Goal: Task Accomplishment & Management: Manage account settings

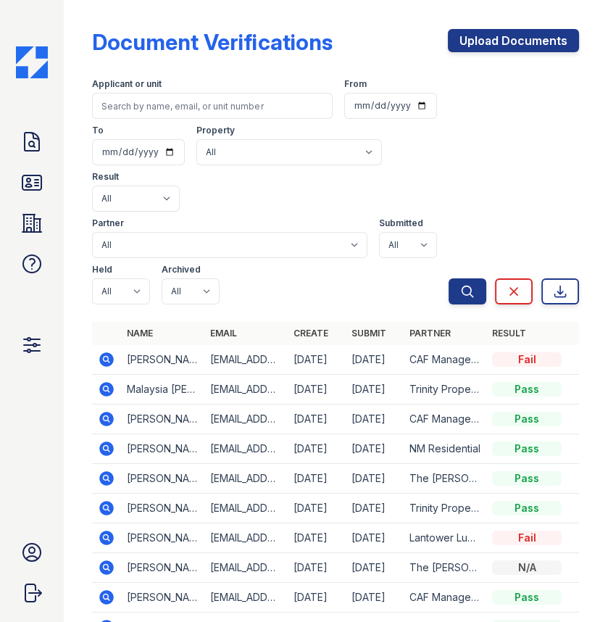
click at [14, 142] on div "Doc Verifications ID Verifications Properties FAQ Admin Max Orshan Account Sign…" at bounding box center [32, 311] width 64 height 622
click at [25, 141] on icon at bounding box center [31, 141] width 23 height 23
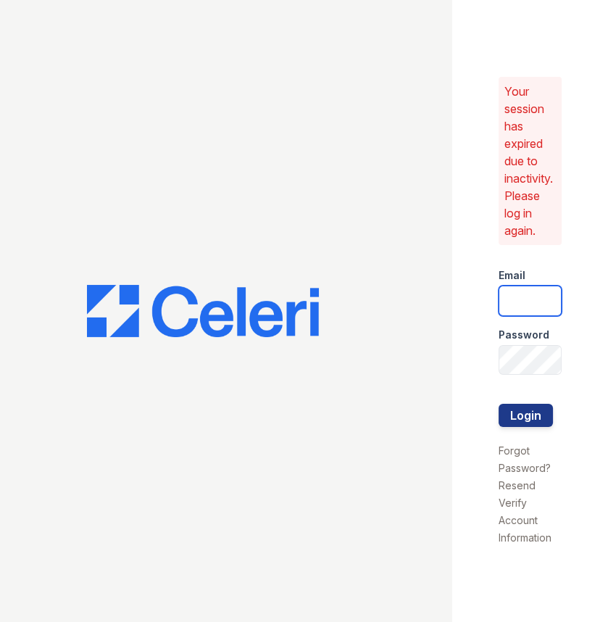
click at [535, 296] on body "Your session has expired due to inactivity. Please log in again. Email Password…" at bounding box center [304, 311] width 608 height 622
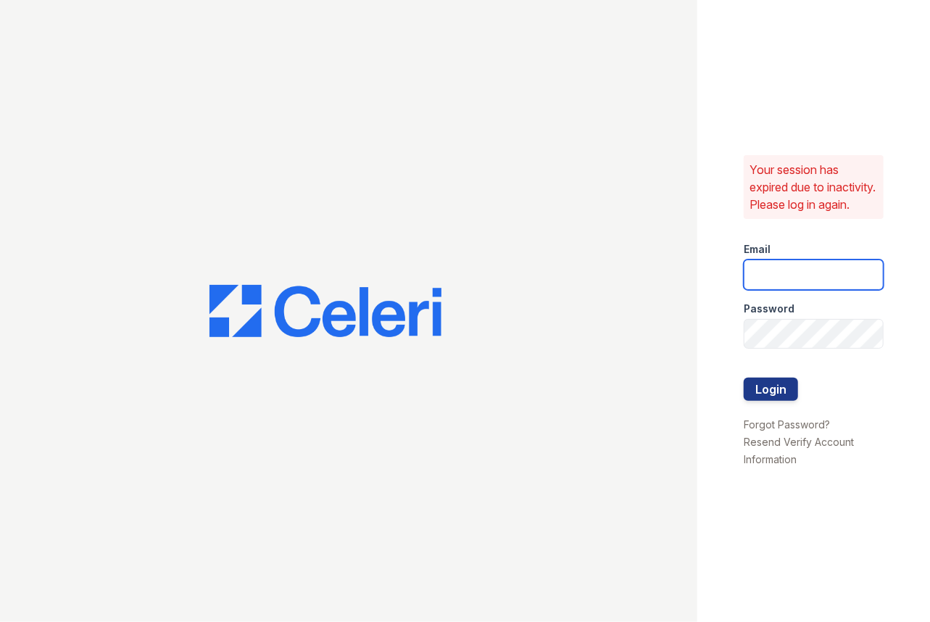
click at [607, 290] on input "email" at bounding box center [814, 274] width 140 height 30
type input "[EMAIL_ADDRESS][DOMAIN_NAME]"
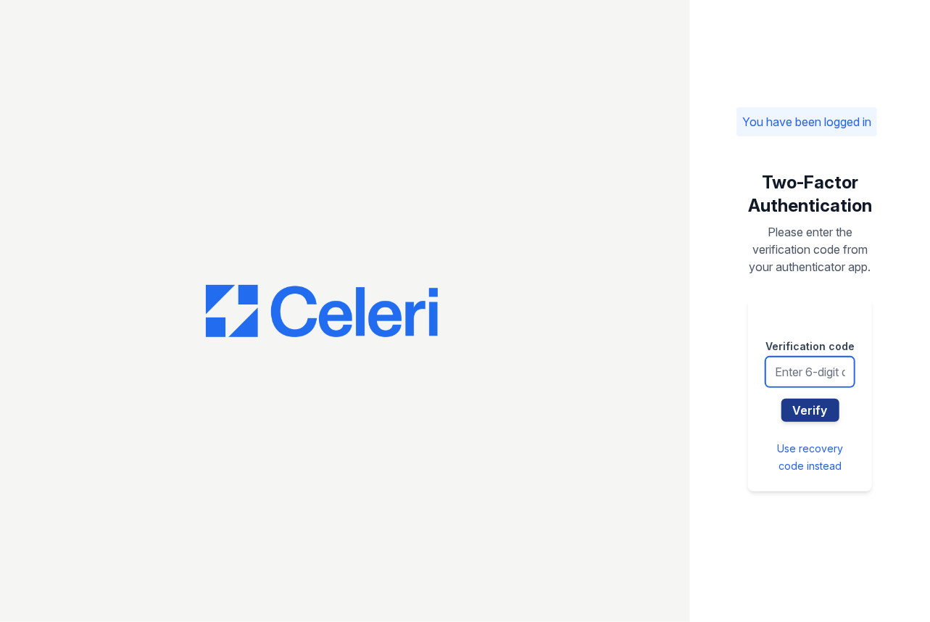
click at [781, 373] on input "text" at bounding box center [809, 372] width 89 height 30
type input "588784"
click at [781, 399] on button "Verify" at bounding box center [810, 410] width 58 height 23
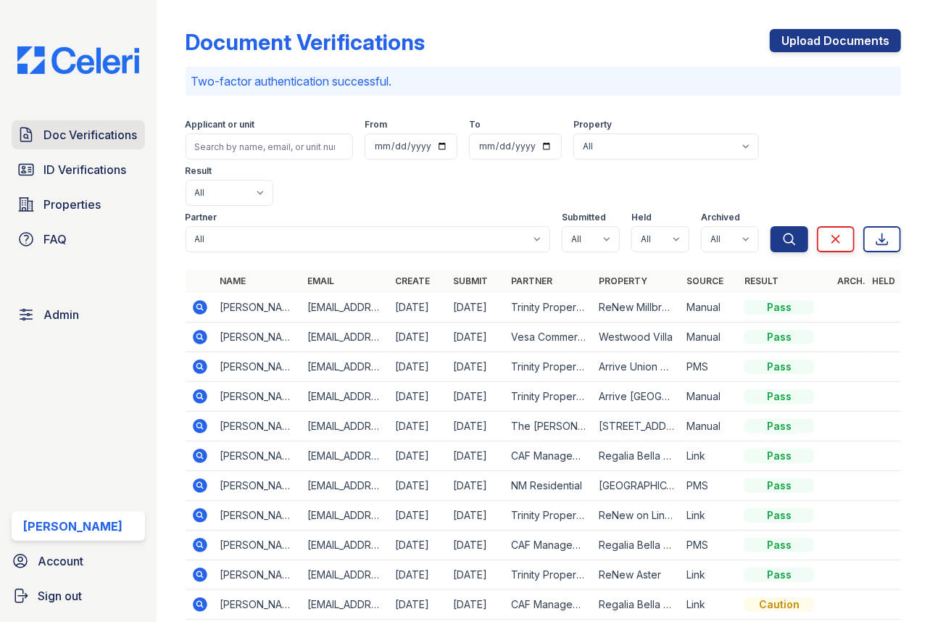
click at [101, 123] on link "Doc Verifications" at bounding box center [78, 134] width 133 height 29
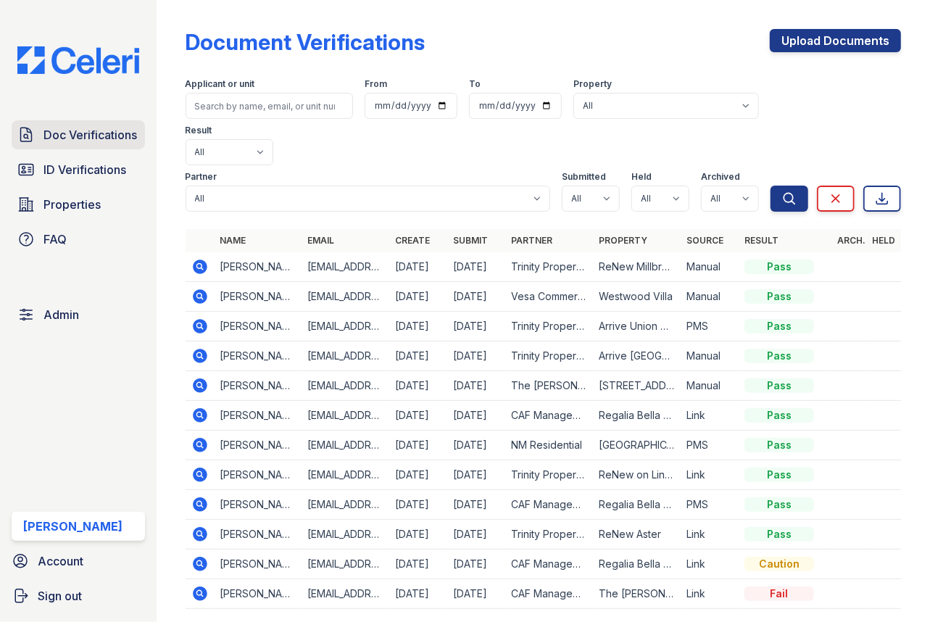
click at [70, 126] on span "Doc Verifications" at bounding box center [90, 134] width 94 height 17
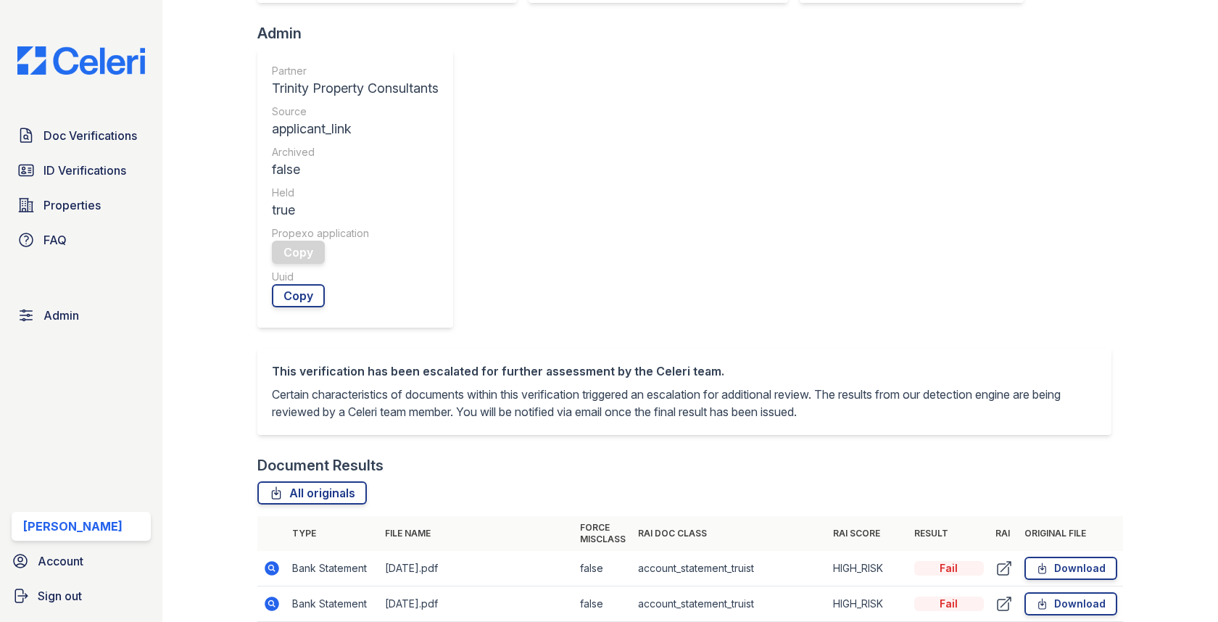
scroll to position [616, 0]
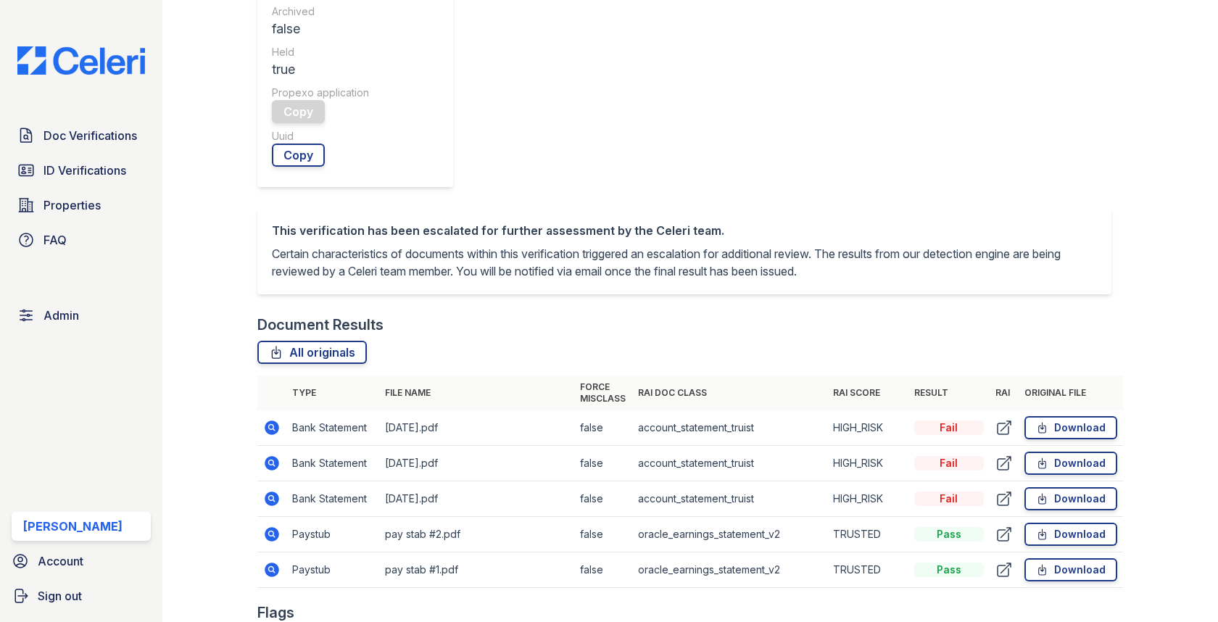
click at [274, 420] on icon at bounding box center [272, 427] width 14 height 14
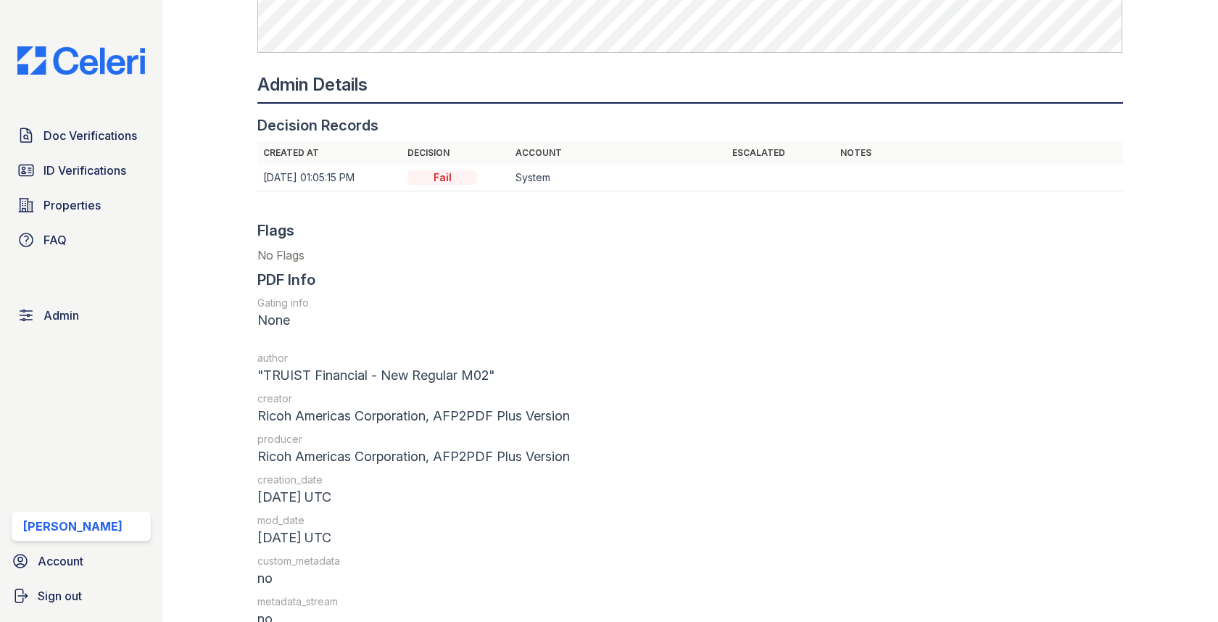
scroll to position [1642, 0]
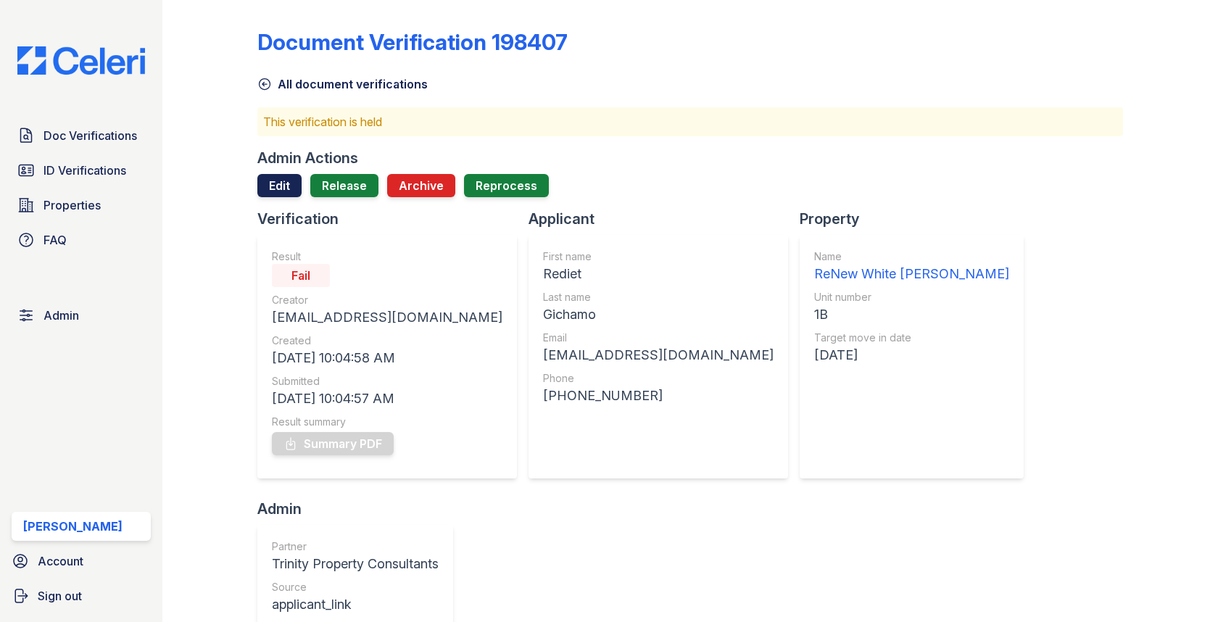
click at [288, 193] on link "Edit" at bounding box center [279, 185] width 44 height 23
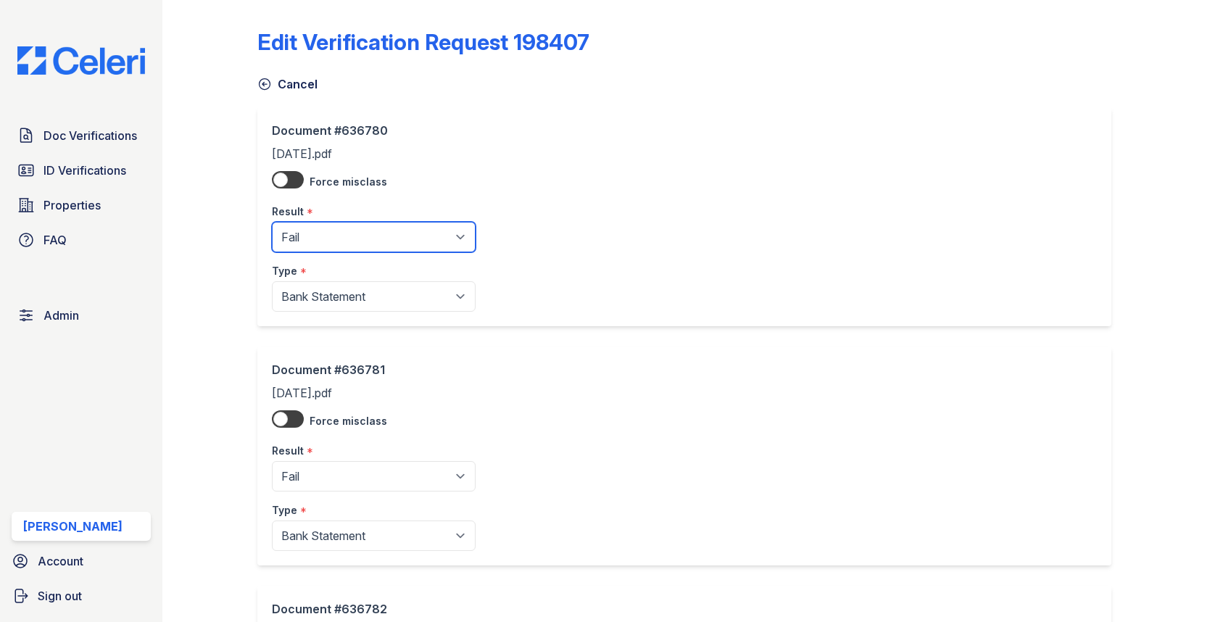
click at [311, 246] on select "Pending Sent Started Processing Pass Fail Caution Error N/A" at bounding box center [374, 237] width 204 height 30
click at [308, 244] on select "Pending Sent Started Processing Pass Fail Caution Error N/A" at bounding box center [374, 237] width 204 height 30
select select "pass"
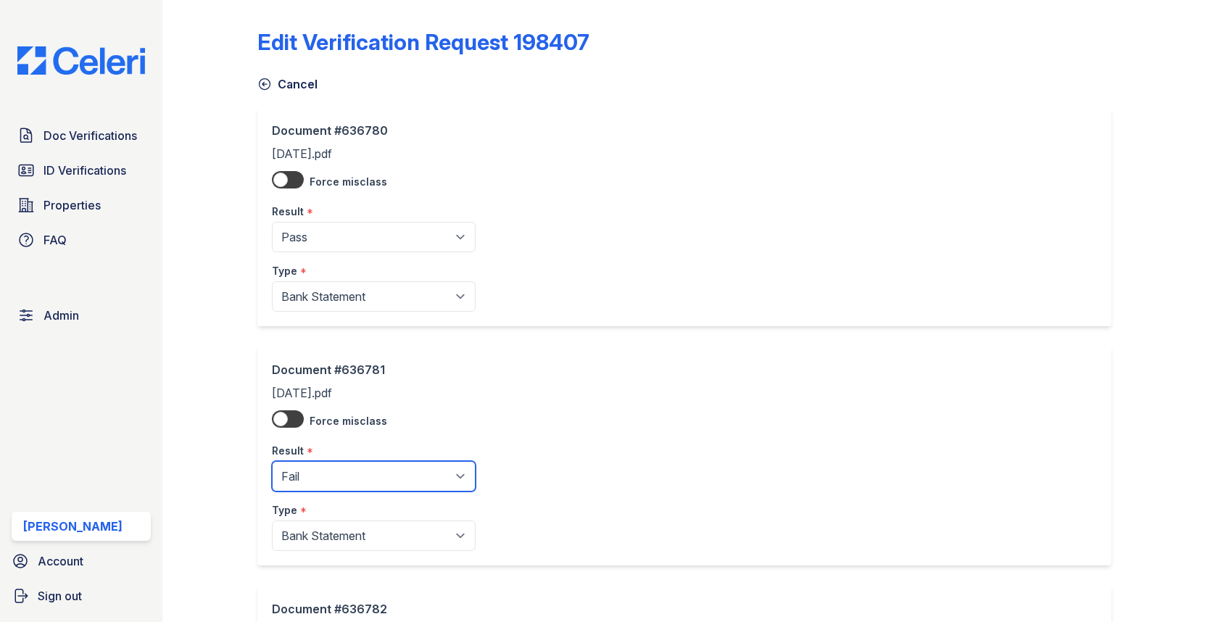
click at [331, 473] on select "Pending Sent Started Processing Pass Fail Caution Error N/A" at bounding box center [374, 476] width 204 height 30
select select "pass"
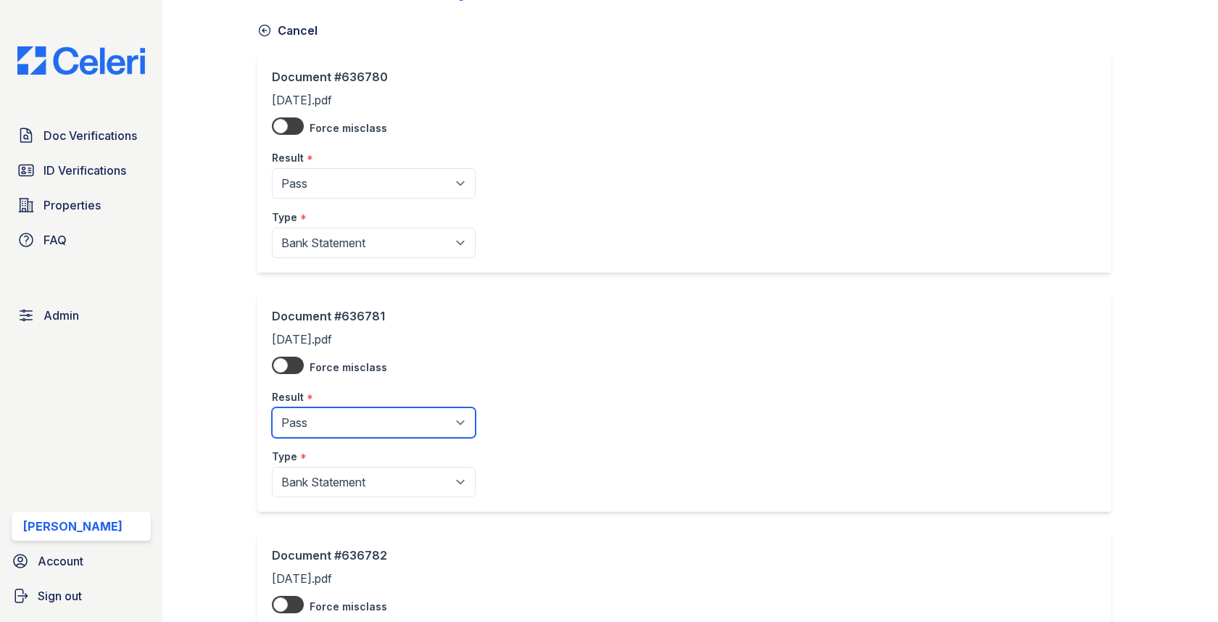
scroll to position [184, 0]
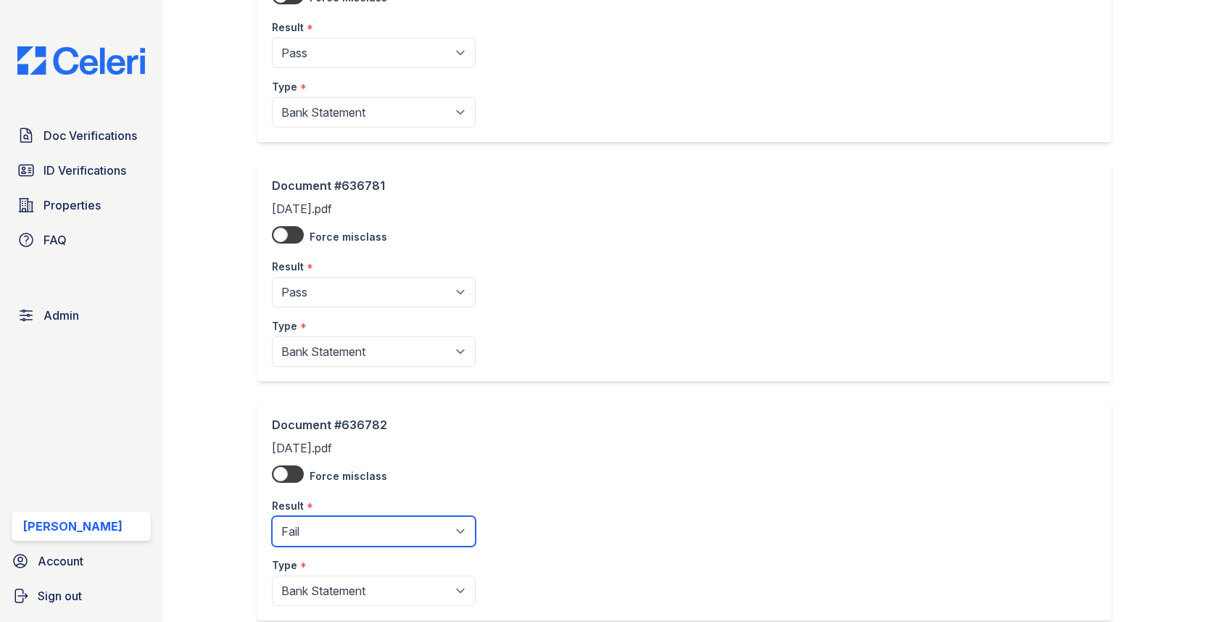
click at [312, 528] on select "Pending Sent Started Processing Pass Fail Caution Error N/A" at bounding box center [374, 531] width 204 height 30
select select "pass"
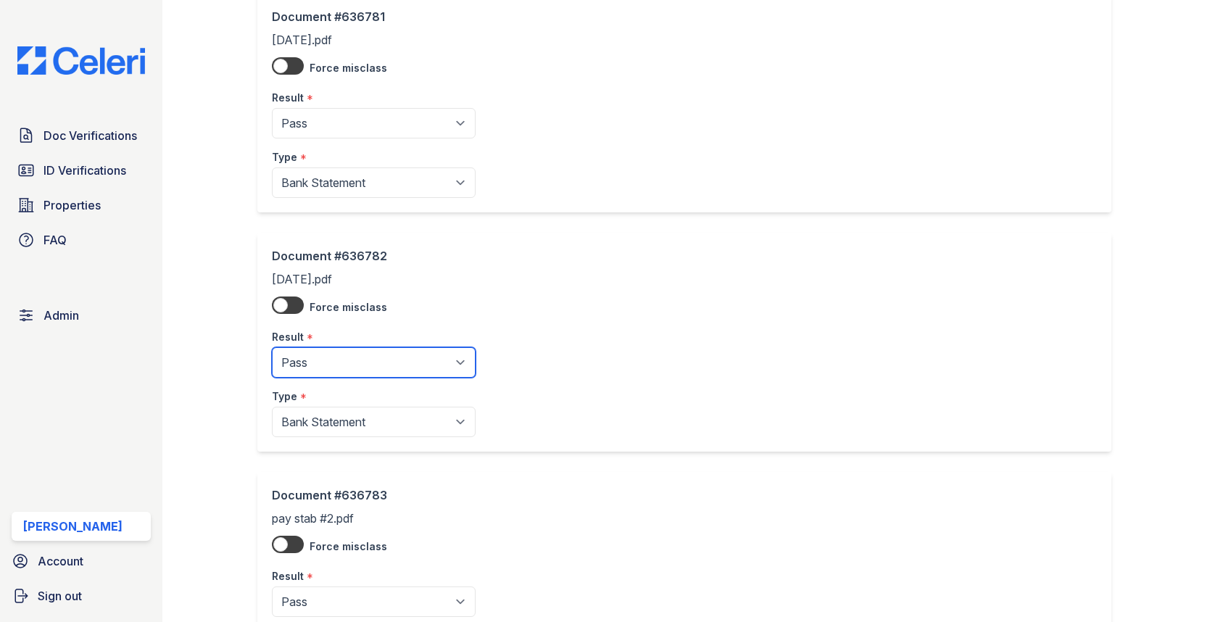
scroll to position [748, 0]
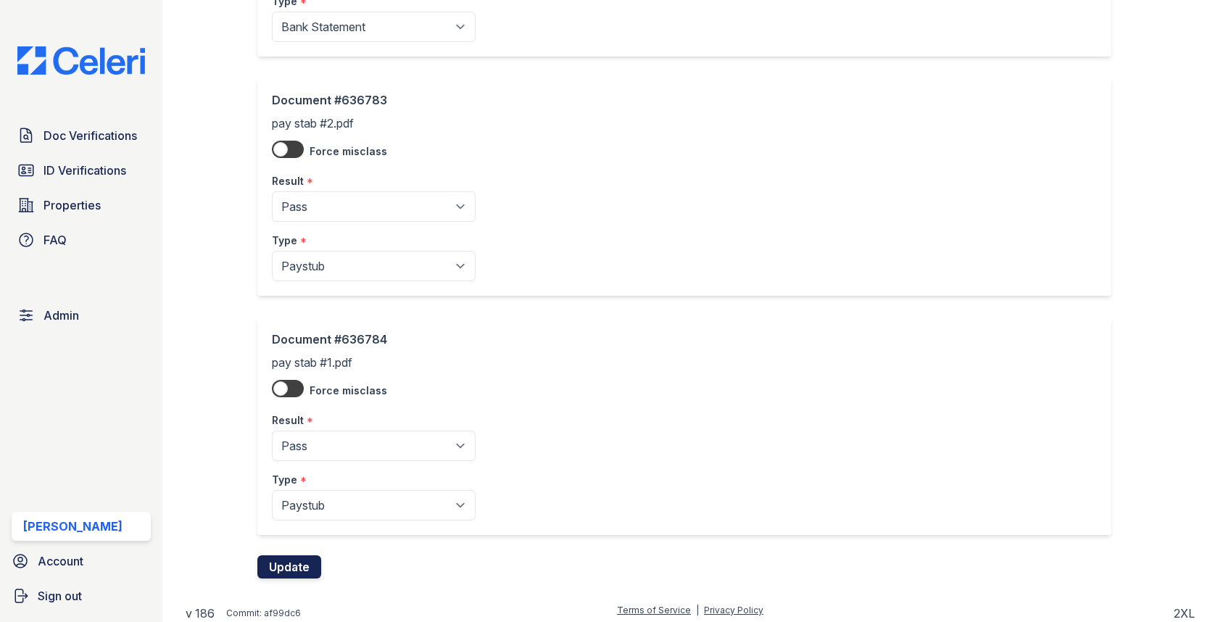
click at [296, 557] on button "Update" at bounding box center [289, 566] width 64 height 23
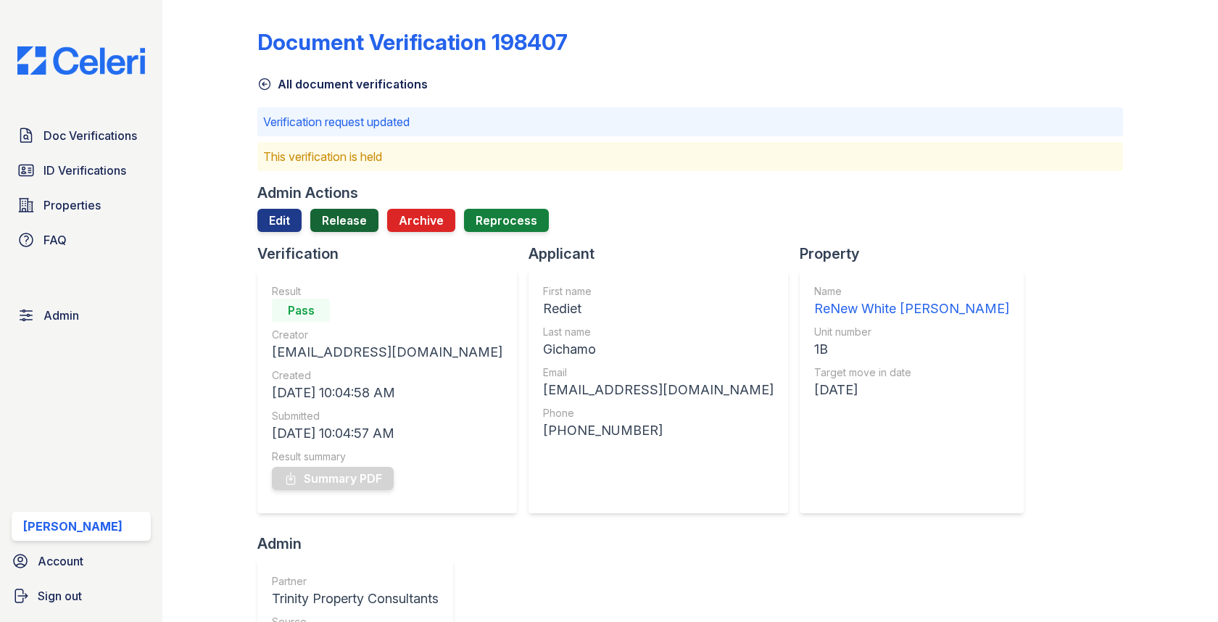
click at [361, 227] on link "Release" at bounding box center [344, 220] width 68 height 23
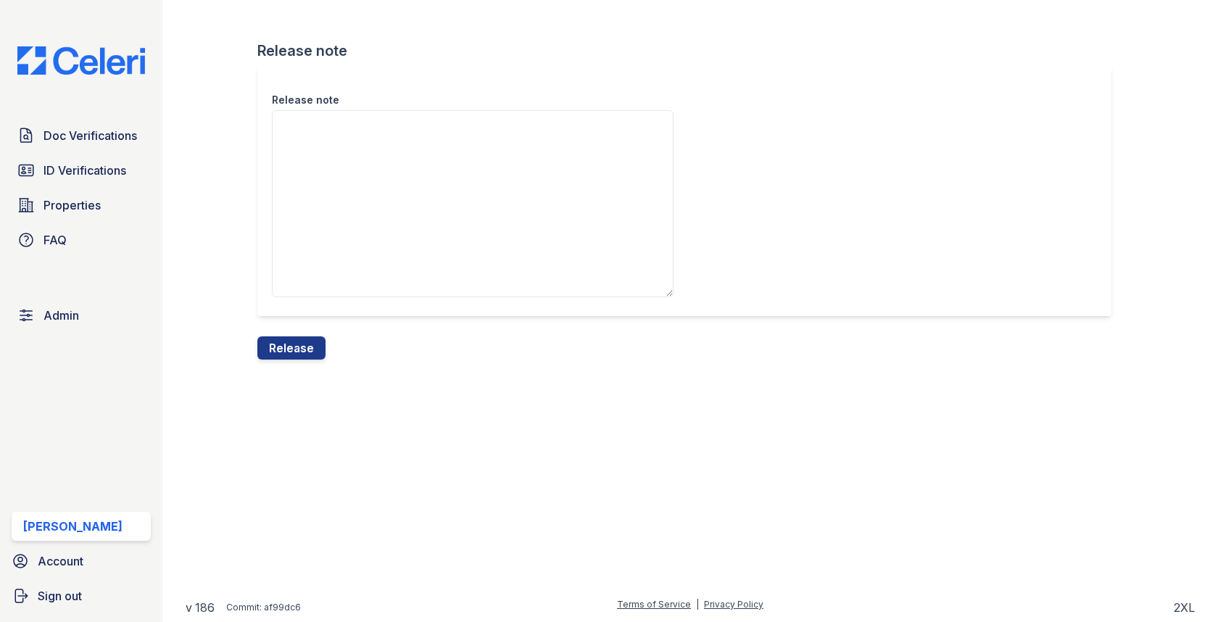
click at [301, 374] on div "Release note Release note Release" at bounding box center [690, 191] width 1009 height 383
click at [301, 342] on button "Release" at bounding box center [291, 347] width 68 height 23
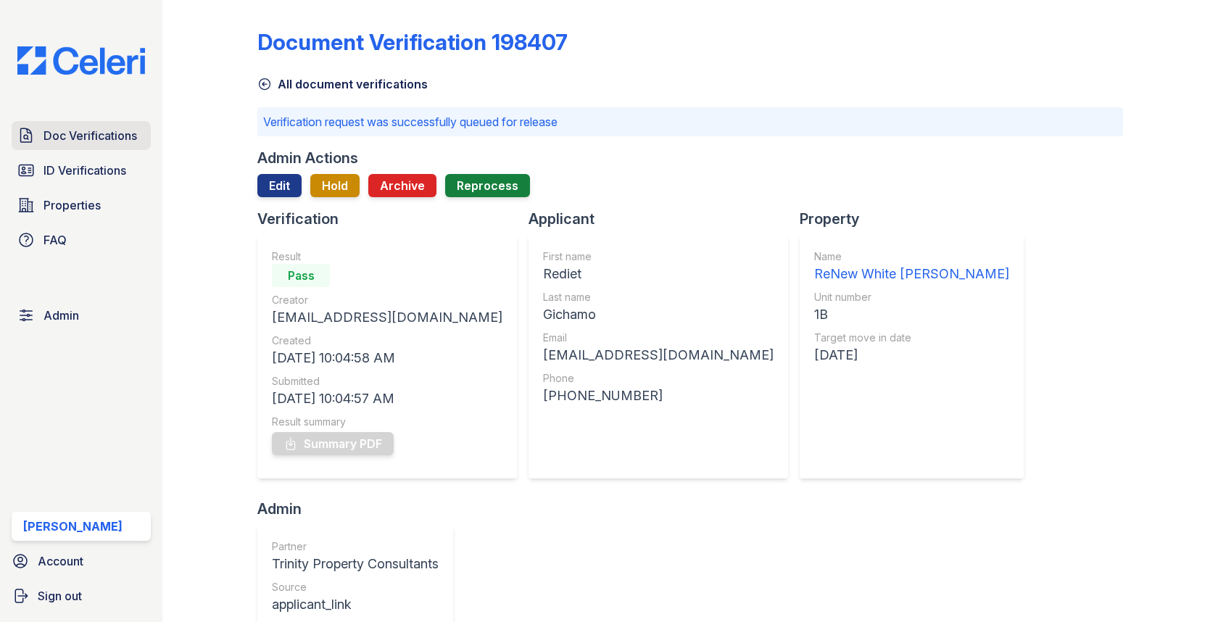
click at [130, 133] on span "Doc Verifications" at bounding box center [90, 135] width 94 height 17
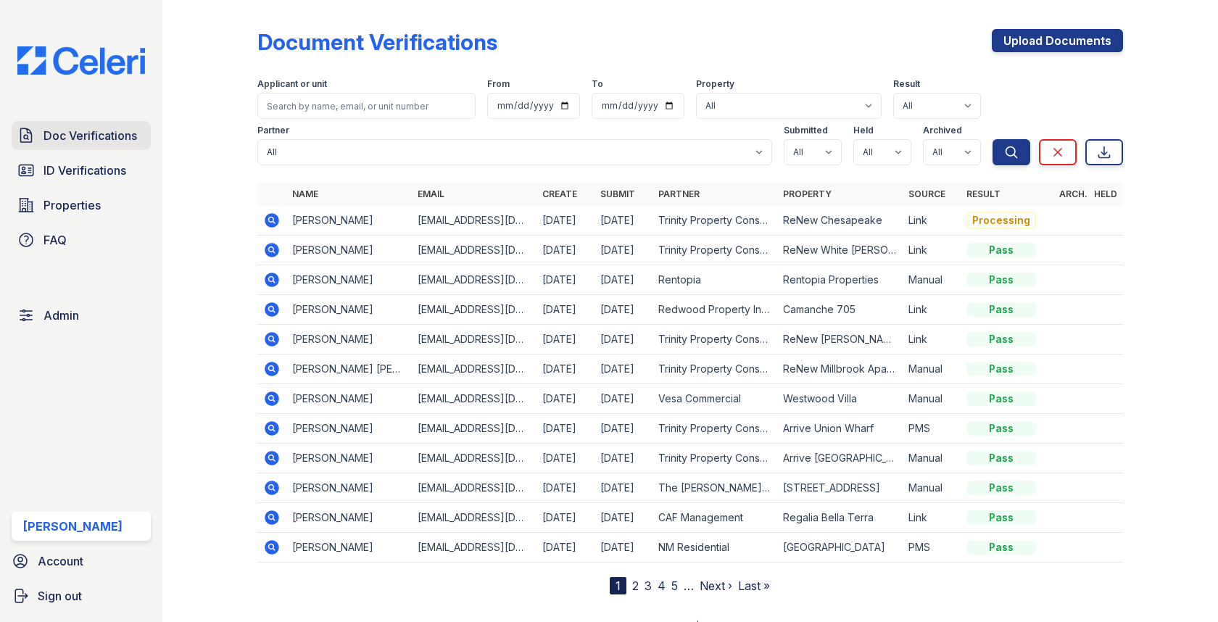
click at [123, 136] on span "Doc Verifications" at bounding box center [90, 135] width 94 height 17
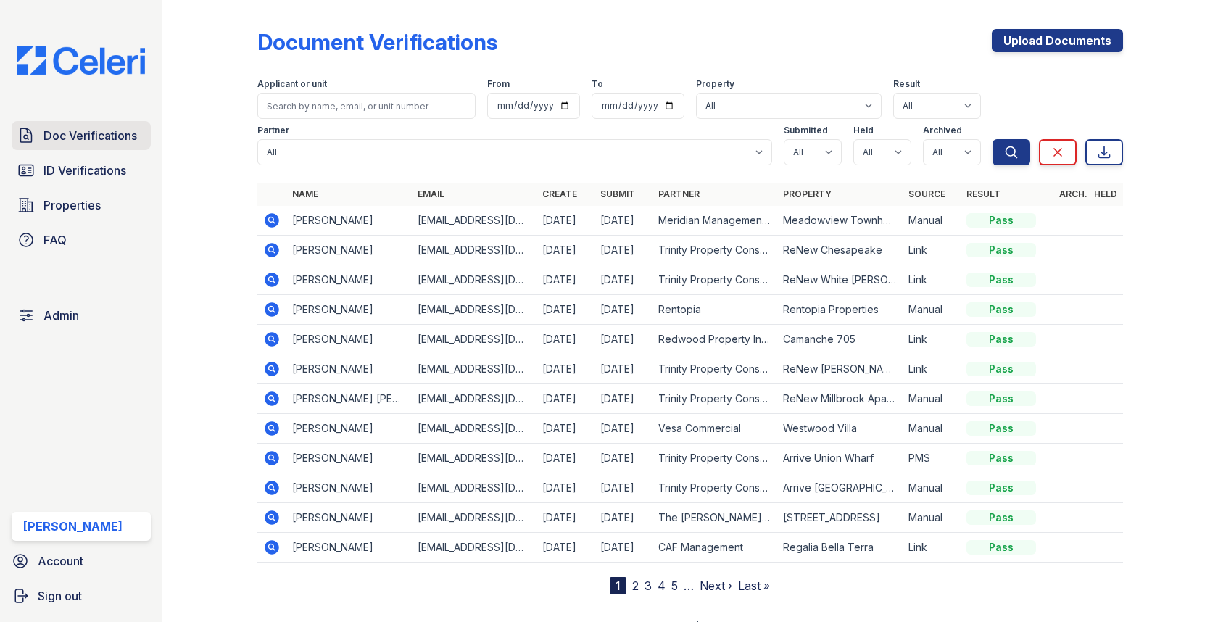
click at [105, 128] on span "Doc Verifications" at bounding box center [90, 135] width 94 height 17
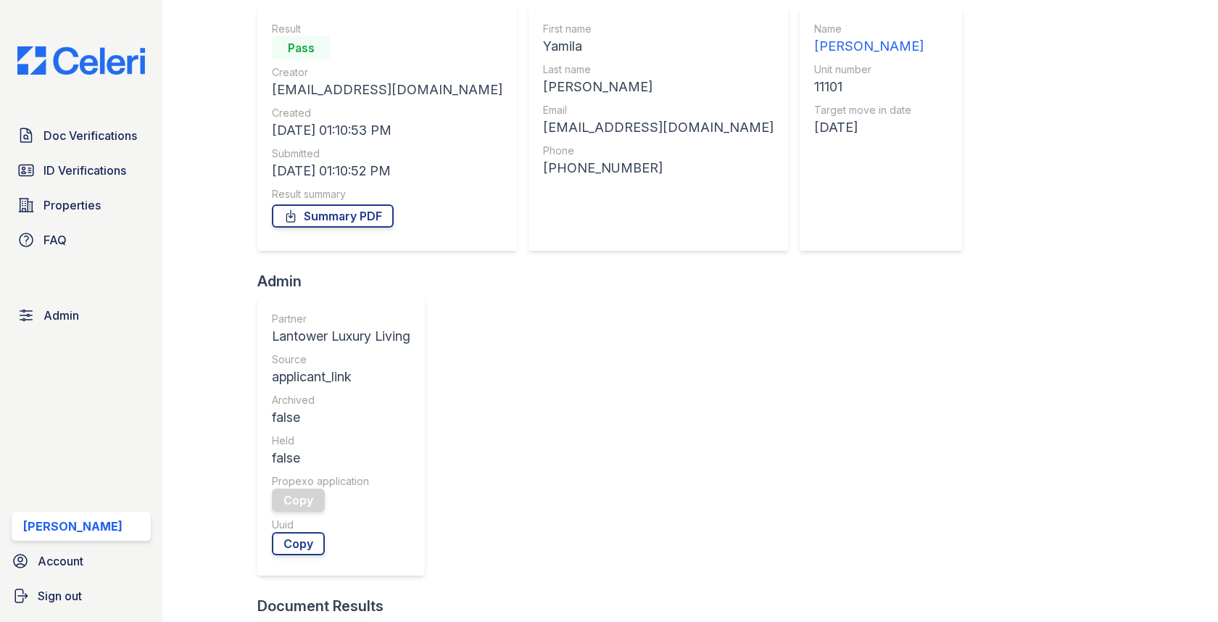
scroll to position [381, 0]
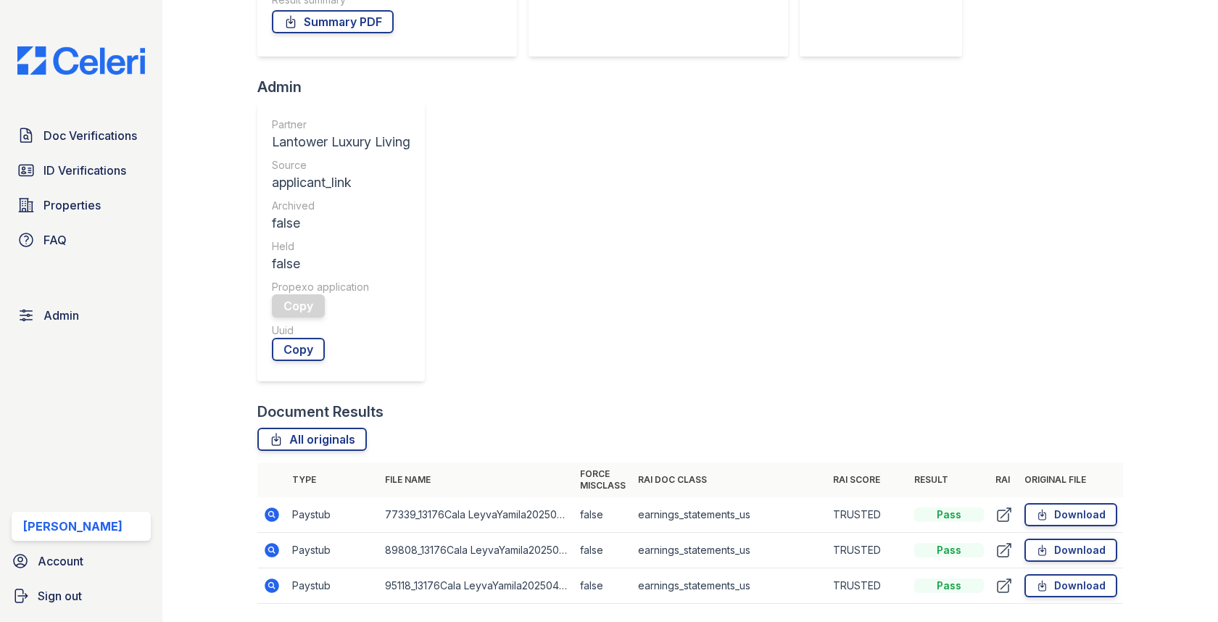
click at [275, 541] on icon at bounding box center [271, 549] width 17 height 17
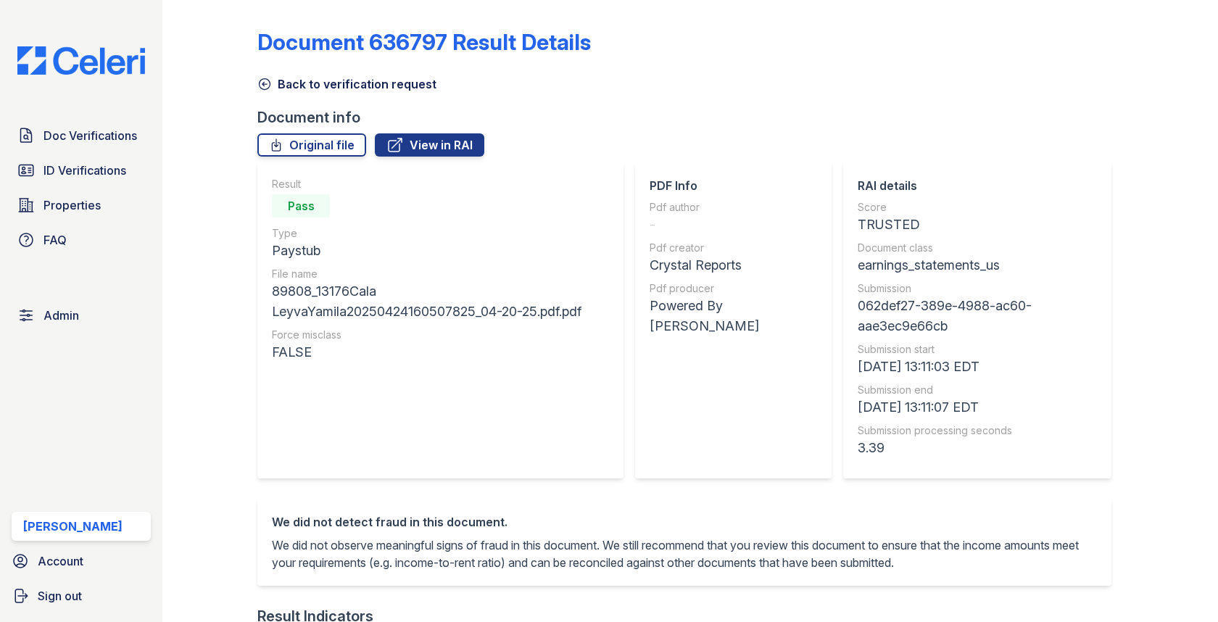
click at [270, 258] on div "Result Pass Type Paystub File name 89808_13176Cala LeyvaYamila20250424160507825…" at bounding box center [440, 320] width 366 height 316
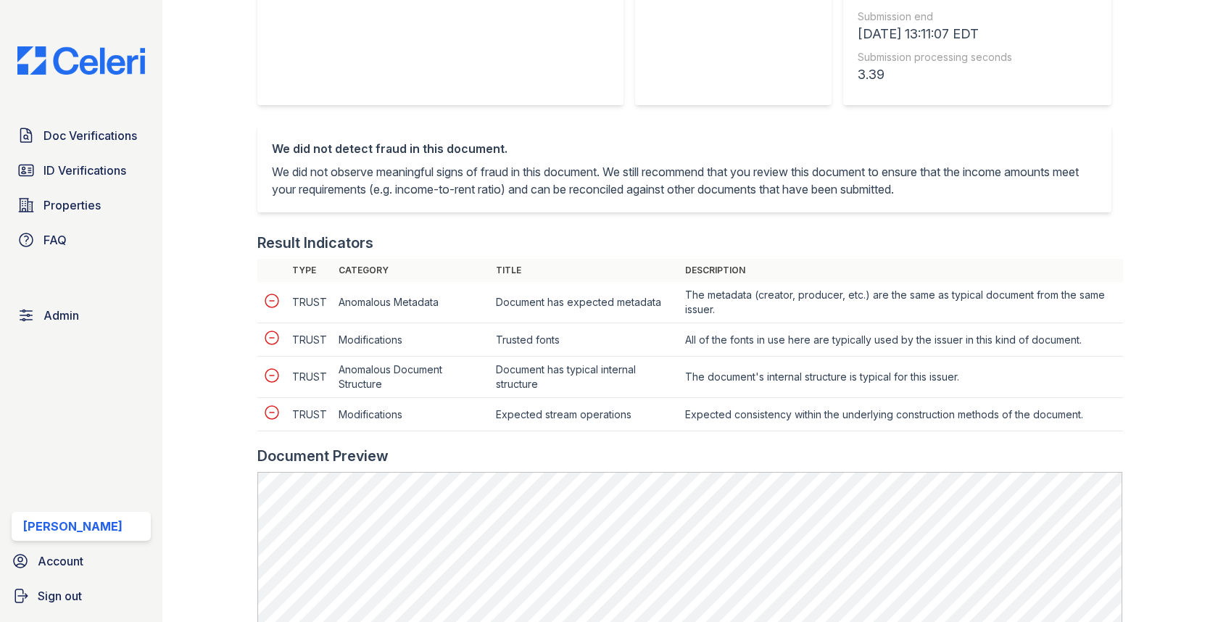
scroll to position [615, 0]
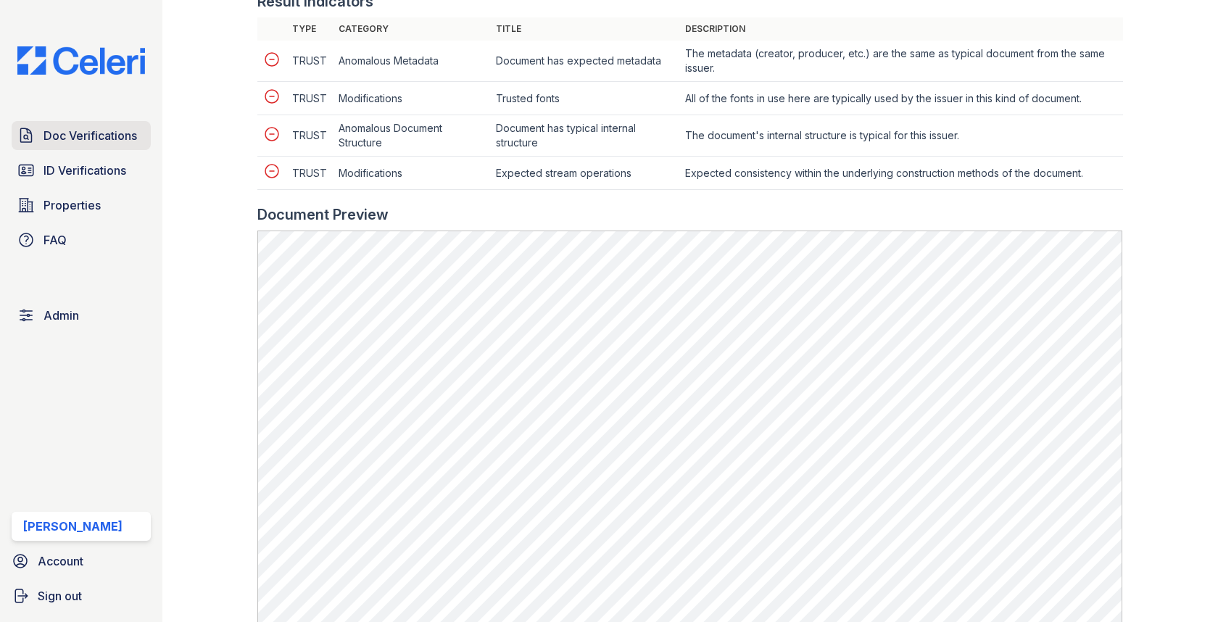
click at [107, 135] on span "Doc Verifications" at bounding box center [90, 135] width 94 height 17
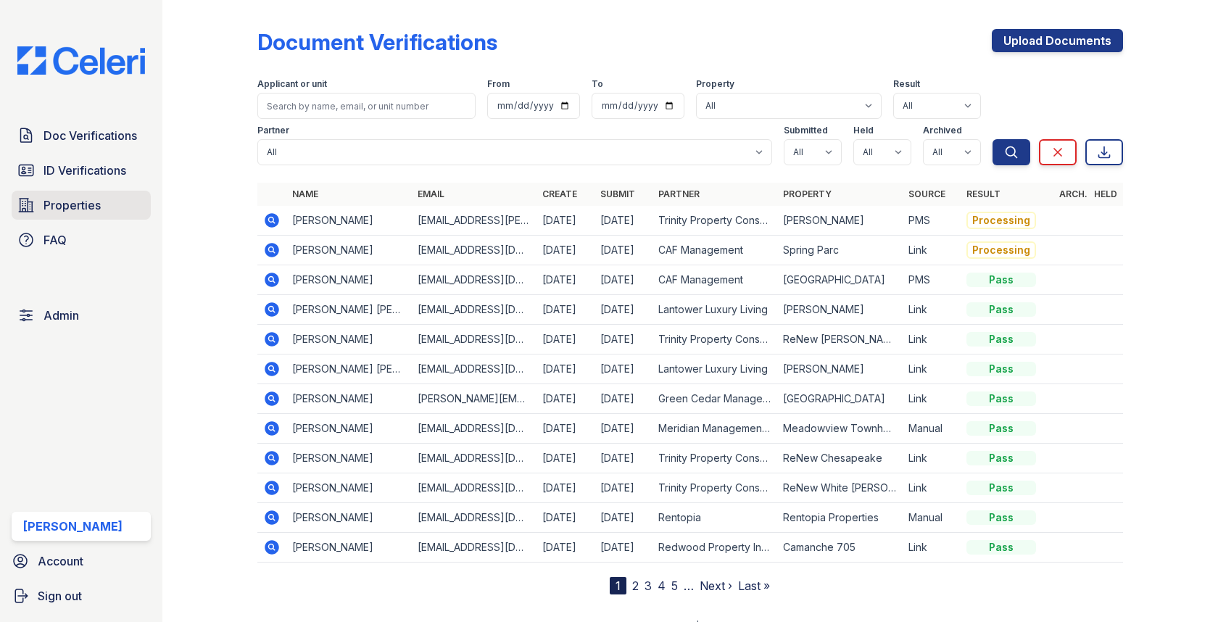
click at [103, 191] on link "Properties" at bounding box center [81, 205] width 139 height 29
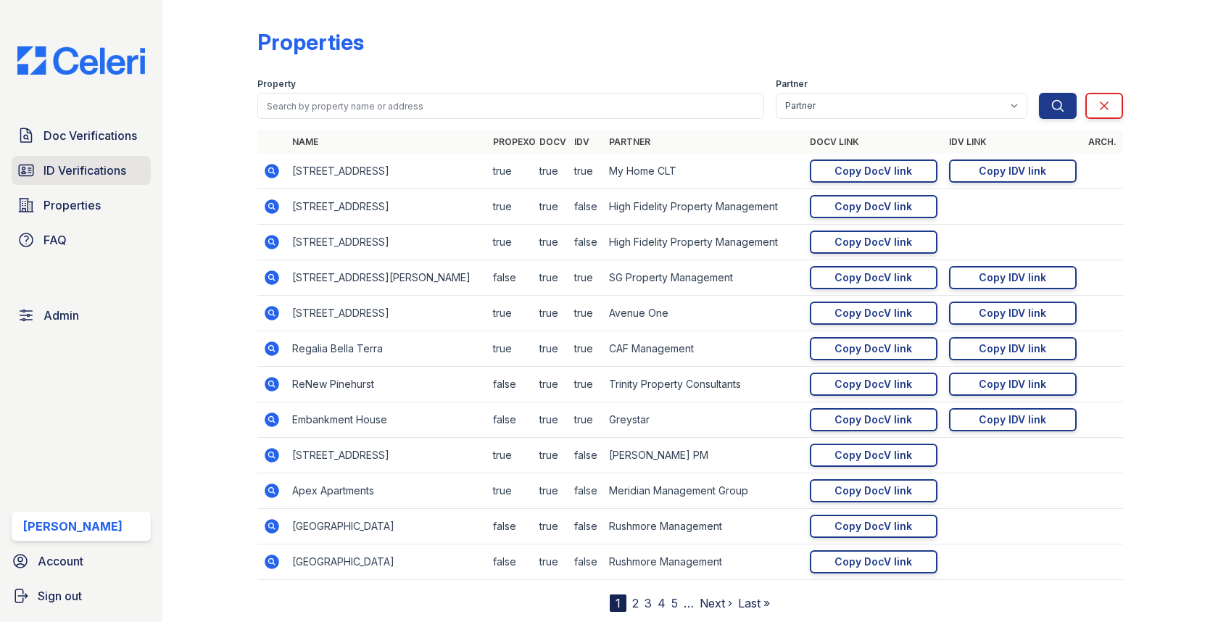
click at [104, 170] on span "ID Verifications" at bounding box center [84, 170] width 83 height 17
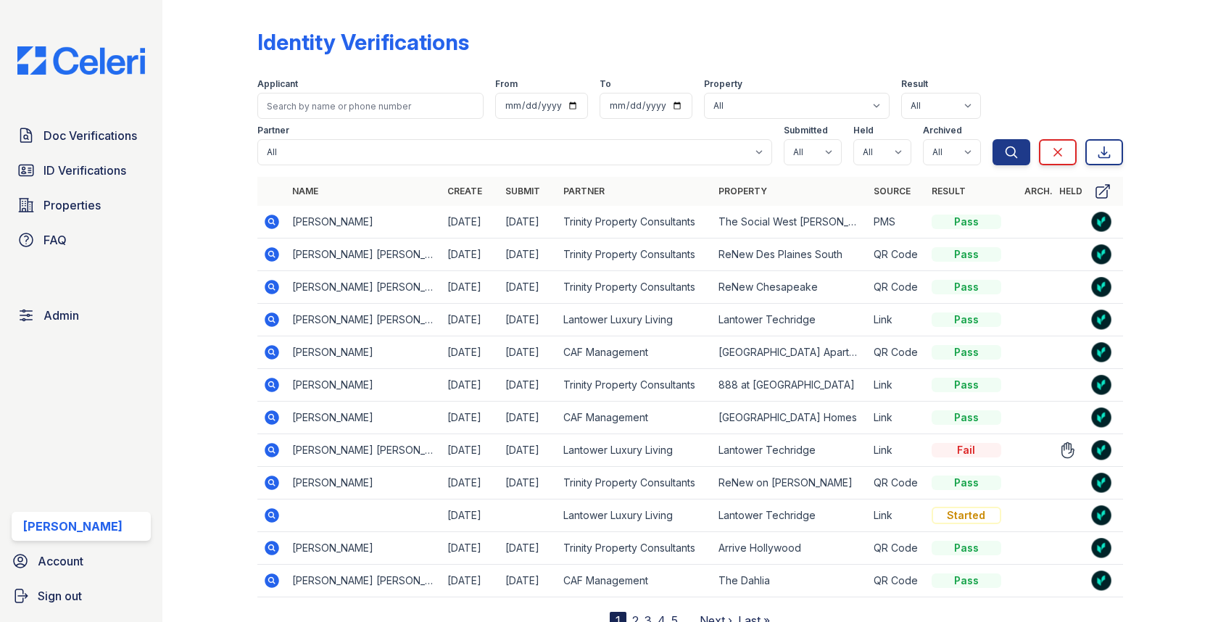
click at [275, 447] on icon at bounding box center [272, 450] width 14 height 14
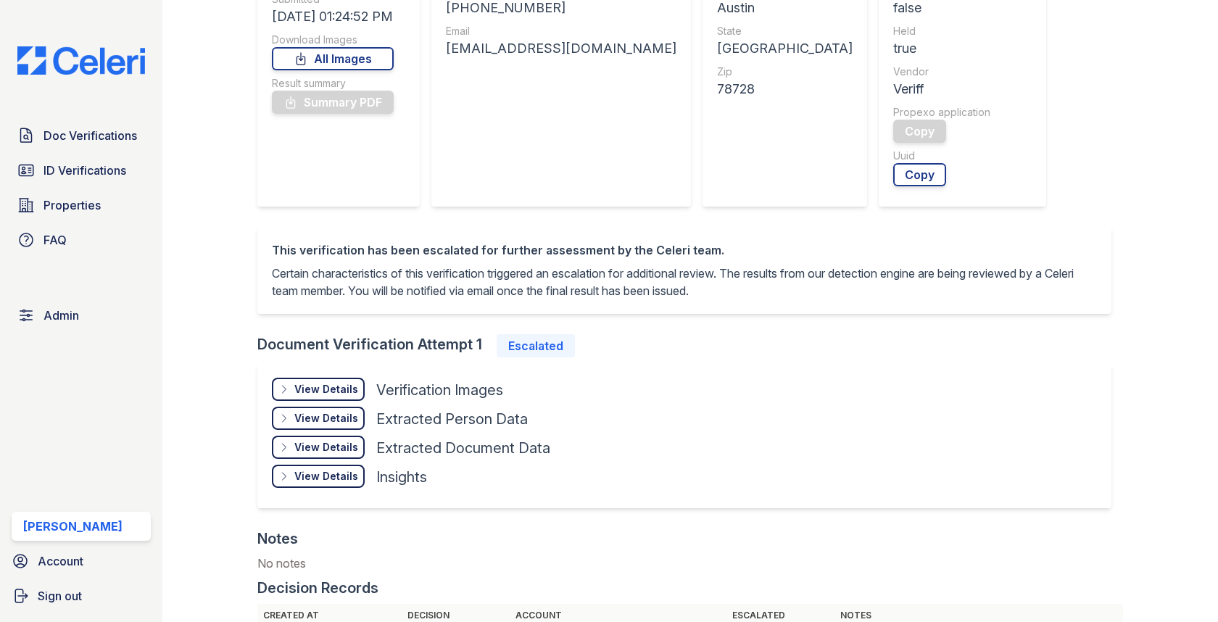
scroll to position [449, 0]
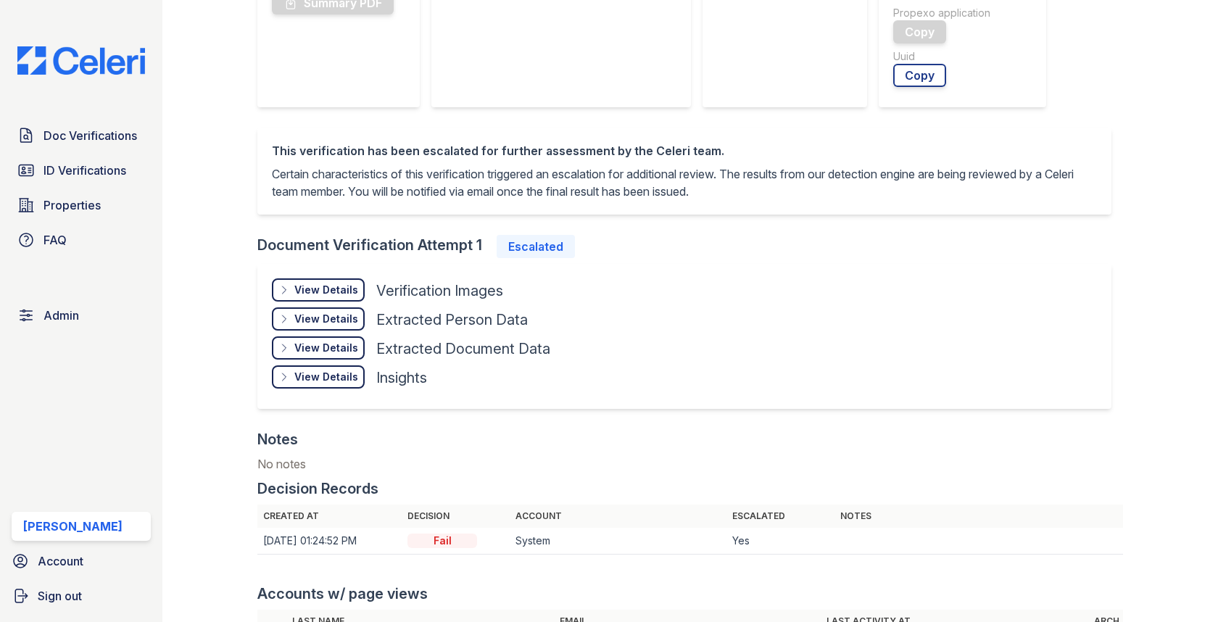
click at [331, 295] on div "View Details" at bounding box center [326, 290] width 64 height 14
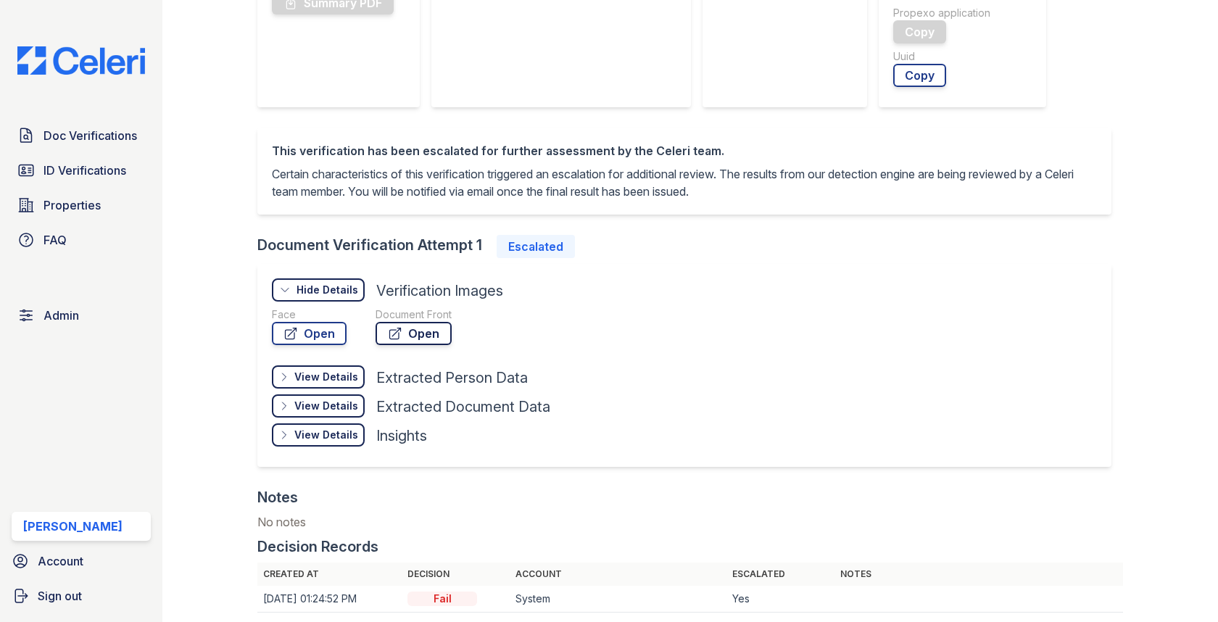
click at [404, 326] on link "Open" at bounding box center [413, 333] width 76 height 23
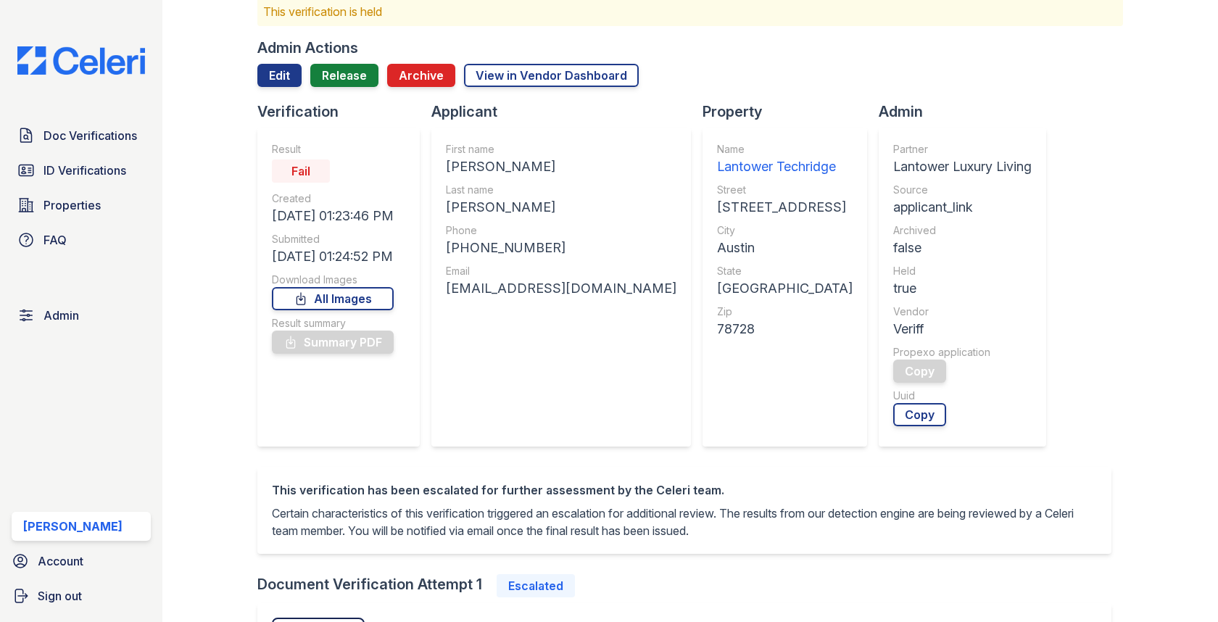
scroll to position [0, 0]
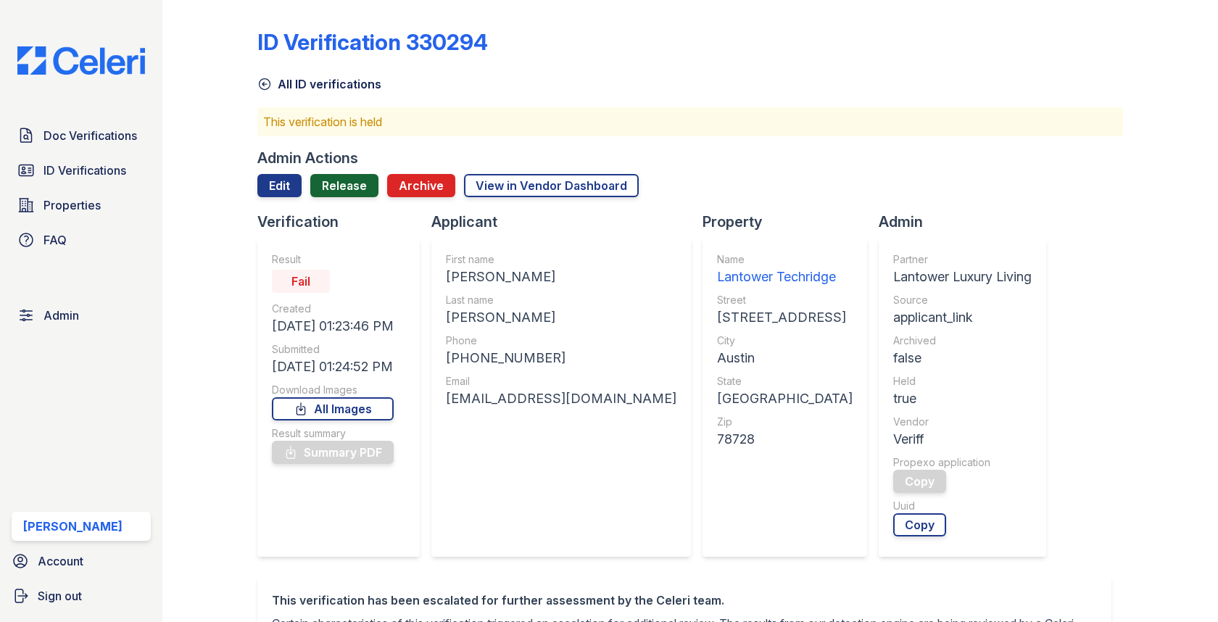
click at [363, 182] on link "Release" at bounding box center [344, 185] width 68 height 23
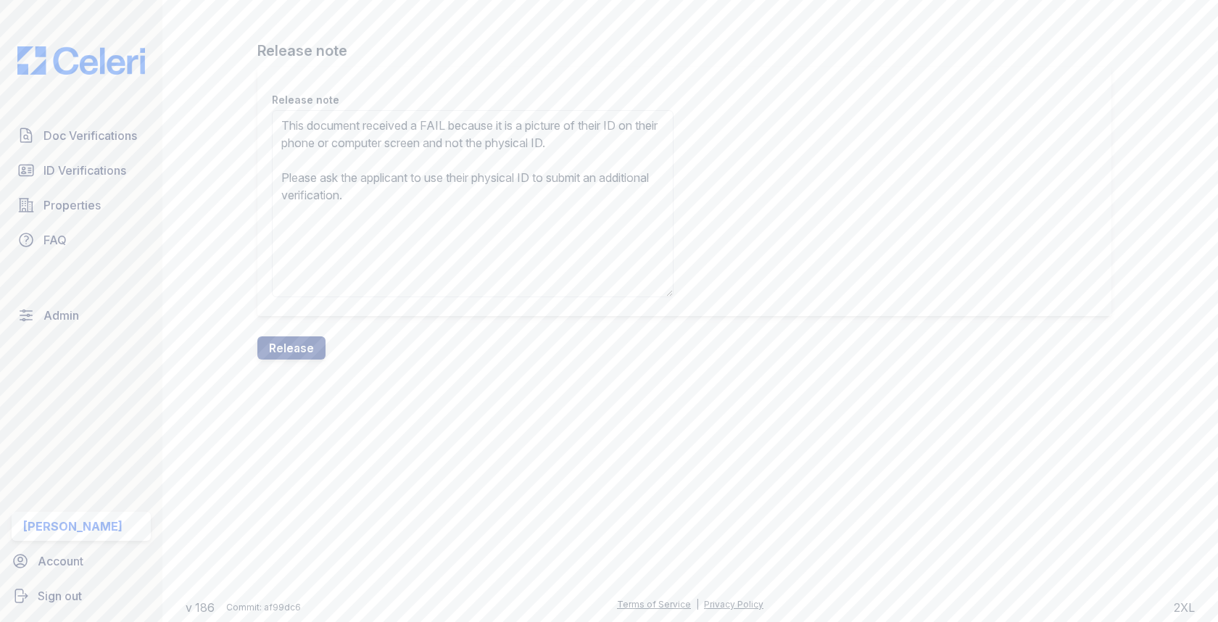
type textarea "This document received a FAIL because it is a picture of their ID on their phon…"
click at [298, 371] on div "Release note Release note This document received a FAIL because it is a picture…" at bounding box center [690, 191] width 1009 height 383
click at [298, 362] on div "Release note Release note This document received a FAIL because it is a picture…" at bounding box center [690, 191] width 1009 height 383
click at [299, 352] on button "Release" at bounding box center [291, 347] width 68 height 23
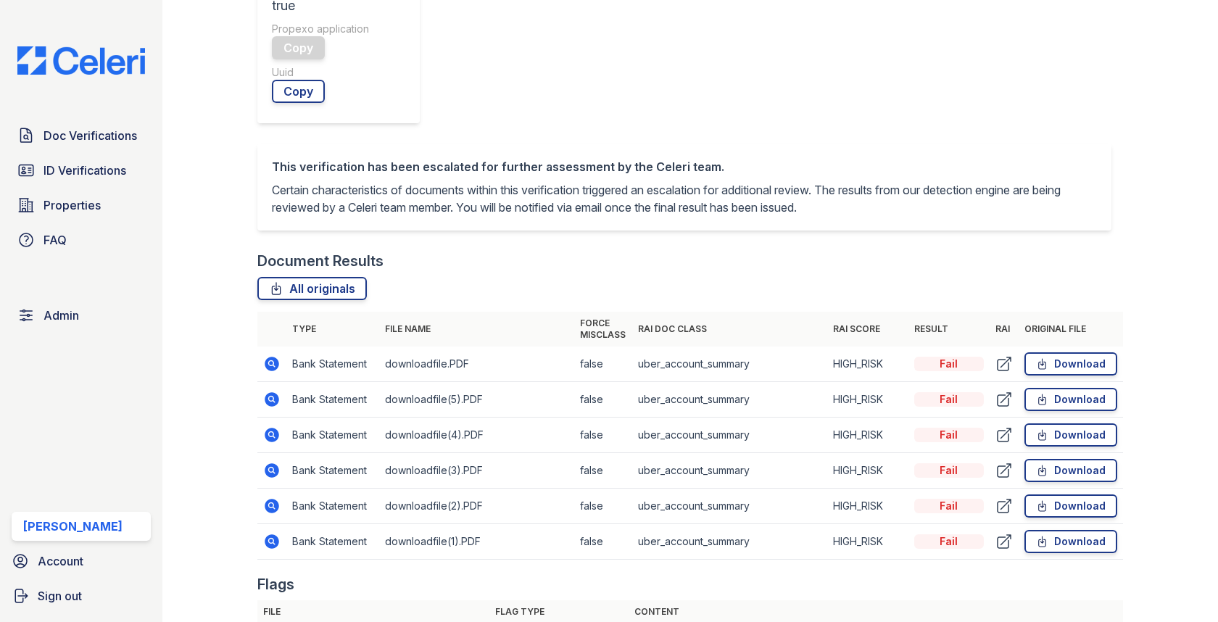
scroll to position [686, 0]
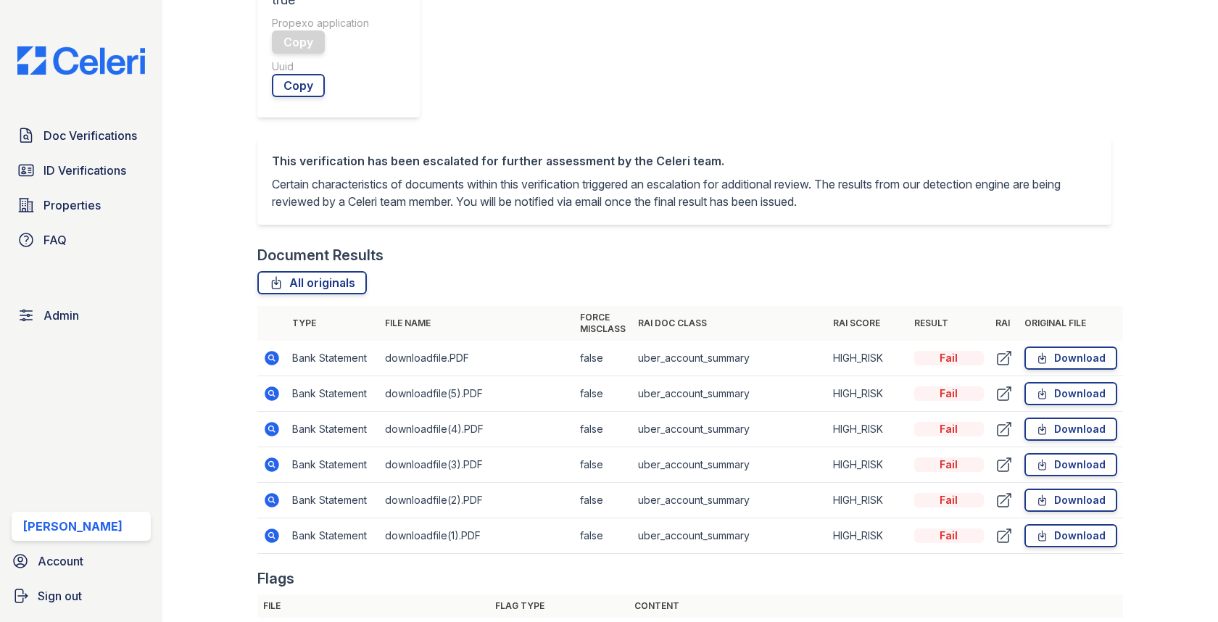
click at [264, 420] on icon at bounding box center [271, 428] width 17 height 17
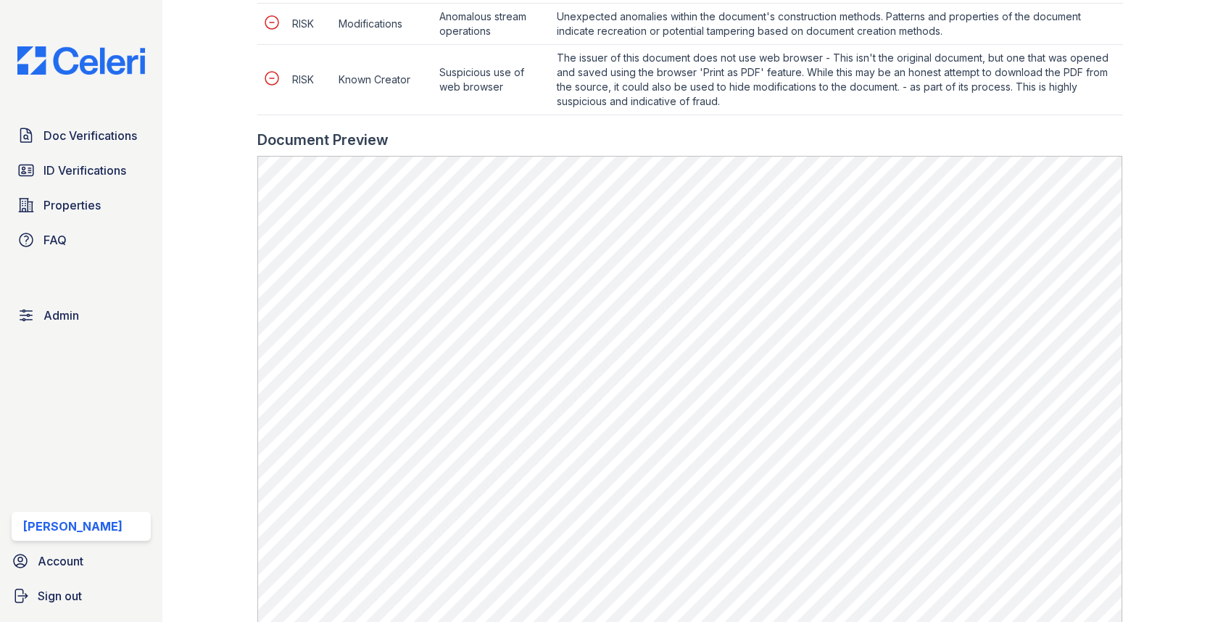
scroll to position [1041, 0]
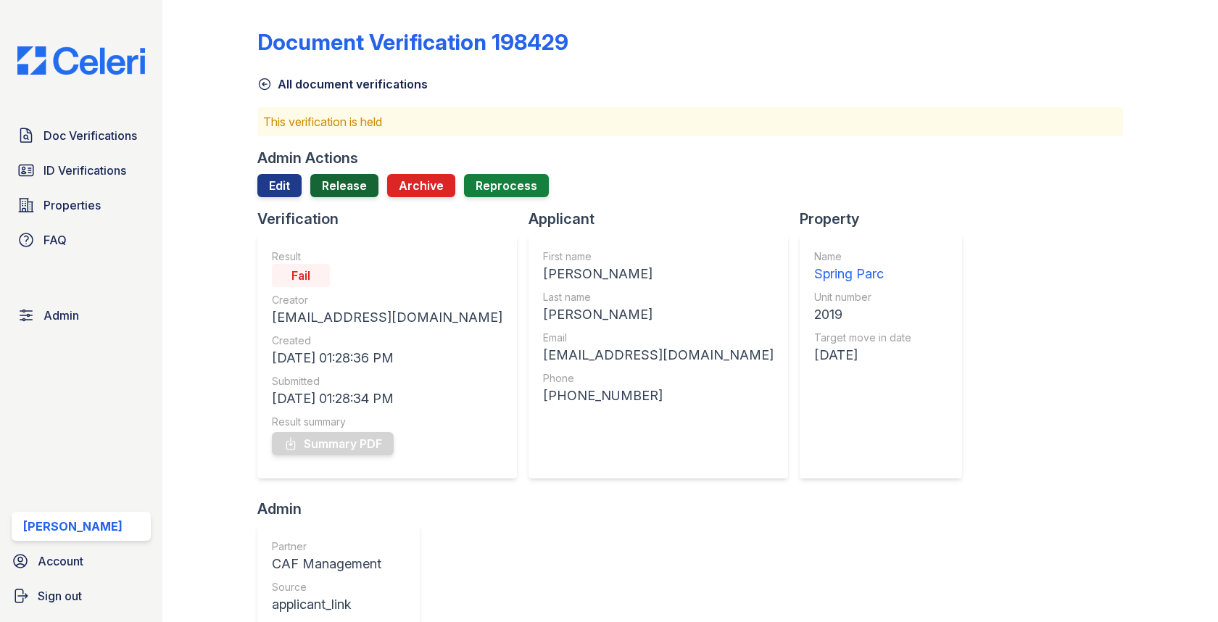
click at [352, 179] on link "Release" at bounding box center [344, 185] width 68 height 23
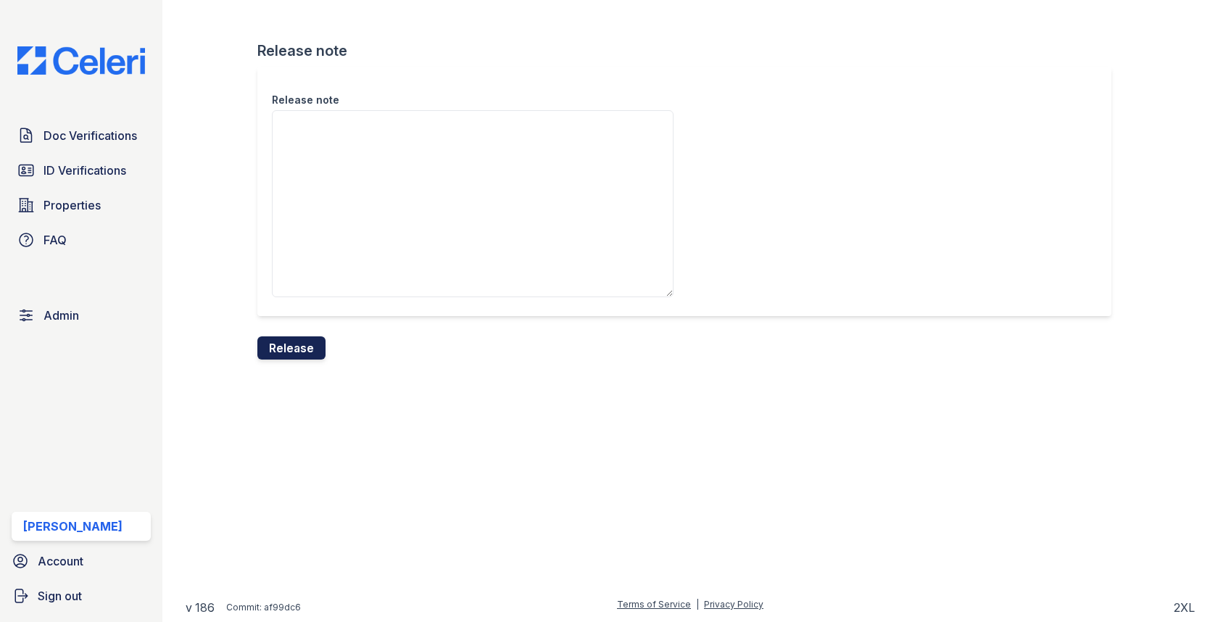
click at [285, 350] on button "Release" at bounding box center [291, 347] width 68 height 23
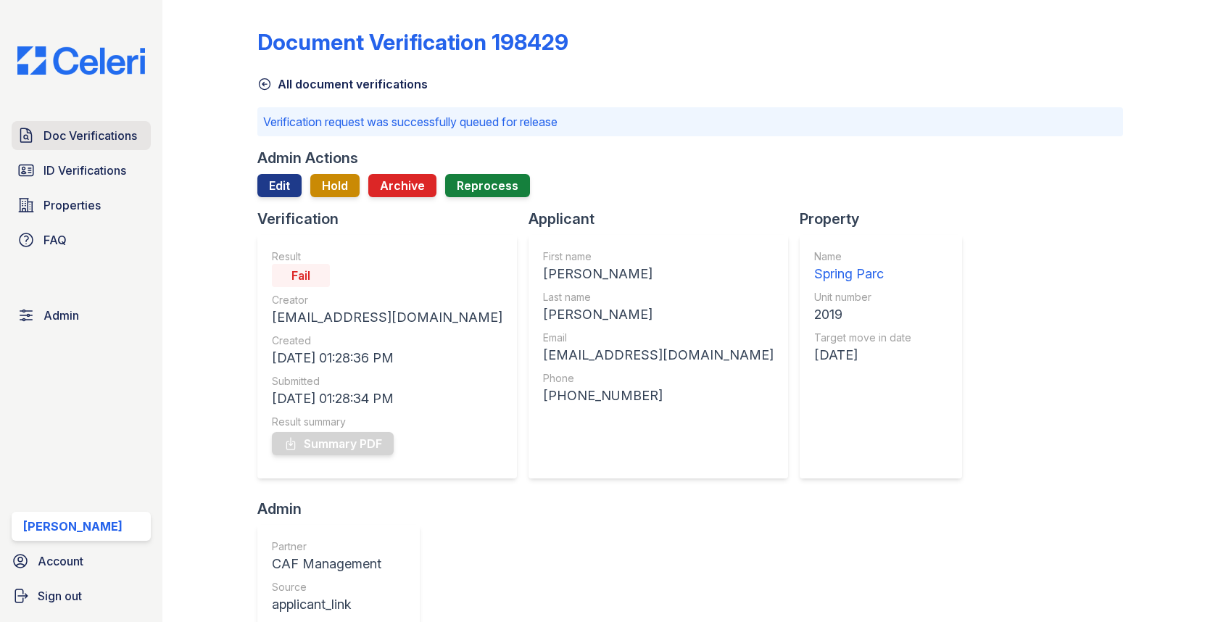
click at [122, 134] on span "Doc Verifications" at bounding box center [90, 135] width 94 height 17
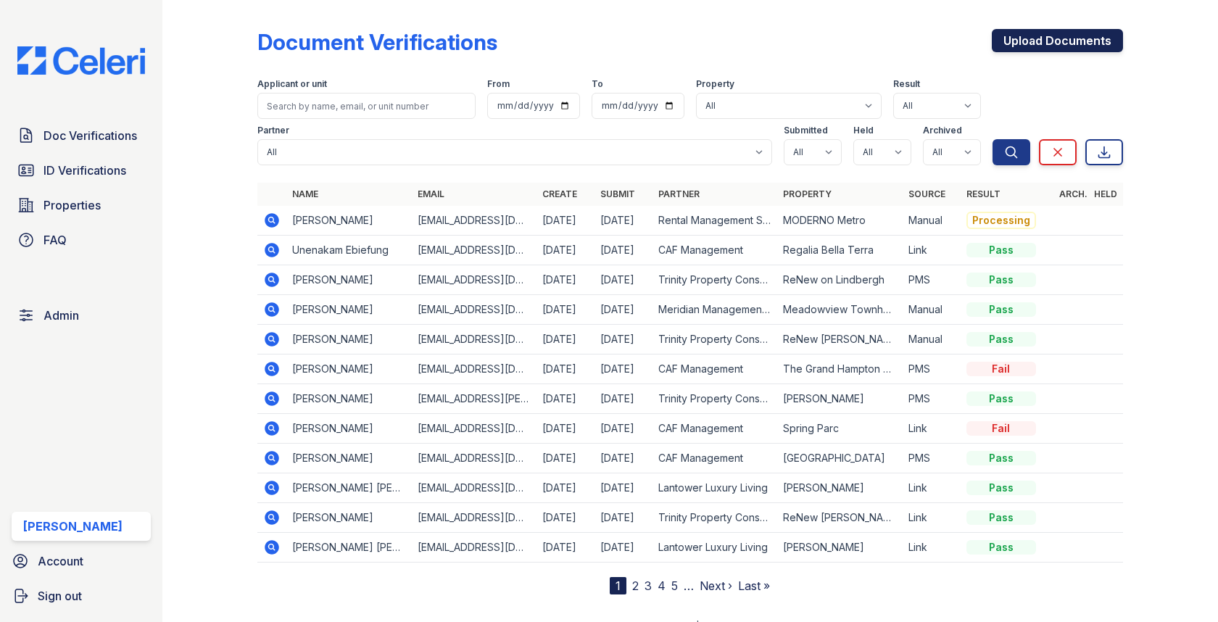
click at [1055, 47] on link "Upload Documents" at bounding box center [1057, 40] width 131 height 23
click at [1047, 39] on link "Upload Documents" at bounding box center [1057, 40] width 131 height 23
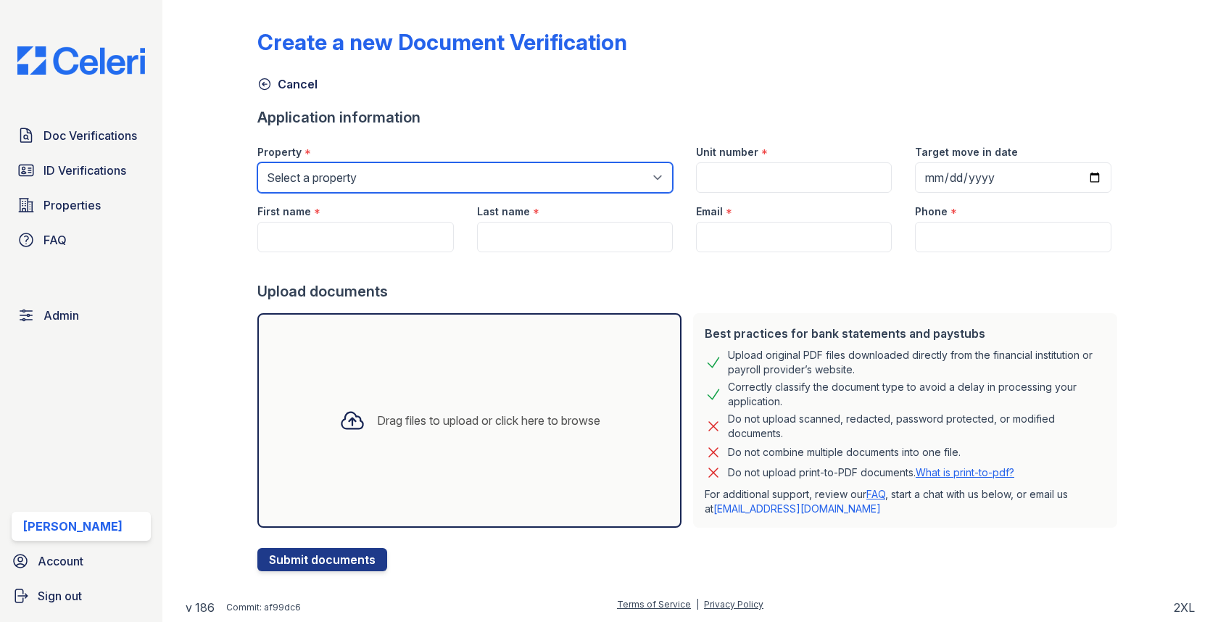
click at [437, 173] on select "Select a property 0000 Kinney Avenue 09 Cape Coral 10006 North Glowing Forge Co…" at bounding box center [464, 177] width 415 height 30
select select "44"
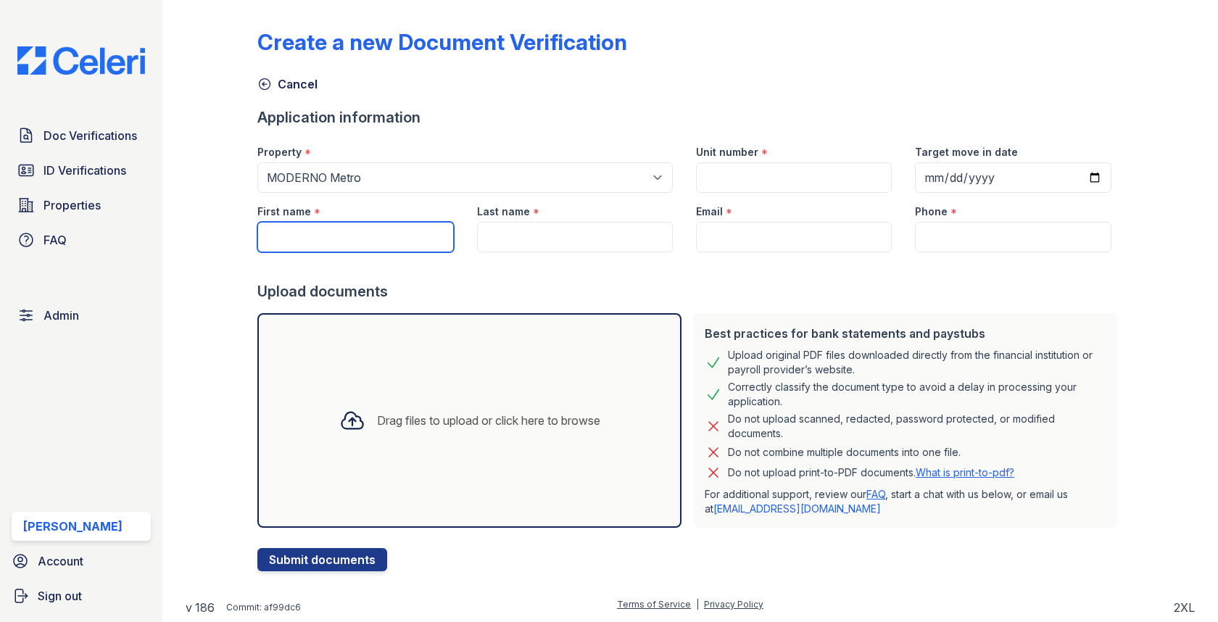
click at [372, 246] on input "First name" at bounding box center [355, 237] width 196 height 30
paste input "LAURENCE E SUTTON"
click at [352, 231] on input "LAURENCE E SUTTON" at bounding box center [355, 237] width 196 height 30
type input "[PERSON_NAME]"
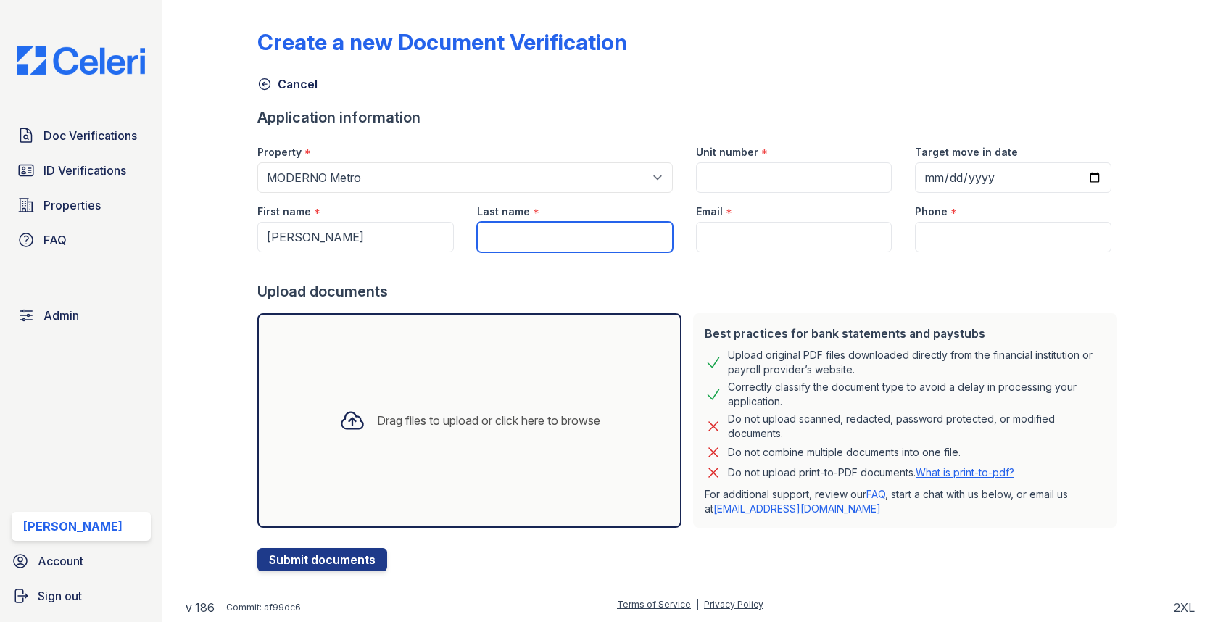
paste input "SUTTON"
type input "SUTTON"
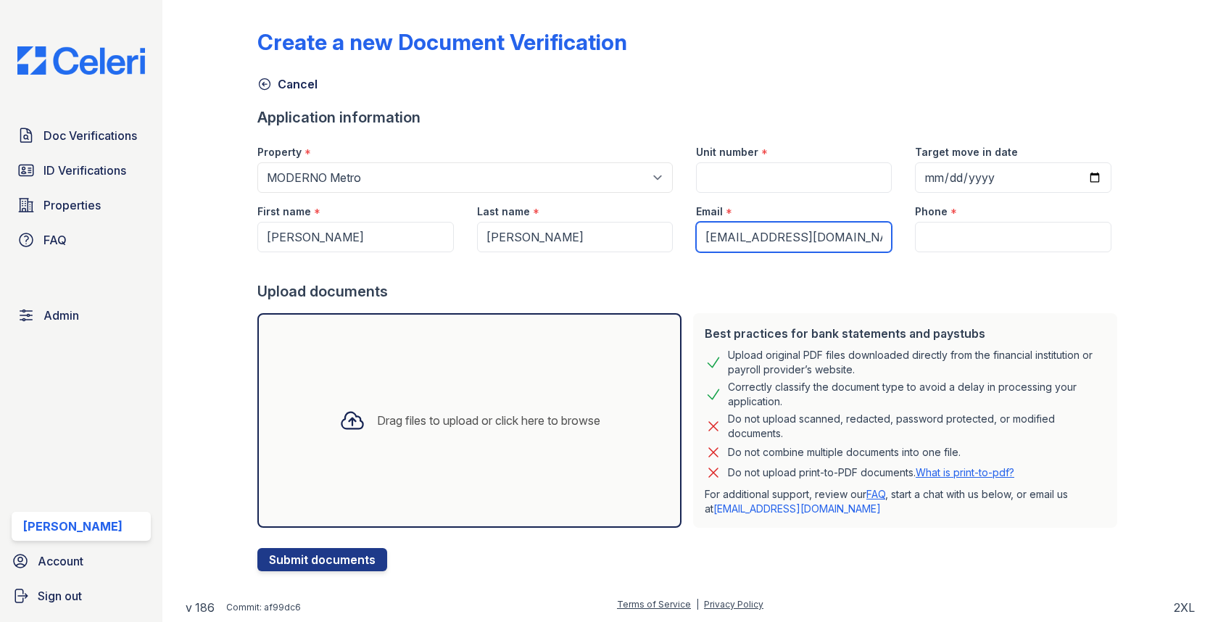
type input "[EMAIL_ADDRESS][DOMAIN_NAME]"
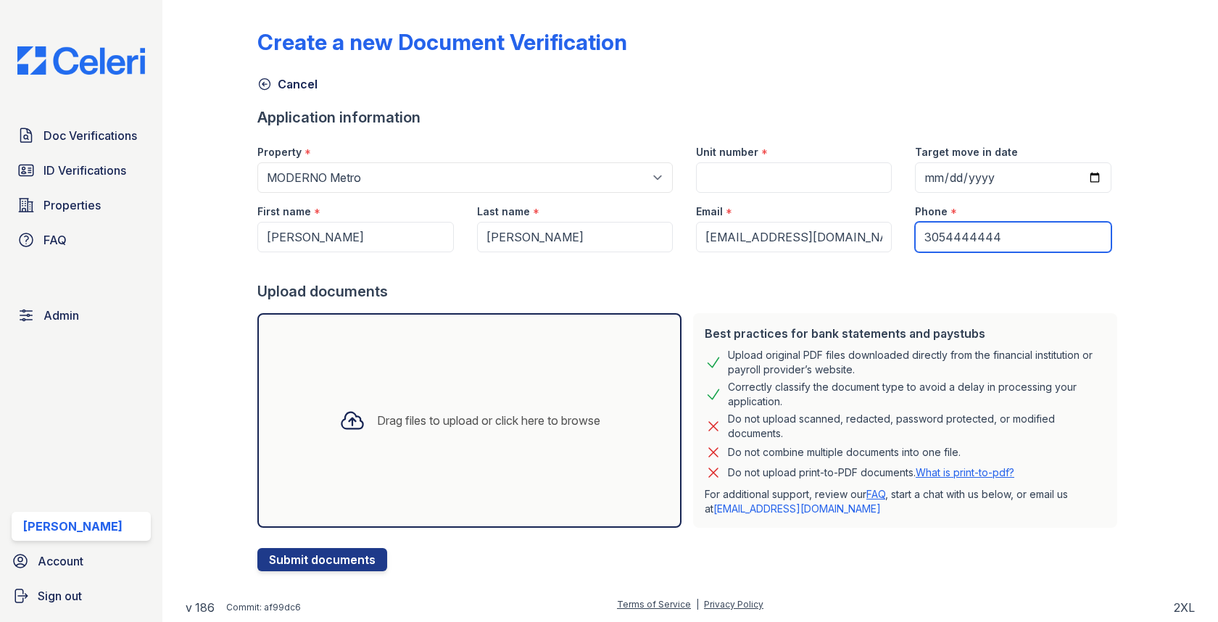
type input "3054444444"
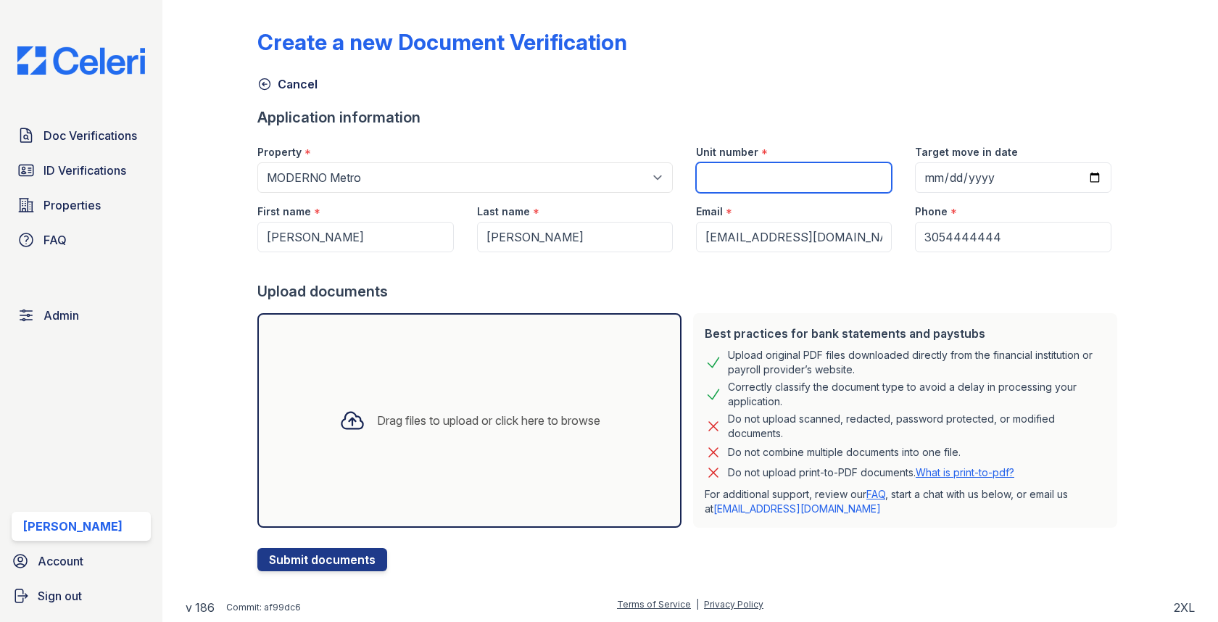
click at [753, 170] on input "Unit number" at bounding box center [794, 177] width 196 height 30
type input "1"
click at [437, 391] on div "Drag files to upload or click here to browse" at bounding box center [469, 420] width 424 height 215
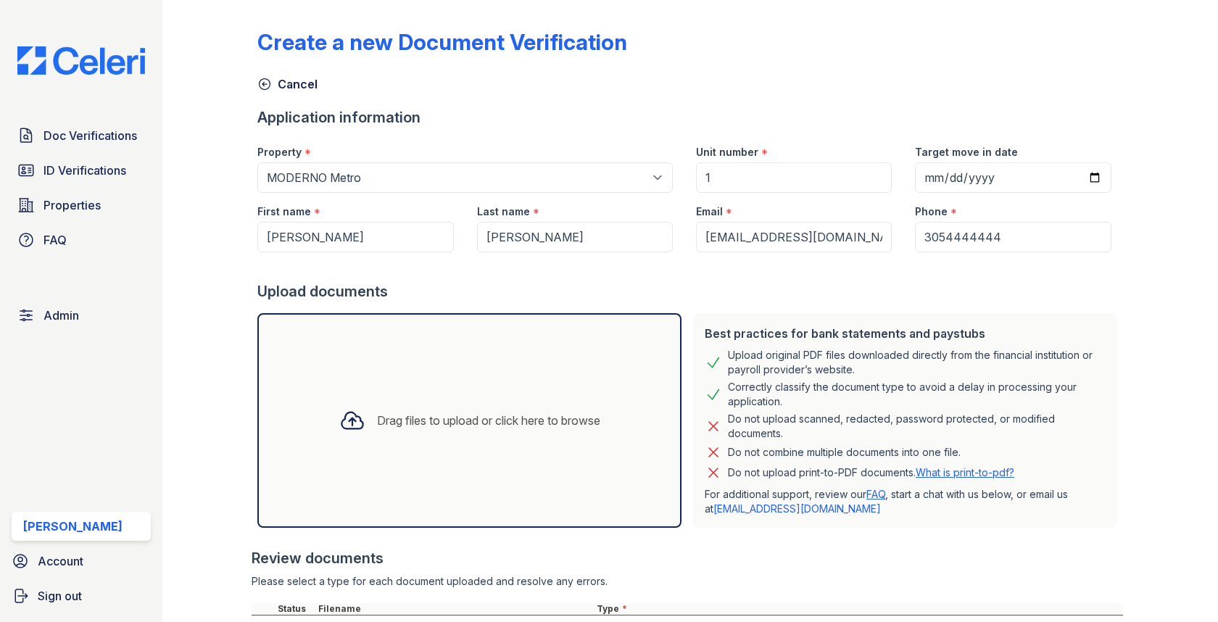
scroll to position [199, 0]
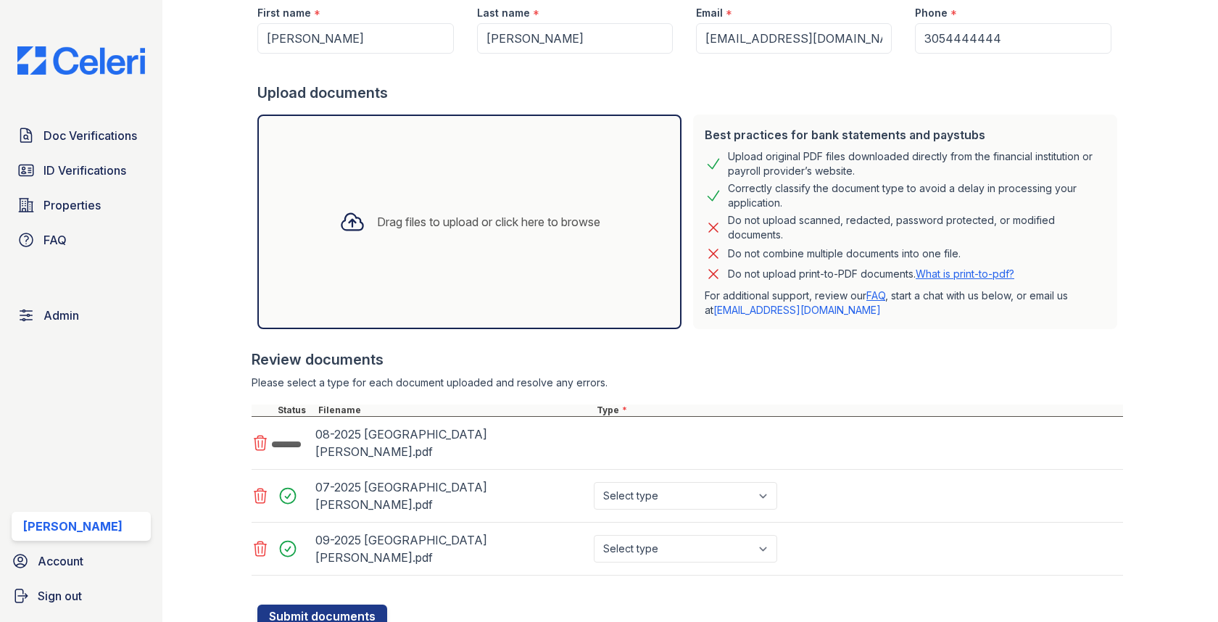
click at [624, 434] on div "08-2025 Sutton, Laurence.pdf" at bounding box center [687, 443] width 871 height 53
click at [624, 434] on select "Select type Paystub Bank Statement Offer Letter Tax Documents Benefit Award Let…" at bounding box center [685, 443] width 183 height 28
click at [635, 429] on select "Select type Paystub Bank Statement Offer Letter Tax Documents Benefit Award Let…" at bounding box center [685, 443] width 183 height 28
click at [638, 451] on div "08-2025 Sutton, Laurence.pdf Select type Paystub Bank Statement Offer Letter Ta…" at bounding box center [687, 443] width 871 height 53
click at [638, 443] on select "Select type Paystub Bank Statement Offer Letter Tax Documents Benefit Award Let…" at bounding box center [685, 443] width 183 height 28
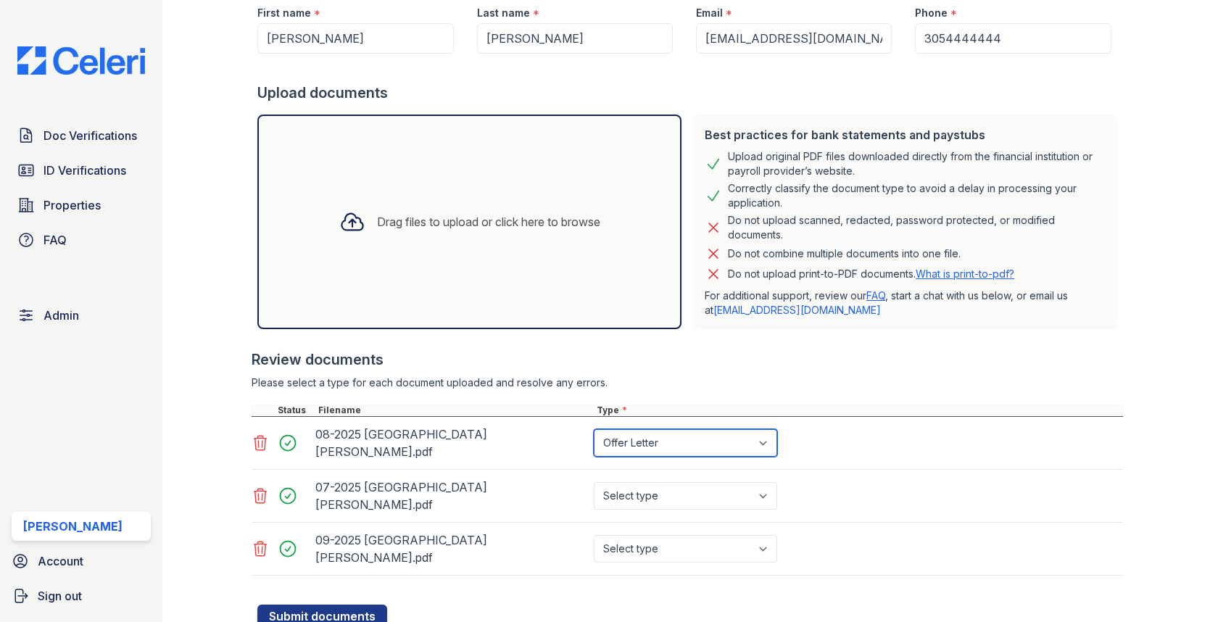
select select "bank_statement"
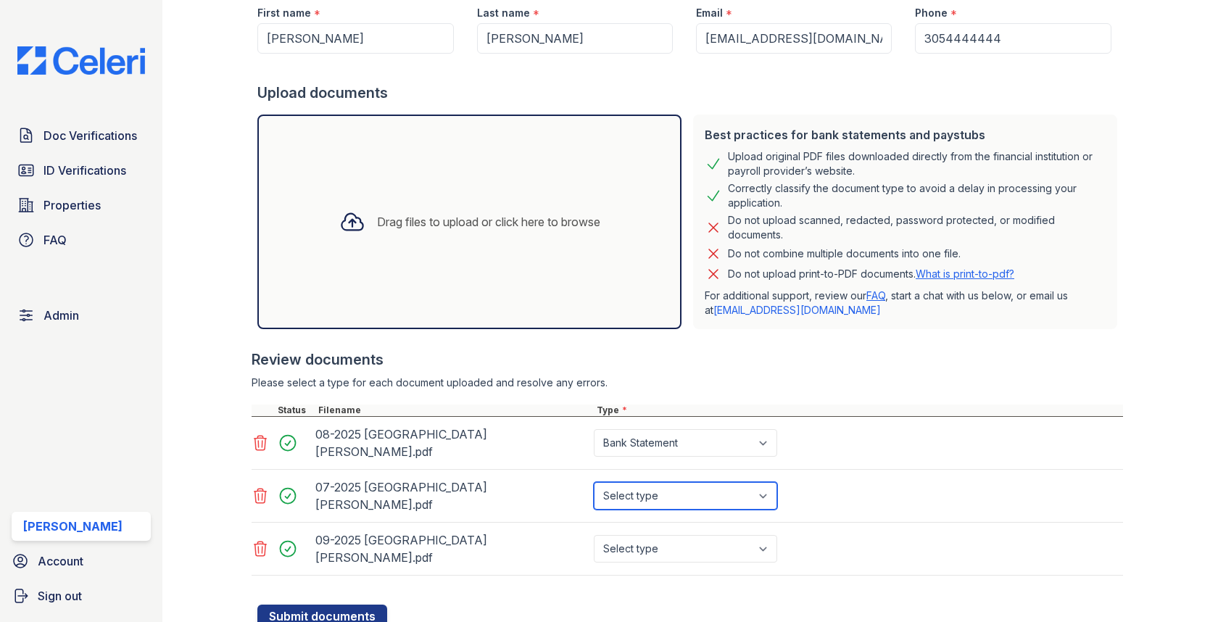
click at [637, 482] on select "Select type Paystub Bank Statement Offer Letter Tax Documents Benefit Award Let…" at bounding box center [685, 496] width 183 height 28
select select "bank_statement"
click at [636, 525] on div "09-2025 Sutton, Laurence.pdf Select type Paystub Bank Statement Offer Letter Ta…" at bounding box center [687, 549] width 871 height 53
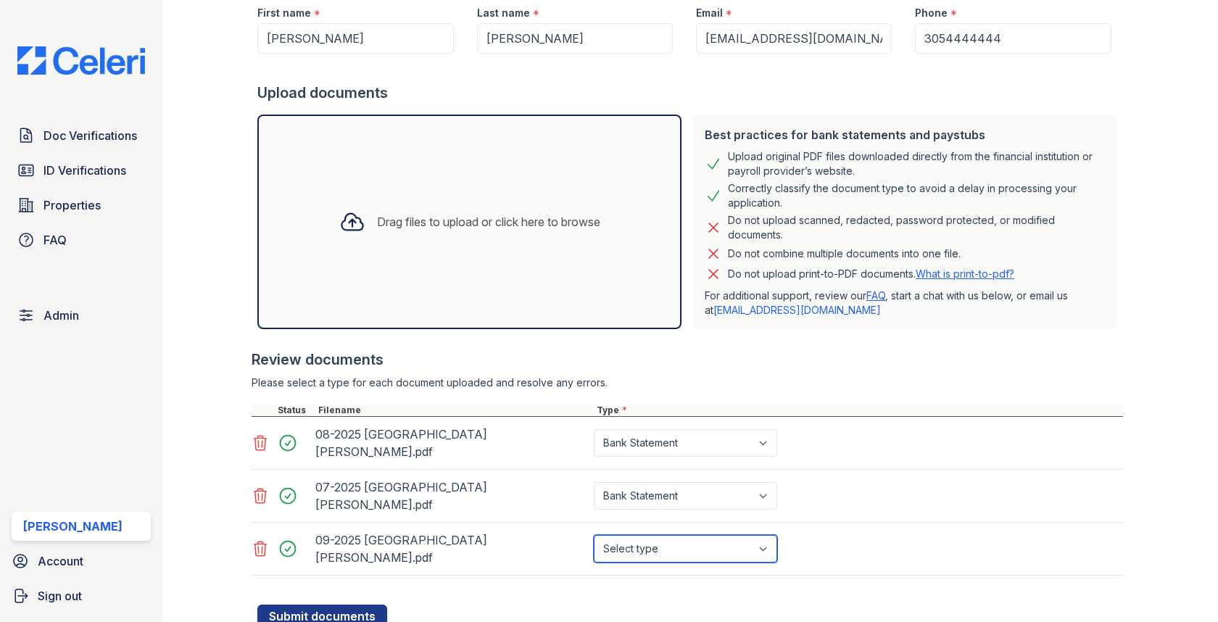
click at [638, 535] on select "Select type Paystub Bank Statement Offer Letter Tax Documents Benefit Award Let…" at bounding box center [685, 549] width 183 height 28
select select "bank_statement"
click at [328, 605] on button "Submit documents" at bounding box center [322, 616] width 130 height 23
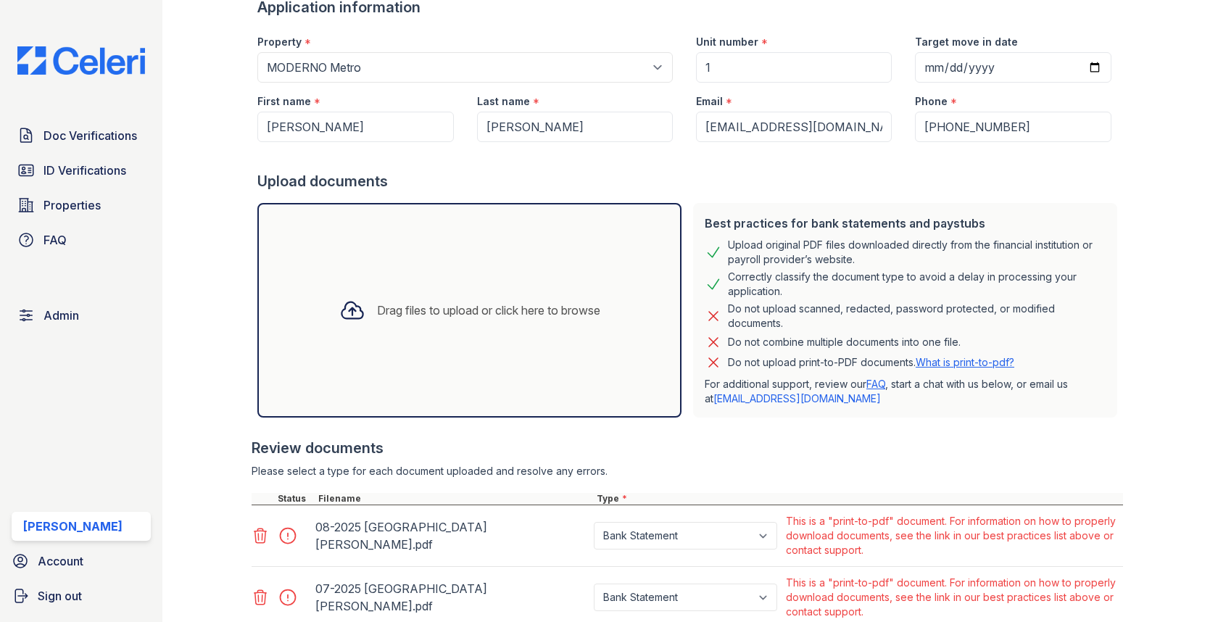
scroll to position [317, 0]
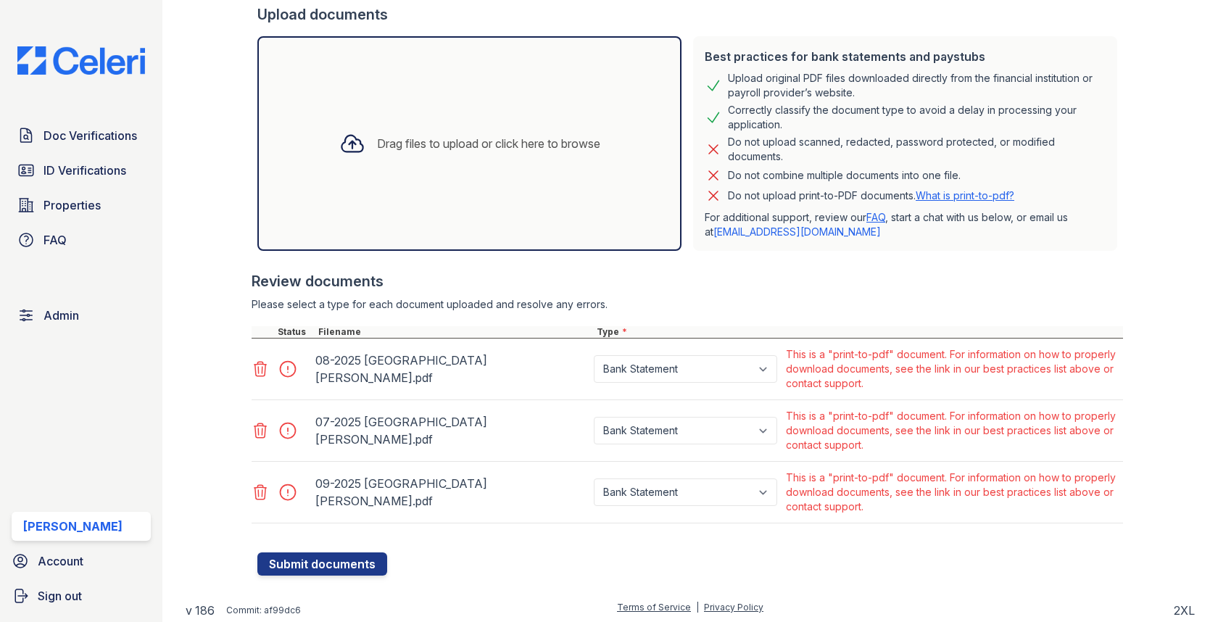
click at [659, 387] on div "Paystub Bank Statement Offer Letter Tax Documents Benefit Award Letter Investme…" at bounding box center [687, 368] width 192 height 49
click at [659, 377] on select "Paystub Bank Statement Offer Letter Tax Documents Benefit Award Letter Investme…" at bounding box center [685, 369] width 183 height 28
select select "other"
click at [645, 413] on div "Paystub Bank Statement Offer Letter Tax Documents Benefit Award Letter Investme…" at bounding box center [687, 430] width 192 height 49
click at [642, 431] on select "Paystub Bank Statement Offer Letter Tax Documents Benefit Award Letter Investme…" at bounding box center [685, 431] width 183 height 28
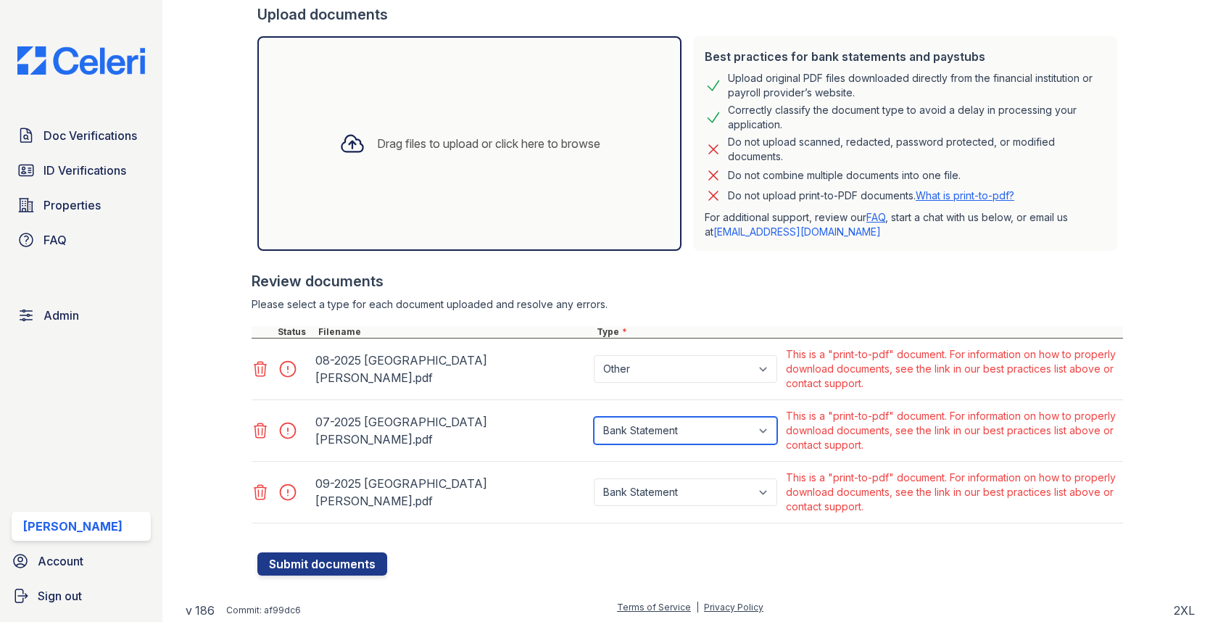
select select "other"
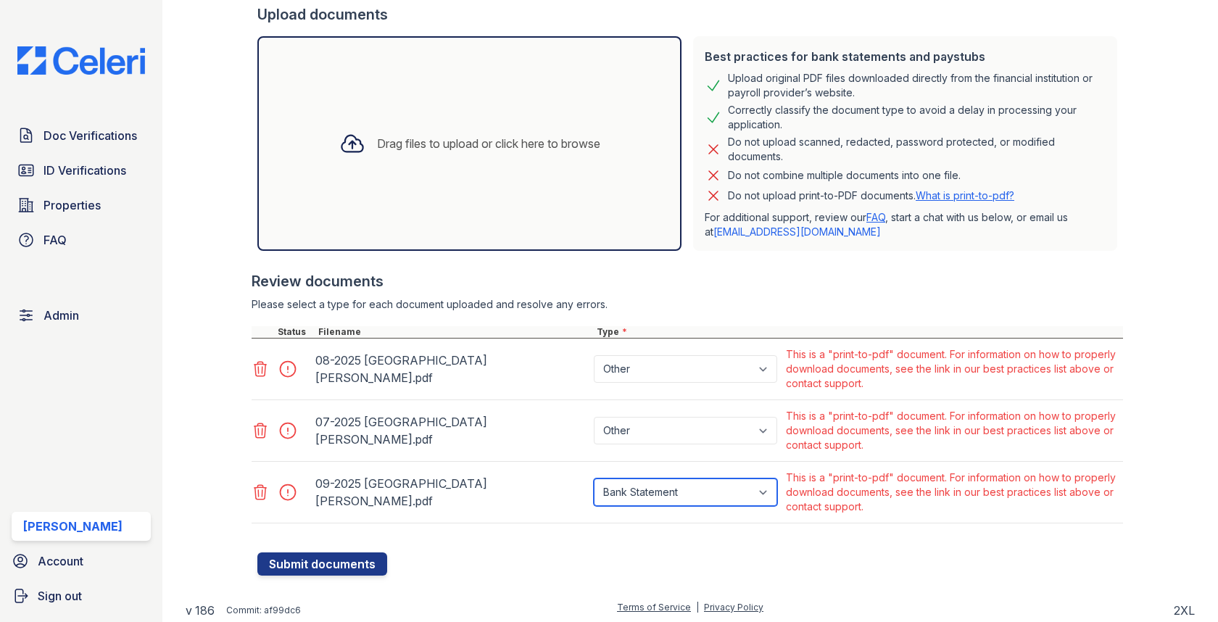
click at [655, 499] on select "Paystub Bank Statement Offer Letter Tax Documents Benefit Award Letter Investme…" at bounding box center [685, 492] width 183 height 28
select select "other"
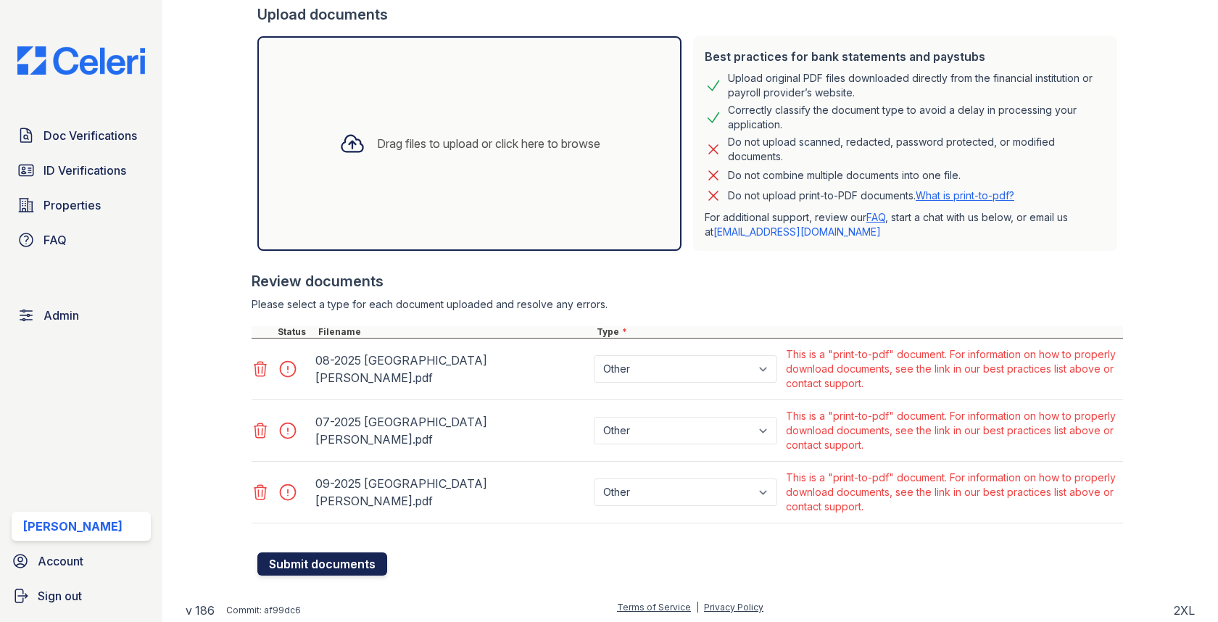
click at [336, 557] on button "Submit documents" at bounding box center [322, 563] width 130 height 23
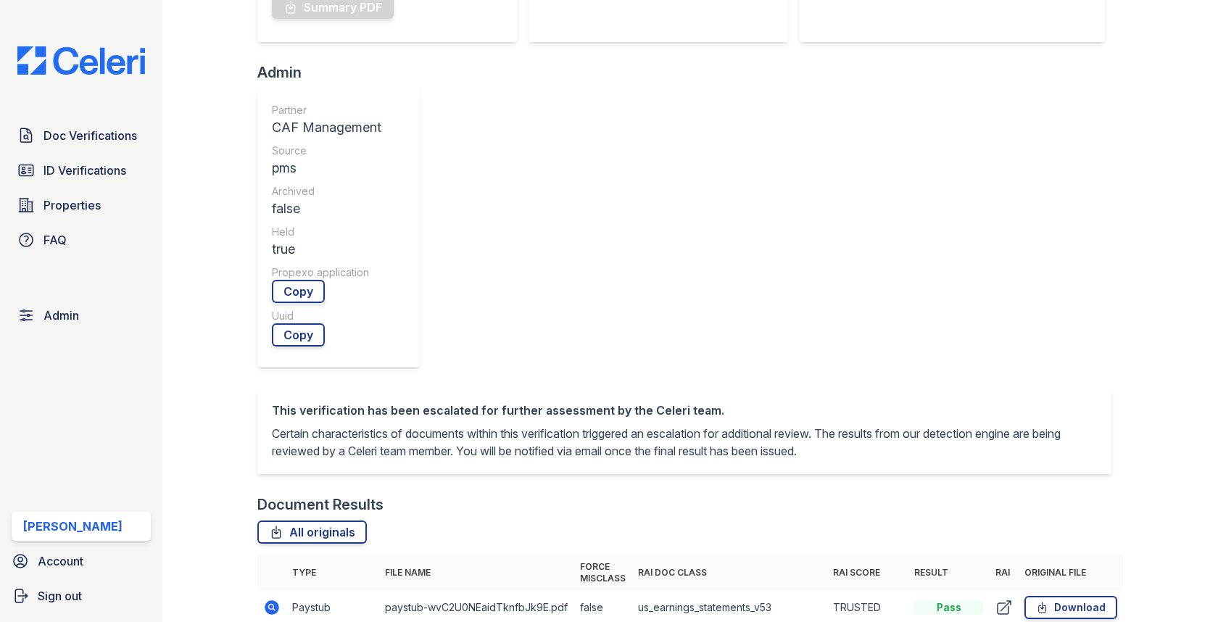
scroll to position [591, 0]
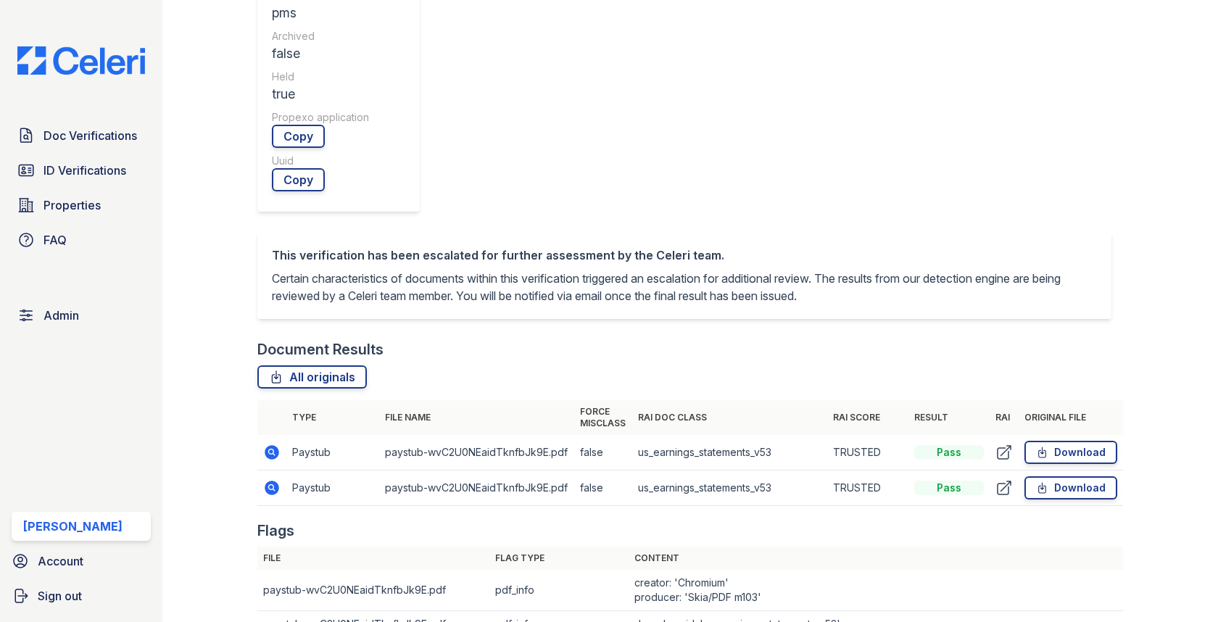
click at [268, 445] on icon at bounding box center [272, 452] width 14 height 14
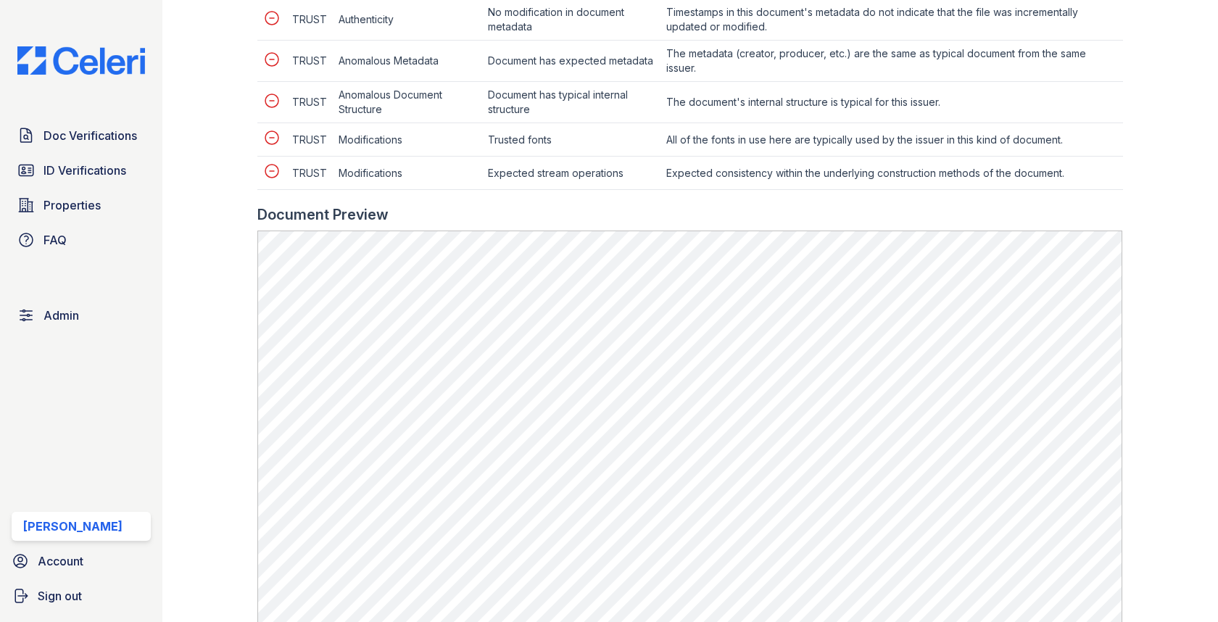
scroll to position [678, 0]
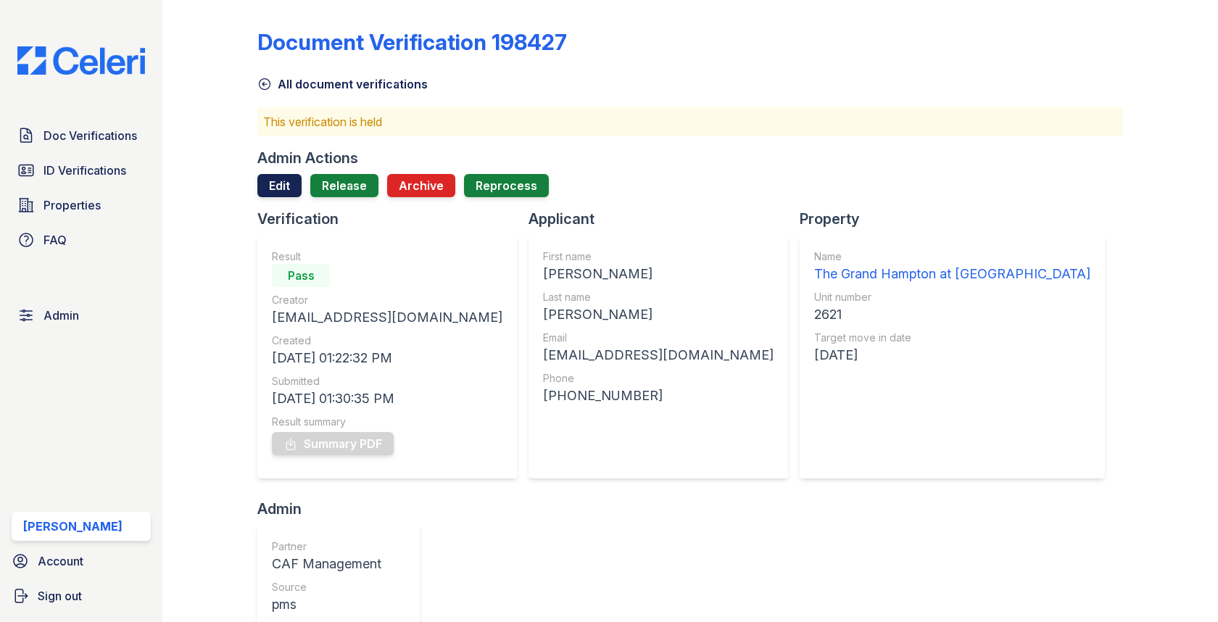
click at [286, 185] on link "Edit" at bounding box center [279, 185] width 44 height 23
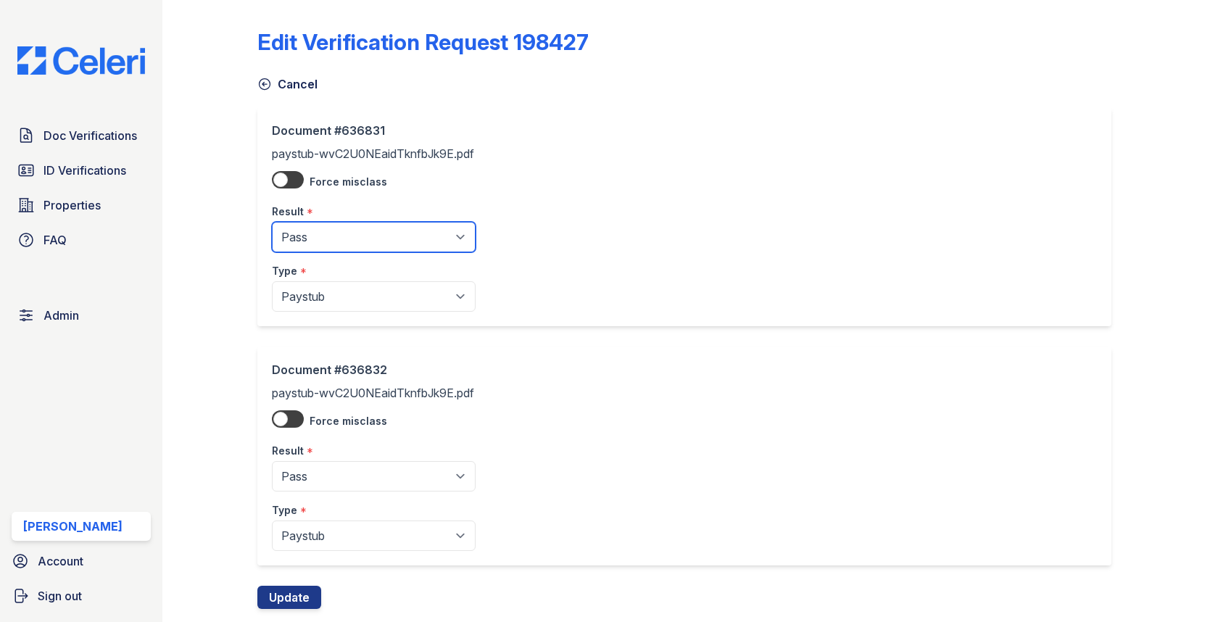
click at [334, 237] on select "Pending Sent Started Processing Pass Fail Caution Error N/A" at bounding box center [374, 237] width 204 height 30
select select "fail"
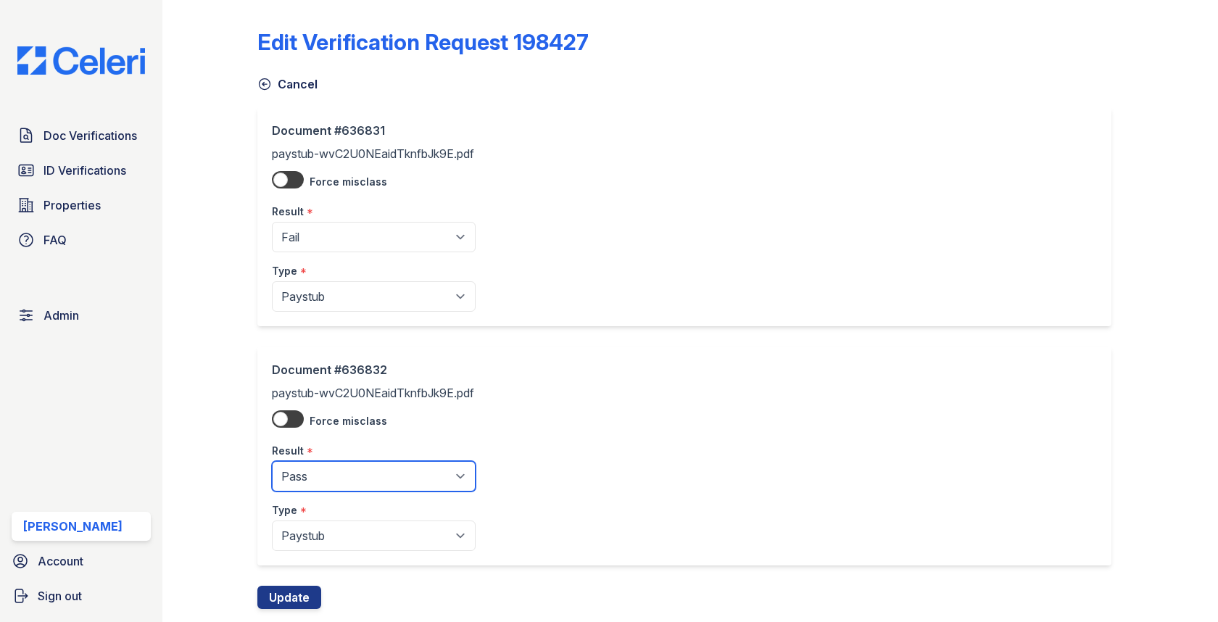
click at [308, 468] on select "Pending Sent Started Processing Pass Fail Caution Error N/A" at bounding box center [374, 476] width 204 height 30
select select "fail"
click at [304, 578] on div "Document #636832 paystub-wvC2U0NEaidTknfbJk9E.pdf Force misclass Result * Pendi…" at bounding box center [689, 465] width 865 height 239
click at [302, 590] on button "Update" at bounding box center [289, 597] width 64 height 23
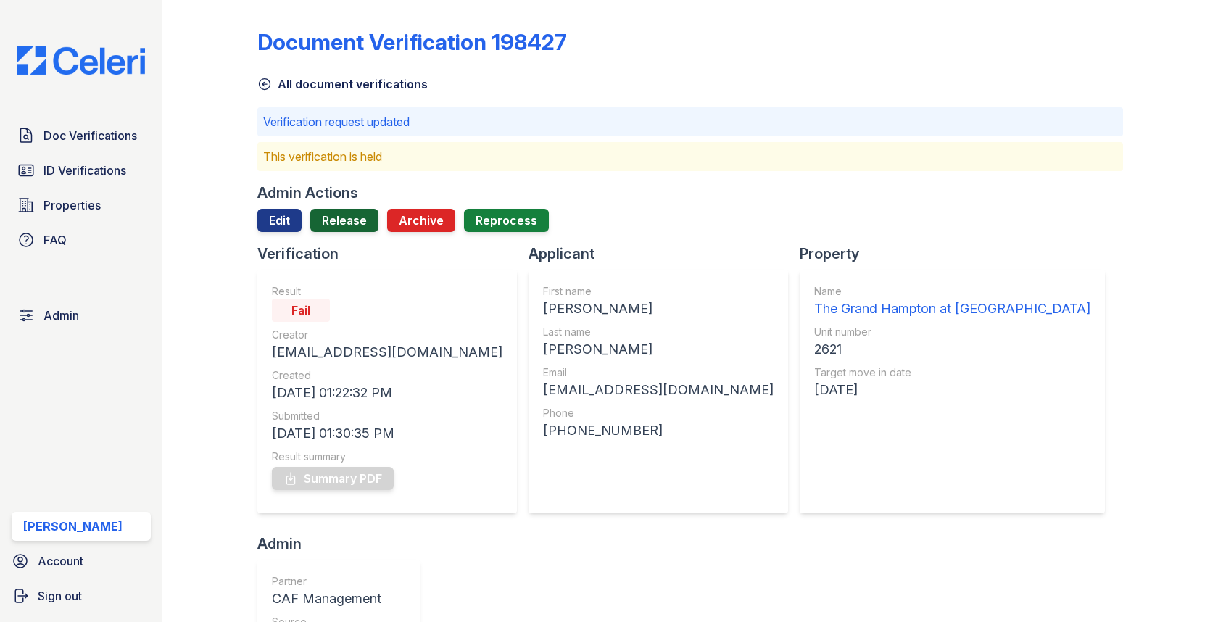
click at [317, 225] on link "Release" at bounding box center [344, 220] width 68 height 23
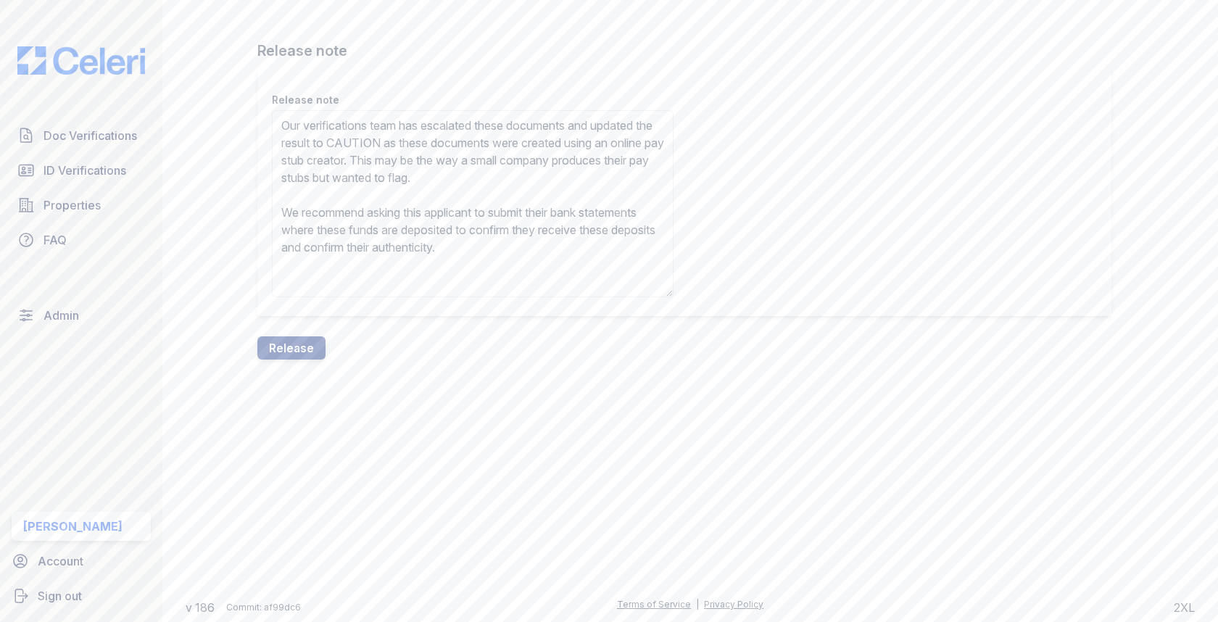
click at [416, 138] on textarea "Our verifications team has escalated these documents and updated the result to …" at bounding box center [473, 203] width 402 height 187
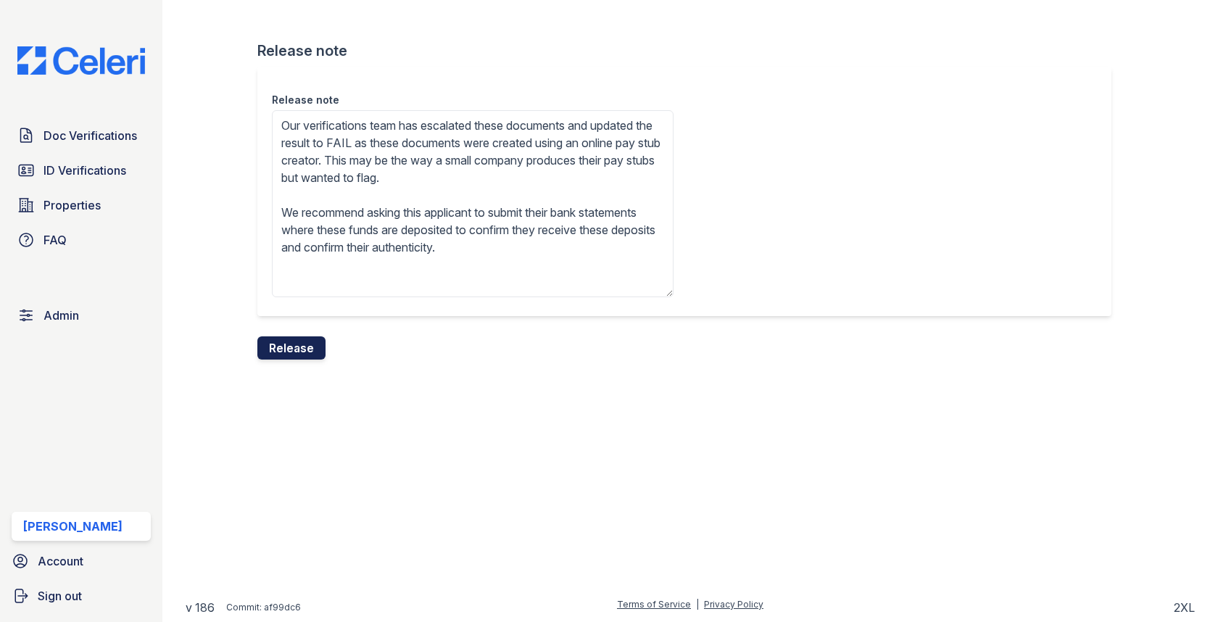
type textarea "Our verifications team has escalated these documents and updated the result to …"
click at [299, 343] on button "Release" at bounding box center [291, 347] width 68 height 23
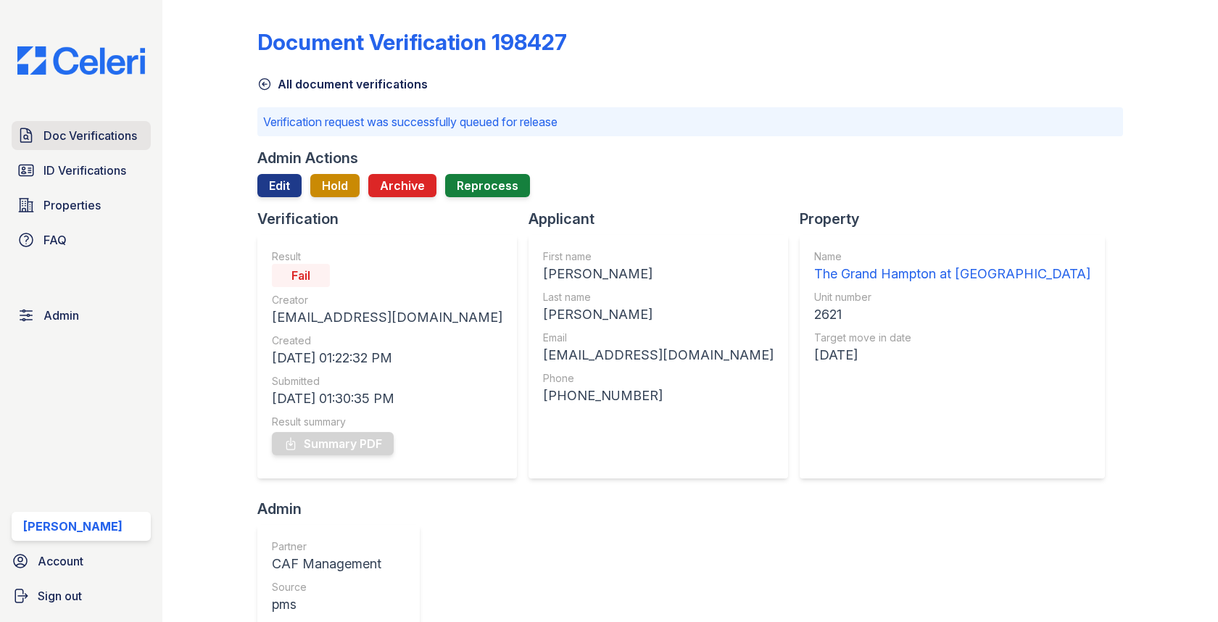
click at [83, 130] on span "Doc Verifications" at bounding box center [90, 135] width 94 height 17
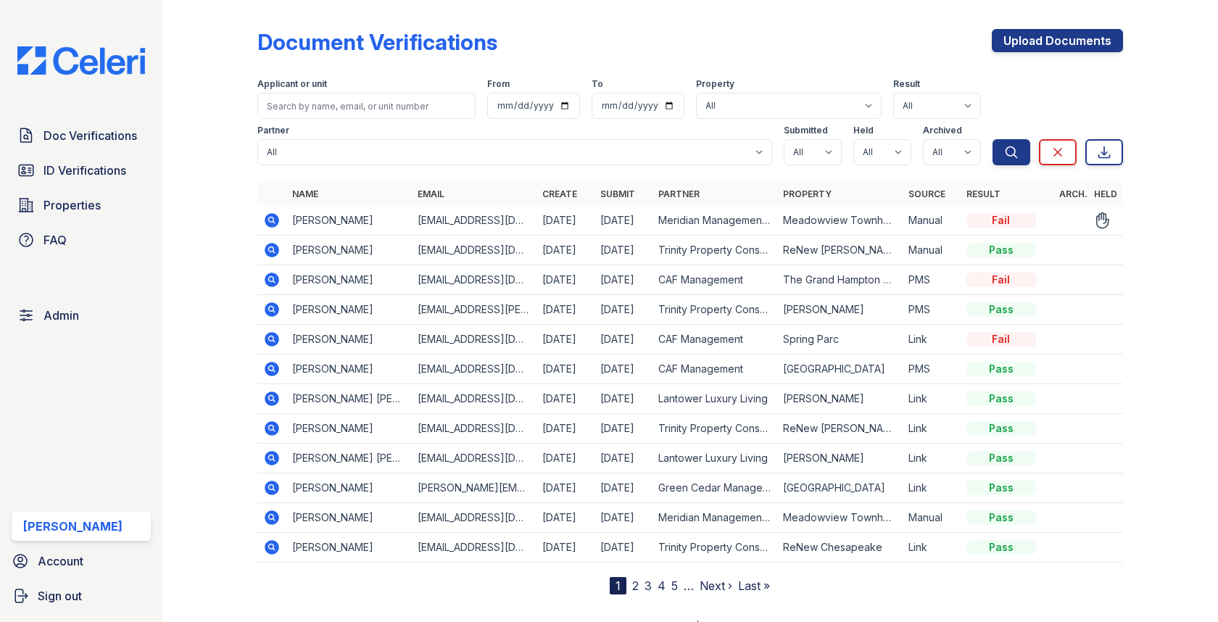
click at [274, 217] on icon at bounding box center [272, 220] width 14 height 14
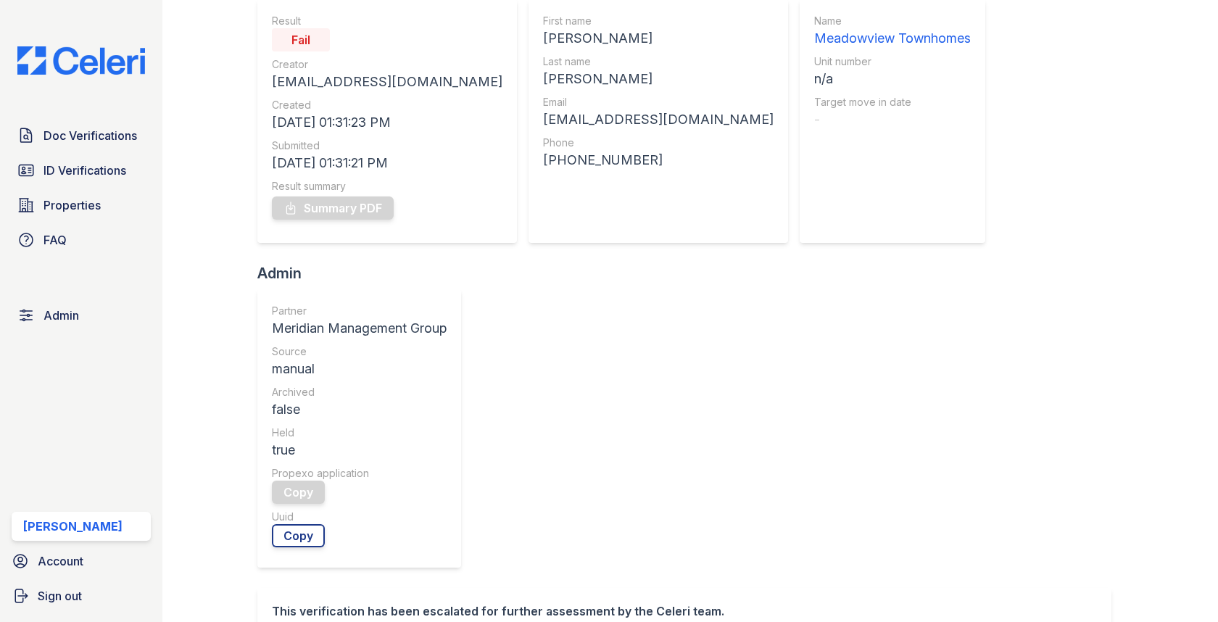
scroll to position [399, 0]
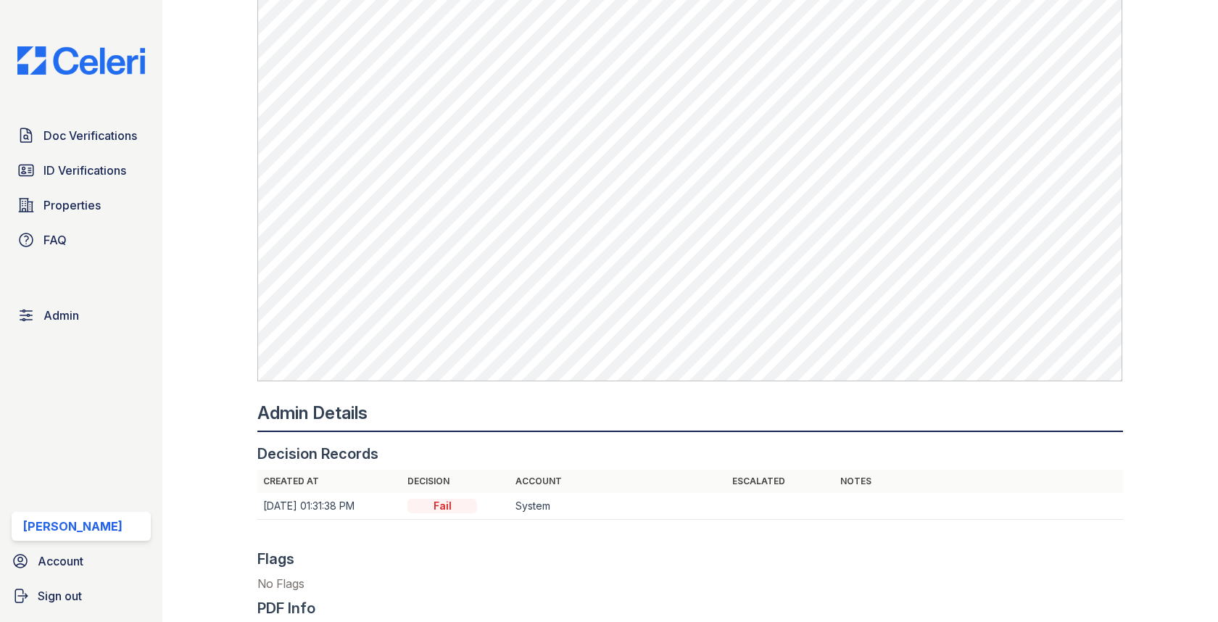
scroll to position [1200, 0]
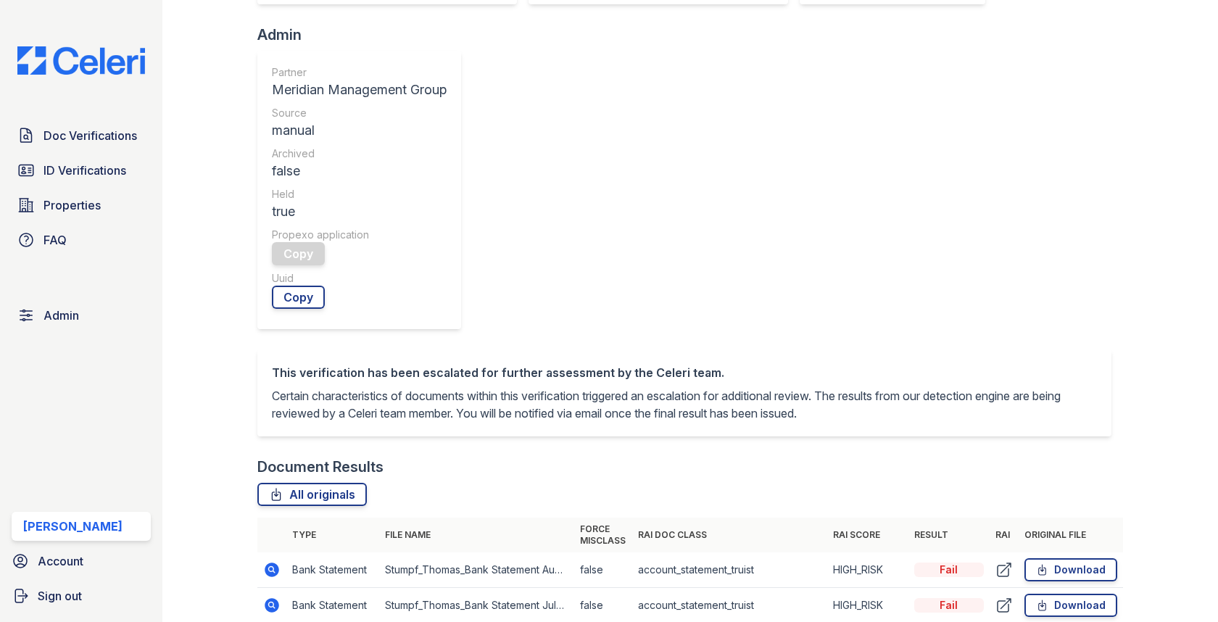
scroll to position [539, 0]
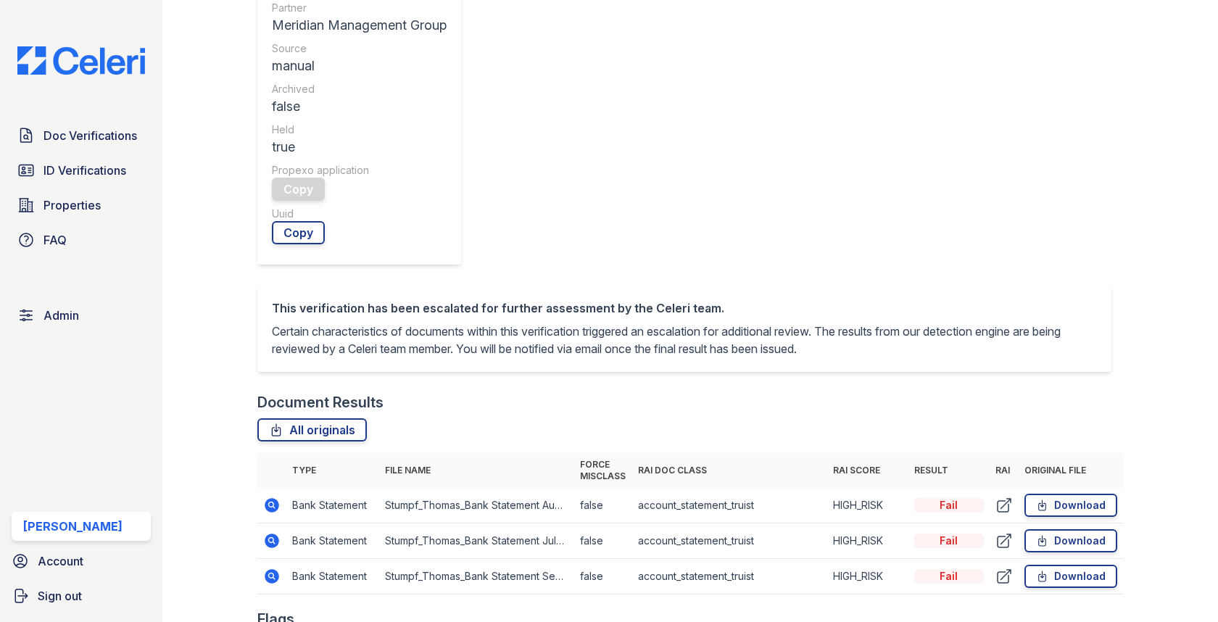
click at [280, 532] on icon at bounding box center [271, 540] width 17 height 17
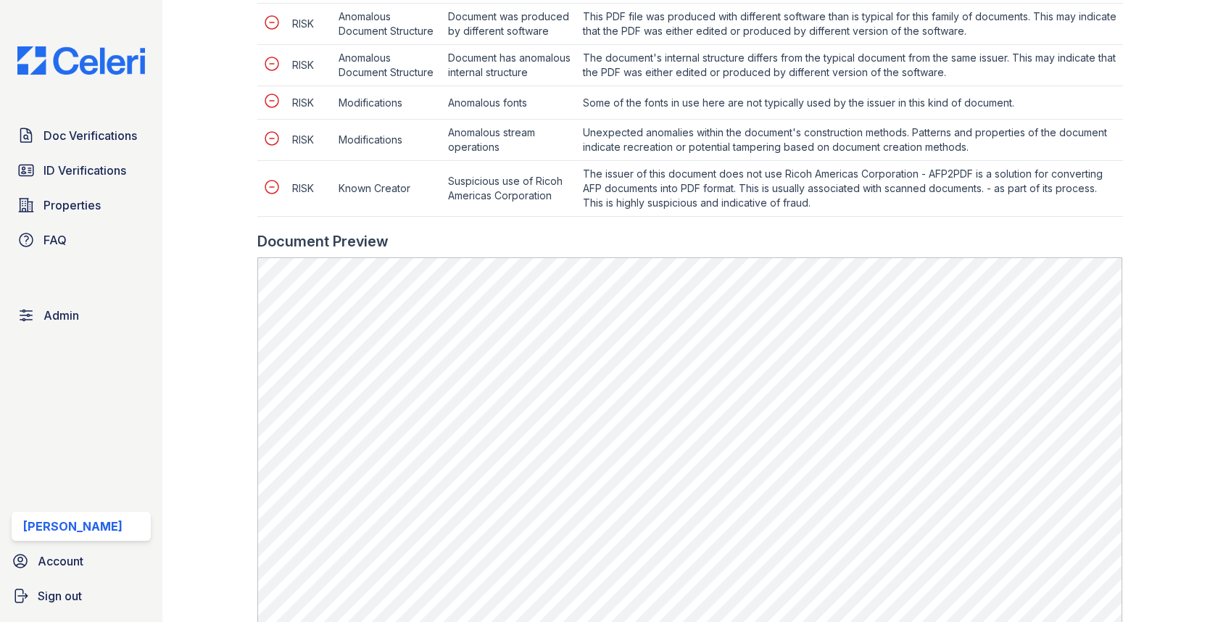
scroll to position [827, 0]
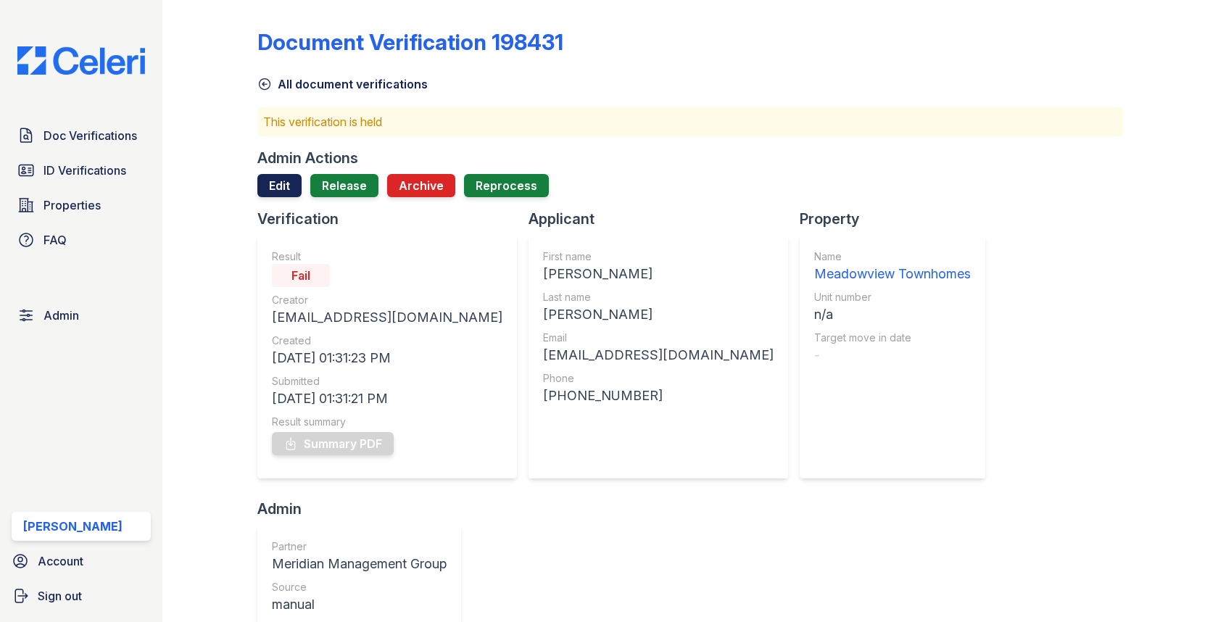
click at [274, 186] on link "Edit" at bounding box center [279, 185] width 44 height 23
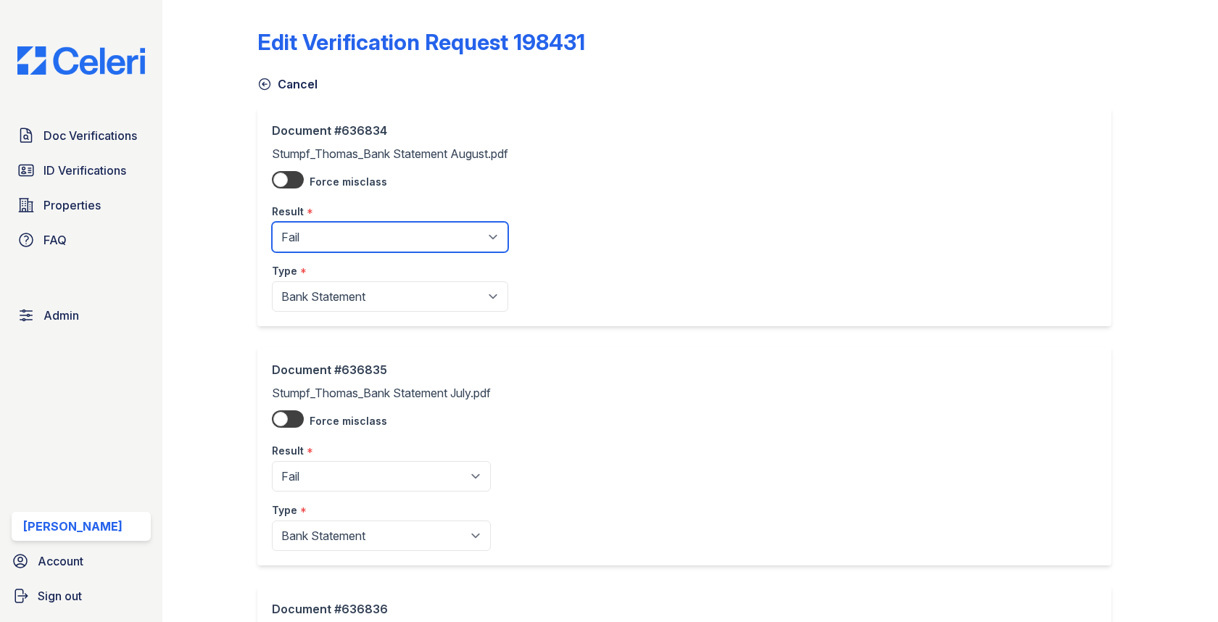
click at [294, 223] on select "Pending Sent Started Processing Pass Fail Caution Error N/A" at bounding box center [390, 237] width 236 height 30
select select "pass"
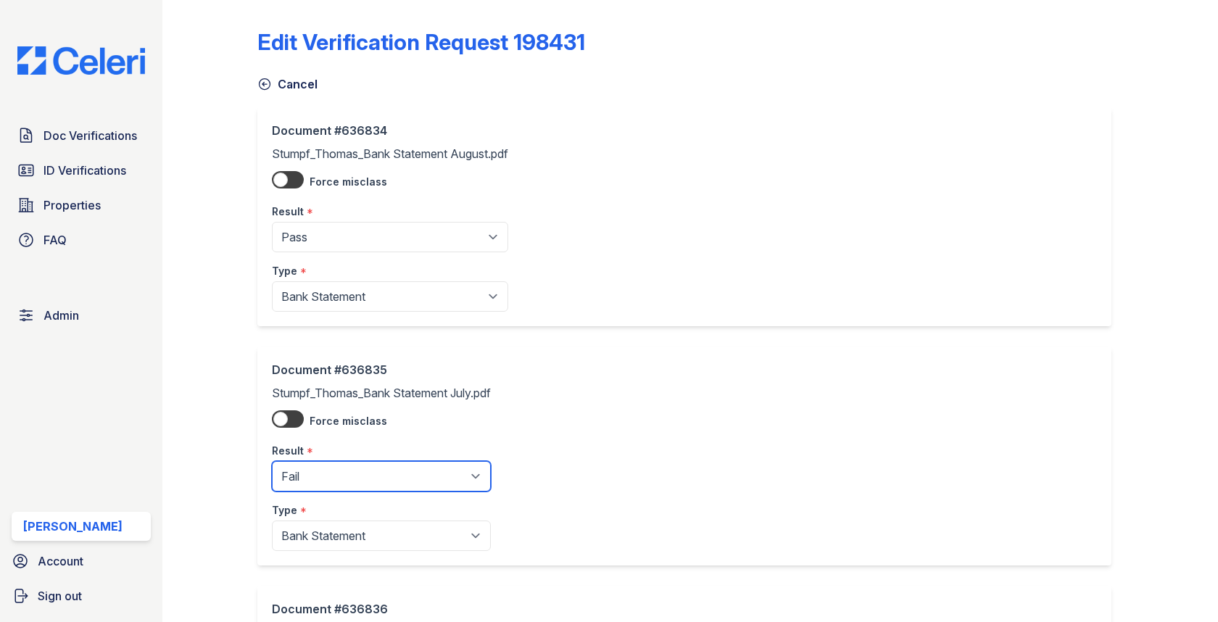
click at [304, 473] on select "Pending Sent Started Processing Pass Fail Caution Error N/A" at bounding box center [381, 476] width 219 height 30
select select "pass"
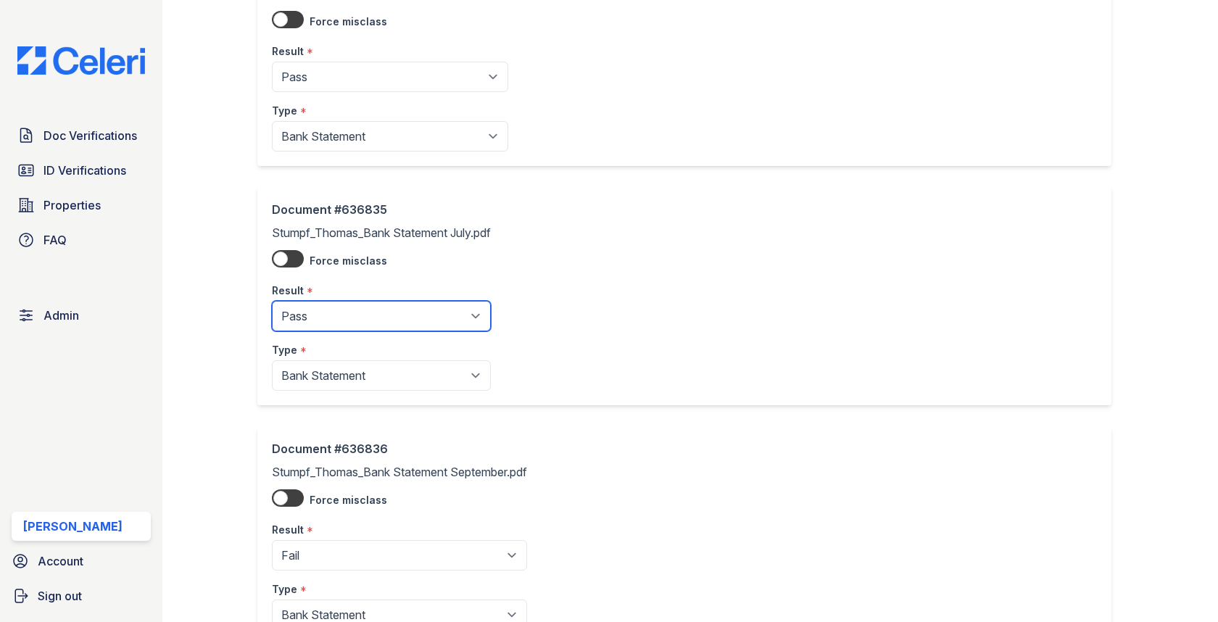
scroll to position [272, 0]
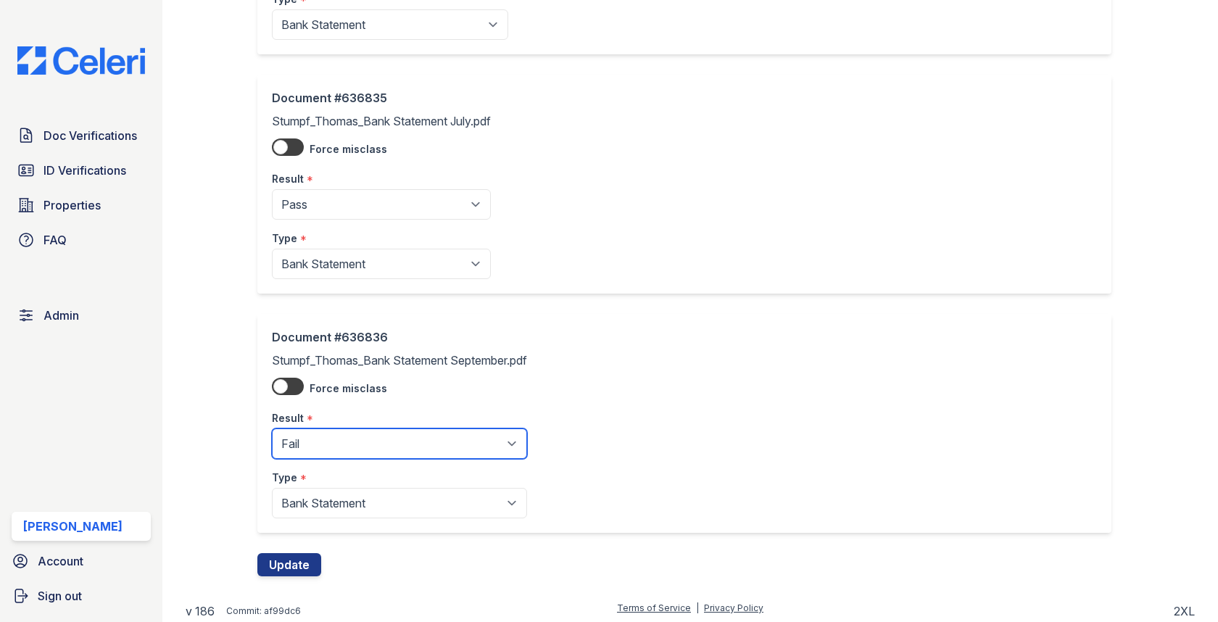
click at [319, 436] on select "Pending Sent Started Processing Pass Fail Caution Error N/A" at bounding box center [399, 443] width 255 height 30
select select "pass"
click at [296, 554] on button "Update" at bounding box center [289, 564] width 64 height 23
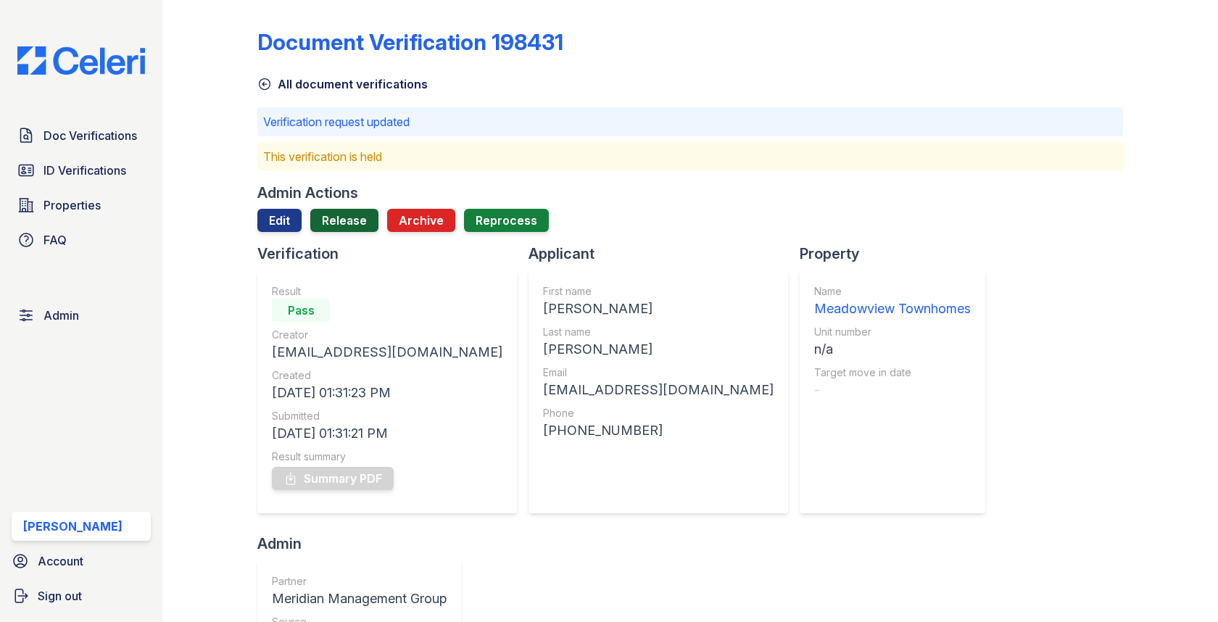
click at [350, 226] on link "Release" at bounding box center [344, 220] width 68 height 23
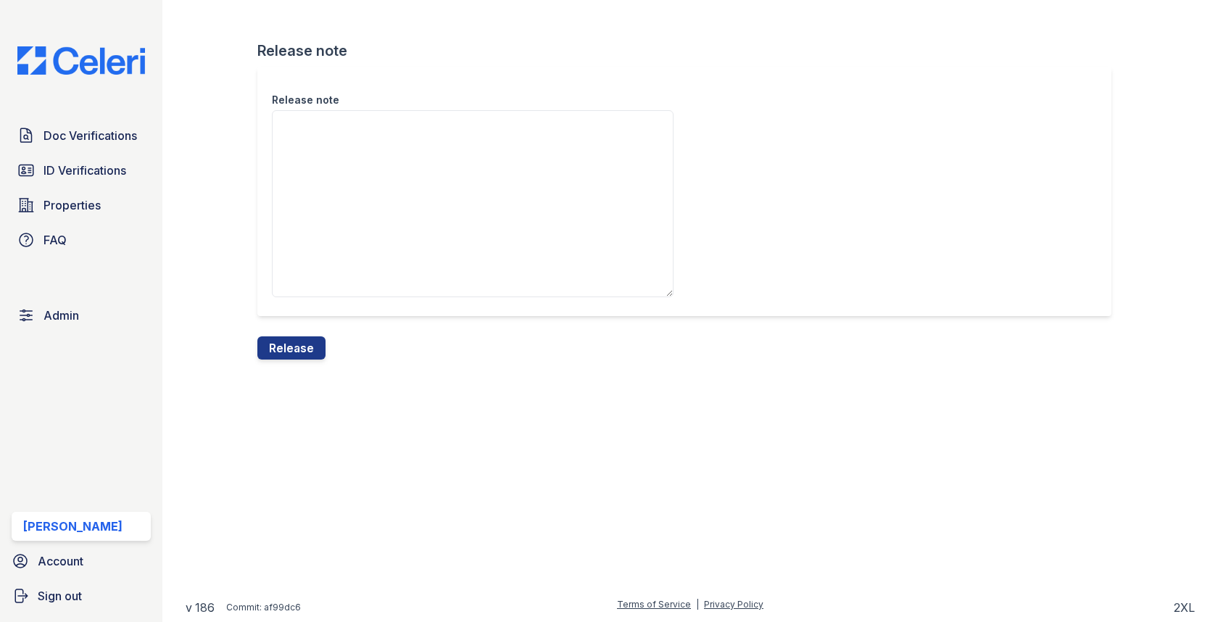
click at [296, 367] on div "Release note Release note Release" at bounding box center [690, 191] width 1009 height 383
click at [296, 352] on button "Release" at bounding box center [291, 347] width 68 height 23
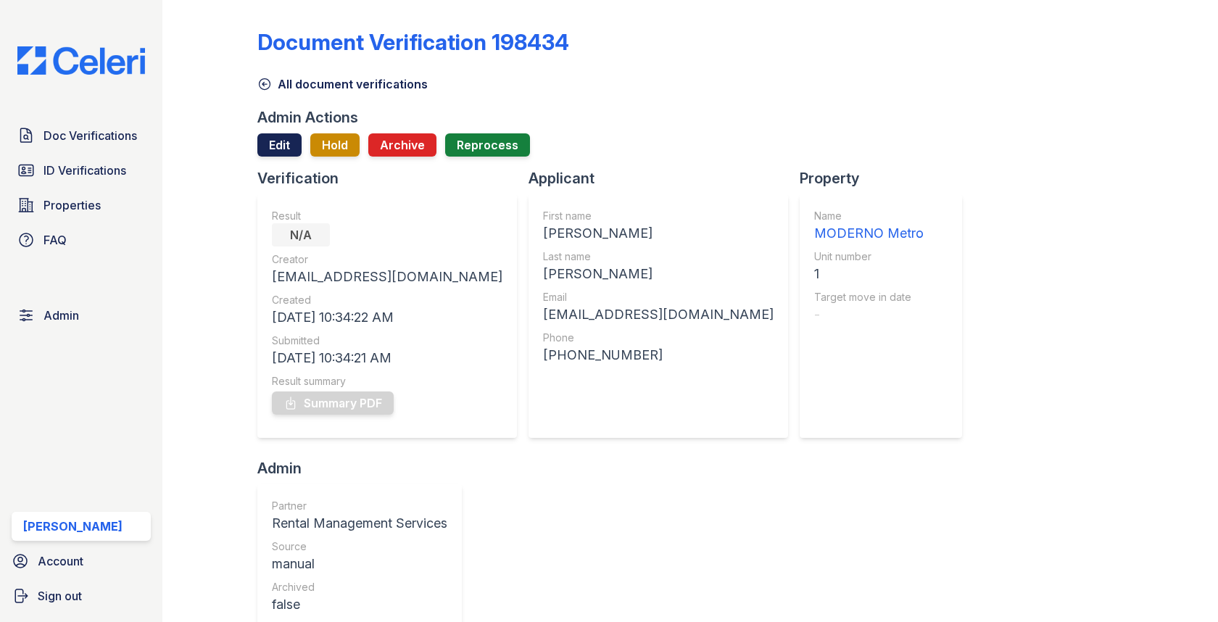
click at [286, 151] on link "Edit" at bounding box center [279, 144] width 44 height 23
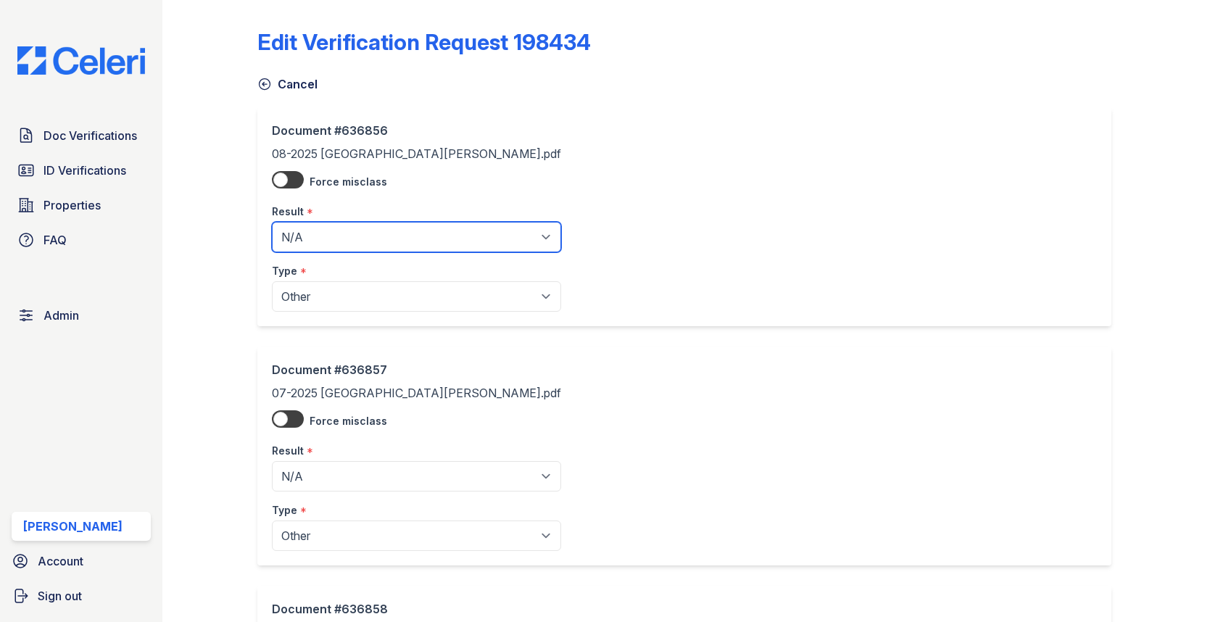
click at [299, 236] on select "Pending Sent Started Processing Pass Fail Caution Error N/A" at bounding box center [416, 237] width 289 height 30
select select "pass"
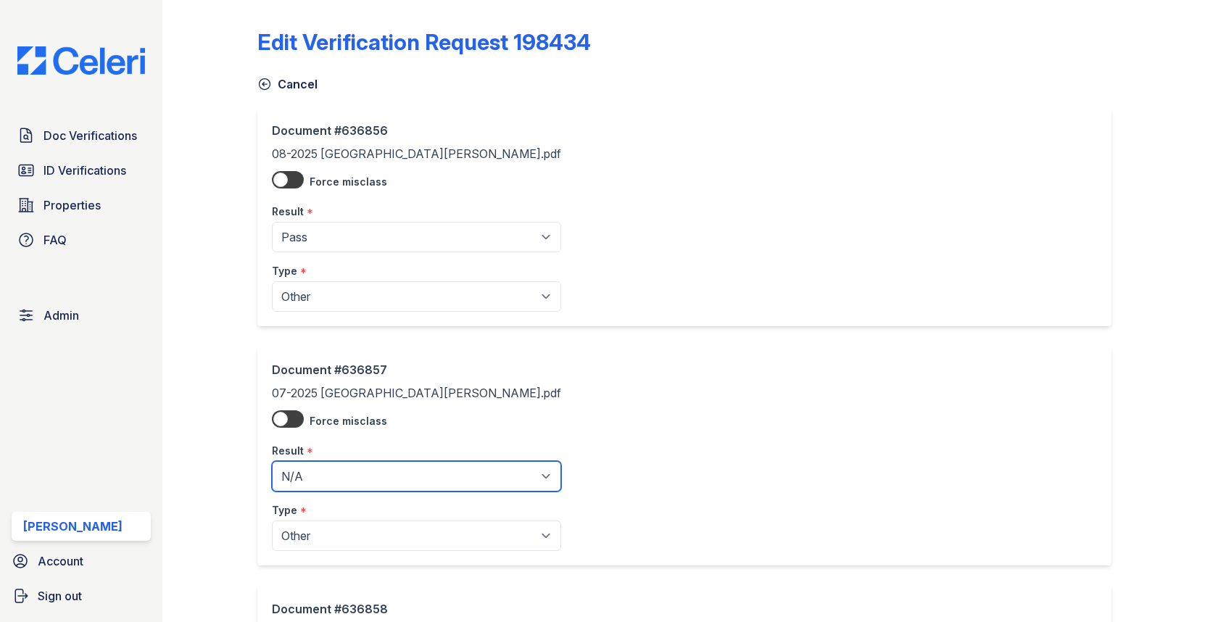
click at [324, 481] on select "Pending Sent Started Processing Pass Fail Caution Error N/A" at bounding box center [416, 476] width 289 height 30
select select "pass"
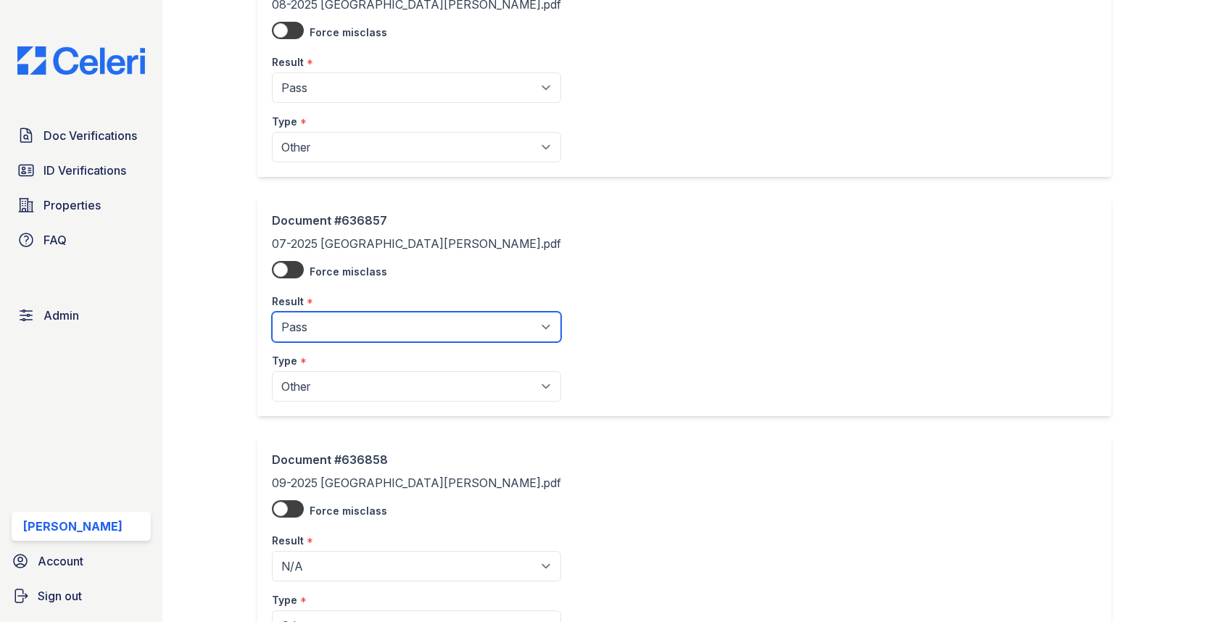
scroll to position [272, 0]
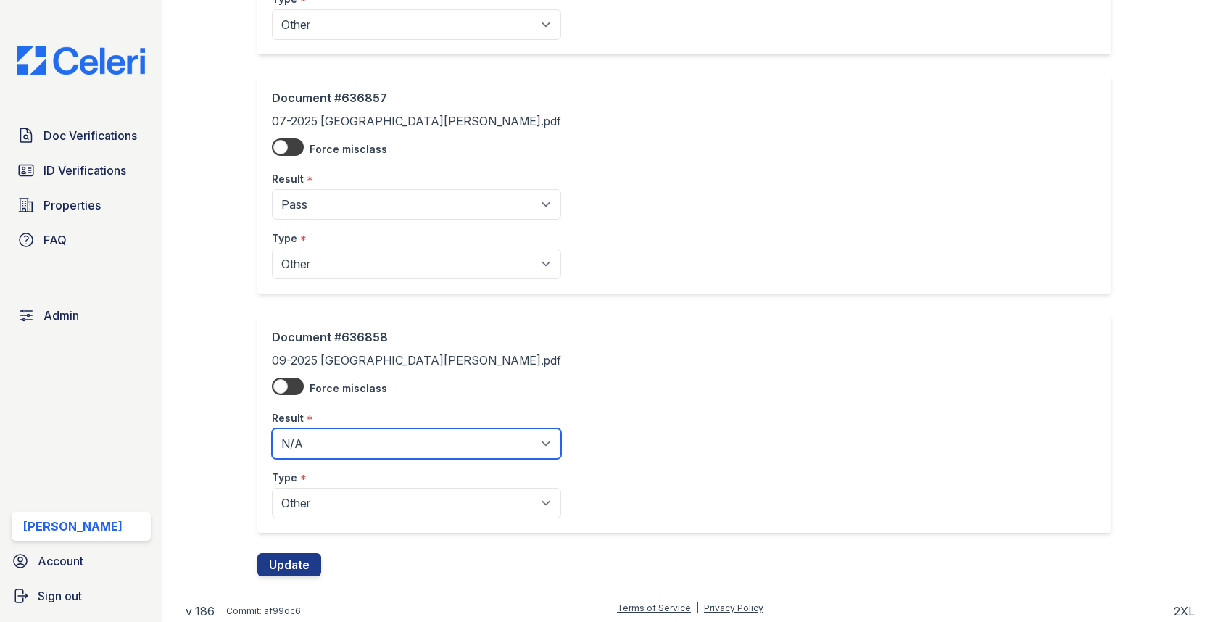
click at [349, 446] on select "Pending Sent Started Processing Pass Fail Caution Error N/A" at bounding box center [416, 443] width 289 height 30
select select "pass"
click at [299, 560] on button "Update" at bounding box center [289, 564] width 64 height 23
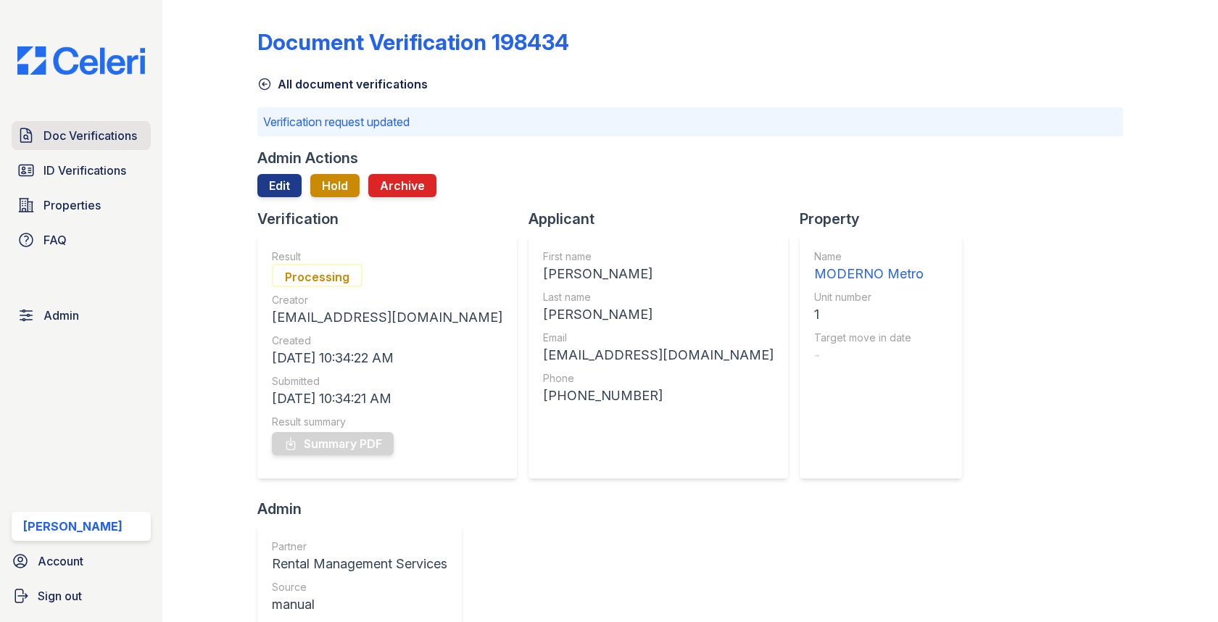
click at [69, 149] on link "Doc Verifications" at bounding box center [81, 135] width 139 height 29
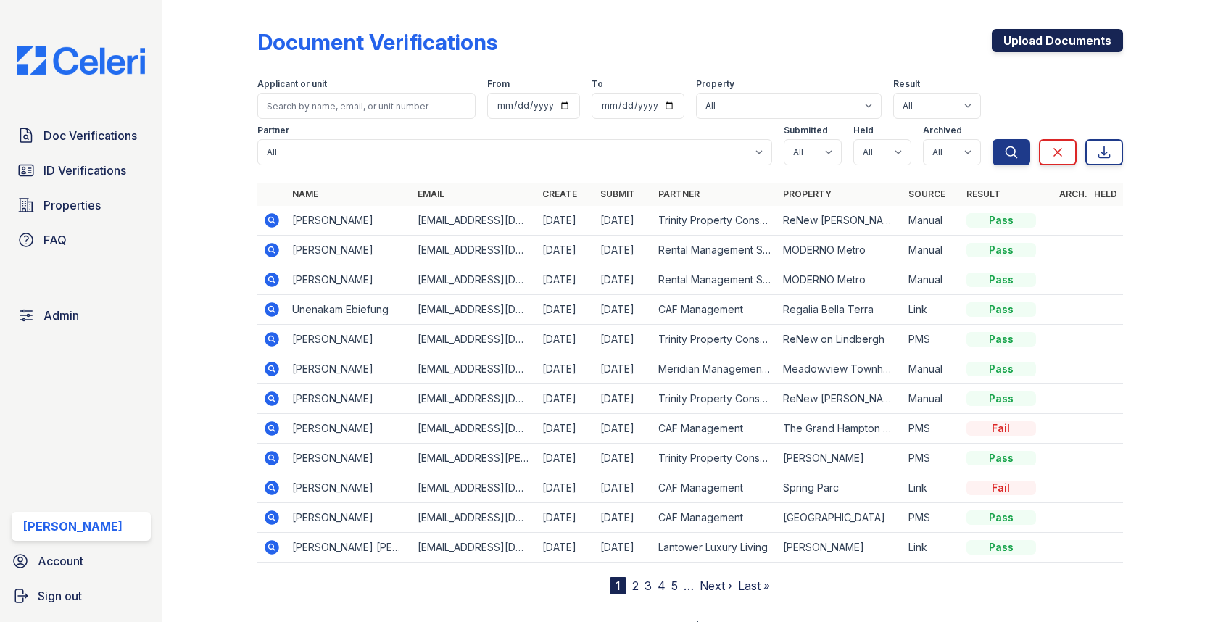
click at [1032, 50] on link "Upload Documents" at bounding box center [1057, 40] width 131 height 23
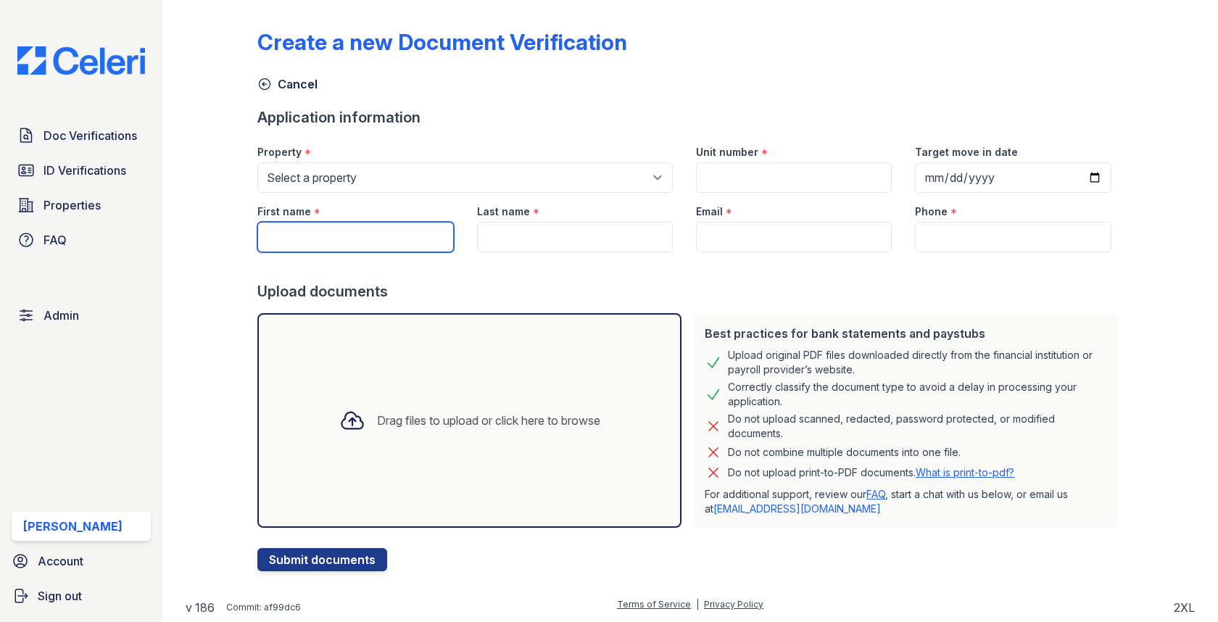
click at [341, 238] on input "First name" at bounding box center [355, 237] width 196 height 30
type input "Linda"
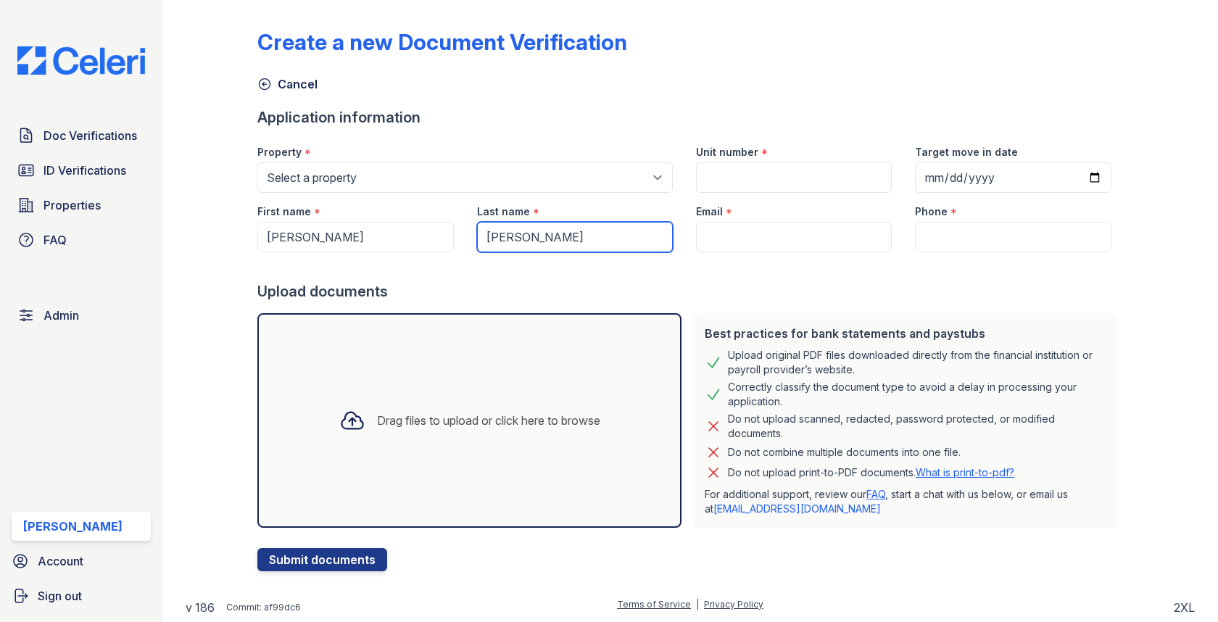
type input "Melton"
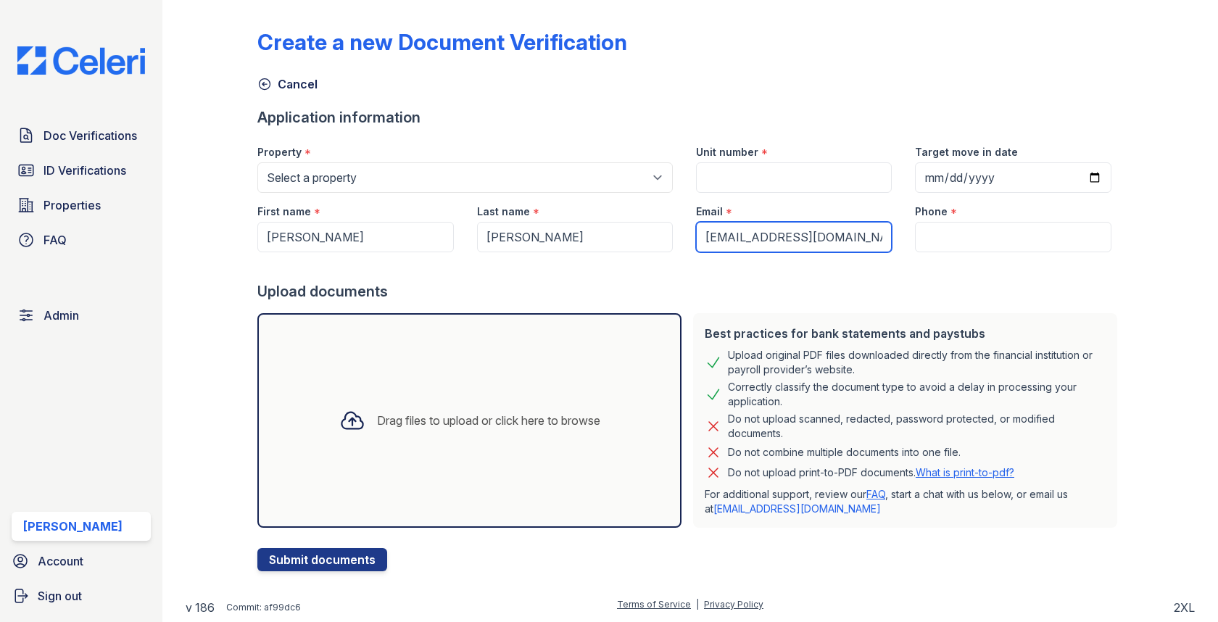
type input "lmelton@gmail.com"
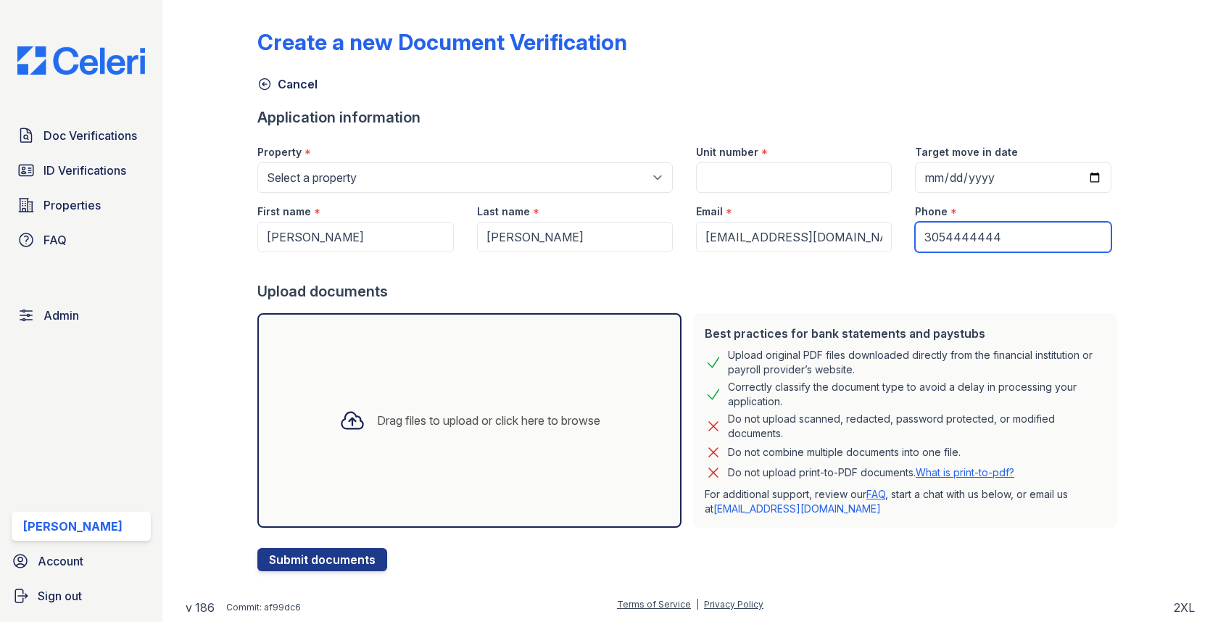
type input "3054444444"
click at [689, 178] on div "Unit number *" at bounding box center [793, 162] width 219 height 59
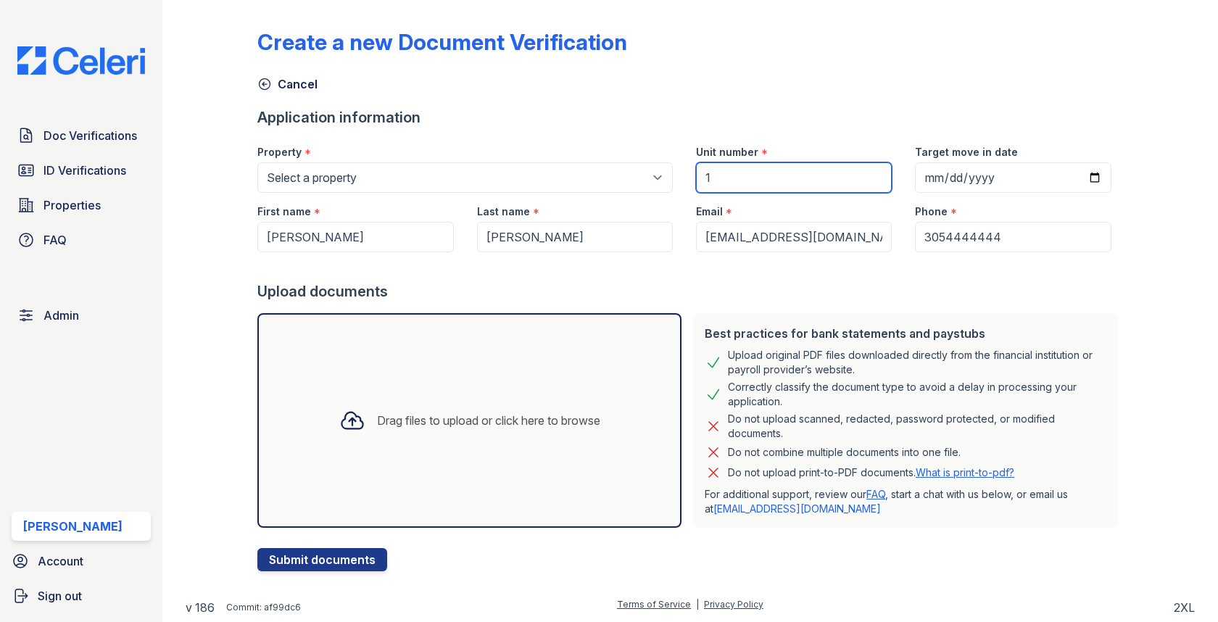
click at [720, 178] on input "1" at bounding box center [794, 177] width 196 height 30
type input "1"
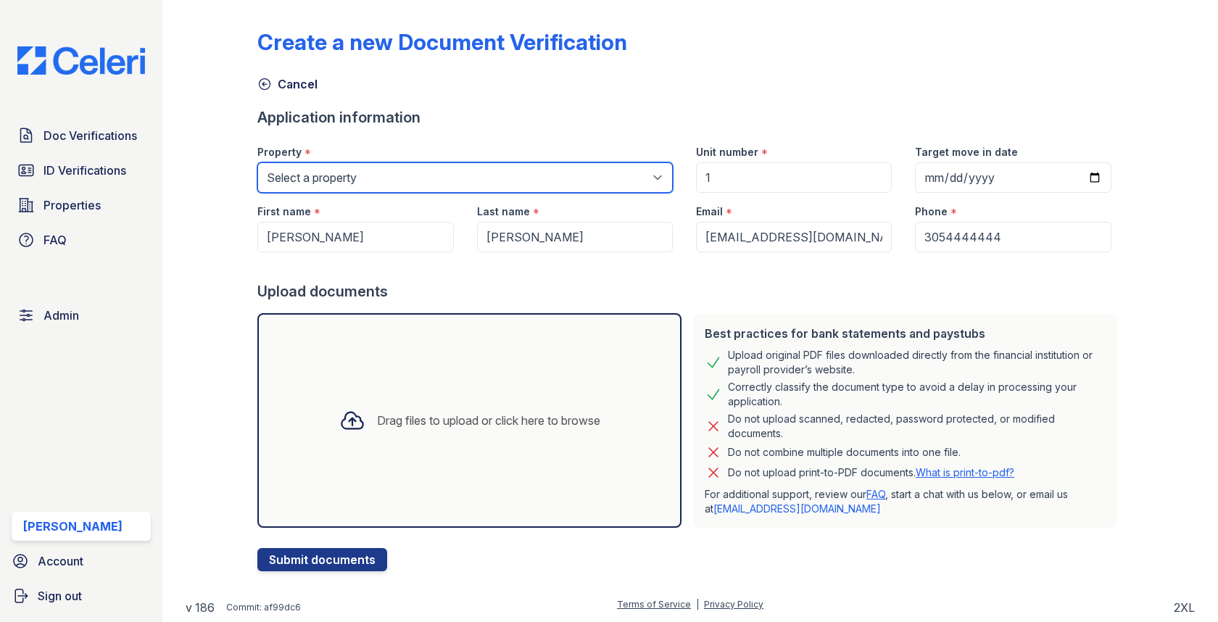
click at [373, 173] on select "Select a property 0000 Kinney Avenue 09 Cape Coral 10006 North Glowing Forge Co…" at bounding box center [464, 177] width 415 height 30
select select "3962"
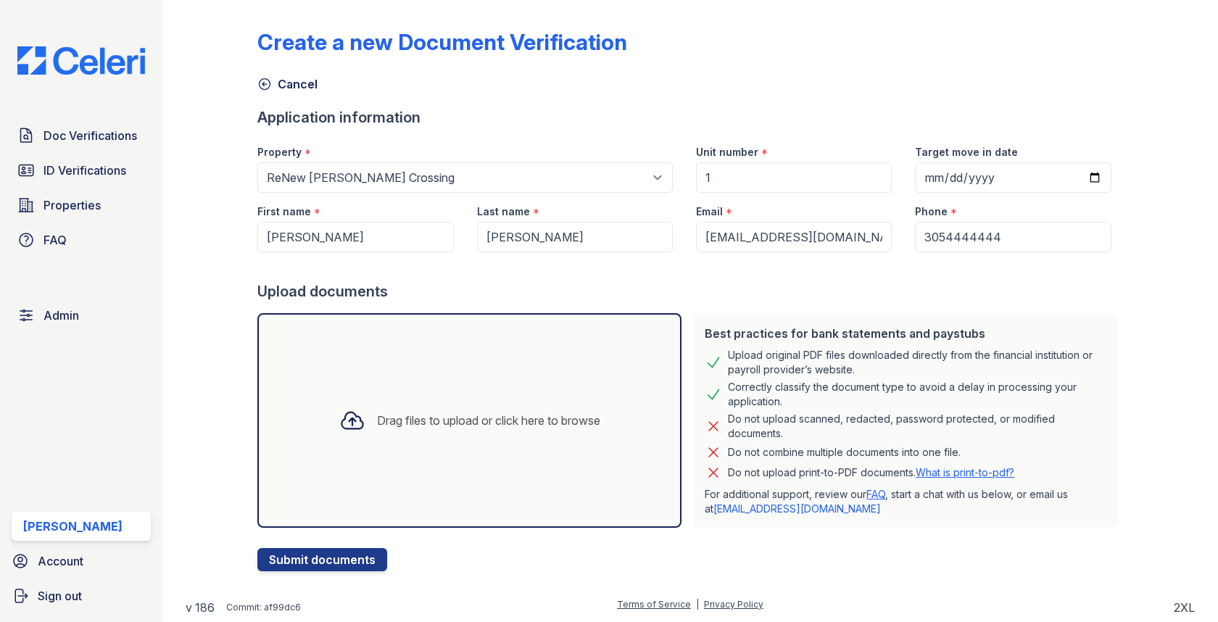
click at [289, 490] on div "Drag files to upload or click here to browse" at bounding box center [469, 420] width 424 height 215
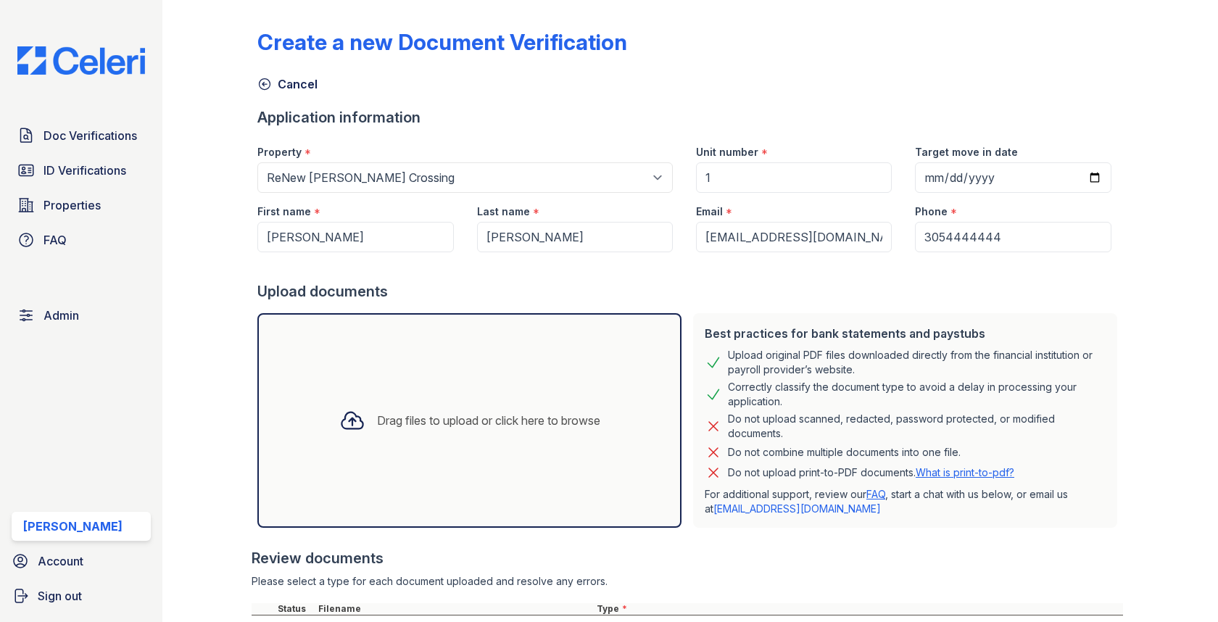
scroll to position [199, 0]
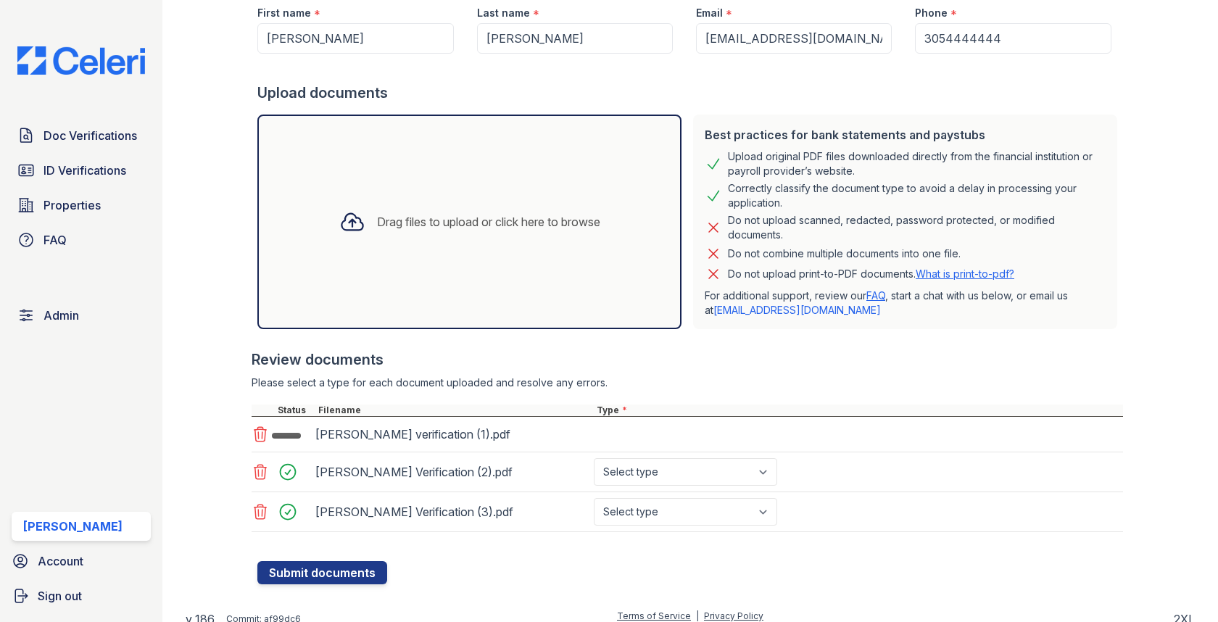
click at [618, 429] on div "[PERSON_NAME] verification (1).pdf" at bounding box center [687, 435] width 871 height 36
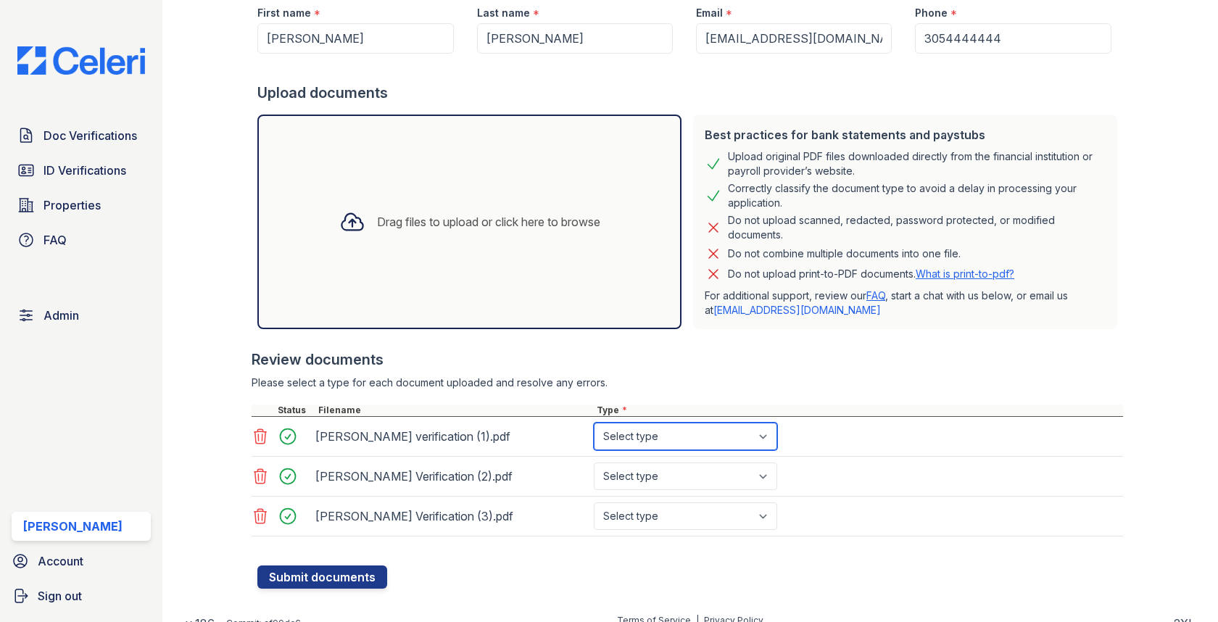
click at [625, 433] on select "Select type Paystub Bank Statement Offer Letter Tax Documents Benefit Award Let…" at bounding box center [685, 437] width 183 height 28
select select "other"
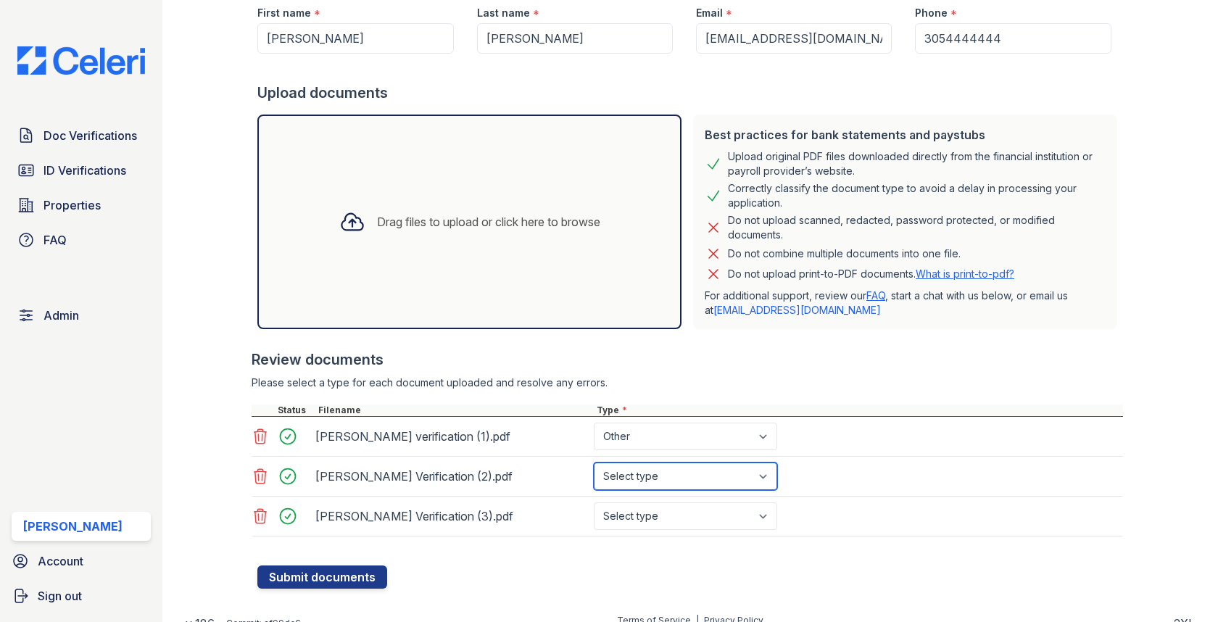
click at [643, 485] on select "Select type Paystub Bank Statement Offer Letter Tax Documents Benefit Award Let…" at bounding box center [685, 476] width 183 height 28
click at [669, 477] on select "Select type Paystub Bank Statement Offer Letter Tax Documents Benefit Award Let…" at bounding box center [685, 476] width 183 height 28
select select "other"
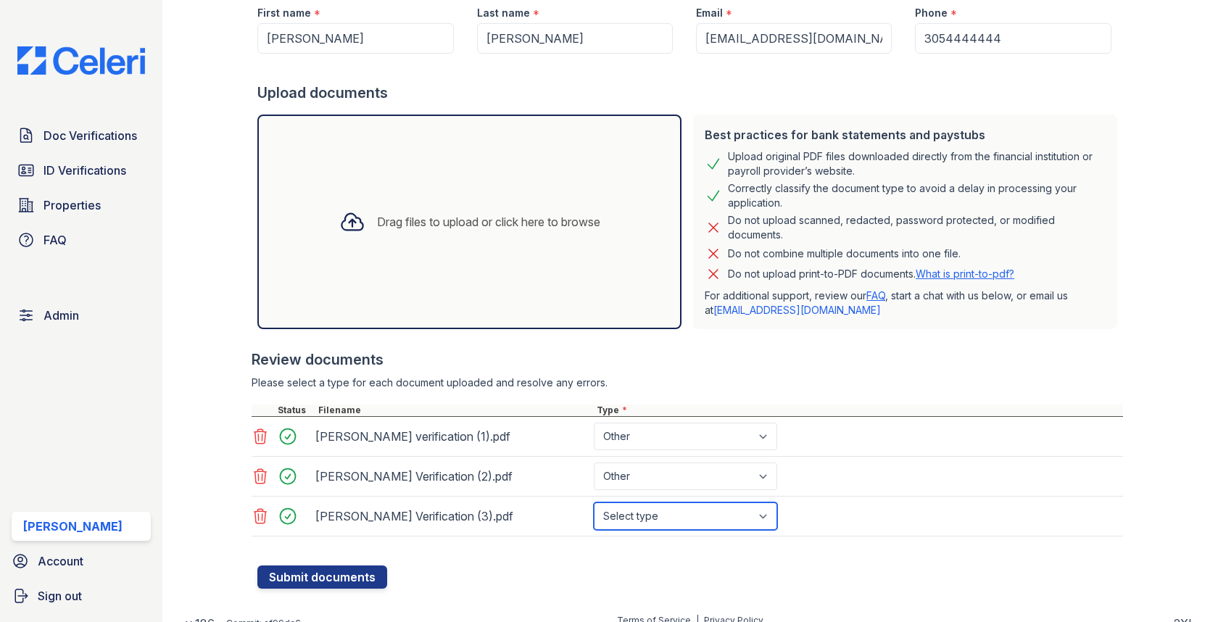
click at [655, 520] on select "Select type Paystub Bank Statement Offer Letter Tax Documents Benefit Award Let…" at bounding box center [685, 516] width 183 height 28
select select "other"
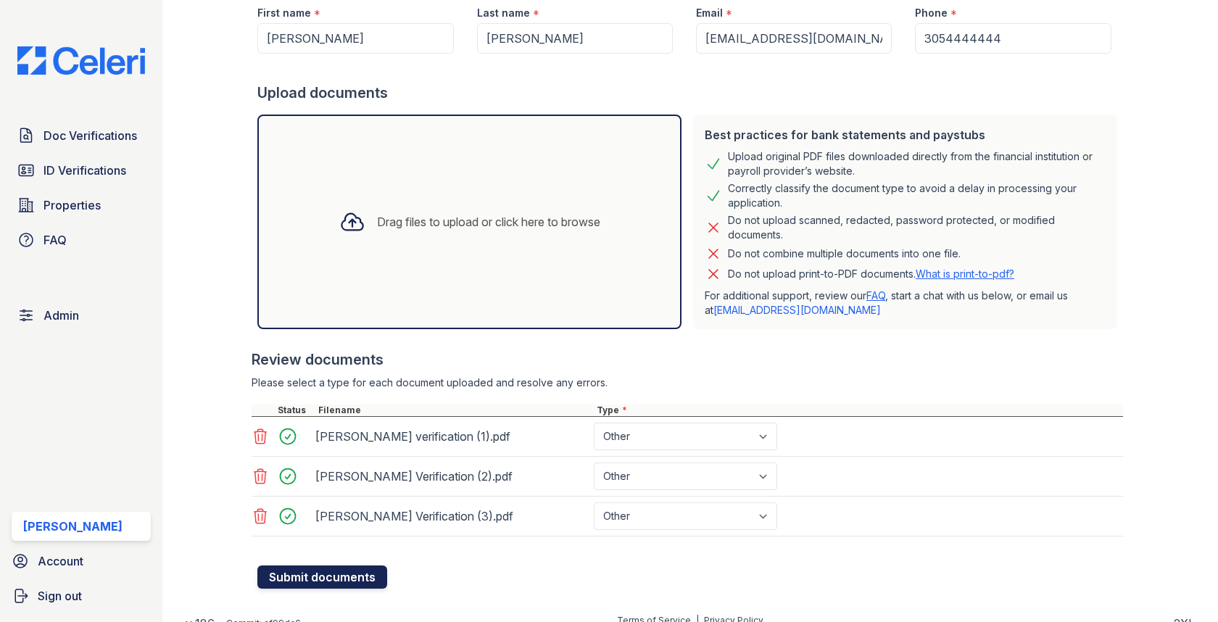
click at [359, 582] on button "Submit documents" at bounding box center [322, 576] width 130 height 23
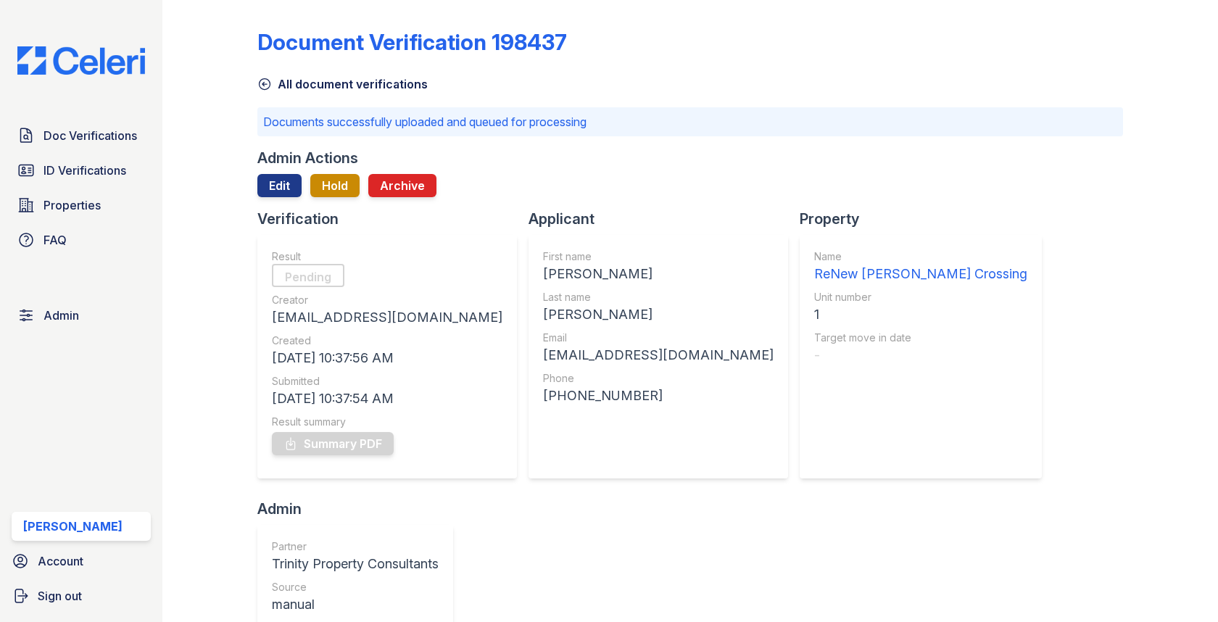
click at [98, 152] on div "Doc Verifications ID Verifications Properties FAQ" at bounding box center [81, 187] width 151 height 133
click at [99, 148] on link "Doc Verifications" at bounding box center [81, 135] width 139 height 29
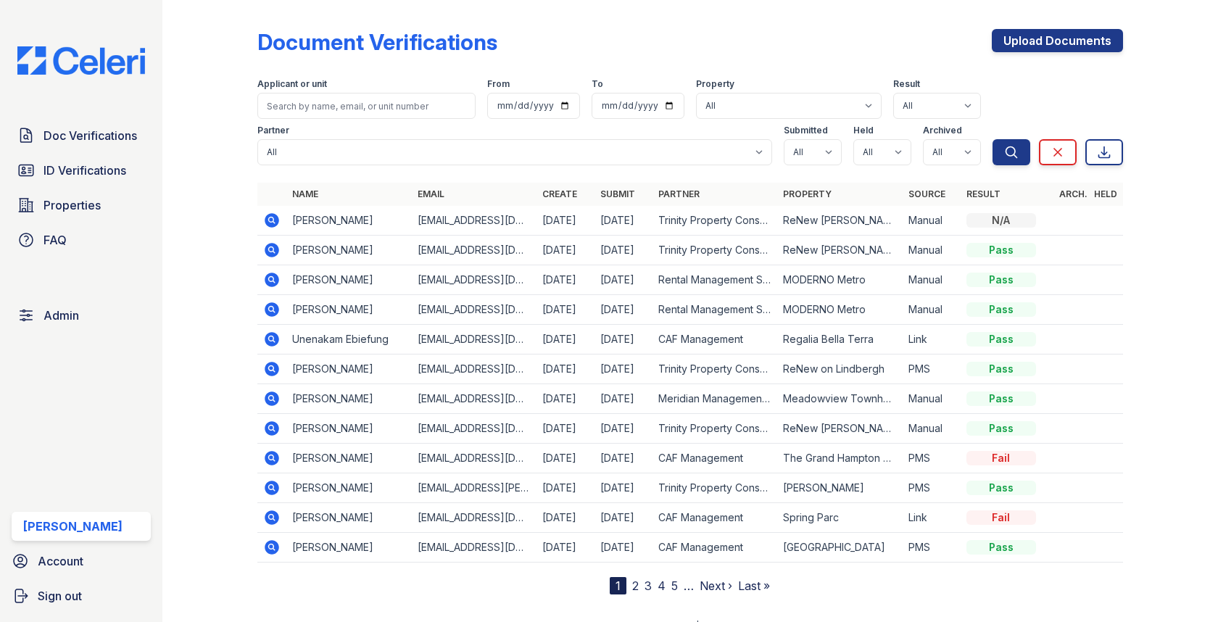
click at [264, 209] on td at bounding box center [271, 221] width 29 height 30
click at [265, 217] on icon at bounding box center [271, 220] width 17 height 17
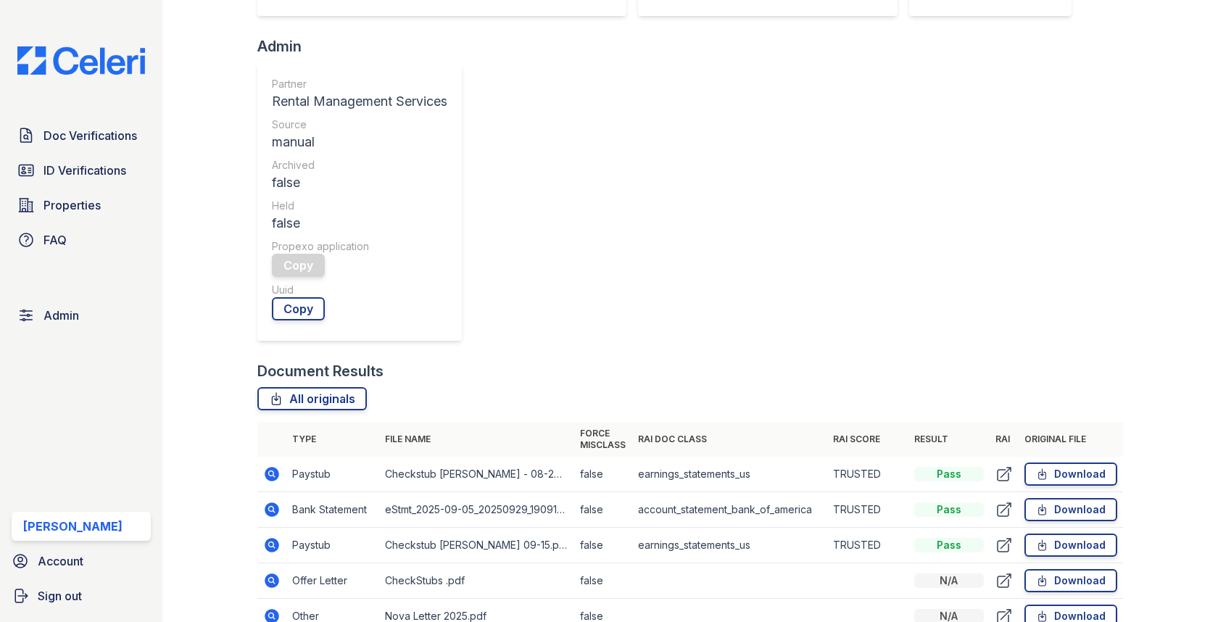
scroll to position [479, 0]
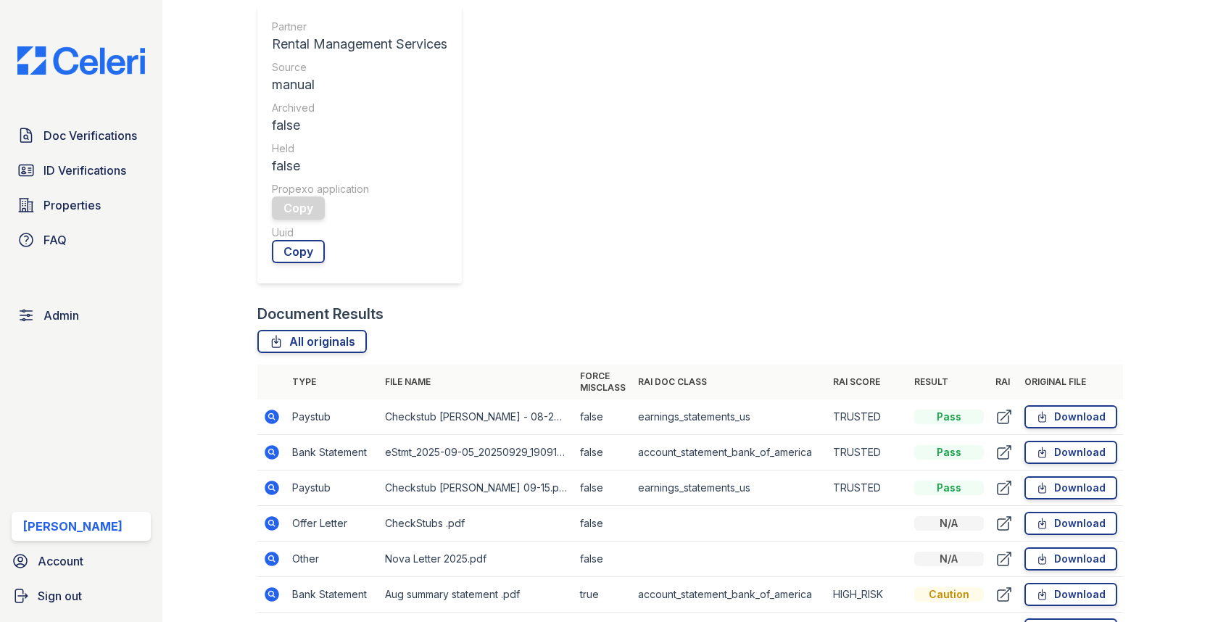
click at [275, 587] on icon at bounding box center [272, 594] width 14 height 14
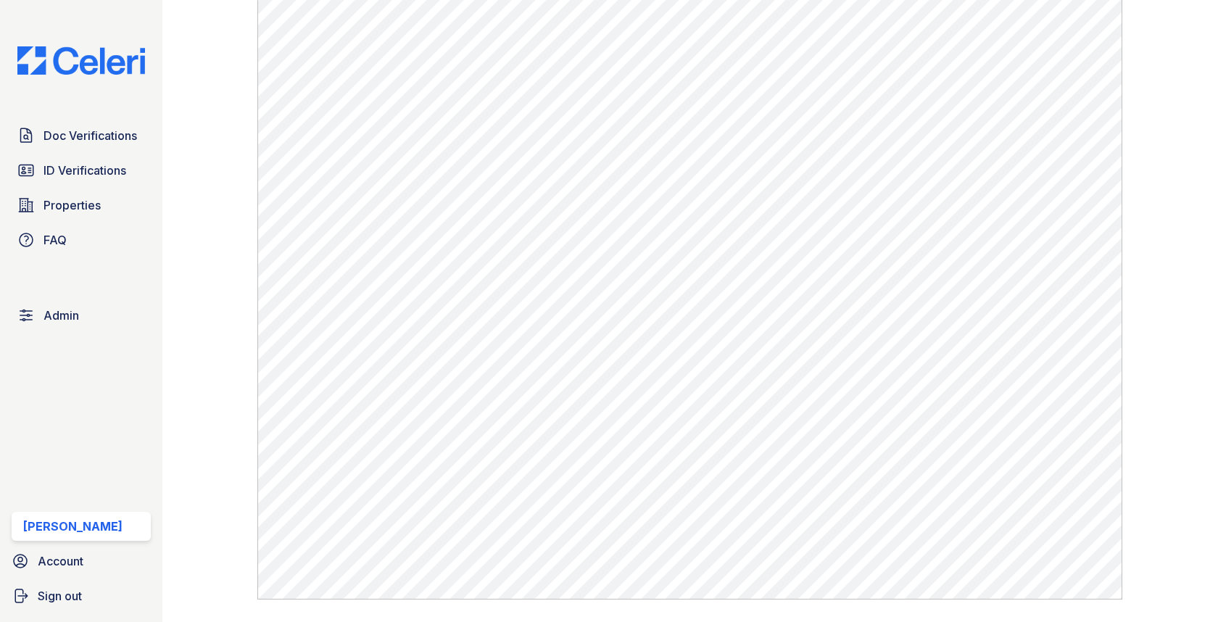
scroll to position [1002, 0]
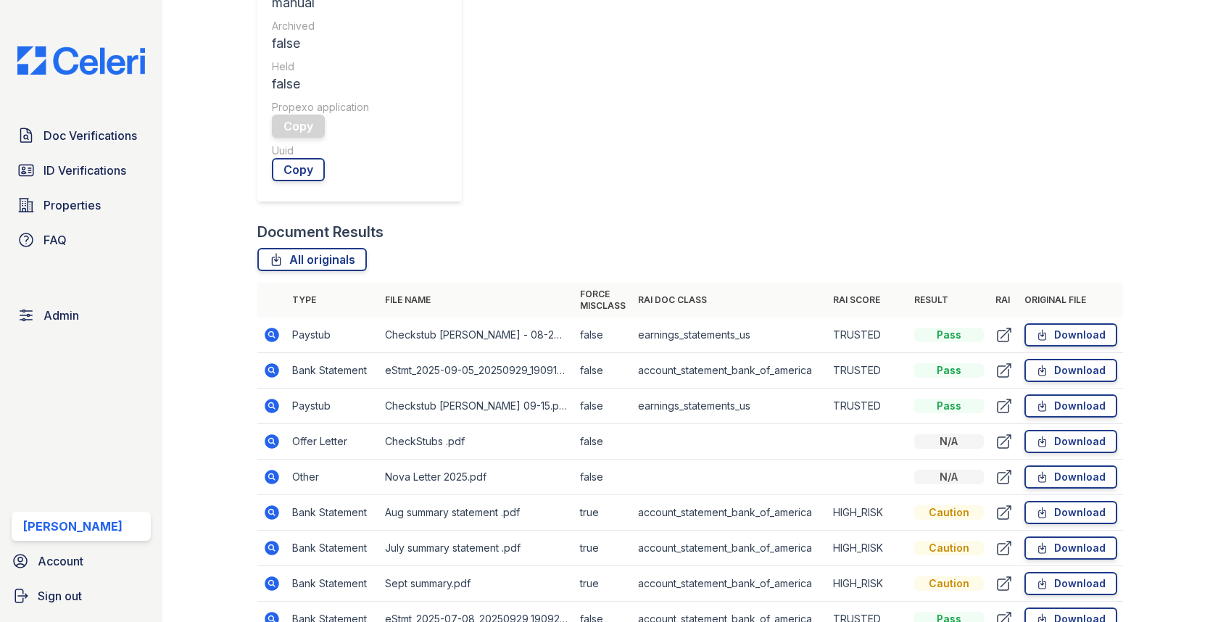
scroll to position [584, 0]
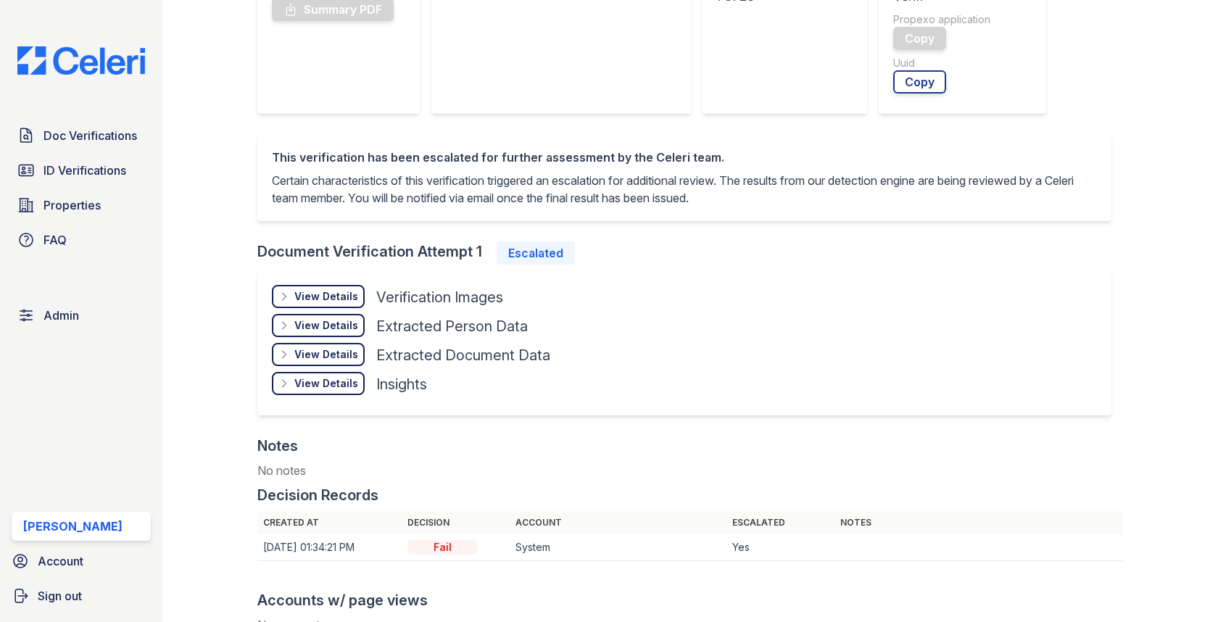
scroll to position [507, 0]
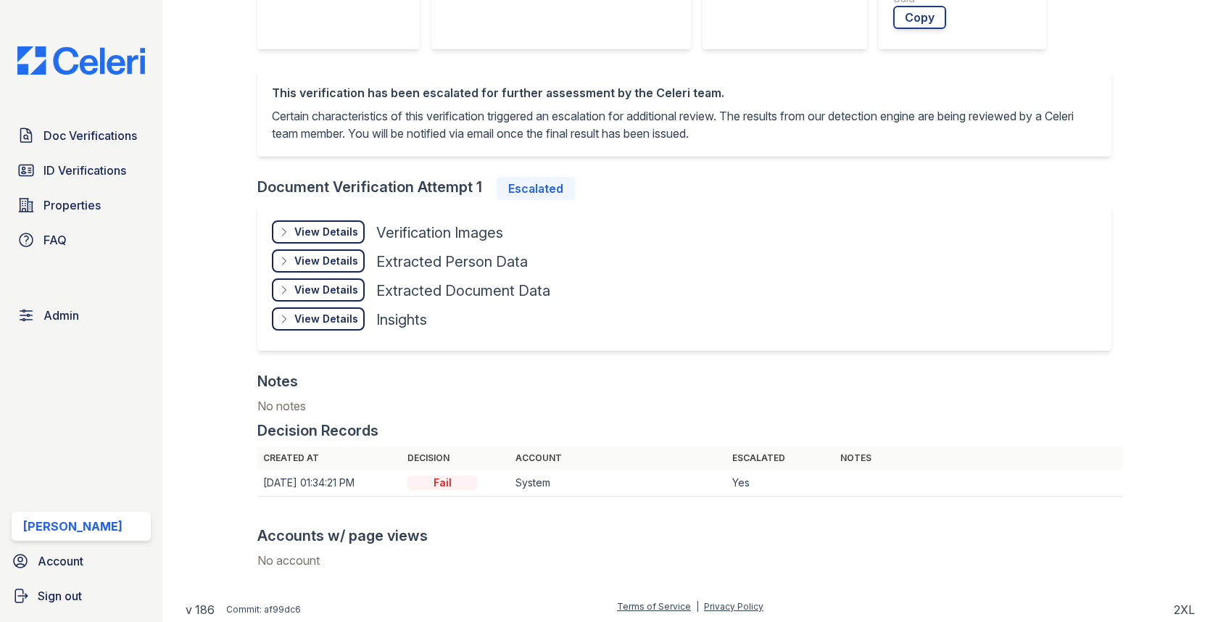
click at [338, 228] on div "View Details" at bounding box center [326, 232] width 64 height 14
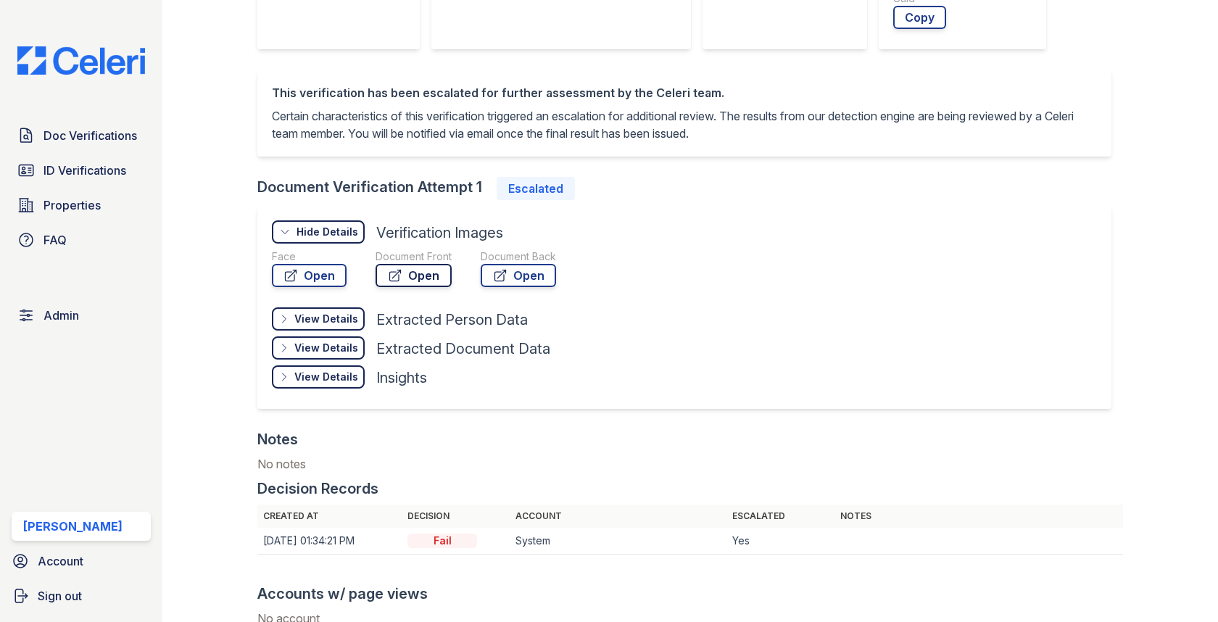
click at [393, 271] on icon at bounding box center [395, 275] width 11 height 11
click at [532, 273] on link "Open" at bounding box center [518, 275] width 75 height 23
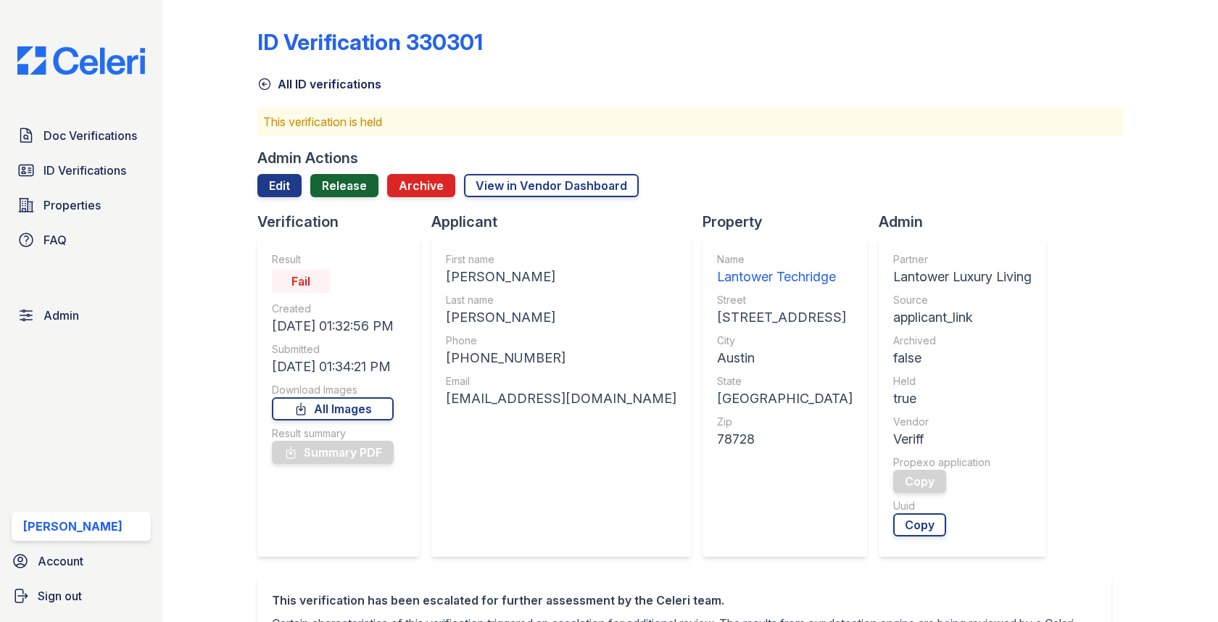
click at [339, 192] on link "Release" at bounding box center [344, 185] width 68 height 23
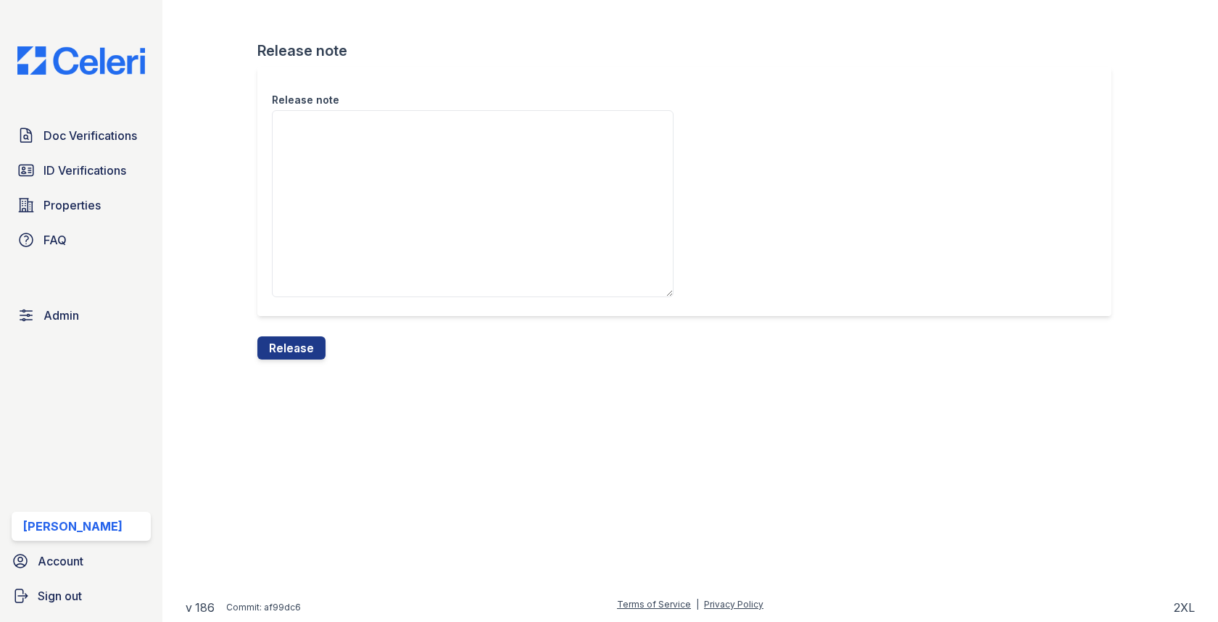
click at [338, 208] on textarea "Release note" at bounding box center [473, 203] width 402 height 187
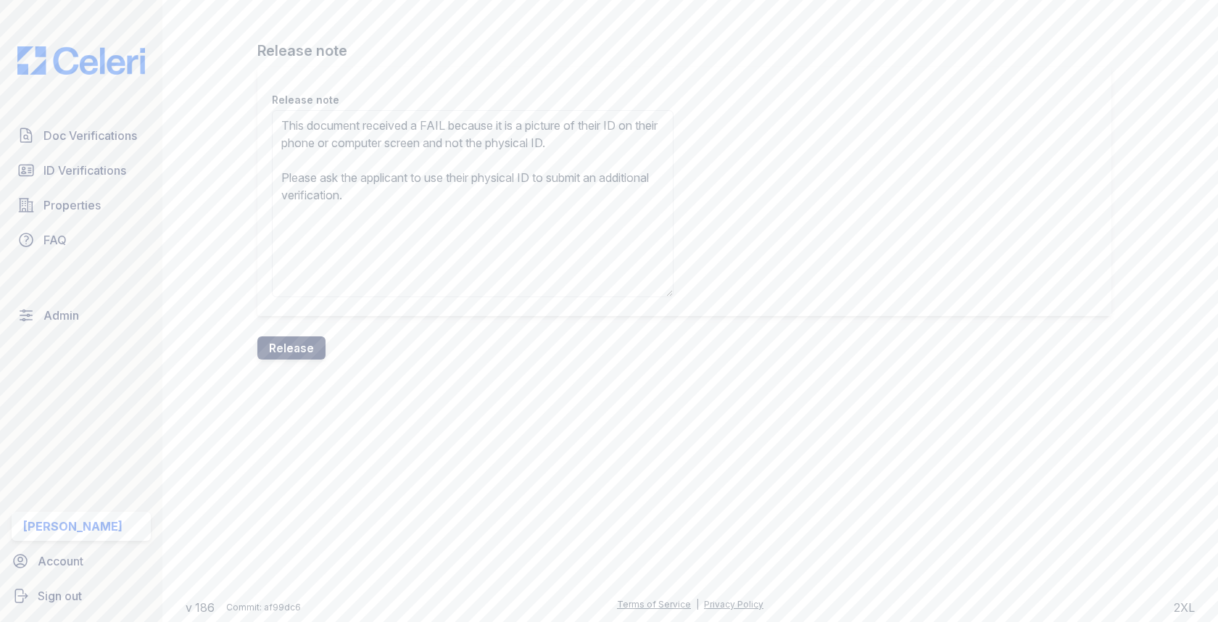
type textarea "This document received a FAIL because it is a picture of their ID on their phon…"
click at [276, 342] on button "Release" at bounding box center [291, 347] width 68 height 23
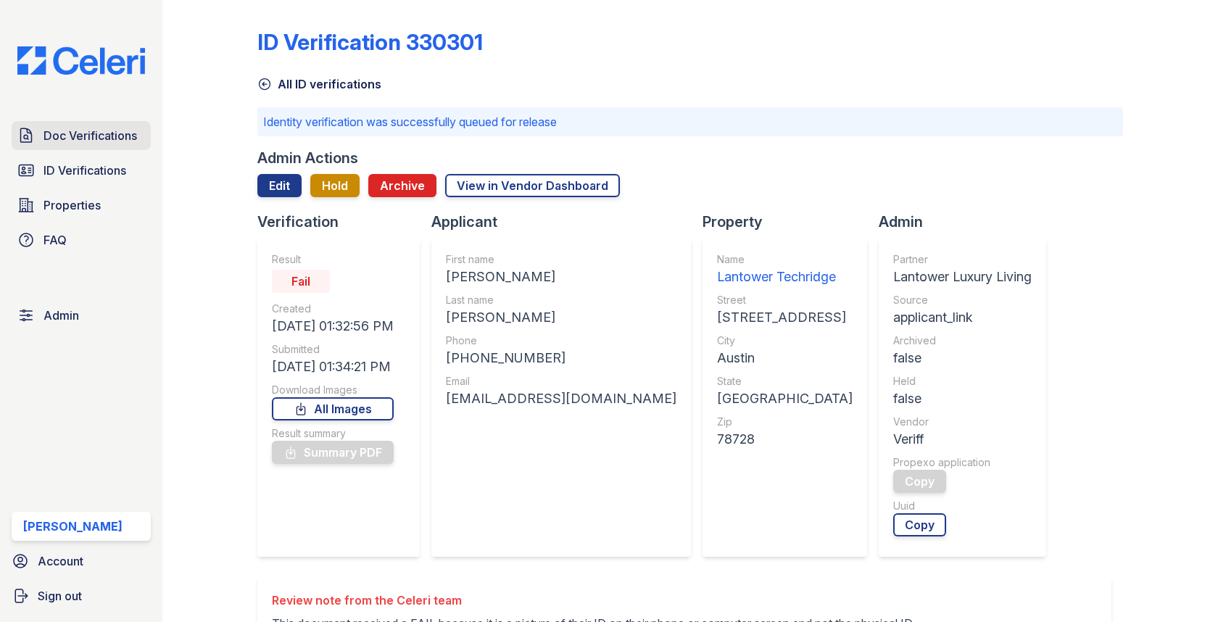
click at [123, 127] on span "Doc Verifications" at bounding box center [90, 135] width 94 height 17
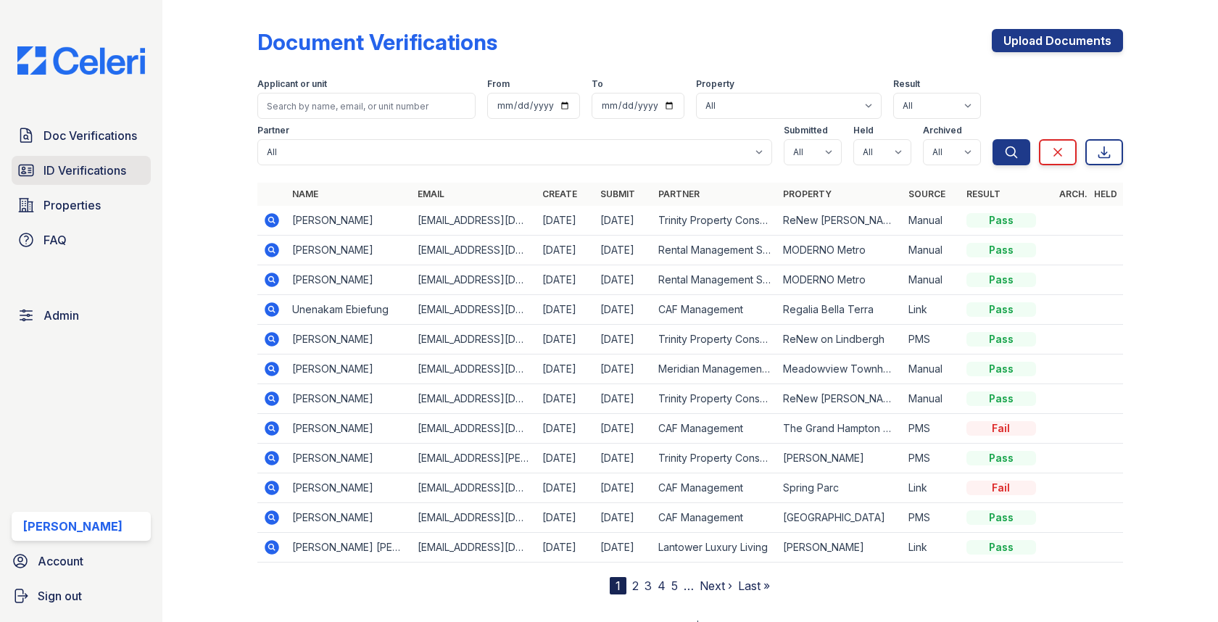
click at [135, 162] on link "ID Verifications" at bounding box center [81, 170] width 139 height 29
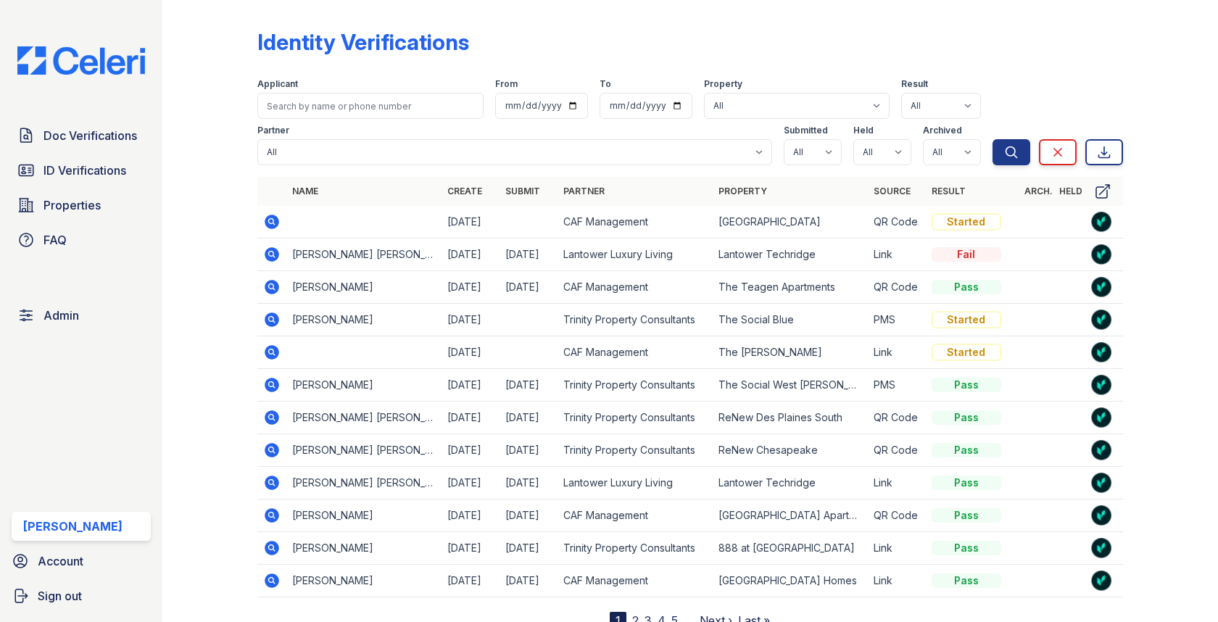
click at [810, 134] on label "Submitted" at bounding box center [806, 131] width 44 height 12
click at [810, 153] on select "All true false" at bounding box center [813, 152] width 58 height 26
select select "true"
click at [895, 141] on select "All true false" at bounding box center [882, 152] width 58 height 26
select select "true"
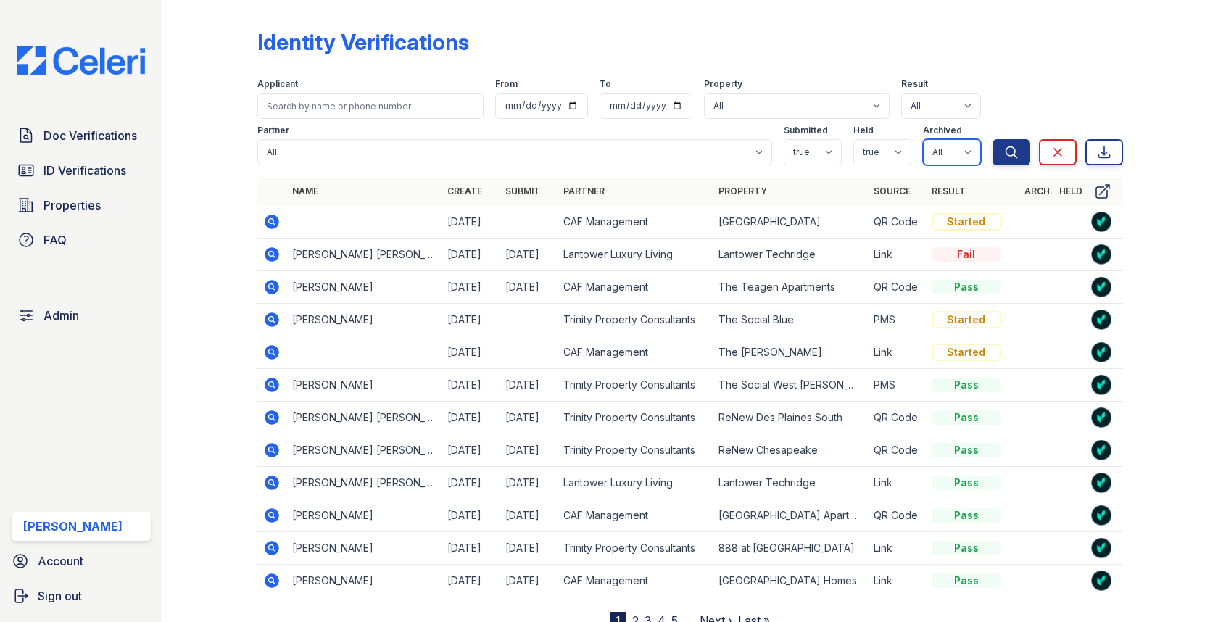
click at [942, 155] on select "All true false" at bounding box center [952, 152] width 58 height 26
click at [943, 164] on select "All true false" at bounding box center [952, 152] width 58 height 26
select select "false"
click at [1015, 154] on icon "submit" at bounding box center [1011, 152] width 14 height 14
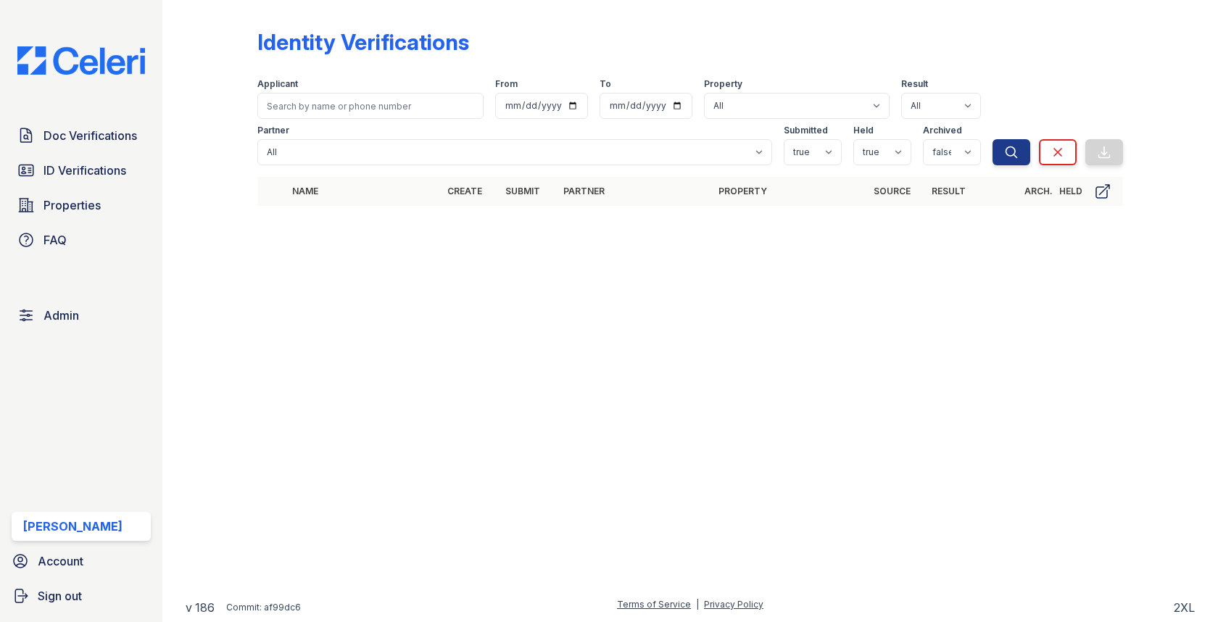
click at [117, 117] on div "Doc Verifications ID Verifications Properties FAQ Admin Max Orshan Account Sign…" at bounding box center [81, 311] width 162 height 622
click at [108, 139] on span "Doc Verifications" at bounding box center [90, 135] width 94 height 17
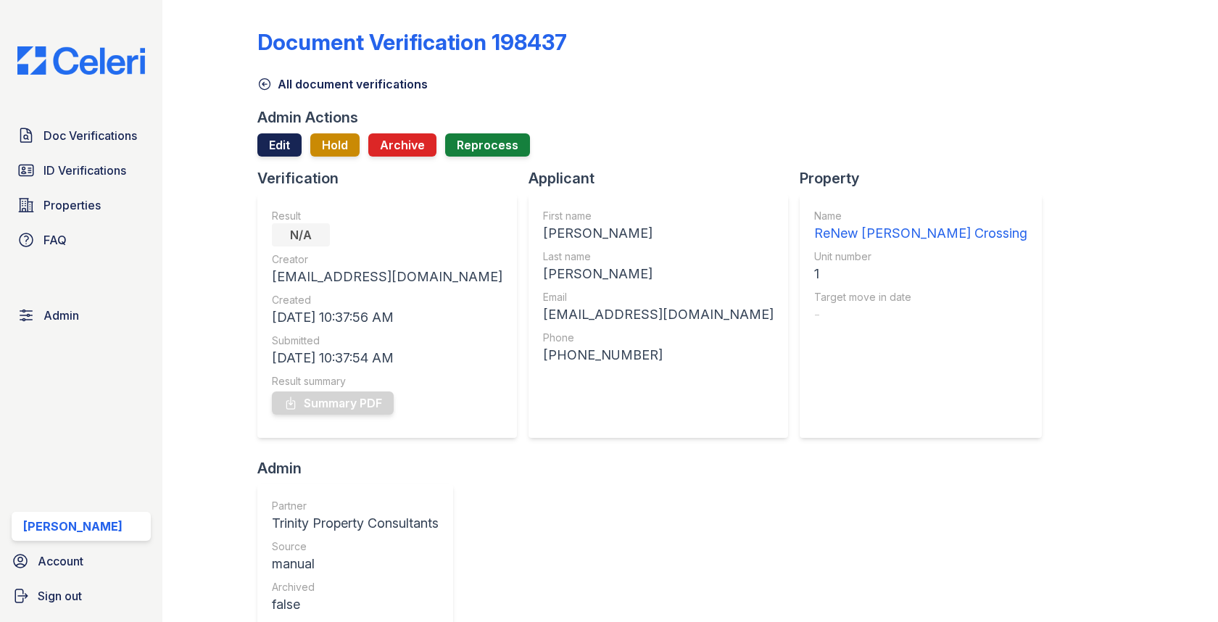
click at [286, 154] on link "Edit" at bounding box center [279, 144] width 44 height 23
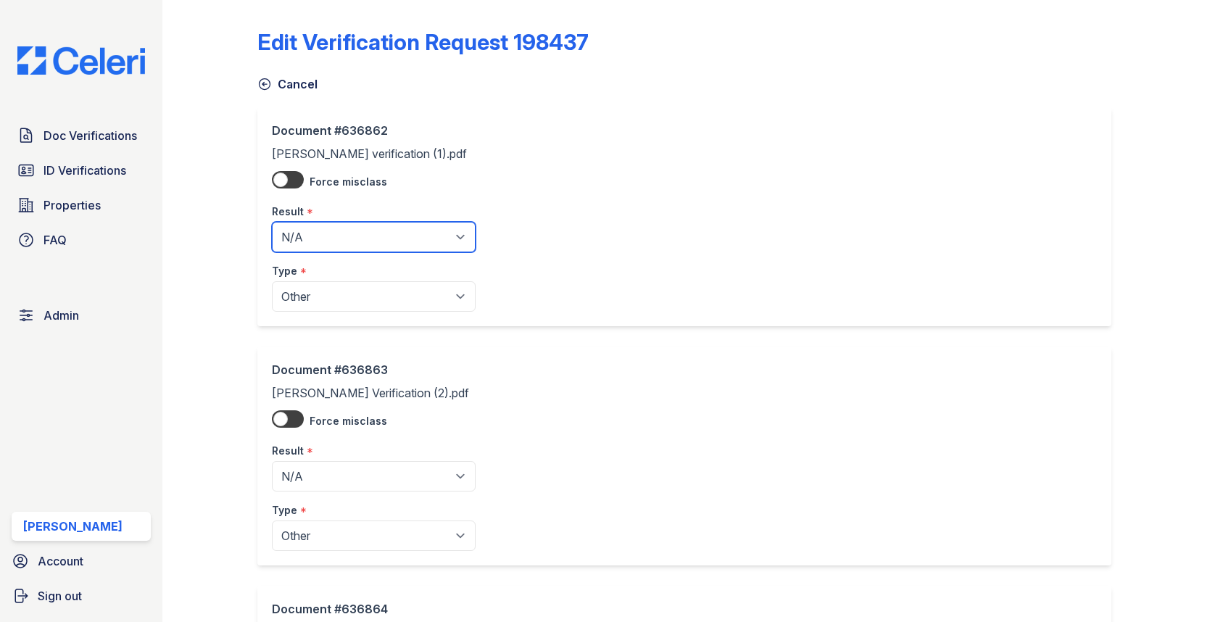
click at [299, 236] on select "Pending Sent Started Processing Pass Fail Caution Error N/A" at bounding box center [374, 237] width 204 height 30
select select "pass"
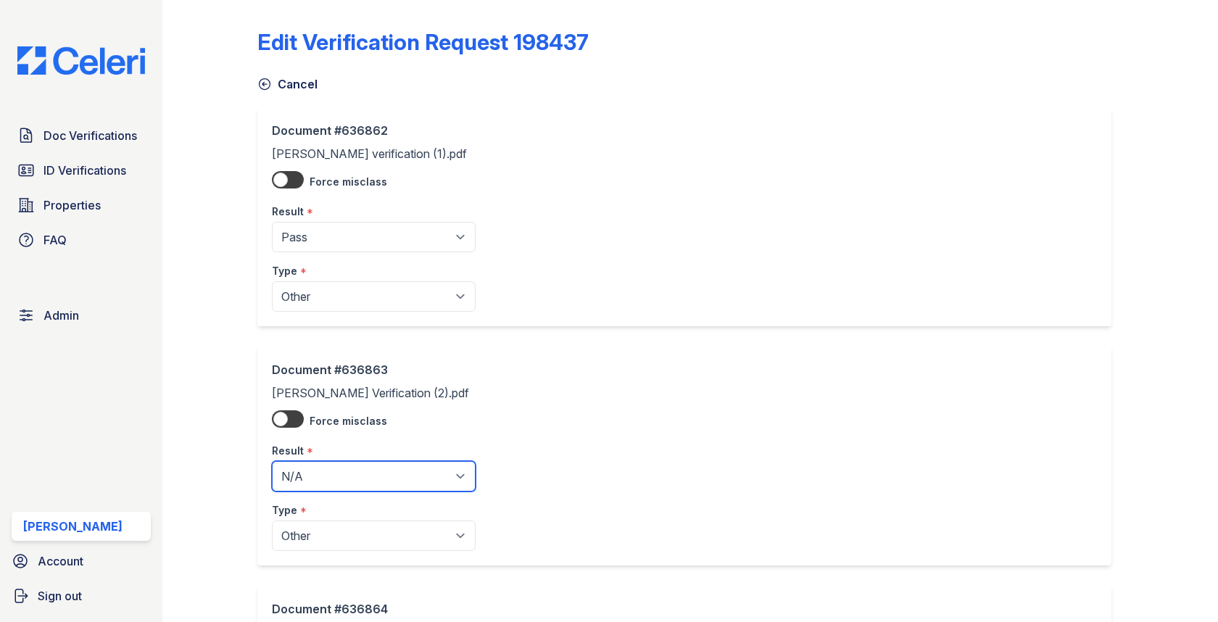
click at [328, 468] on select "Pending Sent Started Processing Pass Fail Caution Error N/A" at bounding box center [374, 476] width 204 height 30
click at [331, 428] on div "Force misclass" at bounding box center [348, 416] width 78 height 29
click at [331, 478] on select "Pending Sent Started Processing Pass Fail Caution Error N/A" at bounding box center [374, 476] width 204 height 30
select select "pass"
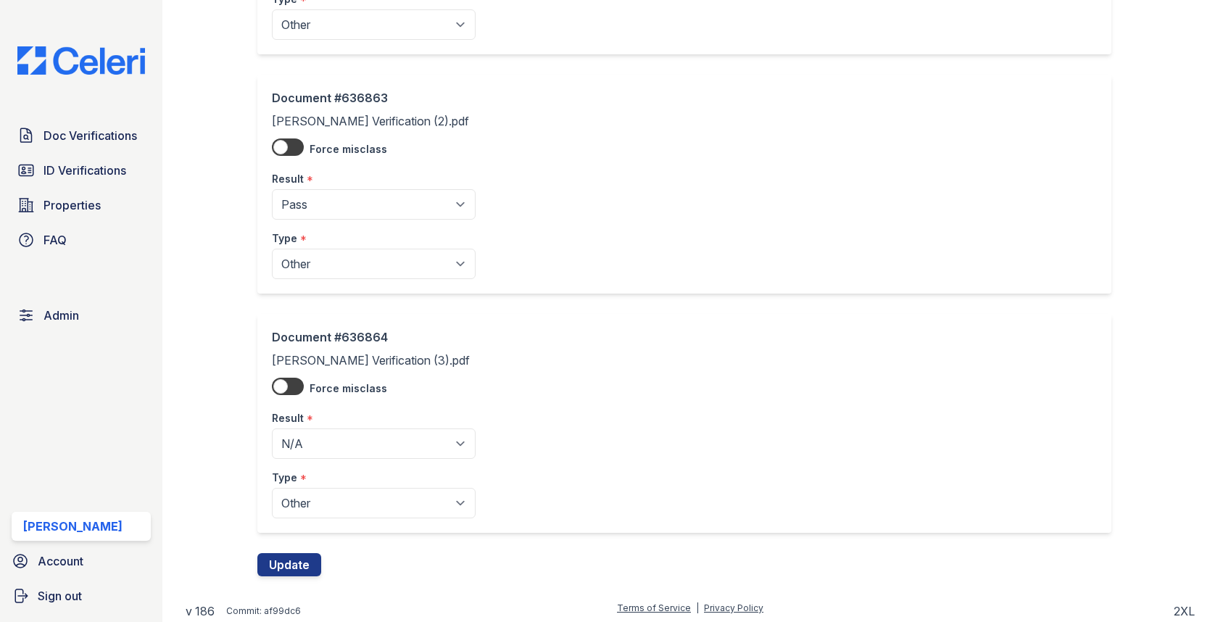
click at [335, 478] on div "Type *" at bounding box center [374, 473] width 204 height 29
click at [335, 441] on select "Pending Sent Started Processing Pass Fail Caution Error N/A" at bounding box center [374, 443] width 204 height 30
select select "pass"
click at [302, 553] on button "Update" at bounding box center [289, 564] width 64 height 23
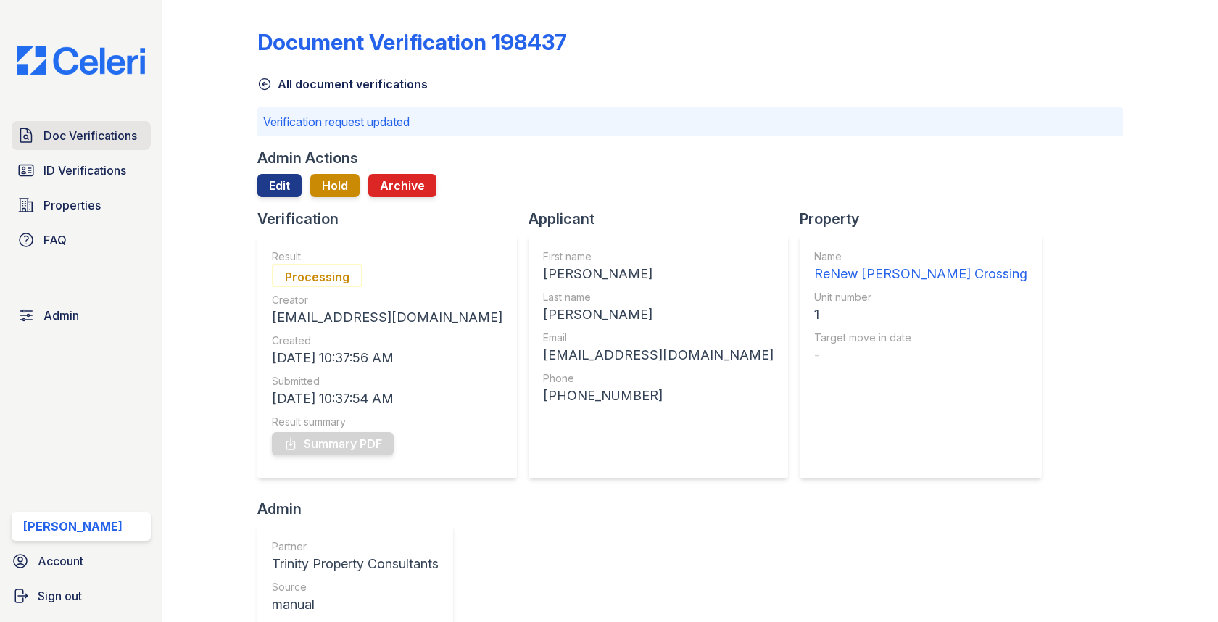
click at [116, 136] on span "Doc Verifications" at bounding box center [90, 135] width 94 height 17
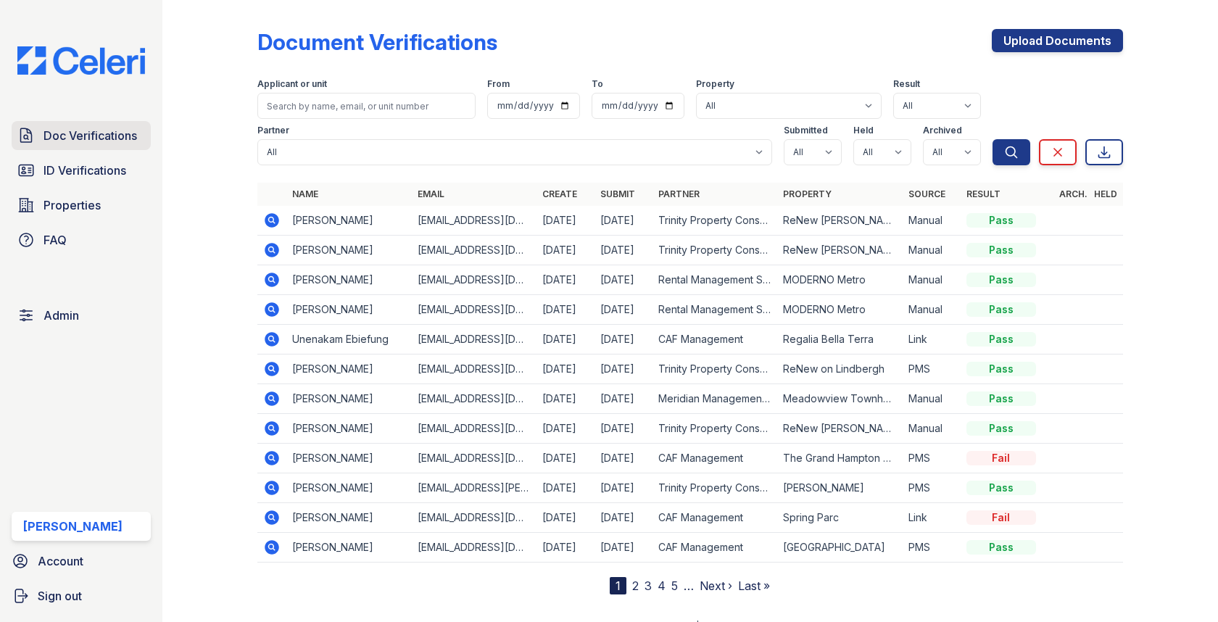
click at [133, 147] on link "Doc Verifications" at bounding box center [81, 135] width 139 height 29
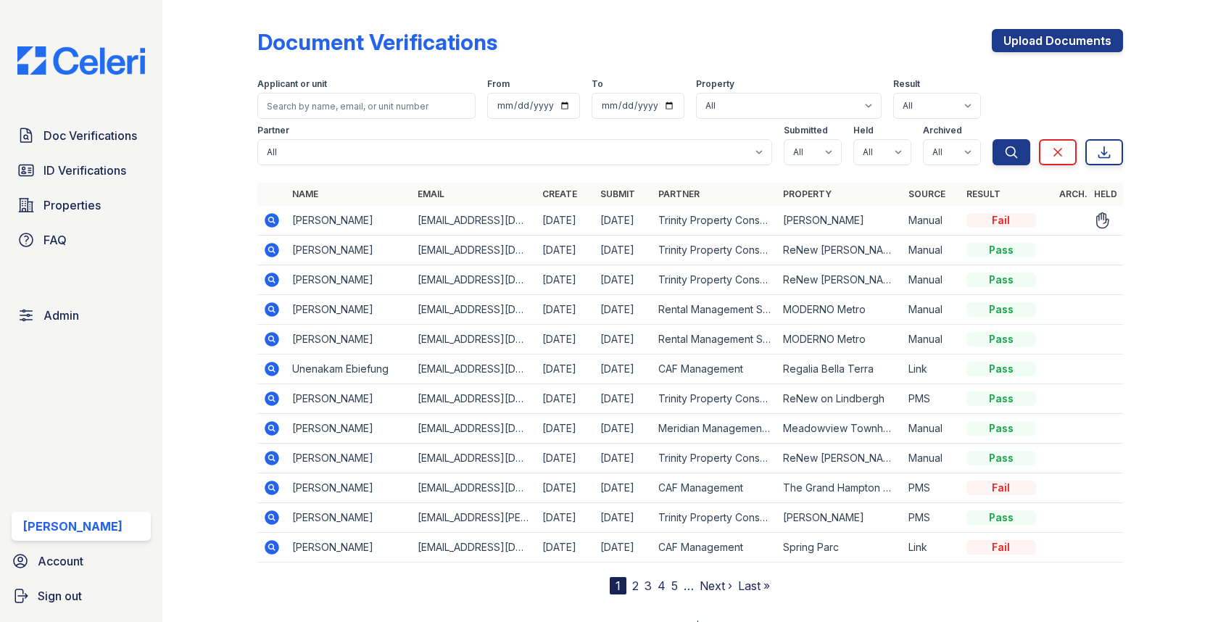
click at [281, 222] on td at bounding box center [271, 221] width 29 height 30
click at [278, 222] on icon at bounding box center [272, 220] width 14 height 14
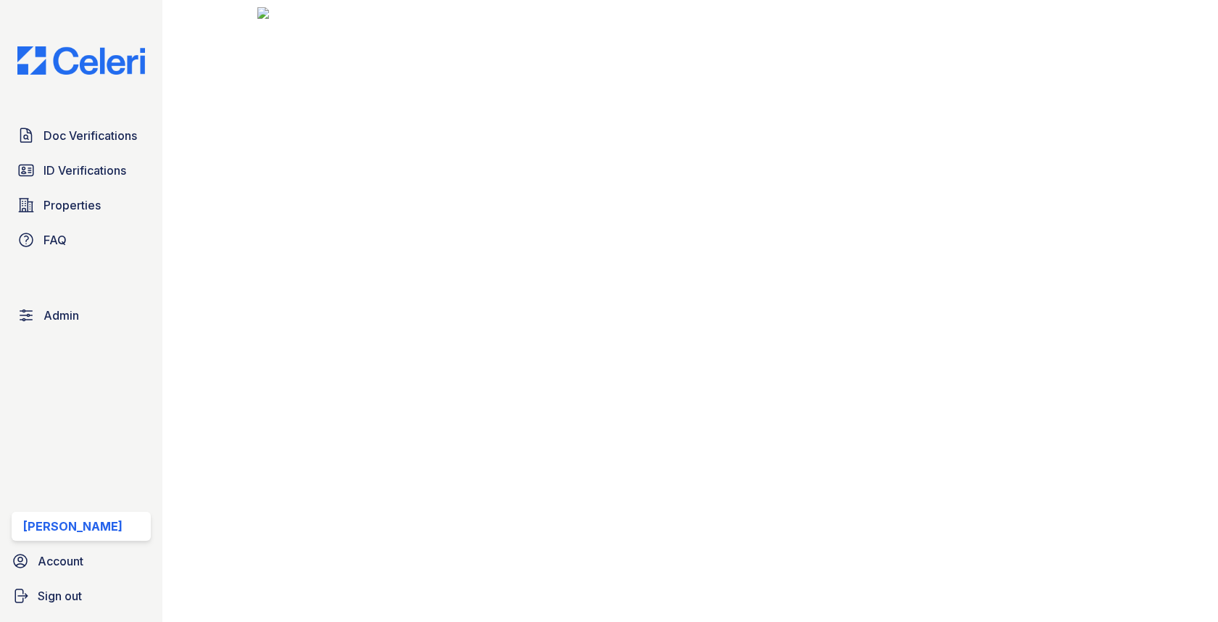
scroll to position [406, 0]
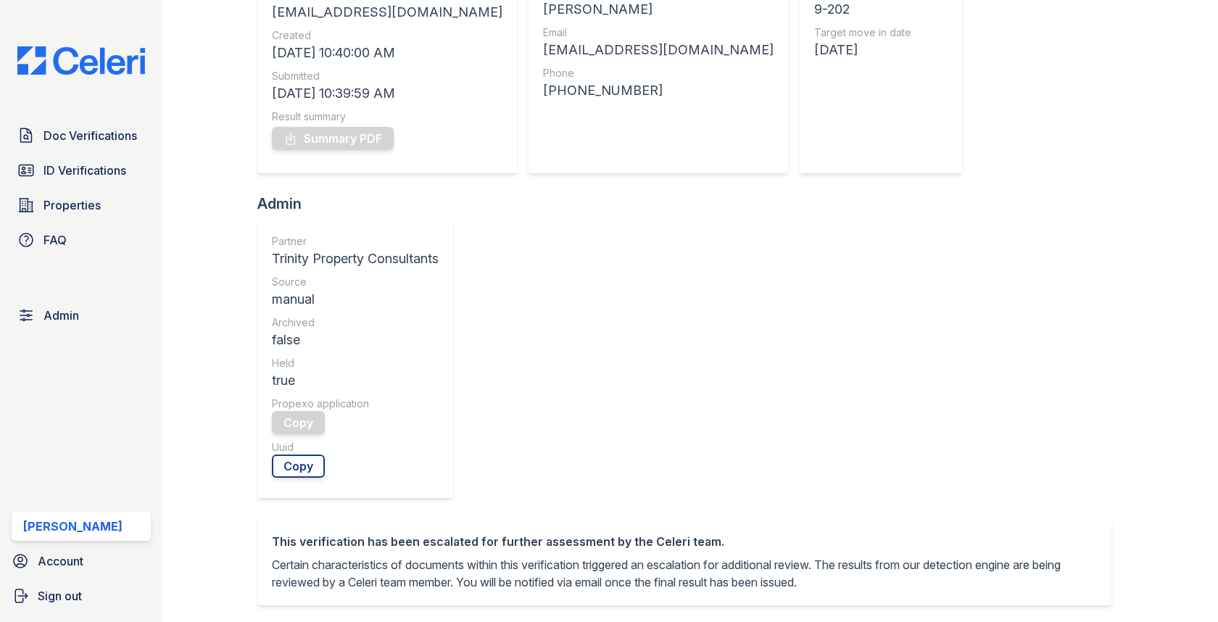
scroll to position [408, 0]
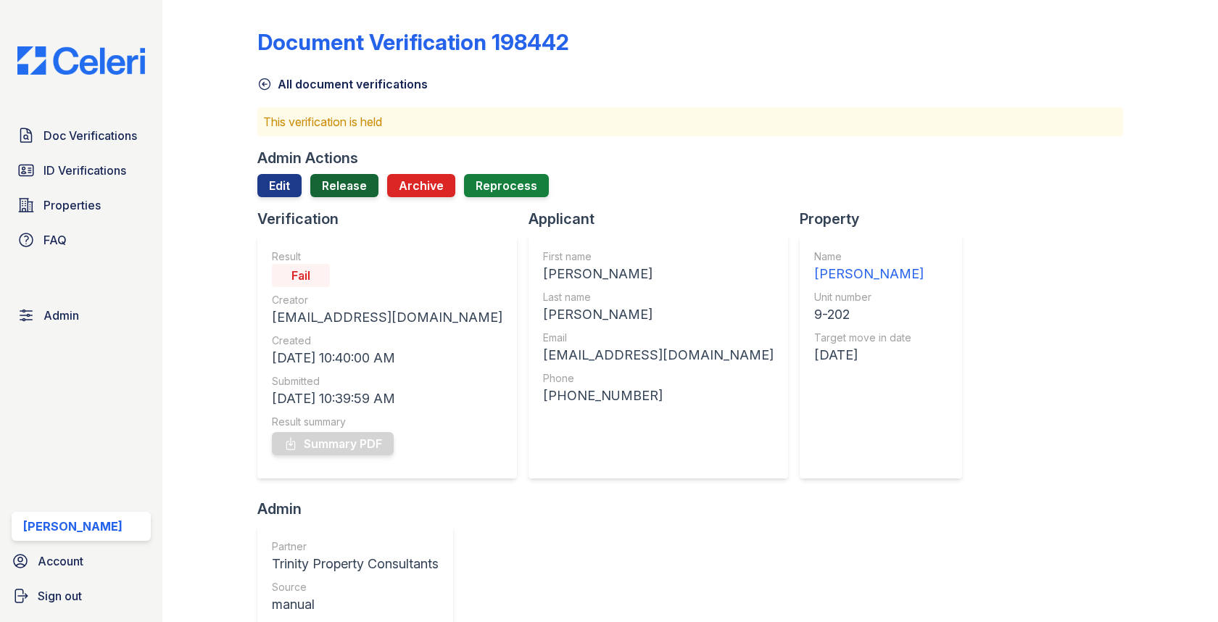
click at [353, 183] on link "Release" at bounding box center [344, 185] width 68 height 23
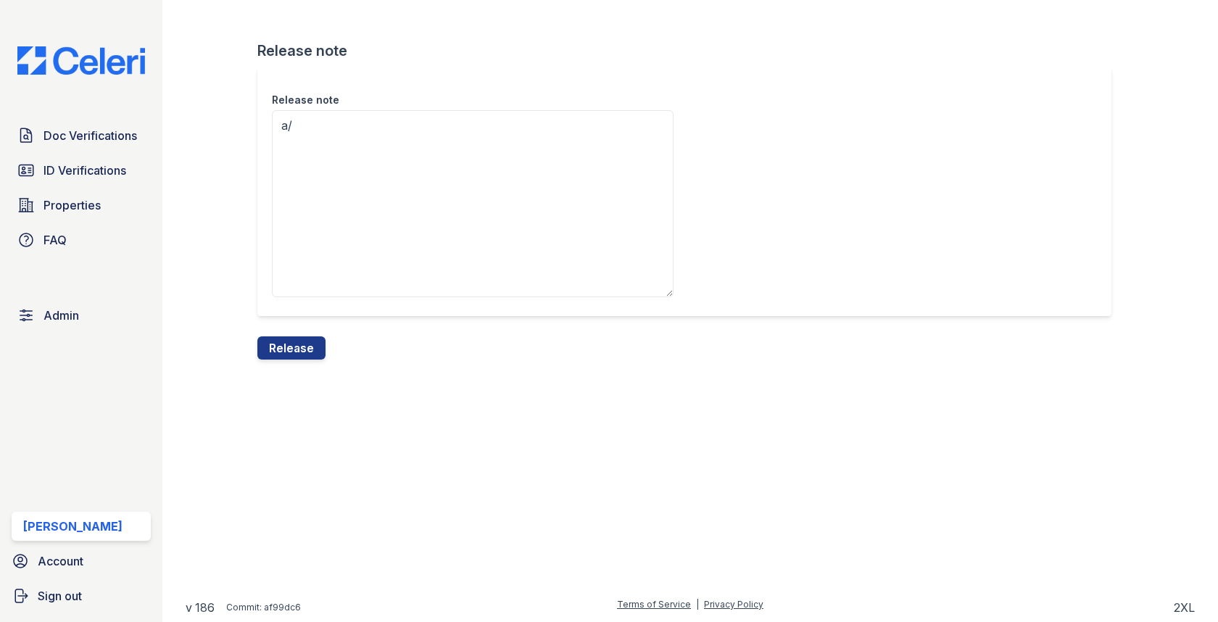
type textarea "a"
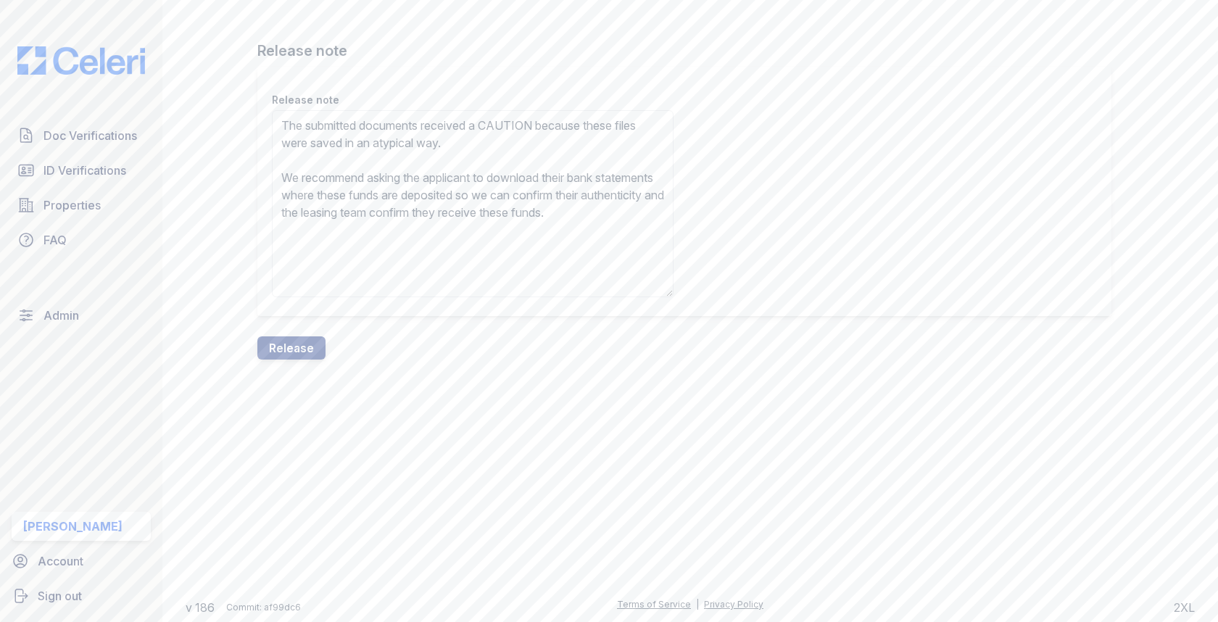
click at [531, 123] on textarea "The submitted documents received a CAUTION because these files were saved in an…" at bounding box center [473, 203] width 402 height 187
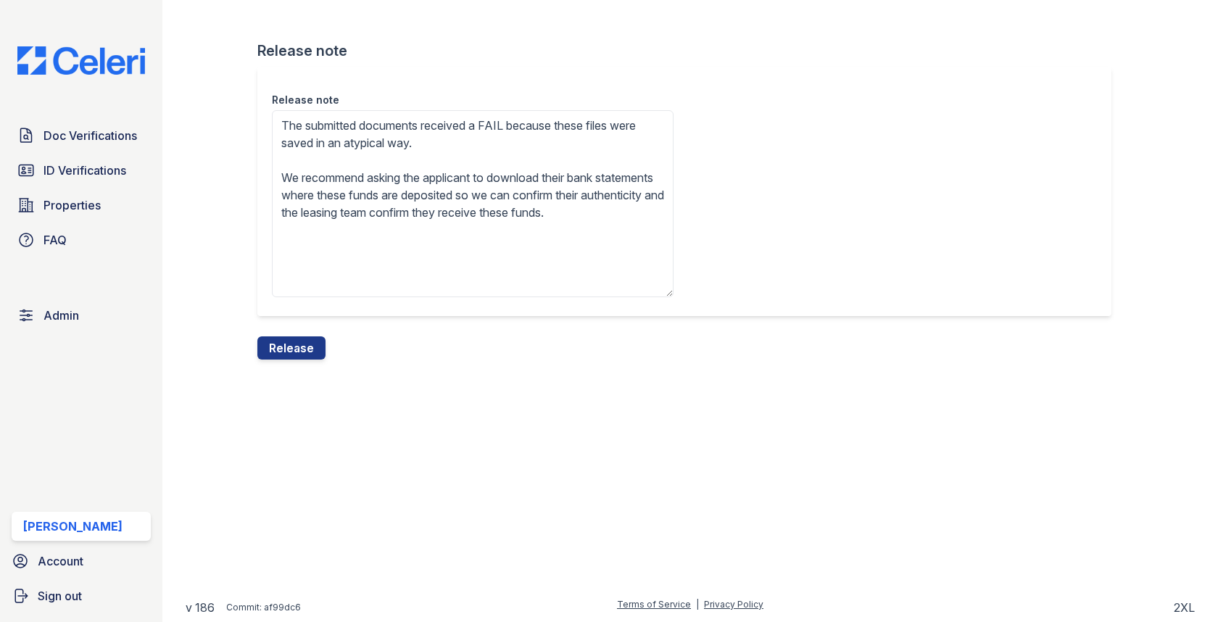
click at [556, 173] on textarea "The submitted documents received a FAIL because these files were saved in an at…" at bounding box center [473, 203] width 402 height 187
drag, startPoint x: 348, startPoint y: 193, endPoint x: 541, endPoint y: 344, distance: 244.7
click at [541, 344] on form "Release note Release note The submitted documents received a FAIL because these…" at bounding box center [689, 200] width 865 height 319
type textarea "The submitted documents received a FAIL because these files were saved in an at…"
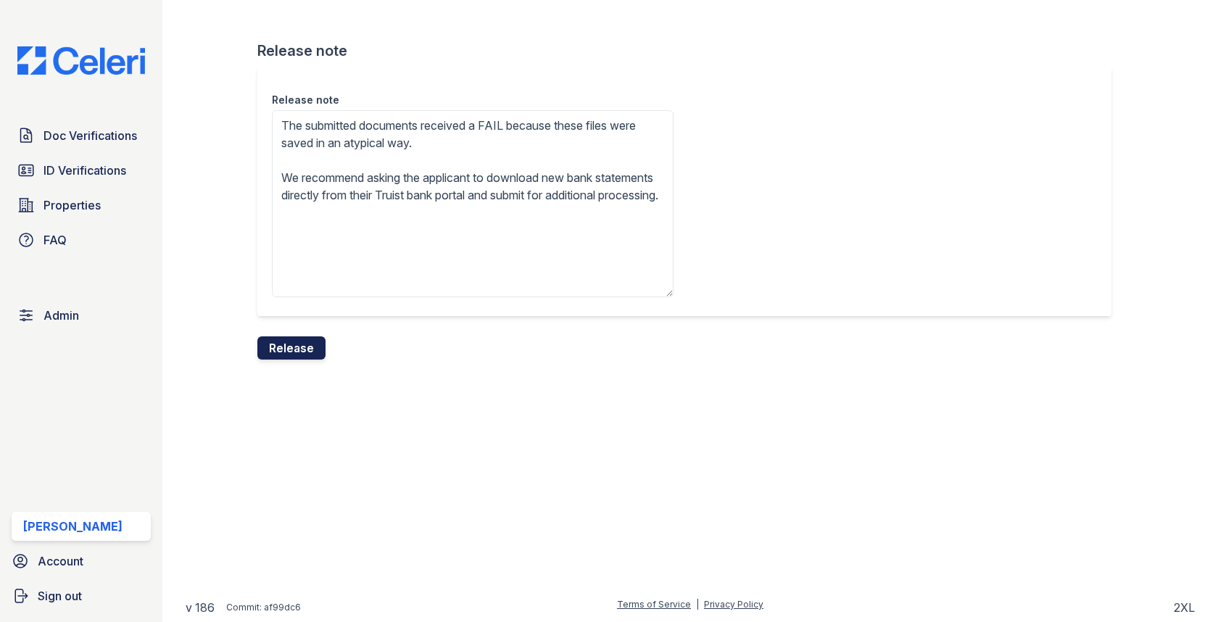
click at [309, 340] on button "Release" at bounding box center [291, 347] width 68 height 23
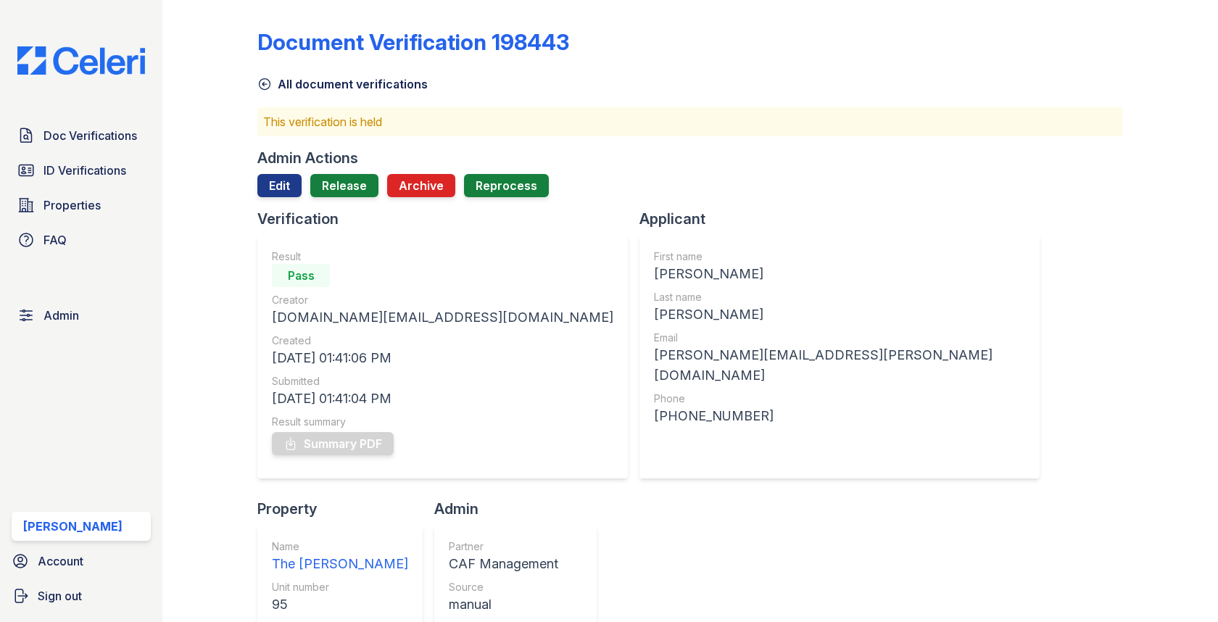
scroll to position [495, 0]
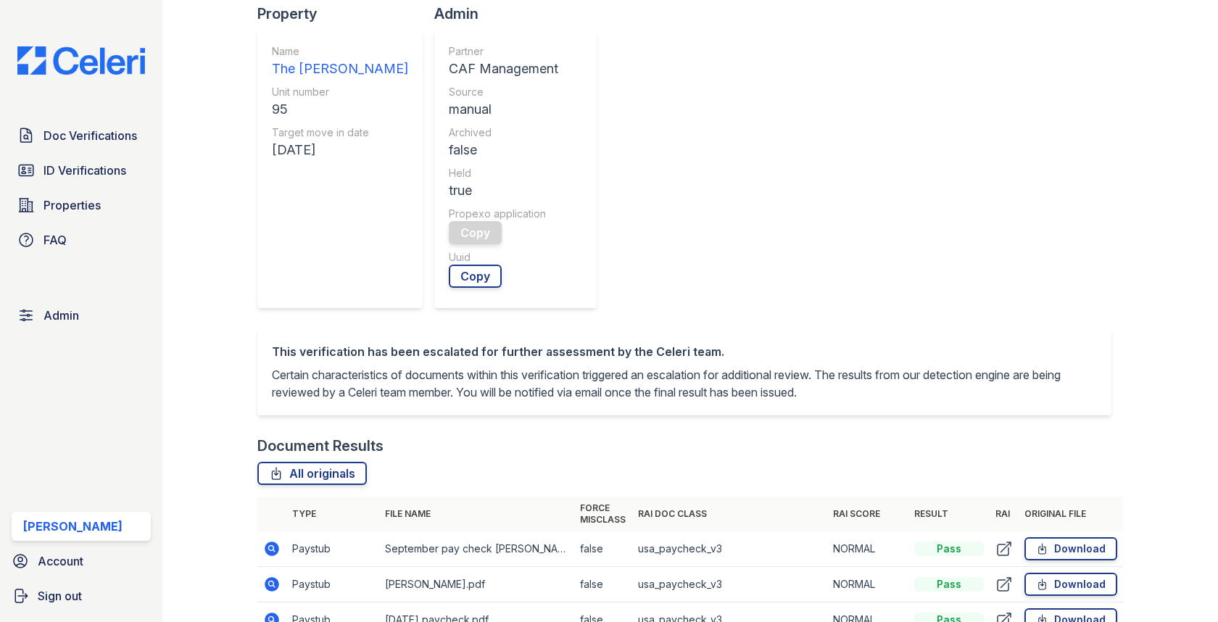
click at [274, 541] on icon at bounding box center [272, 548] width 14 height 14
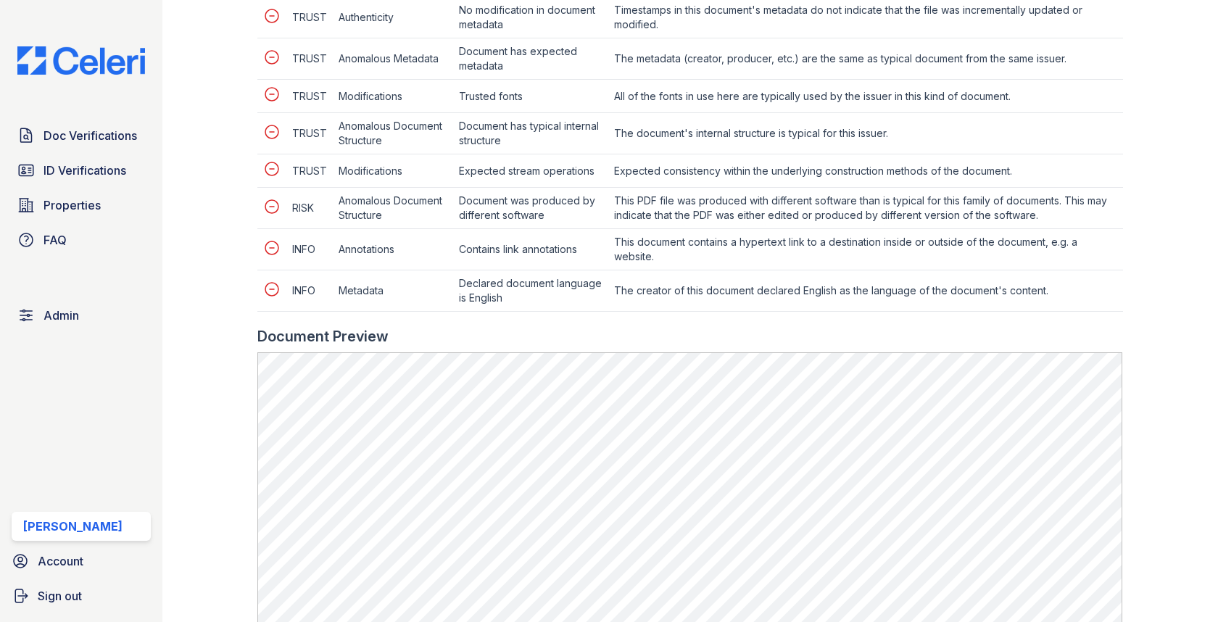
scroll to position [1050, 0]
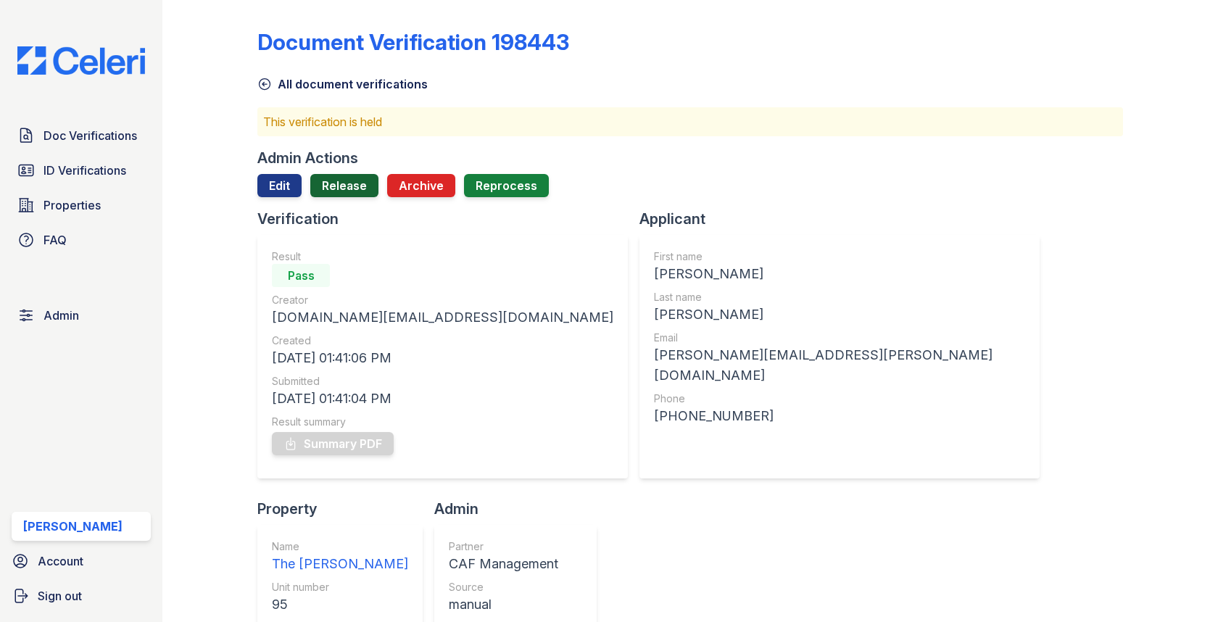
click at [365, 191] on link "Release" at bounding box center [344, 185] width 68 height 23
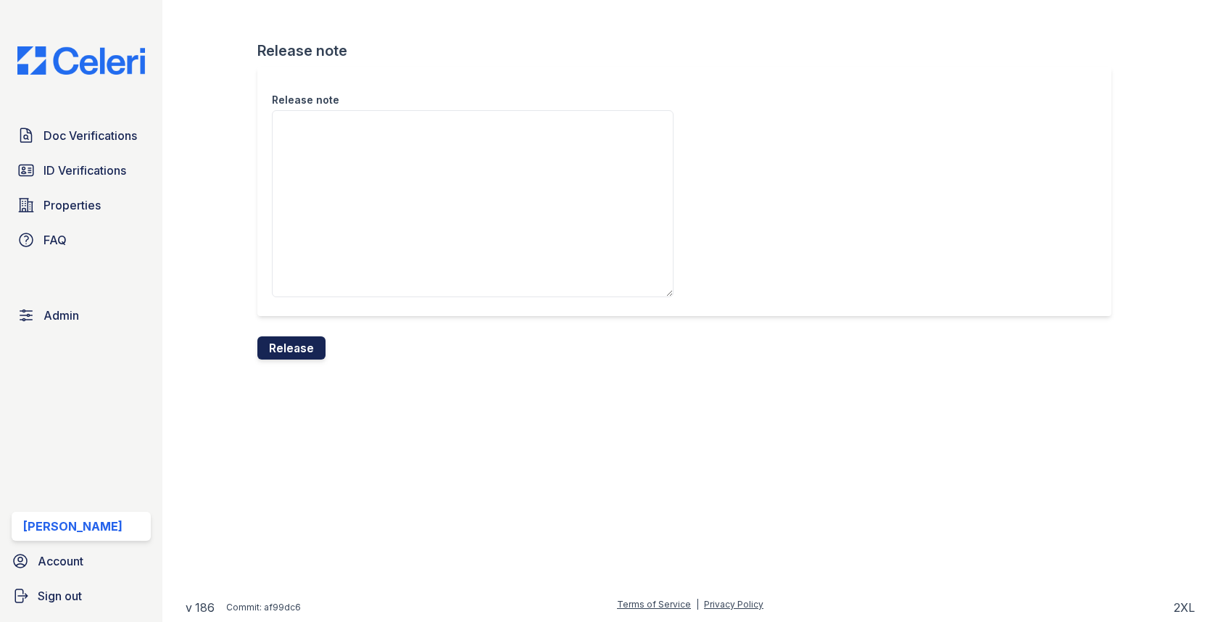
click at [302, 338] on button "Release" at bounding box center [291, 347] width 68 height 23
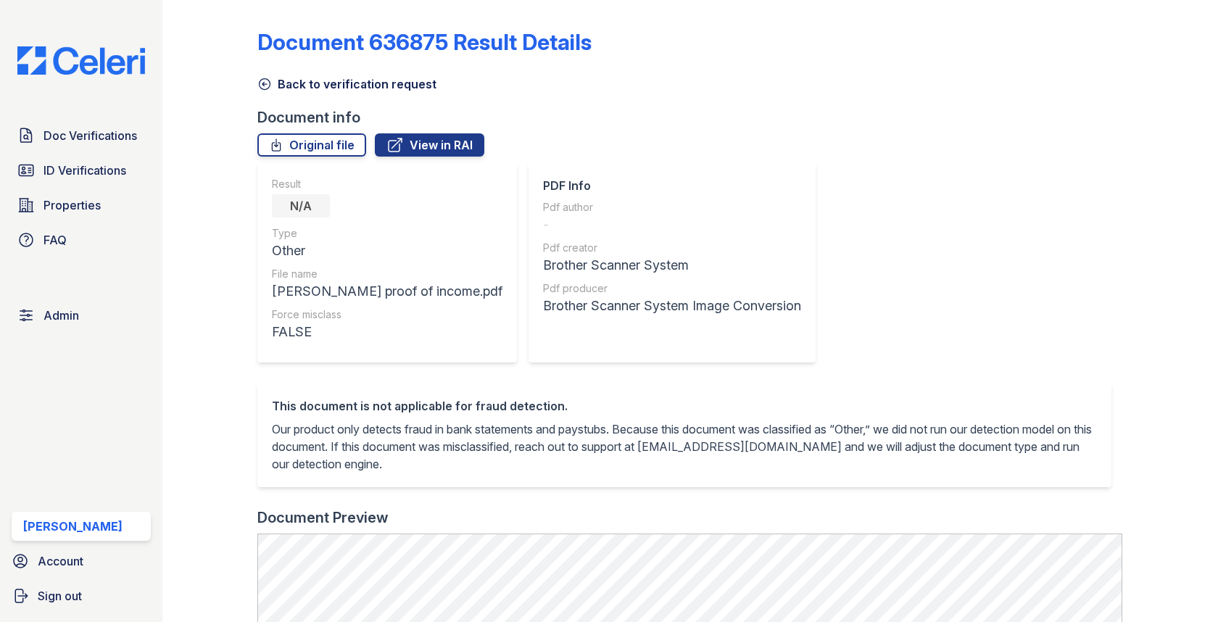
click at [296, 88] on link "Back to verification request" at bounding box center [346, 83] width 179 height 17
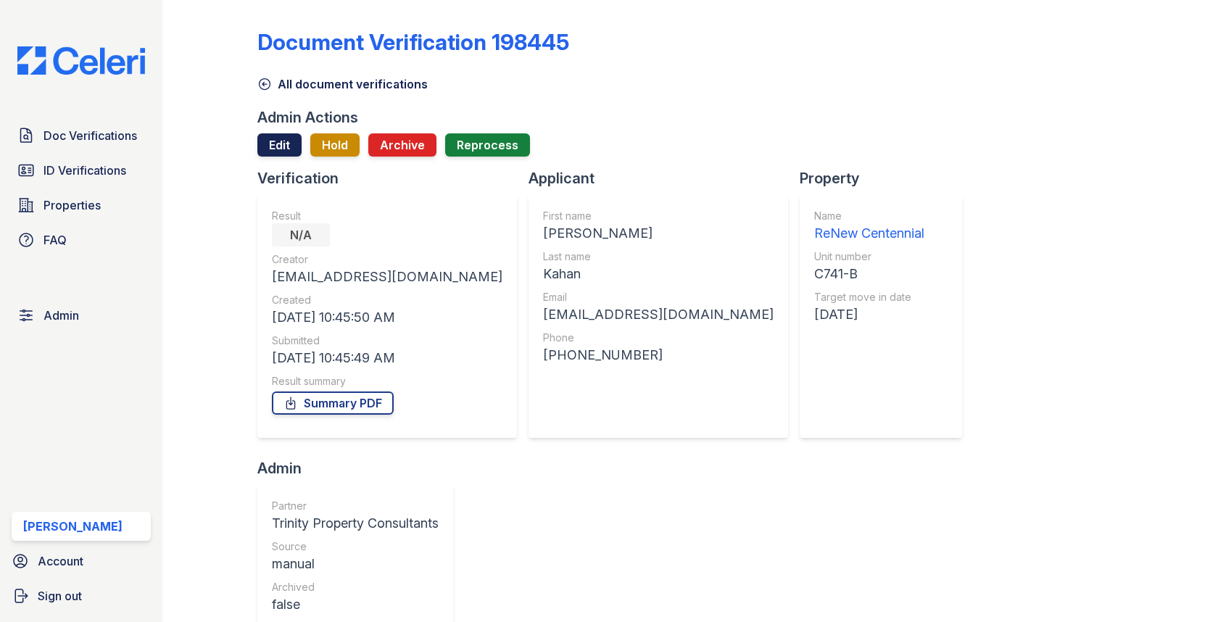
click at [285, 150] on link "Edit" at bounding box center [279, 144] width 44 height 23
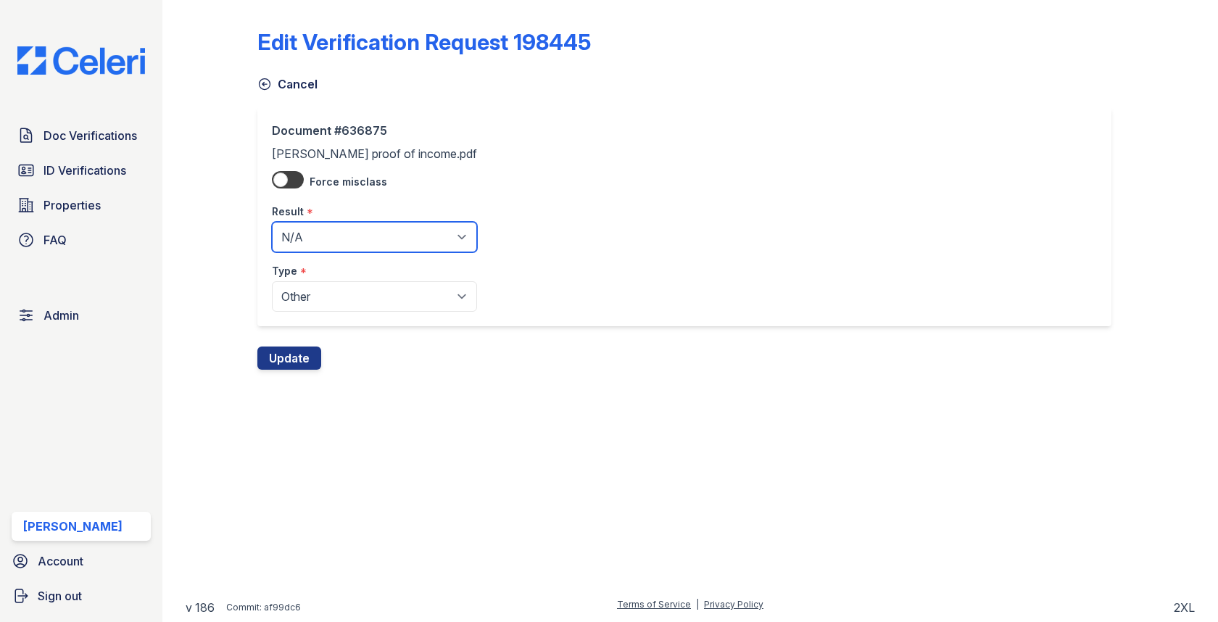
click at [291, 231] on select "Pending Sent Started Processing Pass Fail Caution Error N/A" at bounding box center [374, 237] width 205 height 30
select select "fail"
click at [297, 365] on button "Update" at bounding box center [289, 357] width 64 height 23
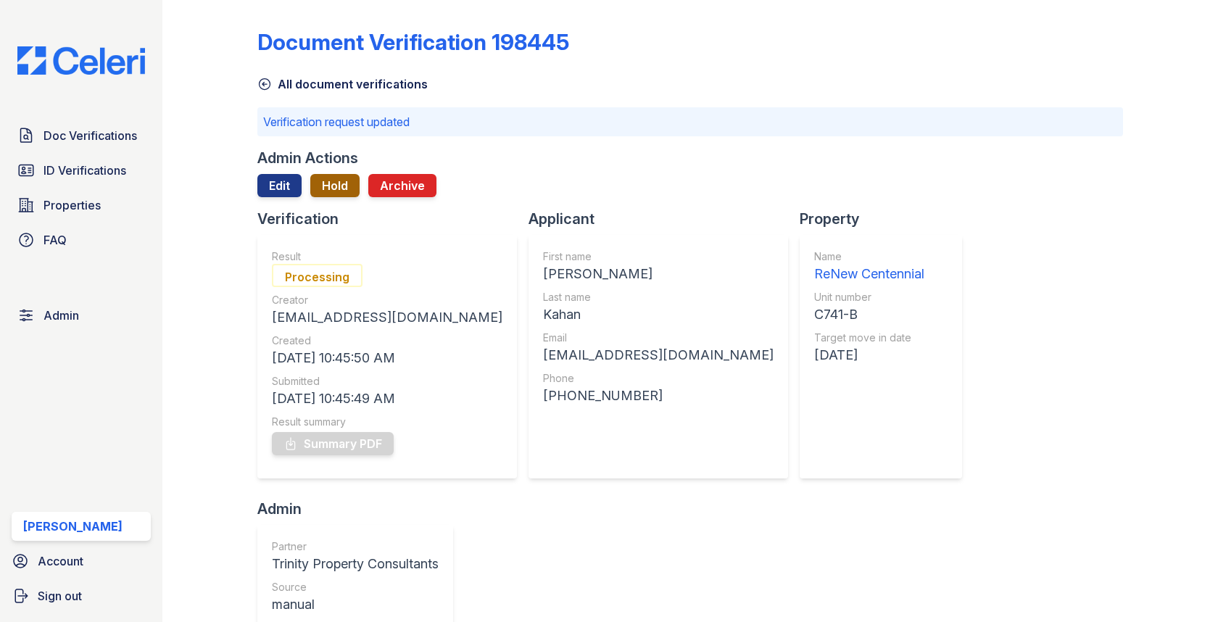
click at [336, 188] on button "Hold" at bounding box center [334, 185] width 49 height 23
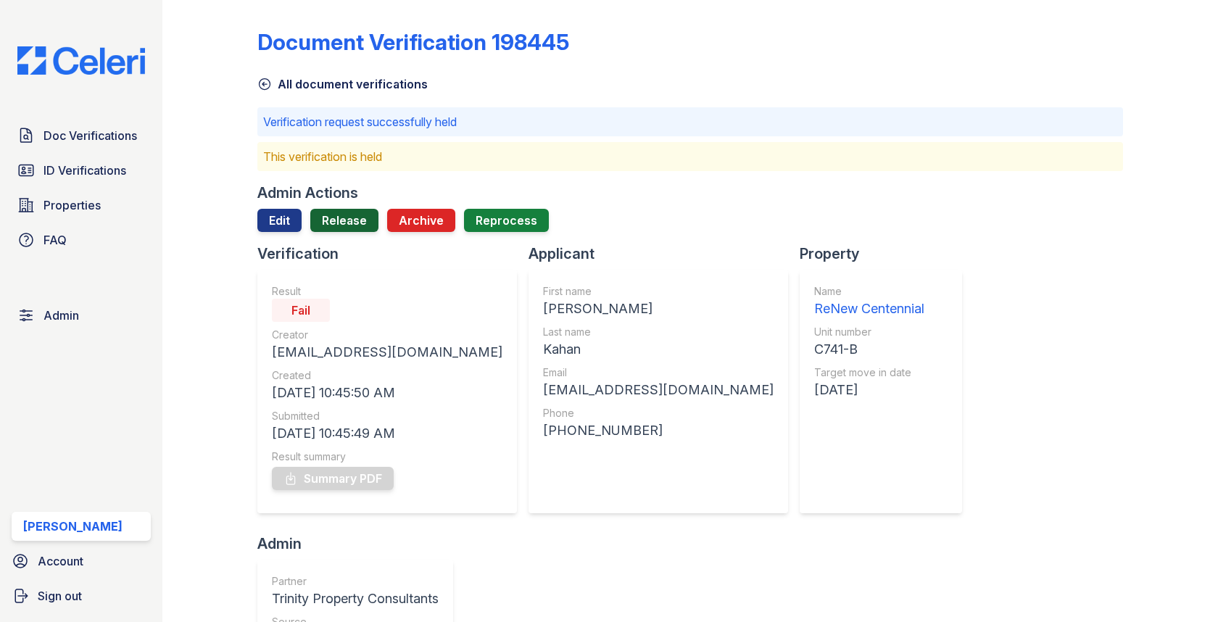
click at [335, 212] on link "Release" at bounding box center [344, 220] width 68 height 23
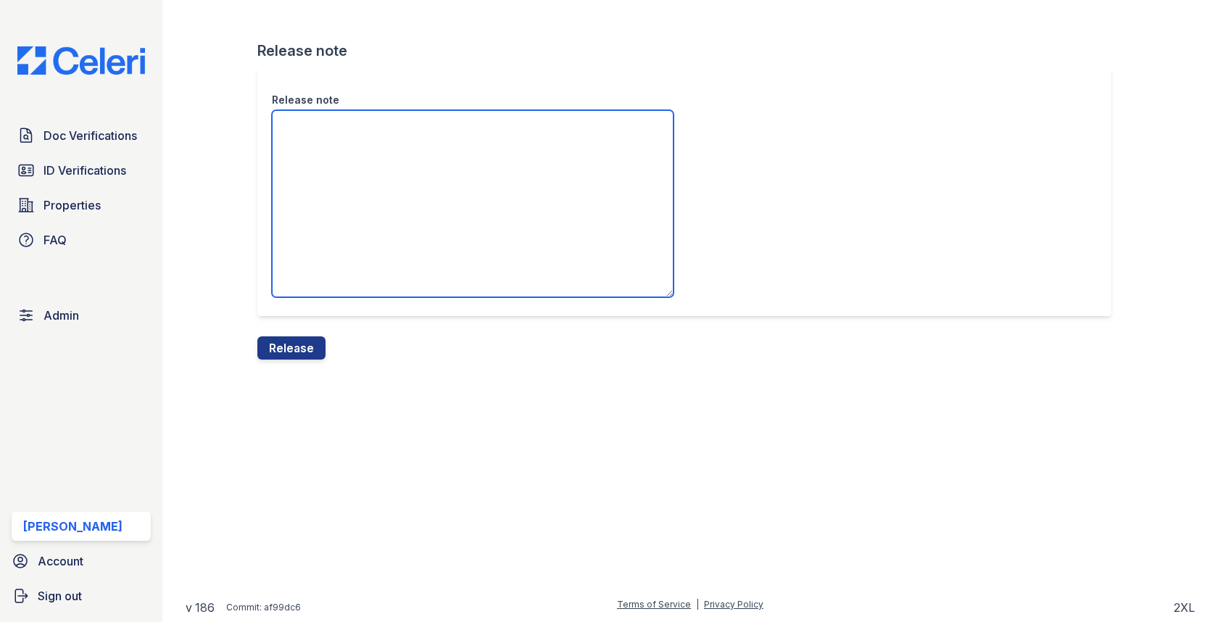
click at [335, 226] on textarea "Release note" at bounding box center [473, 203] width 402 height 187
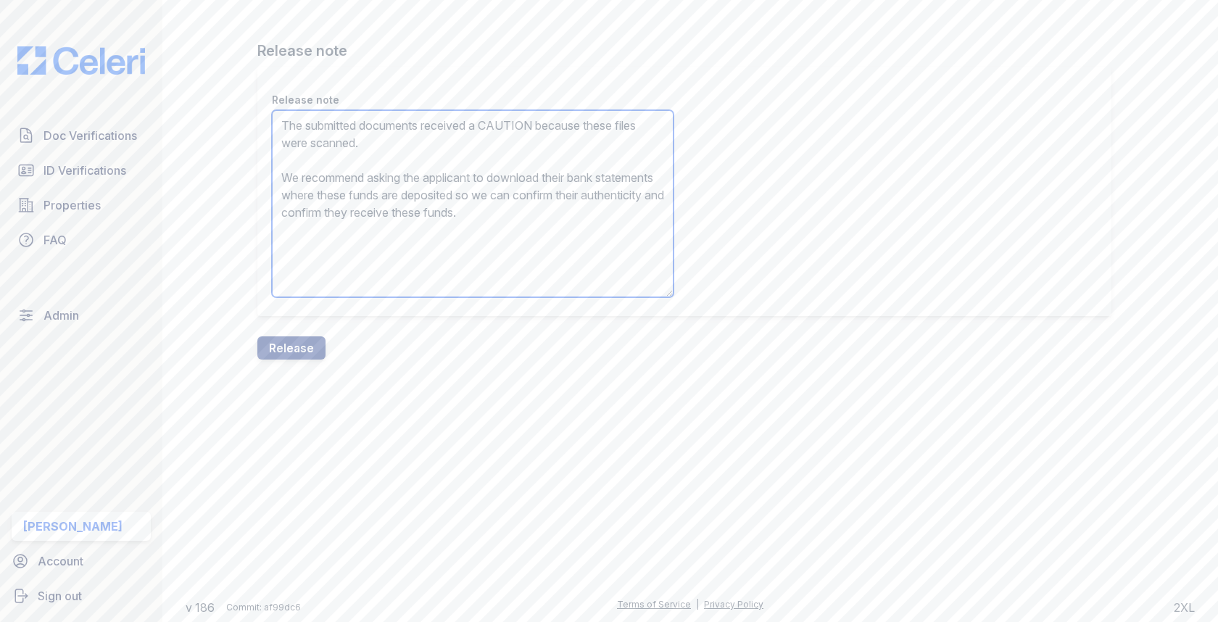
click at [497, 120] on textarea "The submitted documents received a CAUTION because these files were scanned. We…" at bounding box center [473, 203] width 402 height 187
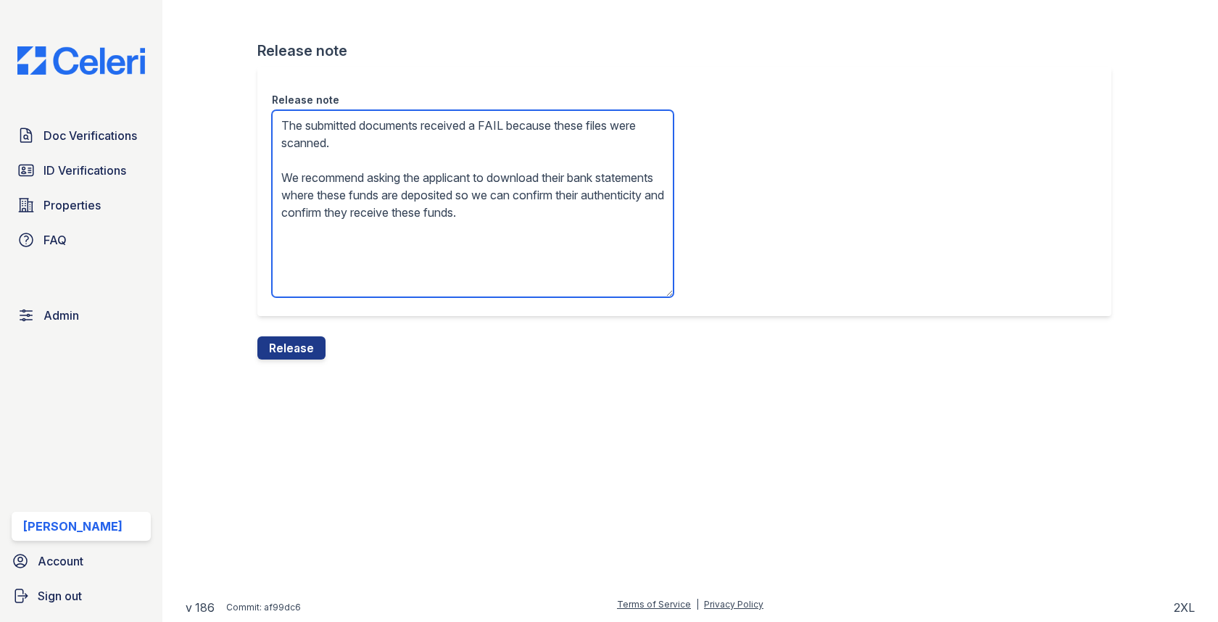
type textarea "The submitted documents received a FAIL because these files were scanned. We re…"
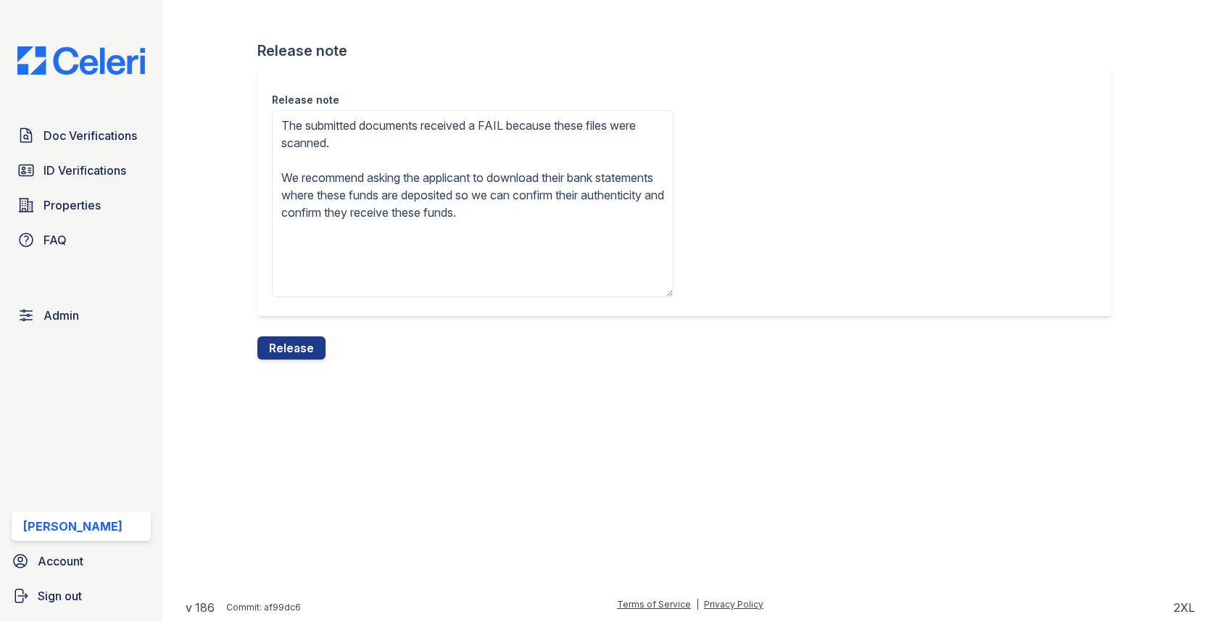
click at [307, 335] on div "Release note The submitted documents received a FAIL because these files were s…" at bounding box center [689, 202] width 865 height 270
click at [304, 339] on button "Release" at bounding box center [291, 347] width 68 height 23
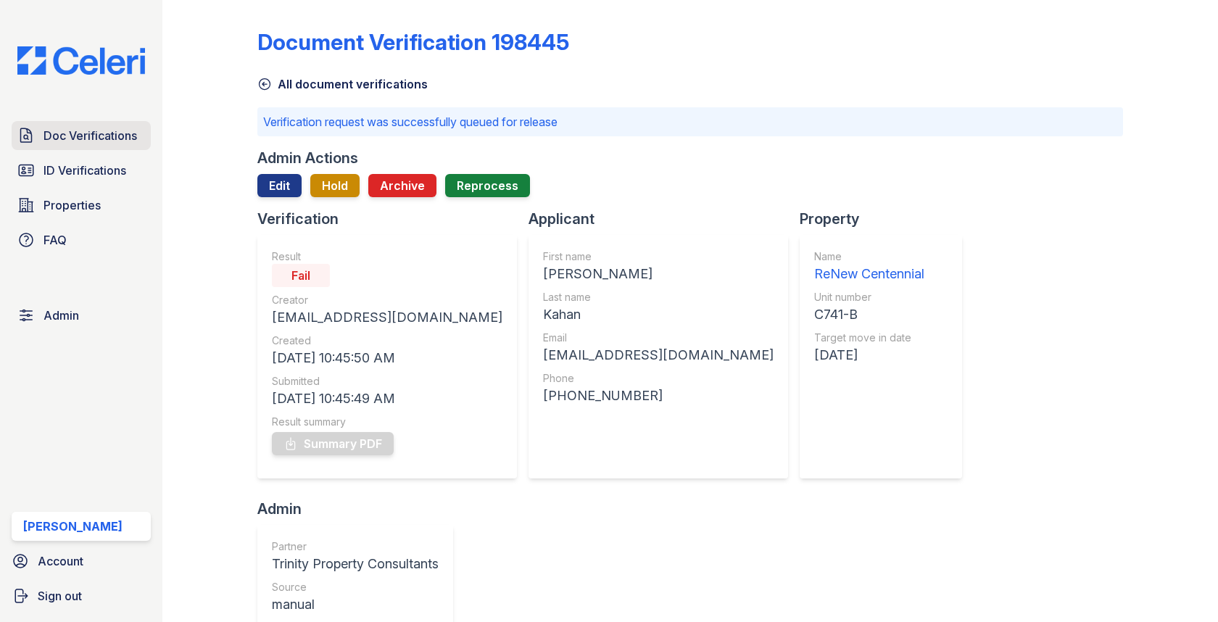
click at [106, 129] on span "Doc Verifications" at bounding box center [90, 135] width 94 height 17
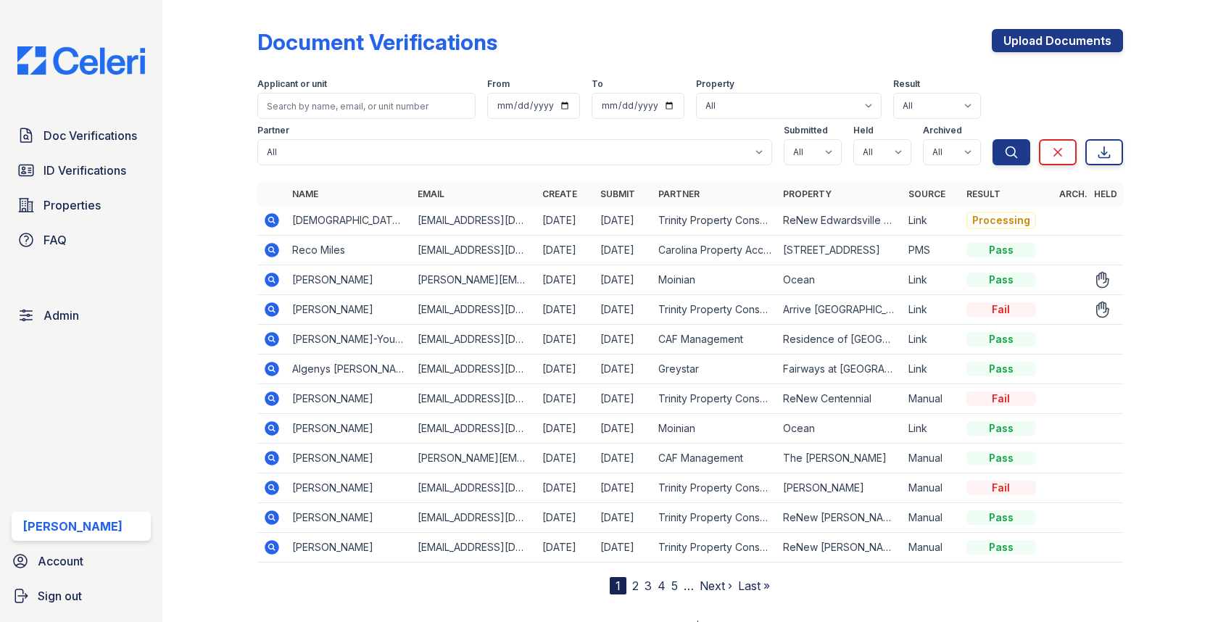
click at [275, 304] on icon at bounding box center [272, 309] width 14 height 14
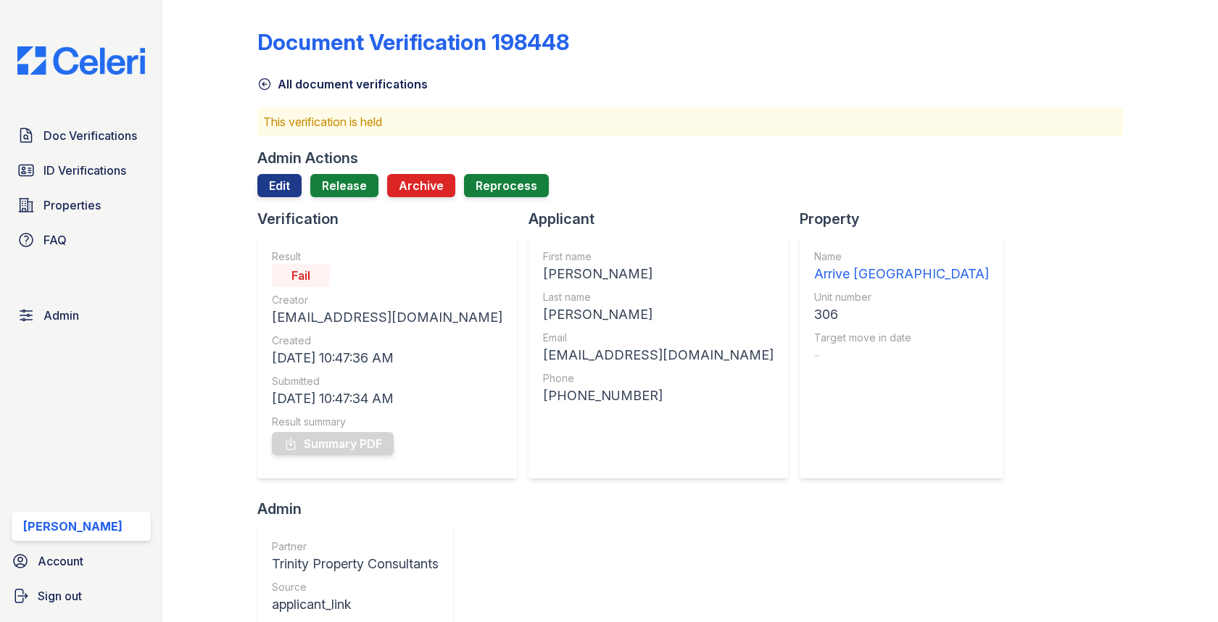
scroll to position [557, 0]
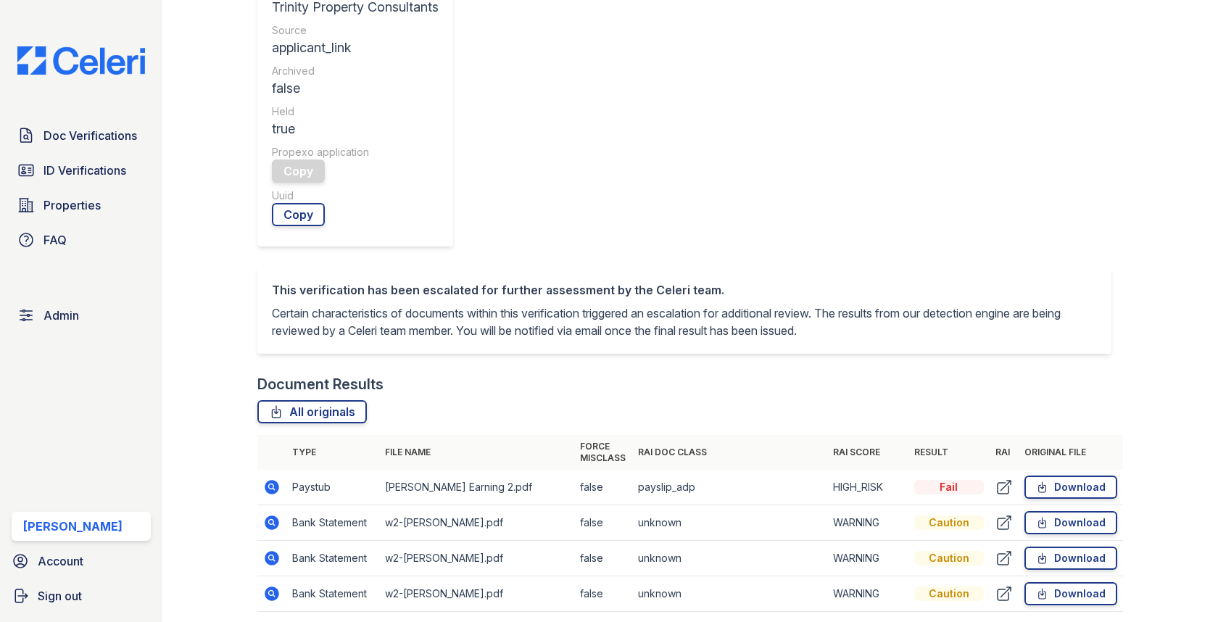
click at [276, 480] on icon at bounding box center [272, 487] width 14 height 14
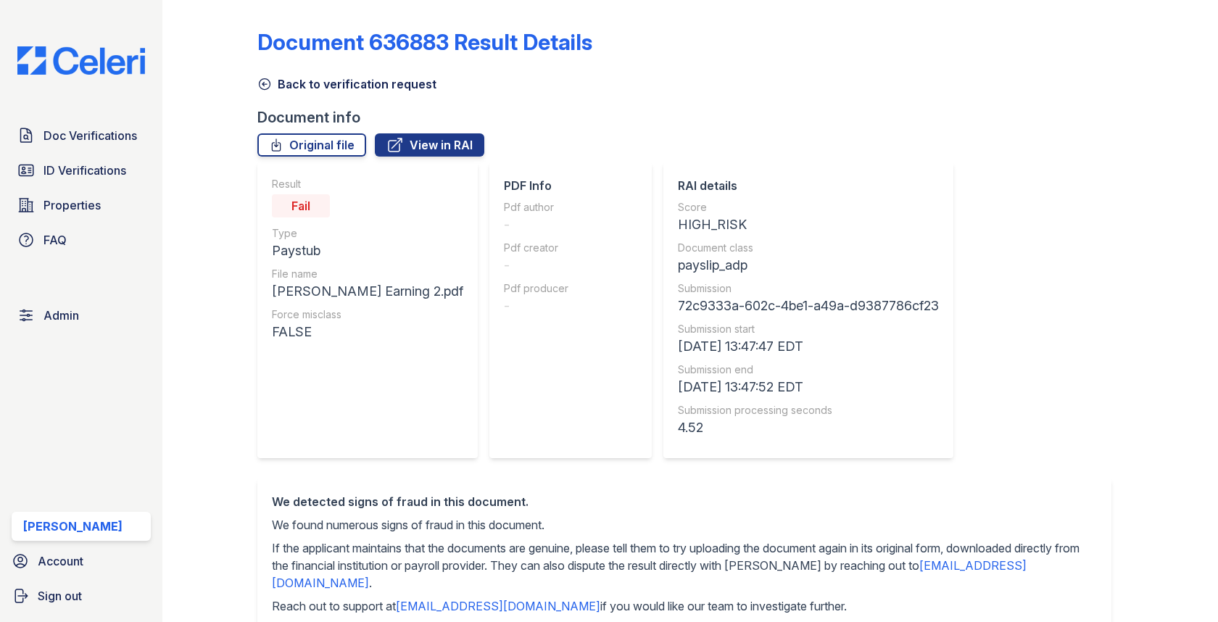
scroll to position [611, 0]
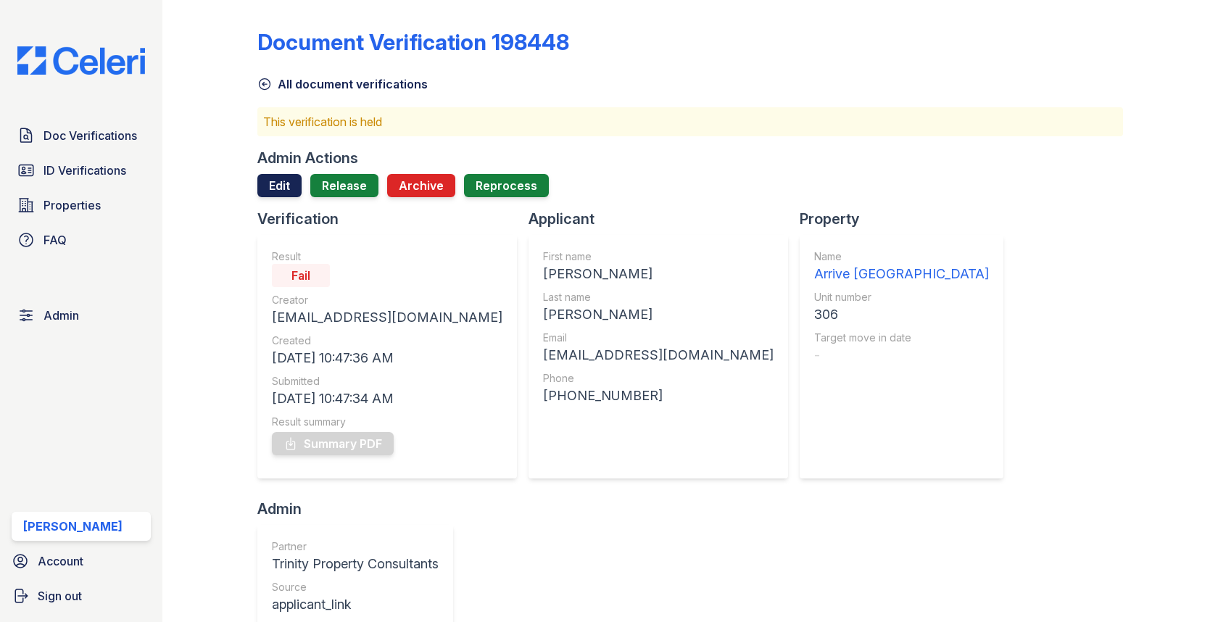
click at [296, 186] on link "Edit" at bounding box center [279, 185] width 44 height 23
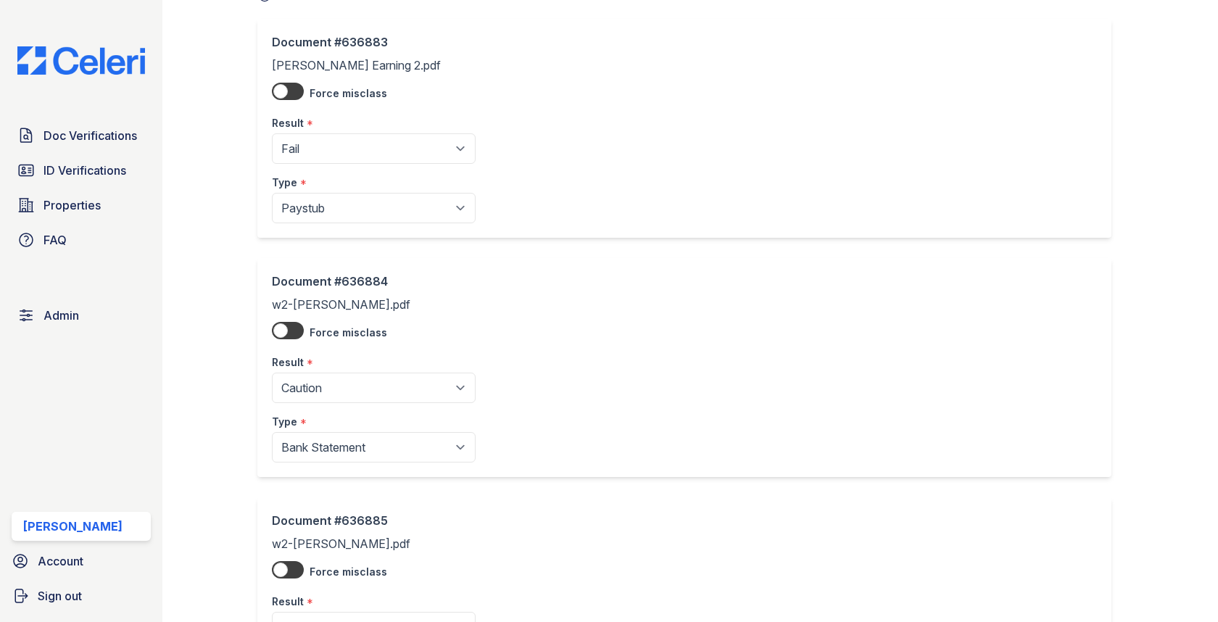
scroll to position [112, 0]
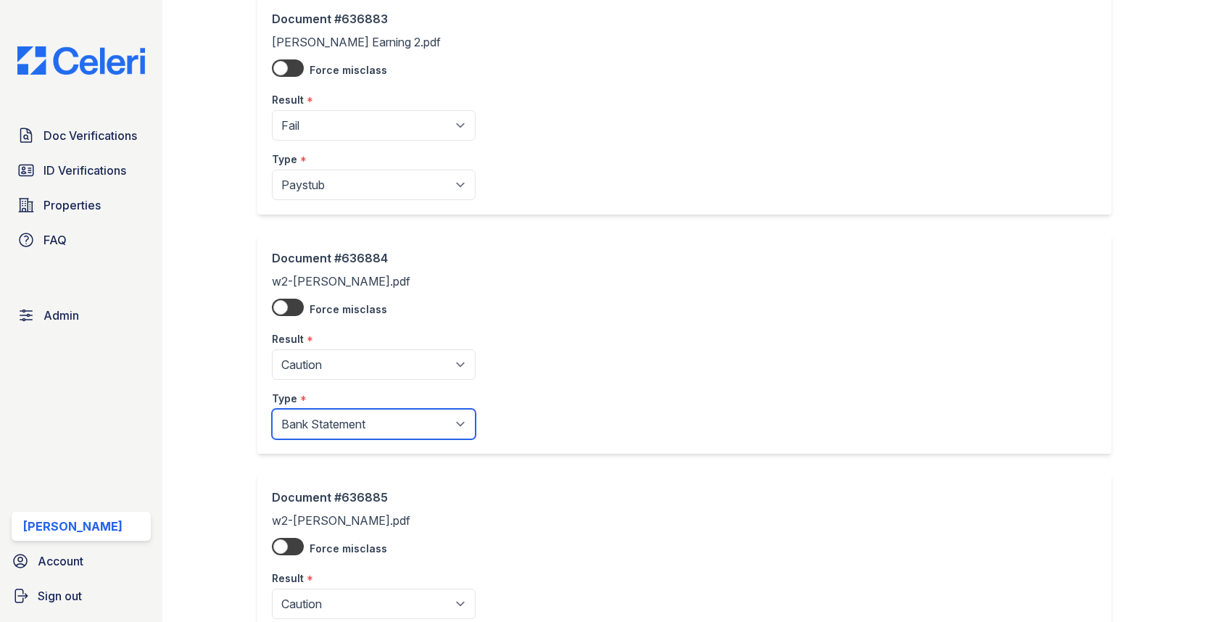
click at [360, 420] on select "Paystub Bank Statement Offer Letter Tax Documents Benefit Award Letter Investme…" at bounding box center [374, 424] width 204 height 30
select select "tax_documents"
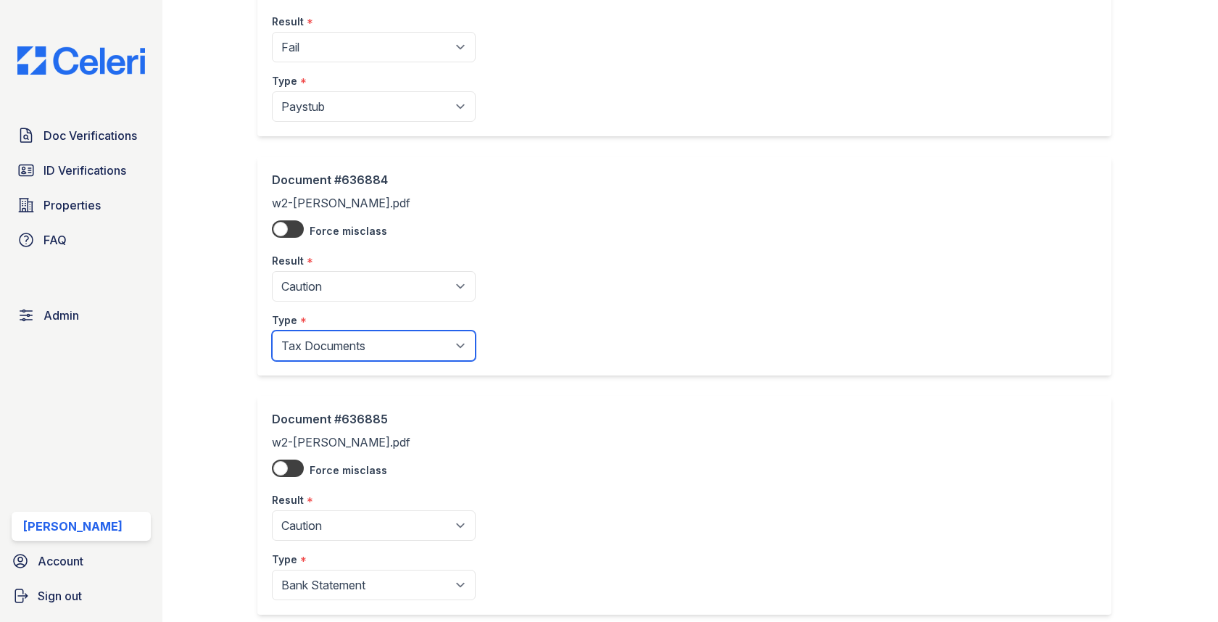
scroll to position [262, 0]
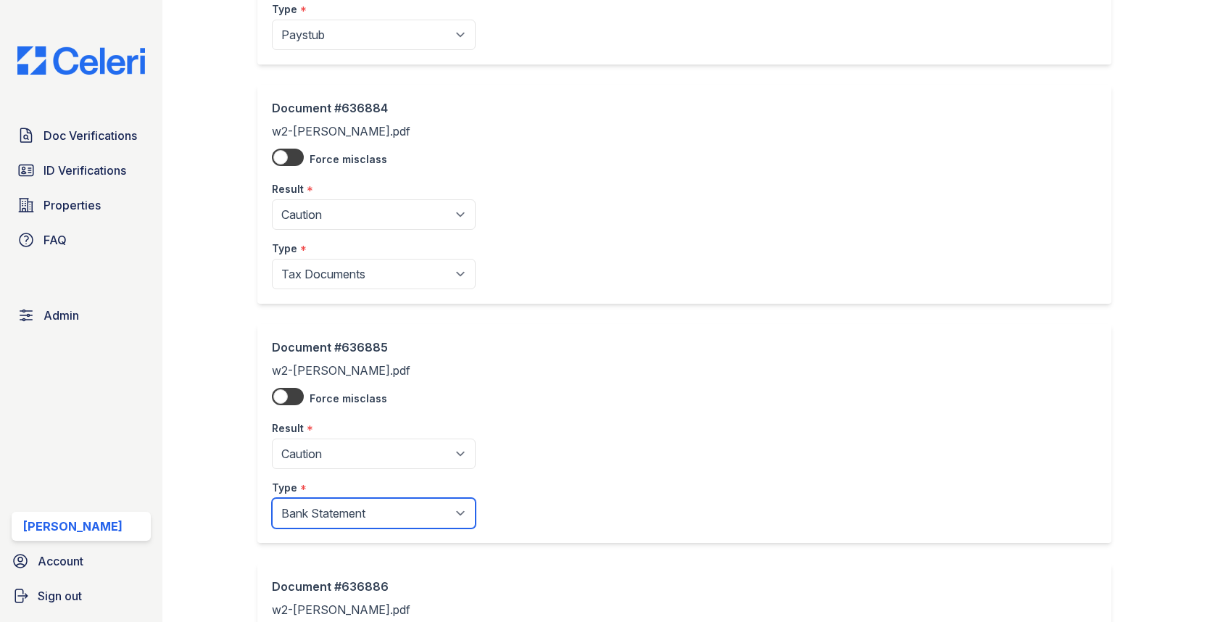
click at [350, 503] on select "Paystub Bank Statement Offer Letter Tax Documents Benefit Award Letter Investme…" at bounding box center [374, 513] width 204 height 30
click at [354, 518] on select "Paystub Bank Statement Offer Letter Tax Documents Benefit Award Letter Investme…" at bounding box center [374, 513] width 204 height 30
select select "tax_documents"
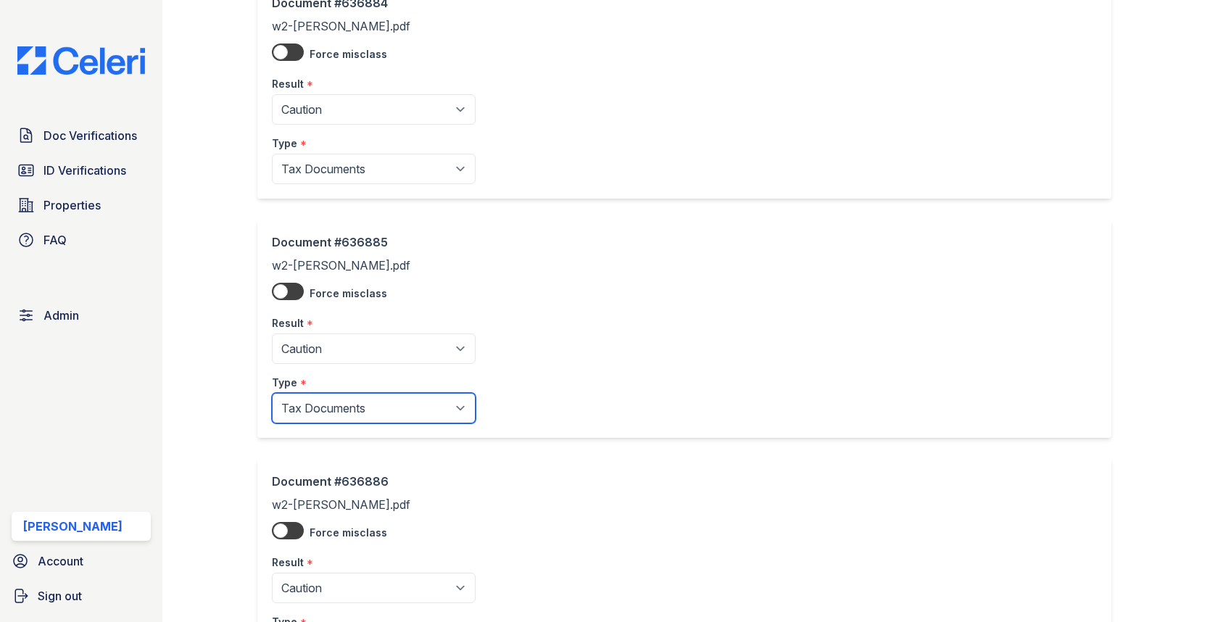
scroll to position [499, 0]
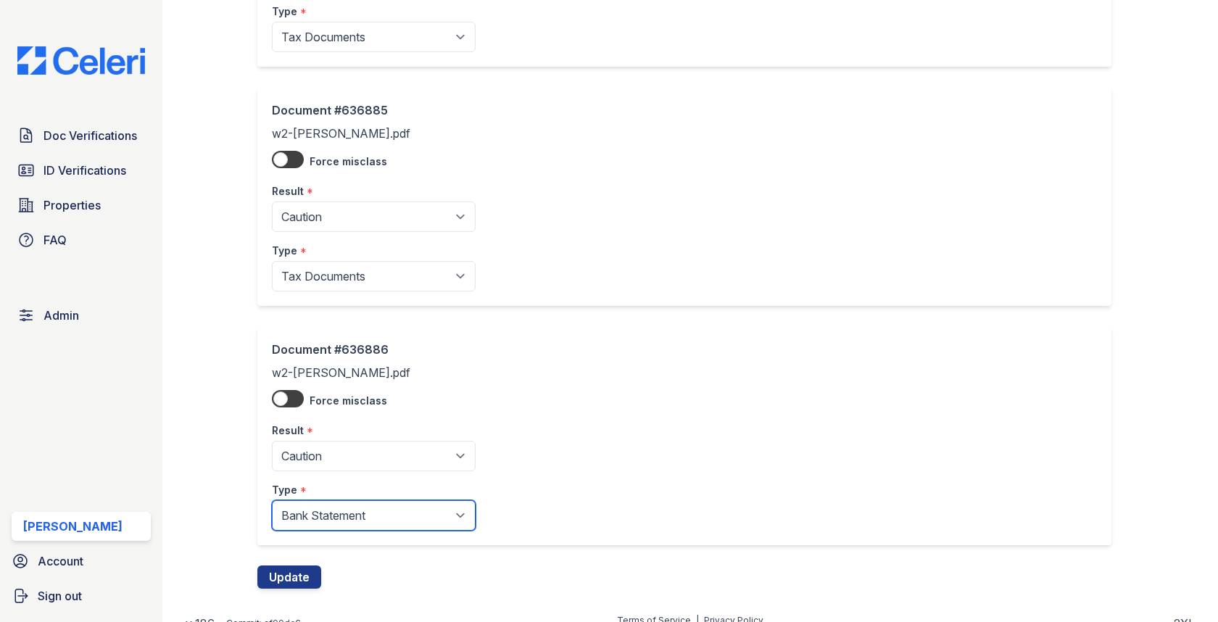
click at [392, 514] on select "Paystub Bank Statement Offer Letter Tax Documents Benefit Award Letter Investme…" at bounding box center [374, 515] width 204 height 30
select select "tax_documents"
click at [298, 573] on button "Update" at bounding box center [289, 576] width 64 height 23
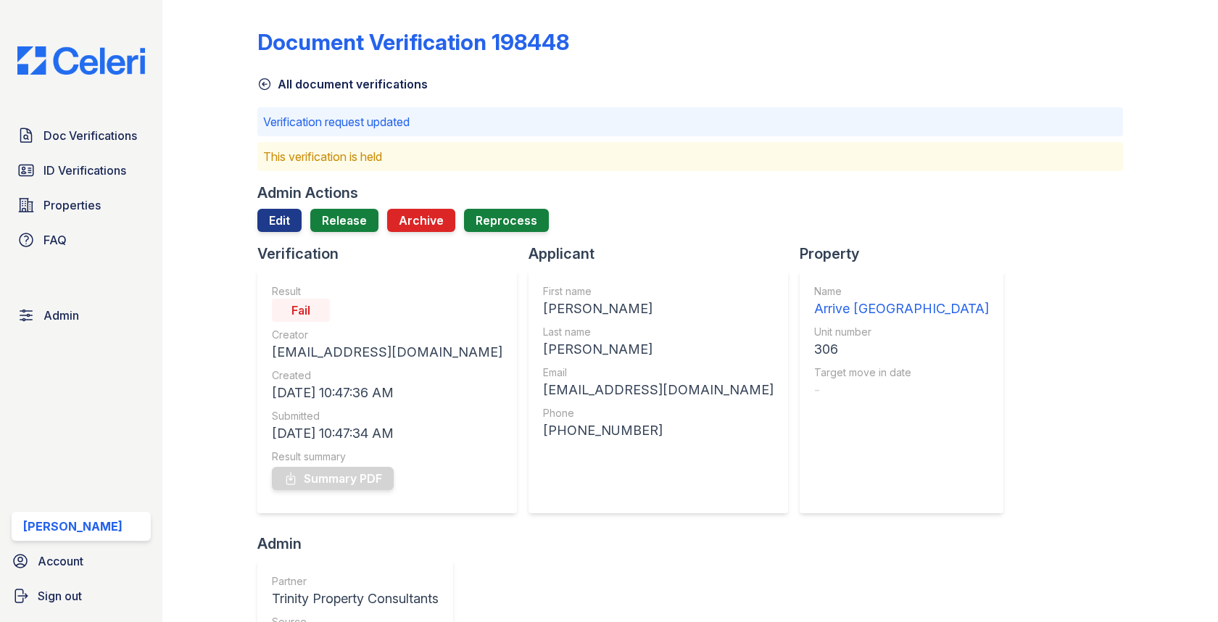
click at [336, 234] on div at bounding box center [689, 238] width 865 height 12
click at [339, 217] on link "Release" at bounding box center [344, 220] width 68 height 23
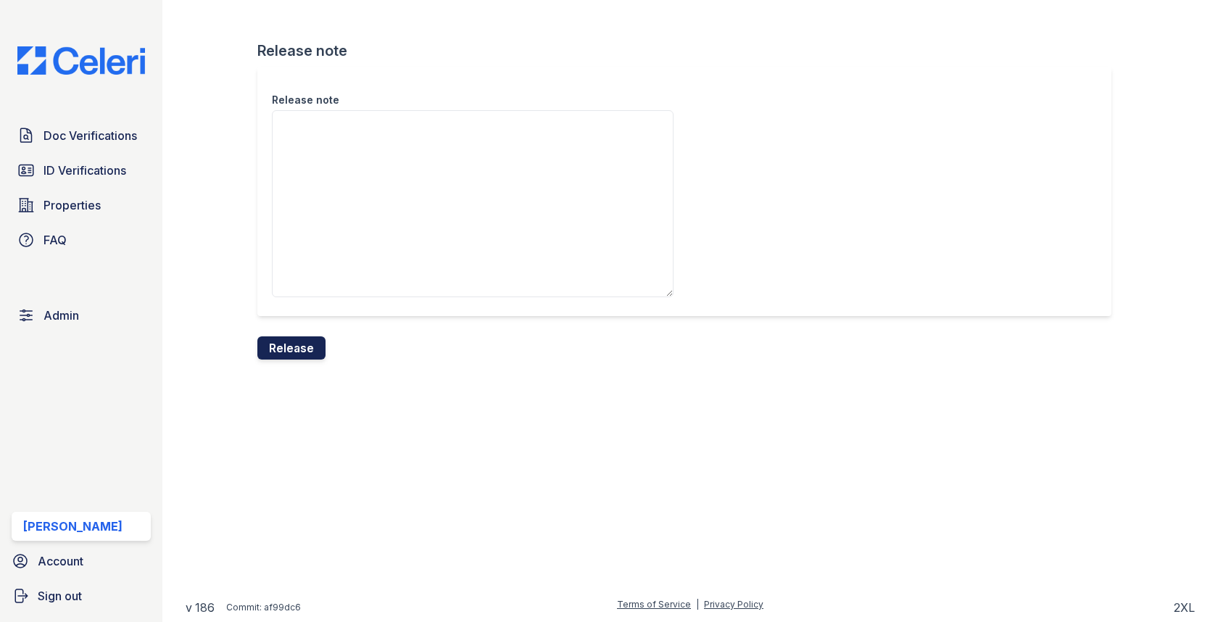
click at [302, 338] on button "Release" at bounding box center [291, 347] width 68 height 23
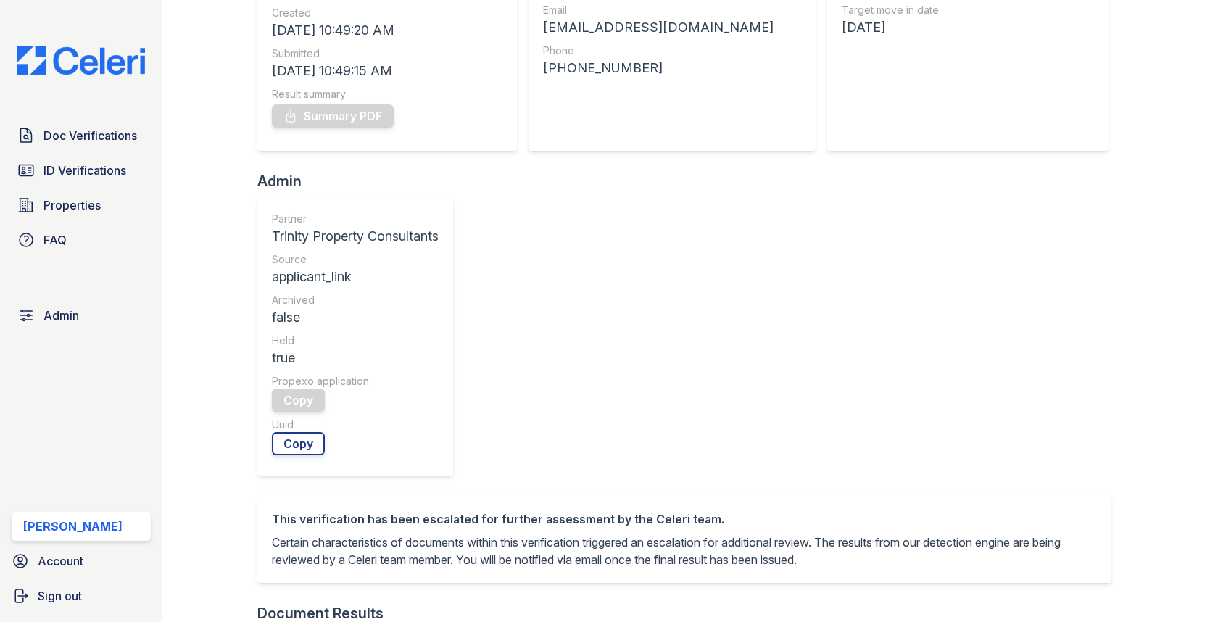
scroll to position [531, 0]
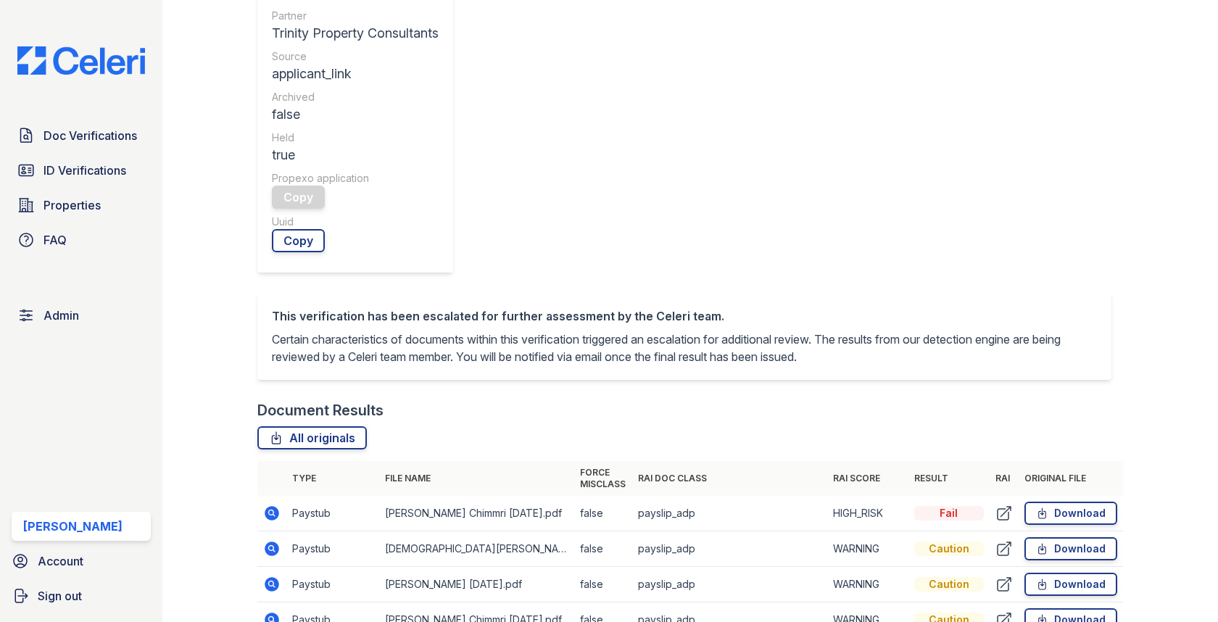
click at [269, 541] on icon at bounding box center [272, 548] width 14 height 14
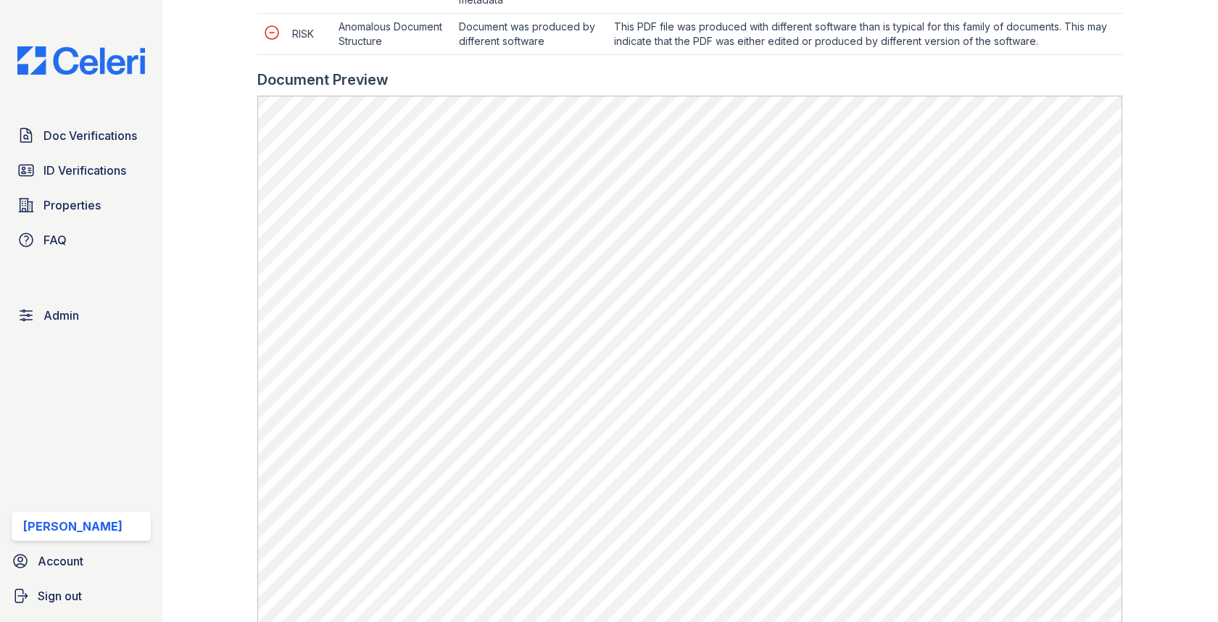
scroll to position [1002, 0]
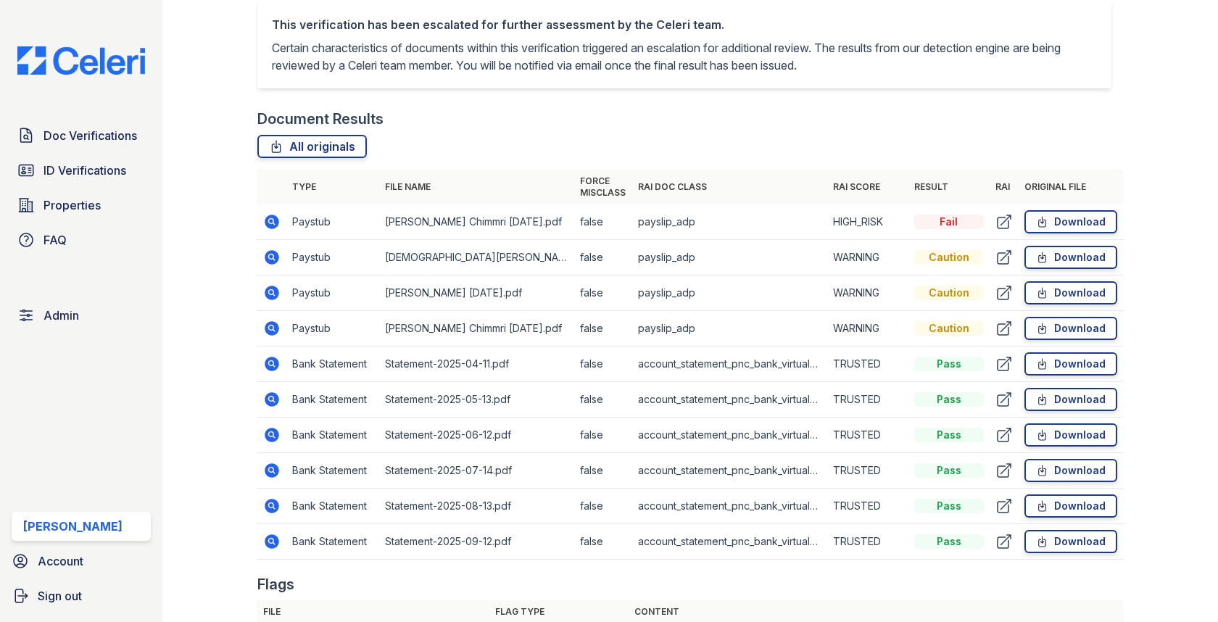
scroll to position [821, 0]
click at [268, 533] on icon at bounding box center [271, 541] width 17 height 17
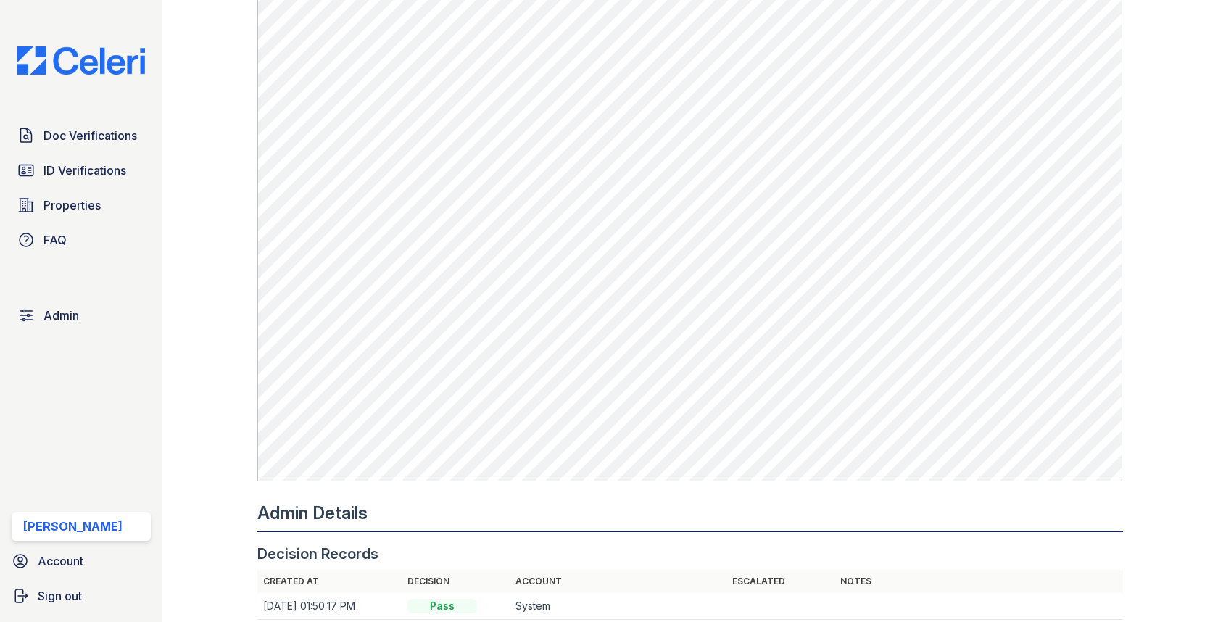
scroll to position [1150, 0]
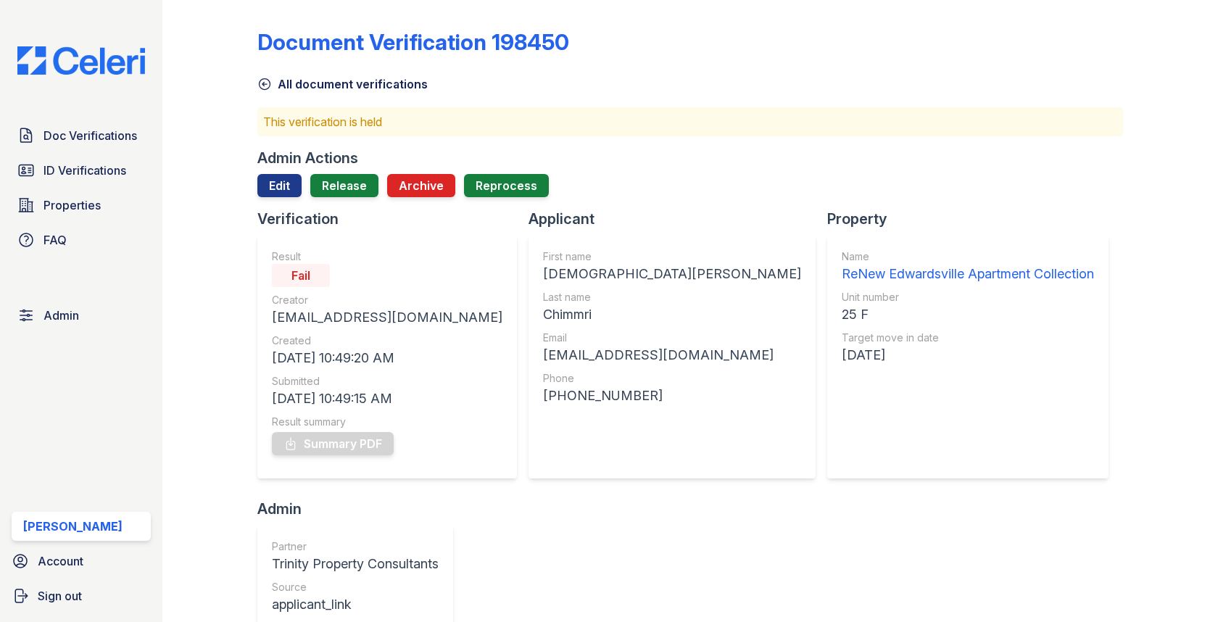
scroll to position [363, 0]
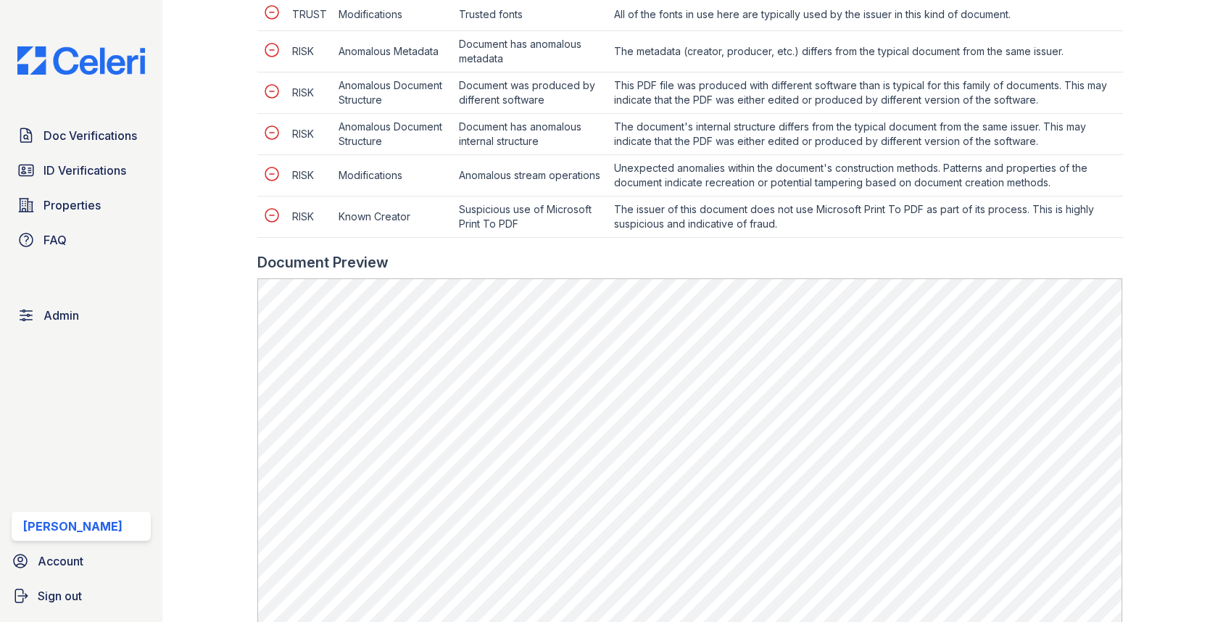
scroll to position [942, 0]
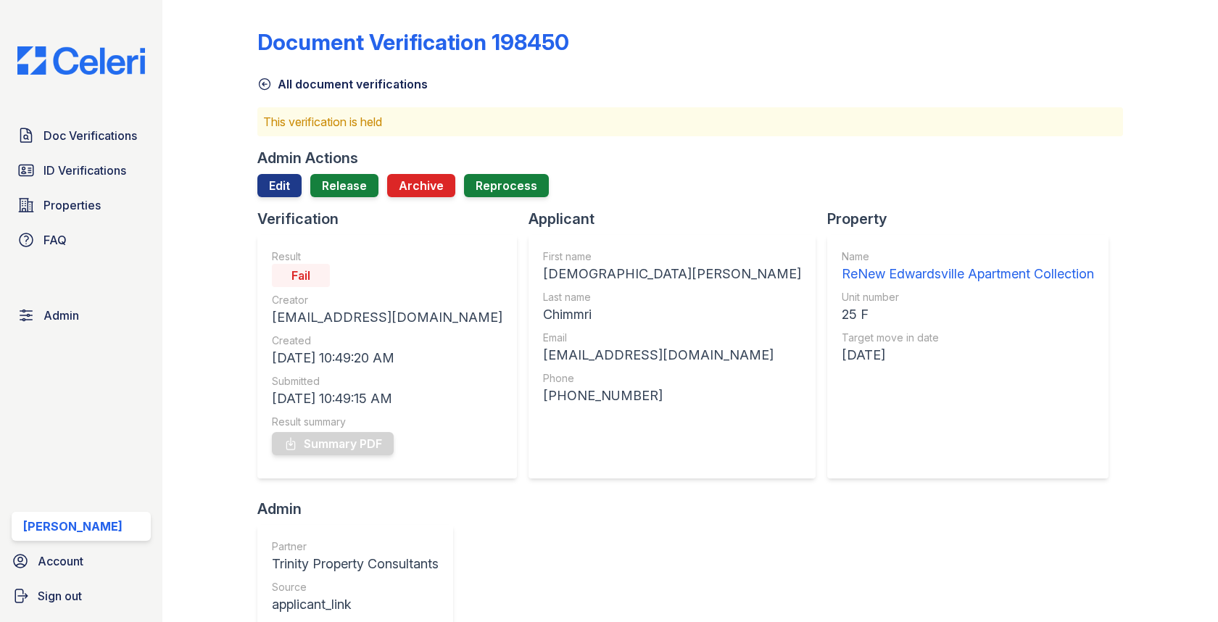
click at [291, 200] on div at bounding box center [689, 203] width 865 height 12
click at [291, 185] on link "Edit" at bounding box center [279, 185] width 44 height 23
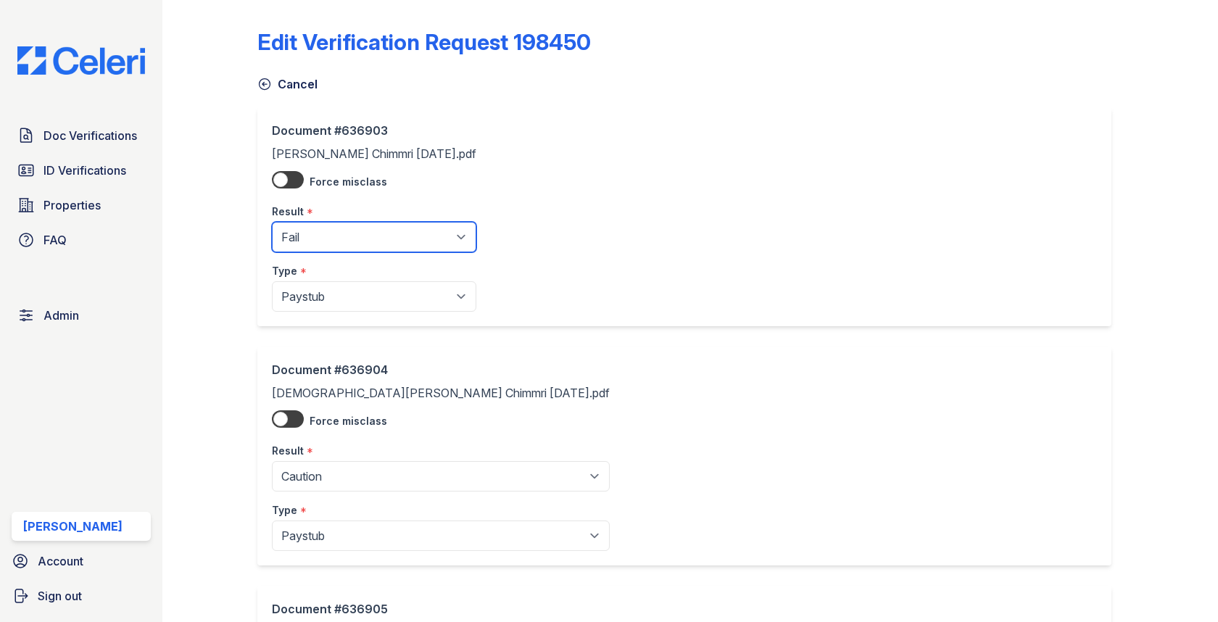
click at [299, 243] on select "Pending Sent Started Processing Pass Fail Caution Error N/A" at bounding box center [374, 237] width 204 height 30
select select "caution"
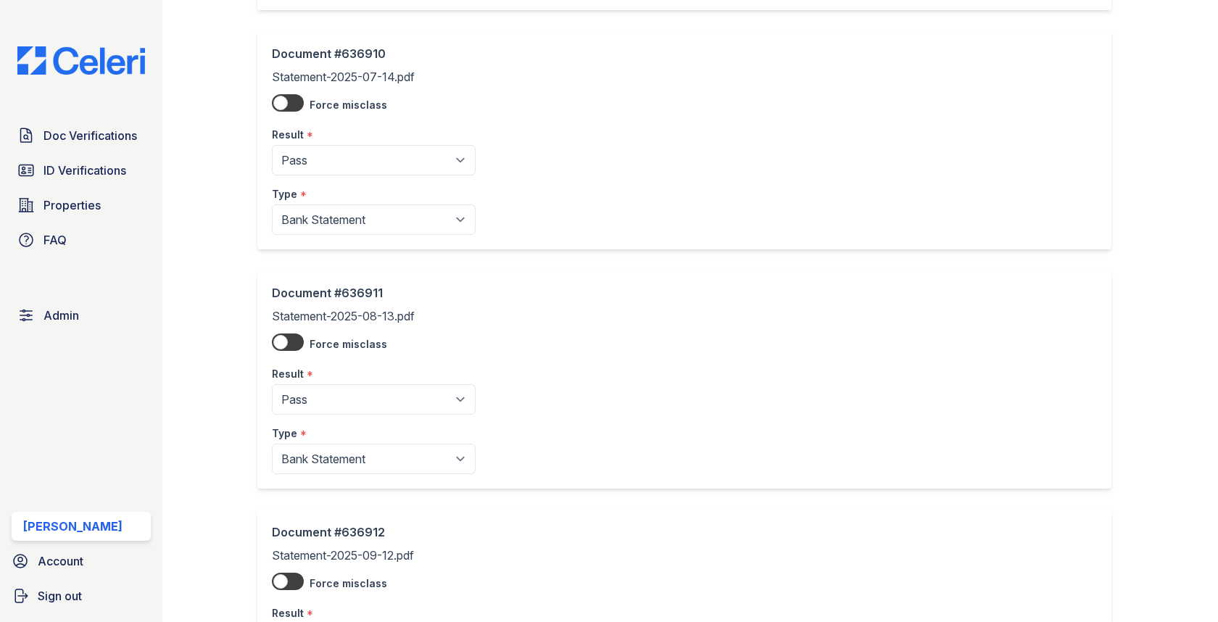
scroll to position [1893, 0]
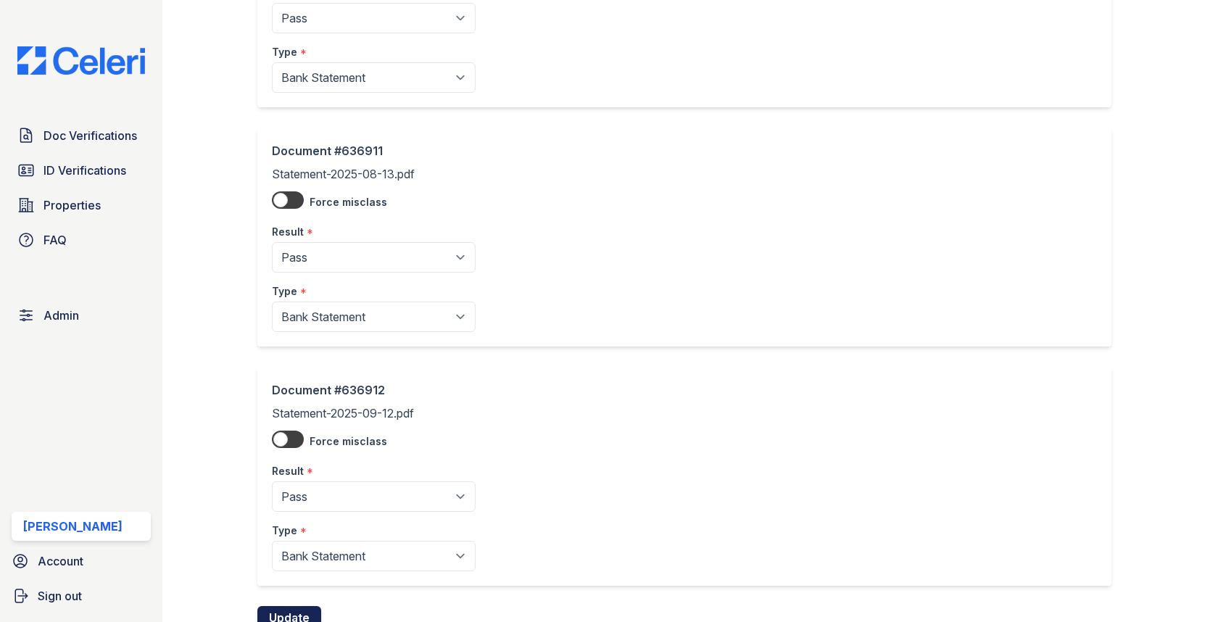
click at [292, 606] on button "Update" at bounding box center [289, 617] width 64 height 23
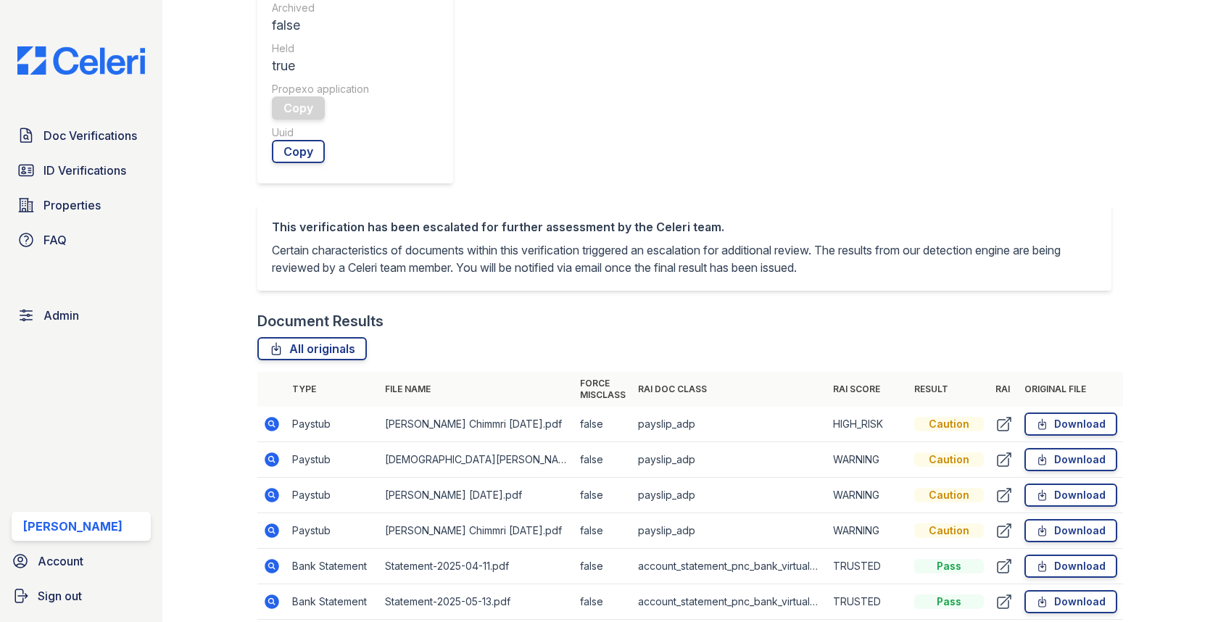
scroll to position [96, 0]
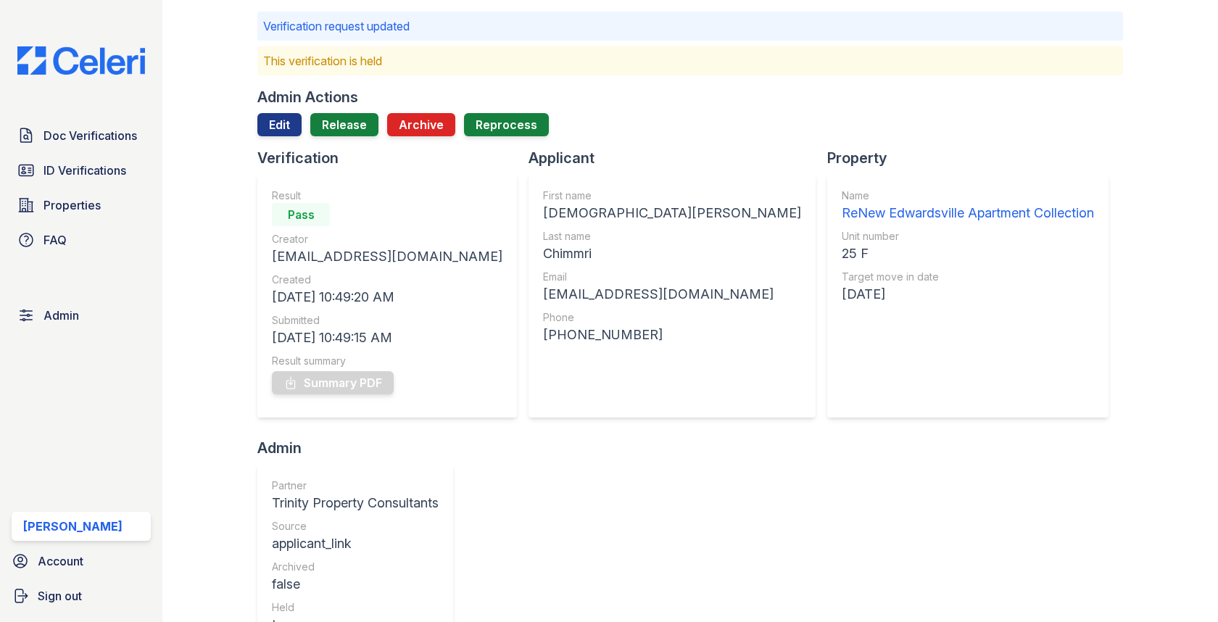
click at [344, 107] on div "Admin Actions Edit Release Archive Reprocess" at bounding box center [689, 117] width 865 height 61
click at [344, 110] on div "Admin Actions Edit Release Archive Reprocess" at bounding box center [689, 117] width 865 height 61
click at [344, 133] on link "Release" at bounding box center [344, 124] width 68 height 23
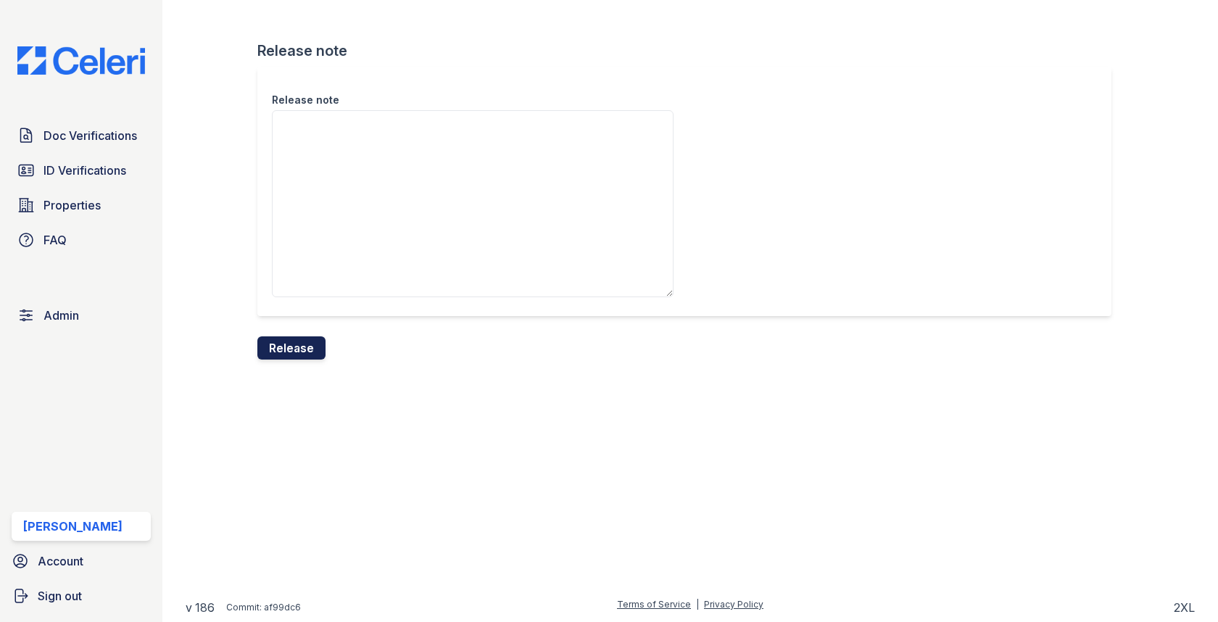
click at [288, 355] on button "Release" at bounding box center [291, 347] width 68 height 23
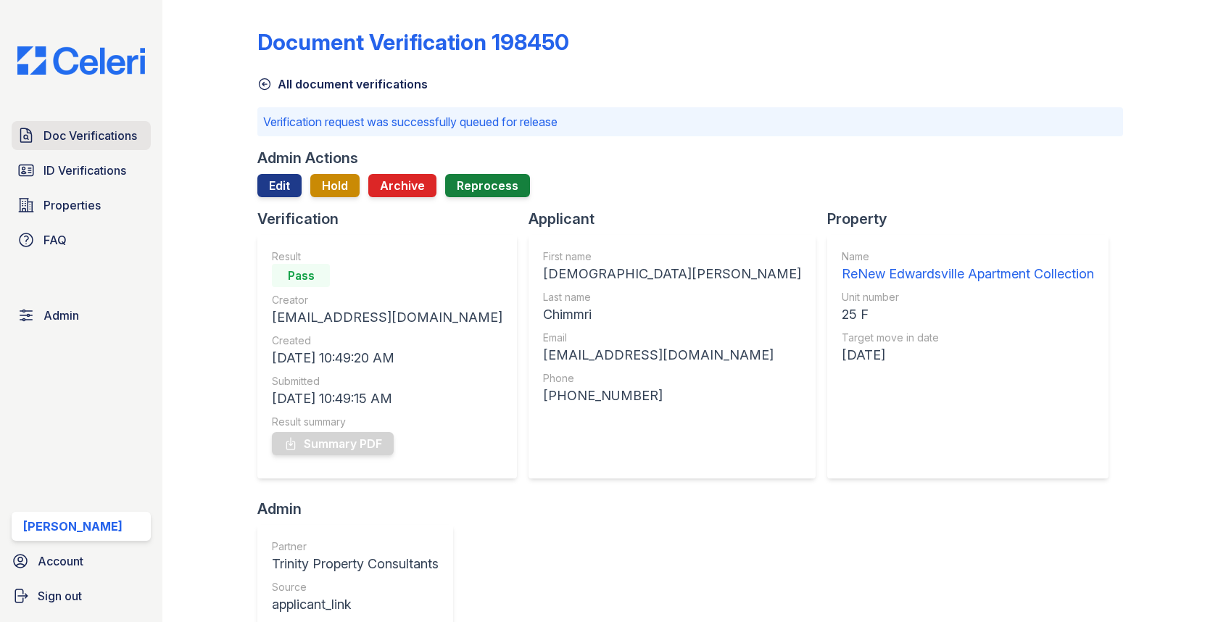
click at [138, 136] on link "Doc Verifications" at bounding box center [81, 135] width 139 height 29
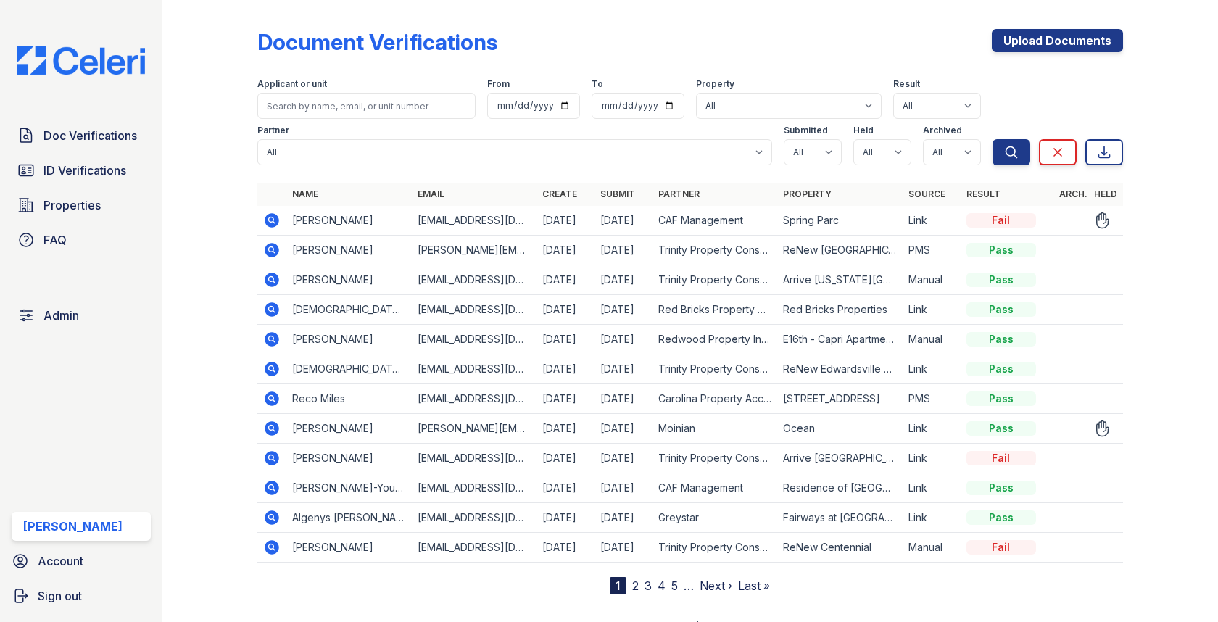
click at [269, 220] on icon at bounding box center [271, 220] width 17 height 17
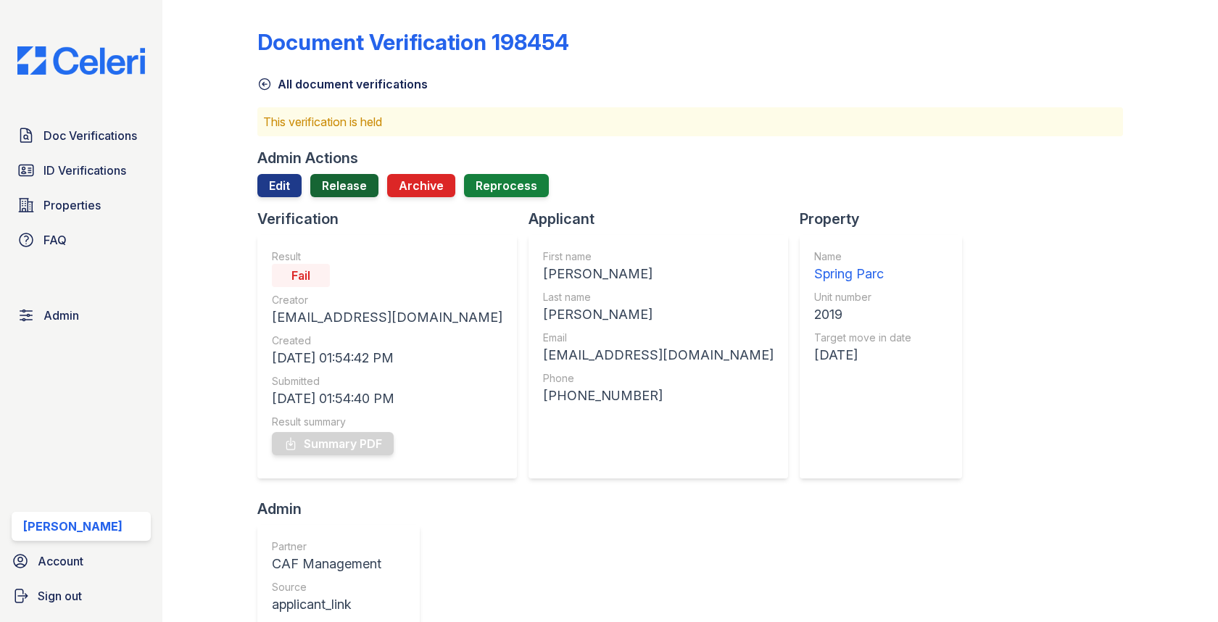
click at [347, 188] on link "Release" at bounding box center [344, 185] width 68 height 23
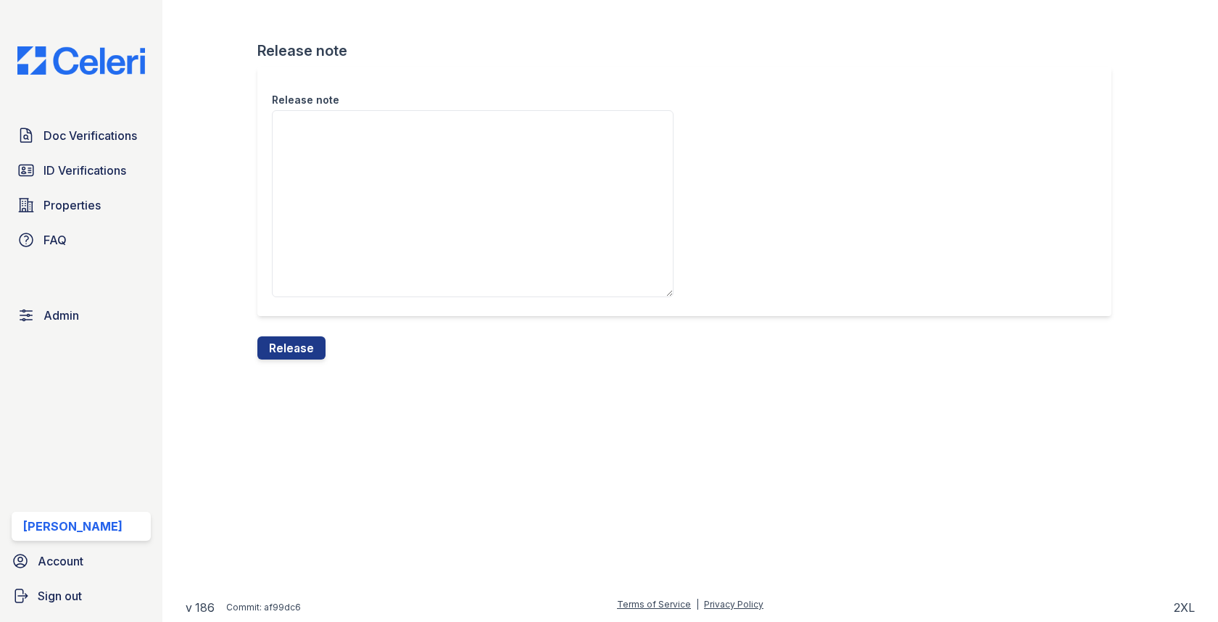
click at [347, 195] on textarea "Release note" at bounding box center [473, 203] width 402 height 187
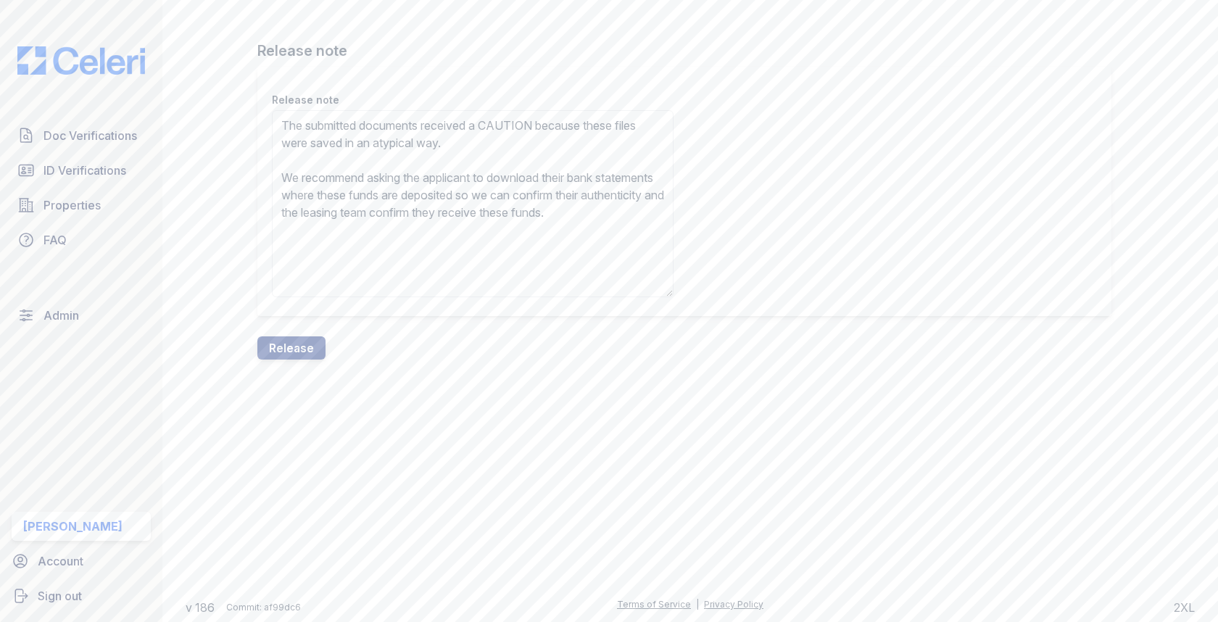
click at [502, 133] on textarea "The submitted documents received a CAUTION because these files were saved in an…" at bounding box center [473, 203] width 402 height 187
click at [509, 109] on div "Release note" at bounding box center [473, 95] width 402 height 29
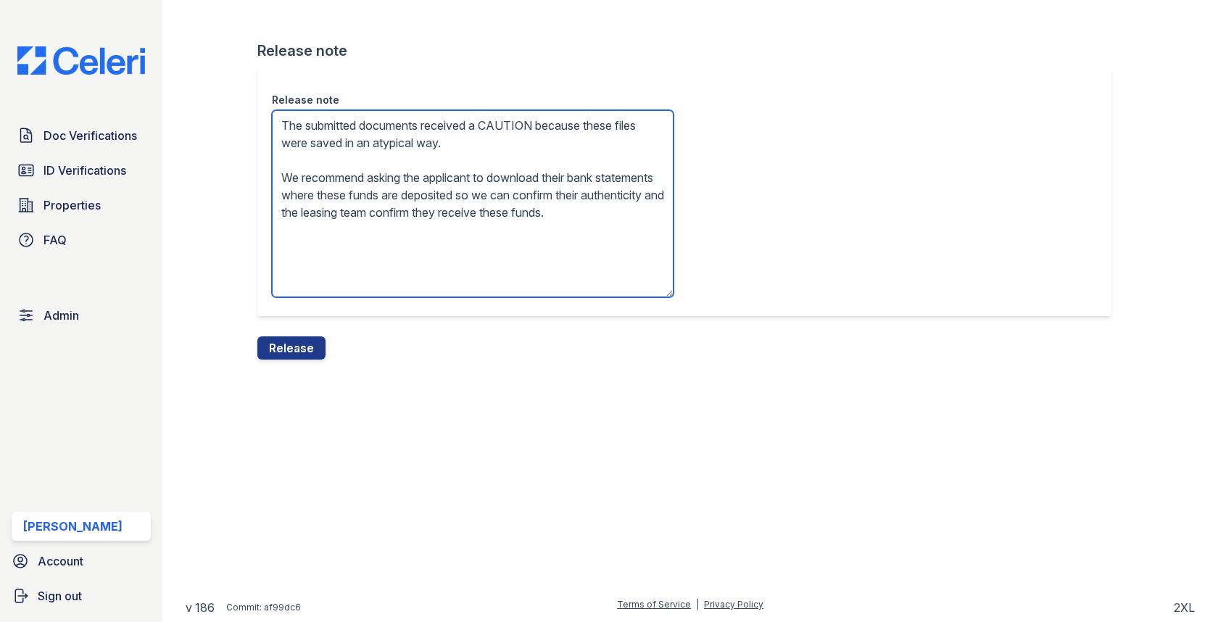
click at [507, 122] on textarea "The submitted documents received a CAUTION because these files were saved in an…" at bounding box center [473, 203] width 402 height 187
type textarea "The submitted documents received a FAIL because these files were saved in an at…"
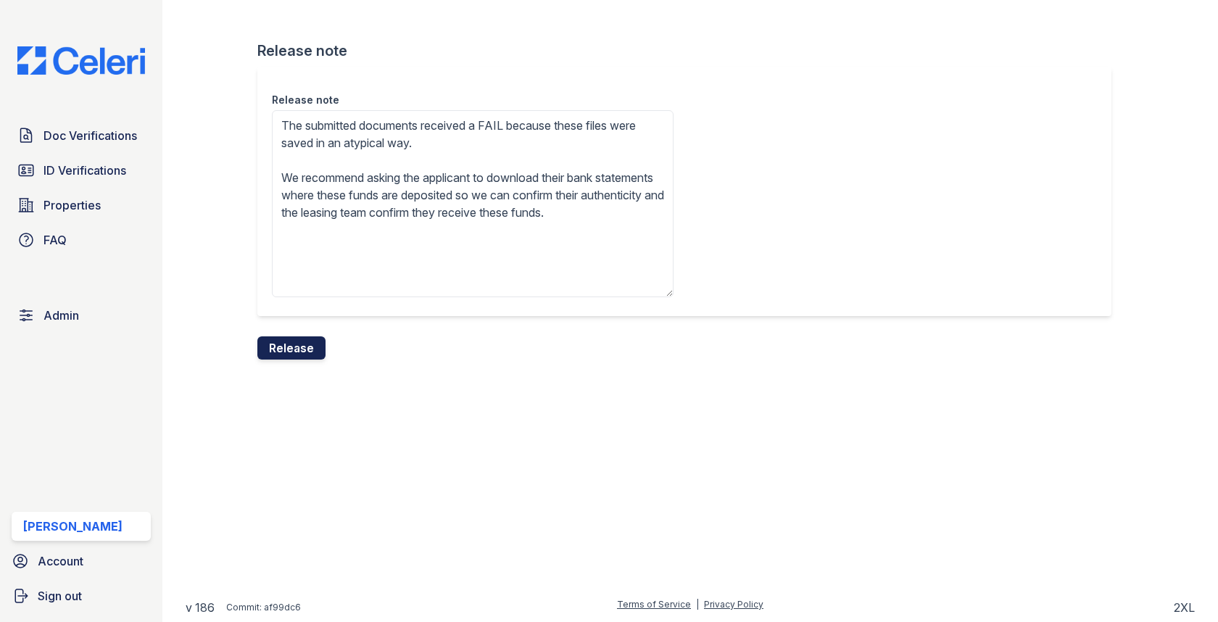
click at [310, 344] on button "Release" at bounding box center [291, 347] width 68 height 23
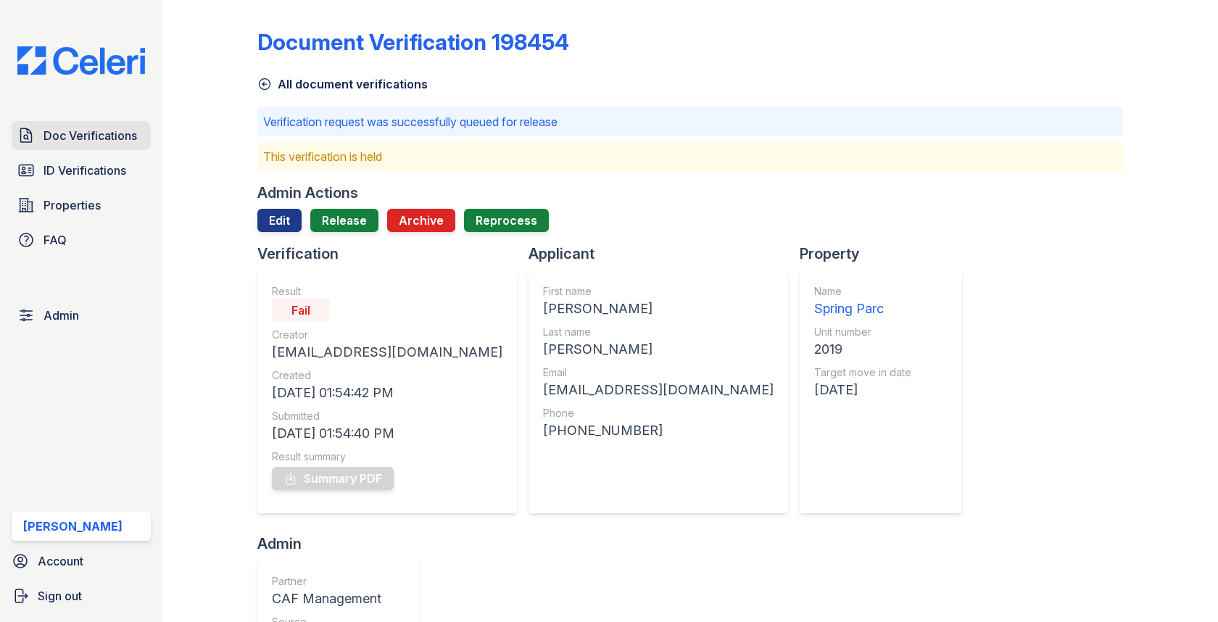
click at [123, 135] on span "Doc Verifications" at bounding box center [90, 135] width 94 height 17
click at [120, 135] on span "Doc Verifications" at bounding box center [90, 135] width 94 height 17
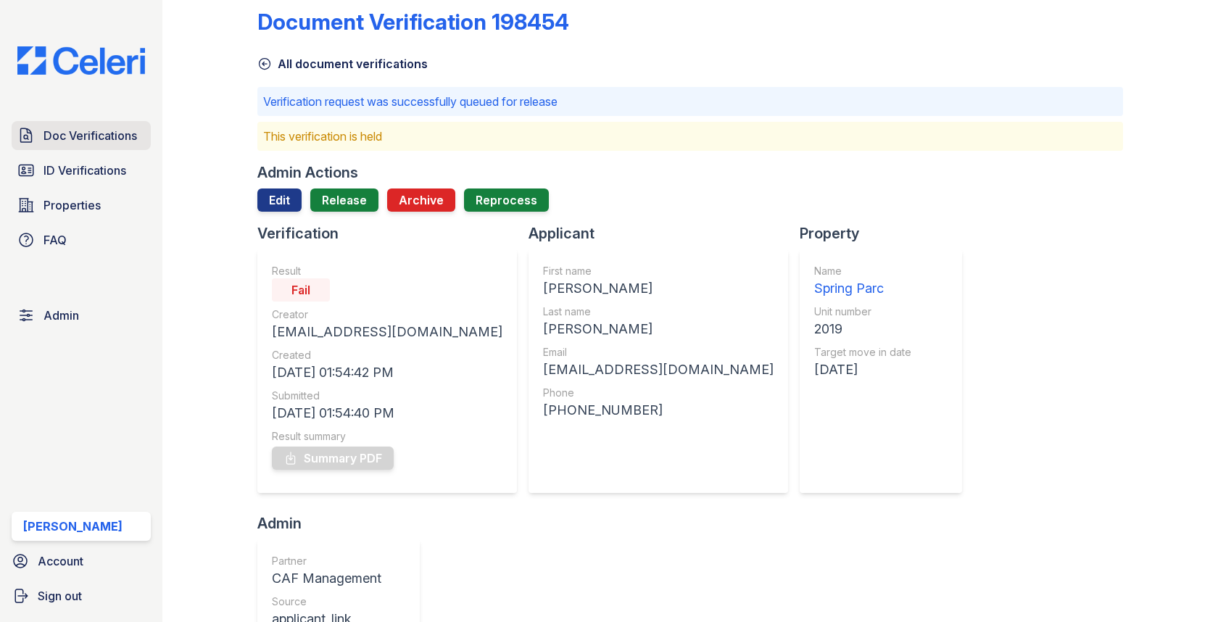
click at [133, 138] on span "Doc Verifications" at bounding box center [90, 135] width 94 height 17
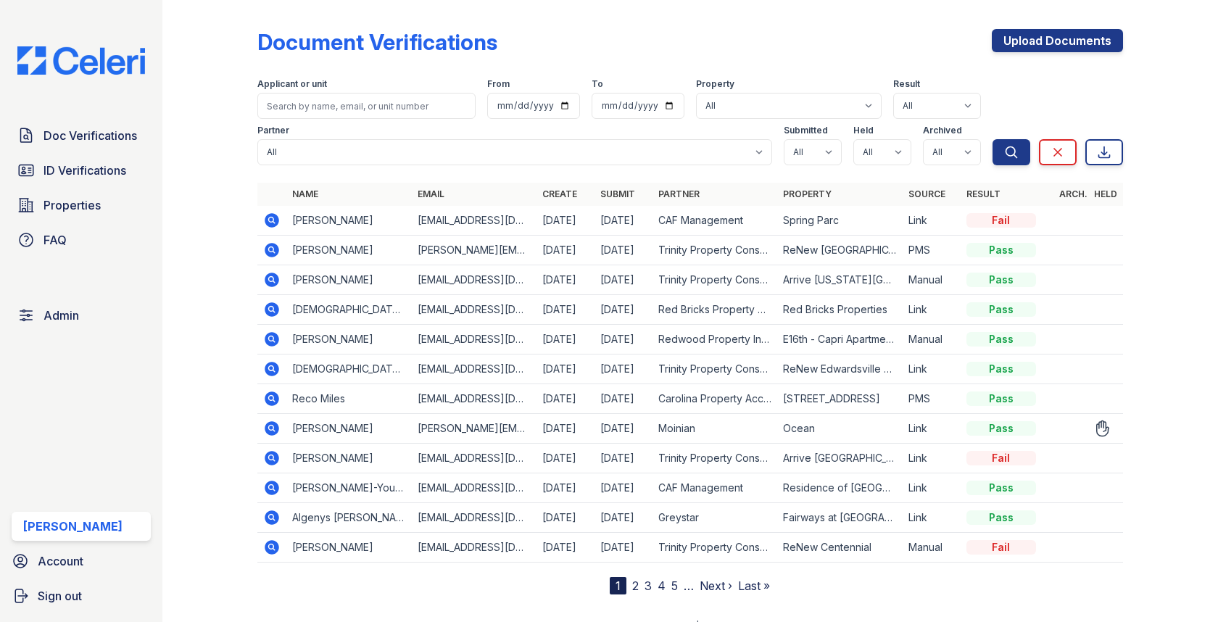
click at [270, 425] on icon at bounding box center [272, 427] width 4 height 4
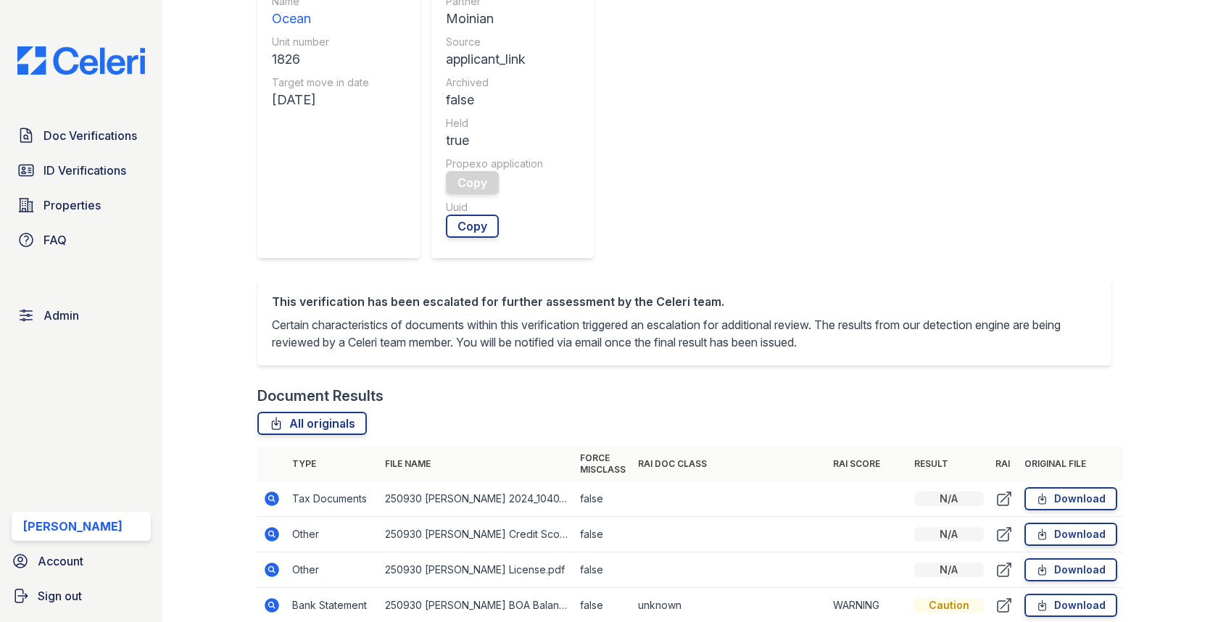
scroll to position [589, 0]
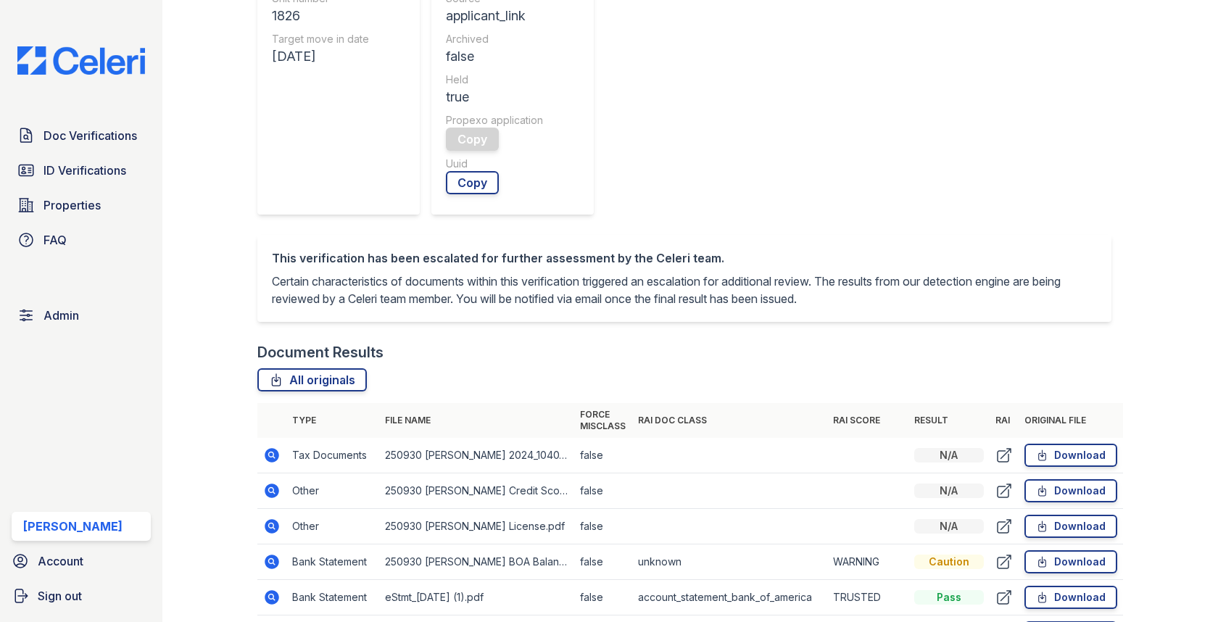
click at [267, 554] on icon at bounding box center [272, 561] width 14 height 14
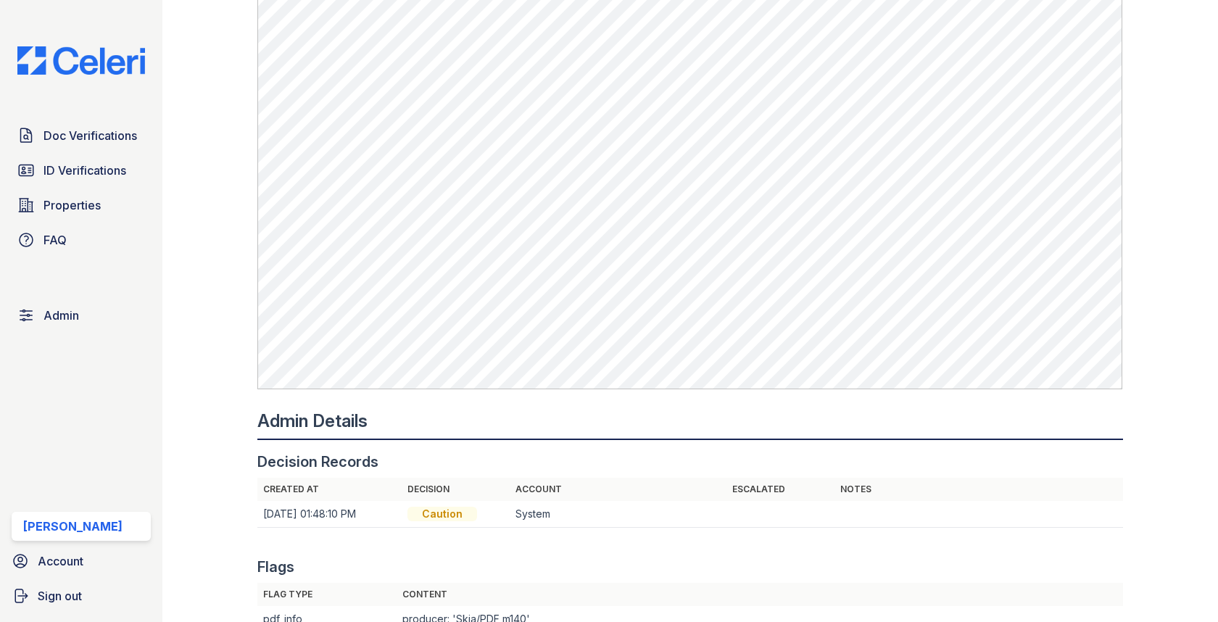
scroll to position [1239, 0]
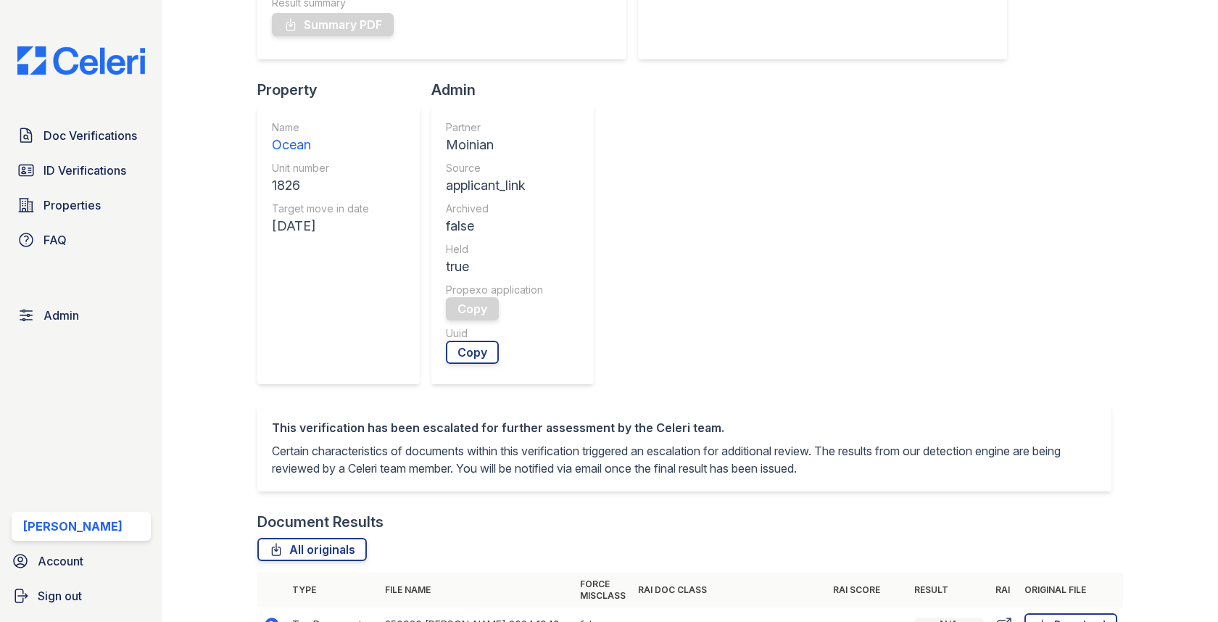
scroll to position [497, 0]
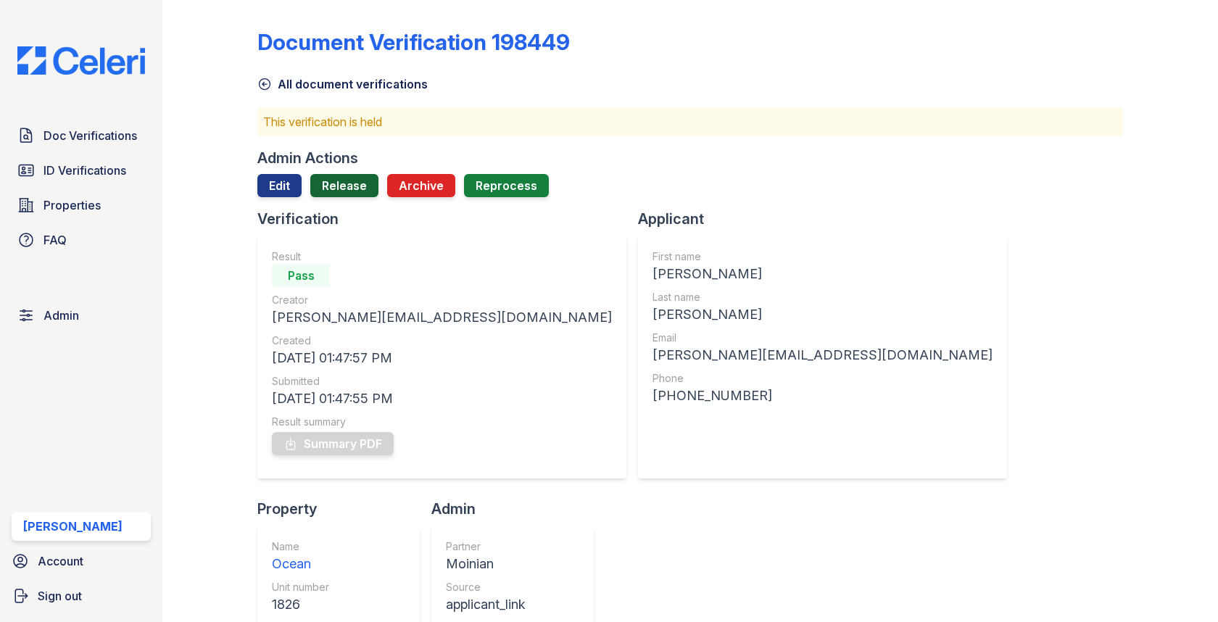
click at [331, 191] on link "Release" at bounding box center [344, 185] width 68 height 23
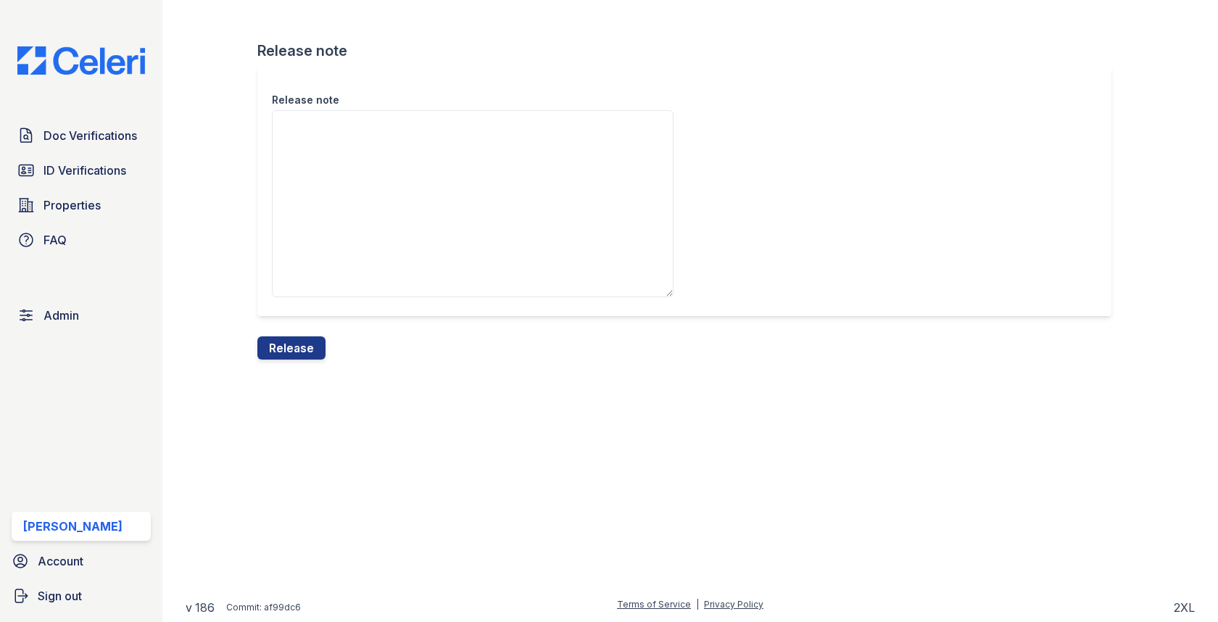
click at [304, 333] on div "Release note" at bounding box center [689, 202] width 865 height 270
click at [304, 350] on button "Release" at bounding box center [291, 347] width 68 height 23
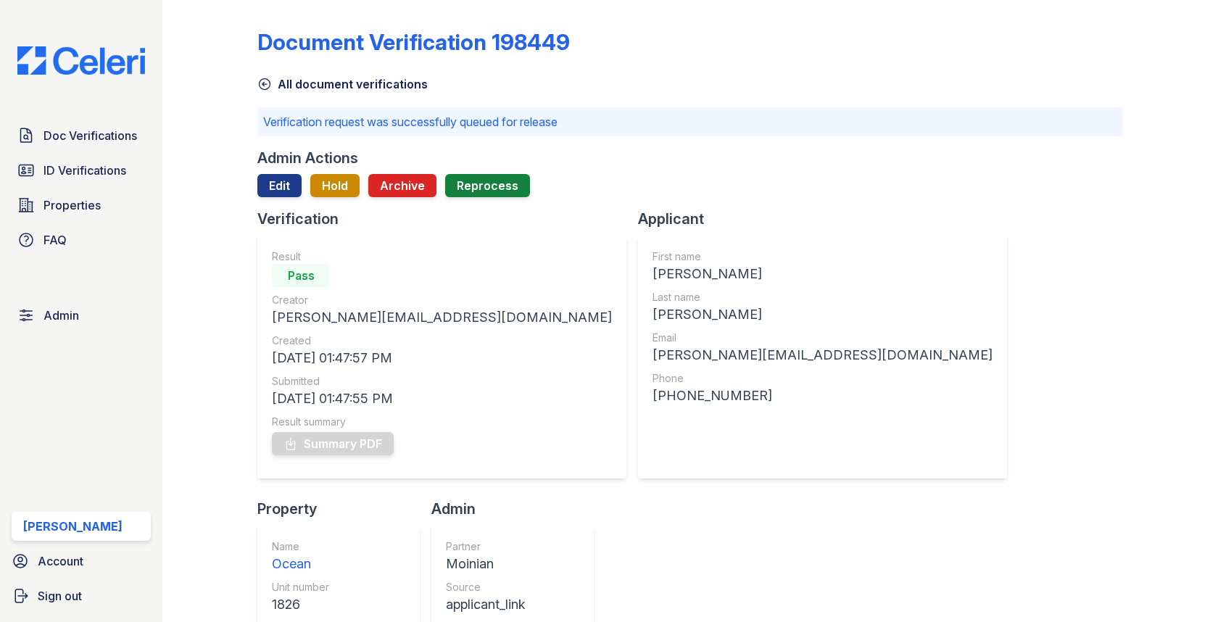
click at [48, 151] on div "Doc Verifications ID Verifications Properties FAQ" at bounding box center [81, 187] width 151 height 133
click at [49, 134] on span "Doc Verifications" at bounding box center [90, 135] width 94 height 17
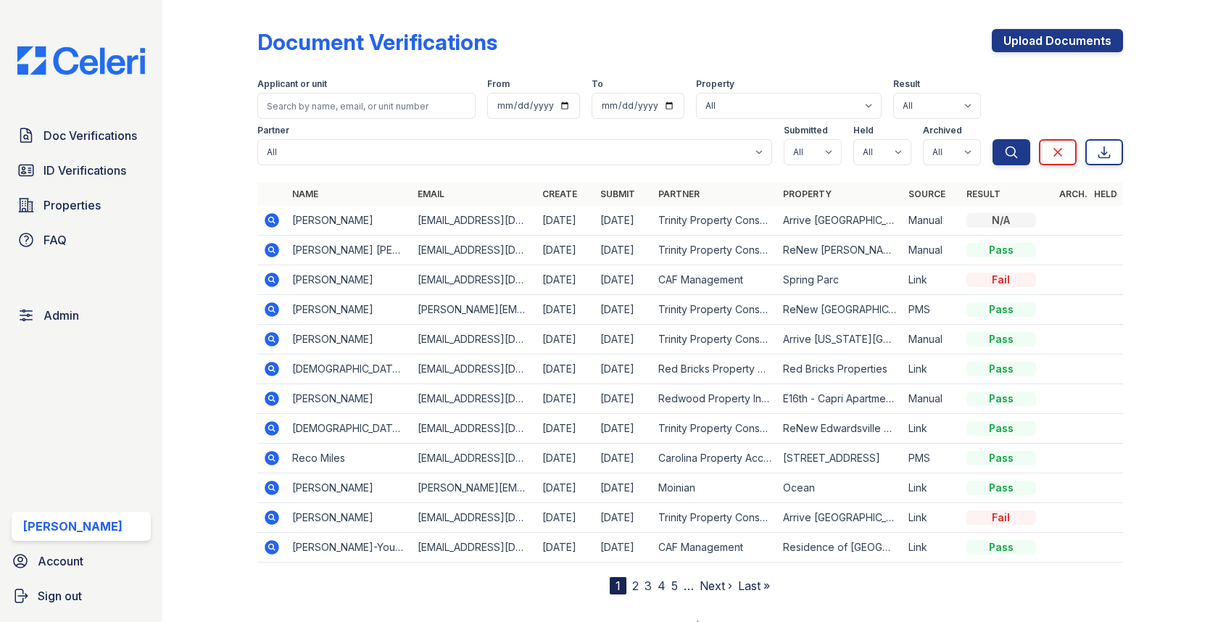
click at [277, 220] on icon at bounding box center [272, 220] width 14 height 14
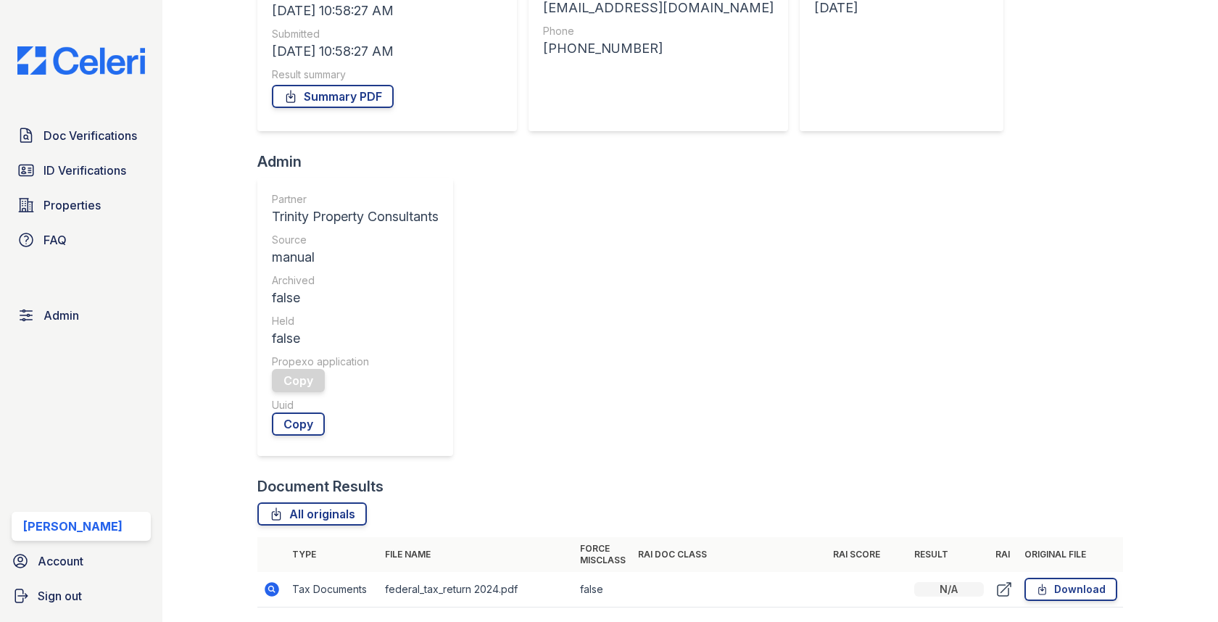
scroll to position [475, 0]
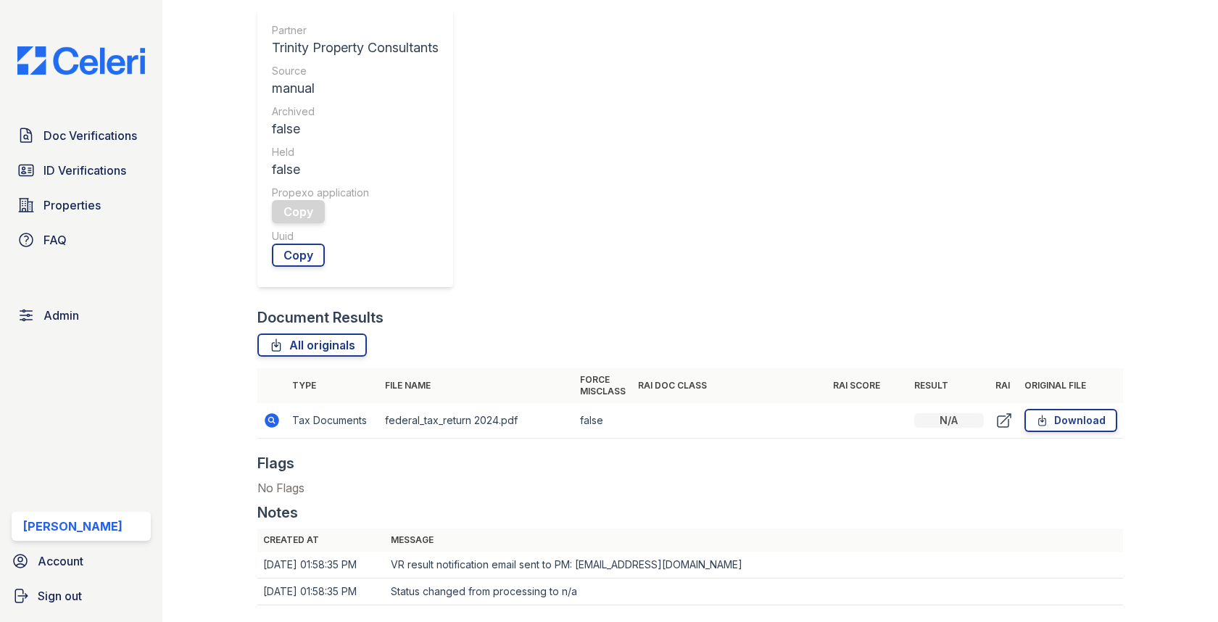
click at [94, 151] on div "Doc Verifications ID Verifications Properties FAQ" at bounding box center [81, 187] width 151 height 133
click at [89, 127] on span "Doc Verifications" at bounding box center [90, 135] width 94 height 17
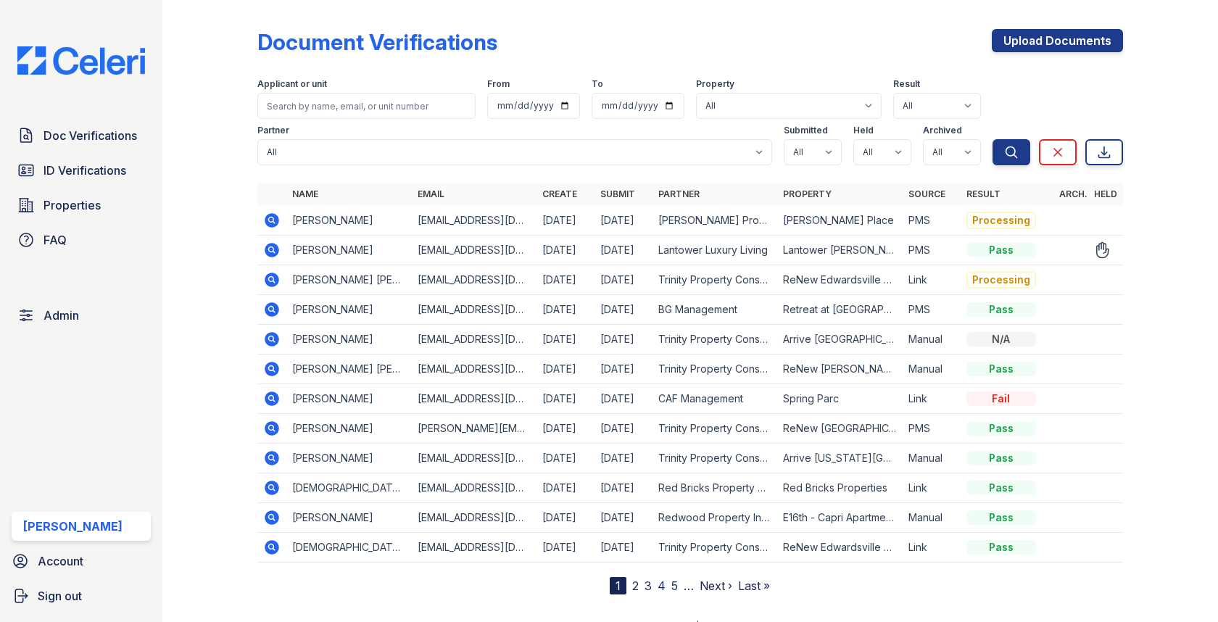
click at [273, 249] on icon at bounding box center [272, 249] width 4 height 4
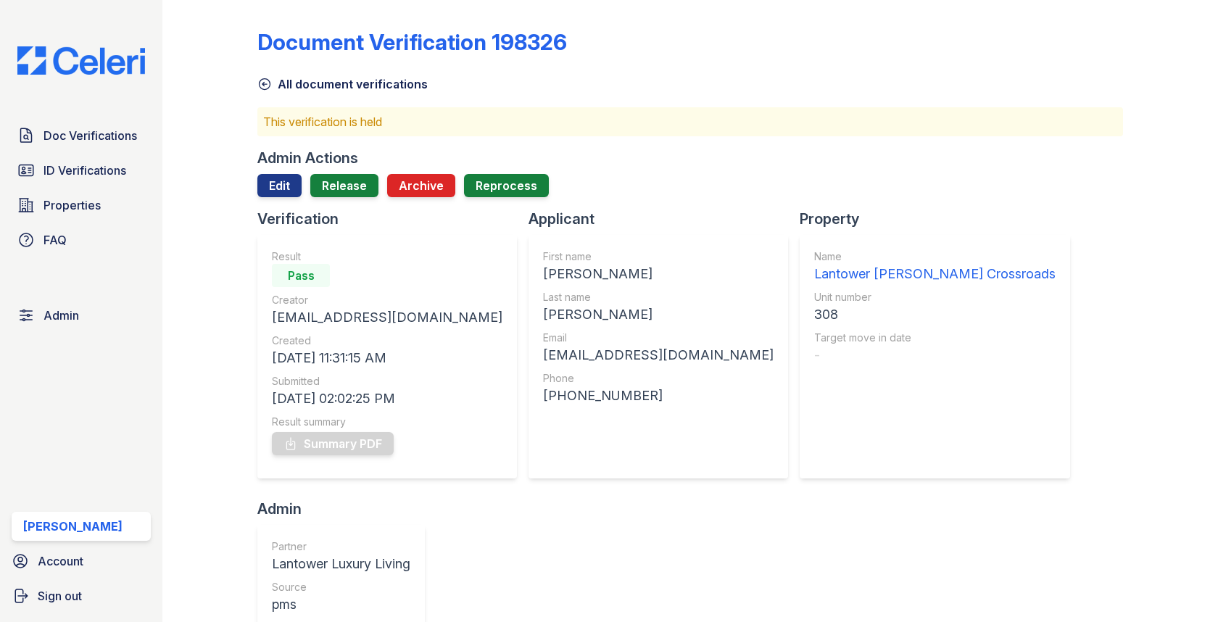
click at [357, 199] on div at bounding box center [689, 203] width 865 height 12
click at [356, 183] on link "Release" at bounding box center [344, 185] width 68 height 23
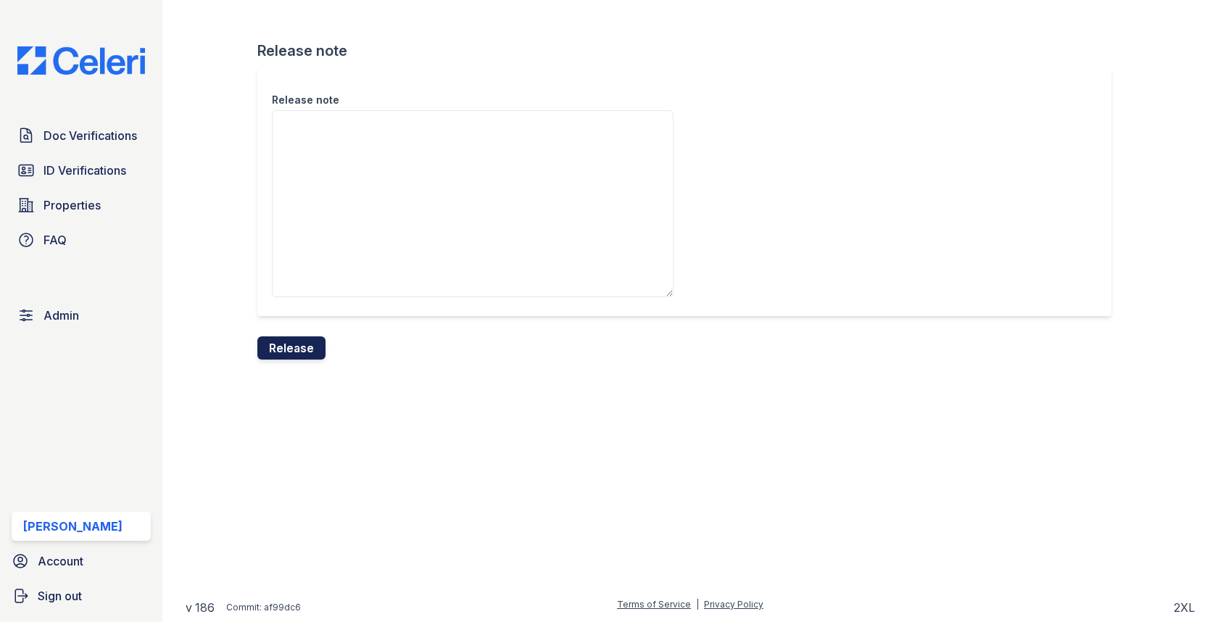
click at [297, 342] on button "Release" at bounding box center [291, 347] width 68 height 23
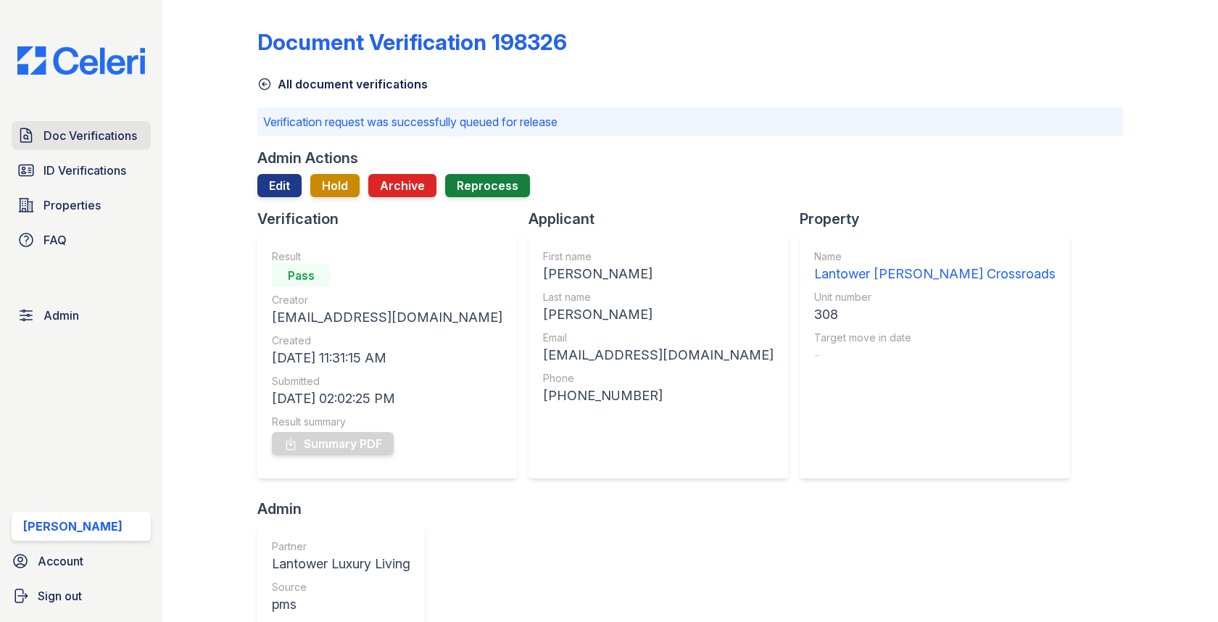
click at [127, 136] on span "Doc Verifications" at bounding box center [90, 135] width 94 height 17
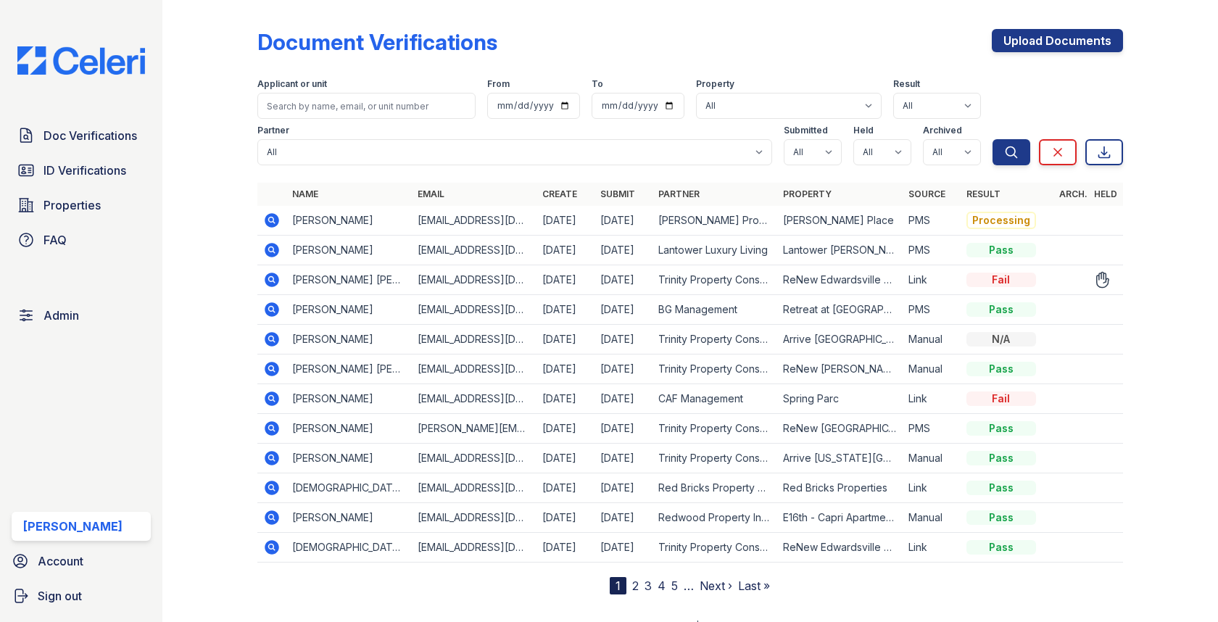
click at [274, 277] on icon at bounding box center [271, 279] width 17 height 17
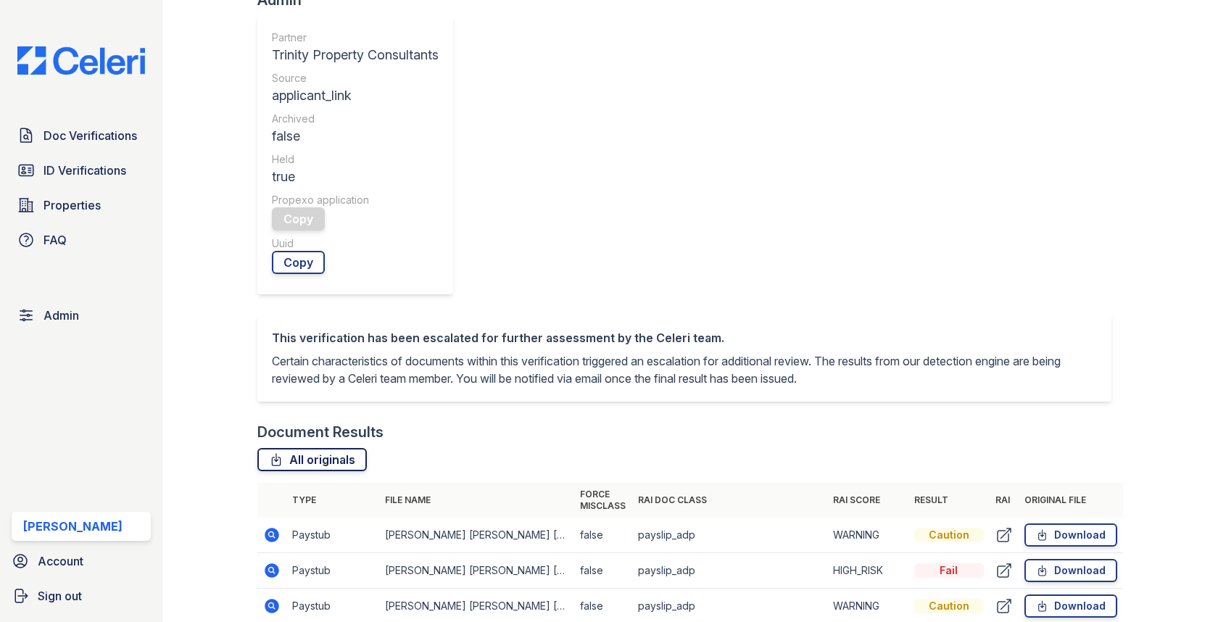
scroll to position [11, 0]
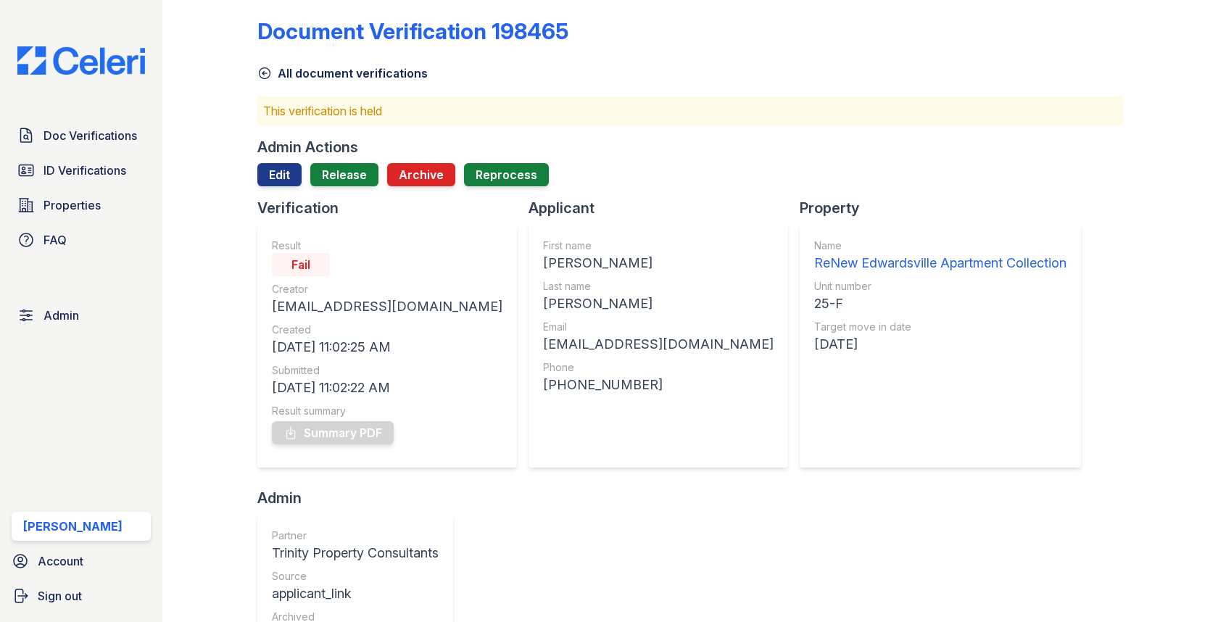
click at [290, 159] on div "Admin Actions Edit Release Archive Reprocess" at bounding box center [689, 167] width 865 height 61
click at [283, 176] on link "Edit" at bounding box center [279, 174] width 44 height 23
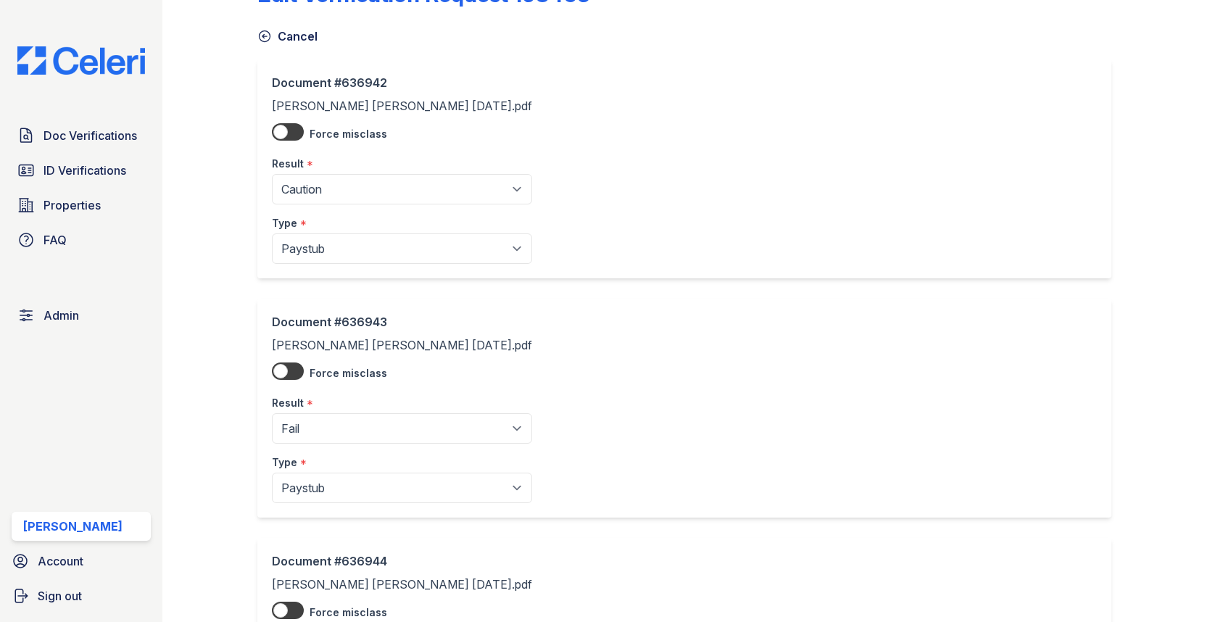
scroll to position [62, 0]
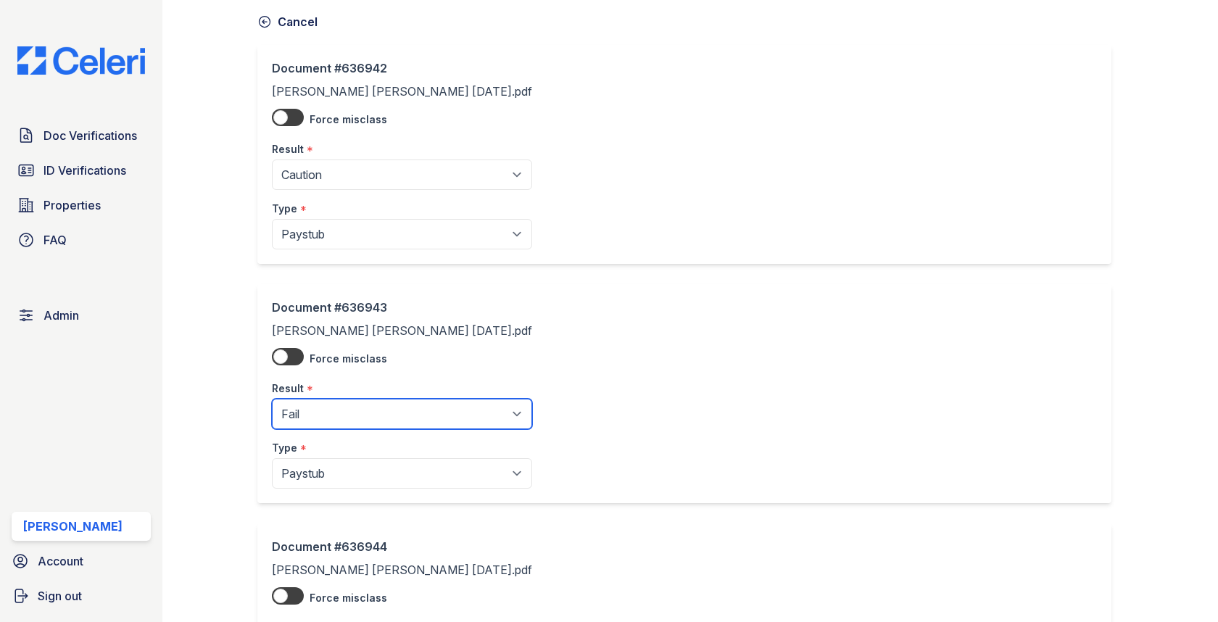
click at [322, 400] on select "Pending Sent Started Processing Pass Fail Caution Error N/A" at bounding box center [402, 414] width 260 height 30
select select "caution"
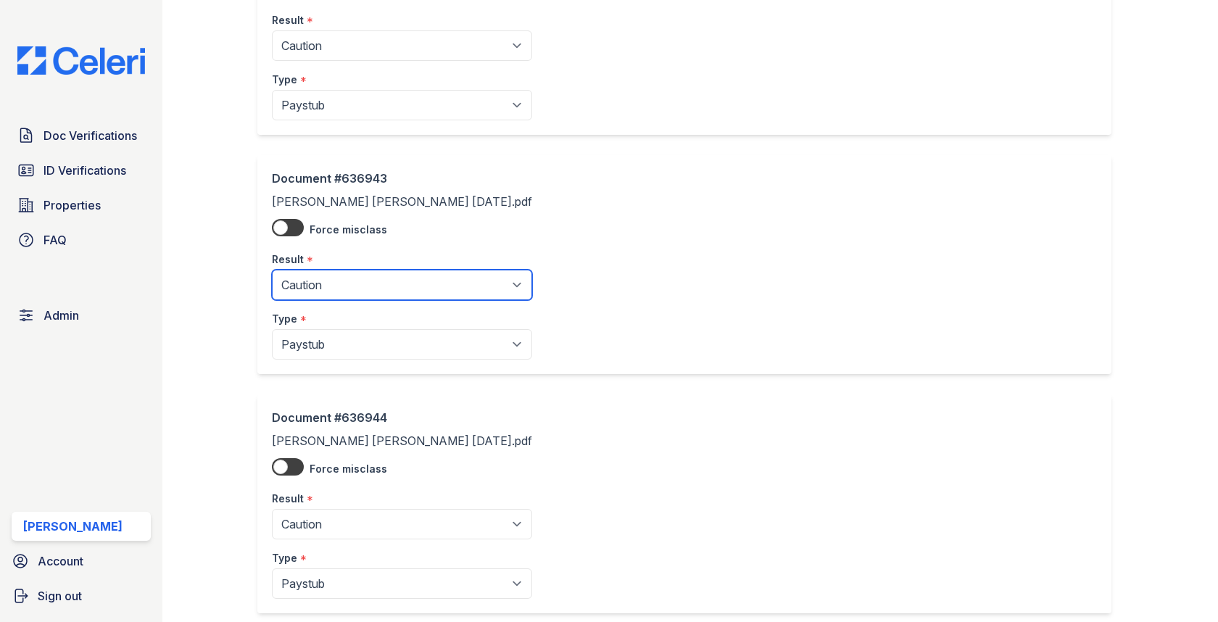
scroll to position [973, 0]
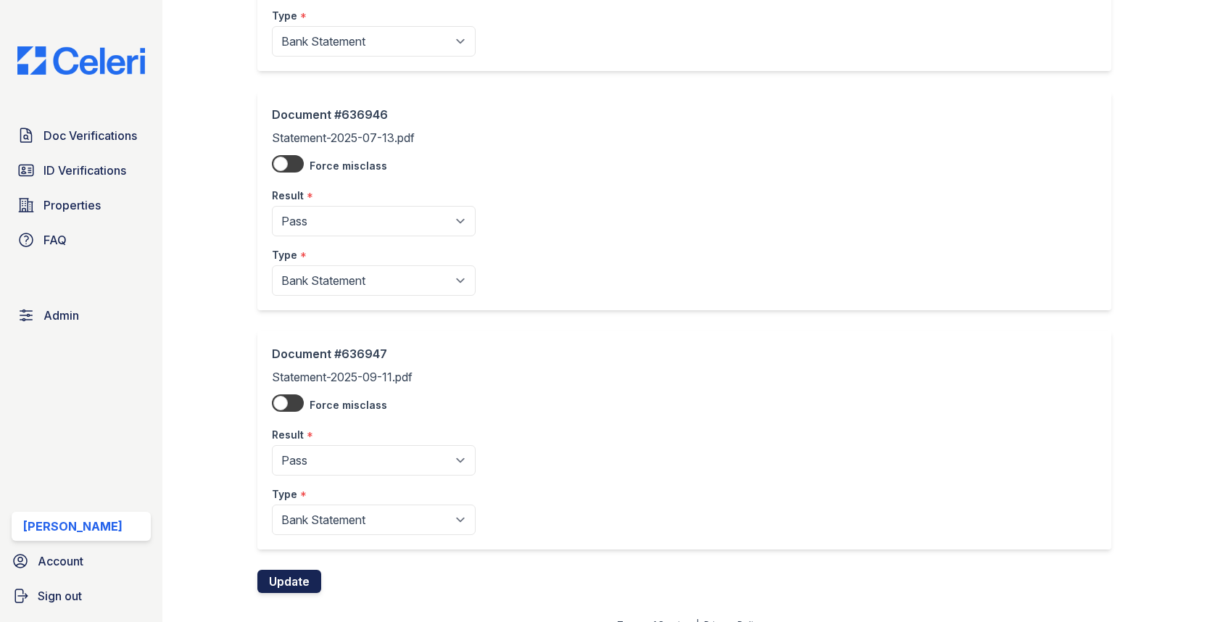
click at [294, 576] on button "Update" at bounding box center [289, 581] width 64 height 23
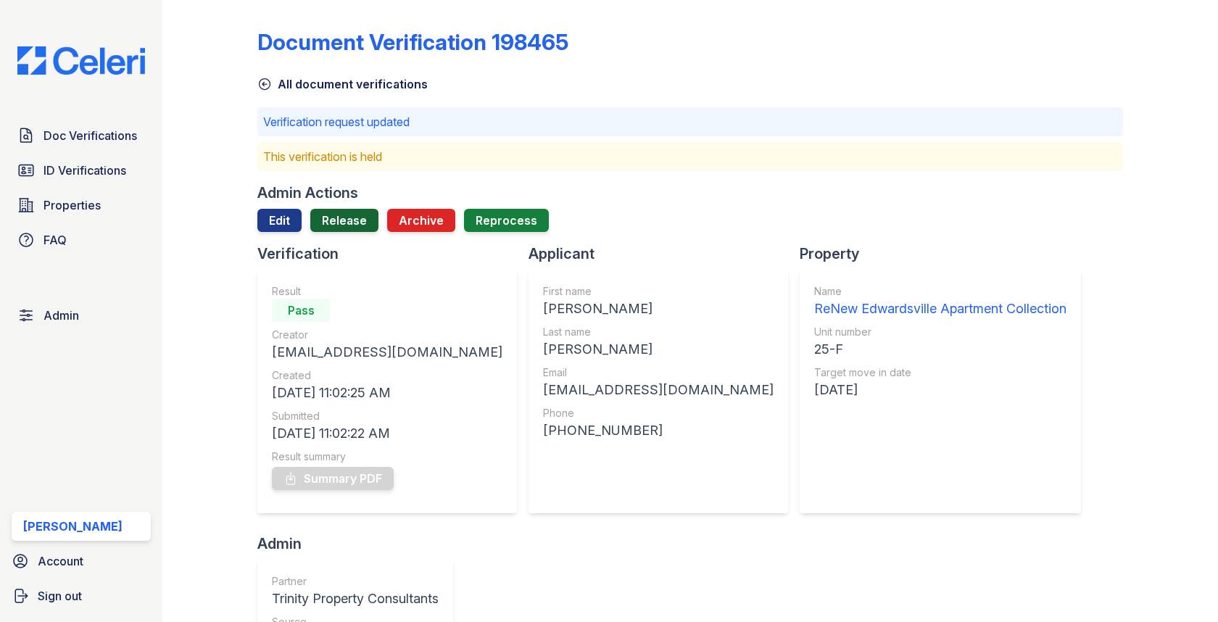
click at [359, 220] on link "Release" at bounding box center [344, 220] width 68 height 23
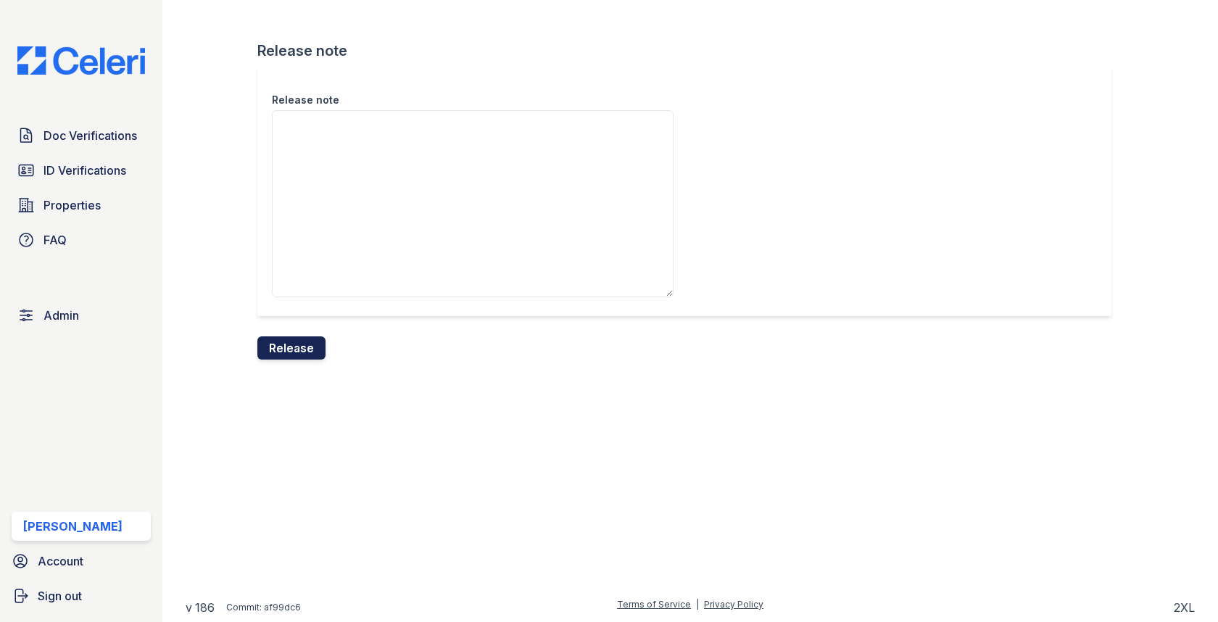
click at [296, 352] on button "Release" at bounding box center [291, 347] width 68 height 23
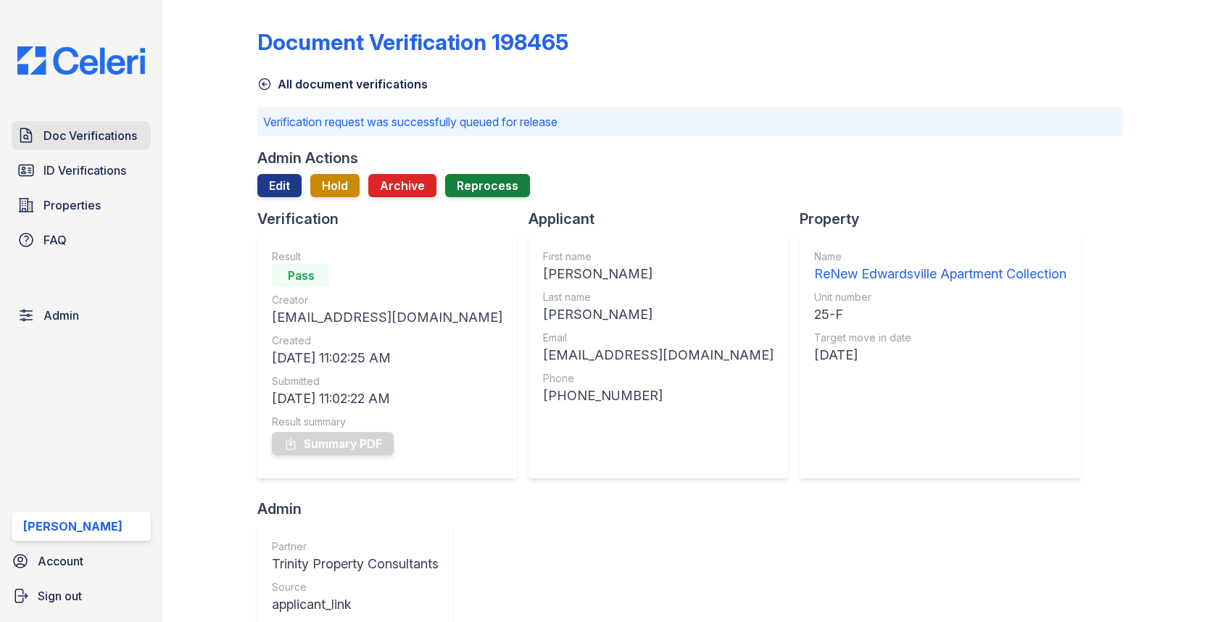
click at [113, 141] on span "Doc Verifications" at bounding box center [90, 135] width 94 height 17
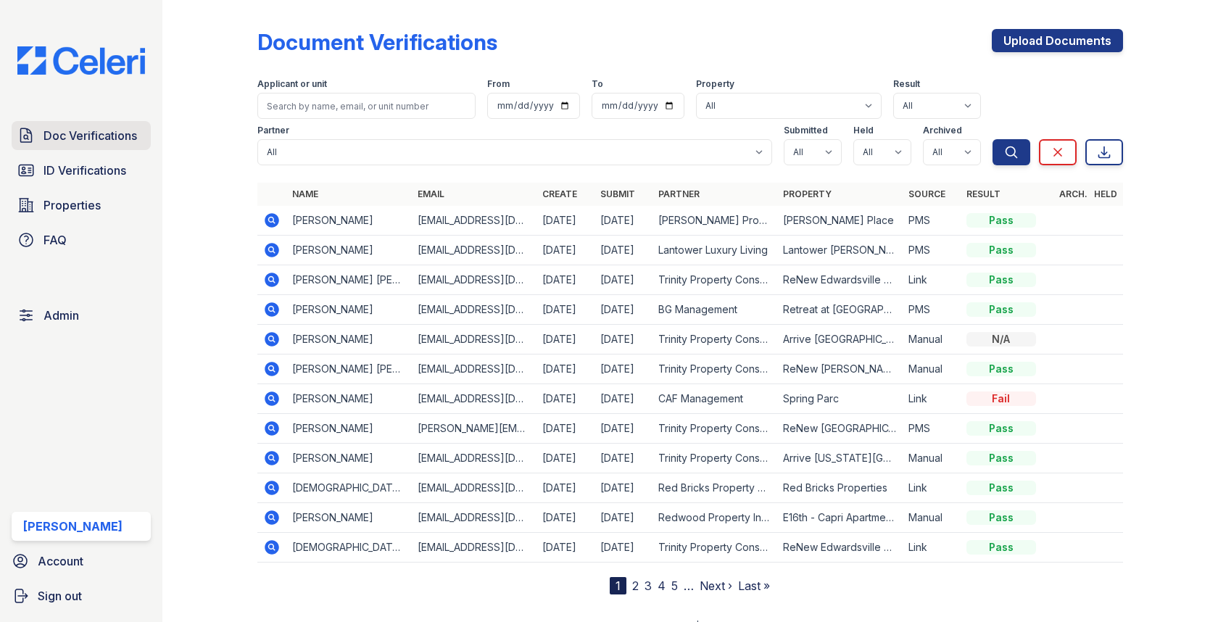
click at [103, 135] on span "Doc Verifications" at bounding box center [90, 135] width 94 height 17
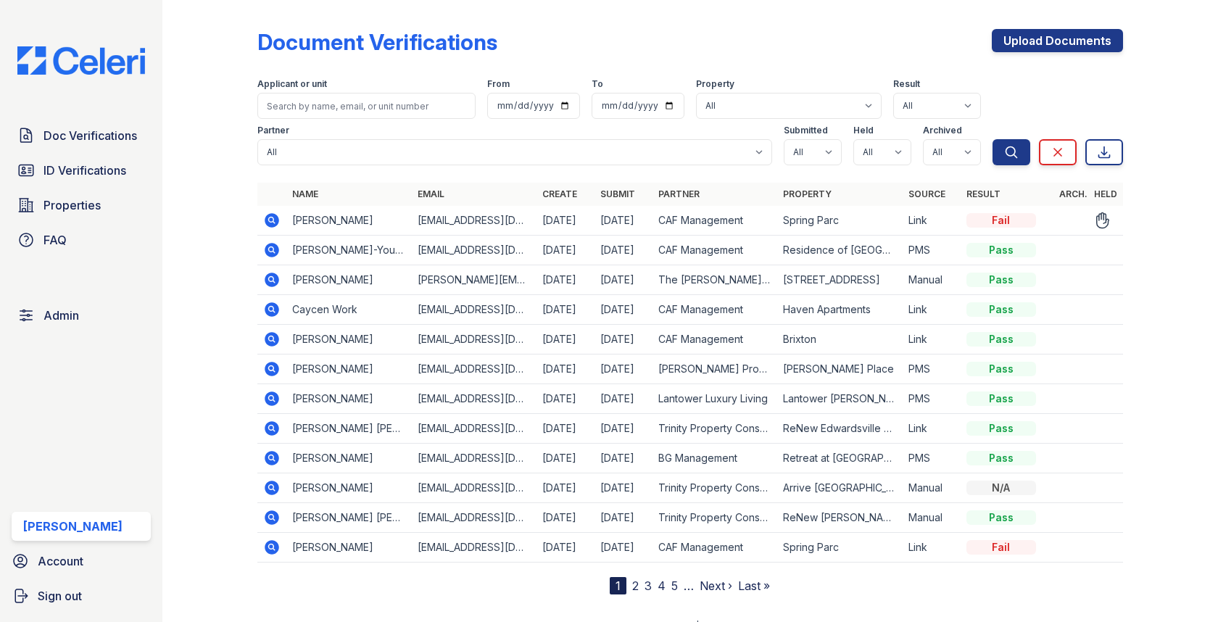
click at [271, 216] on icon at bounding box center [271, 220] width 17 height 17
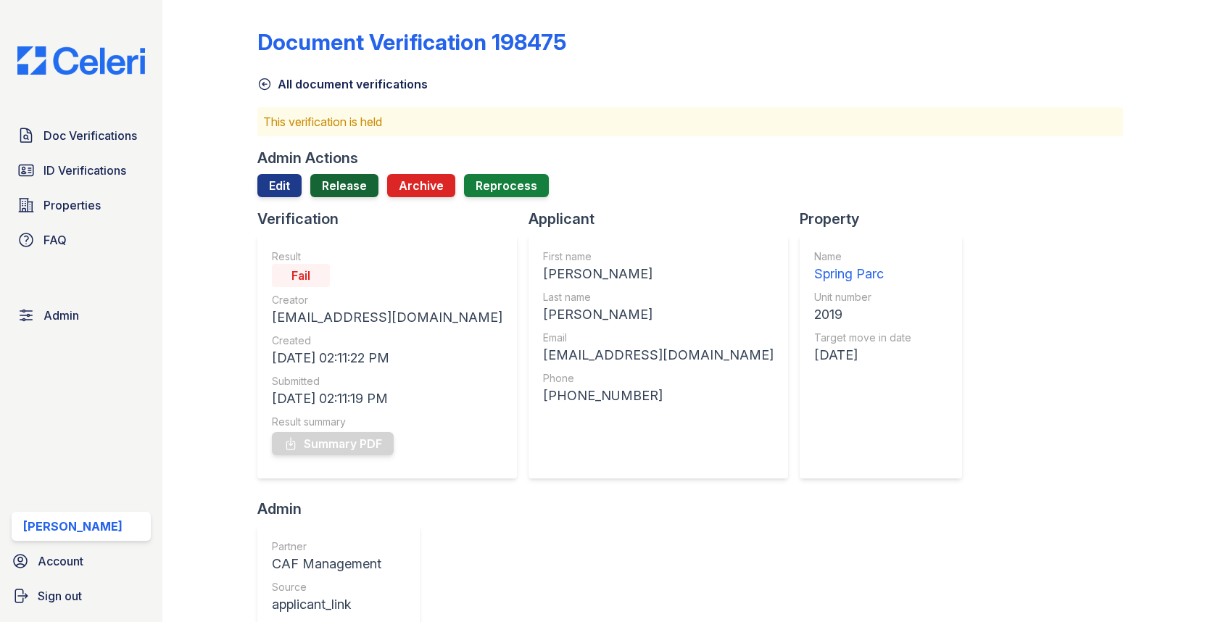
click at [336, 174] on link "Release" at bounding box center [344, 185] width 68 height 23
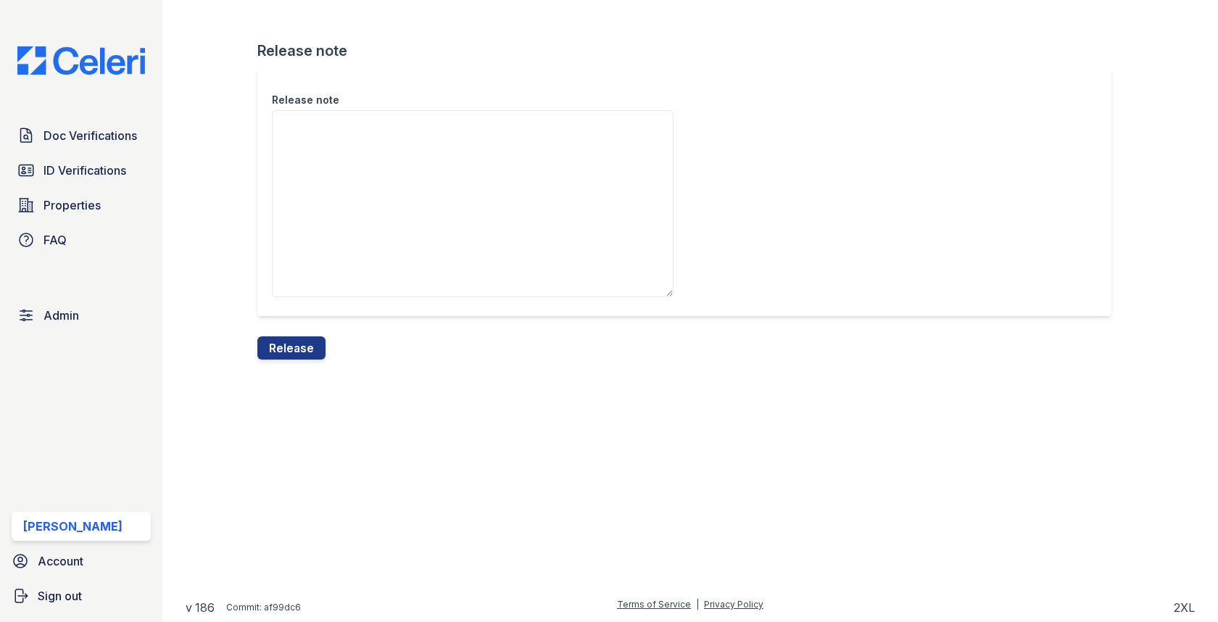
click at [328, 219] on textarea "Release note" at bounding box center [473, 203] width 402 height 187
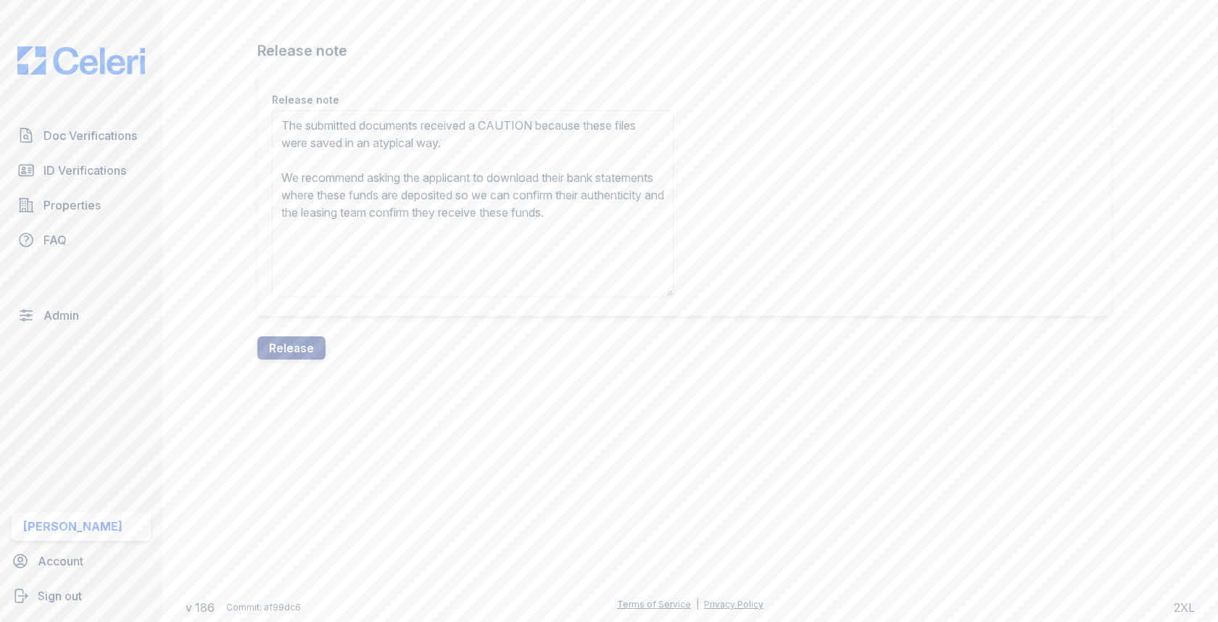
click at [507, 130] on textarea "The submitted documents received a CAUTION because these files were saved in an…" at bounding box center [473, 203] width 402 height 187
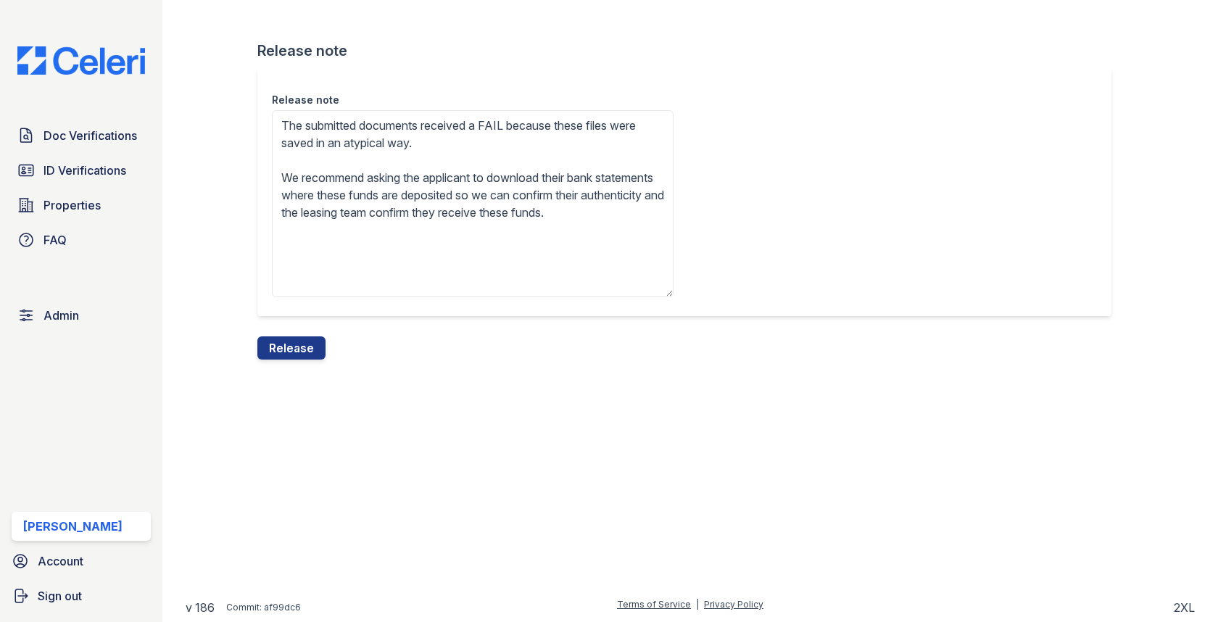
type textarea "The submitted documents received a FAIL because these files were saved in an at…"
click at [320, 334] on div "Release note The submitted documents received a FAIL because these files were s…" at bounding box center [689, 202] width 865 height 270
click at [307, 352] on button "Release" at bounding box center [291, 347] width 68 height 23
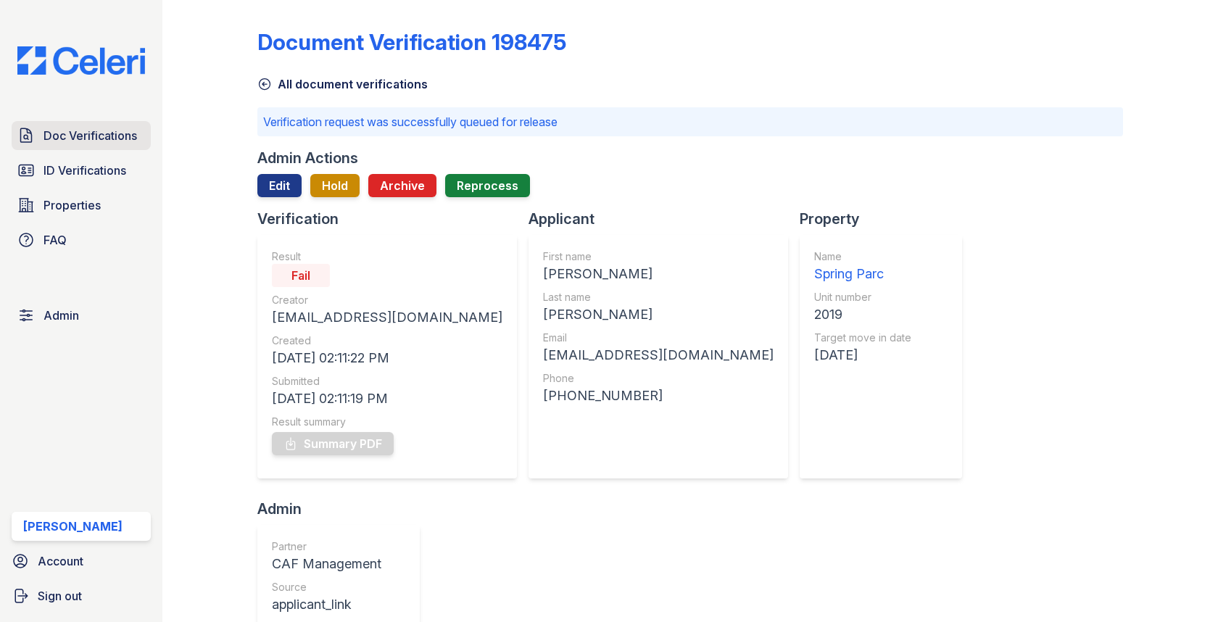
click at [136, 133] on span "Doc Verifications" at bounding box center [90, 135] width 94 height 17
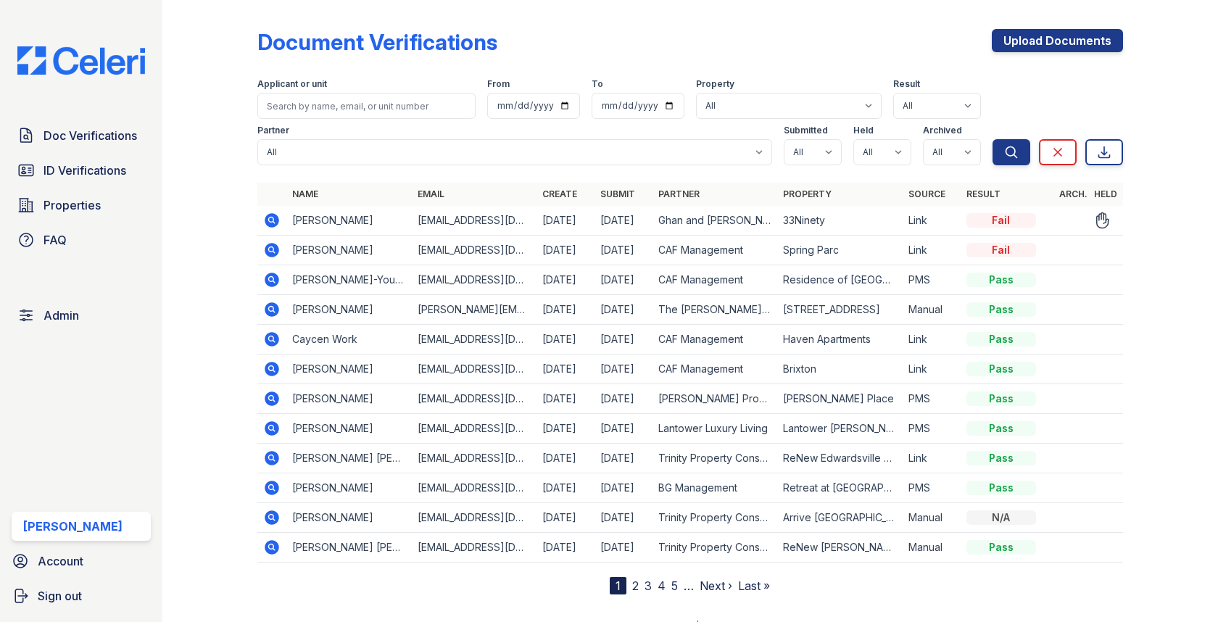
click at [275, 224] on icon at bounding box center [272, 220] width 14 height 14
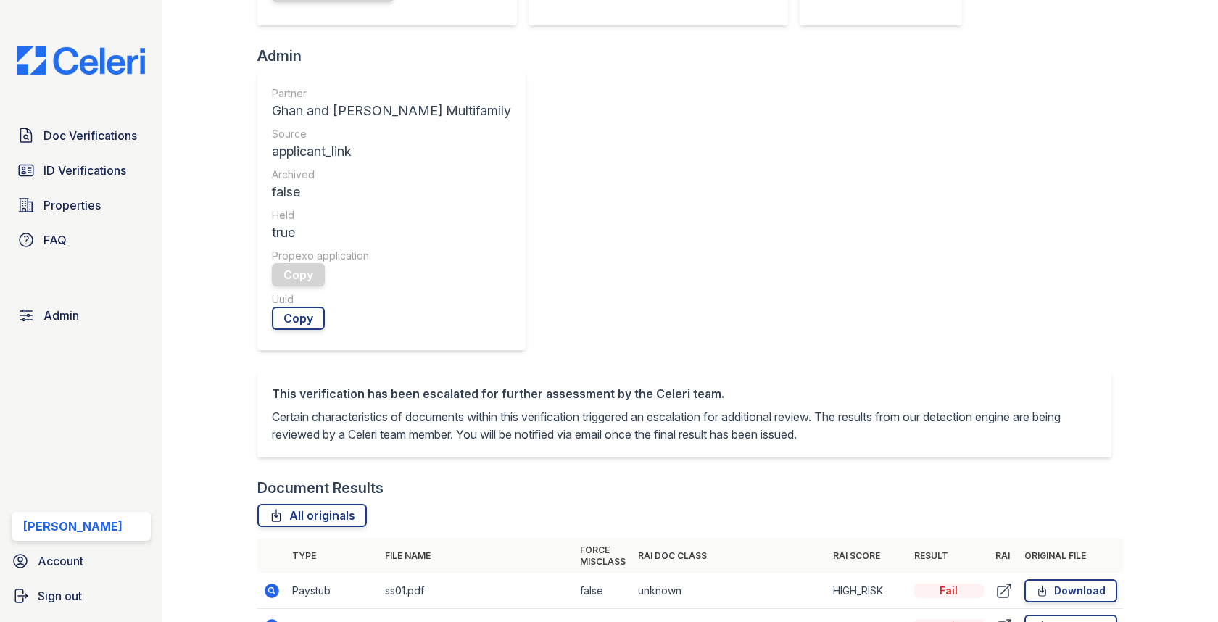
scroll to position [578, 0]
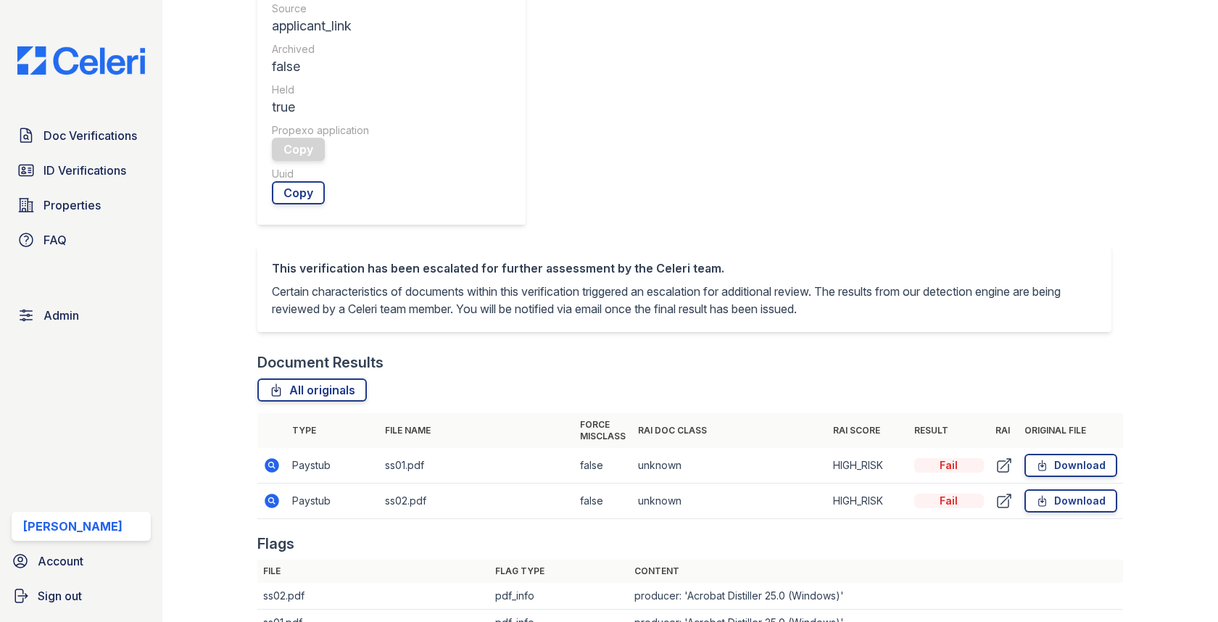
click at [273, 458] on icon at bounding box center [272, 465] width 14 height 14
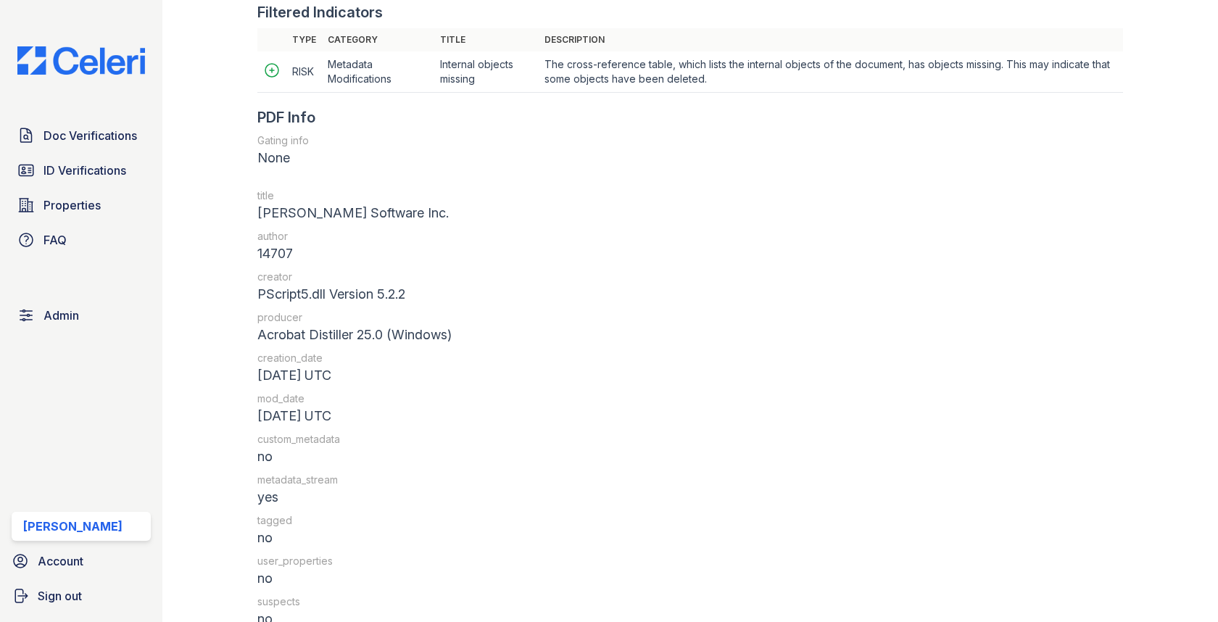
scroll to position [1853, 0]
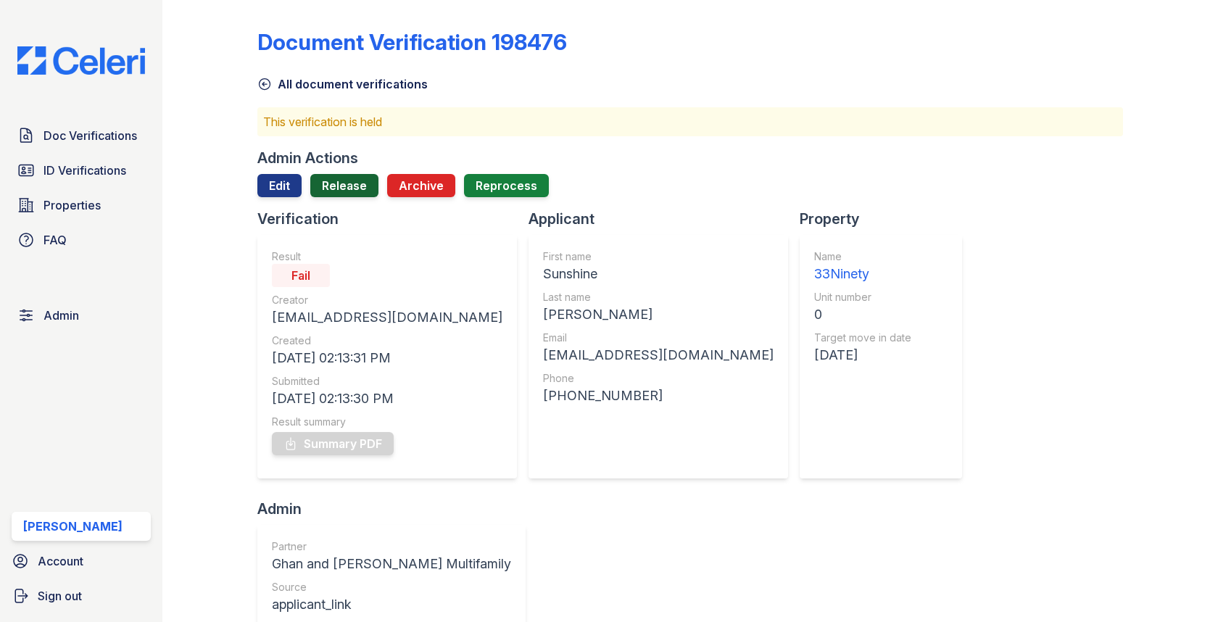
click at [330, 176] on link "Release" at bounding box center [344, 185] width 68 height 23
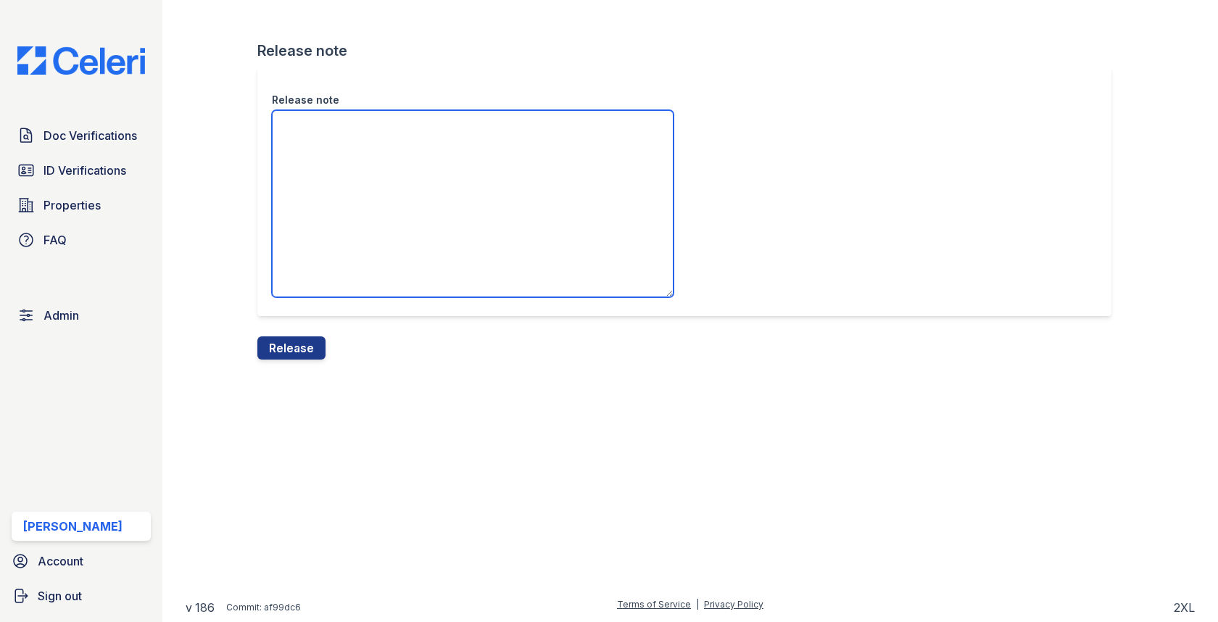
click at [342, 233] on textarea "Release note" at bounding box center [473, 203] width 402 height 187
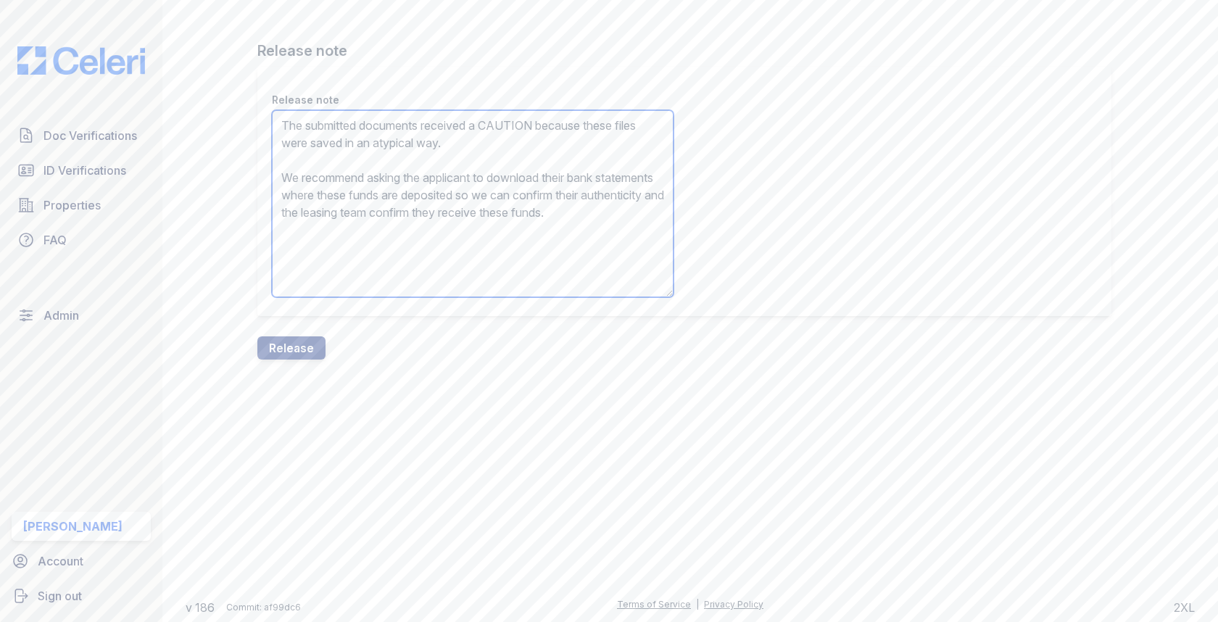
click at [503, 129] on textarea "The submitted documents received a CAUTION because these files were saved in an…" at bounding box center [473, 203] width 402 height 187
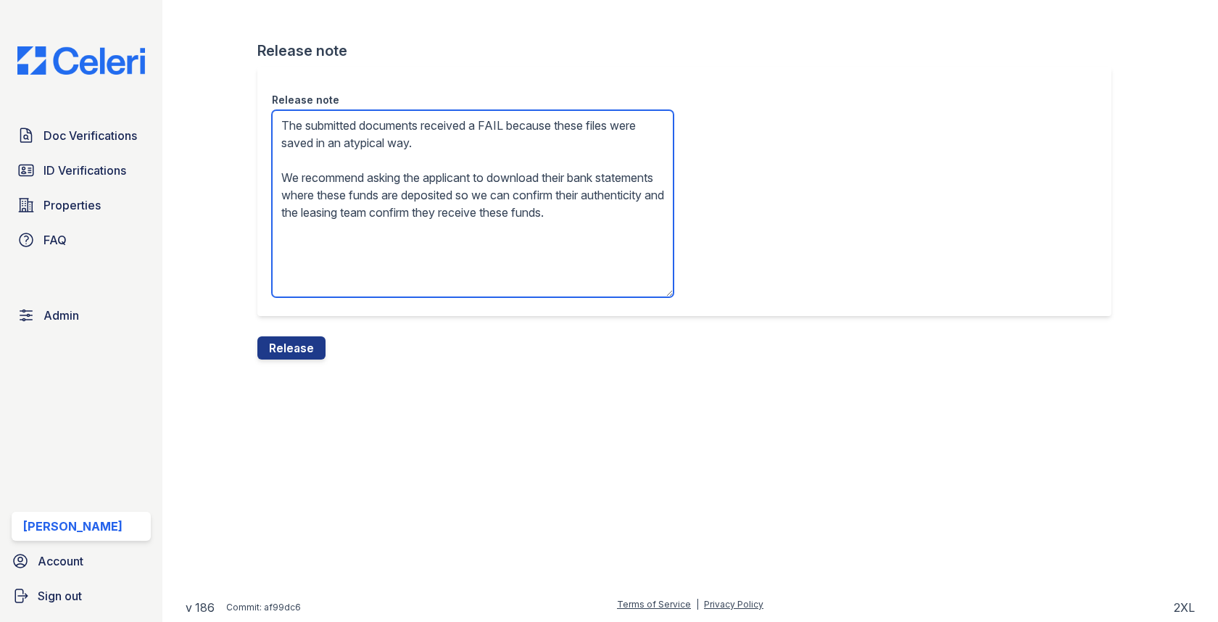
drag, startPoint x: 386, startPoint y: 149, endPoint x: 623, endPoint y: 155, distance: 237.1
click at [623, 155] on textarea "The submitted documents received a FAIL because these files were saved in an at…" at bounding box center [473, 203] width 402 height 187
type textarea "The submitted documents received a FAIL because these files were saved in Adobe…"
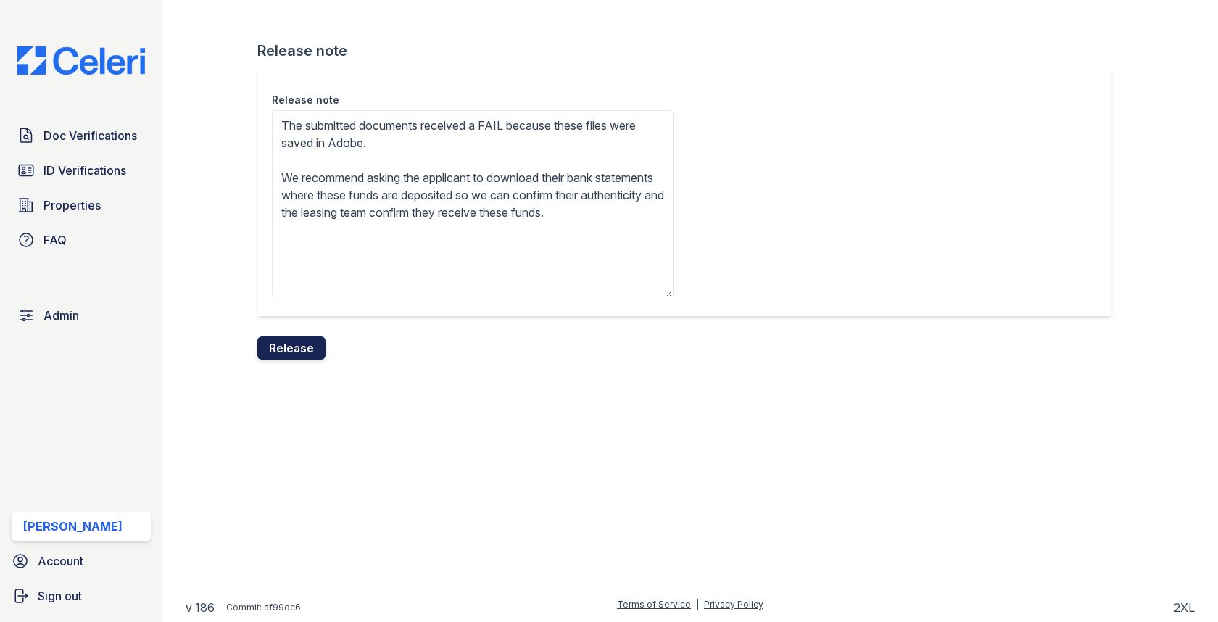
click at [296, 352] on button "Release" at bounding box center [291, 347] width 68 height 23
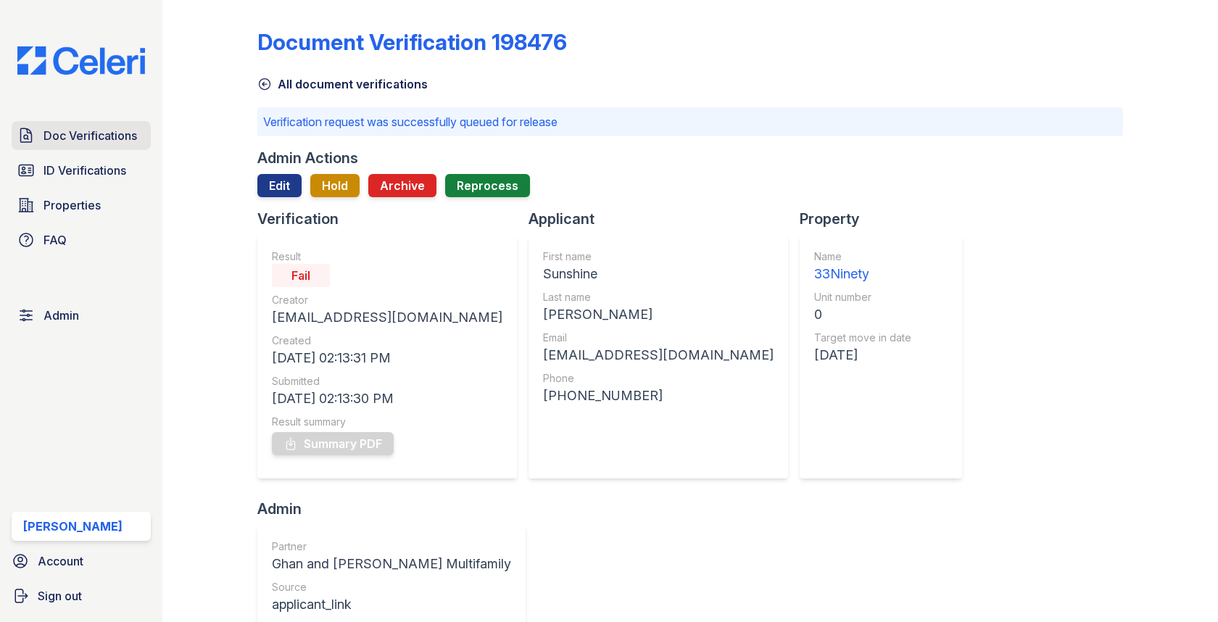
click at [145, 129] on link "Doc Verifications" at bounding box center [81, 135] width 139 height 29
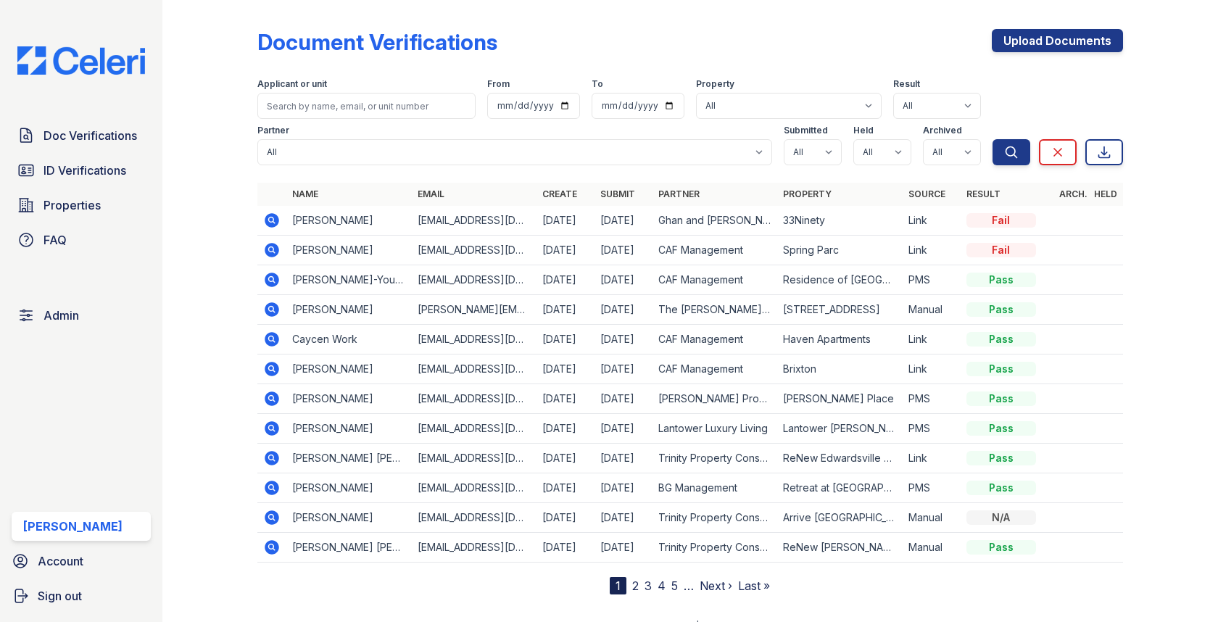
click at [103, 151] on div "Doc Verifications ID Verifications Properties FAQ" at bounding box center [81, 187] width 151 height 133
click at [98, 136] on span "Doc Verifications" at bounding box center [90, 135] width 94 height 17
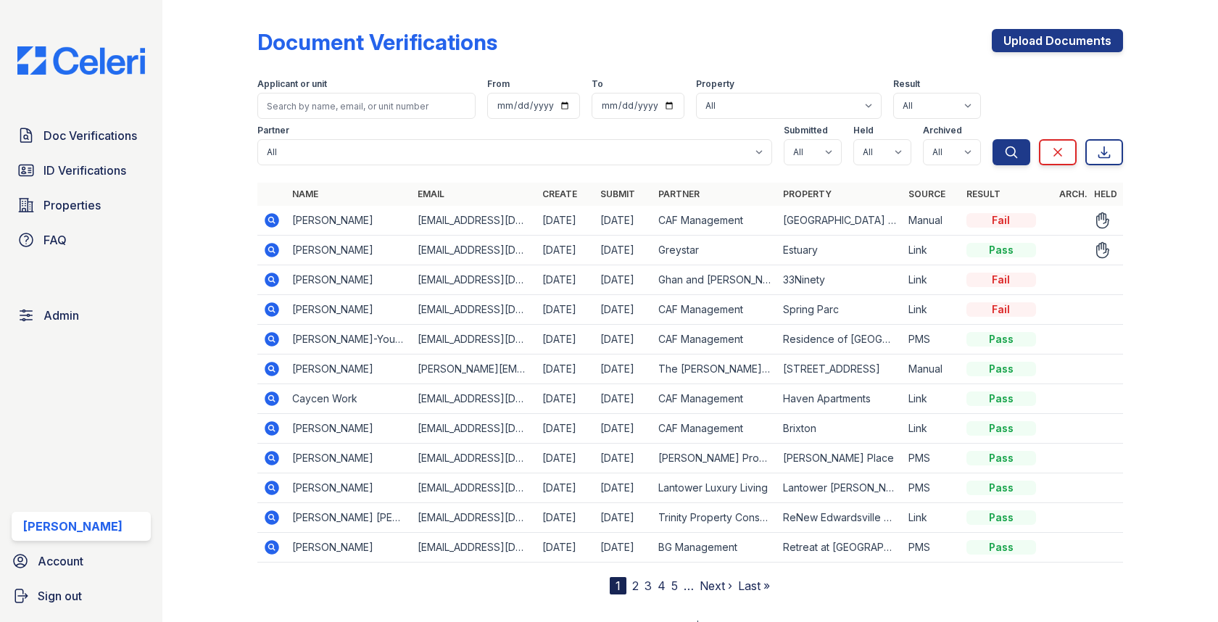
click at [274, 246] on icon at bounding box center [272, 250] width 14 height 14
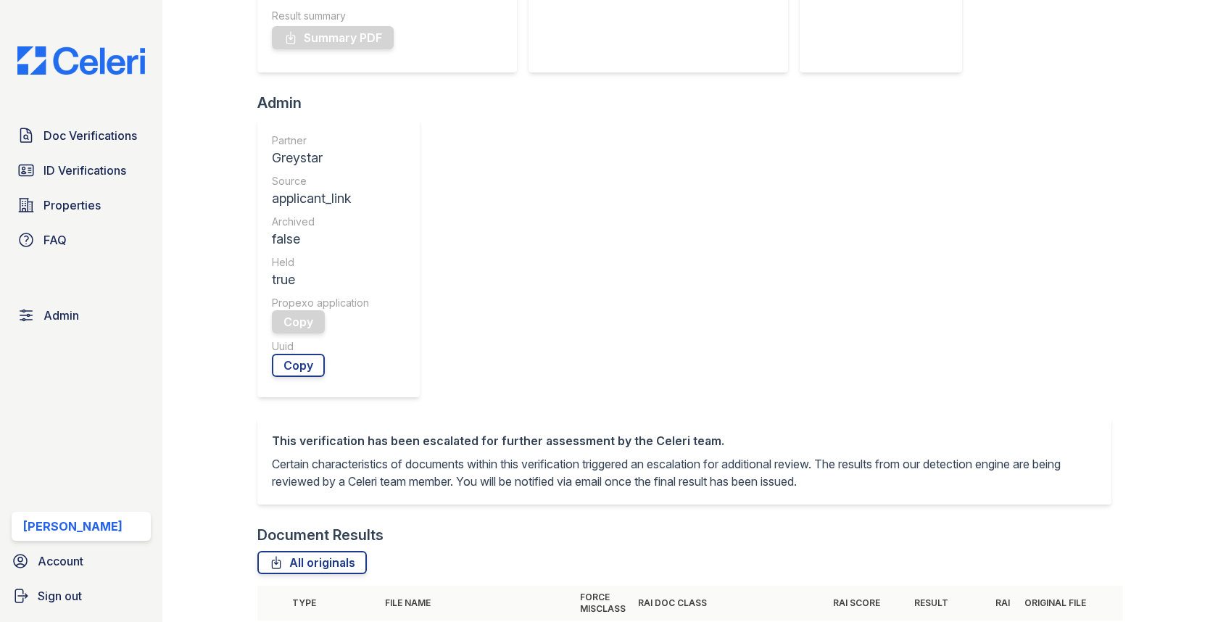
scroll to position [544, 0]
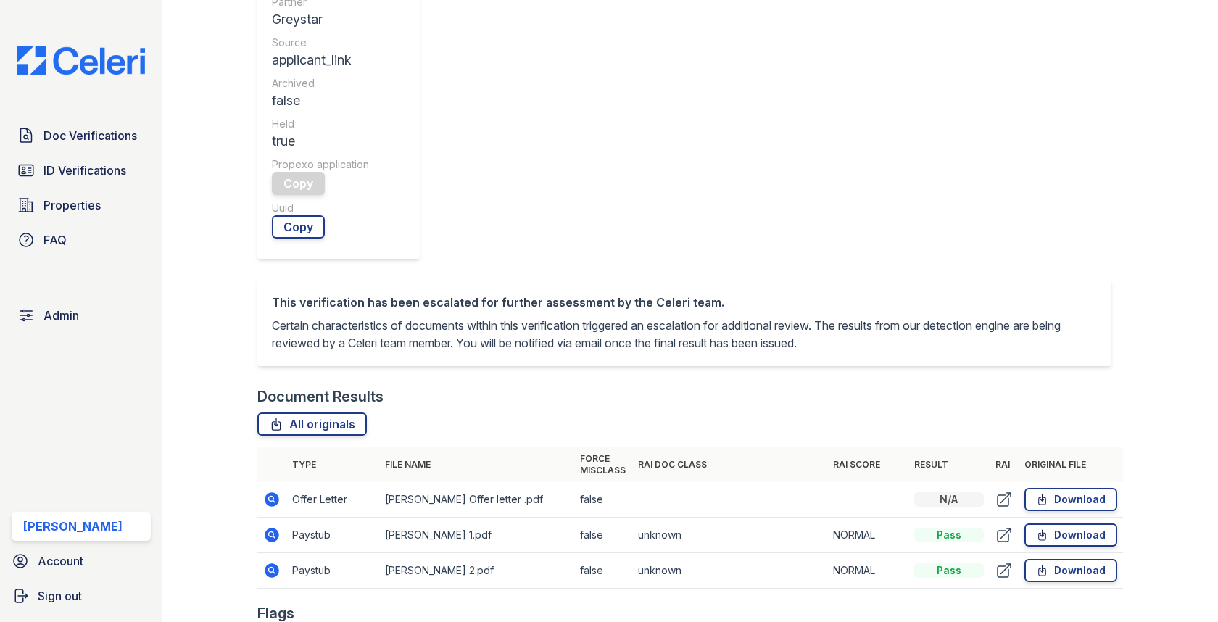
click at [275, 528] on icon at bounding box center [272, 535] width 14 height 14
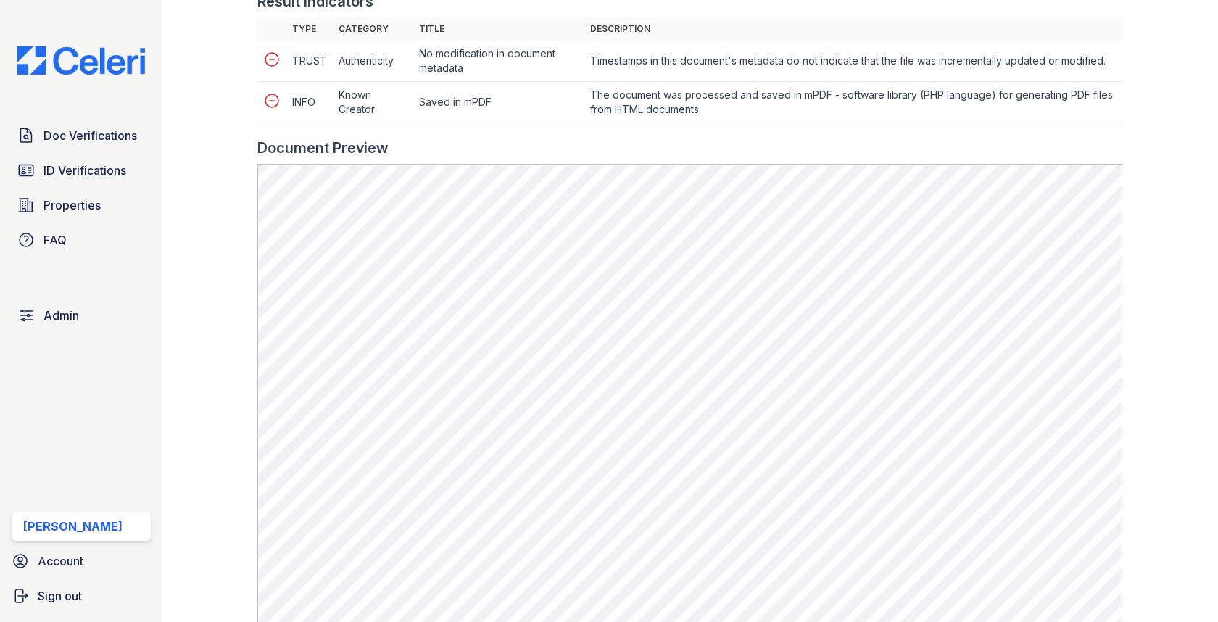
scroll to position [819, 0]
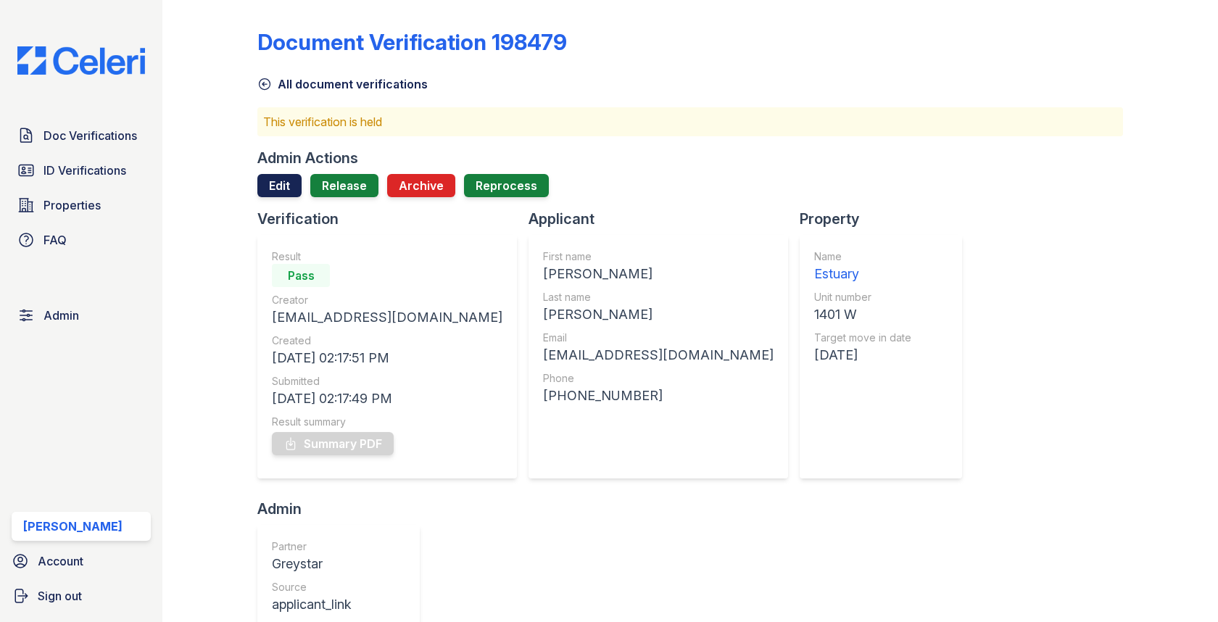
click at [277, 194] on link "Edit" at bounding box center [279, 185] width 44 height 23
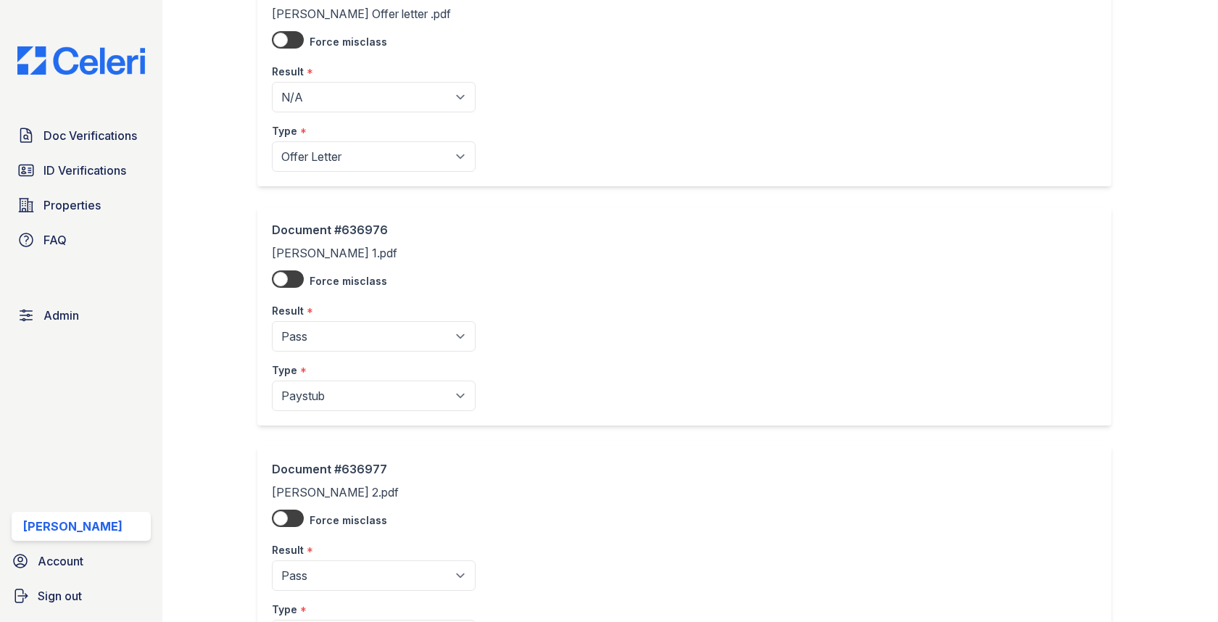
scroll to position [240, 0]
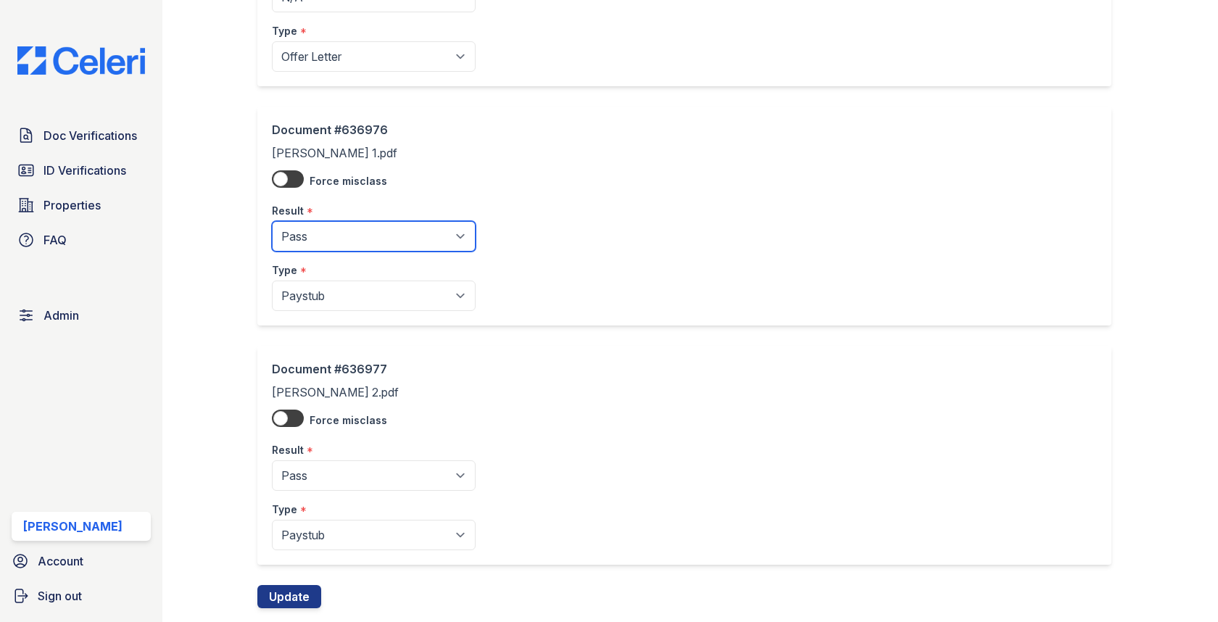
click at [345, 232] on select "Pending Sent Started Processing Pass Fail Caution Error N/A" at bounding box center [374, 236] width 204 height 30
select select "fail"
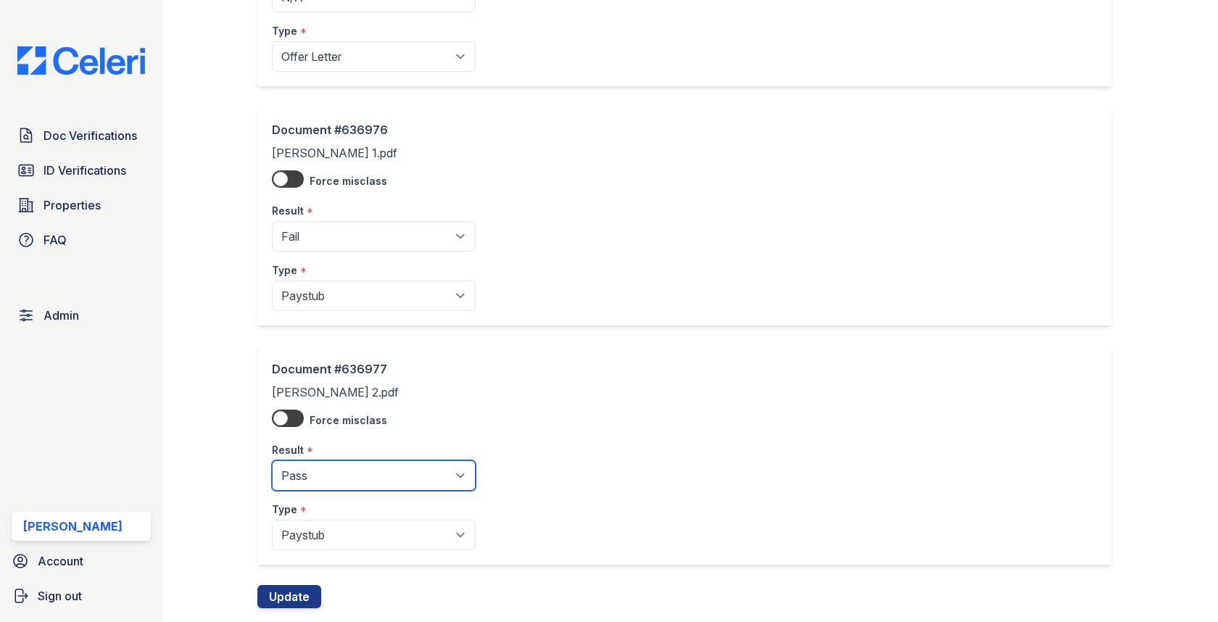
click at [309, 484] on select "Pending Sent Started Processing Pass Fail Caution Error N/A" at bounding box center [374, 475] width 204 height 30
click at [307, 481] on select "Pending Sent Started Processing Pass Fail Caution Error N/A" at bounding box center [374, 475] width 204 height 30
click at [303, 463] on select "Pending Sent Started Processing Pass Fail Caution Error N/A" at bounding box center [374, 475] width 204 height 30
select select "fail"
click at [292, 585] on button "Update" at bounding box center [289, 596] width 64 height 23
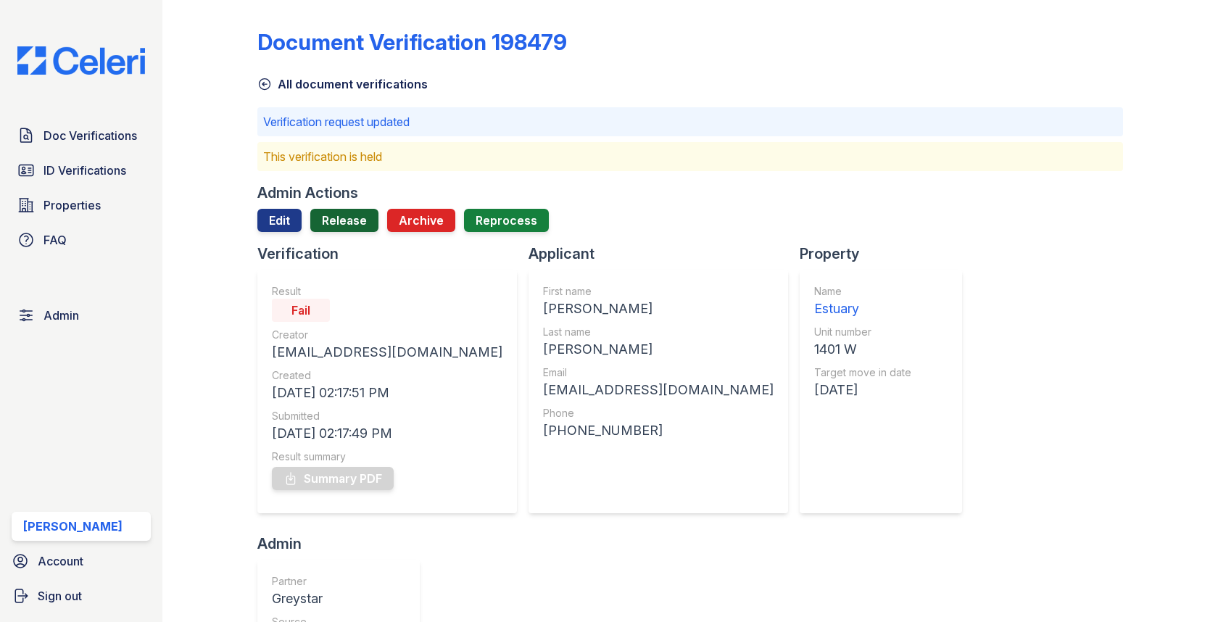
click at [333, 229] on link "Release" at bounding box center [344, 220] width 68 height 23
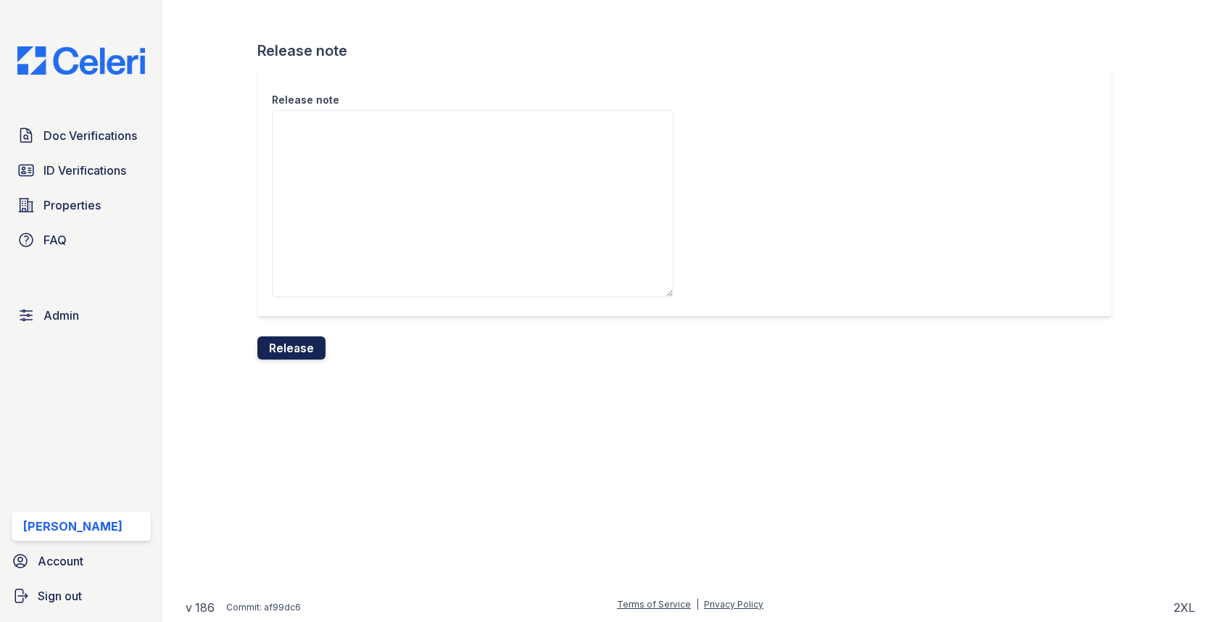
click at [291, 346] on button "Release" at bounding box center [291, 347] width 68 height 23
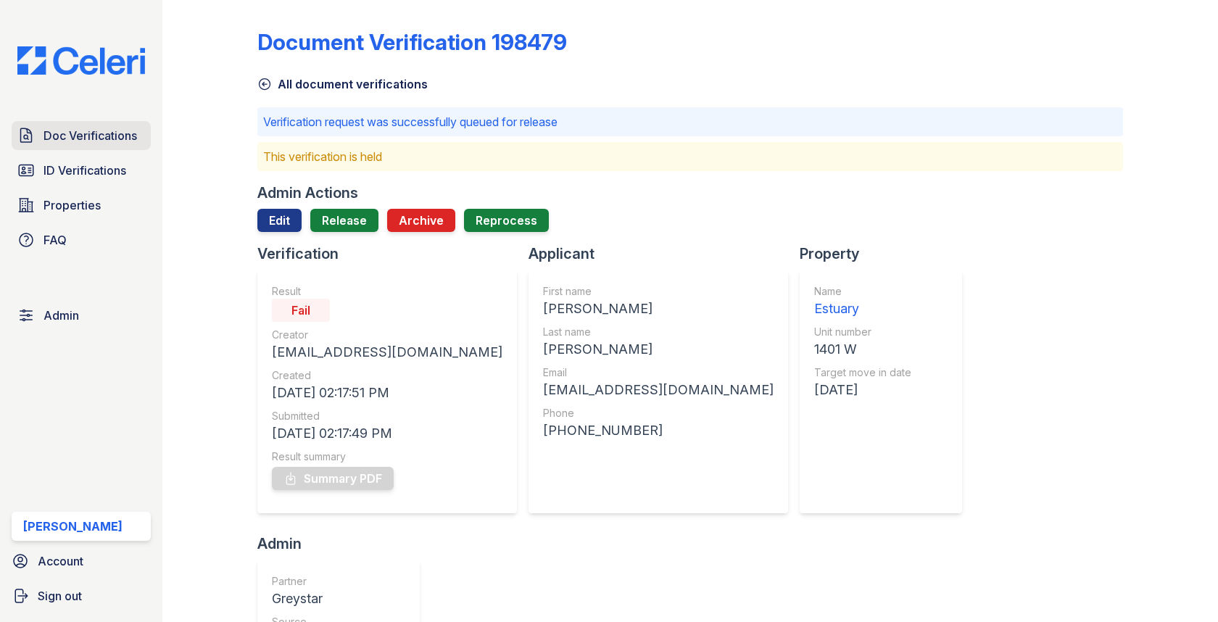
click at [104, 130] on span "Doc Verifications" at bounding box center [90, 135] width 94 height 17
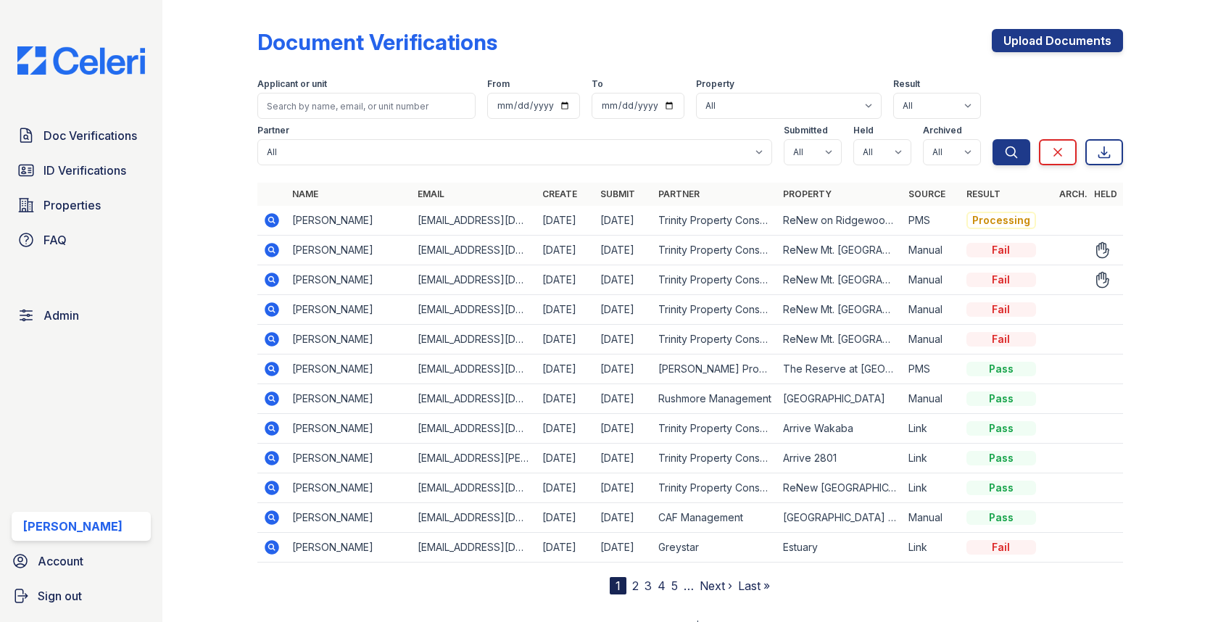
click at [273, 278] on icon at bounding box center [272, 279] width 4 height 4
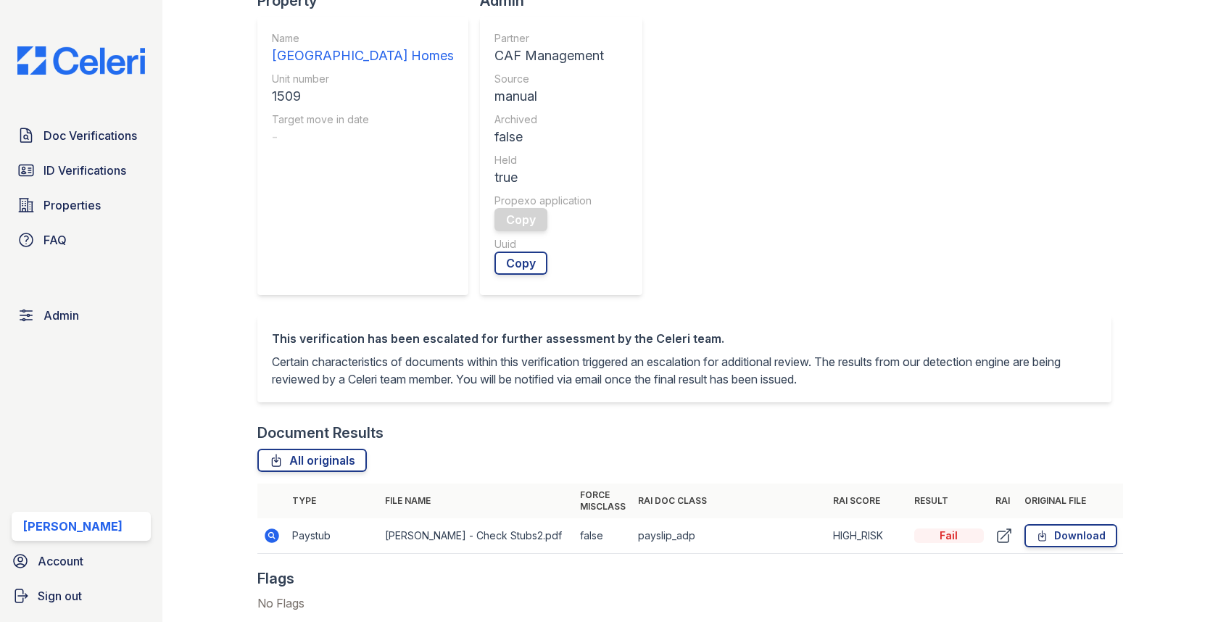
scroll to position [595, 0]
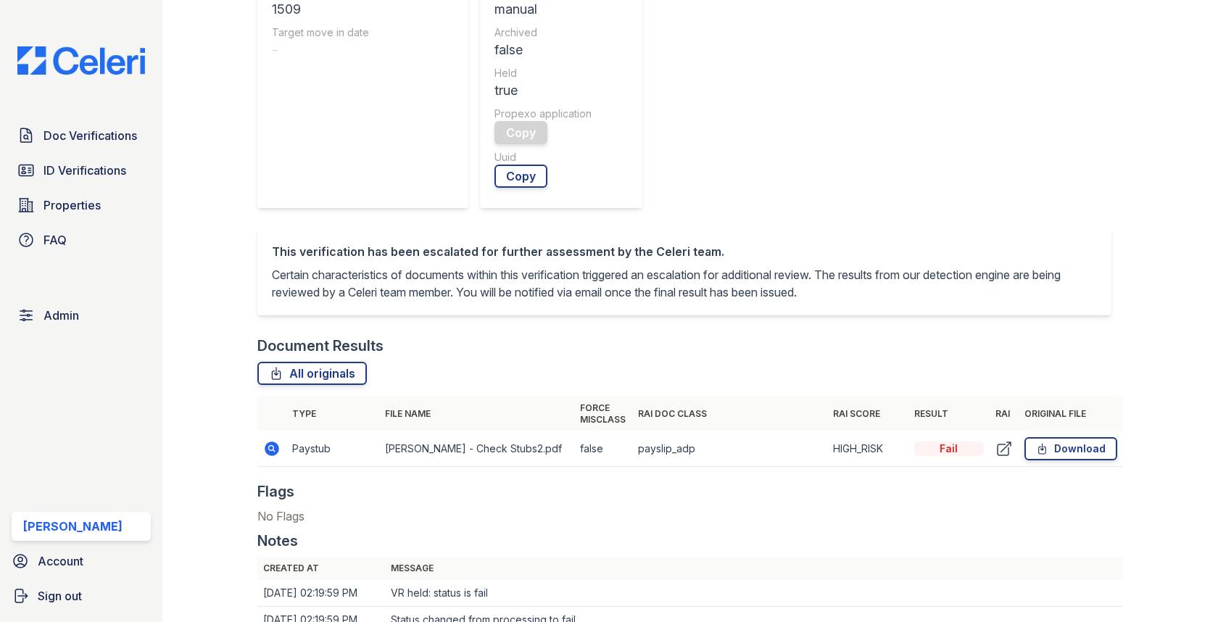
click at [273, 444] on icon at bounding box center [272, 448] width 14 height 14
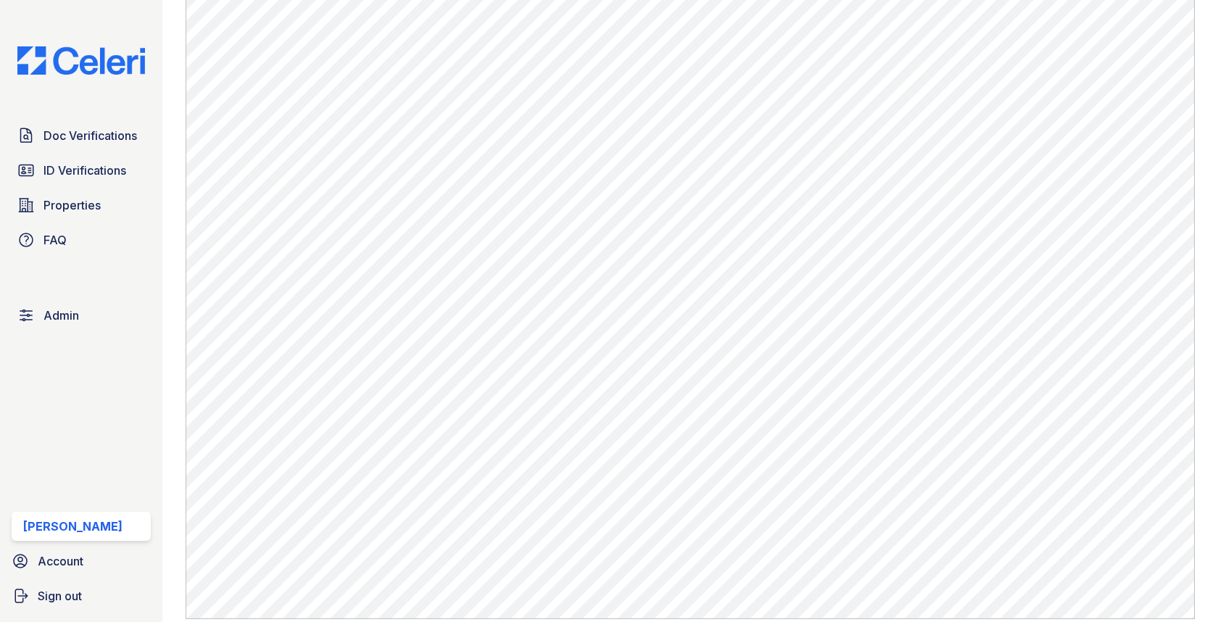
scroll to position [863, 0]
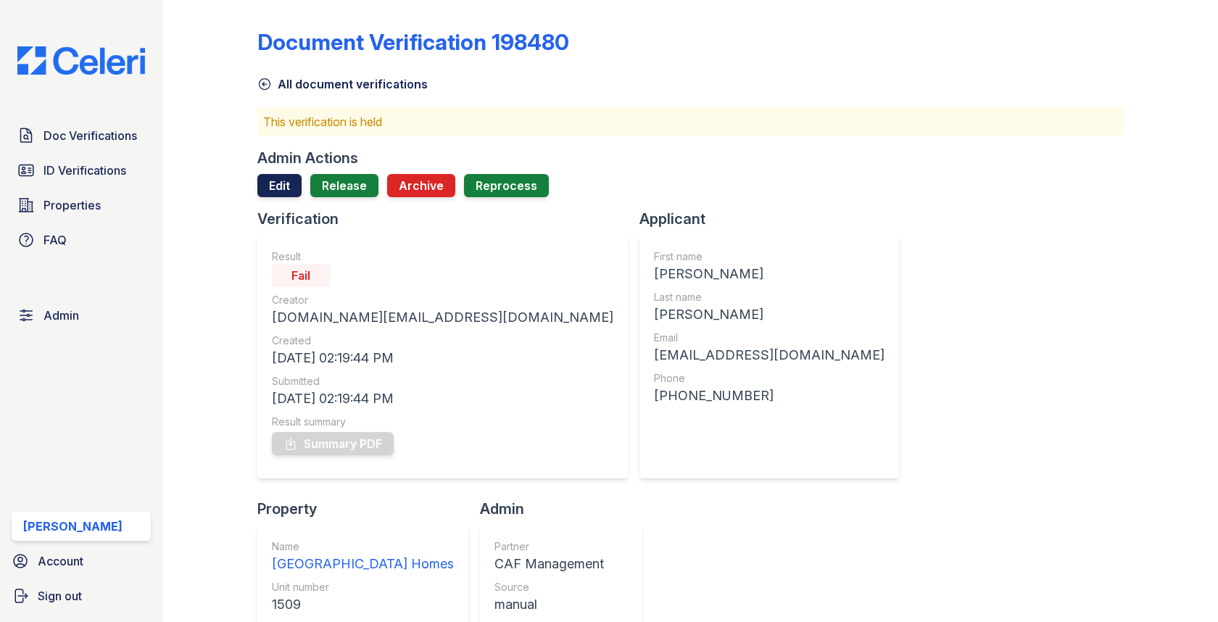
click at [270, 186] on link "Edit" at bounding box center [279, 185] width 44 height 23
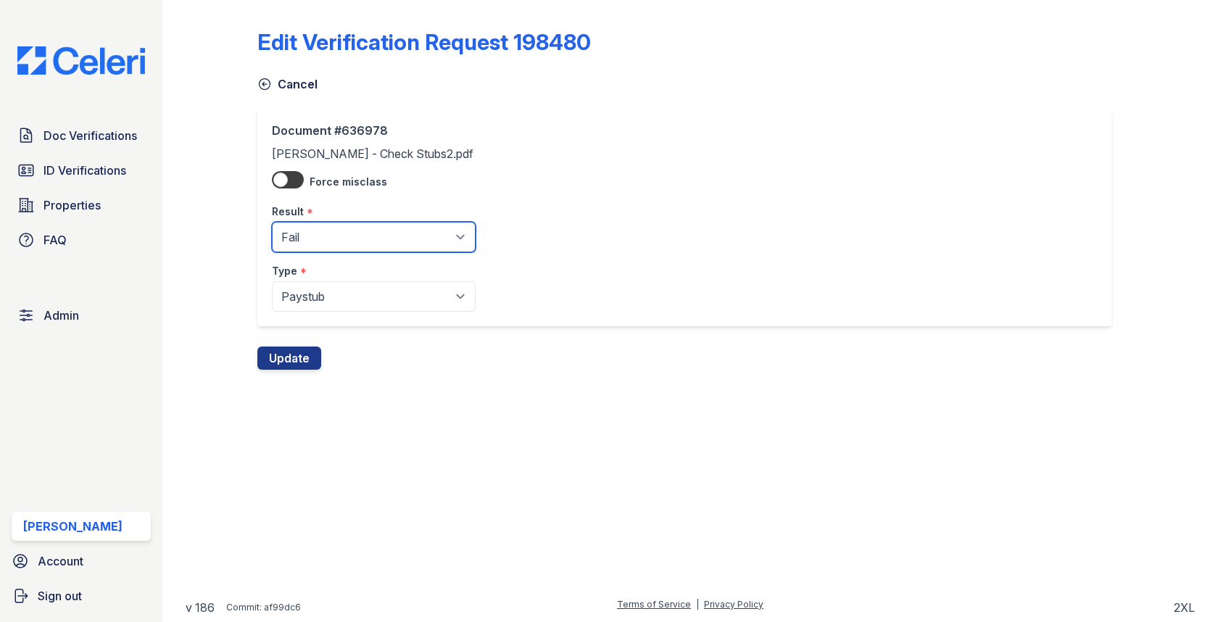
click at [312, 242] on select "Pending Sent Started Processing Pass Fail Caution Error N/A" at bounding box center [374, 237] width 204 height 30
select select "pass"
click at [297, 361] on button "Update" at bounding box center [289, 357] width 64 height 23
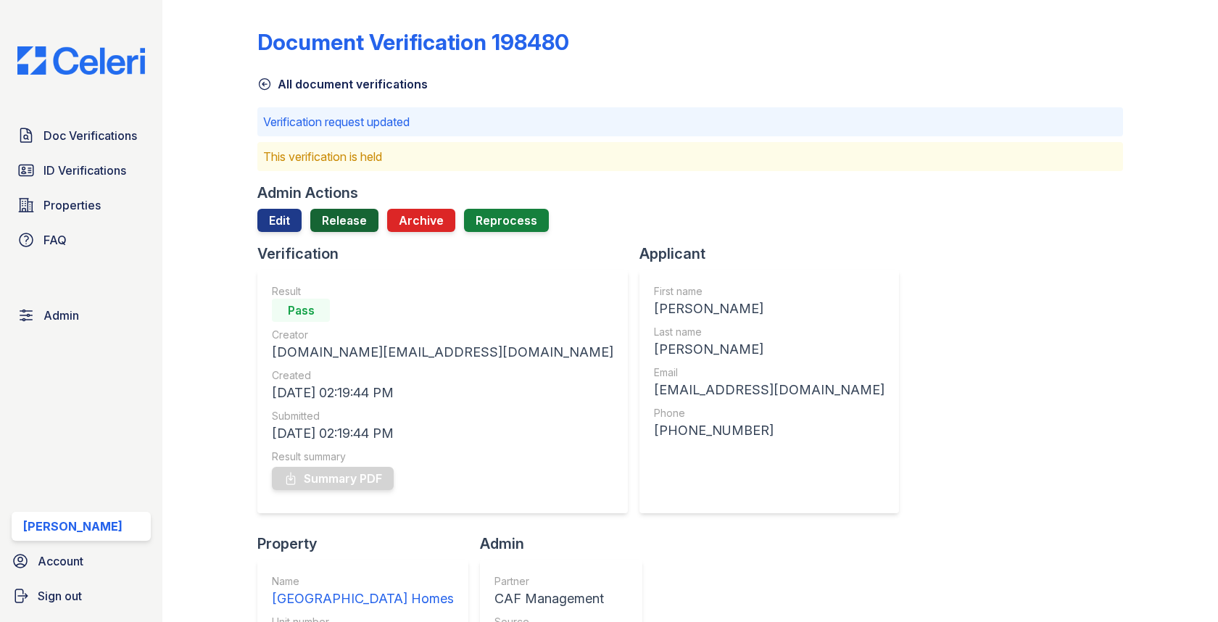
click at [338, 228] on link "Release" at bounding box center [344, 220] width 68 height 23
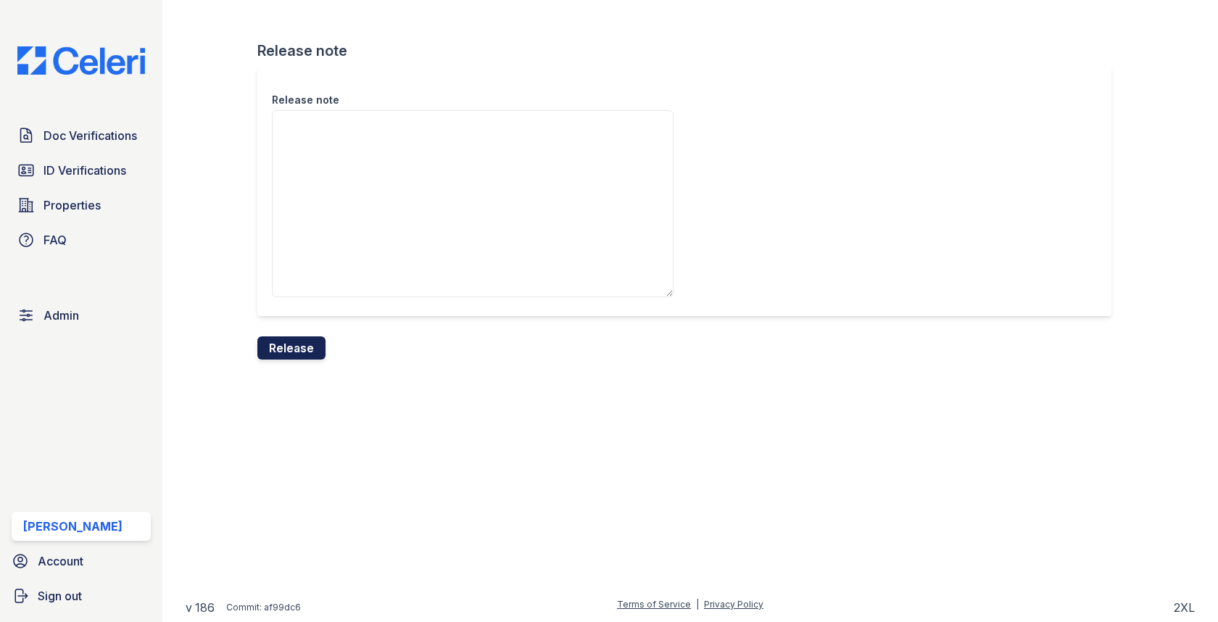
click at [293, 338] on button "Release" at bounding box center [291, 347] width 68 height 23
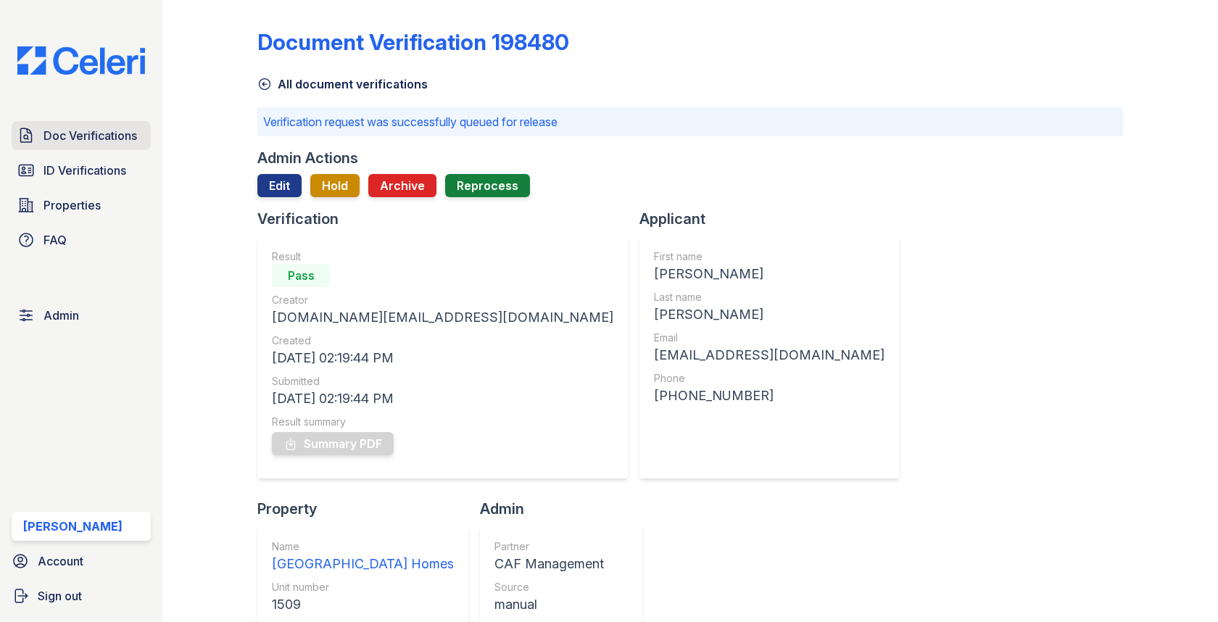
click at [125, 135] on span "Doc Verifications" at bounding box center [90, 135] width 94 height 17
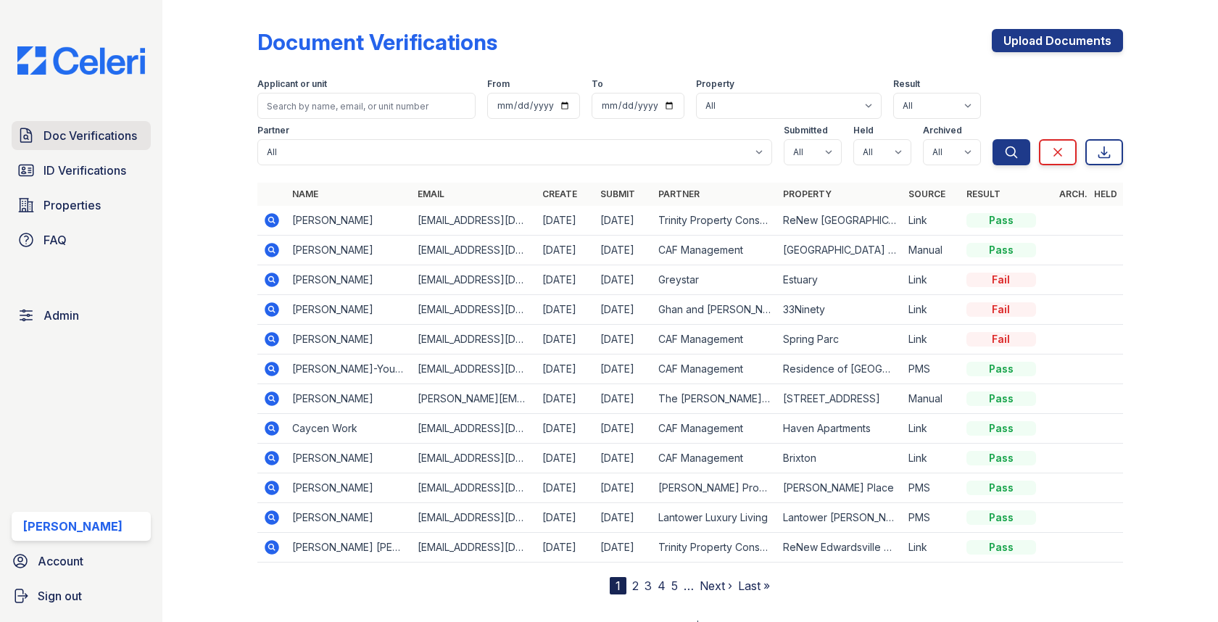
click at [141, 131] on link "Doc Verifications" at bounding box center [81, 135] width 139 height 29
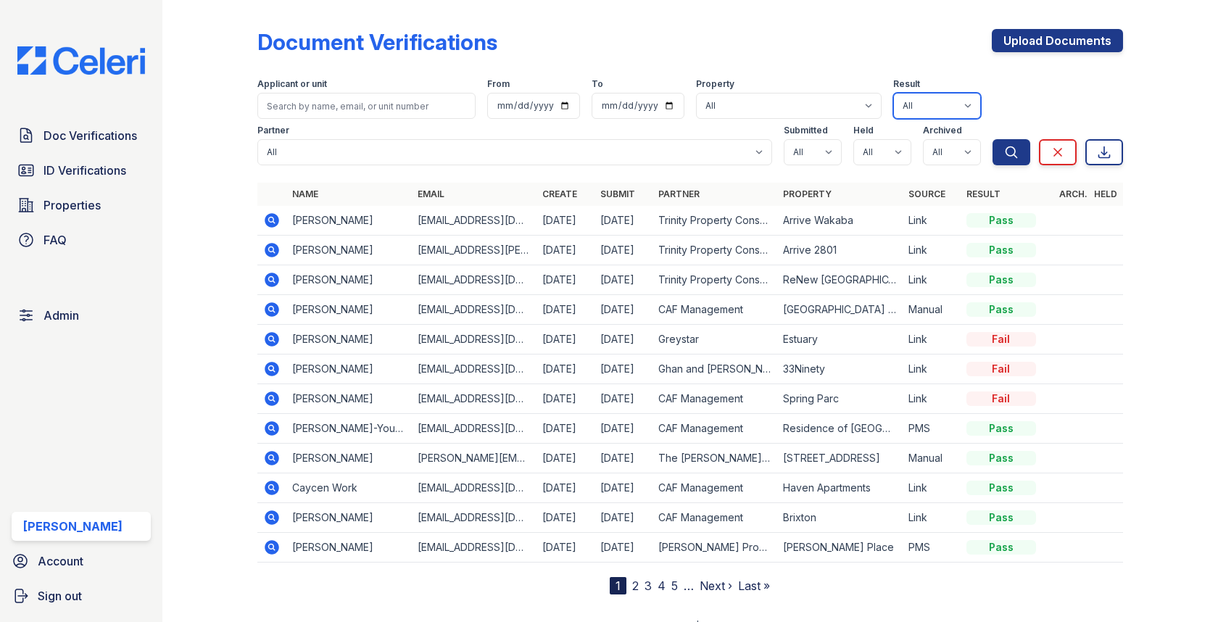
click at [928, 102] on select "All Pass Caution N/a Complete Started Error Sent Fail Pending Processing" at bounding box center [937, 106] width 88 height 26
select select "fail"
click at [1012, 143] on button "Search" at bounding box center [1011, 152] width 38 height 26
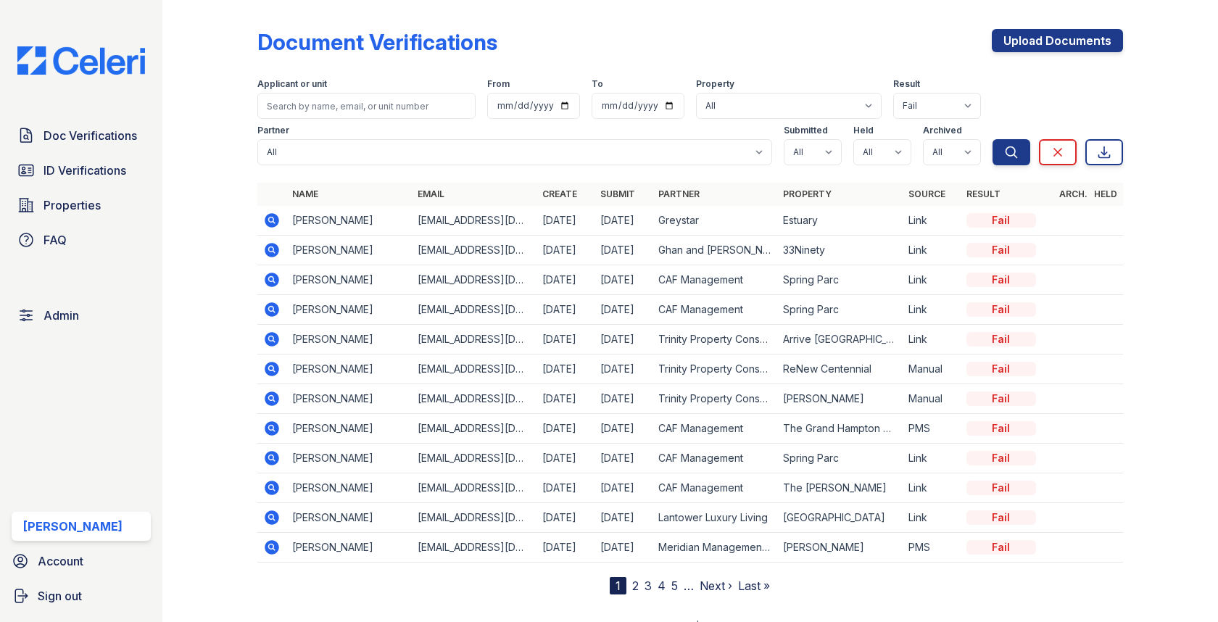
click at [628, 579] on nav "1 2 3 4 5 … Next › Last »" at bounding box center [690, 585] width 160 height 17
click at [632, 579] on link "2" at bounding box center [635, 585] width 7 height 14
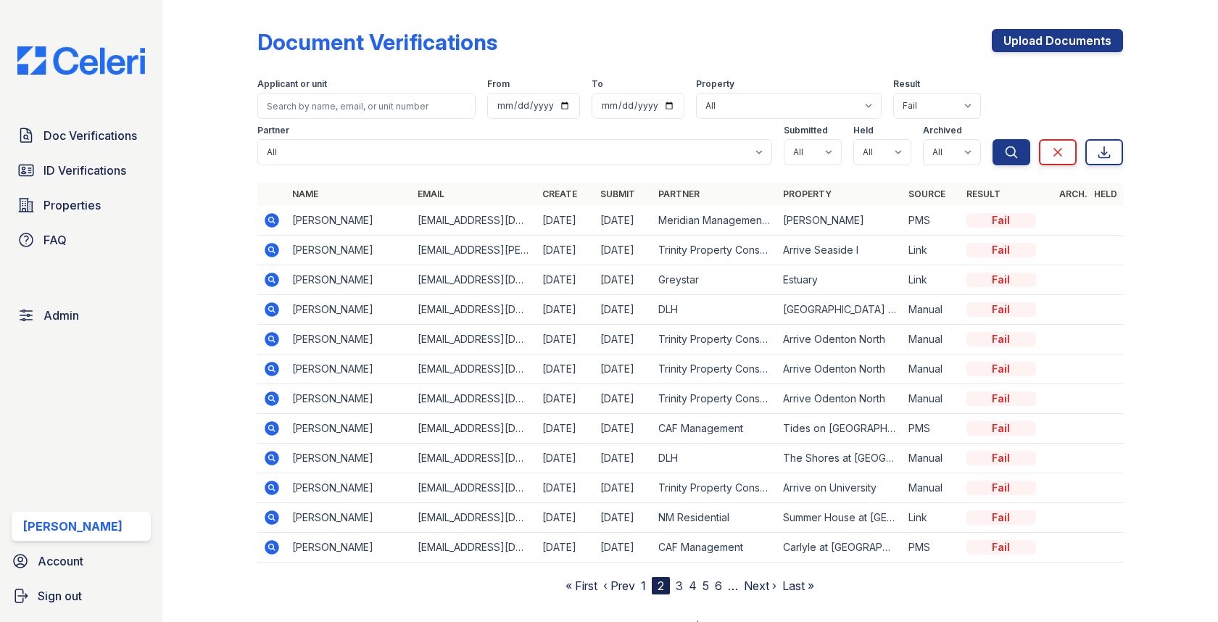
click at [277, 249] on icon at bounding box center [272, 250] width 14 height 14
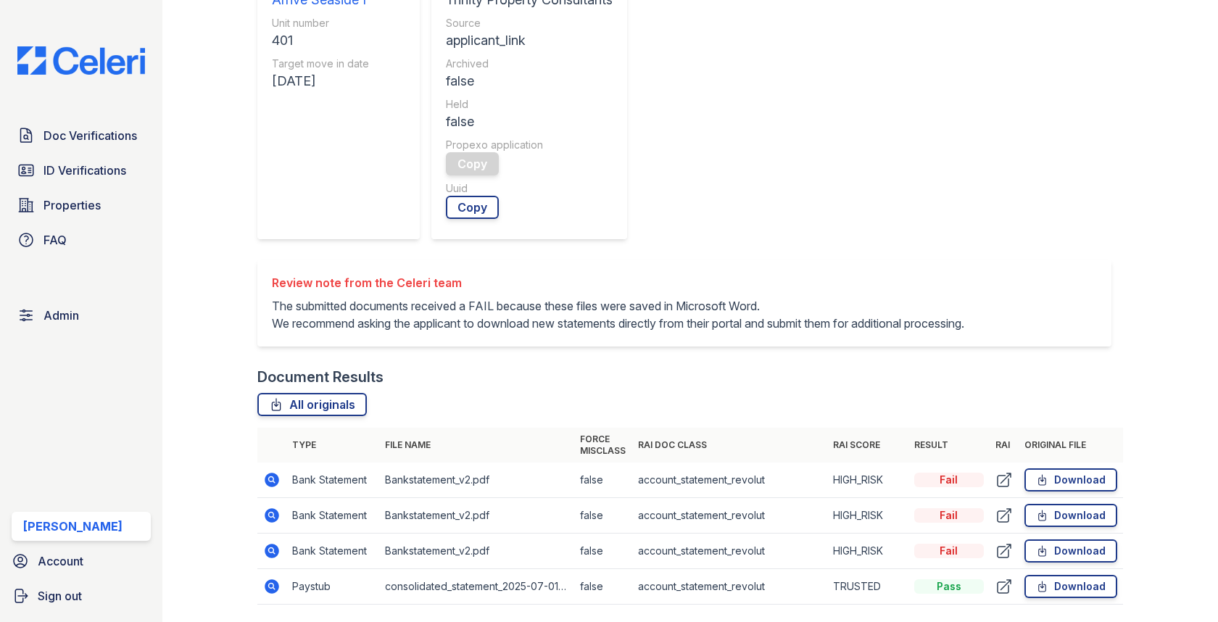
scroll to position [554, 0]
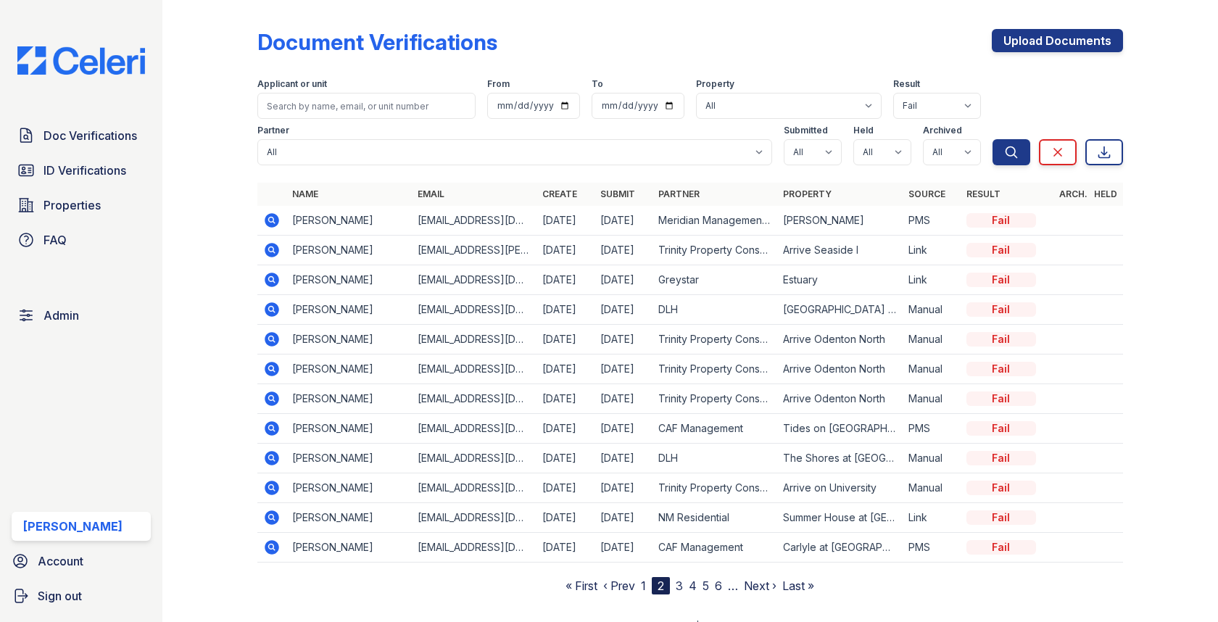
scroll to position [17, 0]
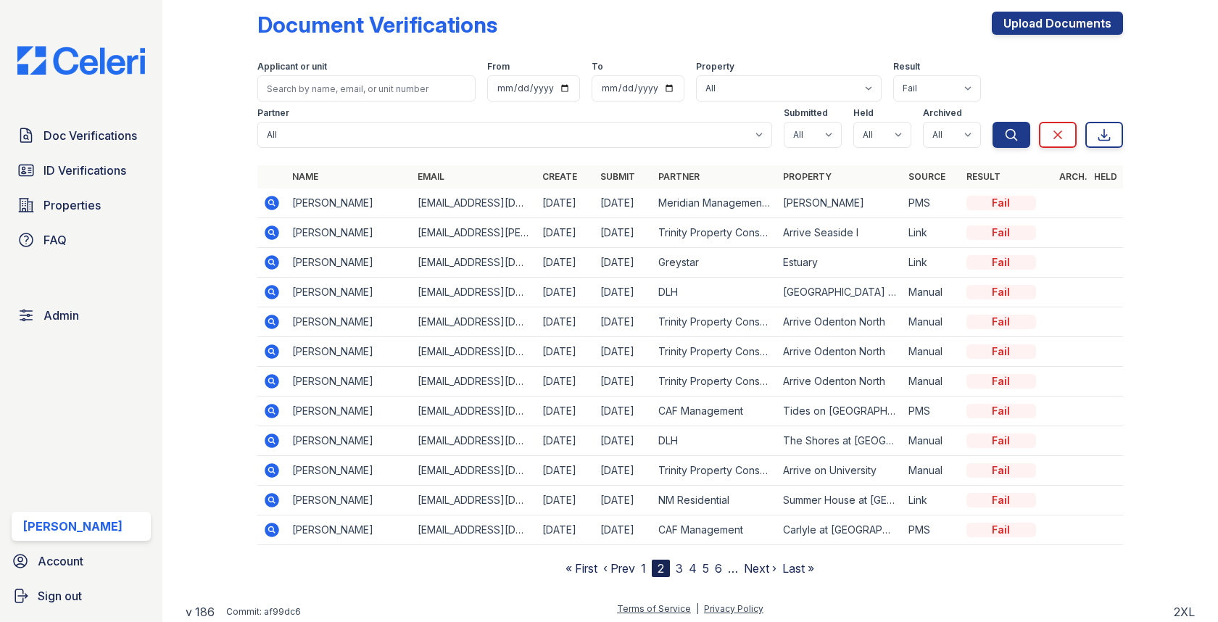
click at [675, 563] on nav "« First ‹ Prev 1 2 3 4 5 6 … Next › Last »" at bounding box center [689, 568] width 249 height 17
click at [677, 563] on link "3" at bounding box center [679, 568] width 7 height 14
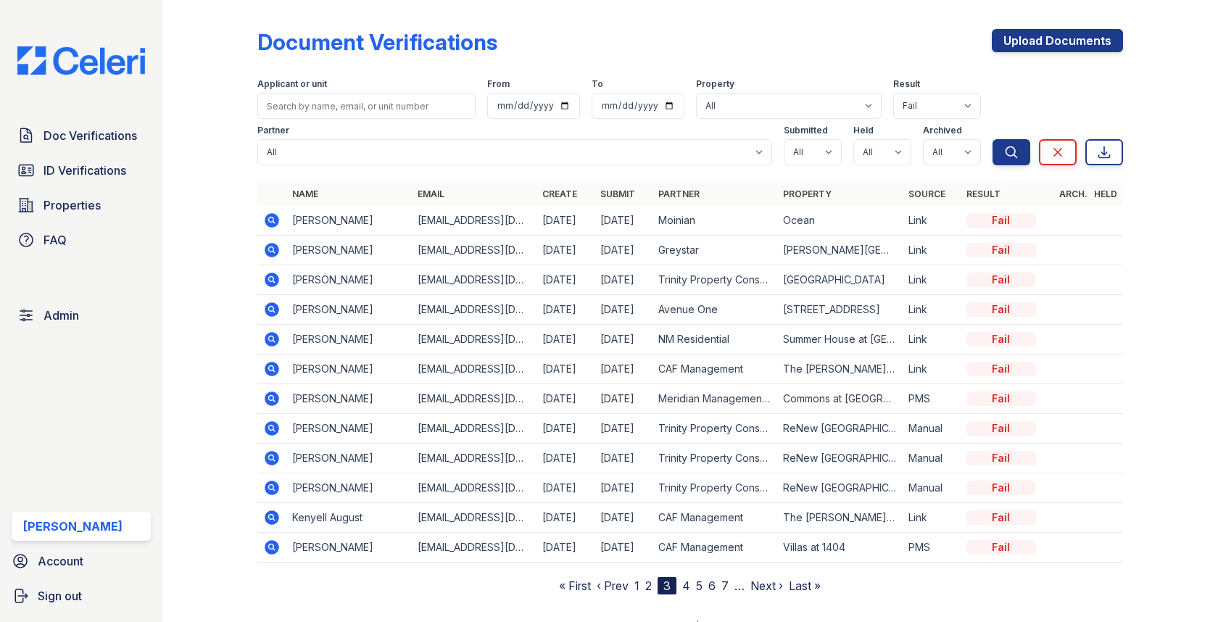
click at [273, 275] on icon at bounding box center [272, 280] width 14 height 14
click at [722, 578] on nav "« First ‹ Prev 1 2 3 4 5 6 7 … Next › Last »" at bounding box center [690, 585] width 262 height 17
click at [727, 580] on link "7" at bounding box center [724, 585] width 7 height 14
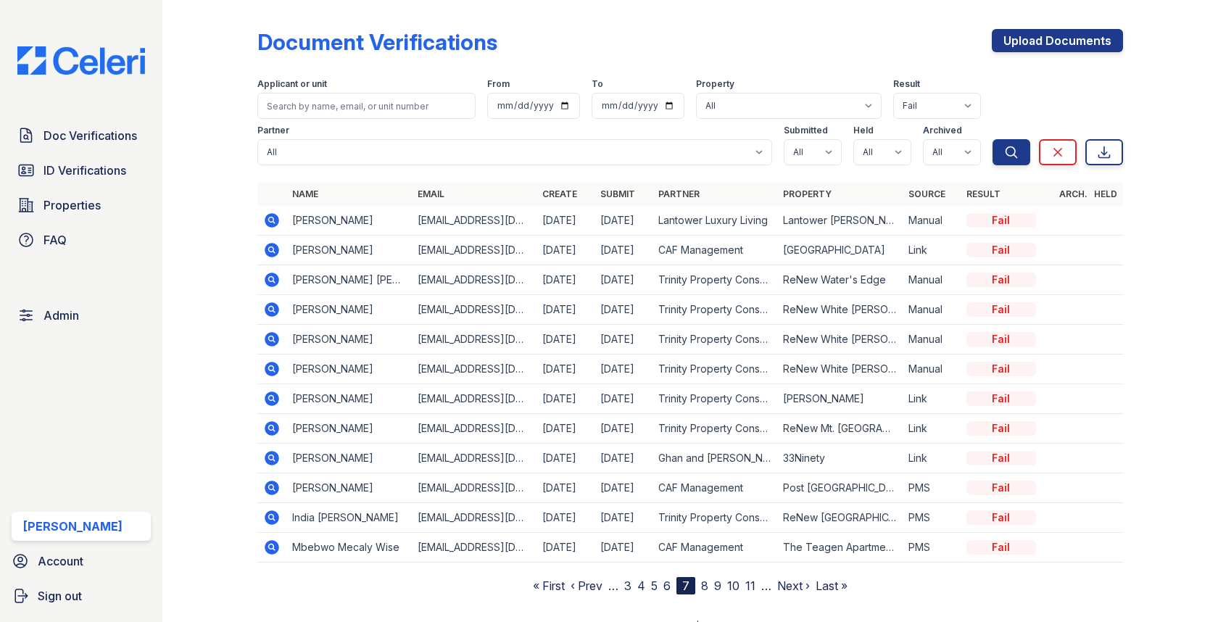
click at [748, 580] on link "11" at bounding box center [750, 585] width 10 height 14
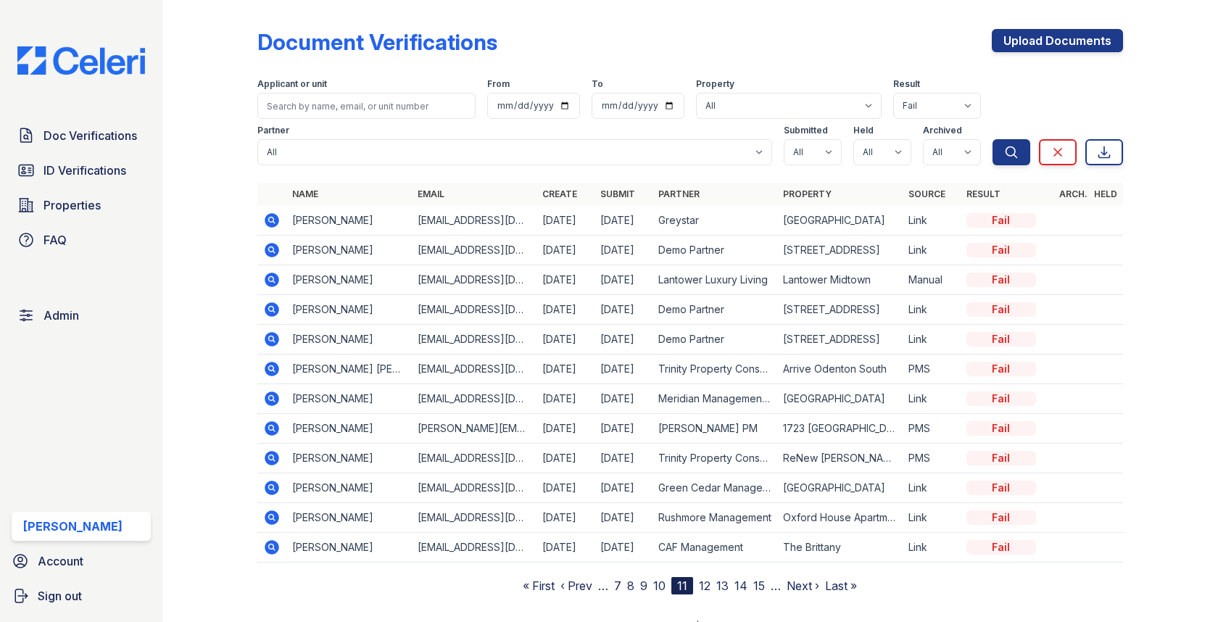
click at [728, 581] on nav "« First ‹ Prev … 7 8 9 10 11 12 13 14 15 … Next › Last »" at bounding box center [690, 585] width 334 height 17
click at [739, 581] on link "14" at bounding box center [740, 585] width 13 height 14
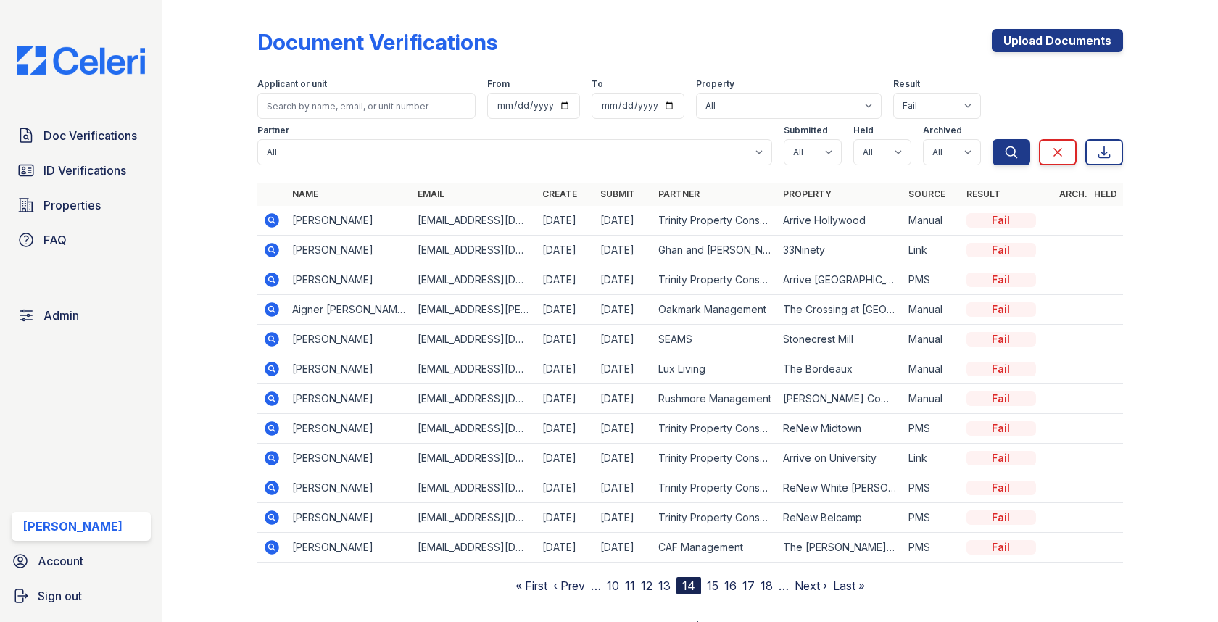
click at [712, 583] on link "15" at bounding box center [713, 585] width 12 height 14
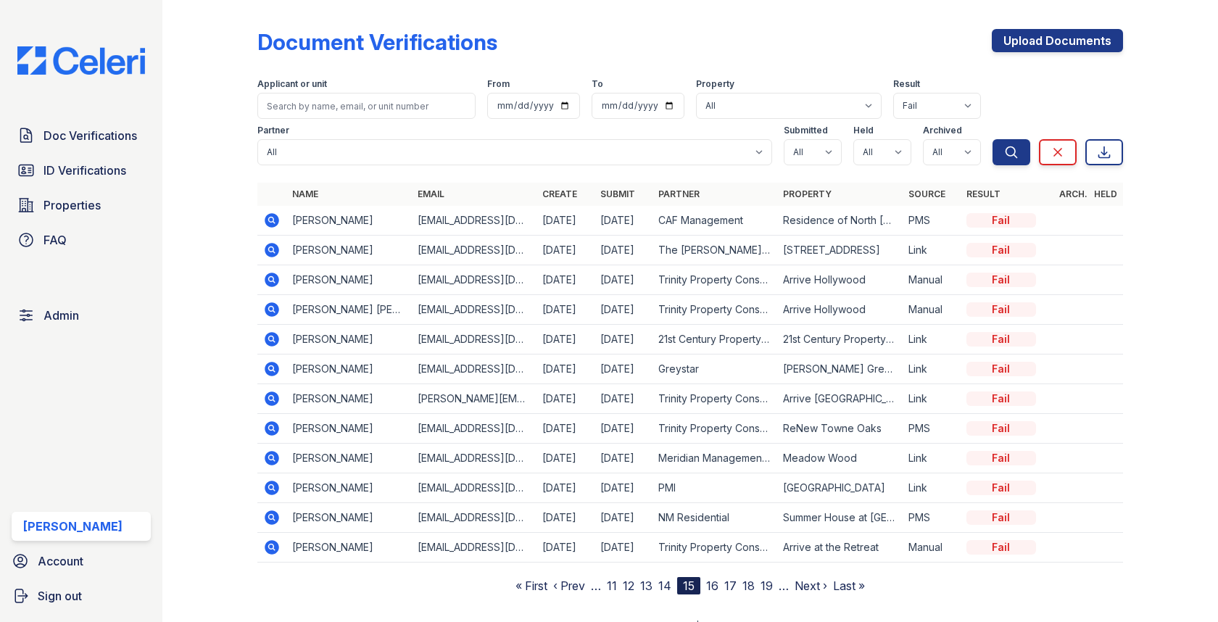
click at [709, 585] on link "16" at bounding box center [712, 585] width 12 height 14
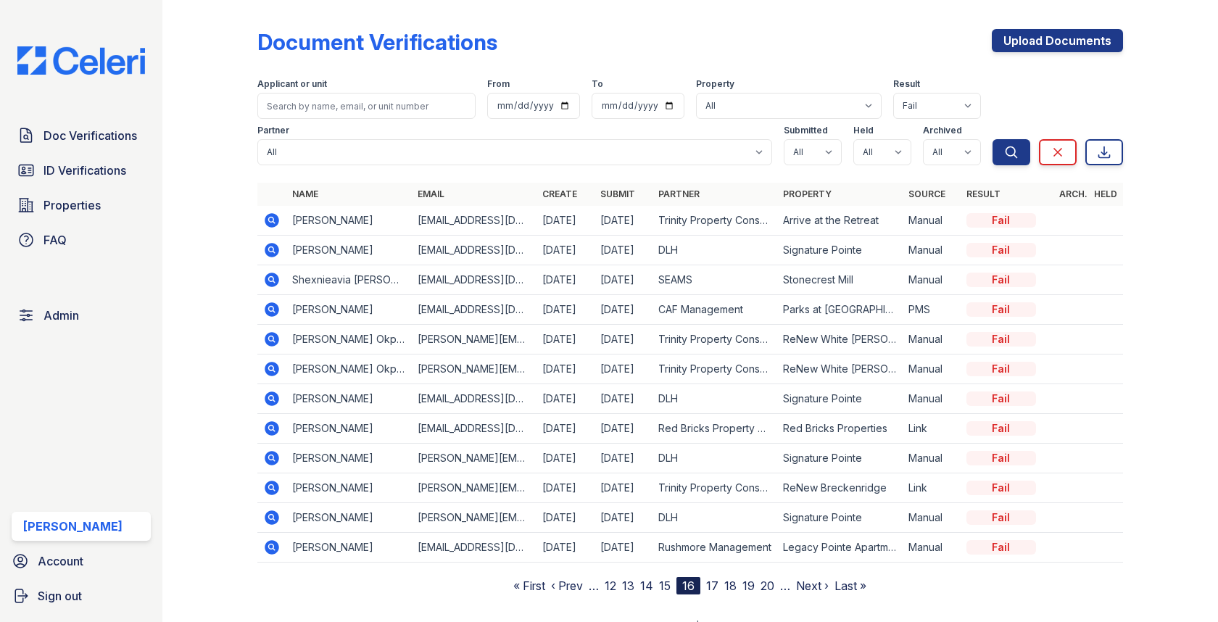
scroll to position [17, 0]
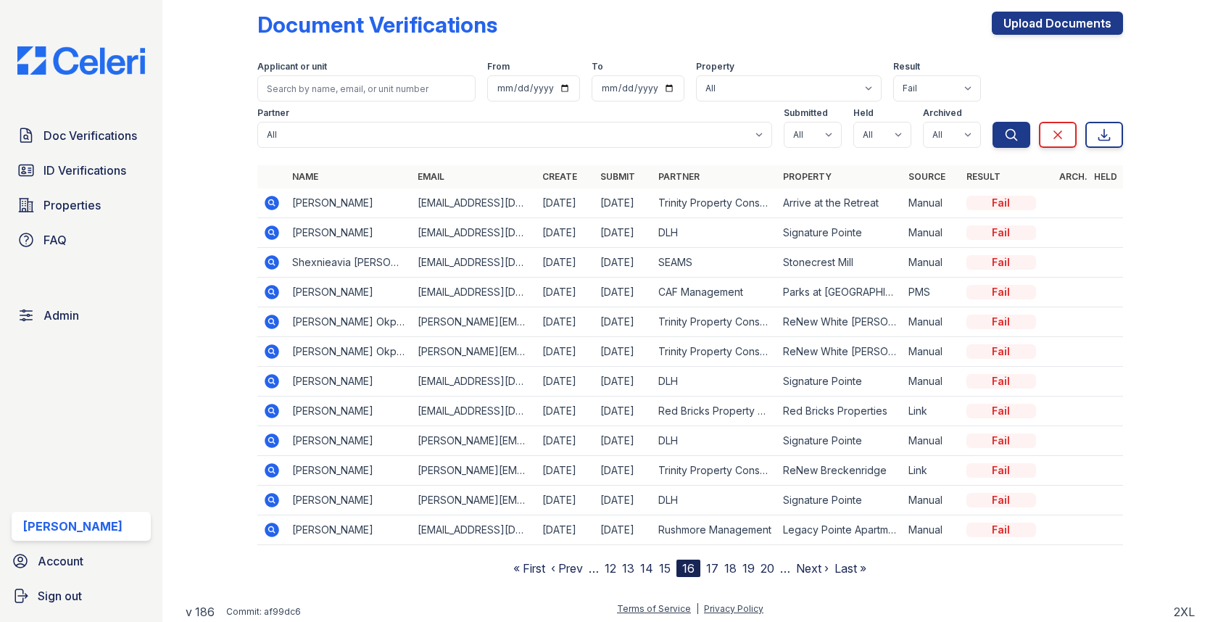
click at [715, 563] on link "17" at bounding box center [712, 568] width 12 height 14
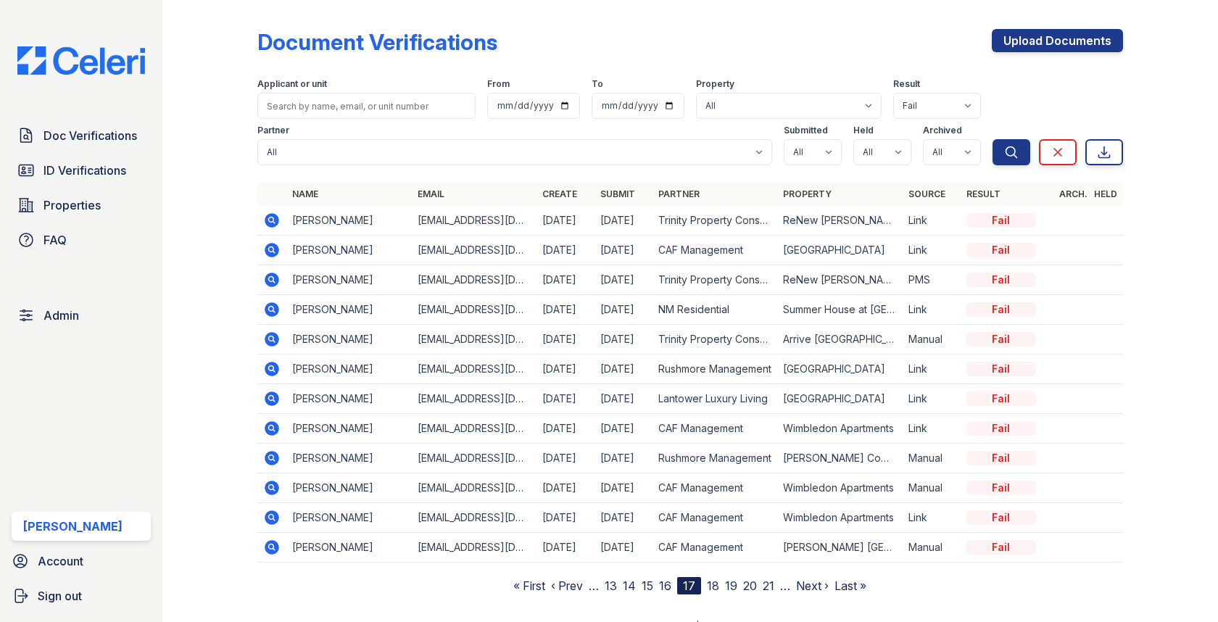
scroll to position [17, 0]
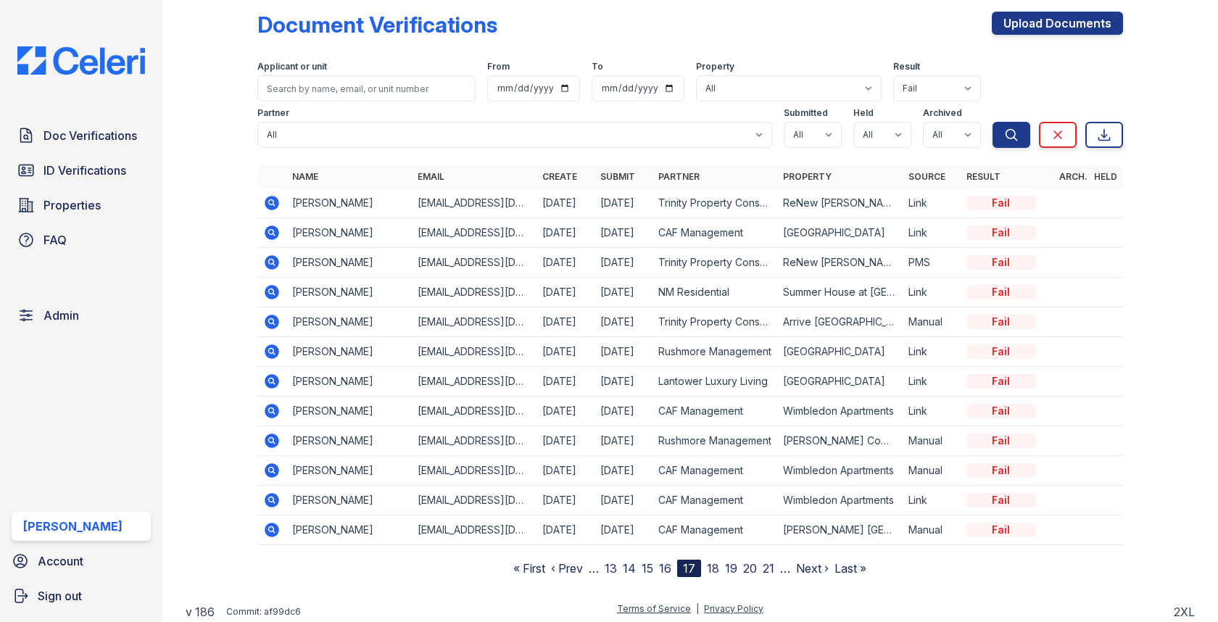
click at [714, 562] on link "18" at bounding box center [713, 568] width 12 height 14
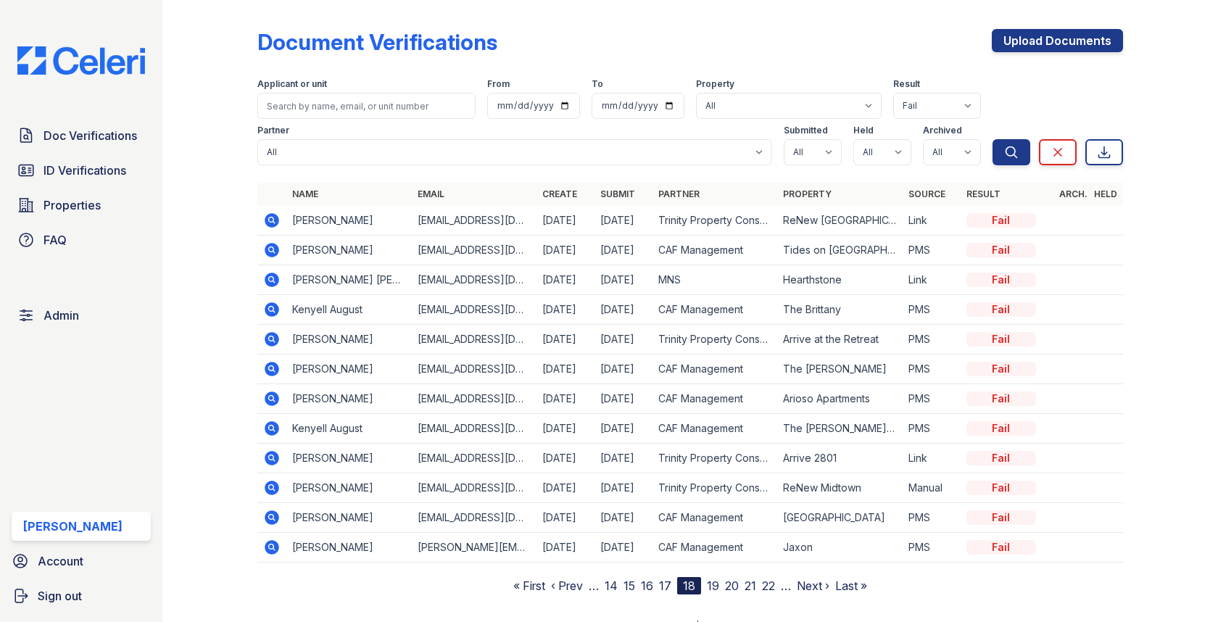
click at [710, 581] on link "19" at bounding box center [713, 585] width 12 height 14
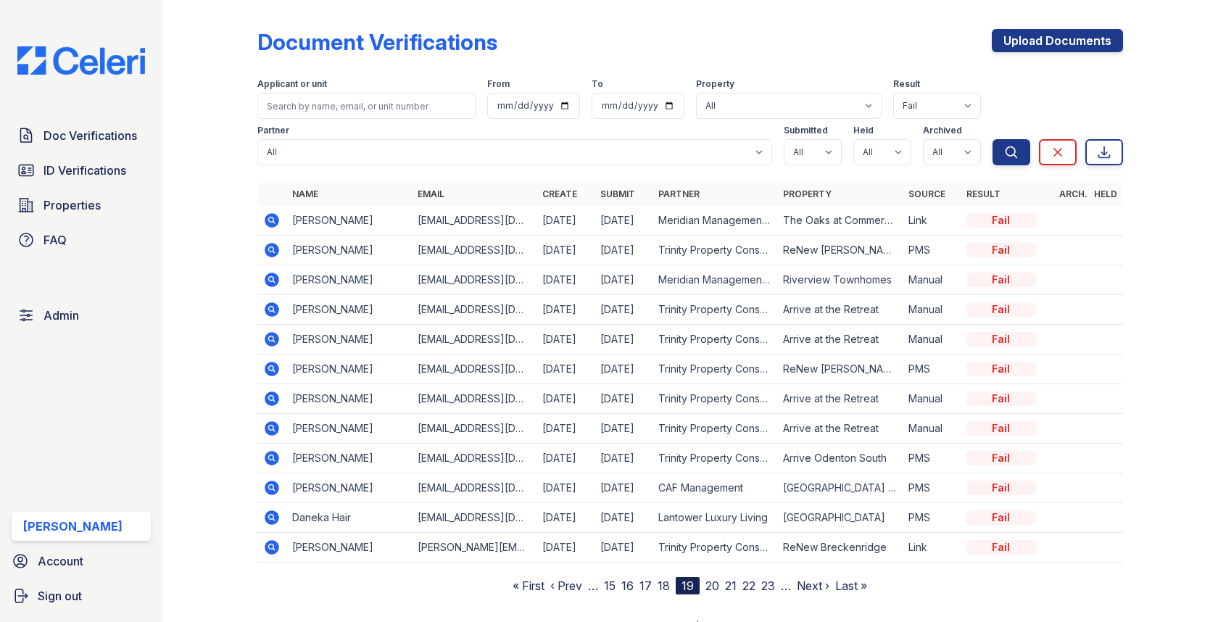
click at [273, 249] on icon at bounding box center [272, 249] width 4 height 4
click at [276, 366] on icon at bounding box center [272, 369] width 14 height 14
click at [713, 578] on link "20" at bounding box center [712, 585] width 14 height 14
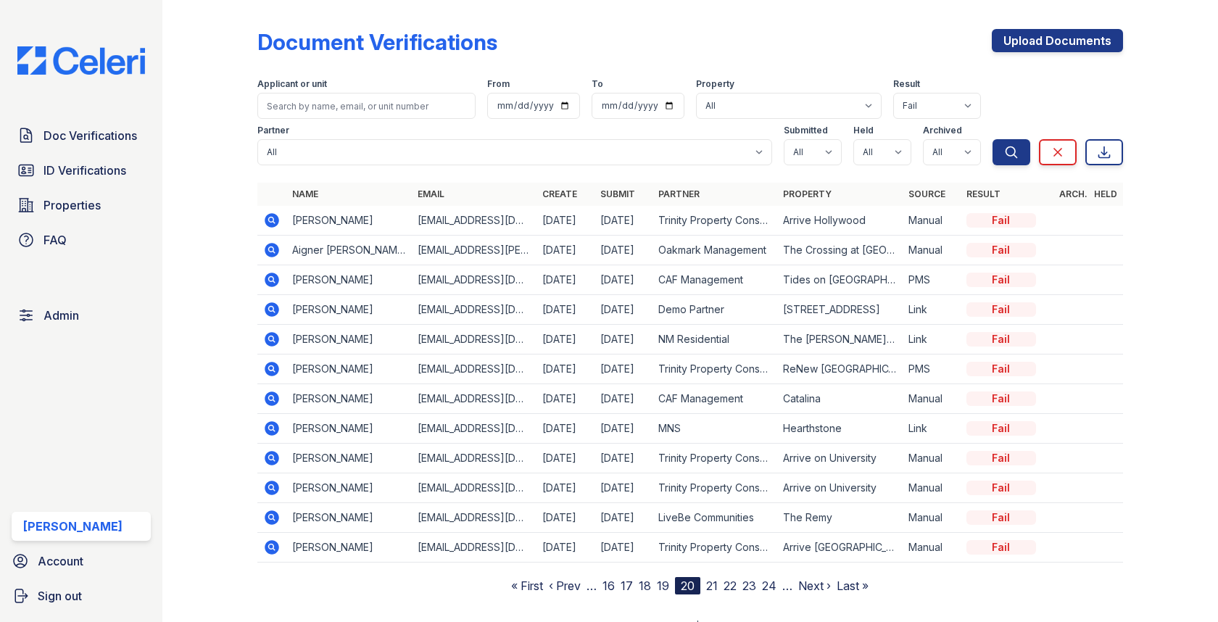
click at [706, 581] on link "21" at bounding box center [712, 585] width 12 height 14
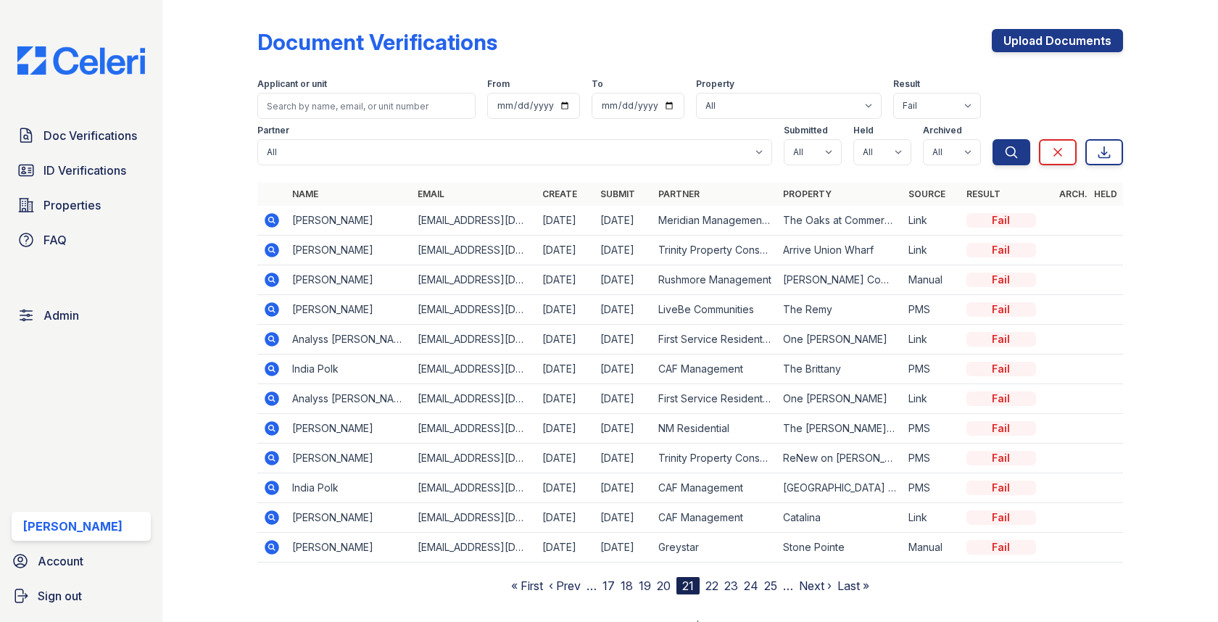
click at [710, 581] on link "22" at bounding box center [711, 585] width 13 height 14
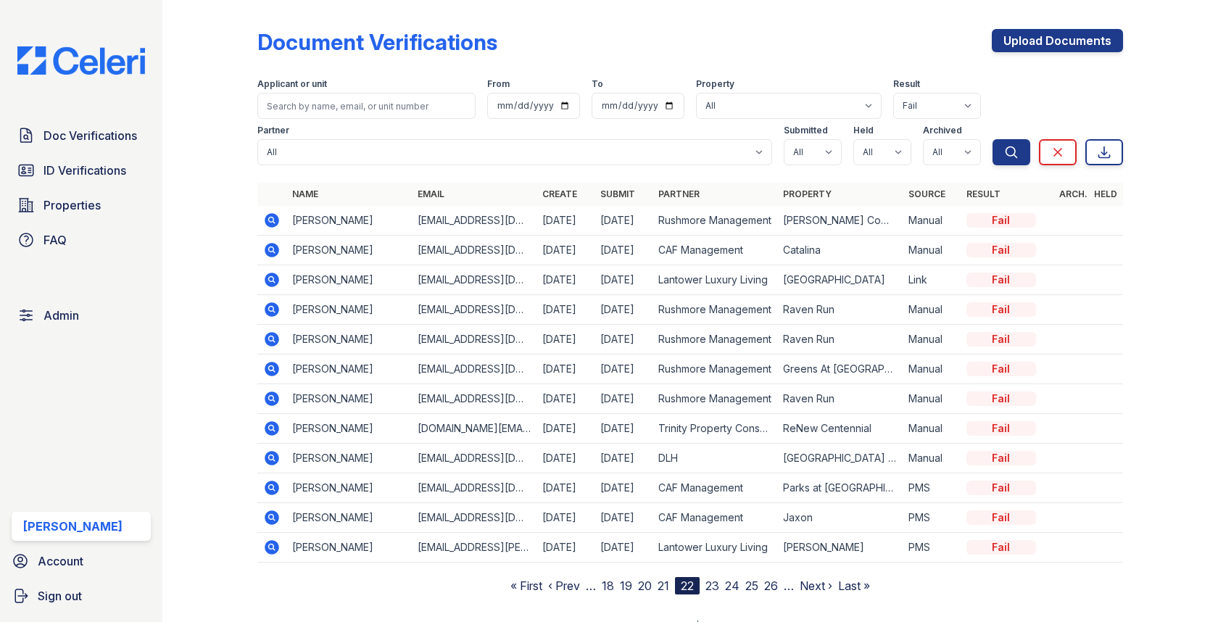
click at [711, 581] on link "23" at bounding box center [712, 585] width 14 height 14
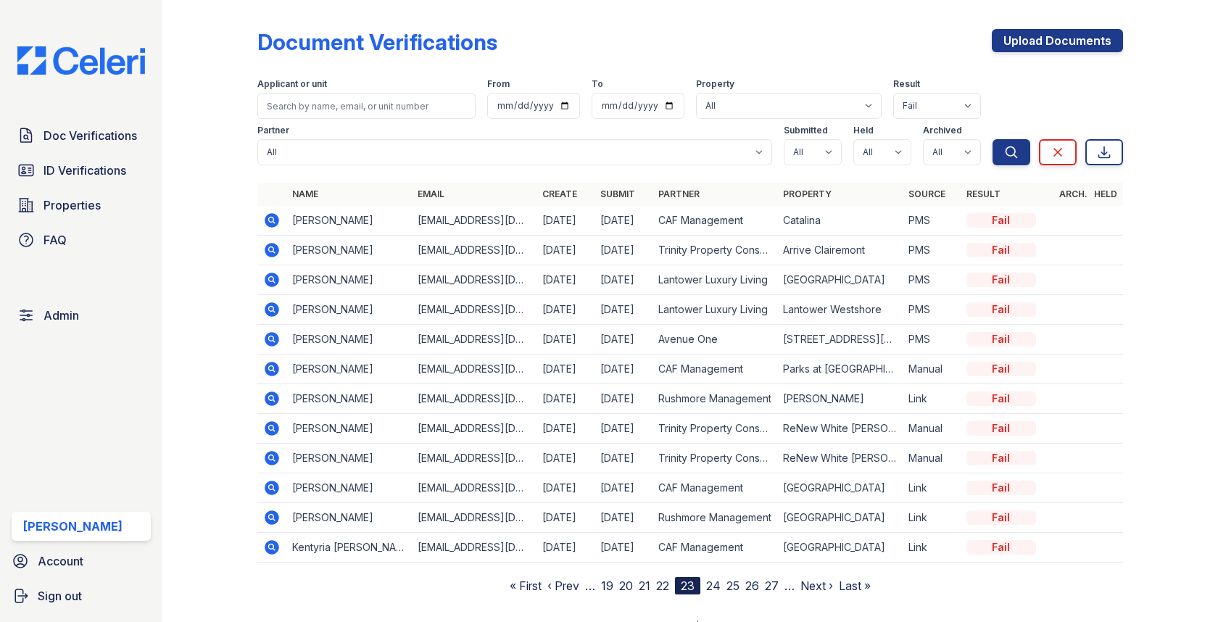
click at [601, 578] on link "19" at bounding box center [607, 585] width 12 height 14
click at [615, 579] on link "15" at bounding box center [610, 585] width 12 height 14
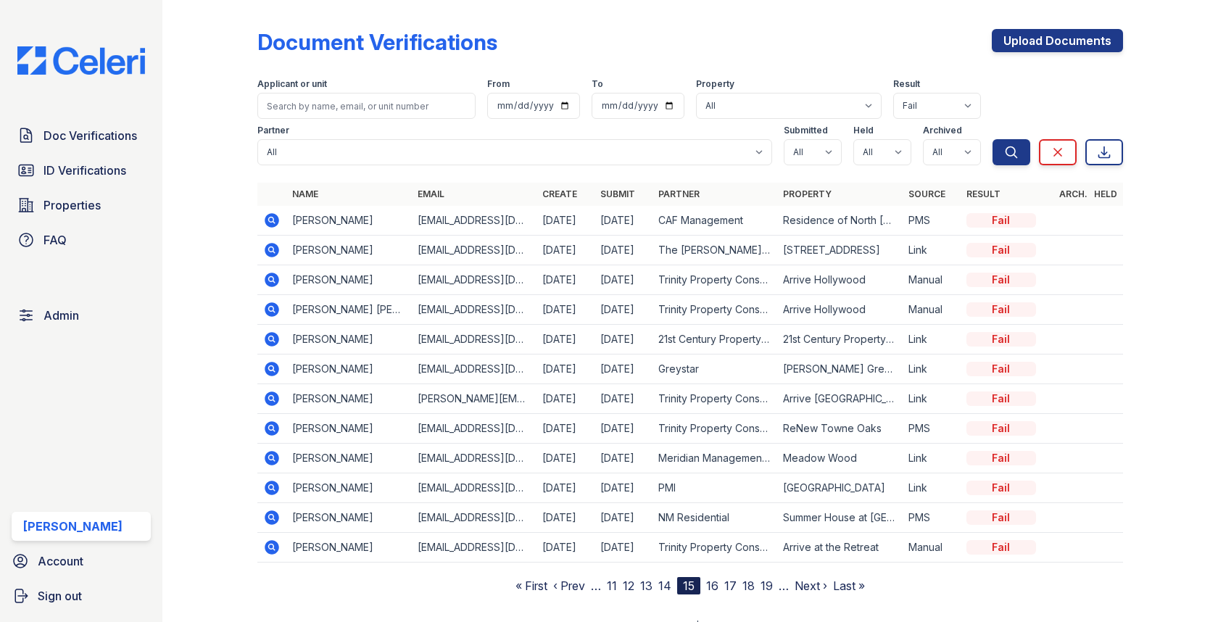
click at [614, 581] on link "11" at bounding box center [612, 585] width 10 height 14
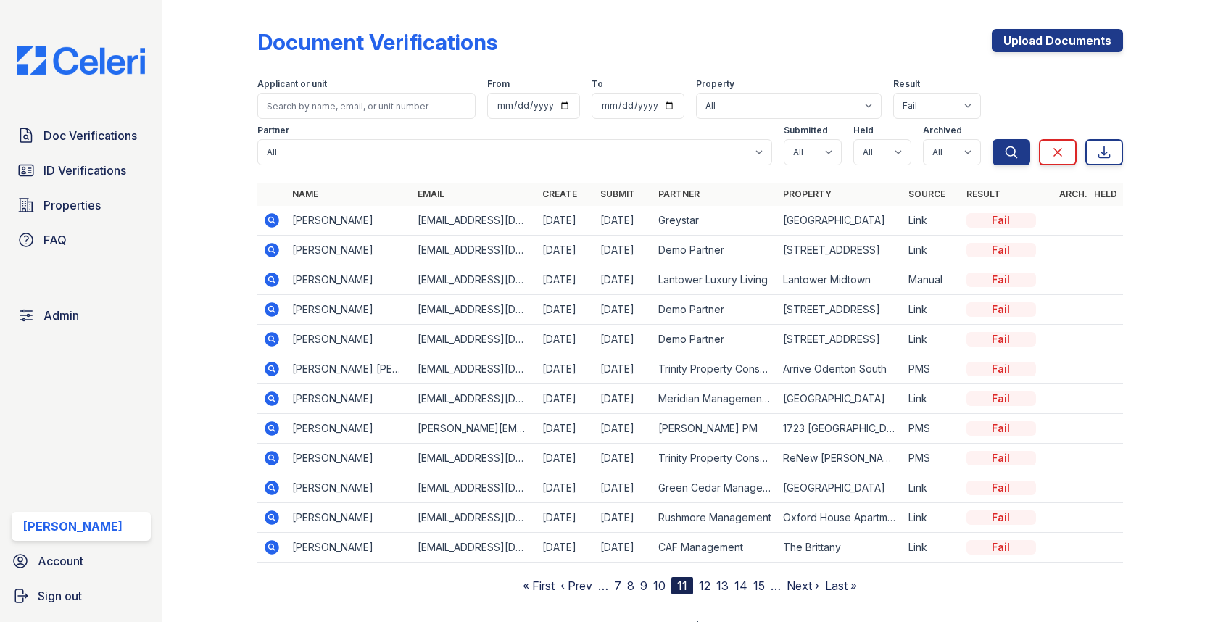
click at [625, 579] on nav "« First ‹ Prev … 7 8 9 10 11 12 13 14 15 … Next › Last »" at bounding box center [690, 585] width 334 height 17
click at [621, 579] on link "7" at bounding box center [617, 585] width 7 height 14
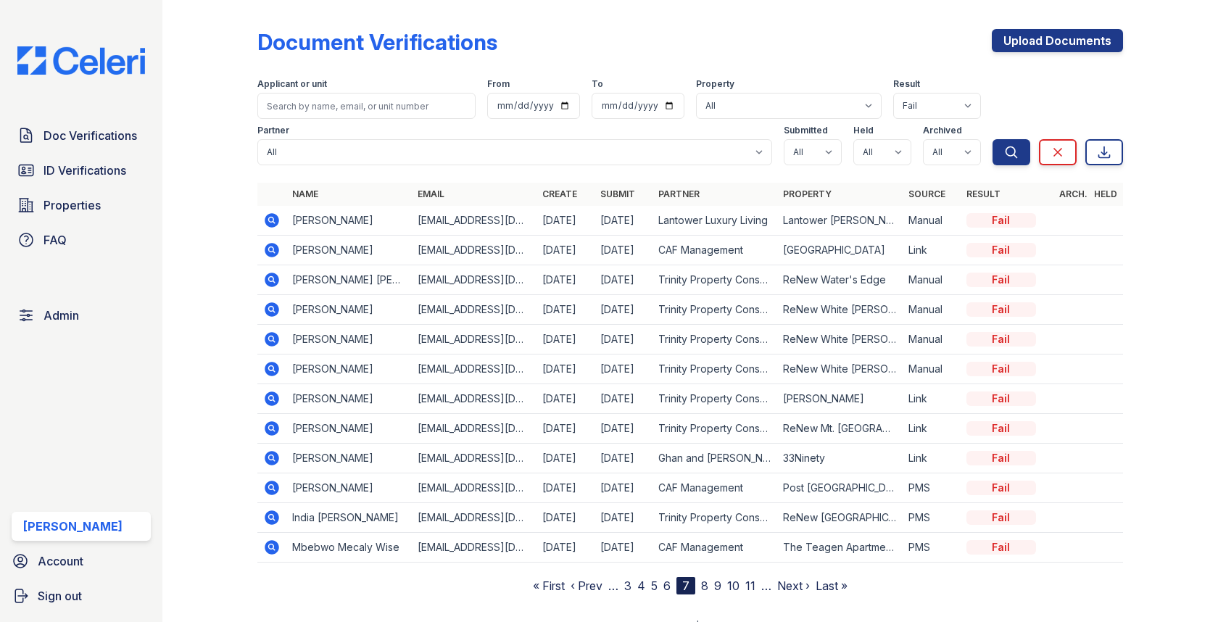
click at [639, 581] on link "4" at bounding box center [641, 585] width 8 height 14
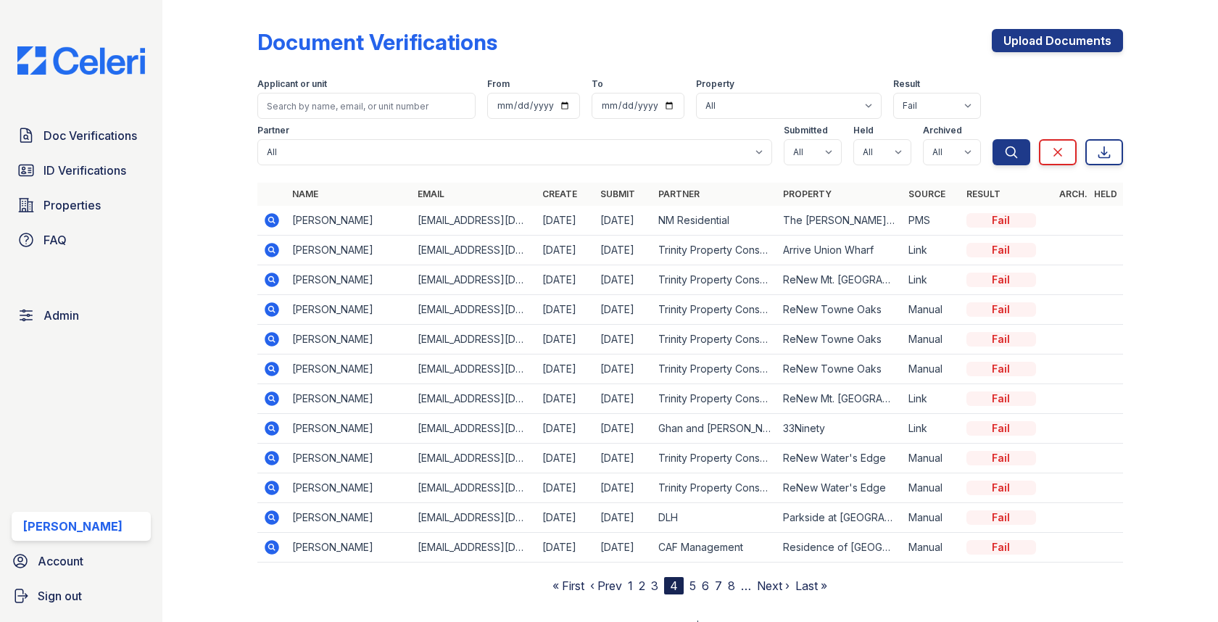
click at [274, 281] on icon at bounding box center [271, 279] width 17 height 17
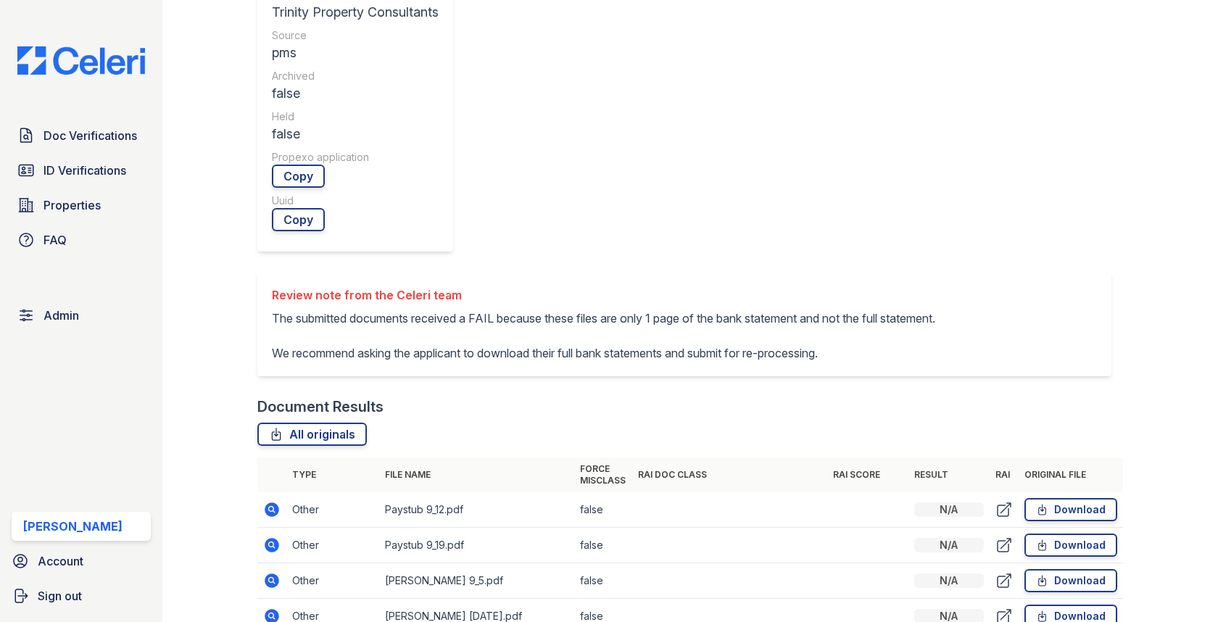
scroll to position [668, 0]
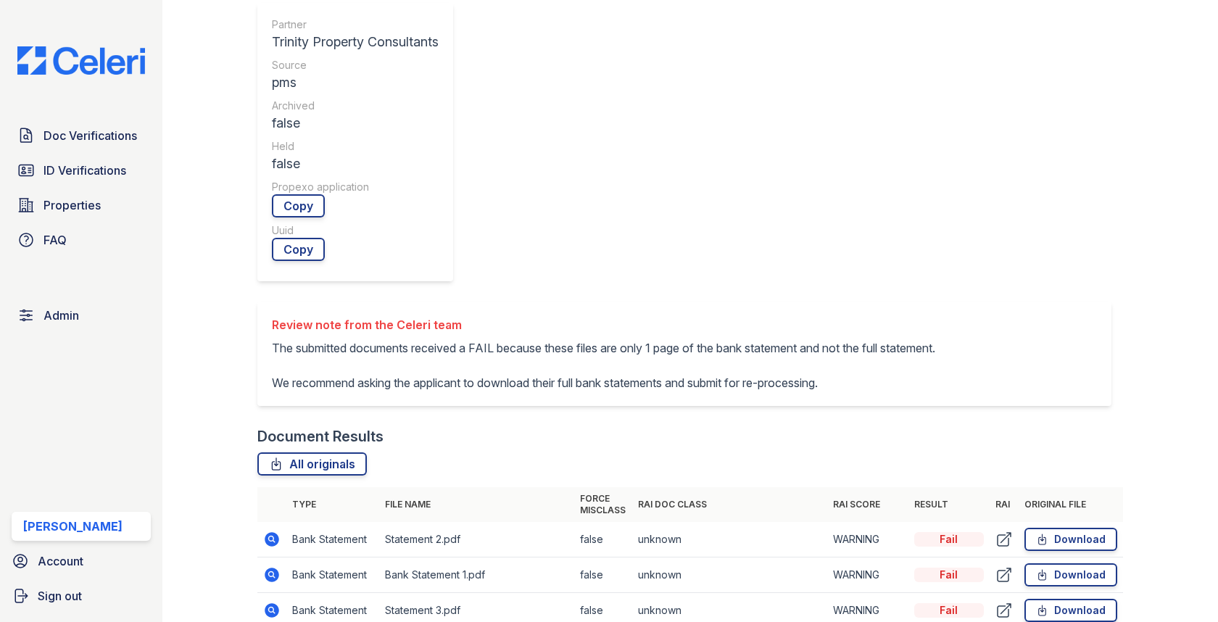
scroll to position [631, 0]
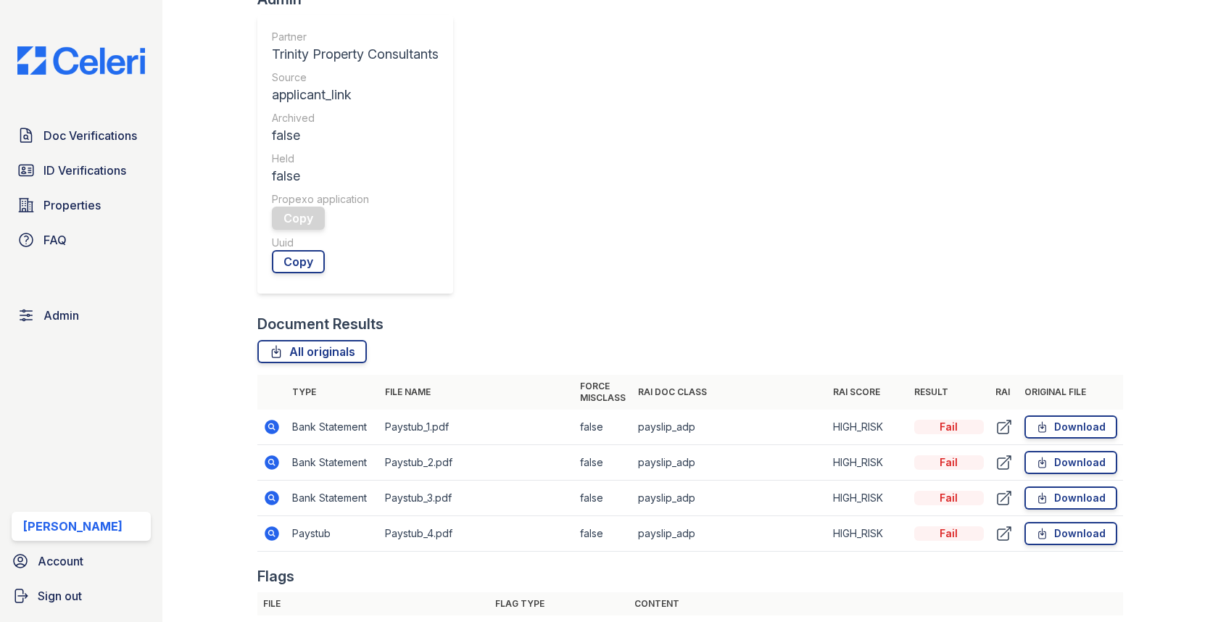
scroll to position [483, 0]
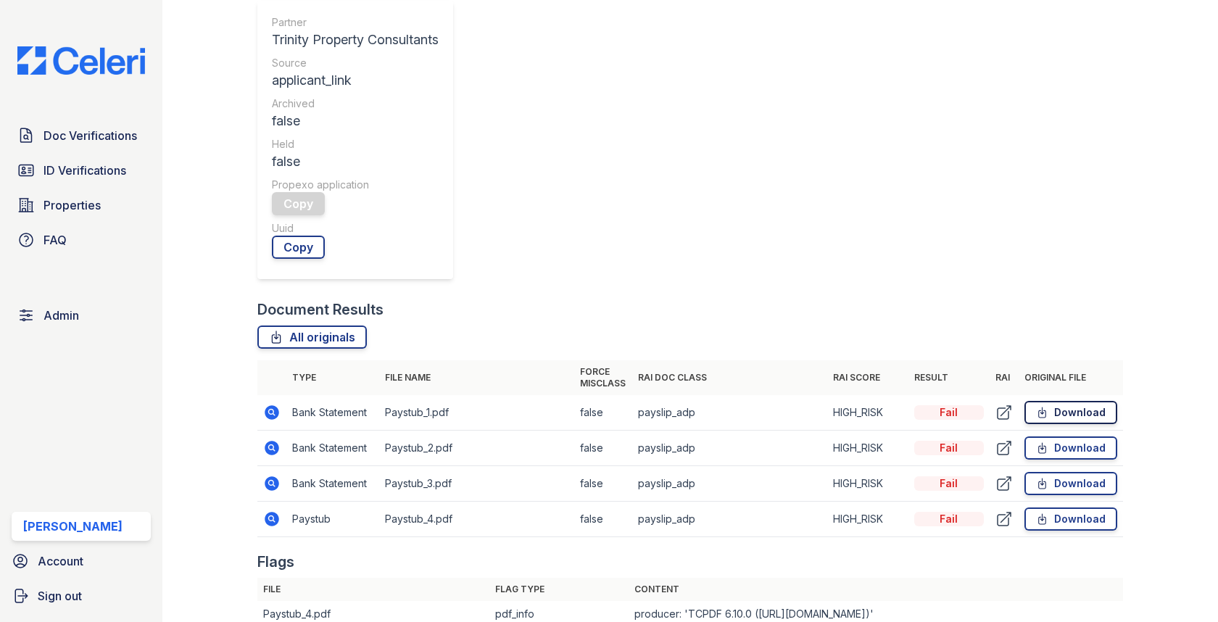
click at [1036, 401] on link "Download" at bounding box center [1070, 412] width 93 height 23
click at [1121, 431] on td "Download" at bounding box center [1070, 449] width 104 height 36
click at [1095, 436] on link "Download" at bounding box center [1070, 447] width 93 height 23
click at [1068, 472] on link "Download" at bounding box center [1070, 483] width 93 height 23
click at [1054, 507] on link "Download" at bounding box center [1070, 518] width 93 height 23
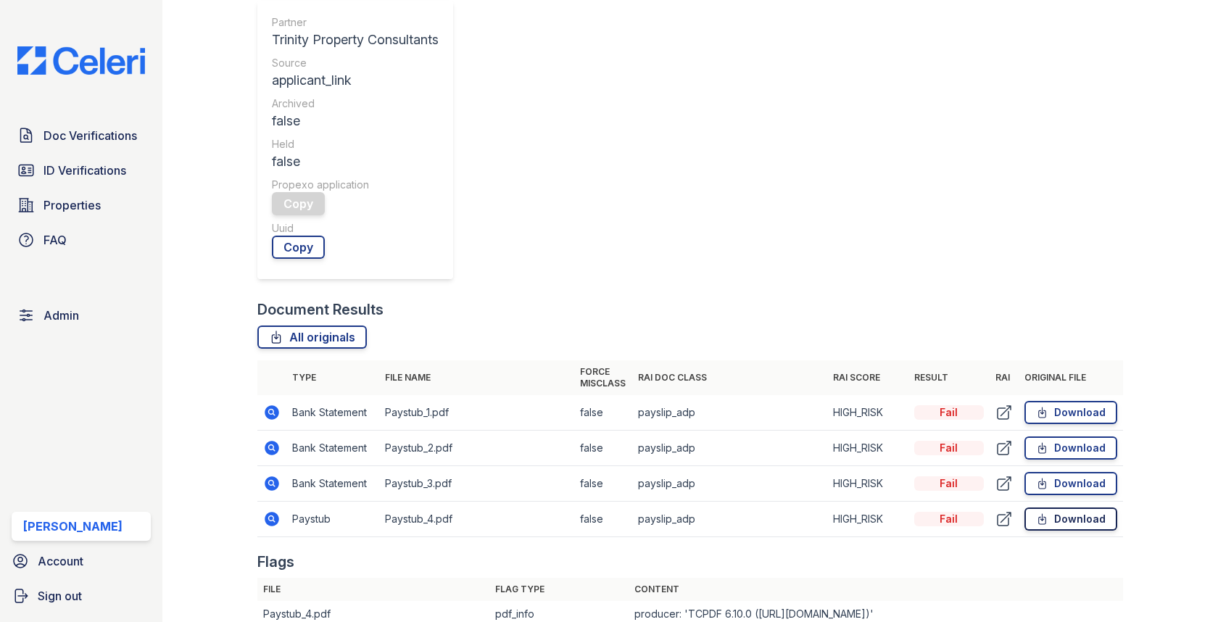
scroll to position [0, 0]
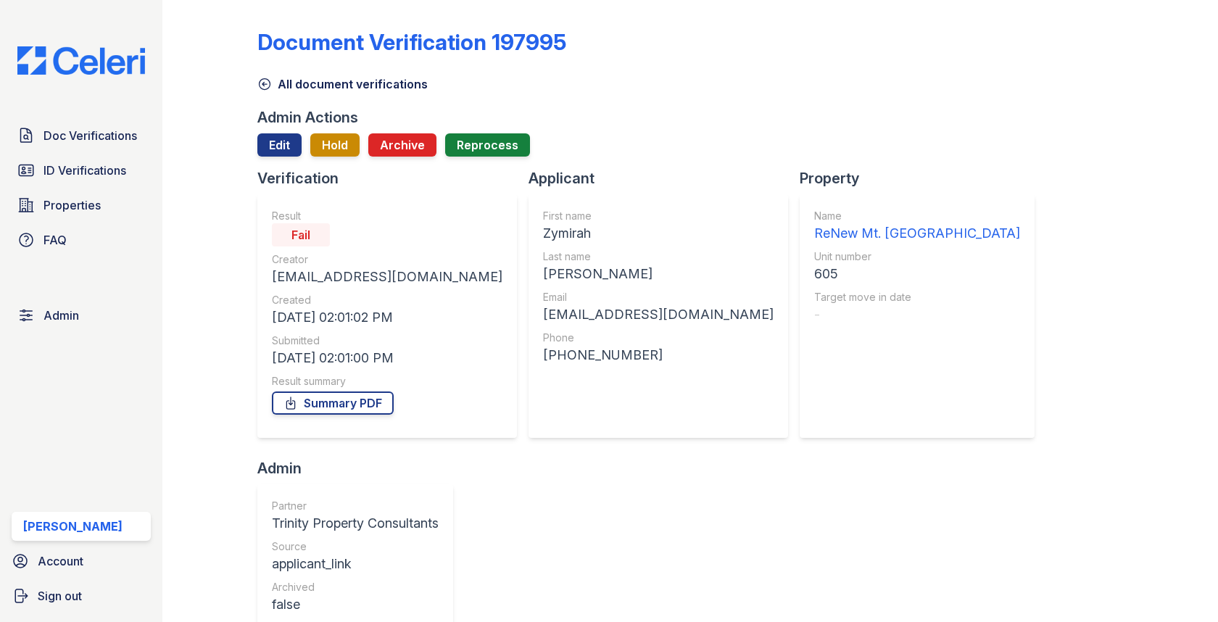
click at [543, 238] on div "Zymirah" at bounding box center [658, 233] width 230 height 20
copy div "Zymirah"
click at [543, 275] on div "[PERSON_NAME]" at bounding box center [658, 274] width 230 height 20
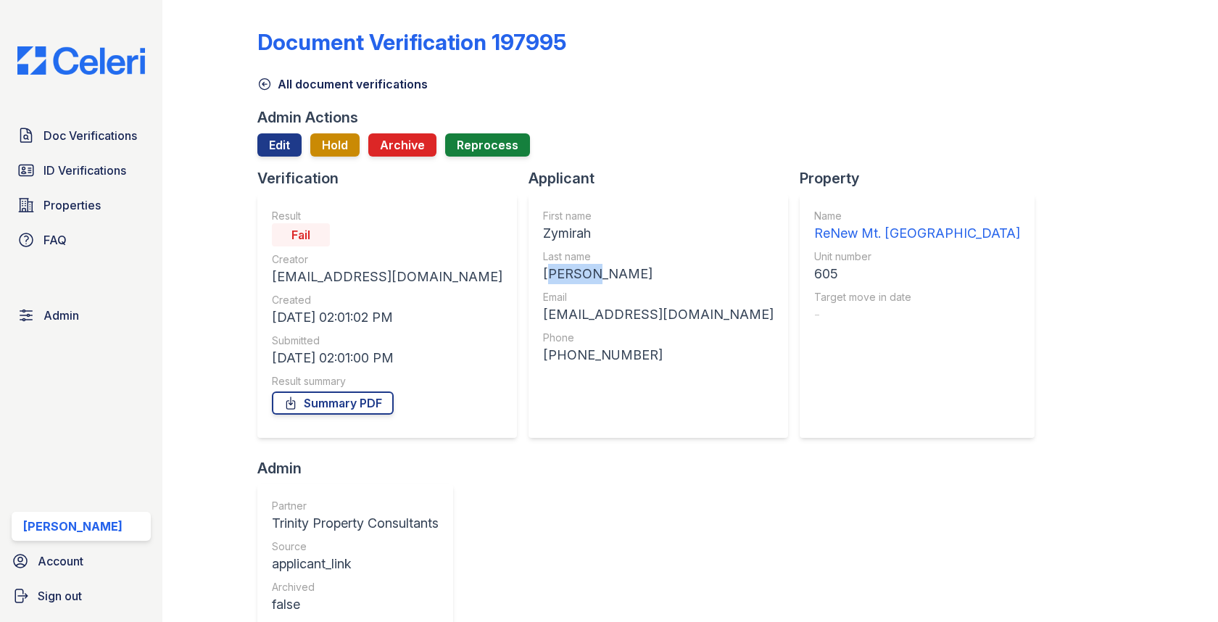
copy div "[PERSON_NAME]"
click at [543, 310] on div "[EMAIL_ADDRESS][DOMAIN_NAME]" at bounding box center [658, 314] width 230 height 20
copy div "[EMAIL_ADDRESS][DOMAIN_NAME]"
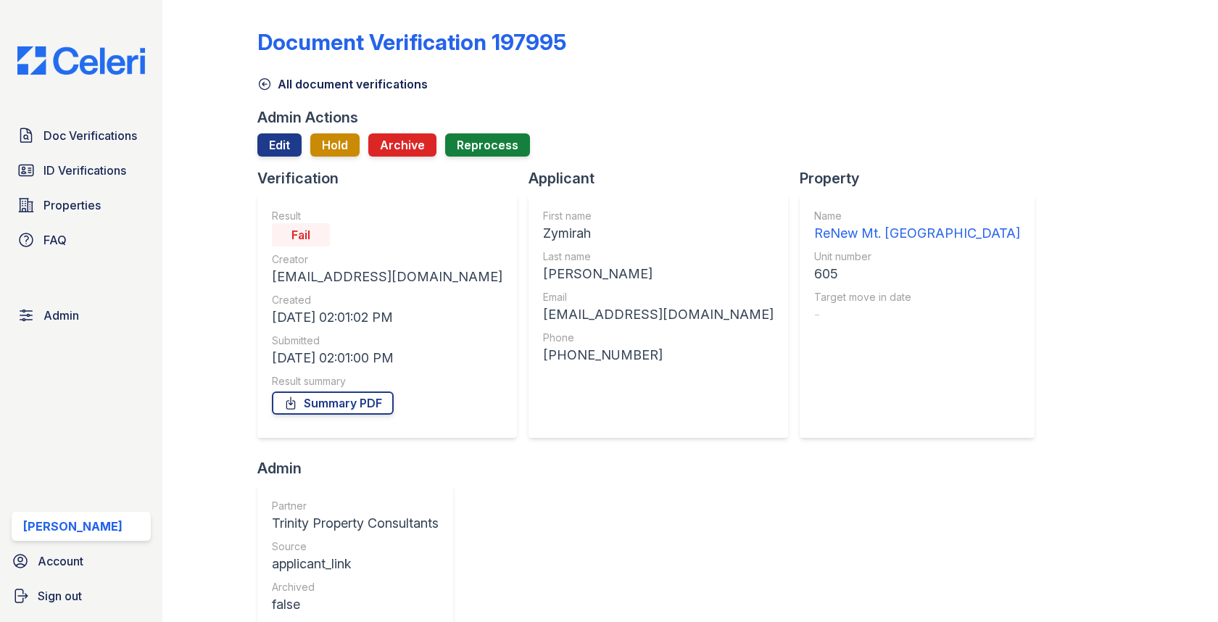
click at [814, 265] on div "605" at bounding box center [917, 274] width 206 height 20
copy div "605"
drag, startPoint x: 481, startPoint y: 357, endPoint x: 568, endPoint y: 357, distance: 87.0
click at [568, 357] on div "[PHONE_NUMBER]" at bounding box center [658, 355] width 230 height 20
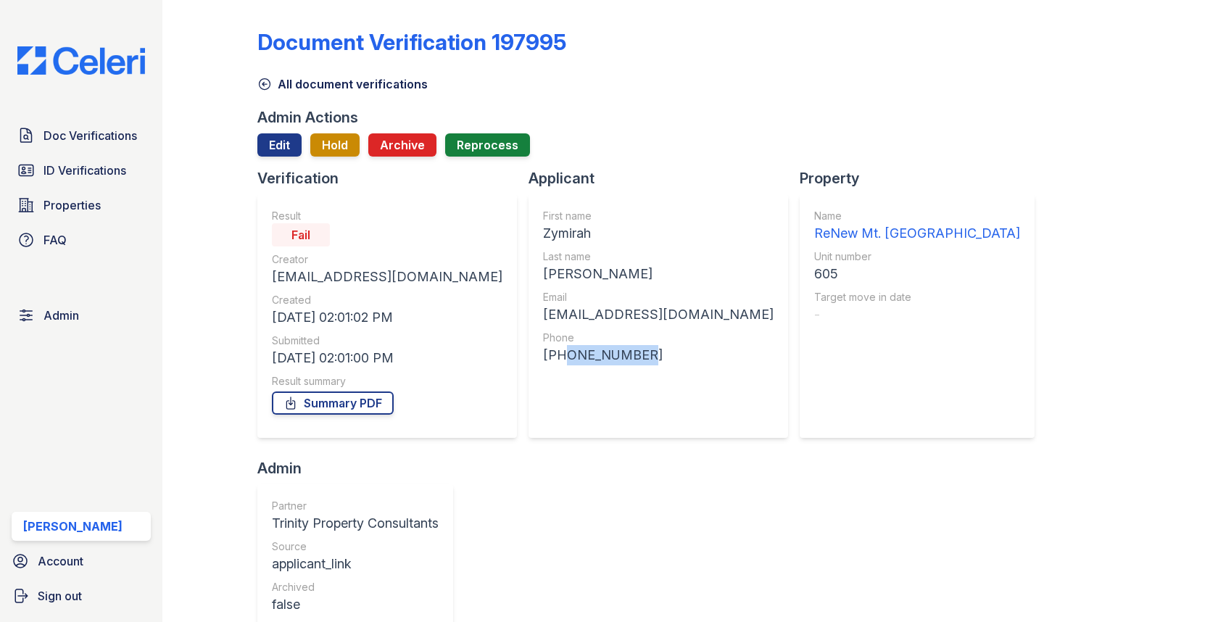
copy div "4458882991"
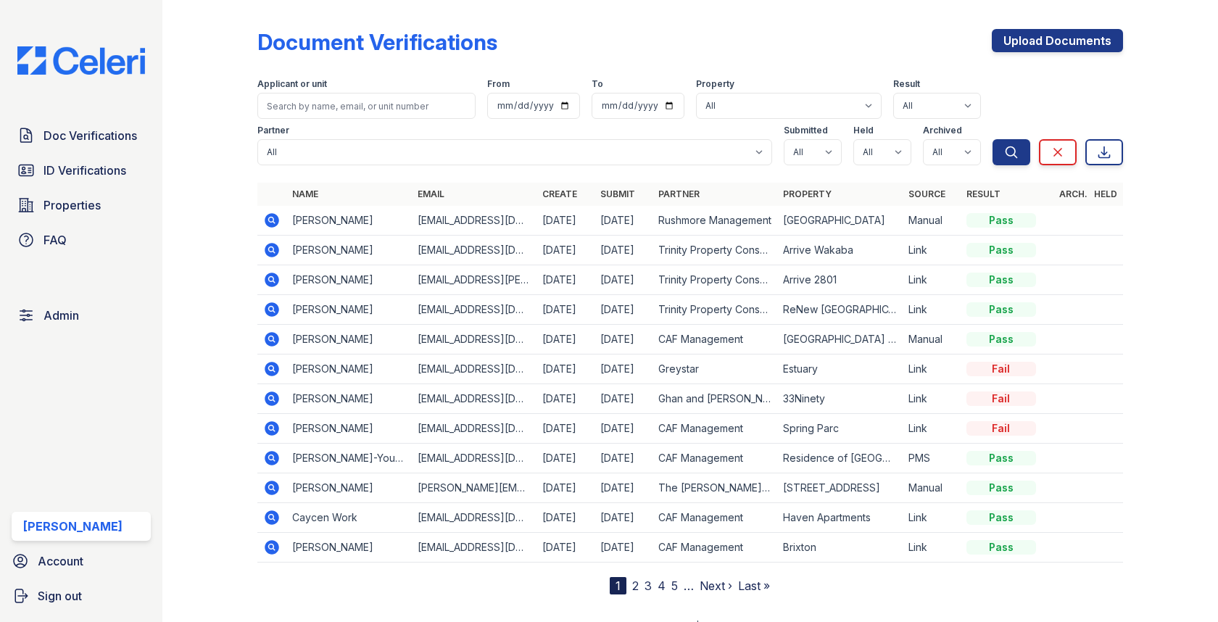
click at [1037, 52] on div "Upload Documents" at bounding box center [1057, 48] width 131 height 38
click at [1037, 36] on link "Upload Documents" at bounding box center [1057, 40] width 131 height 23
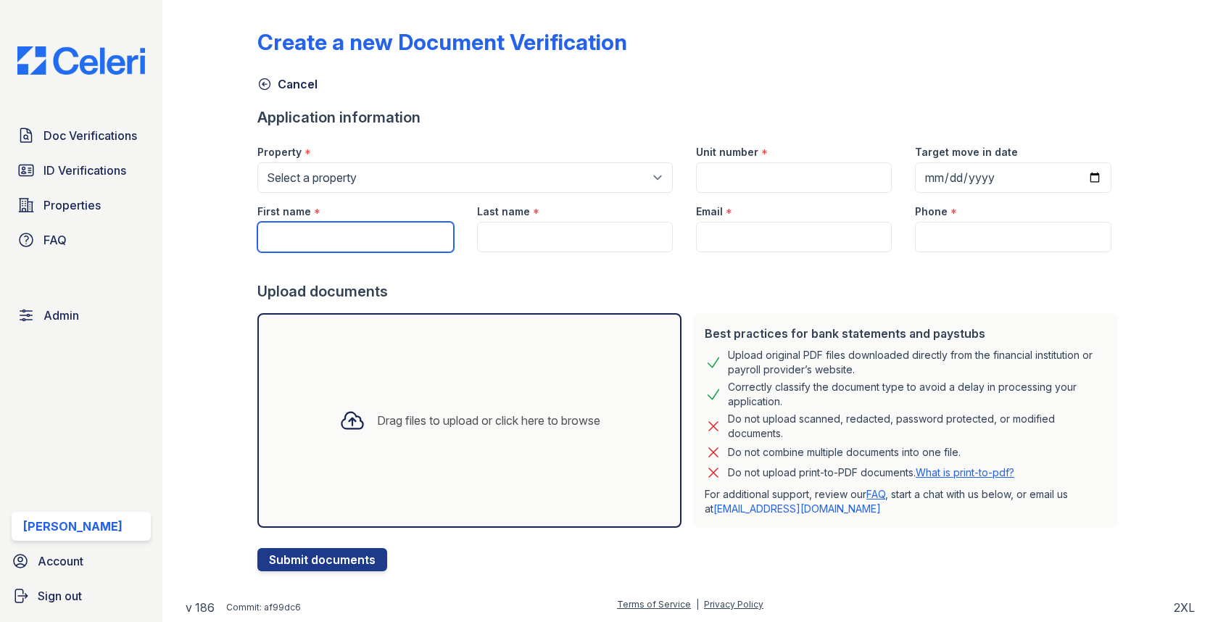
click at [385, 246] on input "First name" at bounding box center [355, 237] width 196 height 30
paste input "Zymirah"
type input "Zymirah"
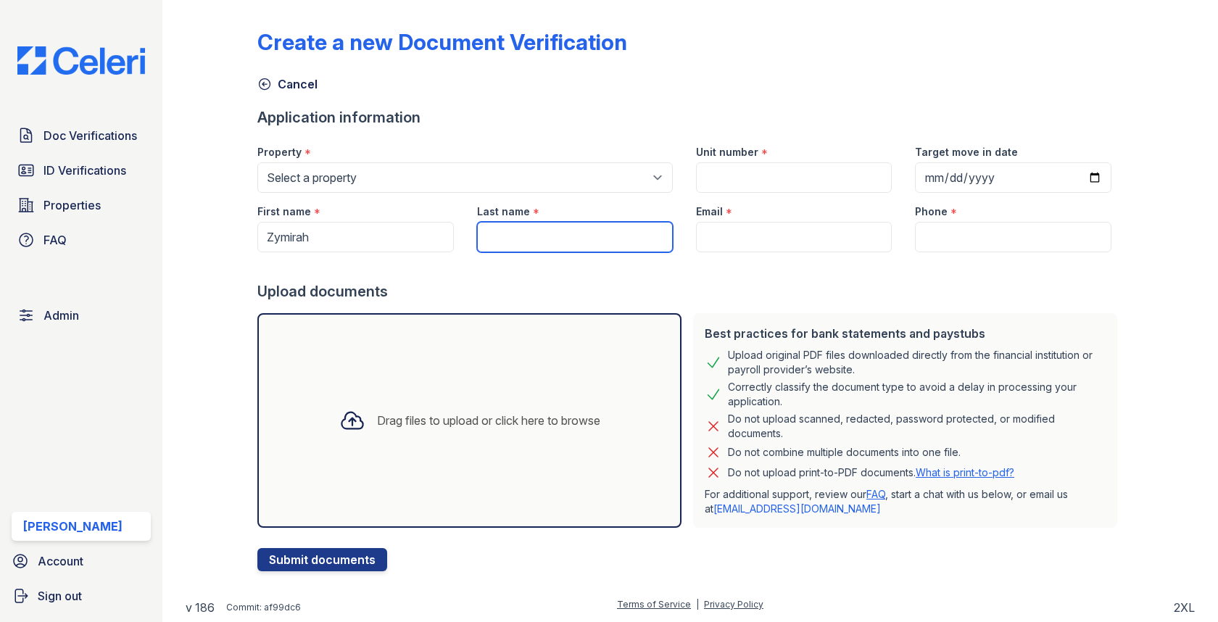
click at [531, 247] on input "Last name" at bounding box center [575, 237] width 196 height 30
paste input "[PERSON_NAME]"
type input "[PERSON_NAME]"
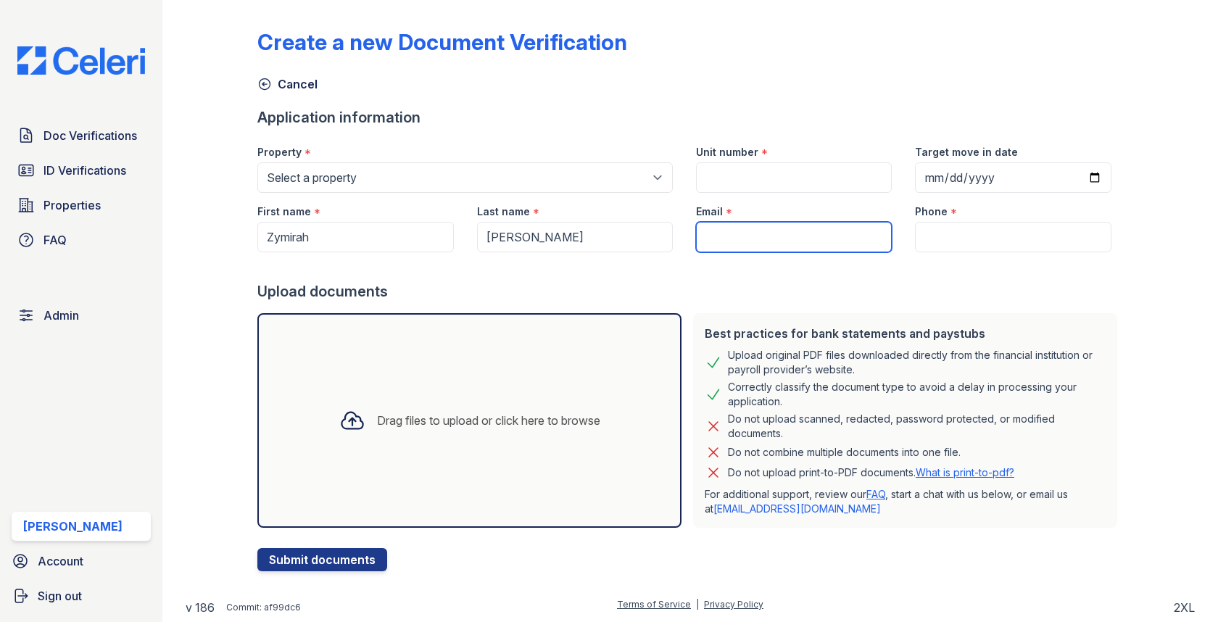
click at [782, 242] on input "Email" at bounding box center [794, 237] width 196 height 30
paste input "[EMAIL_ADDRESS][DOMAIN_NAME]"
type input "[EMAIL_ADDRESS][DOMAIN_NAME]"
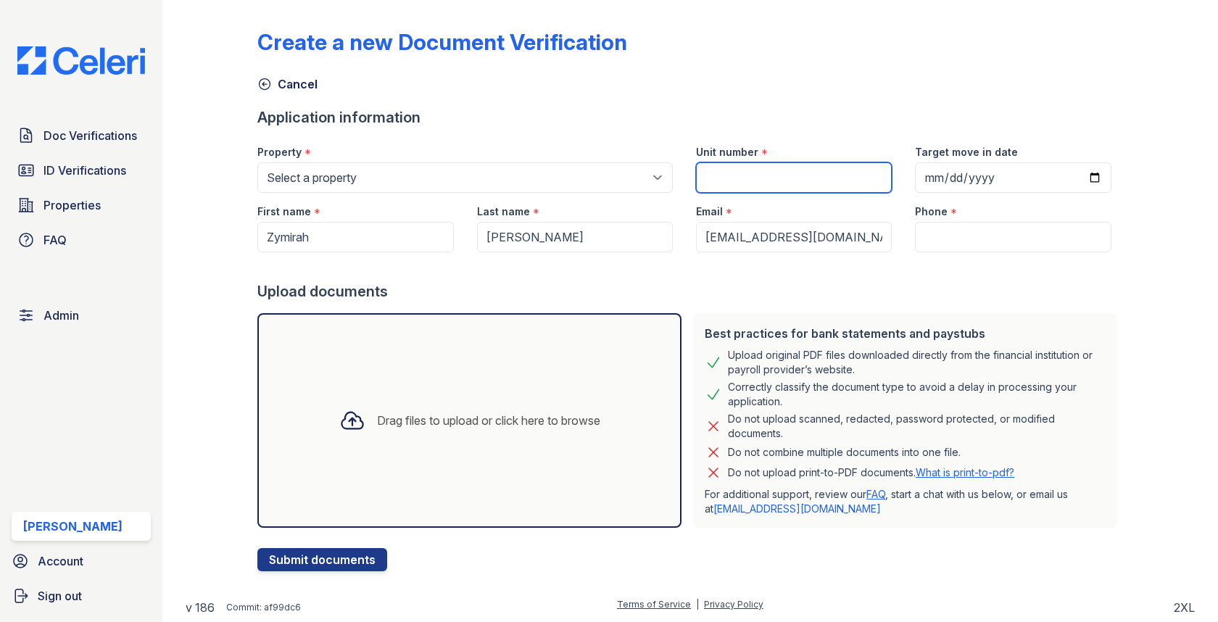
click at [755, 176] on input "Unit number" at bounding box center [794, 177] width 196 height 30
paste input "605"
type input "605"
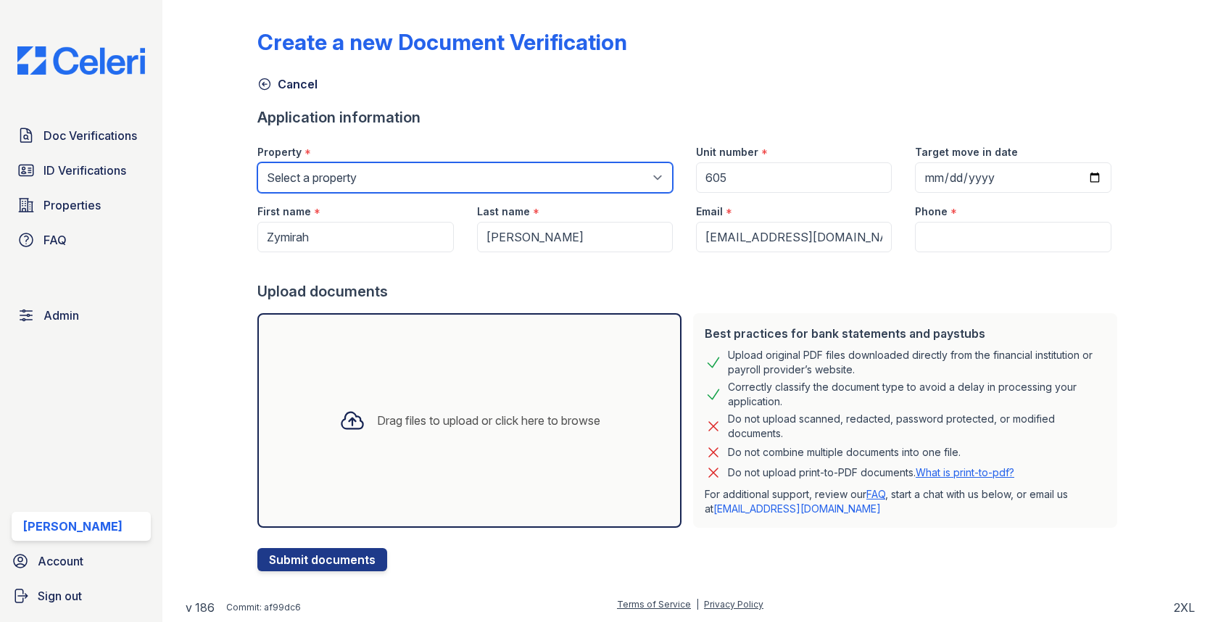
click at [523, 183] on select "Select a property [GEOGRAPHIC_DATA][PERSON_NAME] [GEOGRAPHIC_DATA] [STREET_ADDR…" at bounding box center [464, 177] width 415 height 30
select select "1803"
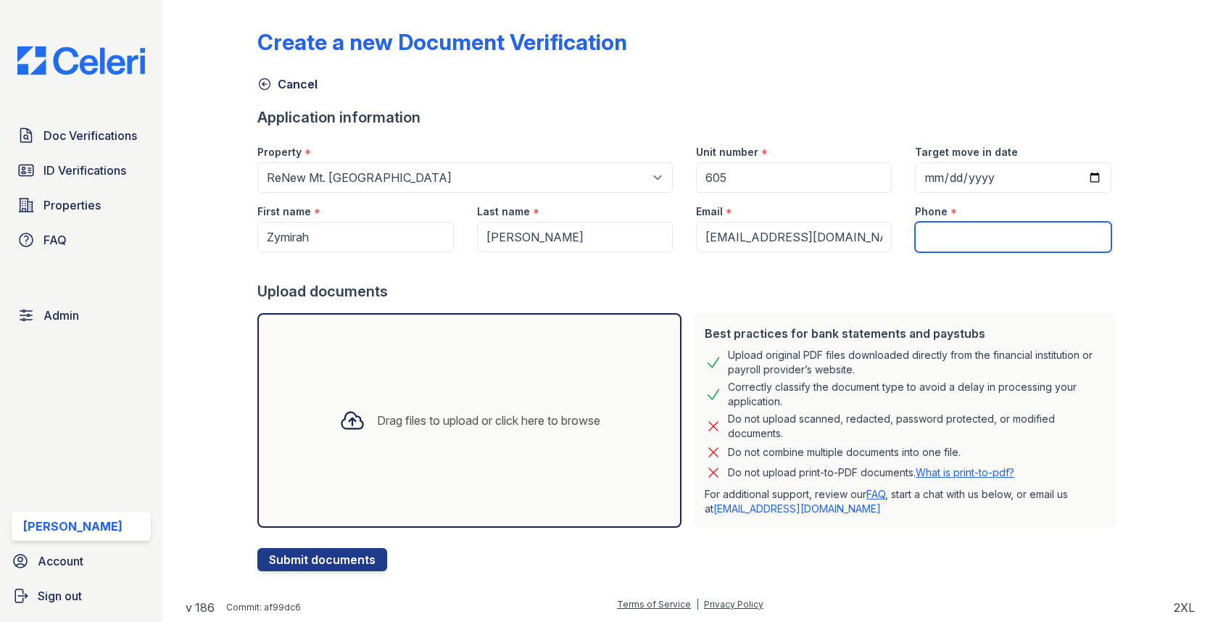
click at [959, 246] on input "Phone" at bounding box center [1013, 237] width 196 height 30
paste input "4458882991"
type input "4458882991"
click at [551, 386] on div "Drag files to upload or click here to browse" at bounding box center [469, 420] width 424 height 215
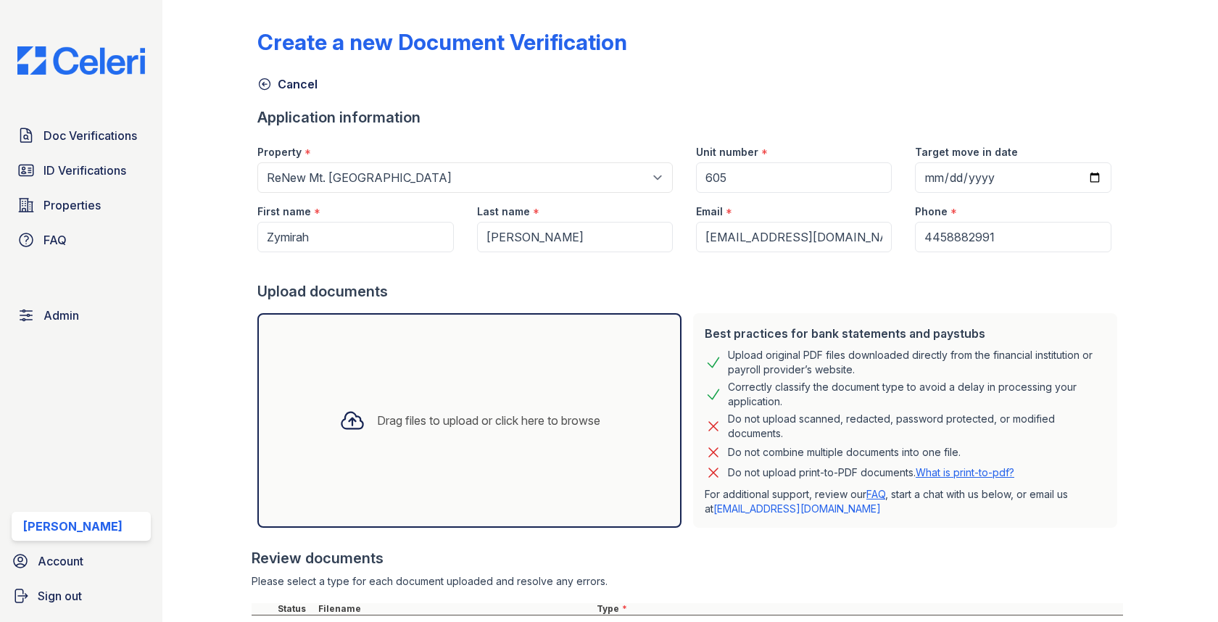
scroll to position [128, 0]
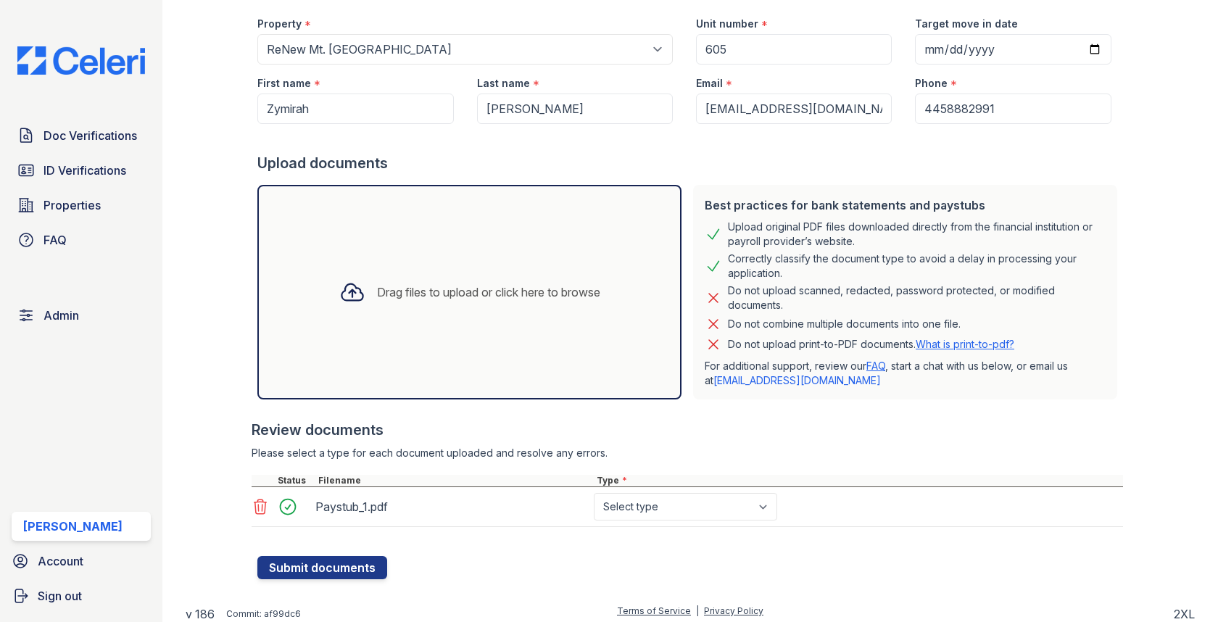
select select "paystub"
click at [354, 563] on button "Submit documents" at bounding box center [322, 567] width 130 height 23
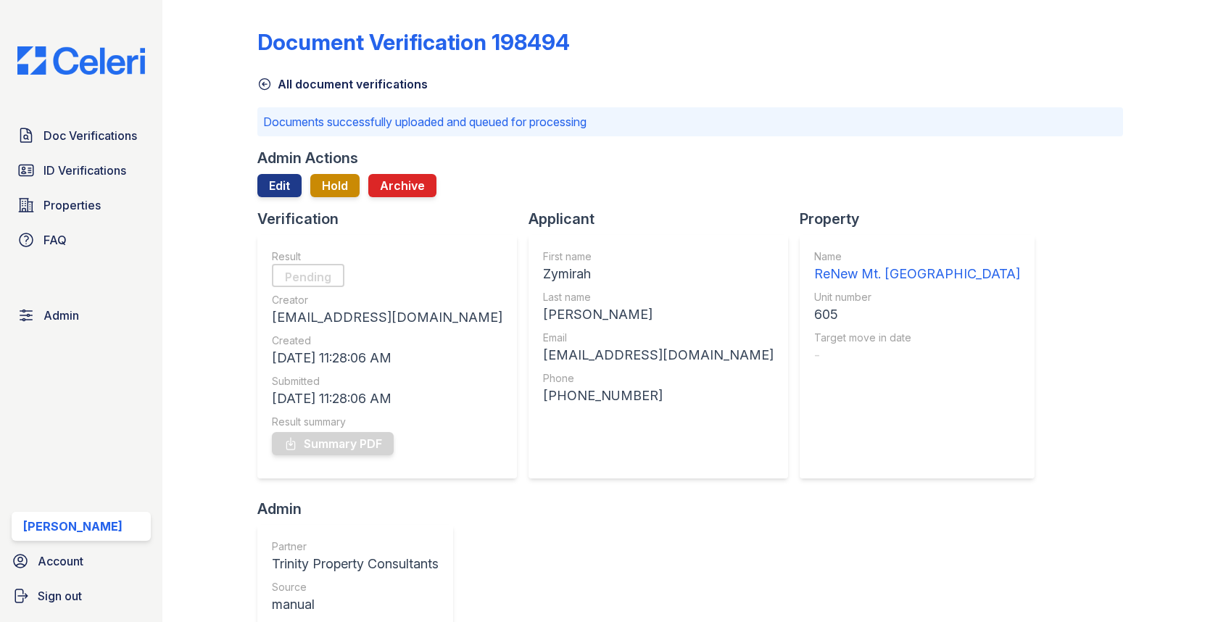
click at [543, 263] on div "First name" at bounding box center [658, 256] width 230 height 14
click at [543, 270] on div "Zymirah" at bounding box center [658, 274] width 230 height 20
copy div "Zymirah"
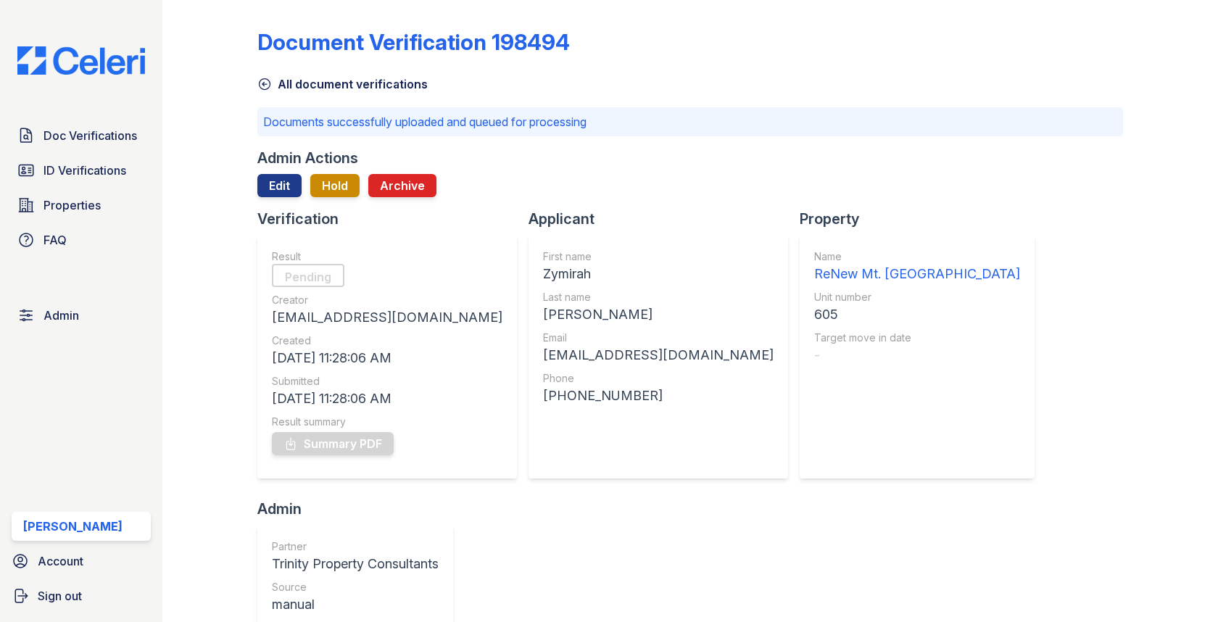
click at [543, 320] on div "[PERSON_NAME]" at bounding box center [658, 314] width 230 height 20
copy div "[PERSON_NAME]"
click at [552, 351] on div "[EMAIL_ADDRESS][DOMAIN_NAME]" at bounding box center [658, 355] width 230 height 20
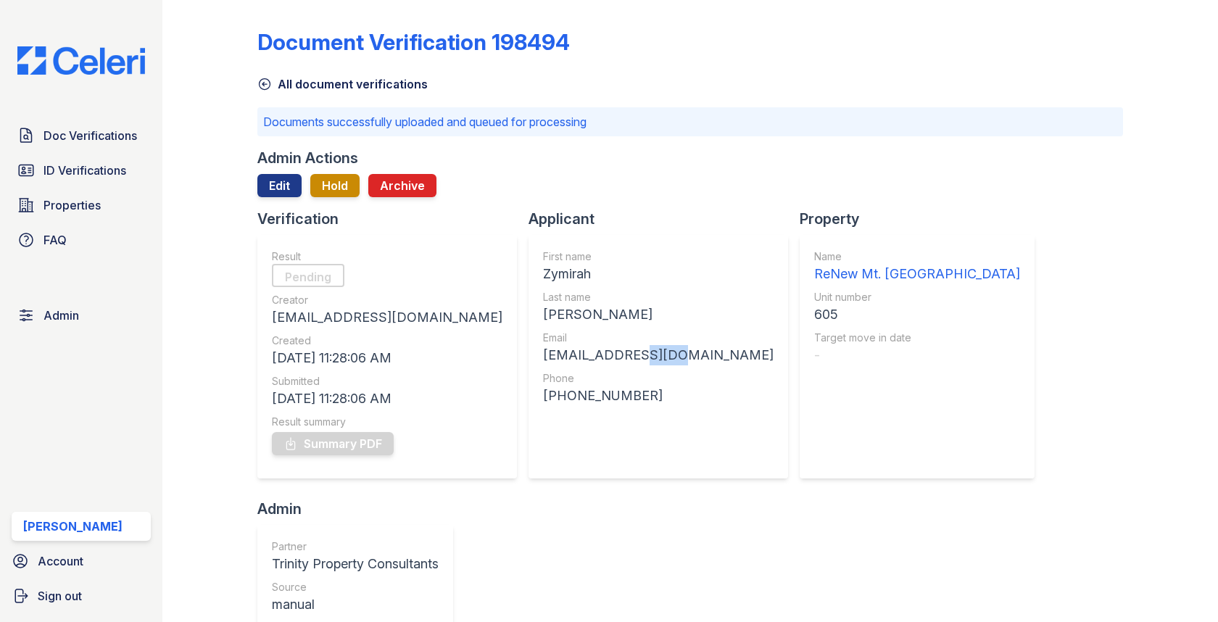
click at [552, 351] on div "[EMAIL_ADDRESS][DOMAIN_NAME]" at bounding box center [658, 355] width 230 height 20
copy div "[EMAIL_ADDRESS][DOMAIN_NAME]"
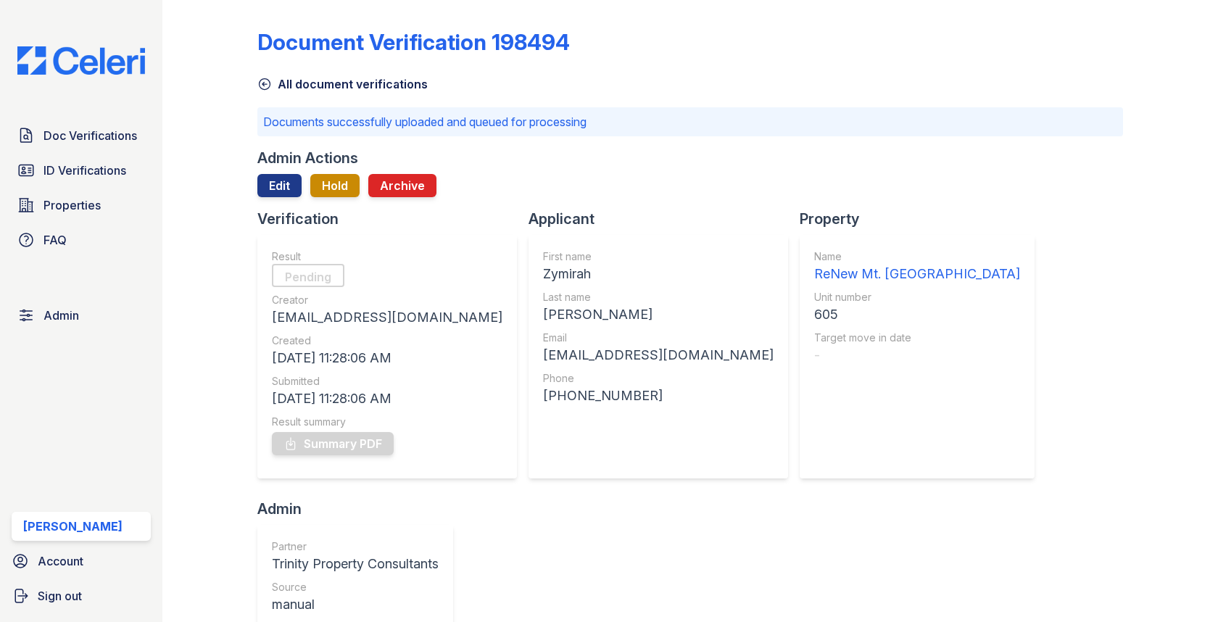
click at [814, 312] on div "605" at bounding box center [917, 314] width 206 height 20
copy div "605"
drag, startPoint x: 462, startPoint y: 392, endPoint x: 600, endPoint y: 392, distance: 137.7
click at [600, 392] on div "[PHONE_NUMBER]" at bounding box center [658, 396] width 230 height 20
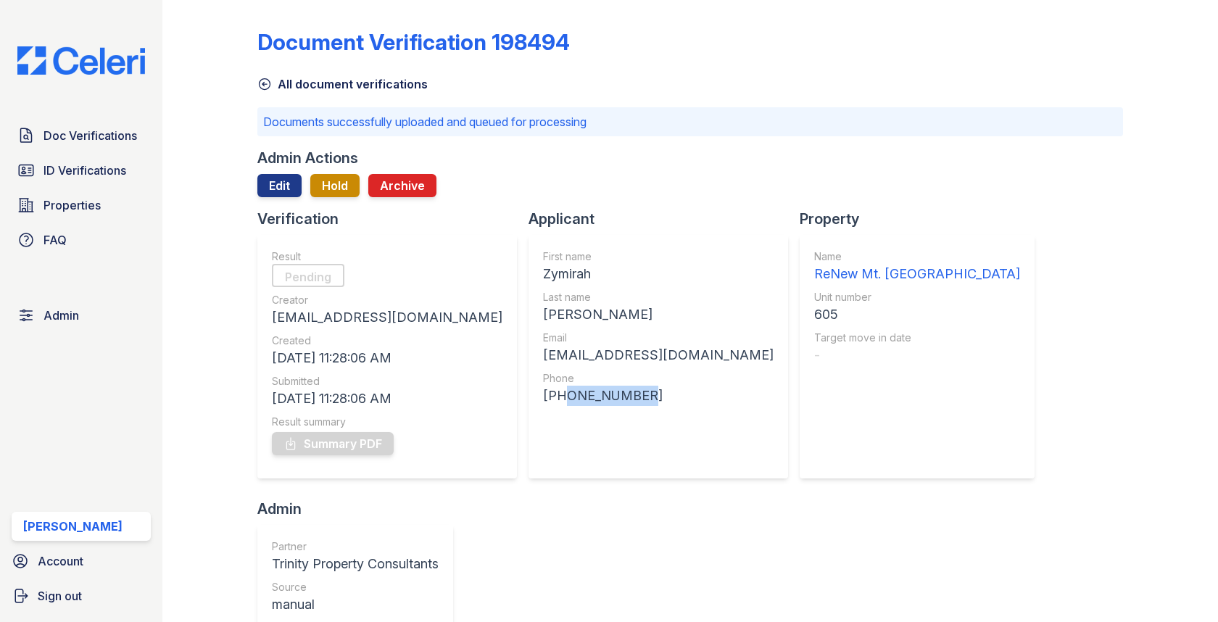
copy div "4458882991"
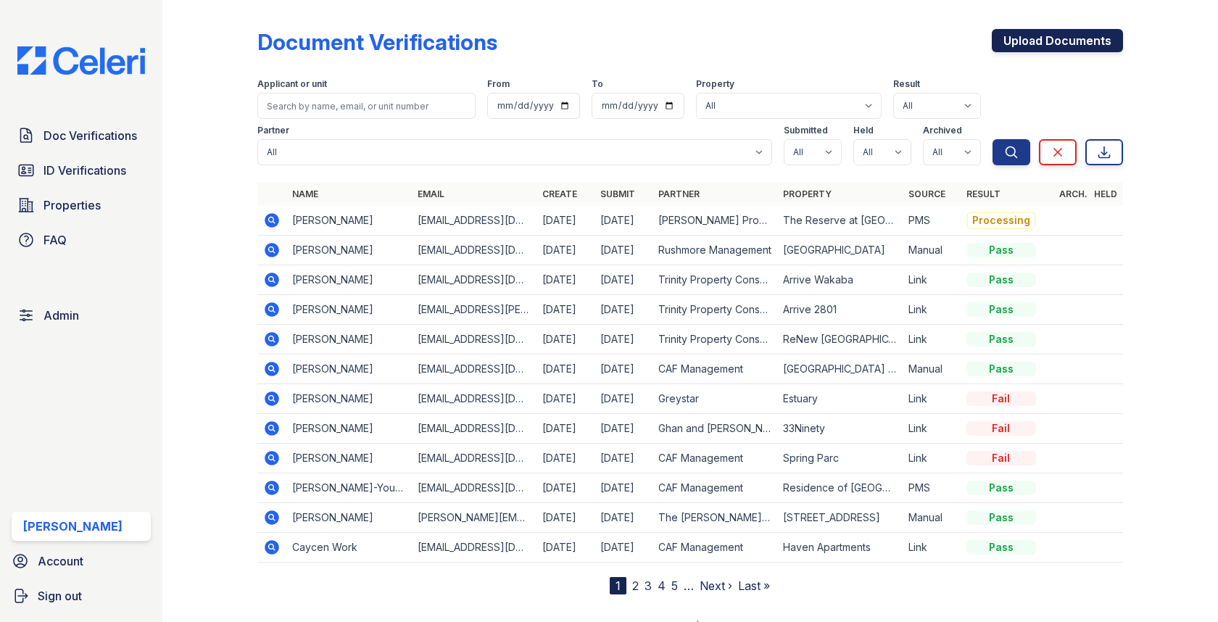
click at [1068, 45] on link "Upload Documents" at bounding box center [1057, 40] width 131 height 23
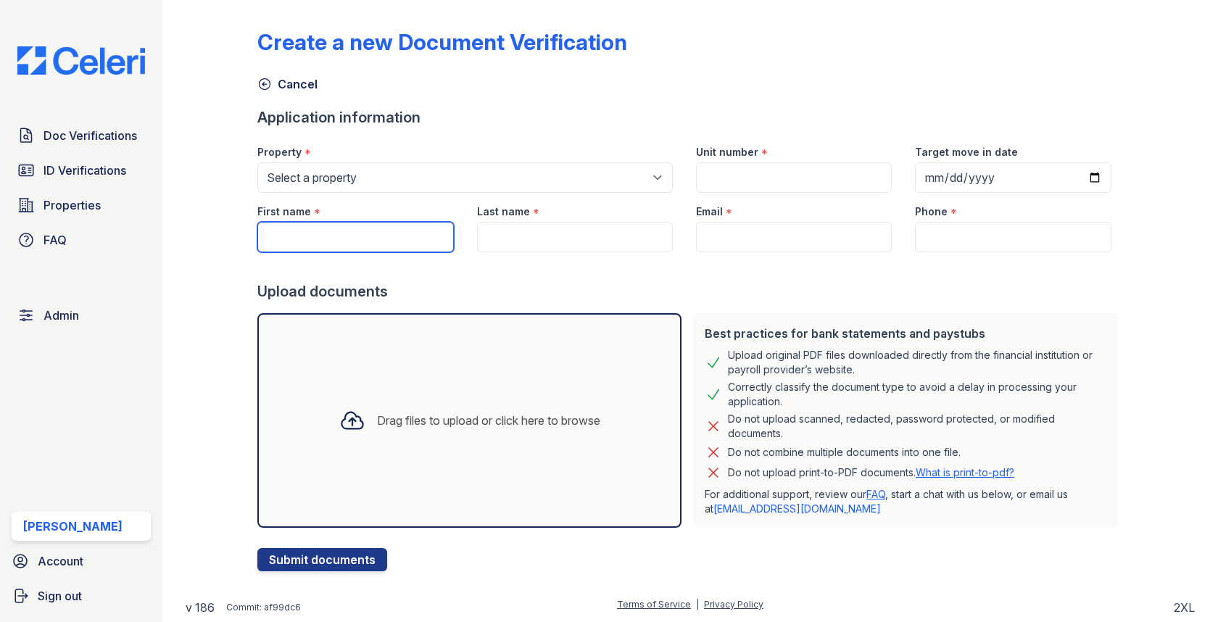
click at [383, 241] on input "First name" at bounding box center [355, 237] width 196 height 30
paste input "Zymirah"
type input "Zymirah"
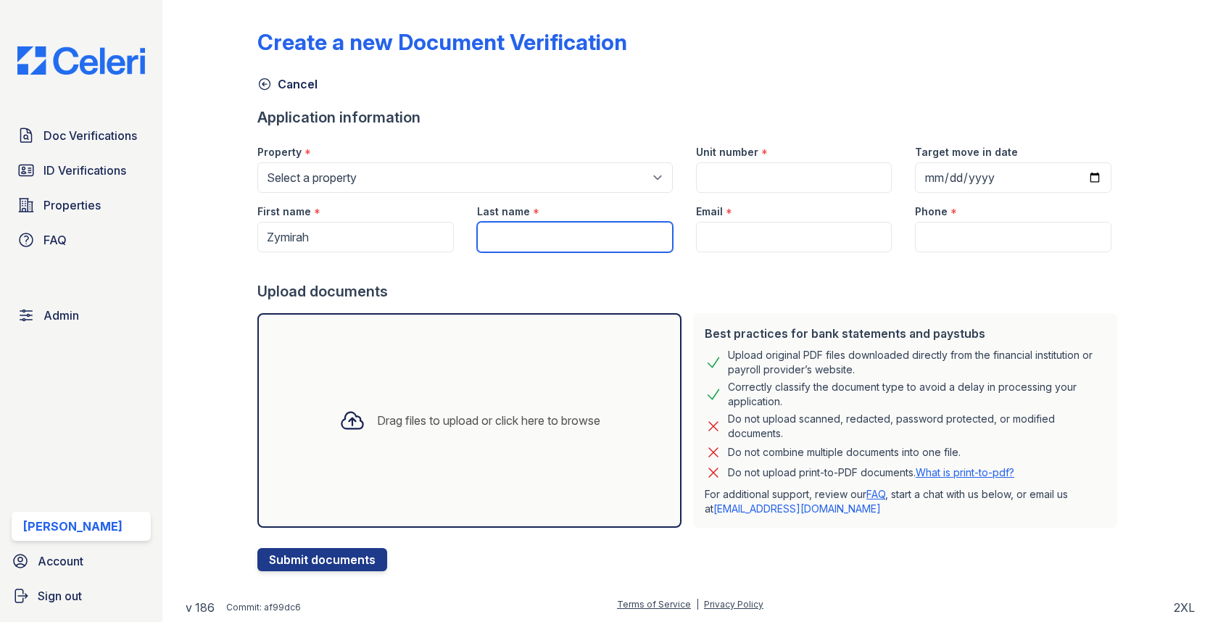
click at [525, 223] on input "Last name" at bounding box center [575, 237] width 196 height 30
paste input "[PERSON_NAME]"
type input "[PERSON_NAME]"
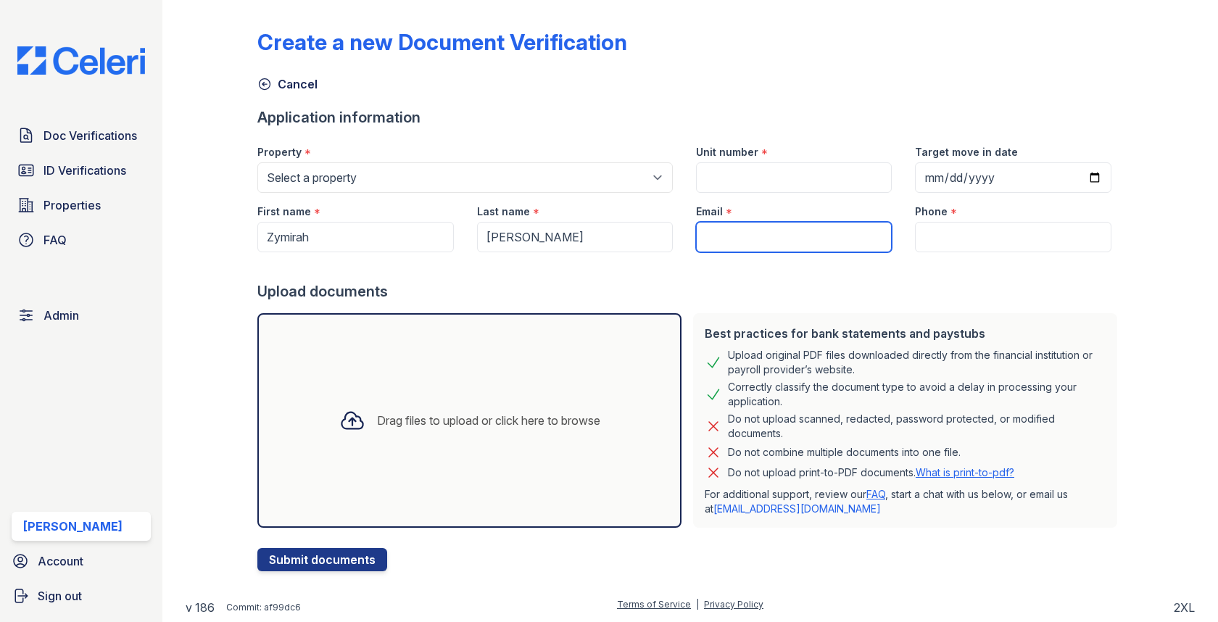
click at [776, 239] on input "Email" at bounding box center [794, 237] width 196 height 30
paste input "[EMAIL_ADDRESS][DOMAIN_NAME]"
type input "[EMAIL_ADDRESS][DOMAIN_NAME]"
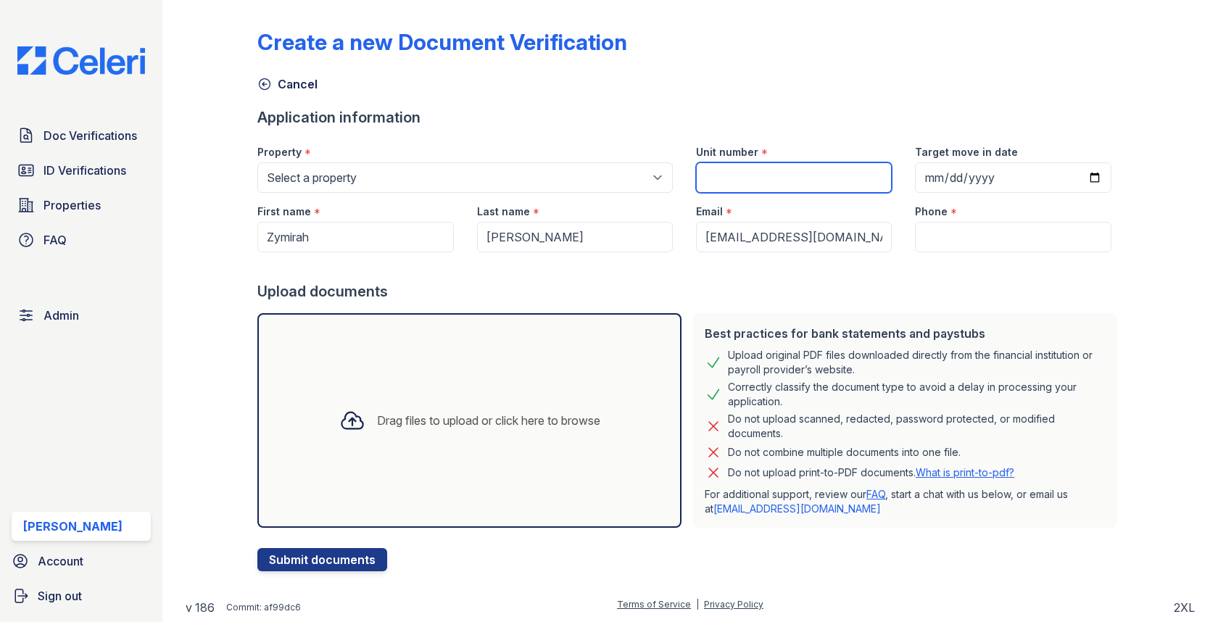
click at [749, 178] on input "Unit number" at bounding box center [794, 177] width 196 height 30
paste input "605"
type input "605"
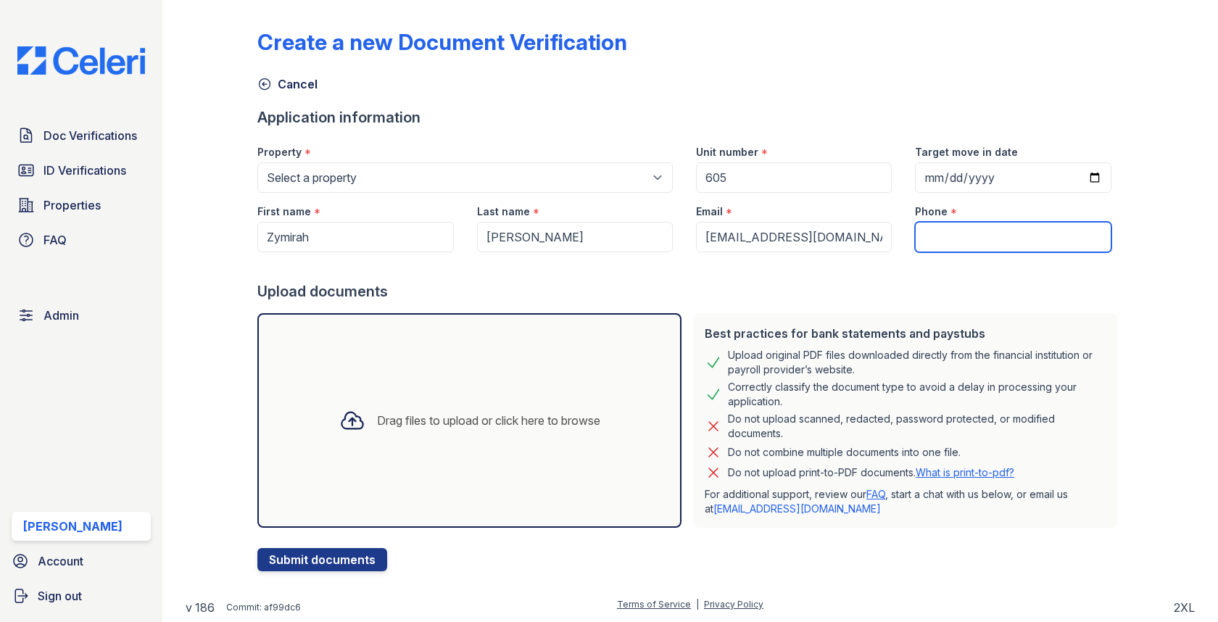
click at [921, 225] on input "Phone" at bounding box center [1013, 237] width 196 height 30
paste input "4458882991"
type input "4458882991"
click at [384, 423] on div "Drag files to upload or click here to browse" at bounding box center [488, 420] width 223 height 17
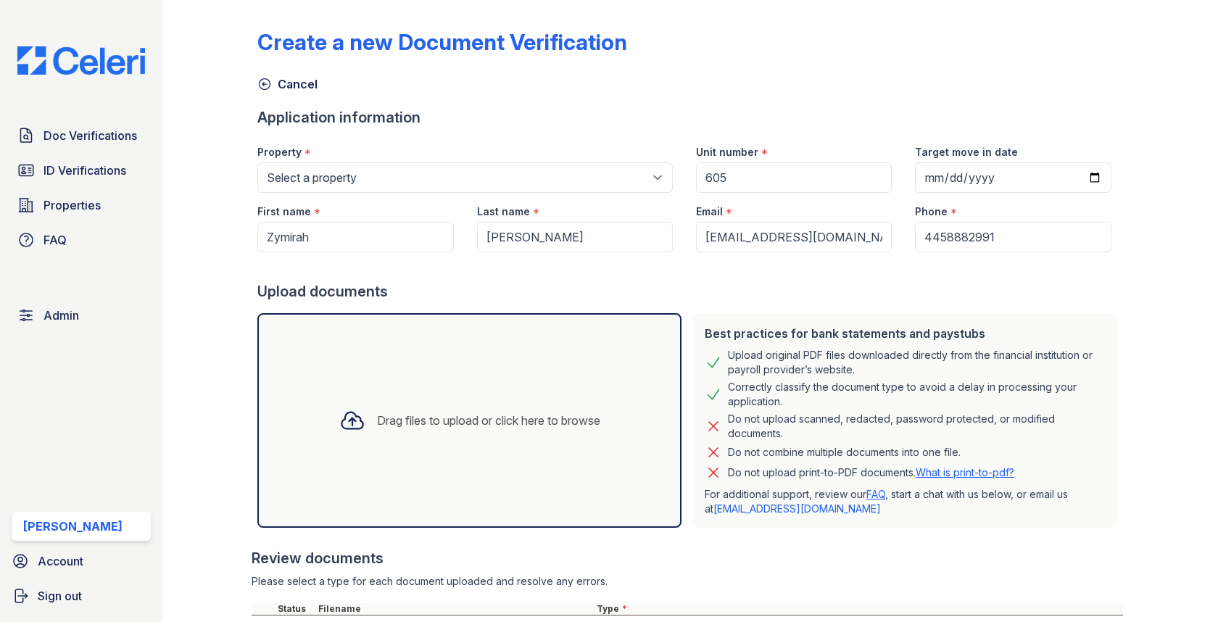
scroll to position [128, 0]
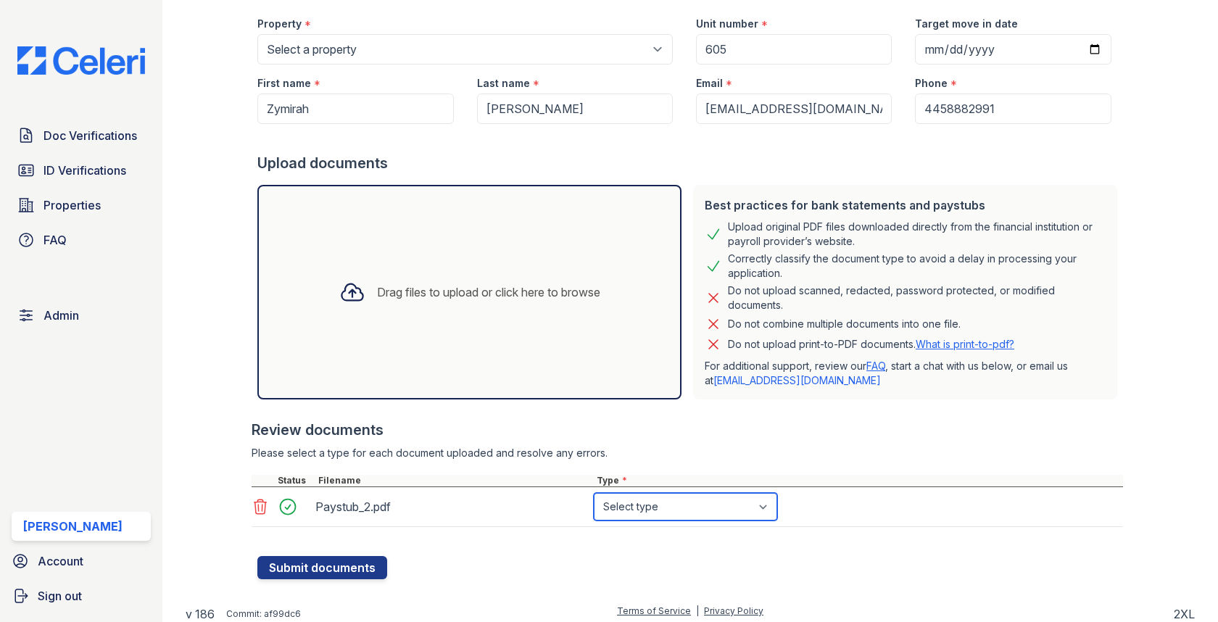
click at [628, 510] on select "Select type Paystub Bank Statement Offer Letter Tax Documents Benefit Award Let…" at bounding box center [685, 507] width 183 height 28
select select "paystub"
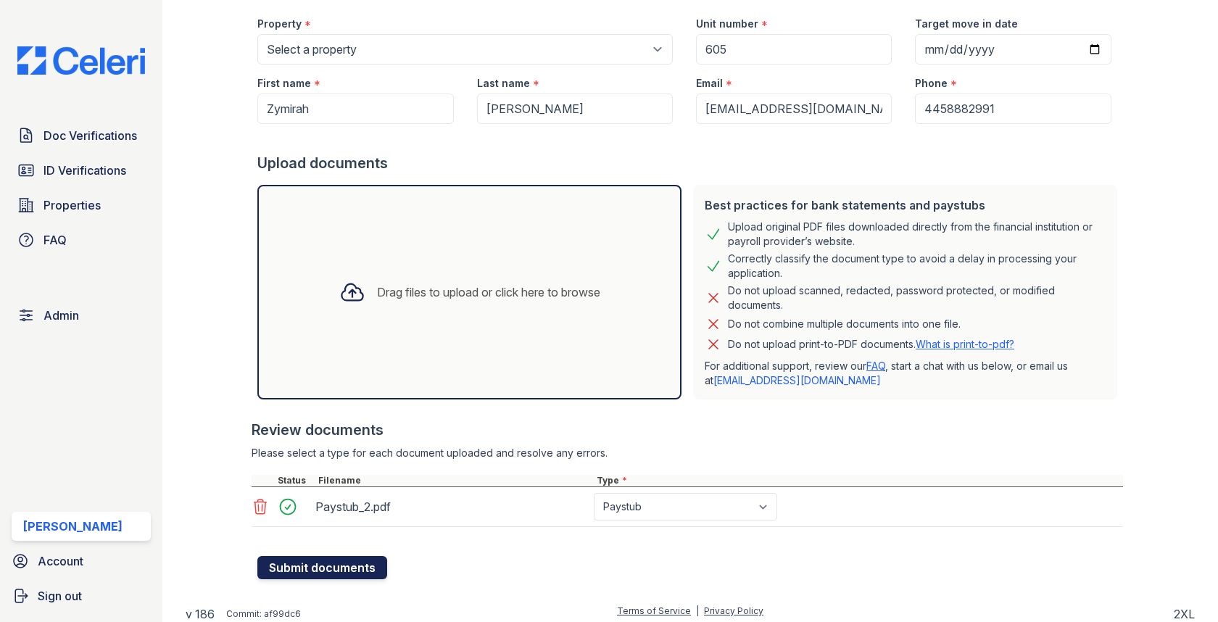
click at [351, 569] on button "Submit documents" at bounding box center [322, 567] width 130 height 23
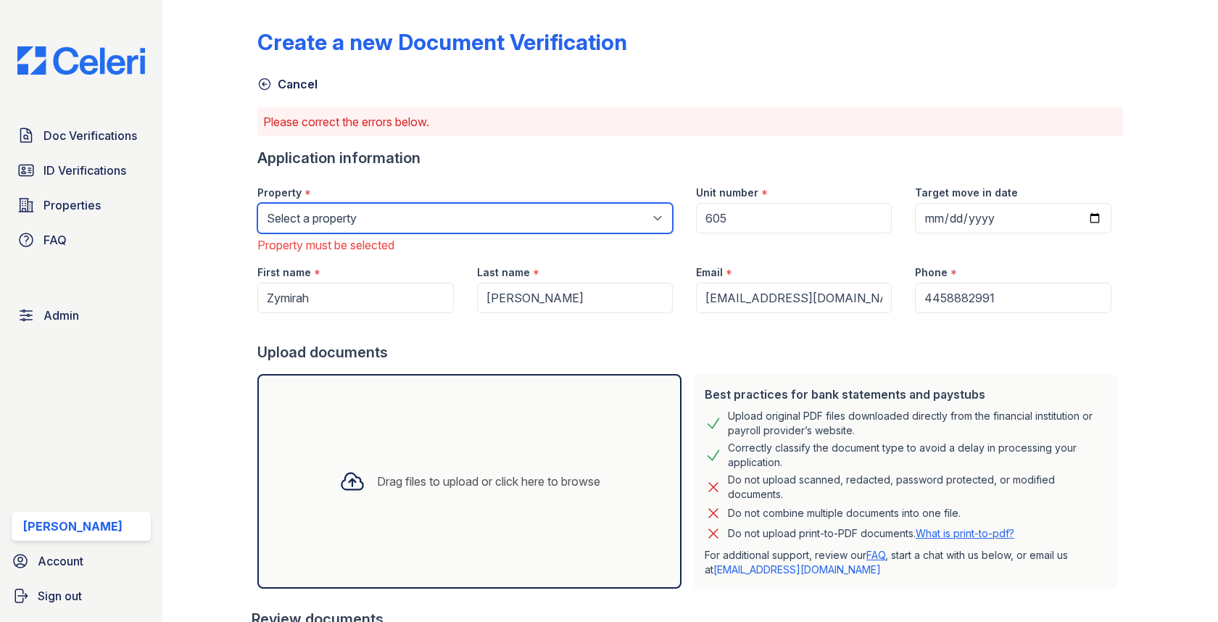
click at [543, 212] on select "Select a property [GEOGRAPHIC_DATA][PERSON_NAME] [GEOGRAPHIC_DATA] [STREET_ADDR…" at bounding box center [464, 218] width 415 height 30
select select "1803"
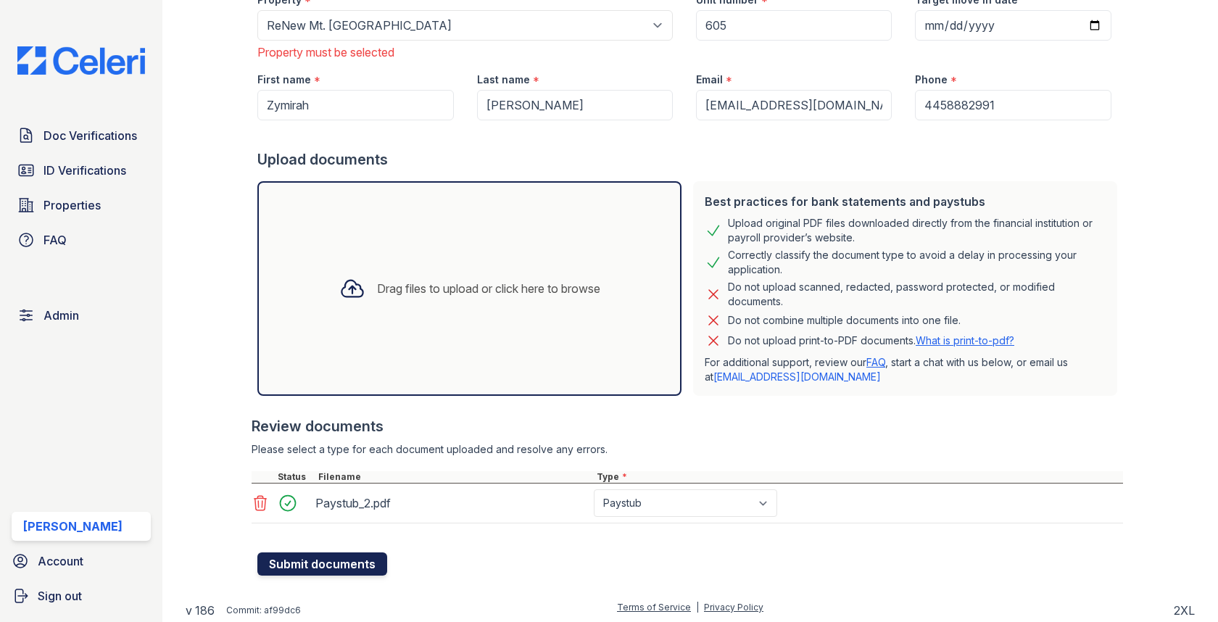
click at [346, 555] on button "Submit documents" at bounding box center [322, 563] width 130 height 23
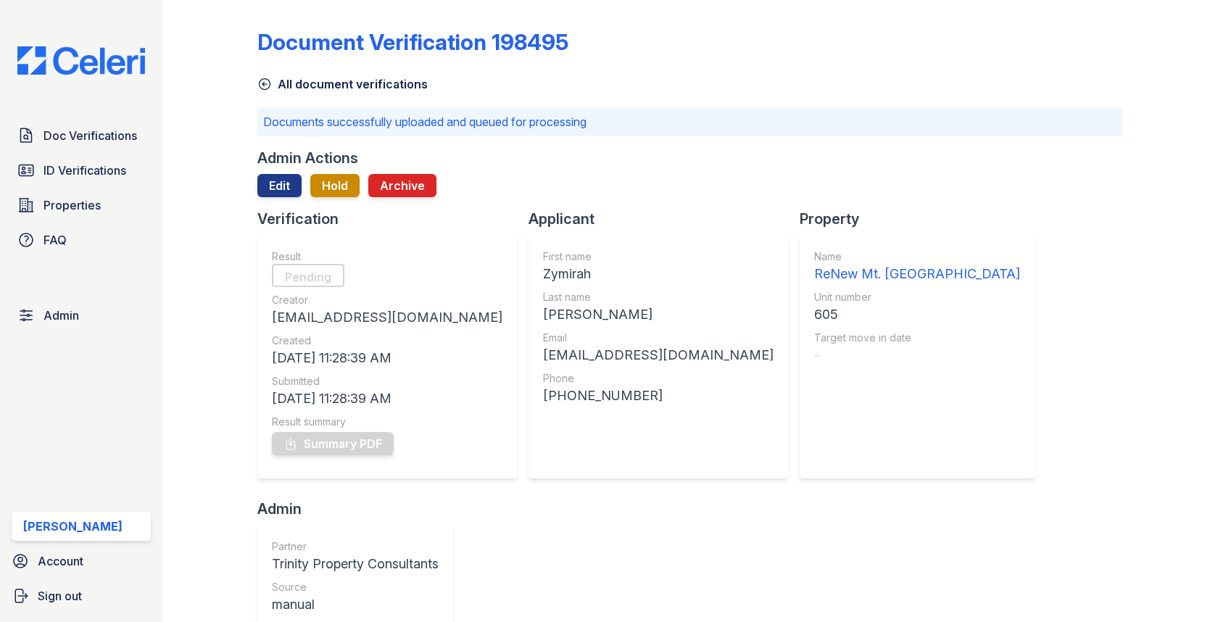
click at [543, 272] on div "Zymirah" at bounding box center [658, 274] width 230 height 20
copy div "Zymirah"
click at [543, 315] on div "[PERSON_NAME]" at bounding box center [658, 314] width 230 height 20
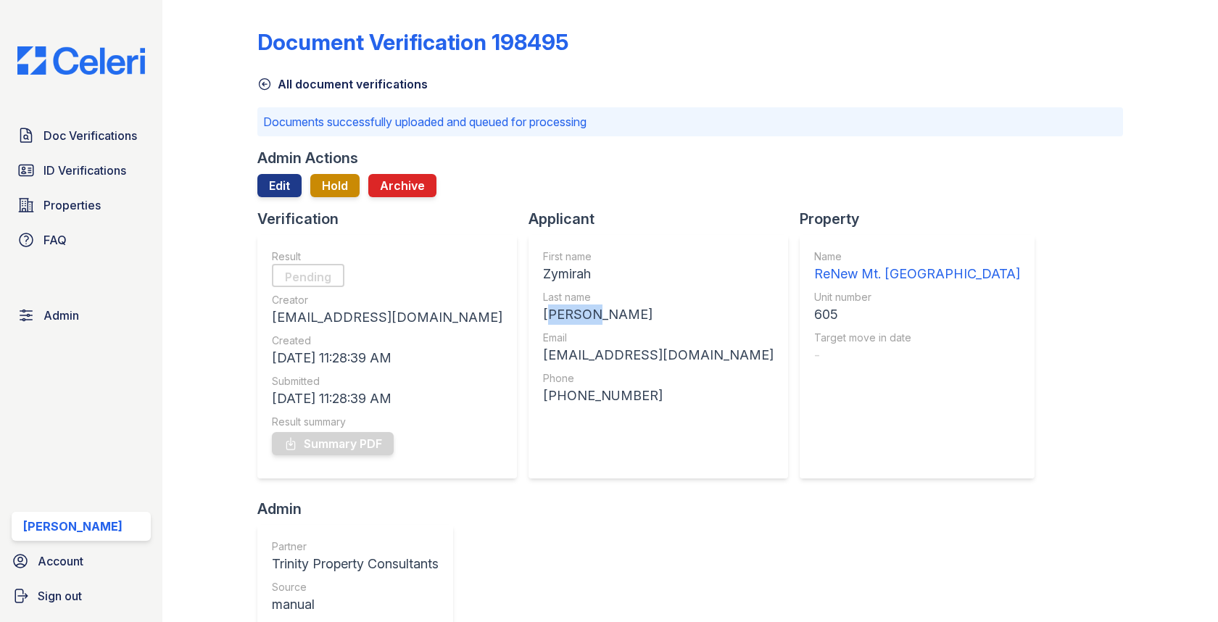
copy div "[PERSON_NAME]"
click at [543, 349] on div "[EMAIL_ADDRESS][DOMAIN_NAME]" at bounding box center [658, 355] width 230 height 20
copy div "[EMAIL_ADDRESS][DOMAIN_NAME]"
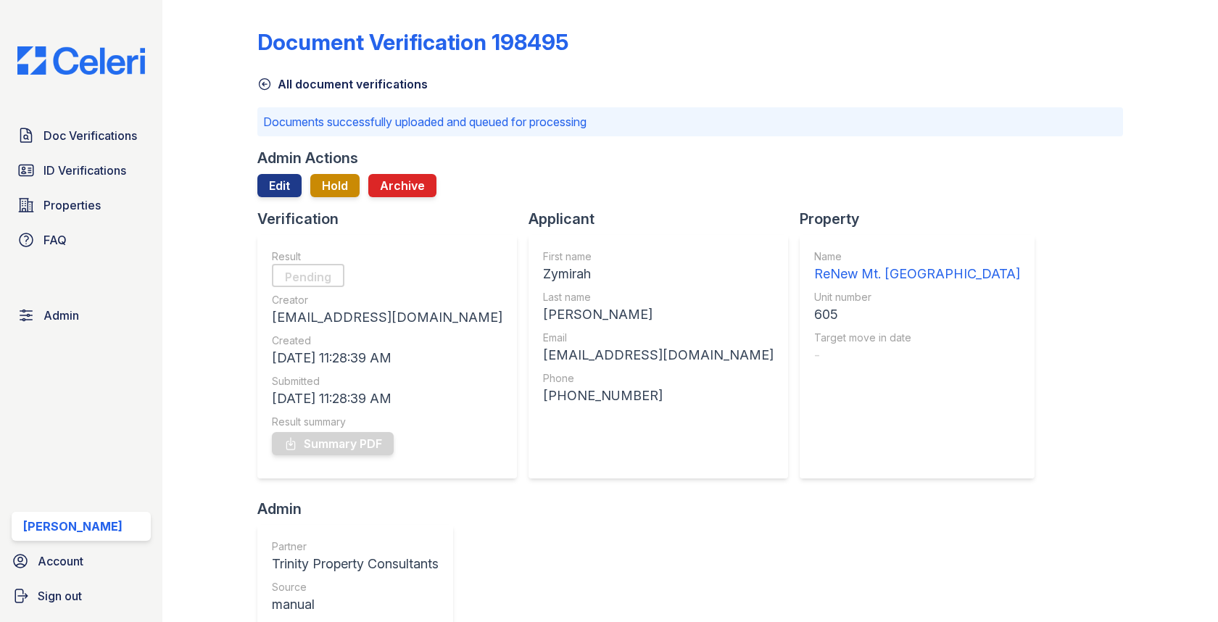
click at [814, 307] on div "605" at bounding box center [917, 314] width 206 height 20
copy div "605"
drag, startPoint x: 458, startPoint y: 399, endPoint x: 605, endPoint y: 399, distance: 146.4
click at [605, 399] on div "First name Zymirah Last name McGill Email zaynique445@gmail.com Phone +14458882…" at bounding box center [657, 357] width 259 height 244
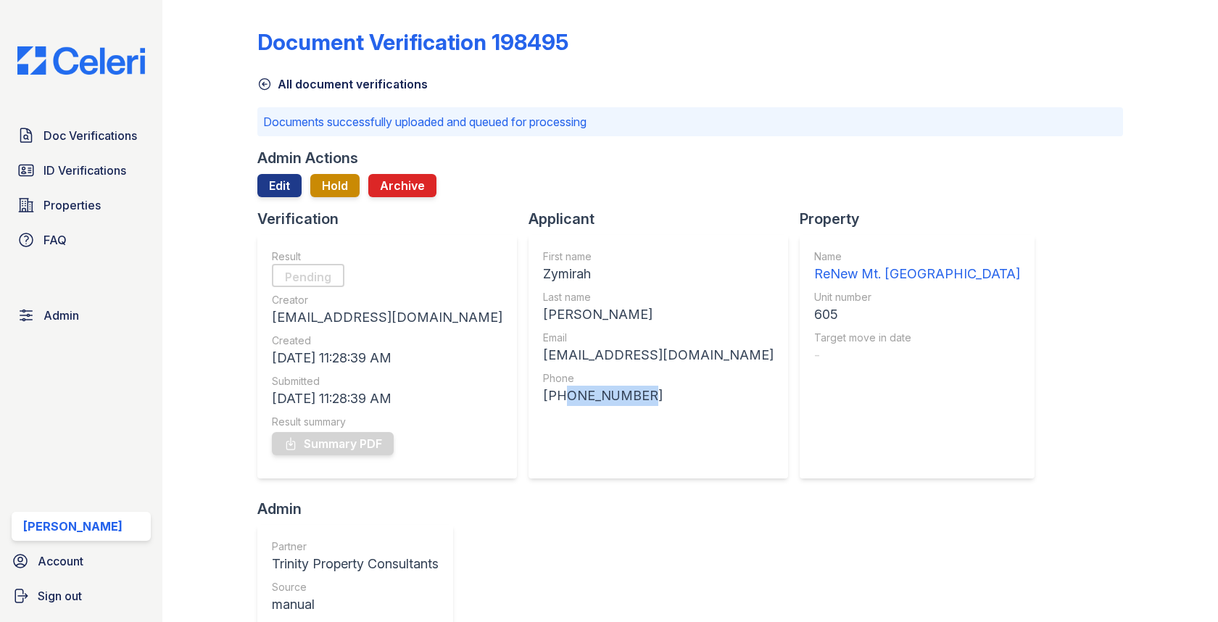
copy div "4458882991"
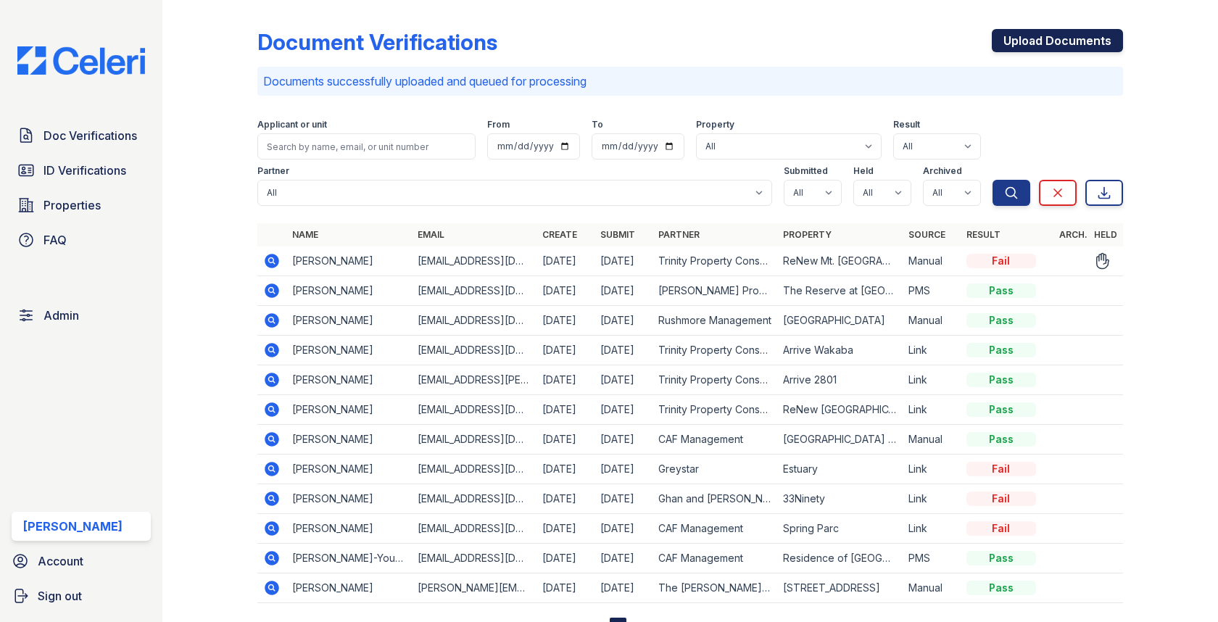
click at [1044, 29] on link "Upload Documents" at bounding box center [1057, 40] width 131 height 23
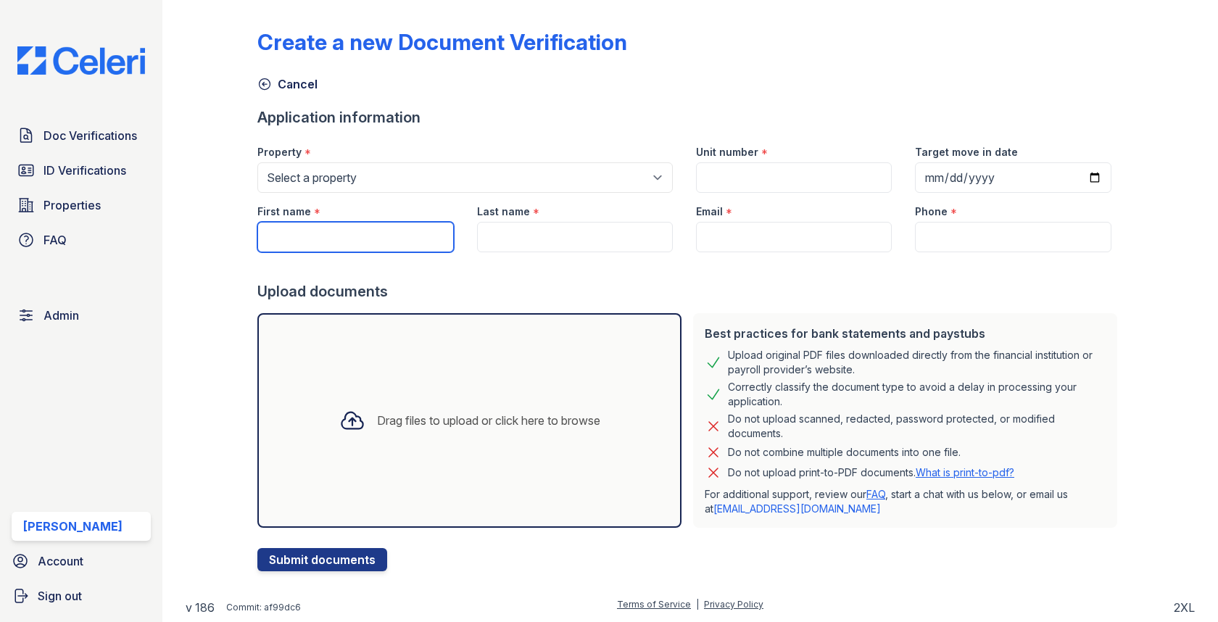
click at [365, 241] on input "First name" at bounding box center [355, 237] width 196 height 30
paste input "Zymirah"
type input "Zymirah"
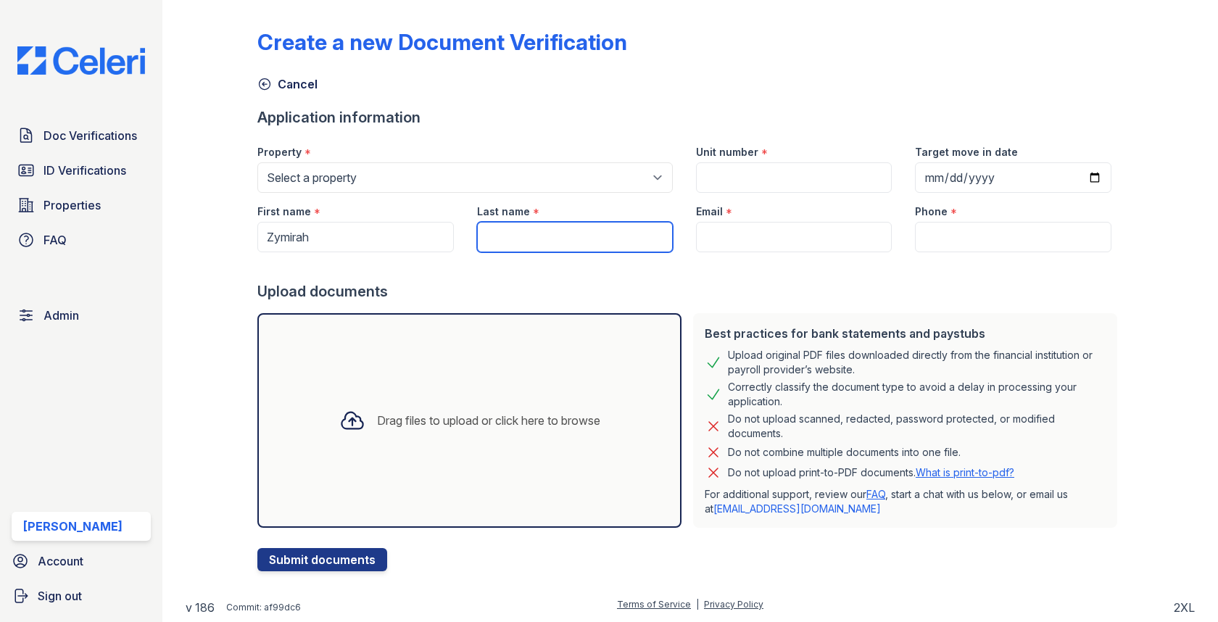
click at [589, 249] on input "Last name" at bounding box center [575, 237] width 196 height 30
paste input "[PERSON_NAME]"
type input "[PERSON_NAME]"
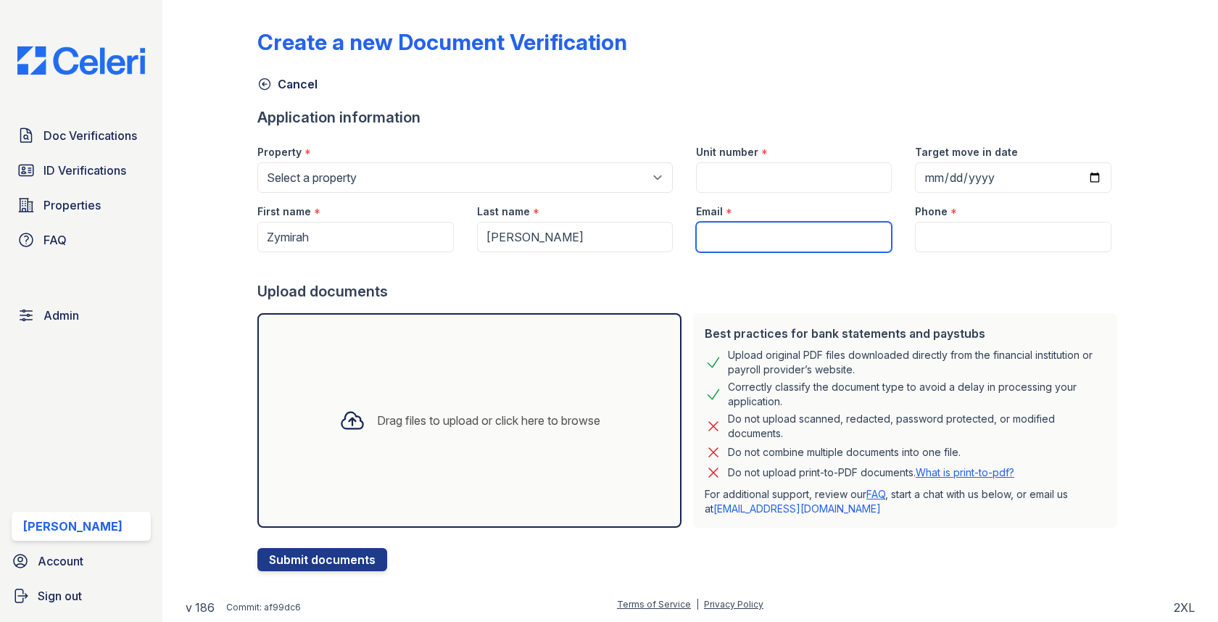
click at [794, 238] on input "Email" at bounding box center [794, 237] width 196 height 30
paste input "[EMAIL_ADDRESS][DOMAIN_NAME]"
type input "[EMAIL_ADDRESS][DOMAIN_NAME]"
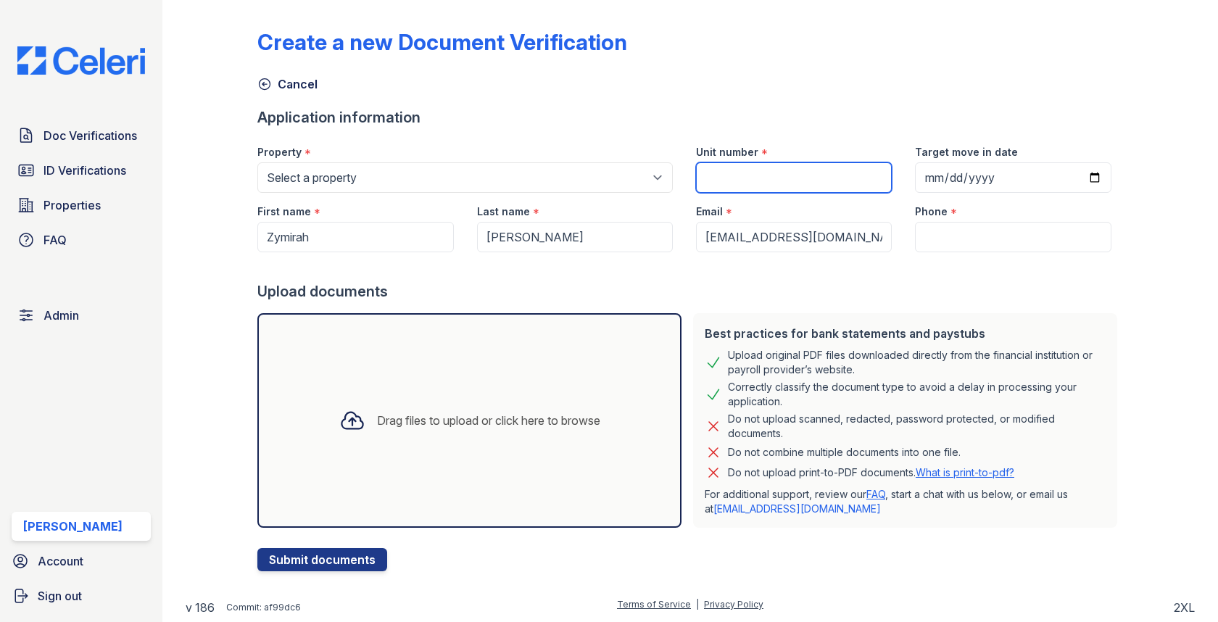
click at [729, 188] on input "Unit number" at bounding box center [794, 177] width 196 height 30
paste input "605"
type input "605"
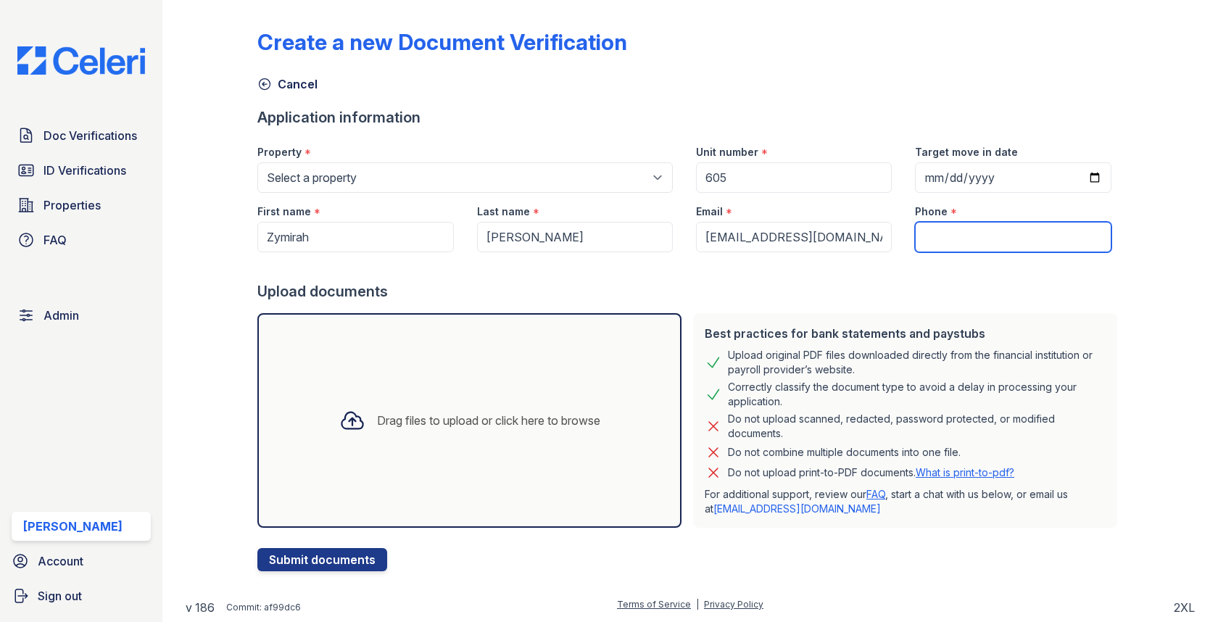
click at [963, 241] on input "Phone" at bounding box center [1013, 237] width 196 height 30
paste input "4458882991"
type input "4458882991"
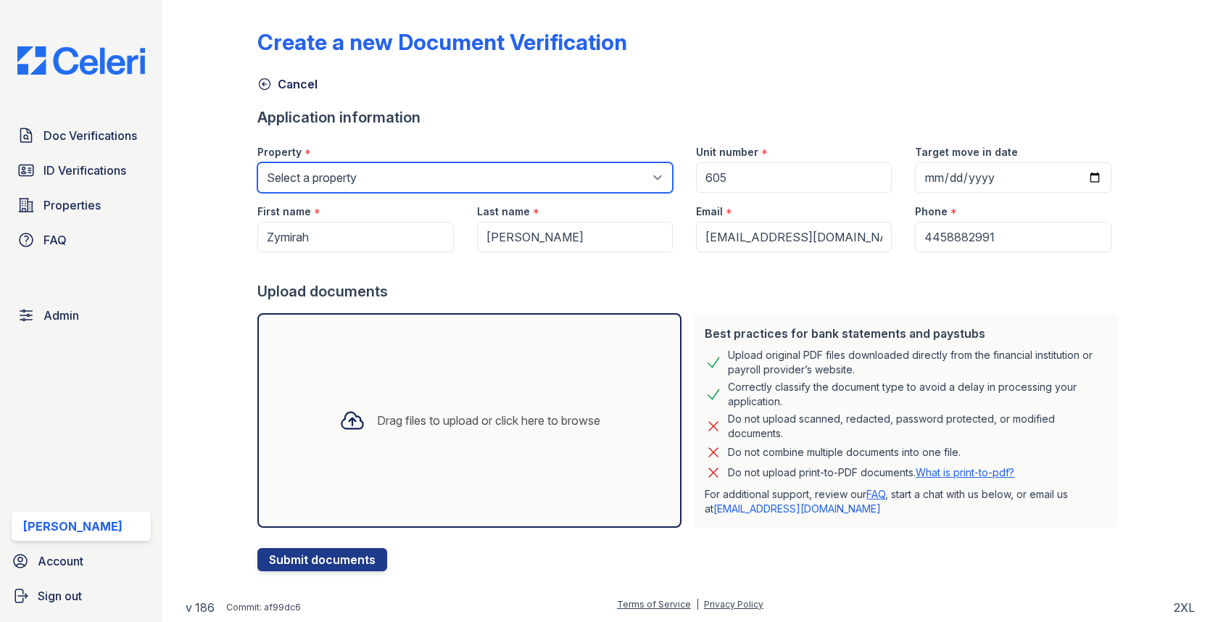
click at [546, 186] on select "Select a property 0000 Kinney Avenue 09 Cape Coral 10006 North Glowing Forge Co…" at bounding box center [464, 177] width 415 height 30
select select "1803"
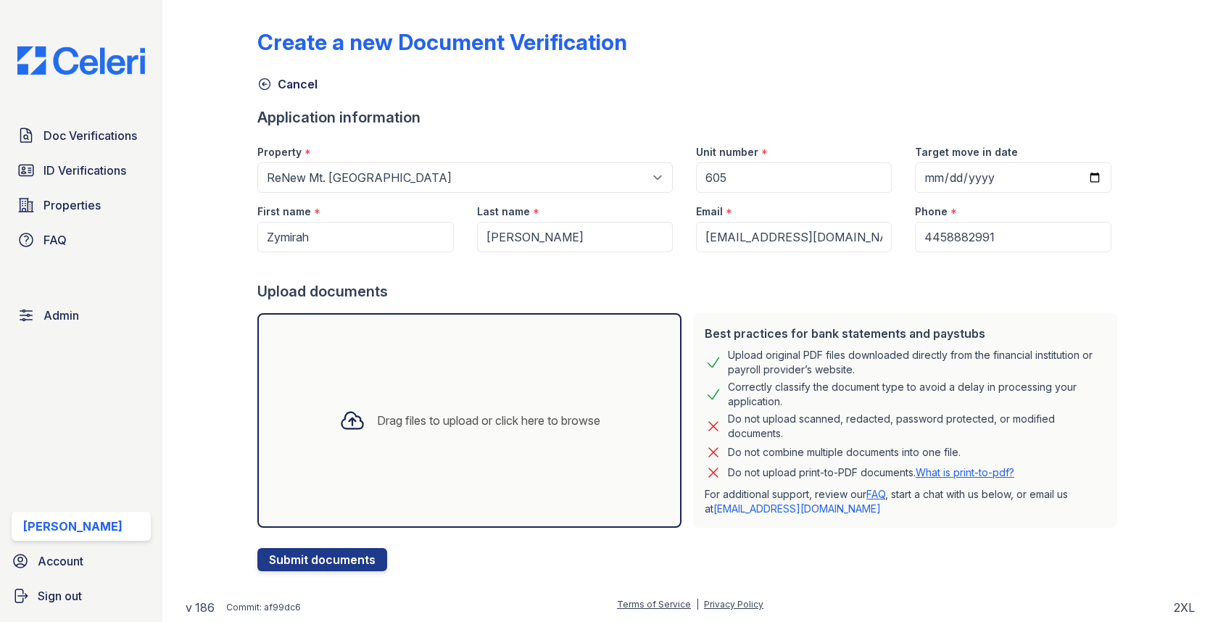
click at [390, 424] on div "Drag files to upload or click here to browse" at bounding box center [488, 420] width 223 height 17
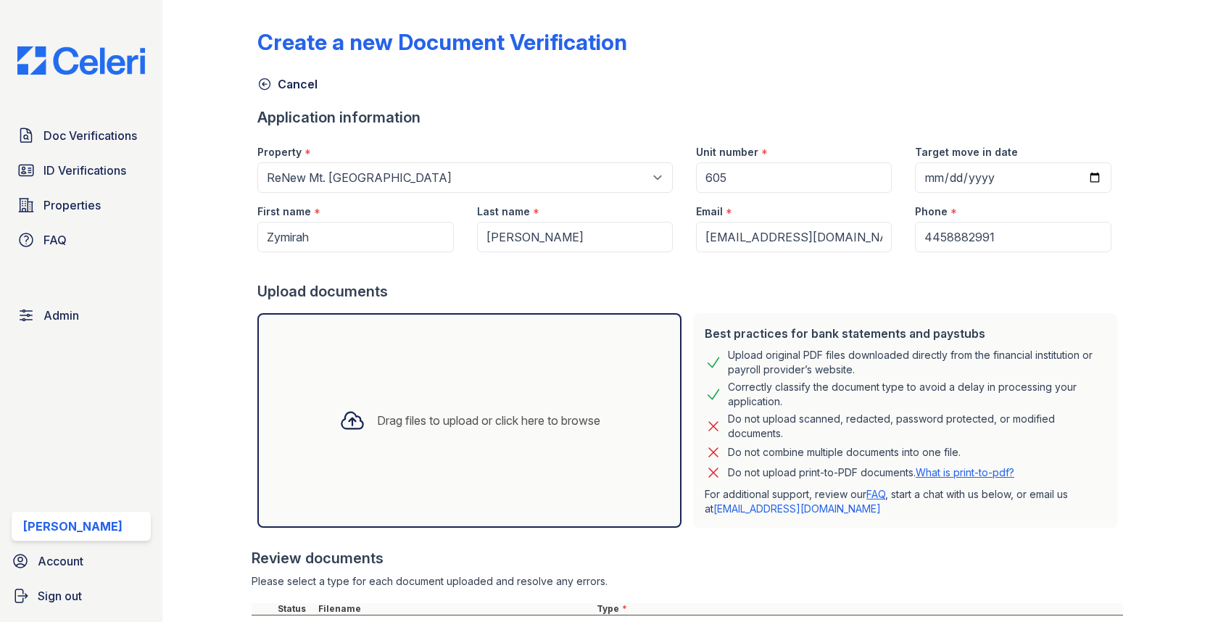
scroll to position [128, 0]
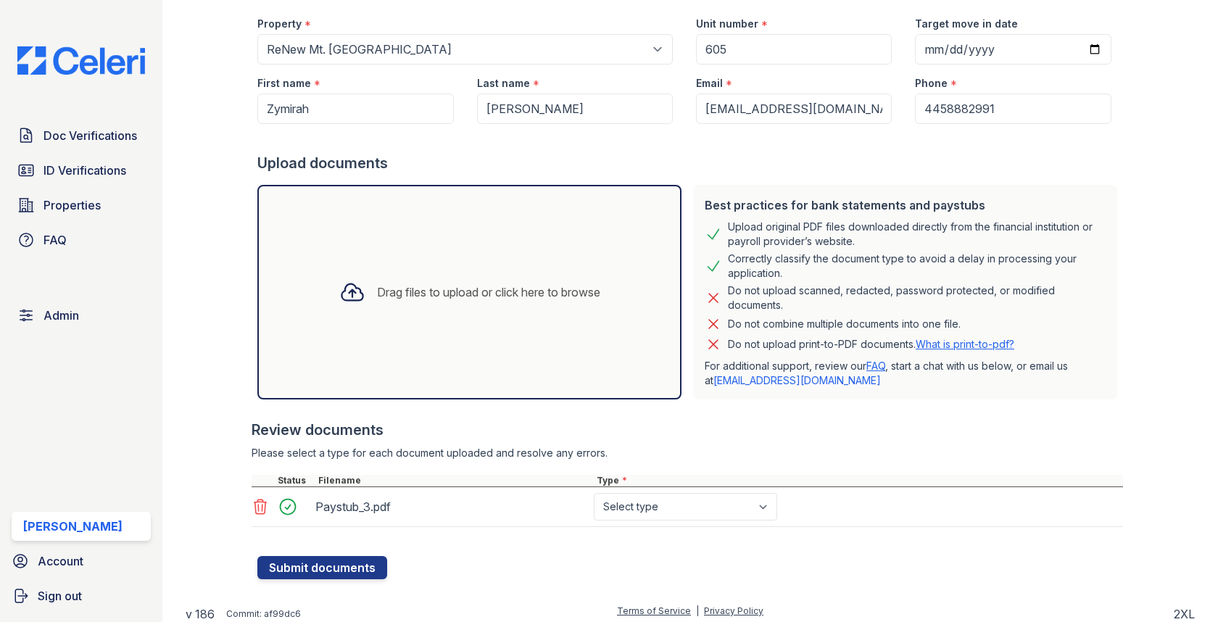
select select "paystub"
click at [344, 547] on div at bounding box center [689, 548] width 865 height 14
click at [338, 564] on button "Submit documents" at bounding box center [322, 567] width 130 height 23
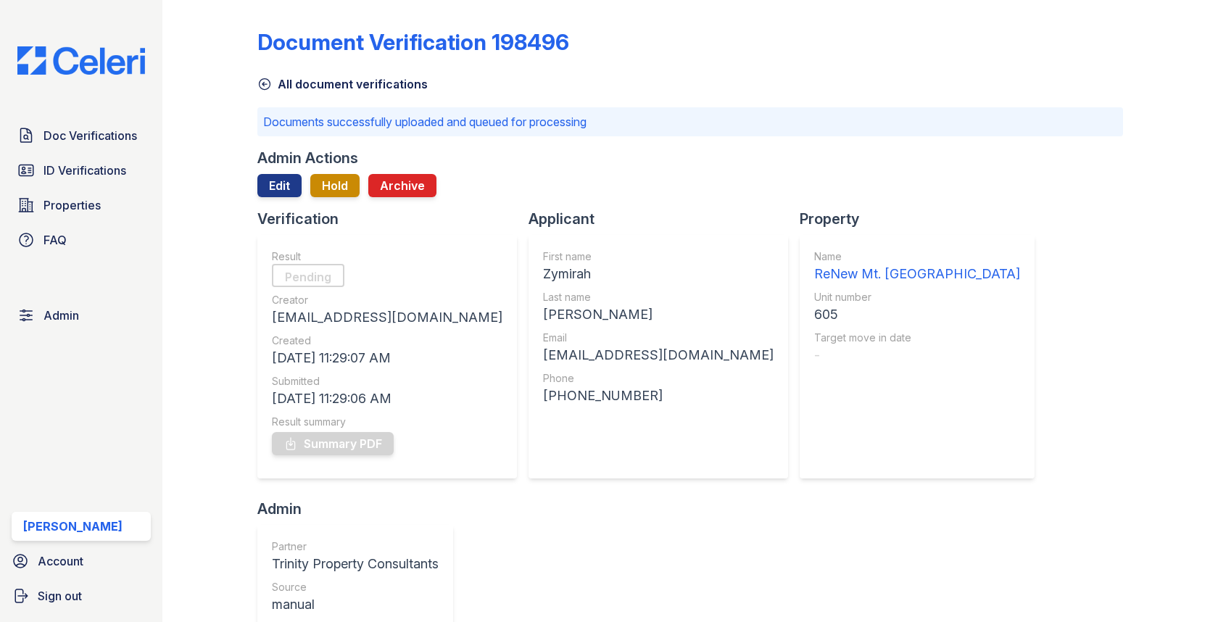
click at [543, 274] on div "Zymirah" at bounding box center [658, 274] width 230 height 20
copy div "Zymirah"
click at [543, 321] on div "[PERSON_NAME]" at bounding box center [658, 314] width 230 height 20
click at [543, 321] on div "McGill" at bounding box center [658, 314] width 230 height 20
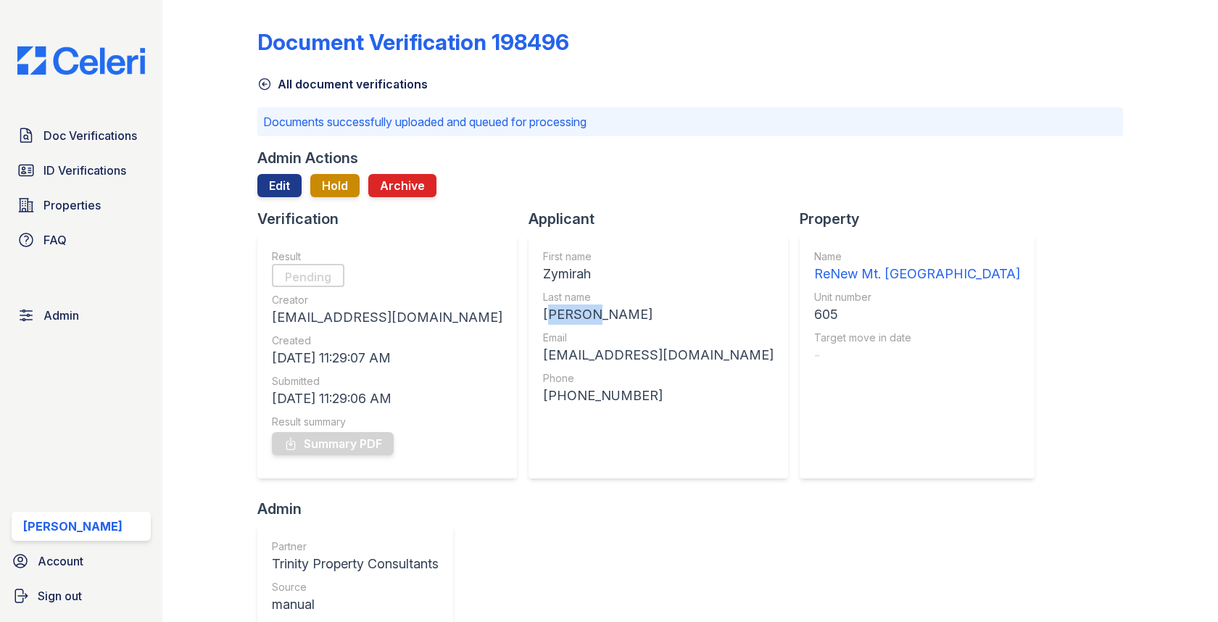
copy div "McGill"
click at [543, 361] on div "zaynique445@gmail.com" at bounding box center [658, 355] width 230 height 20
copy div "zaynique445@gmail.com"
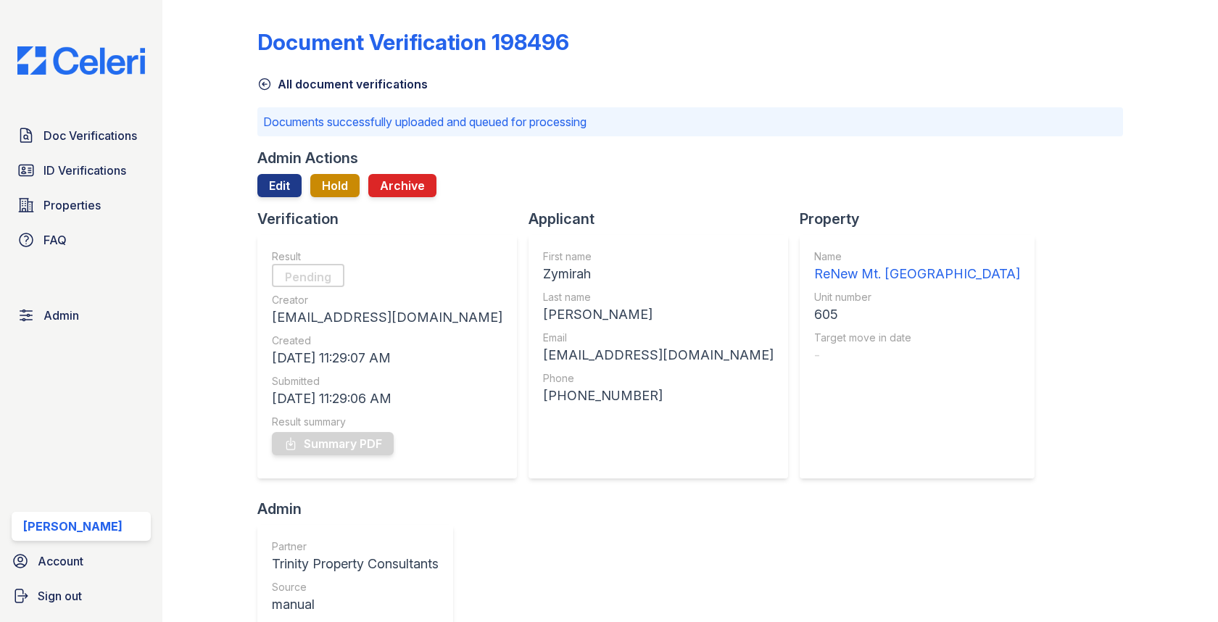
click at [814, 312] on div "605" at bounding box center [917, 314] width 206 height 20
copy div "605"
drag, startPoint x: 458, startPoint y: 390, endPoint x: 579, endPoint y: 389, distance: 121.1
click at [579, 389] on div "+14458882991" at bounding box center [658, 396] width 230 height 20
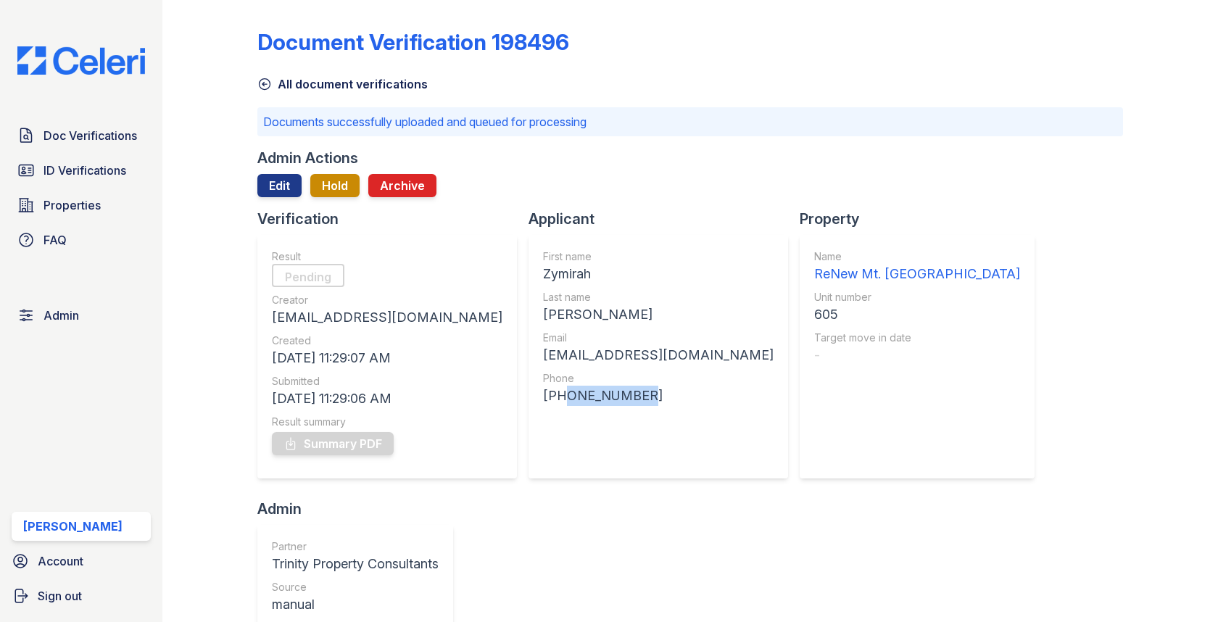
copy div "4458882991"
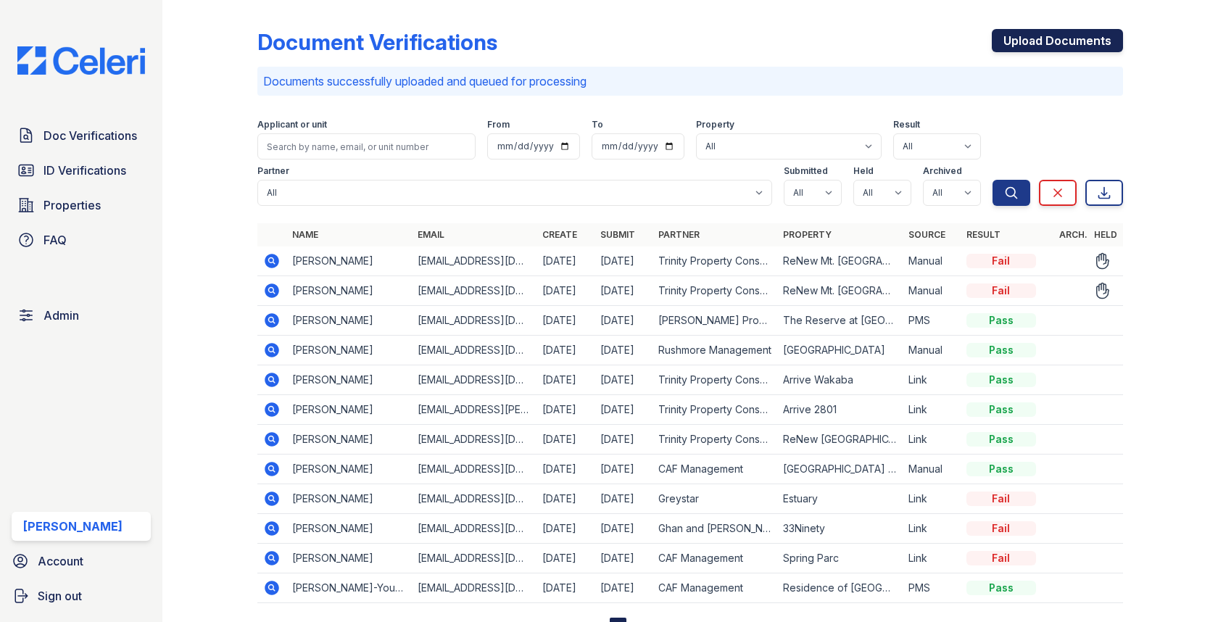
click at [1034, 37] on link "Upload Documents" at bounding box center [1057, 40] width 131 height 23
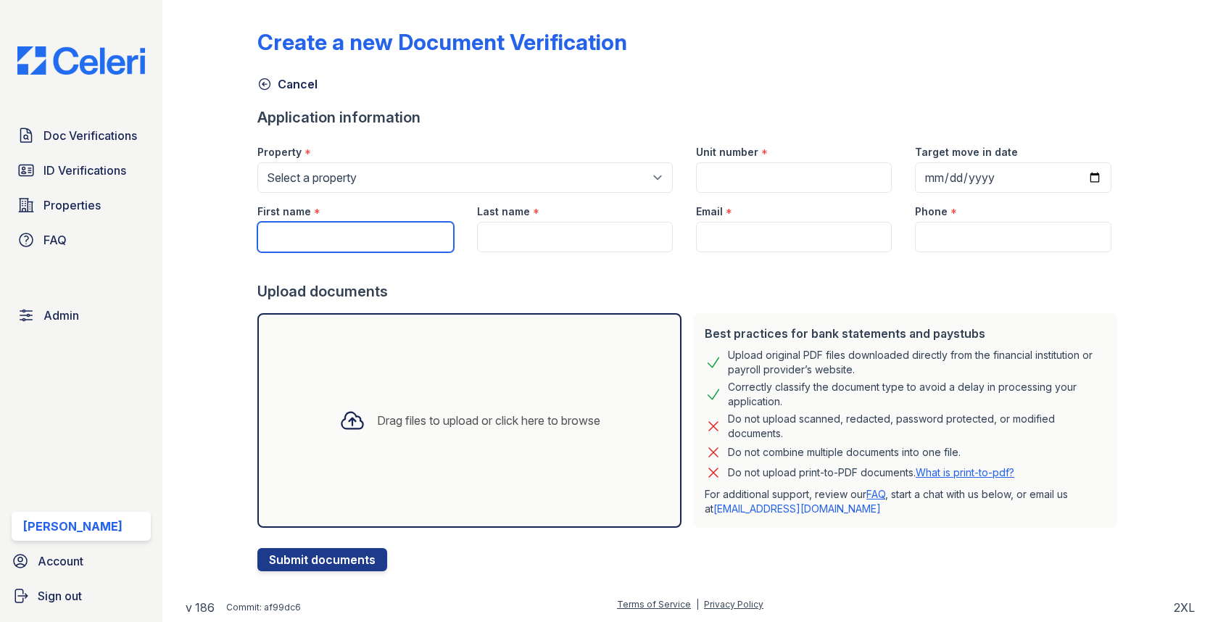
click at [302, 231] on input "First name" at bounding box center [355, 237] width 196 height 30
paste input "Zymirah"
type input "Zymirah"
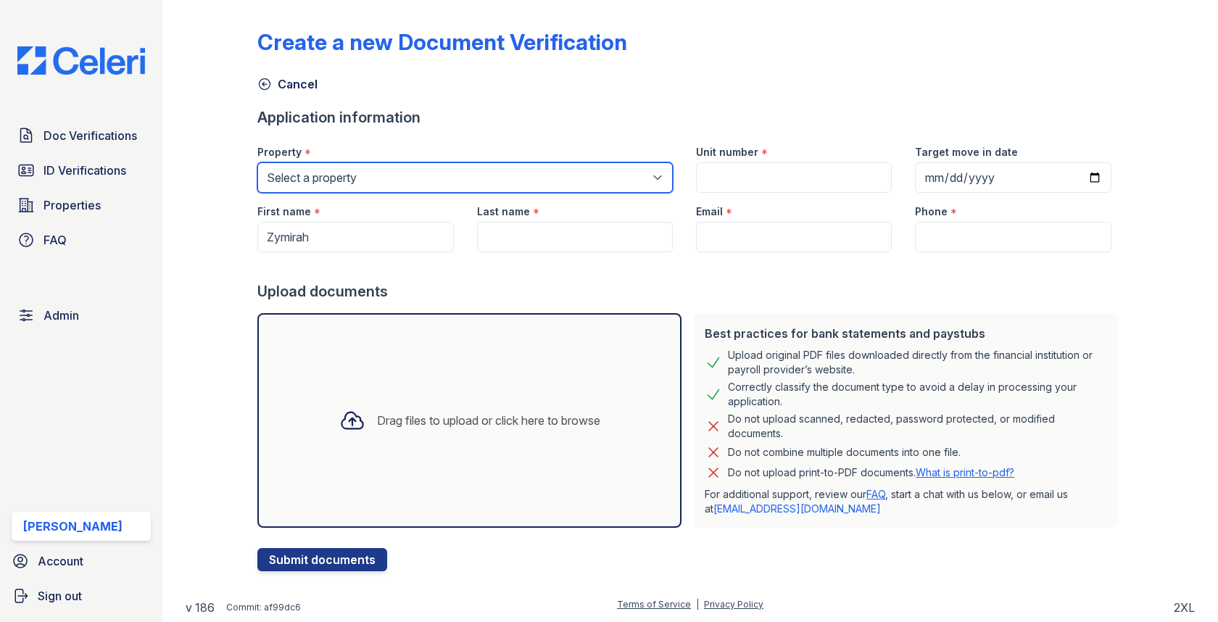
click at [391, 176] on select "Select a property [GEOGRAPHIC_DATA][PERSON_NAME] [GEOGRAPHIC_DATA] [STREET_ADDR…" at bounding box center [464, 177] width 415 height 30
select select "1803"
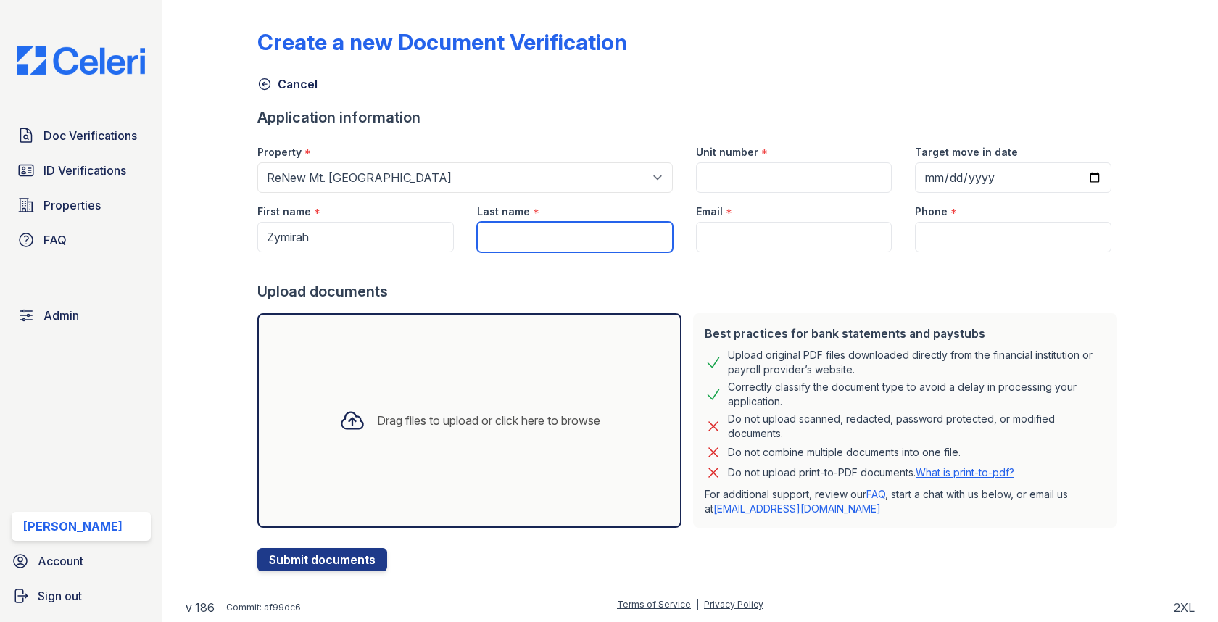
click at [568, 236] on input "Last name" at bounding box center [575, 237] width 196 height 30
paste input "[PERSON_NAME]"
type input "[PERSON_NAME]"
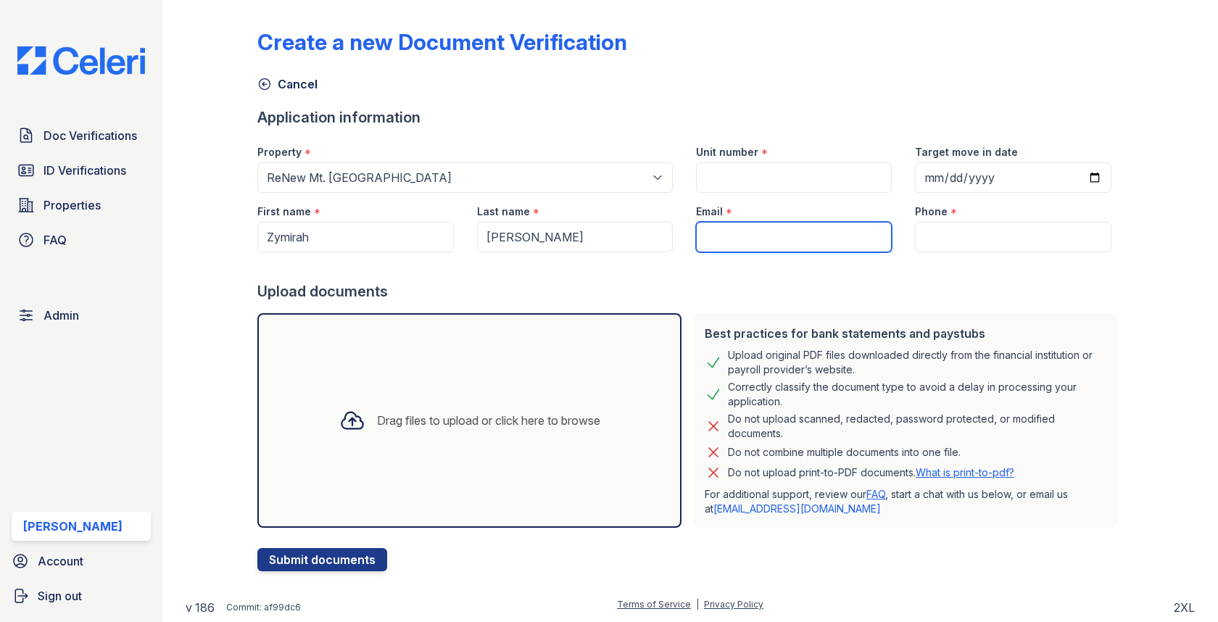
click at [764, 231] on input "Email" at bounding box center [794, 237] width 196 height 30
paste input "[EMAIL_ADDRESS][DOMAIN_NAME]"
type input "[EMAIL_ADDRESS][DOMAIN_NAME]"
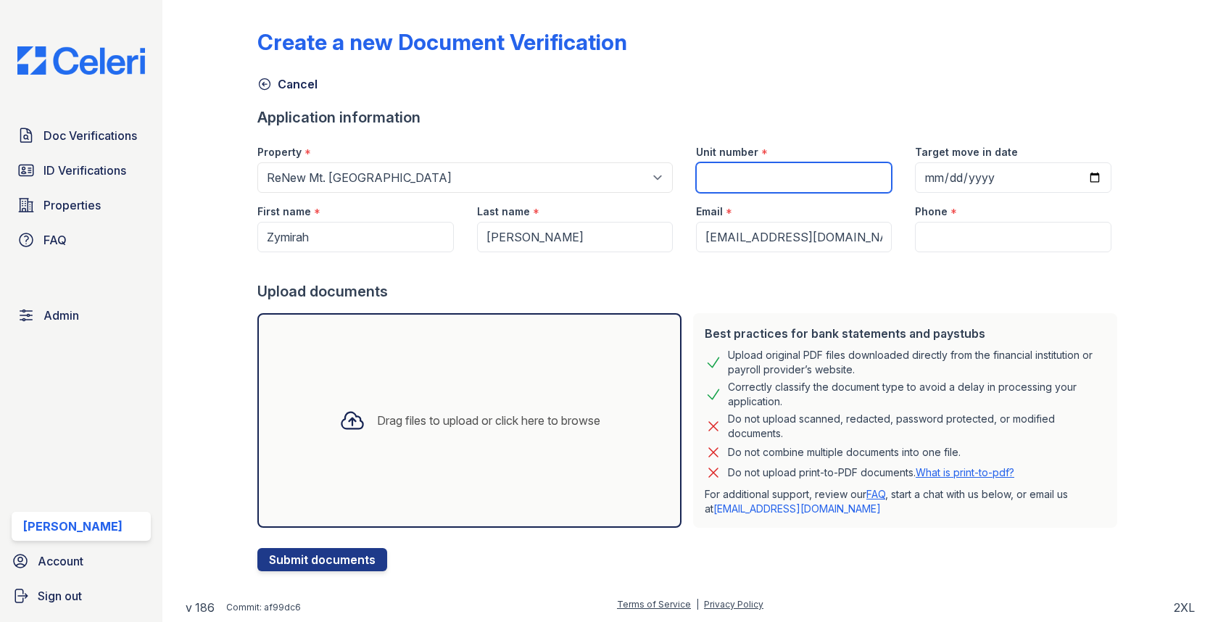
click at [765, 186] on input "Unit number" at bounding box center [794, 177] width 196 height 30
paste input "605"
type input "605"
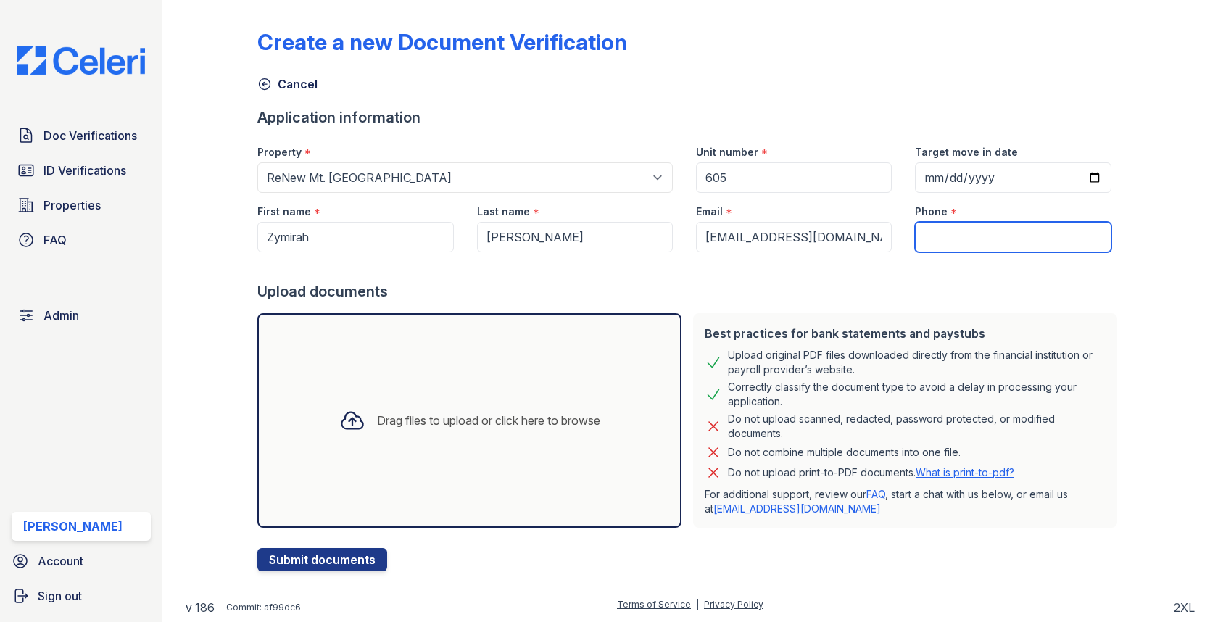
click at [935, 236] on input "Phone" at bounding box center [1013, 237] width 196 height 30
paste input "4458882991"
type input "4458882991"
click at [358, 362] on div "Drag files to upload or click here to browse" at bounding box center [469, 420] width 424 height 215
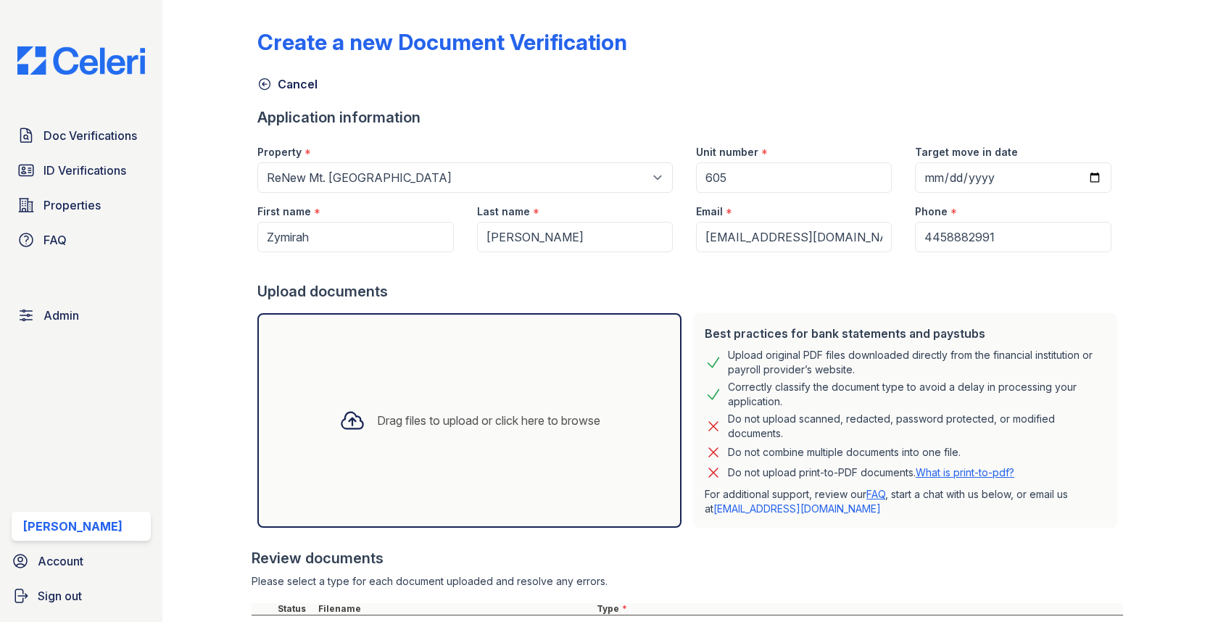
scroll to position [128, 0]
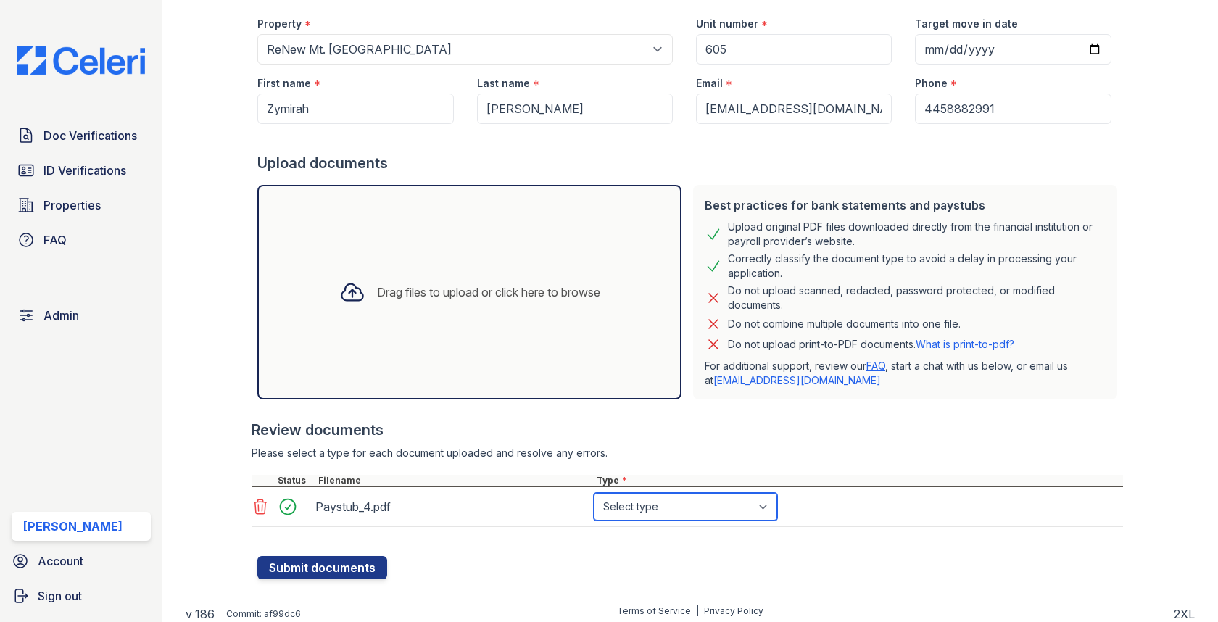
click at [623, 497] on select "Select type Paystub Bank Statement Offer Letter Tax Documents Benefit Award Let…" at bounding box center [685, 507] width 183 height 28
select select "paystub"
click at [361, 577] on div "Create a new Document Verification Cancel Application information Property * Se…" at bounding box center [690, 237] width 1009 height 731
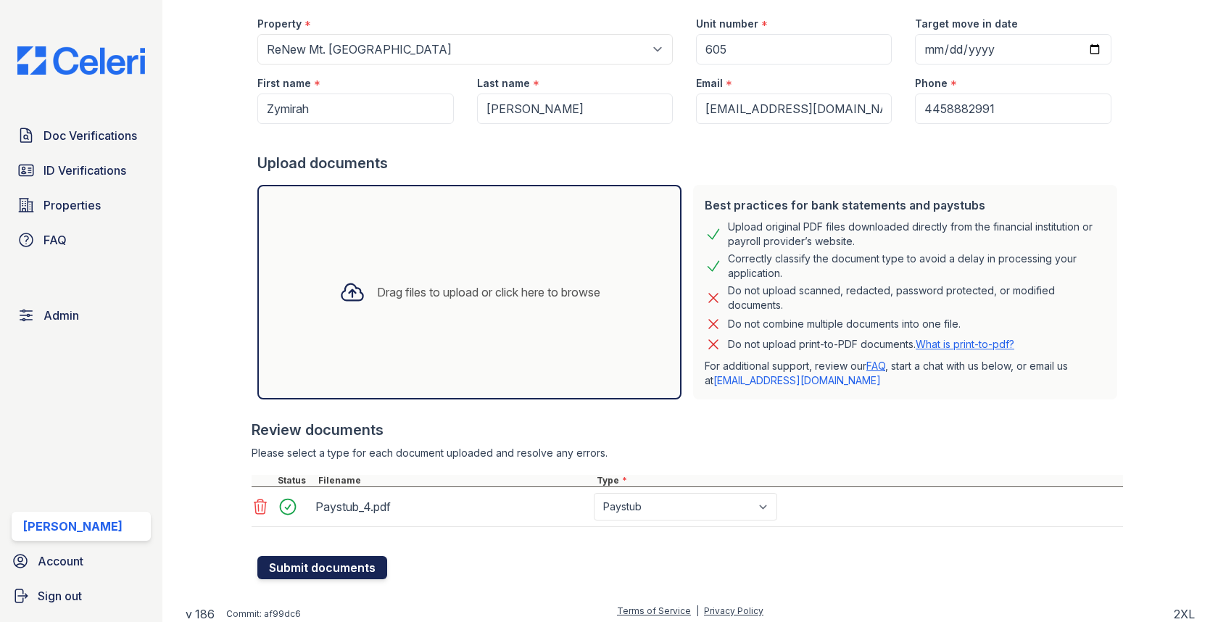
click at [360, 560] on button "Submit documents" at bounding box center [322, 567] width 130 height 23
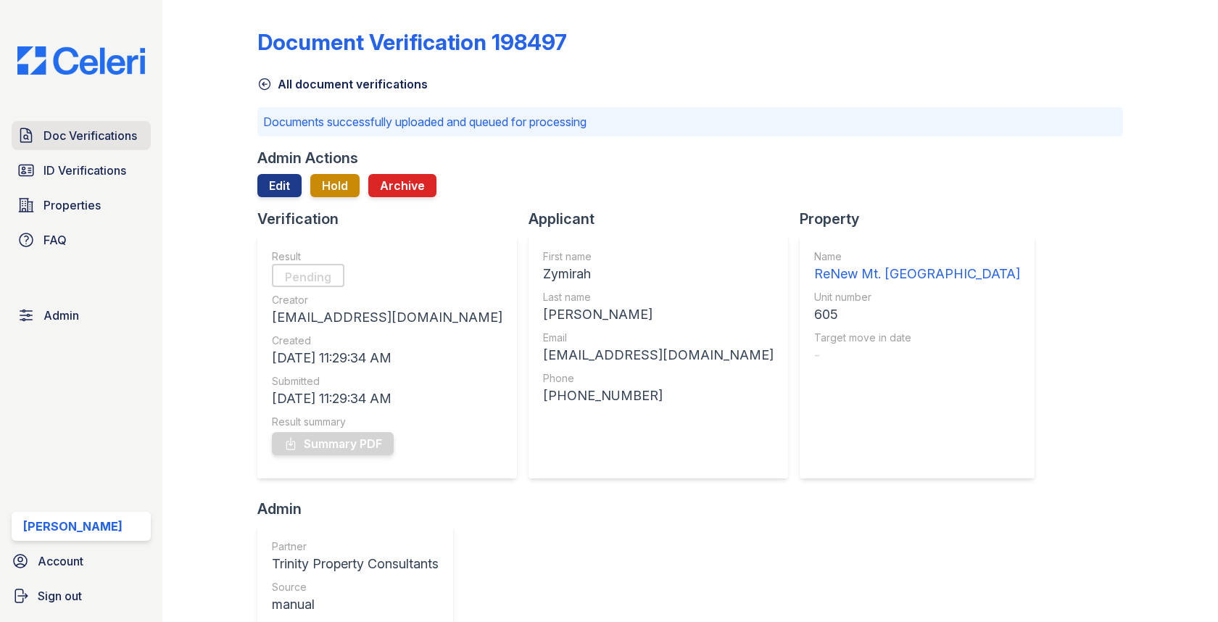
click at [113, 139] on span "Doc Verifications" at bounding box center [90, 135] width 94 height 17
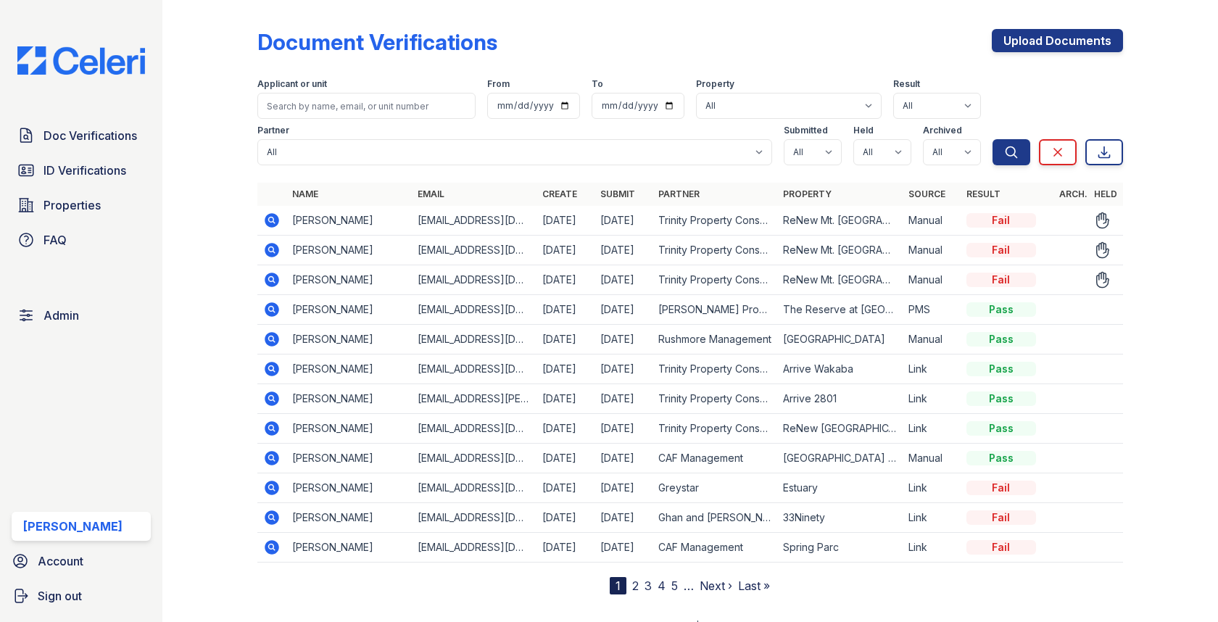
click at [276, 278] on icon at bounding box center [272, 280] width 14 height 14
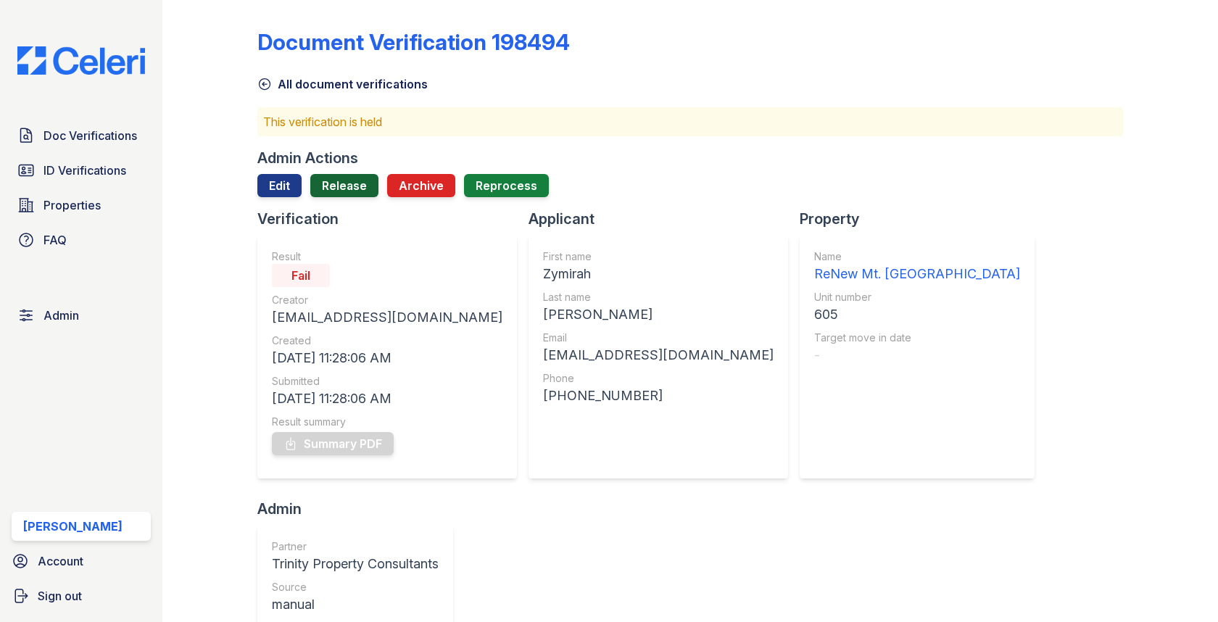
click at [365, 183] on link "Release" at bounding box center [344, 185] width 68 height 23
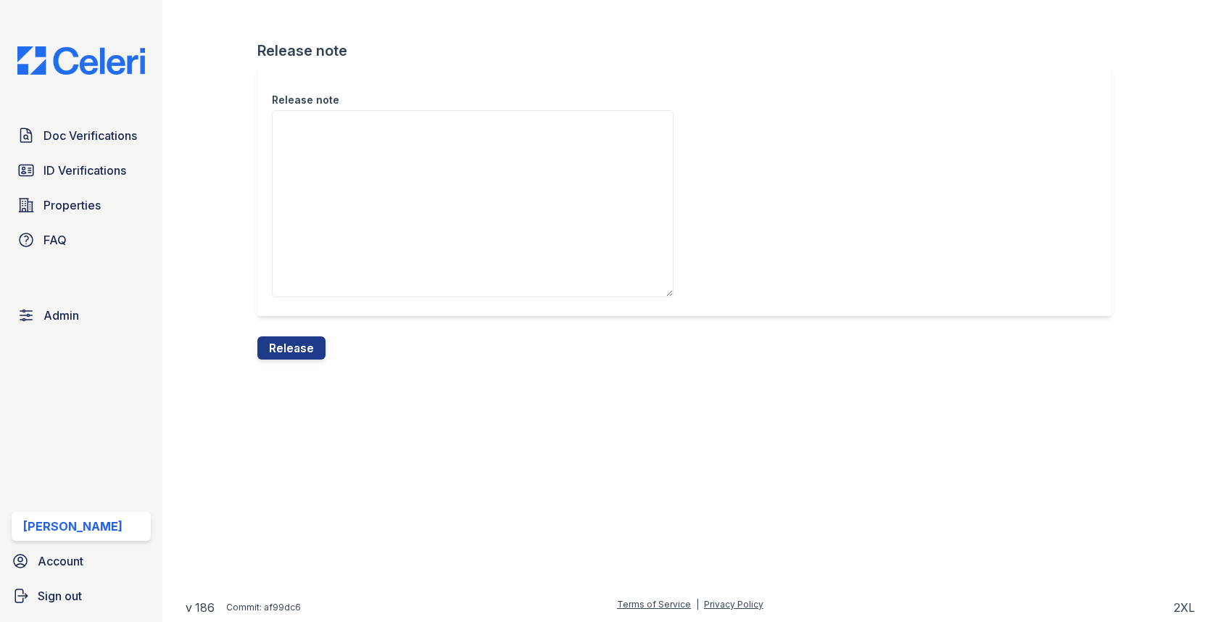
click at [302, 324] on div "Release note" at bounding box center [689, 202] width 865 height 270
click at [296, 346] on button "Release" at bounding box center [291, 347] width 68 height 23
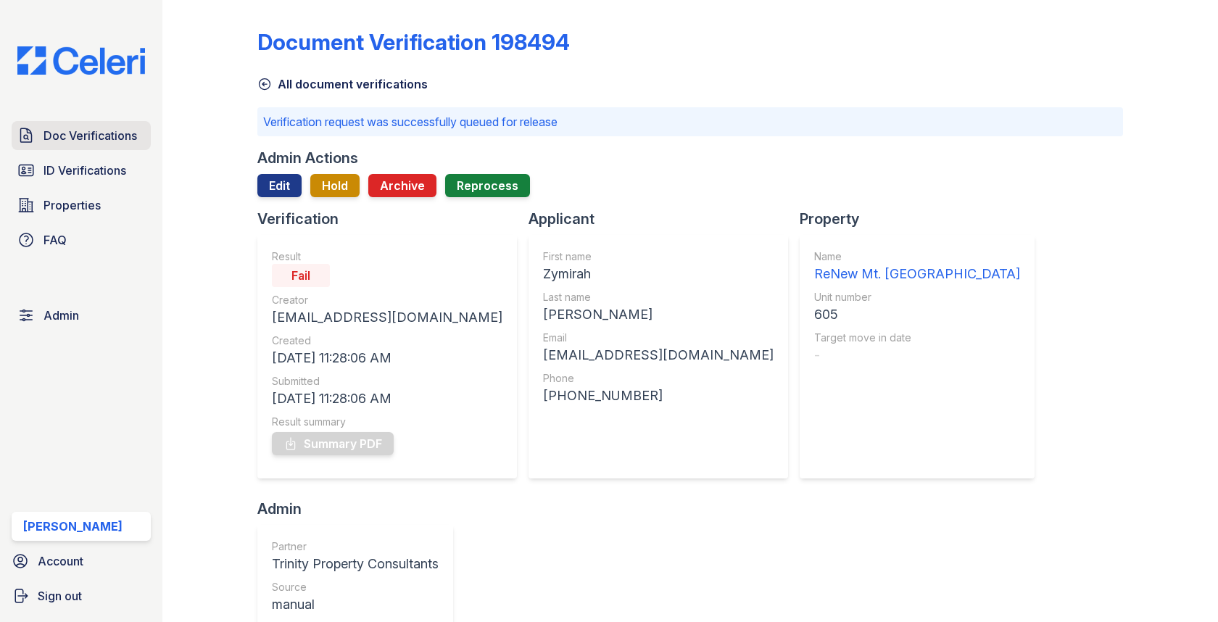
click at [97, 138] on span "Doc Verifications" at bounding box center [90, 135] width 94 height 17
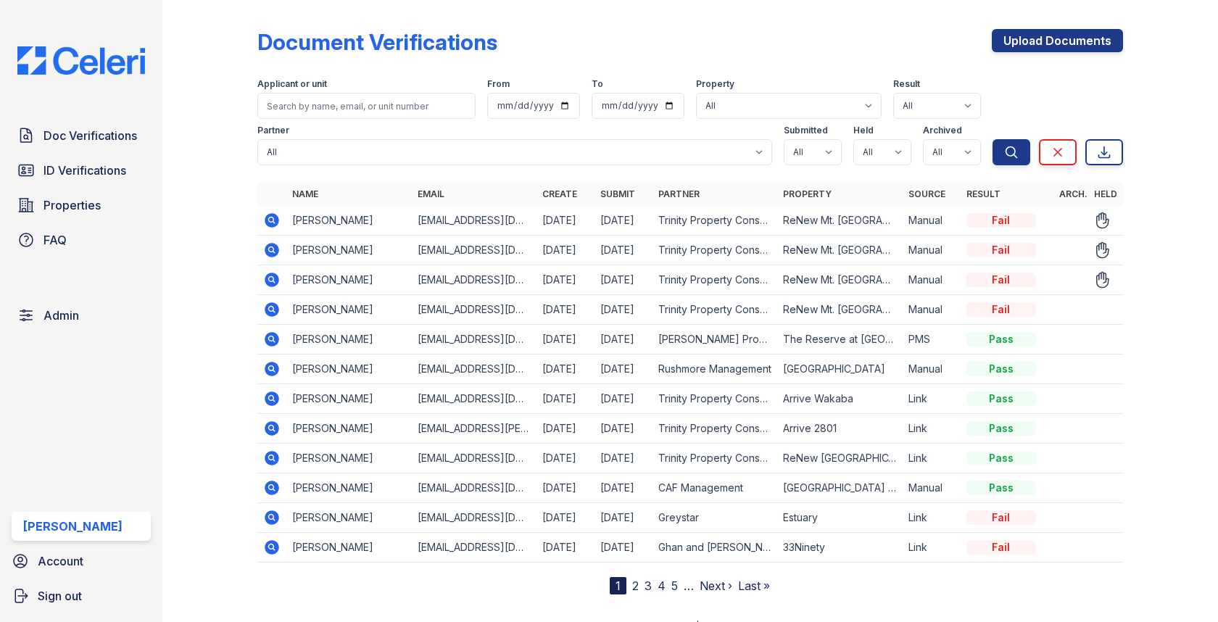
click at [267, 276] on icon at bounding box center [272, 280] width 14 height 14
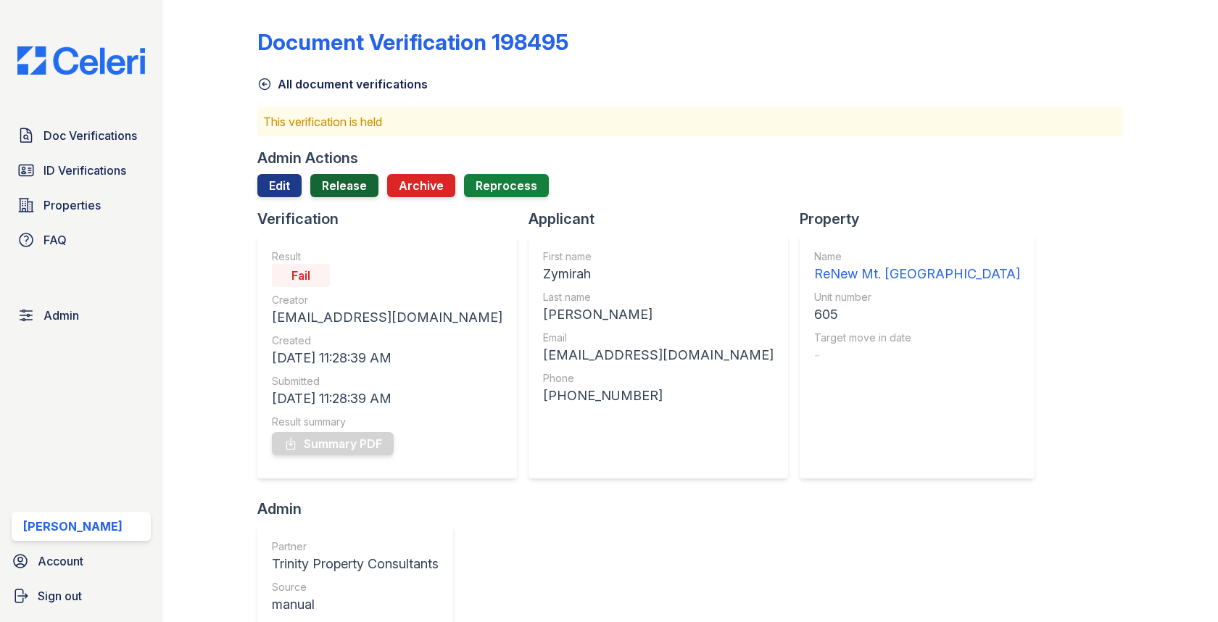
click at [354, 185] on link "Release" at bounding box center [344, 185] width 68 height 23
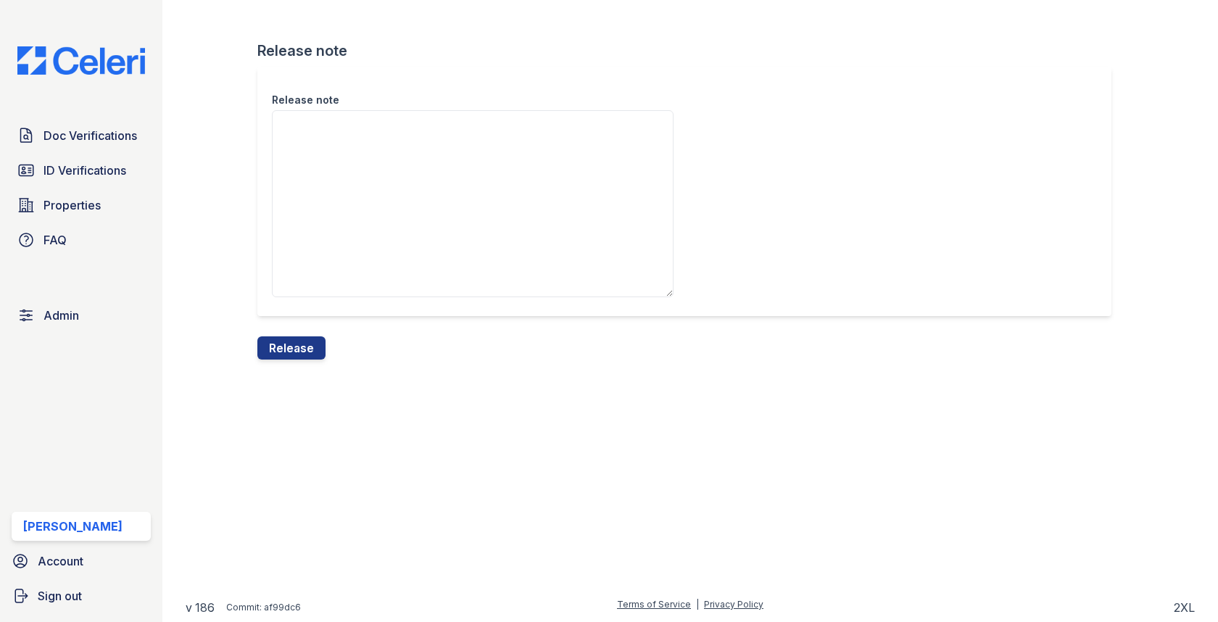
click at [323, 365] on div "Release note Release note Release" at bounding box center [690, 191] width 1009 height 383
click at [318, 354] on button "Release" at bounding box center [291, 347] width 68 height 23
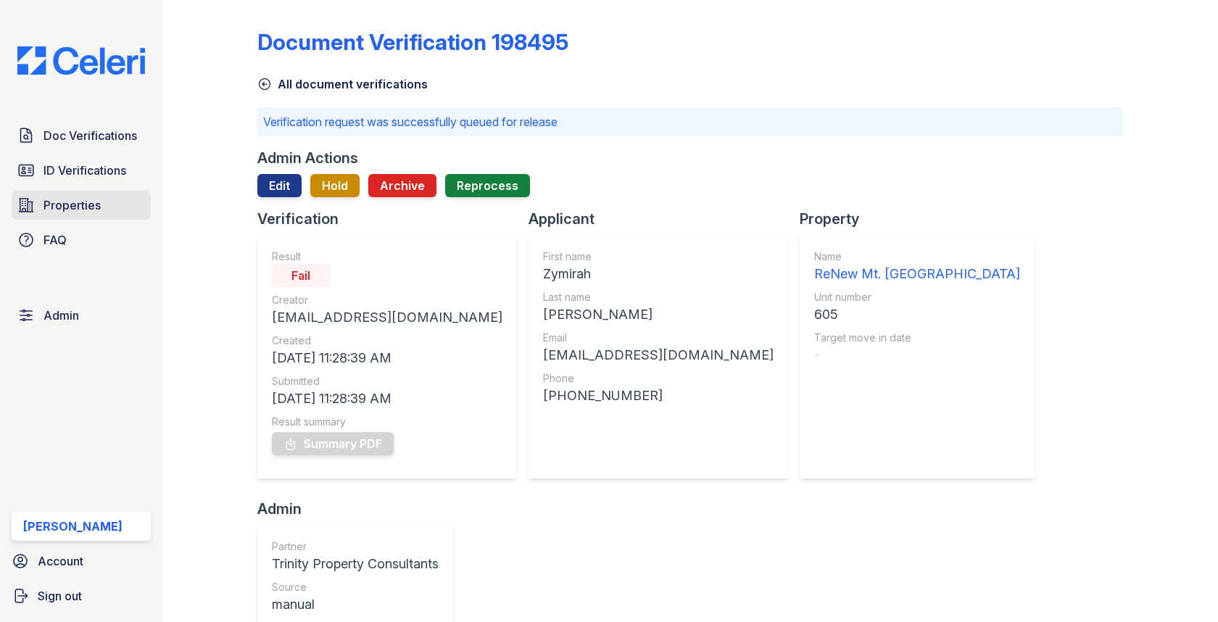
click at [109, 207] on link "Properties" at bounding box center [81, 205] width 139 height 29
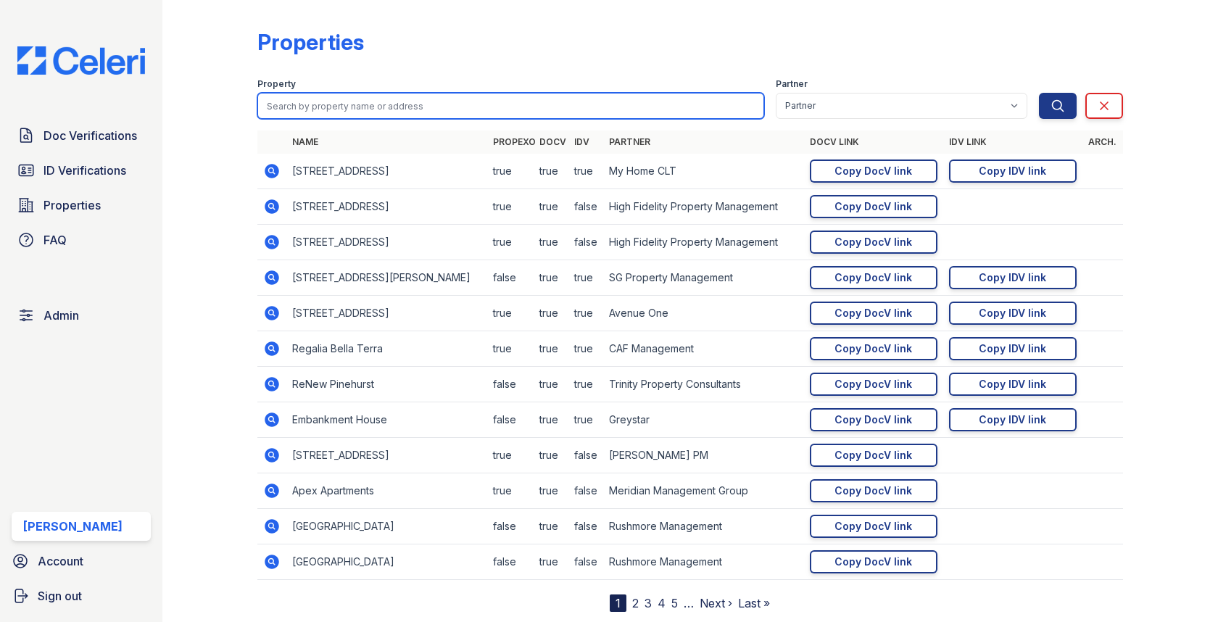
click at [307, 107] on input "search" at bounding box center [510, 106] width 506 height 26
type input "granby"
click at [1039, 93] on button "Search" at bounding box center [1058, 106] width 38 height 26
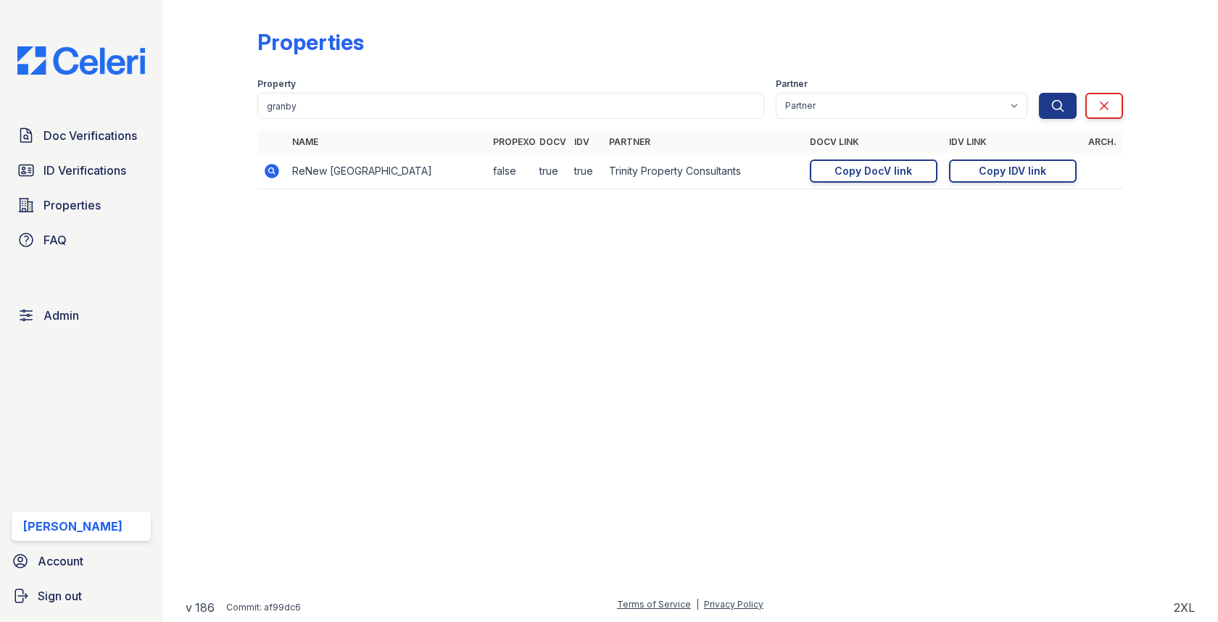
click at [271, 163] on icon at bounding box center [271, 170] width 17 height 17
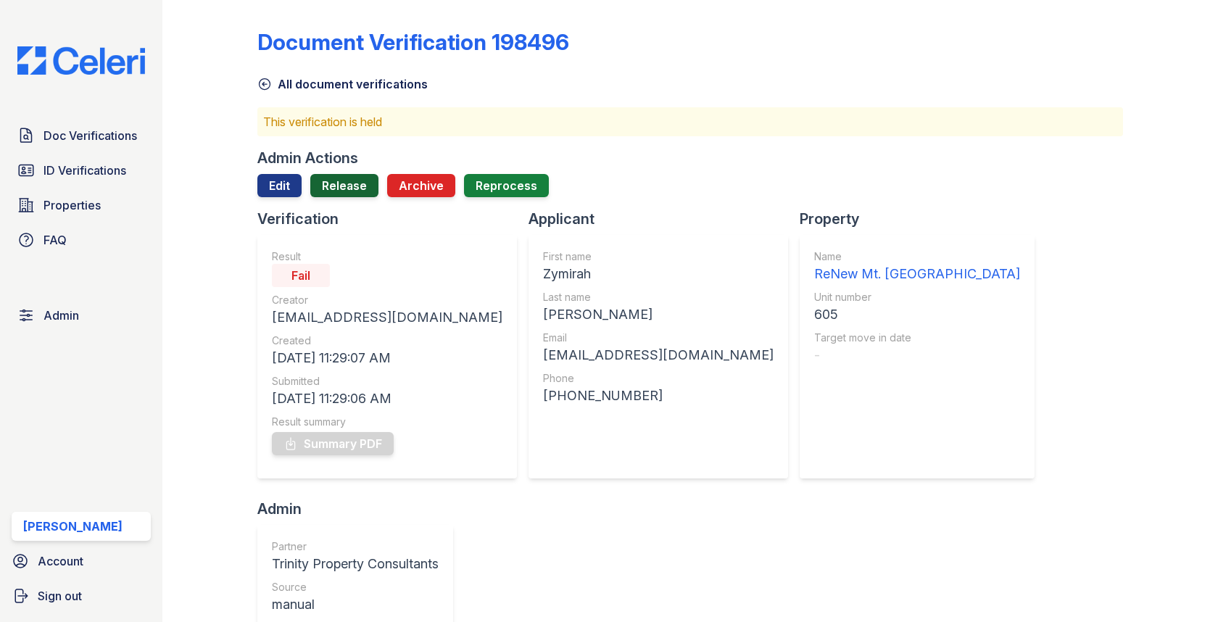
click at [349, 180] on link "Release" at bounding box center [344, 185] width 68 height 23
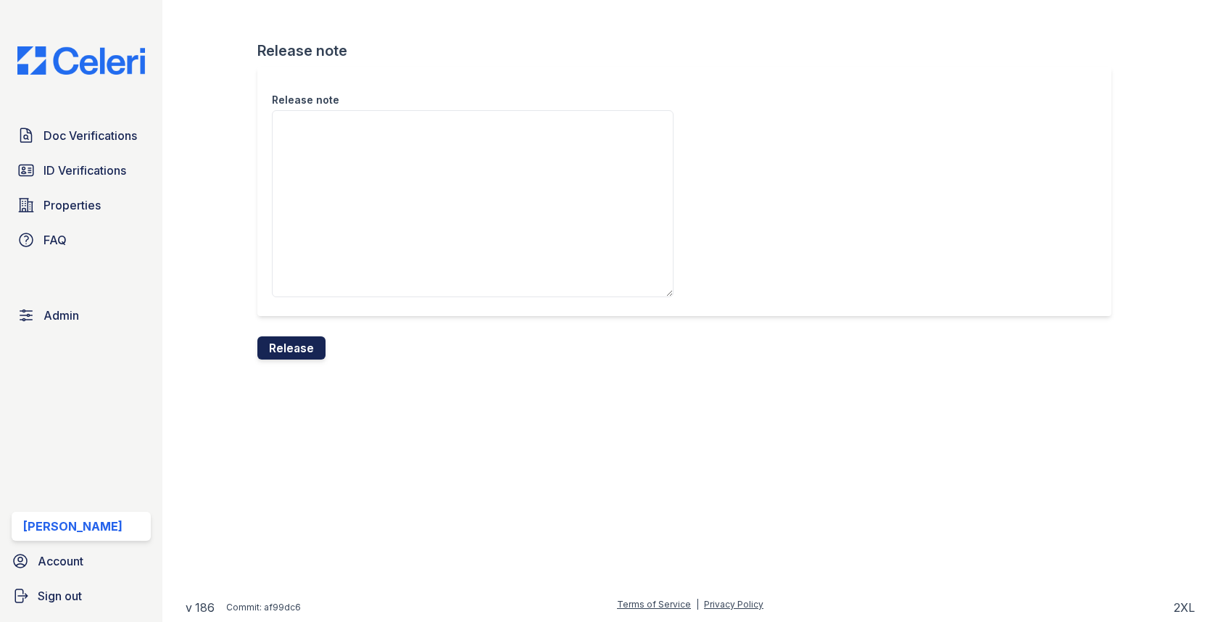
click at [309, 336] on button "Release" at bounding box center [291, 347] width 68 height 23
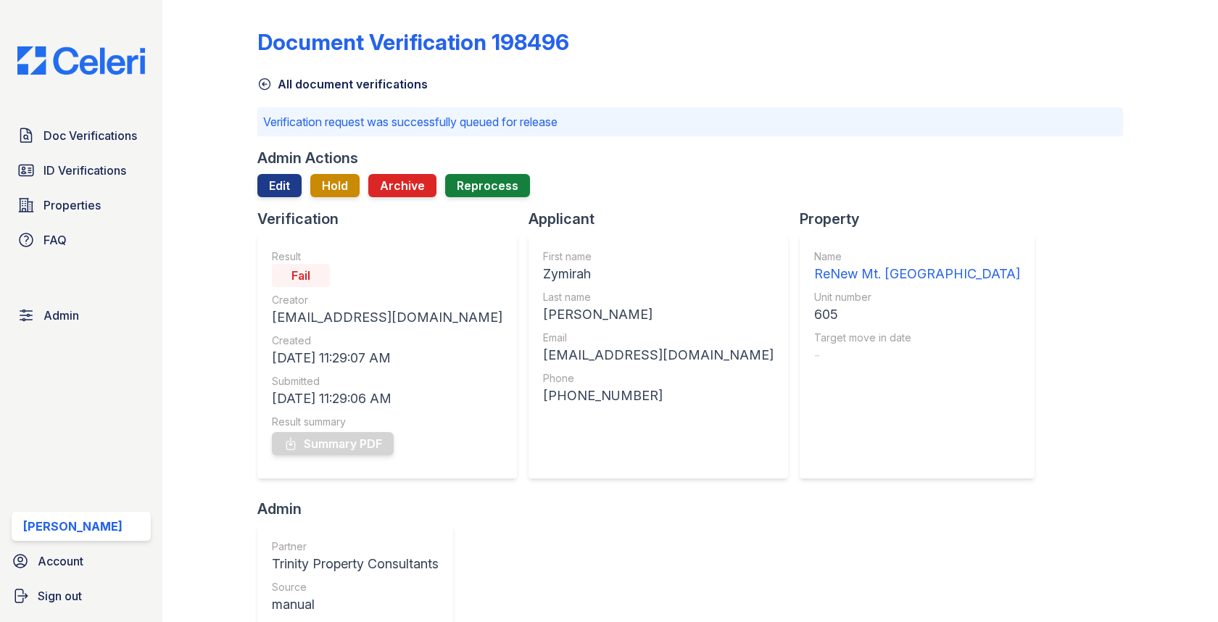
click at [90, 133] on span "Doc Verifications" at bounding box center [90, 135] width 94 height 17
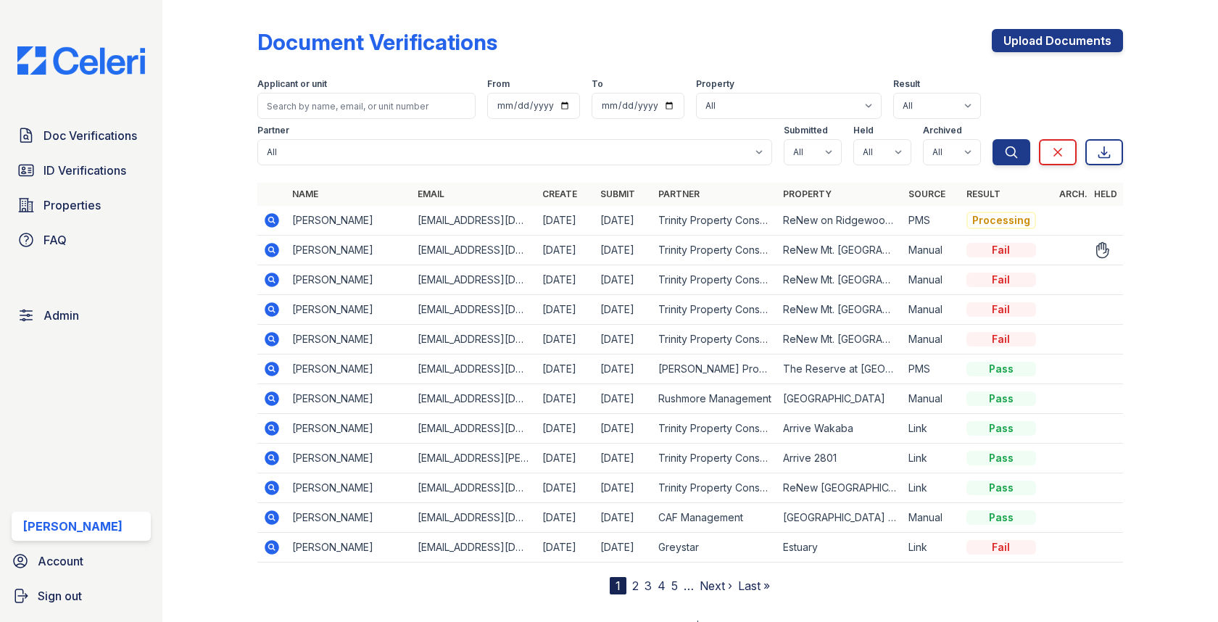
click at [269, 242] on icon at bounding box center [271, 249] width 17 height 17
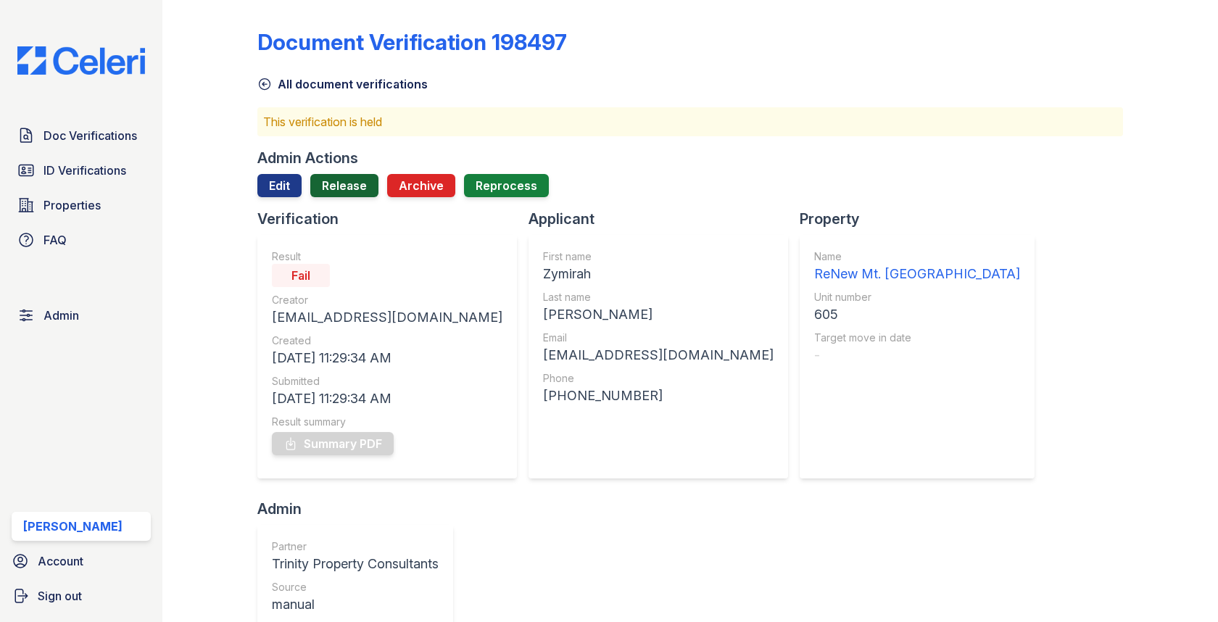
click at [331, 192] on link "Release" at bounding box center [344, 185] width 68 height 23
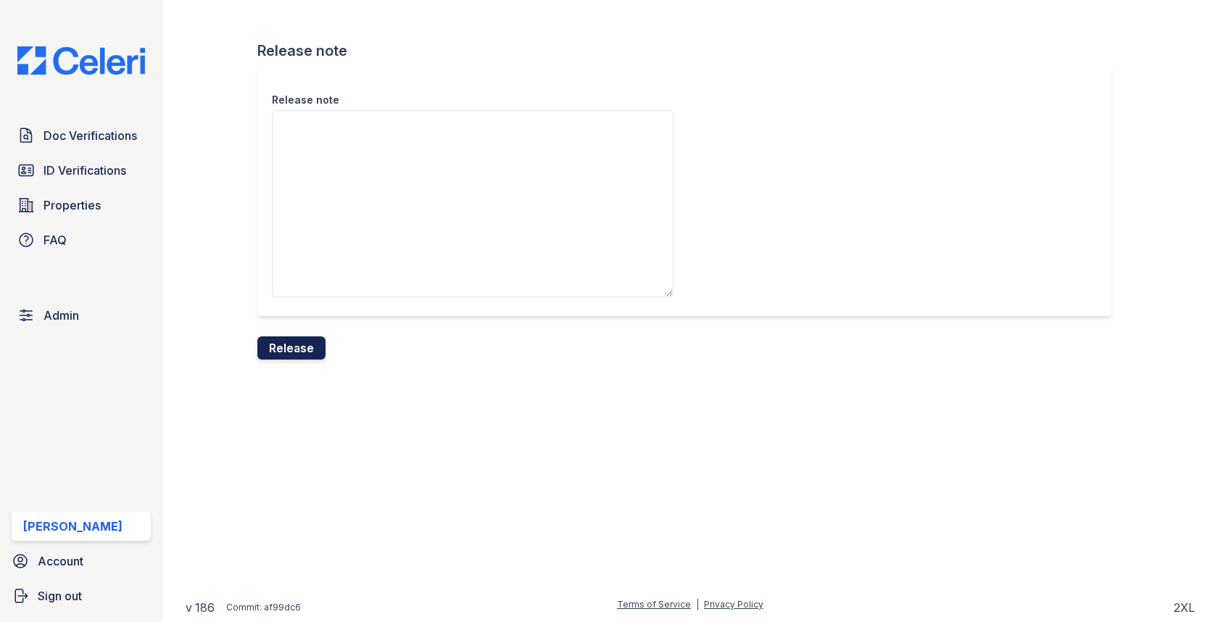
click at [303, 346] on button "Release" at bounding box center [291, 347] width 68 height 23
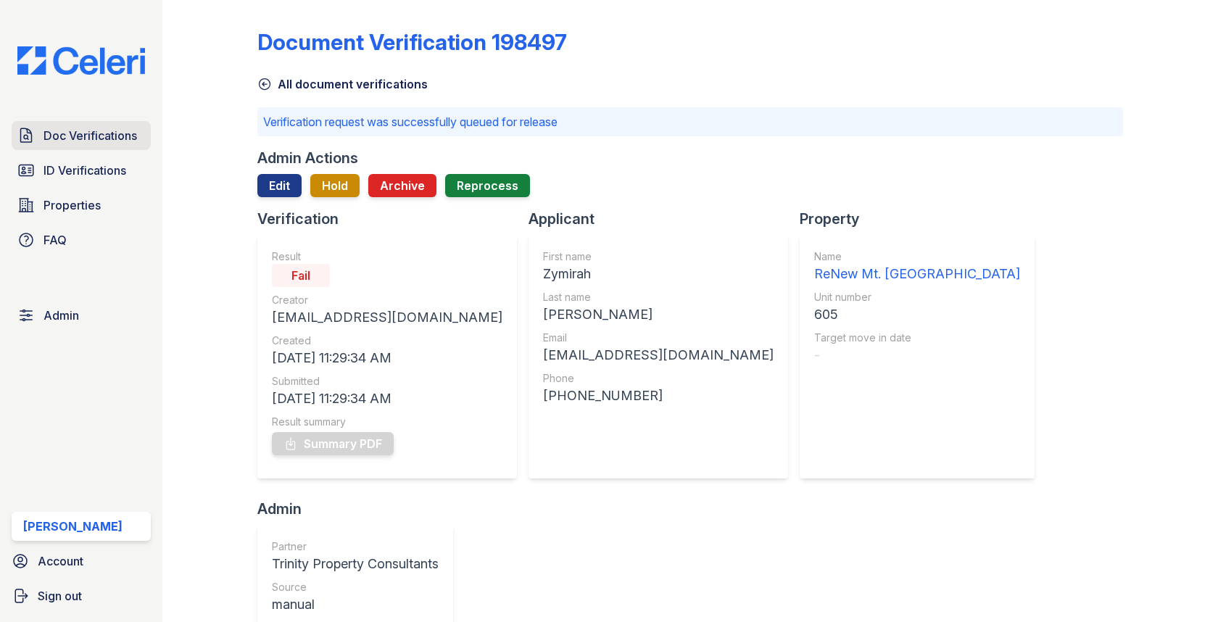
click at [115, 146] on link "Doc Verifications" at bounding box center [81, 135] width 139 height 29
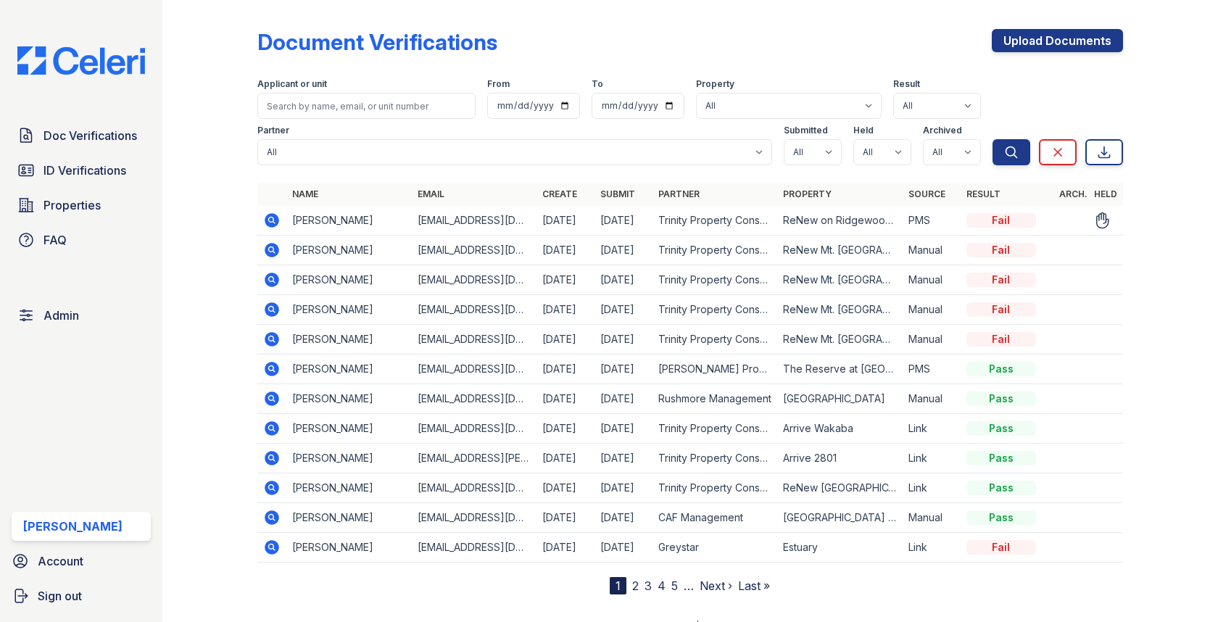
click at [266, 217] on icon at bounding box center [272, 220] width 14 height 14
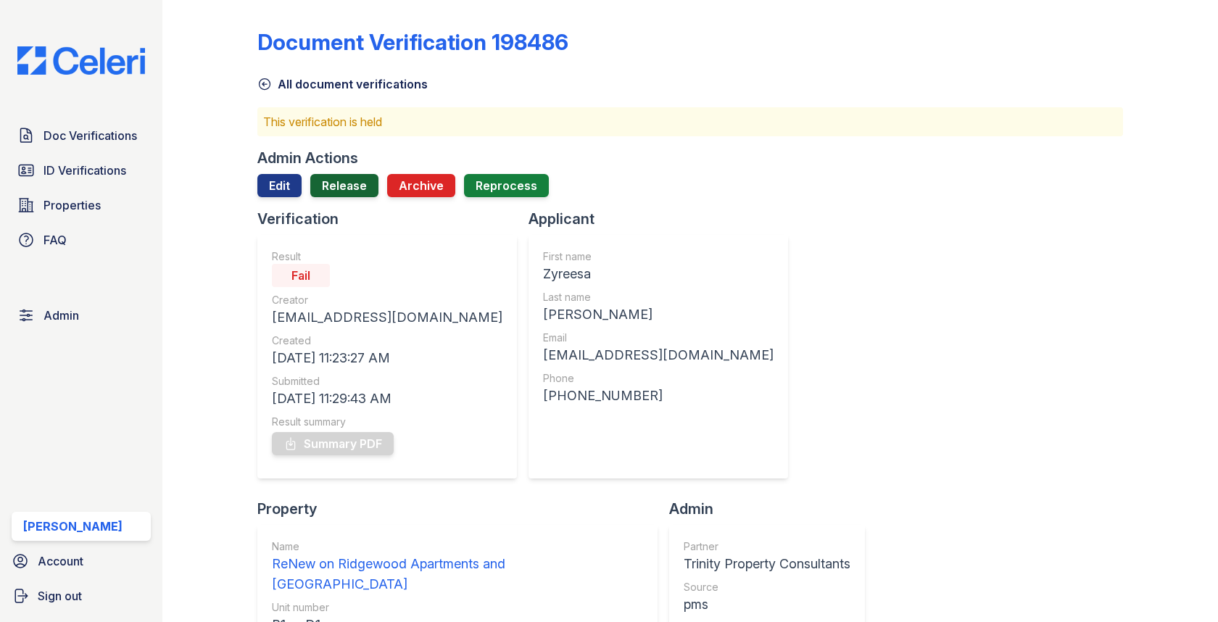
click at [358, 179] on link "Release" at bounding box center [344, 185] width 68 height 23
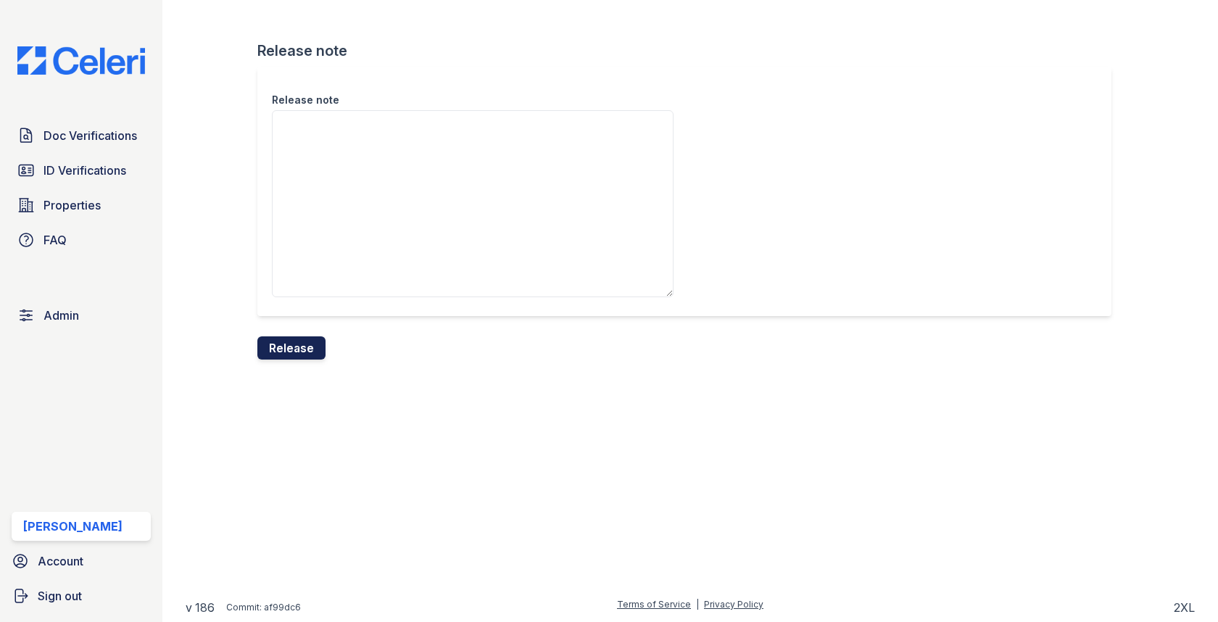
click at [303, 357] on button "Release" at bounding box center [291, 347] width 68 height 23
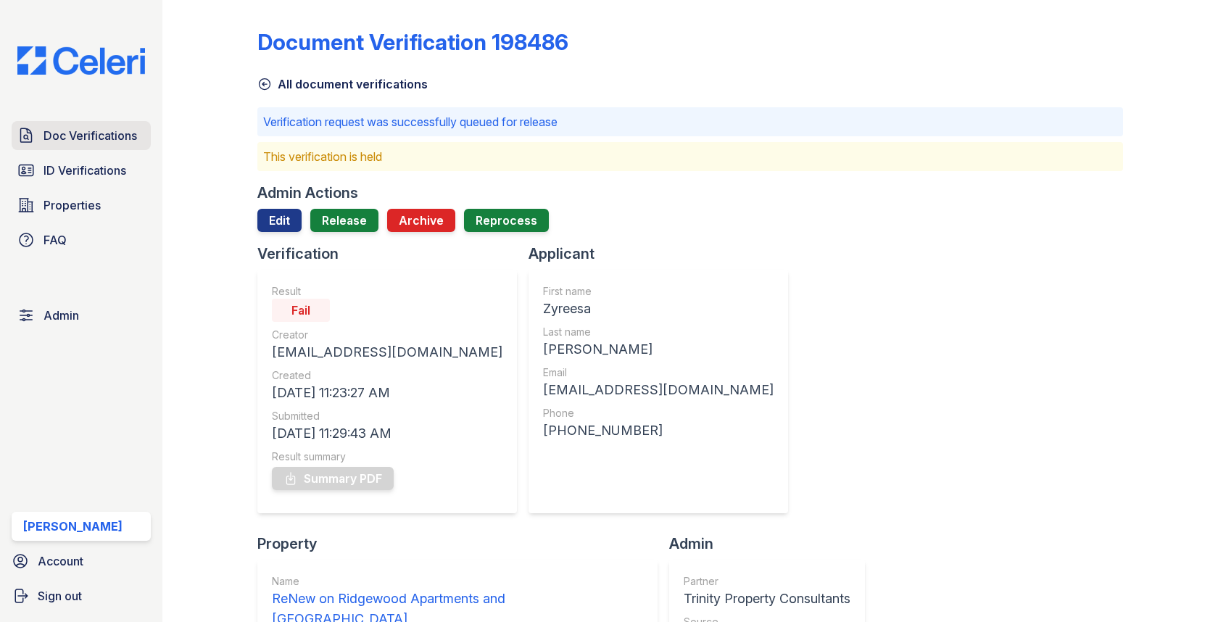
click at [138, 128] on link "Doc Verifications" at bounding box center [81, 135] width 139 height 29
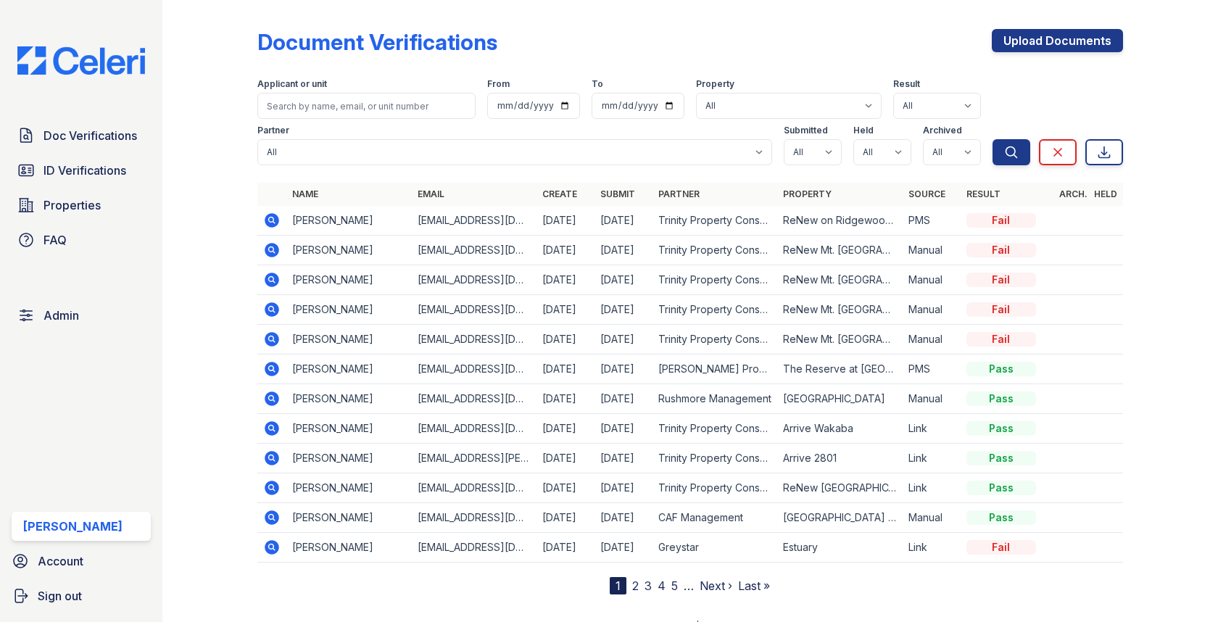
click at [91, 120] on div "Doc Verifications ID Verifications Properties FAQ Admin Max Orshan Account Sign…" at bounding box center [81, 311] width 162 height 622
click at [91, 122] on link "Doc Verifications" at bounding box center [81, 135] width 139 height 29
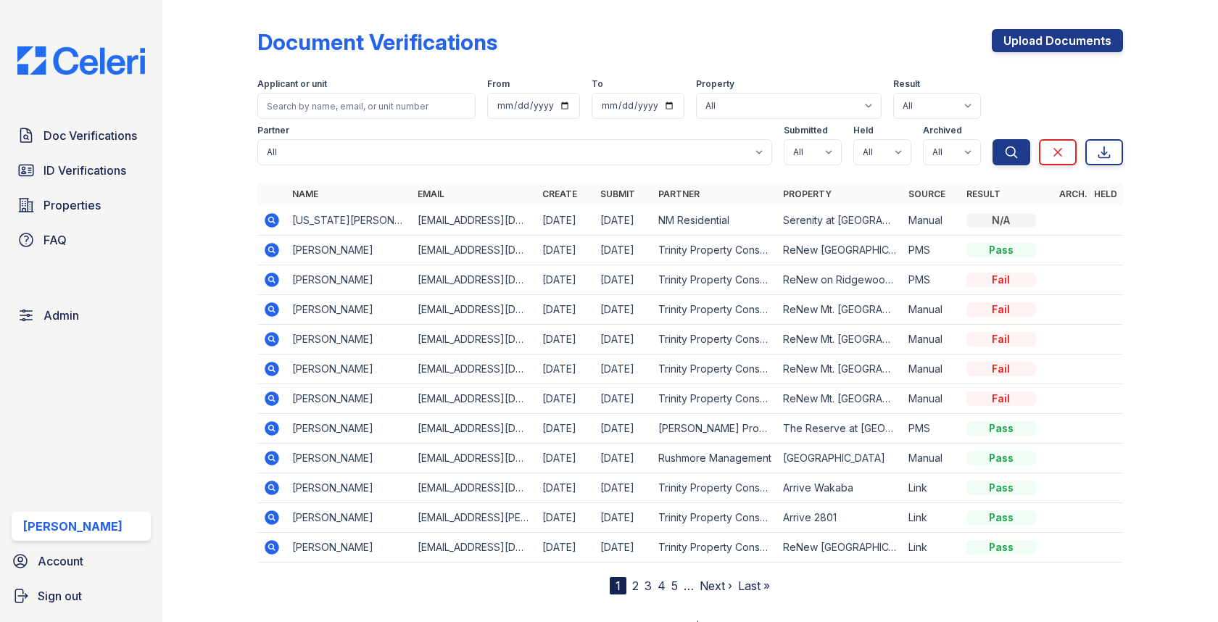
click at [275, 217] on icon at bounding box center [272, 220] width 14 height 14
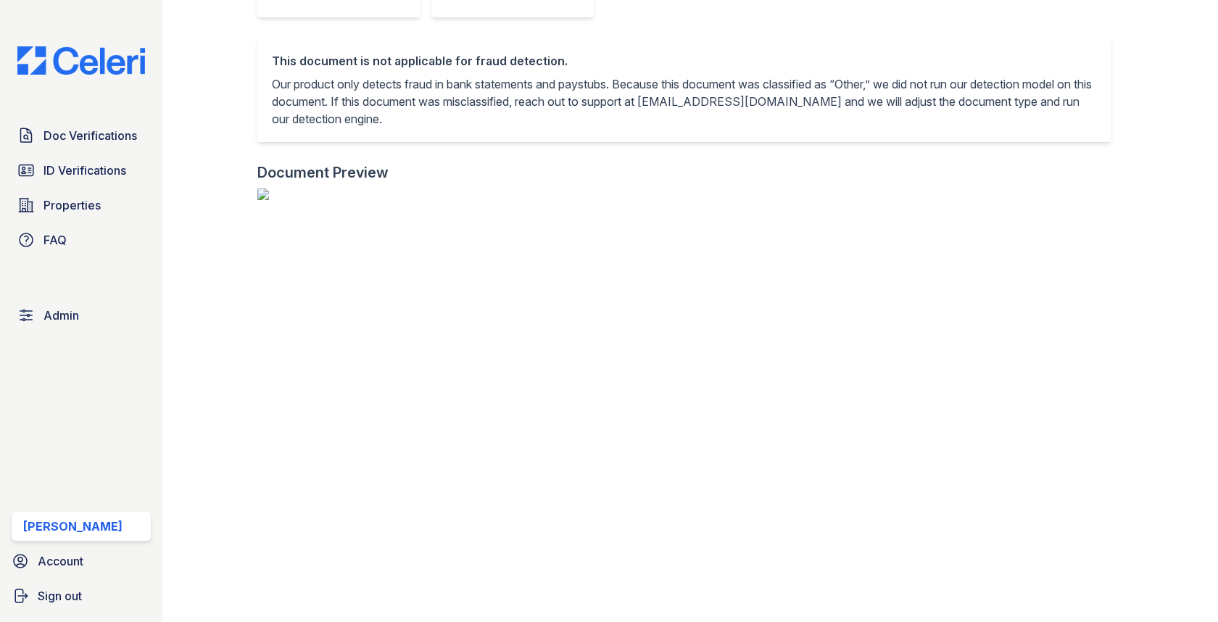
scroll to position [552, 0]
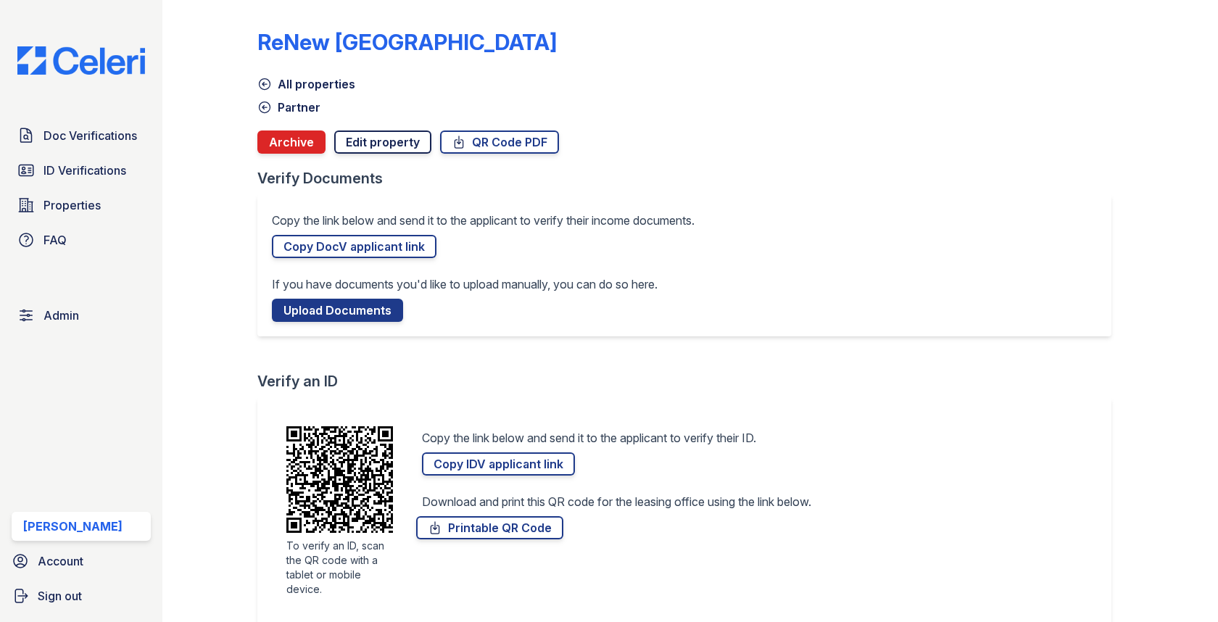
click at [355, 137] on link "Edit property" at bounding box center [382, 141] width 97 height 23
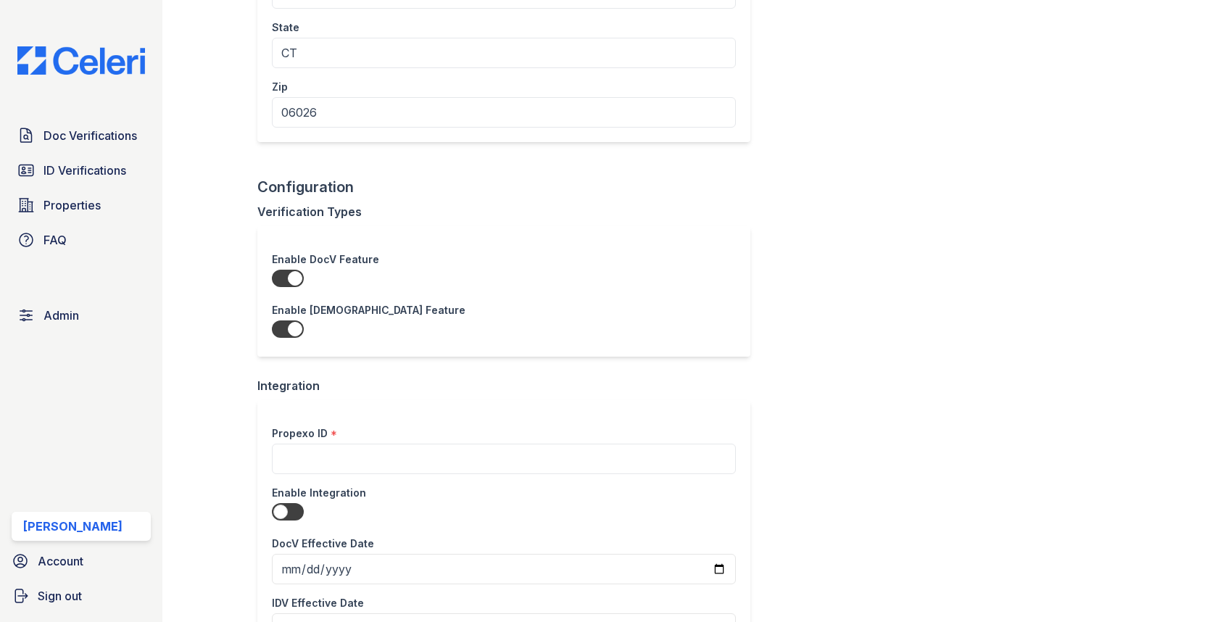
scroll to position [552, 0]
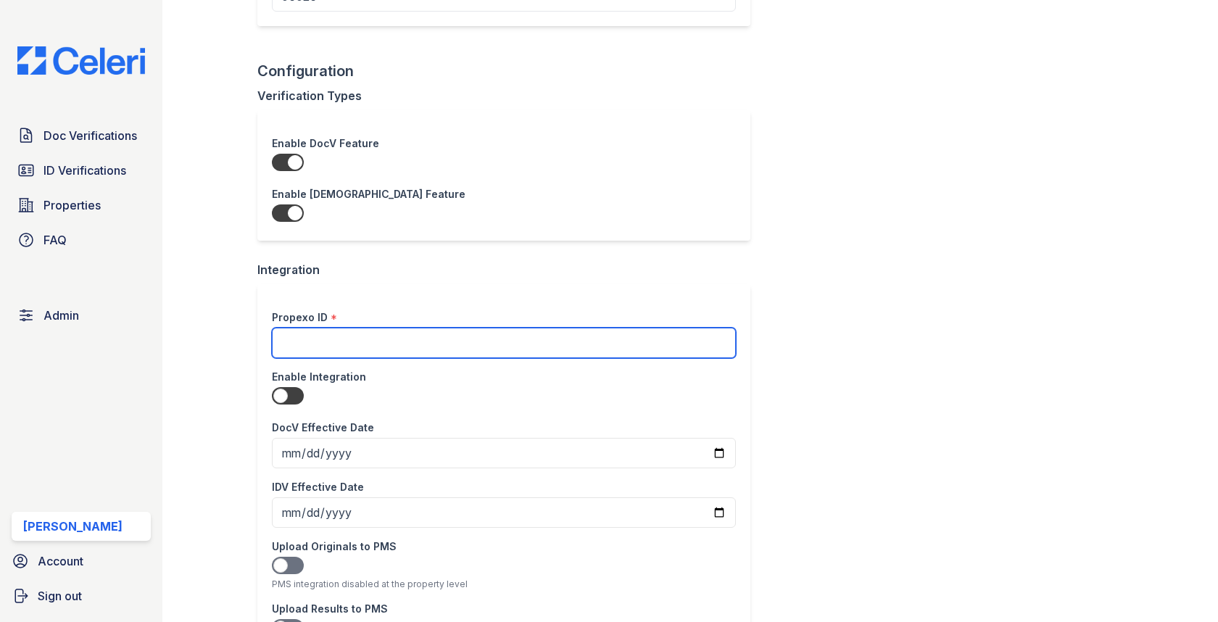
click at [352, 336] on input "Propexo ID" at bounding box center [504, 343] width 464 height 30
paste input "clm583rpr0009lb0qvuzwe1dj:100107417:100107417"
type input "clm583rpr0009lb0qvuzwe1dj:100107417:100107417"
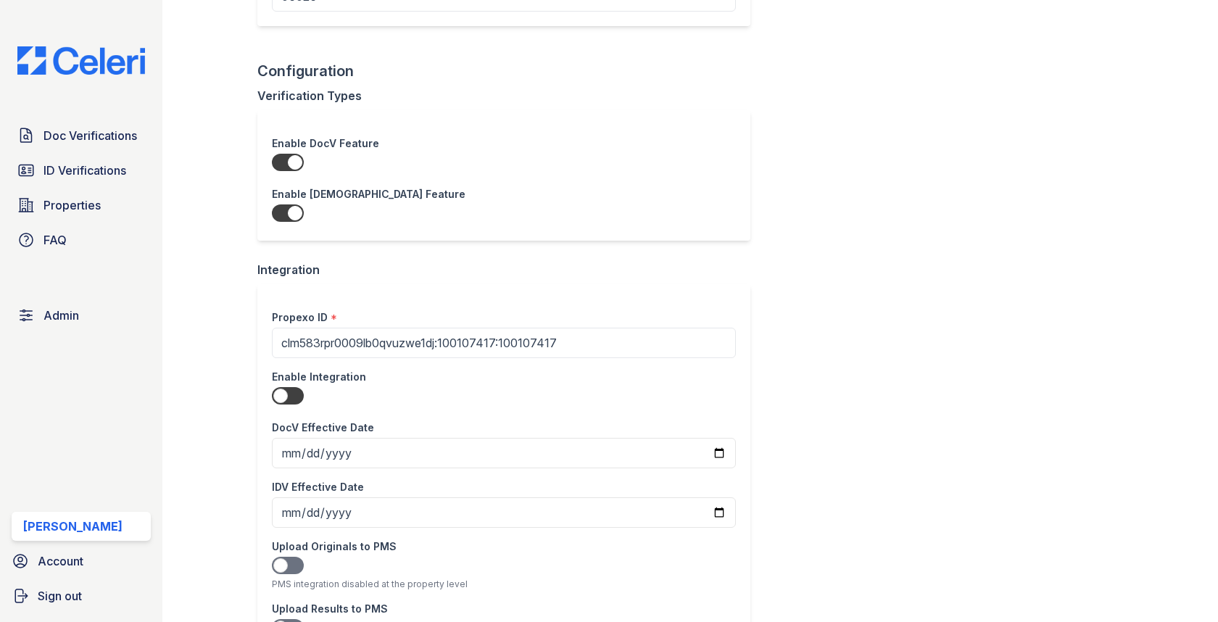
click at [284, 390] on div at bounding box center [288, 395] width 32 height 17
click at [272, 396] on input "checkbox" at bounding box center [271, 396] width 1 height 1
checkbox input "true"
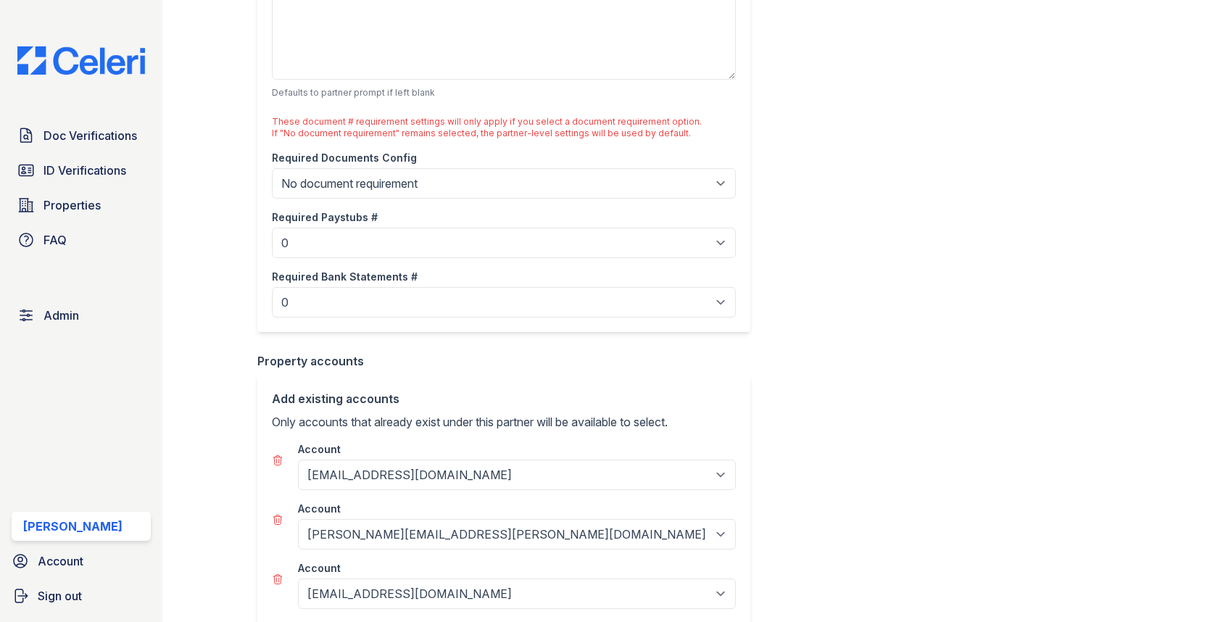
scroll to position [1470, 0]
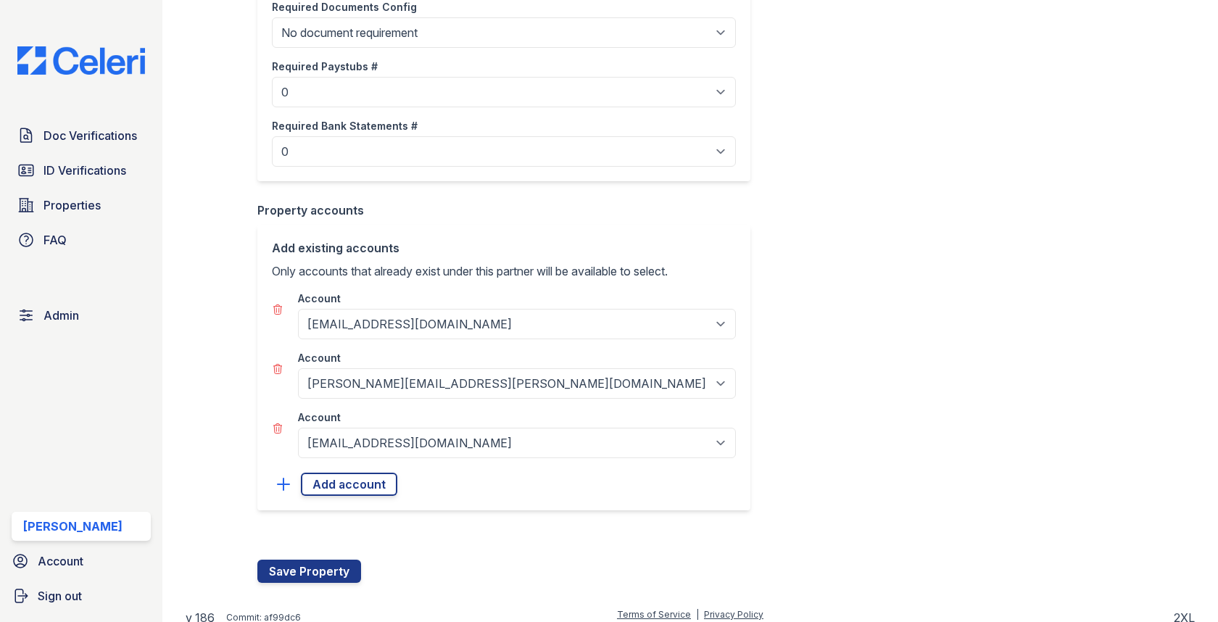
click at [306, 545] on div at bounding box center [509, 545] width 504 height 29
click at [306, 560] on button "Save Property" at bounding box center [309, 571] width 104 height 23
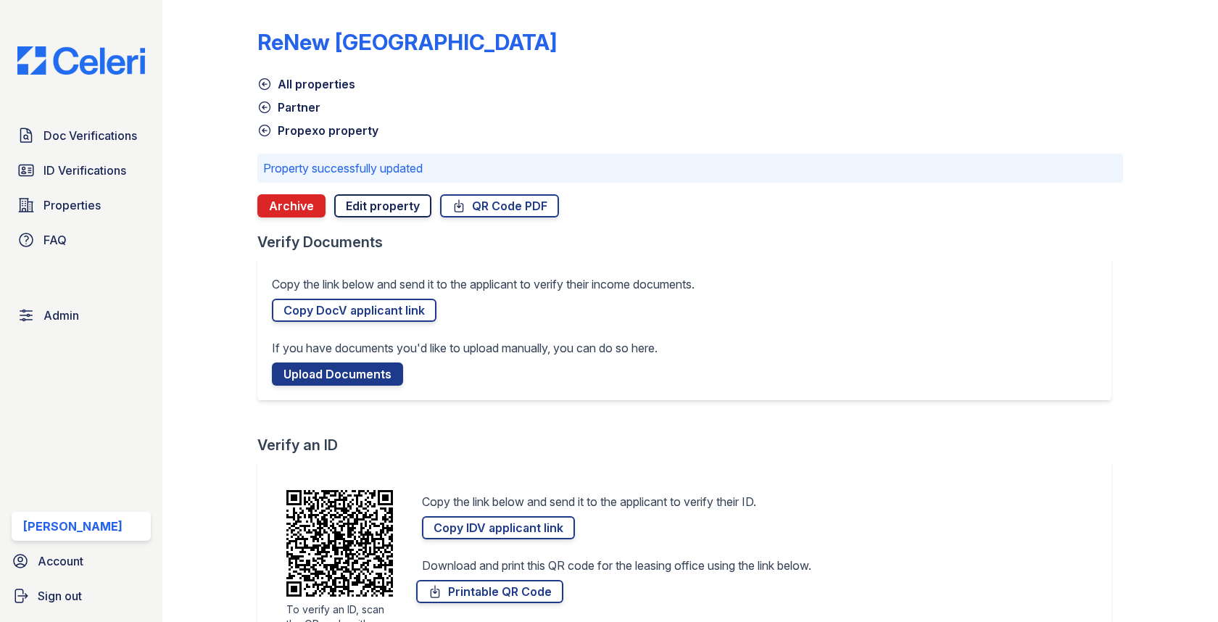
click at [361, 202] on link "Edit property" at bounding box center [382, 205] width 97 height 23
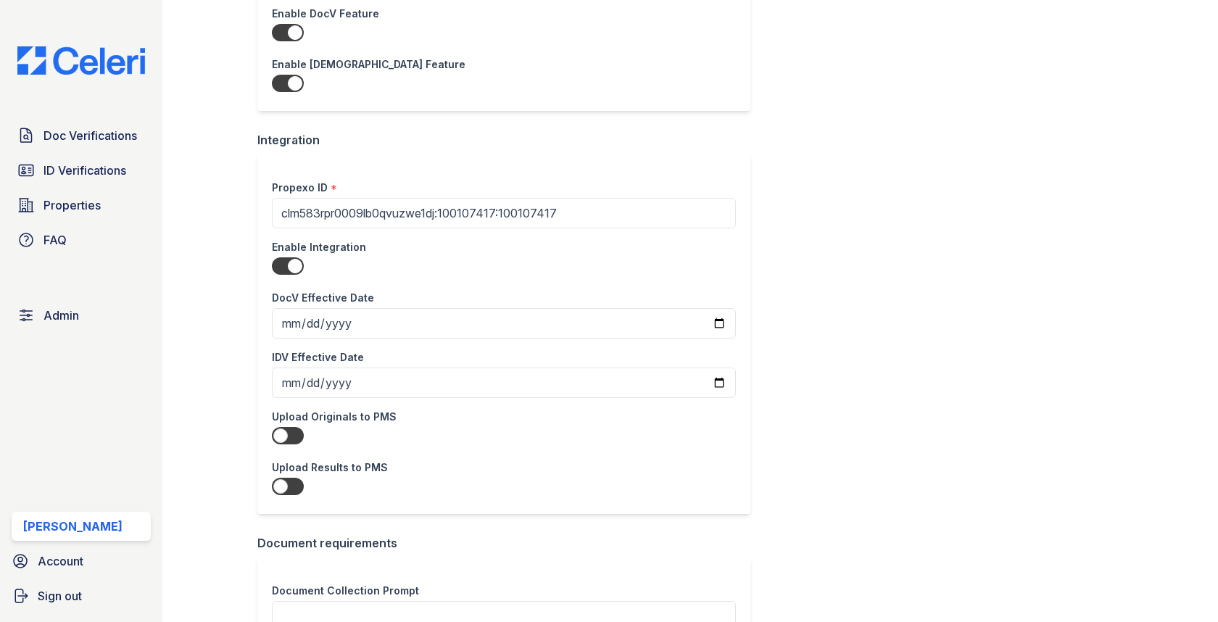
click at [288, 436] on div at bounding box center [288, 435] width 32 height 17
click at [272, 436] on input "checkbox" at bounding box center [271, 436] width 1 height 1
checkbox input "true"
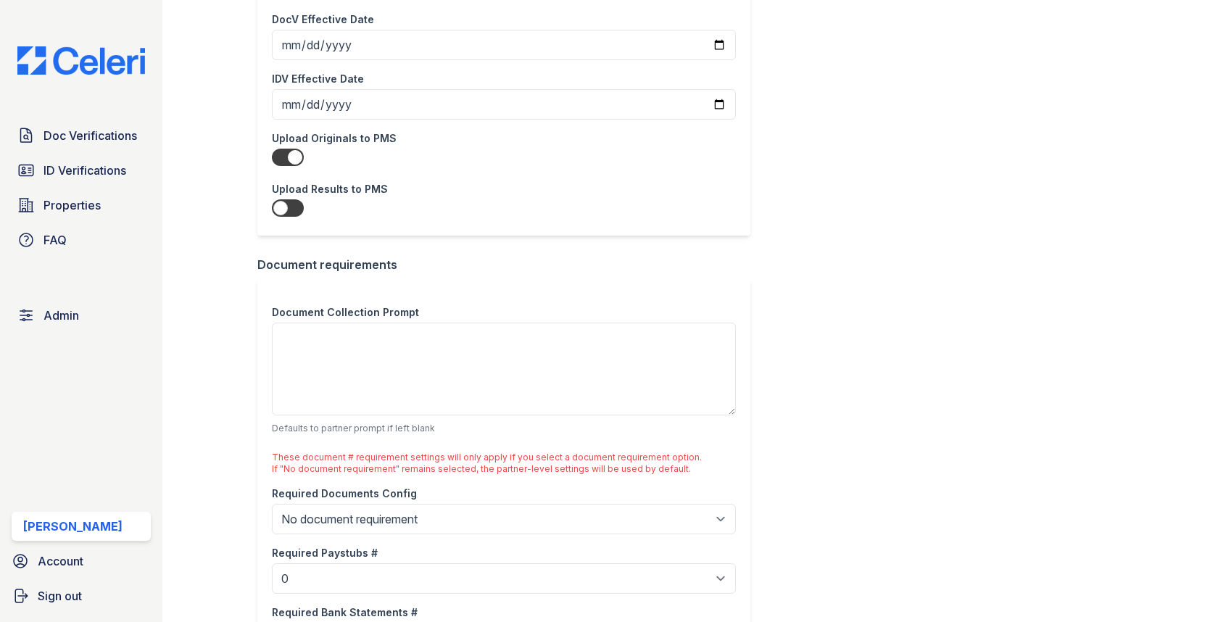
scroll to position [1447, 0]
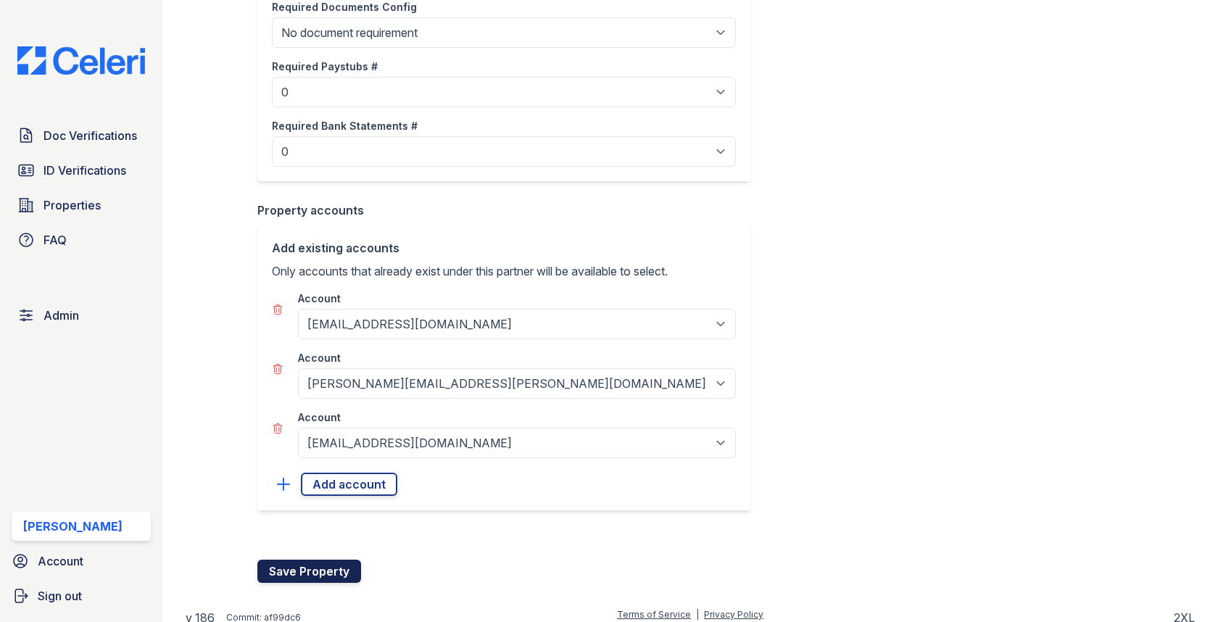
click at [321, 560] on button "Save Property" at bounding box center [309, 571] width 104 height 23
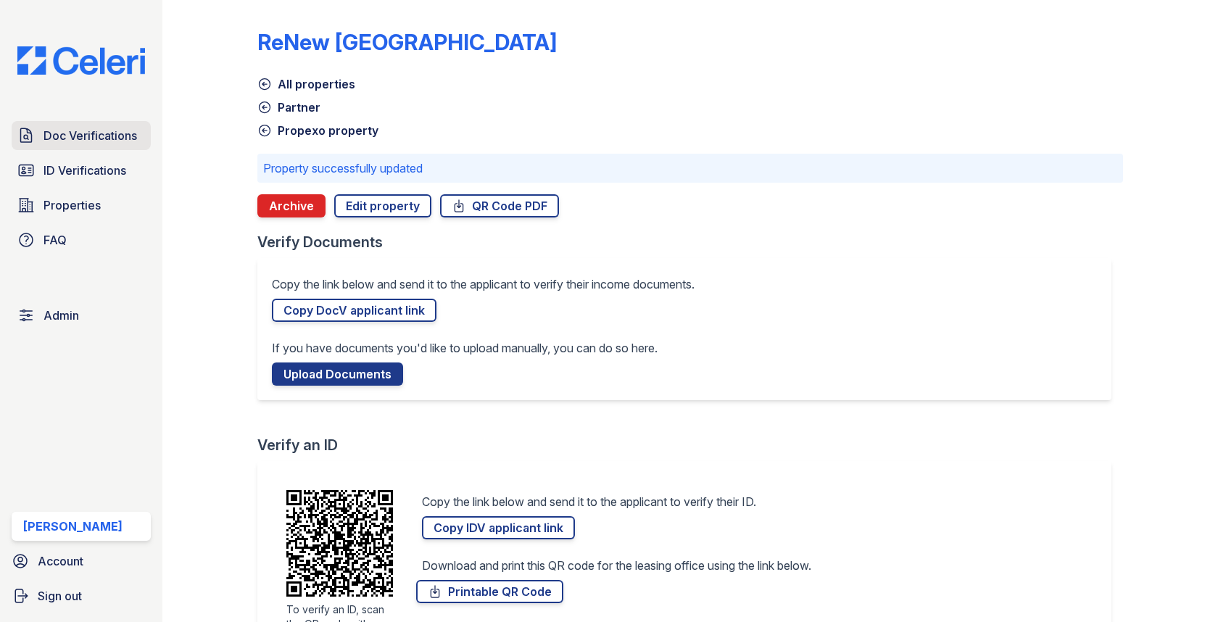
click at [120, 144] on span "Doc Verifications" at bounding box center [90, 135] width 94 height 17
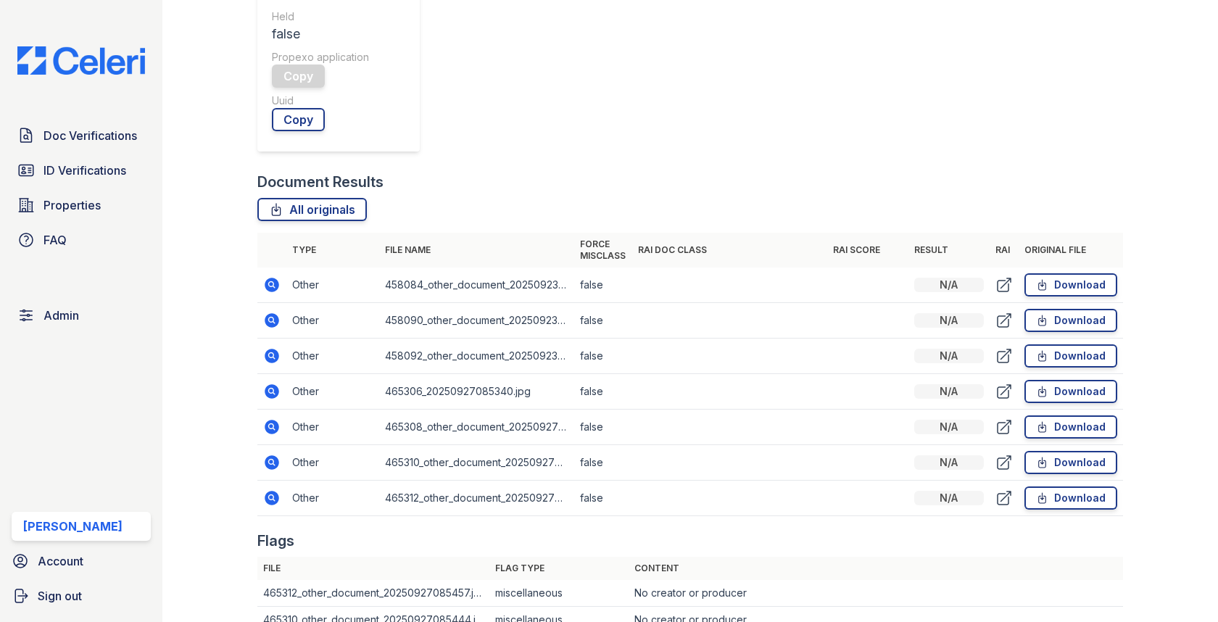
scroll to position [564, 0]
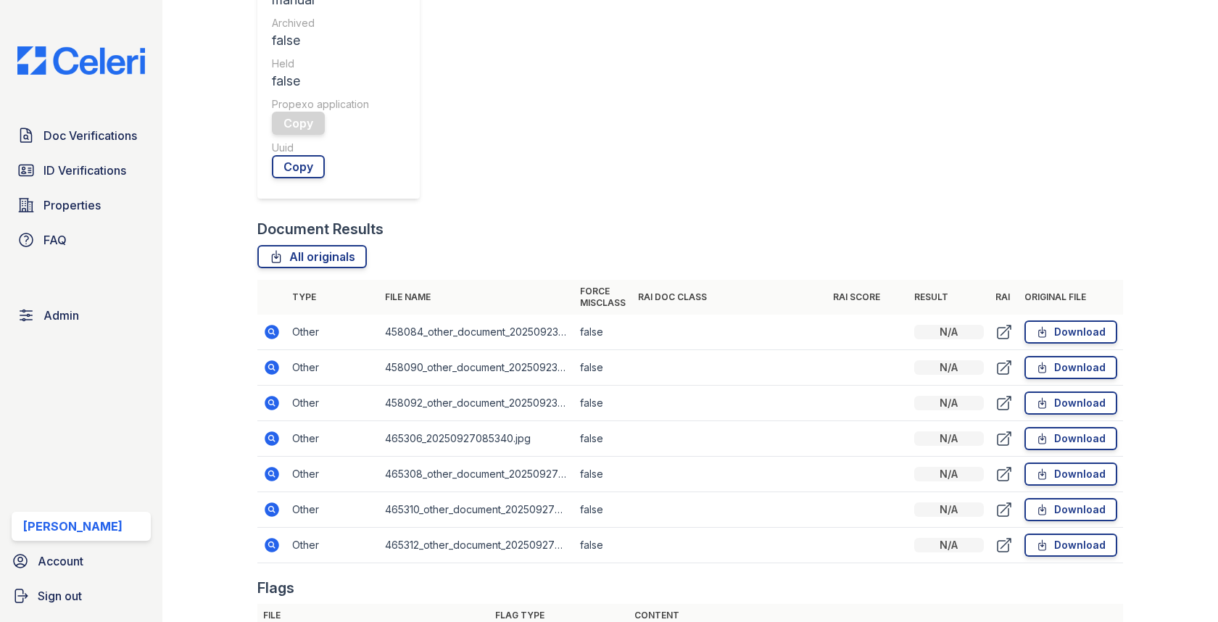
click at [259, 350] on td at bounding box center [271, 368] width 29 height 36
click at [270, 360] on icon at bounding box center [272, 367] width 14 height 14
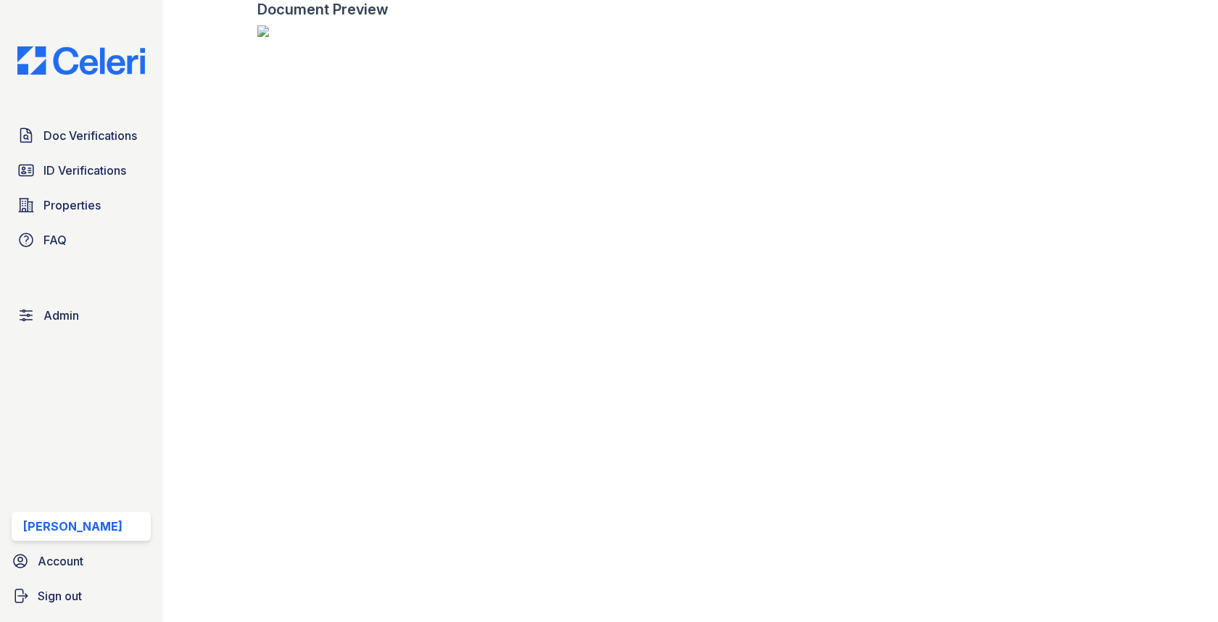
click at [107, 120] on div "Doc Verifications ID Verifications Properties FAQ Admin Max Orshan Account Sign…" at bounding box center [81, 311] width 162 height 622
click at [107, 125] on link "Doc Verifications" at bounding box center [81, 135] width 139 height 29
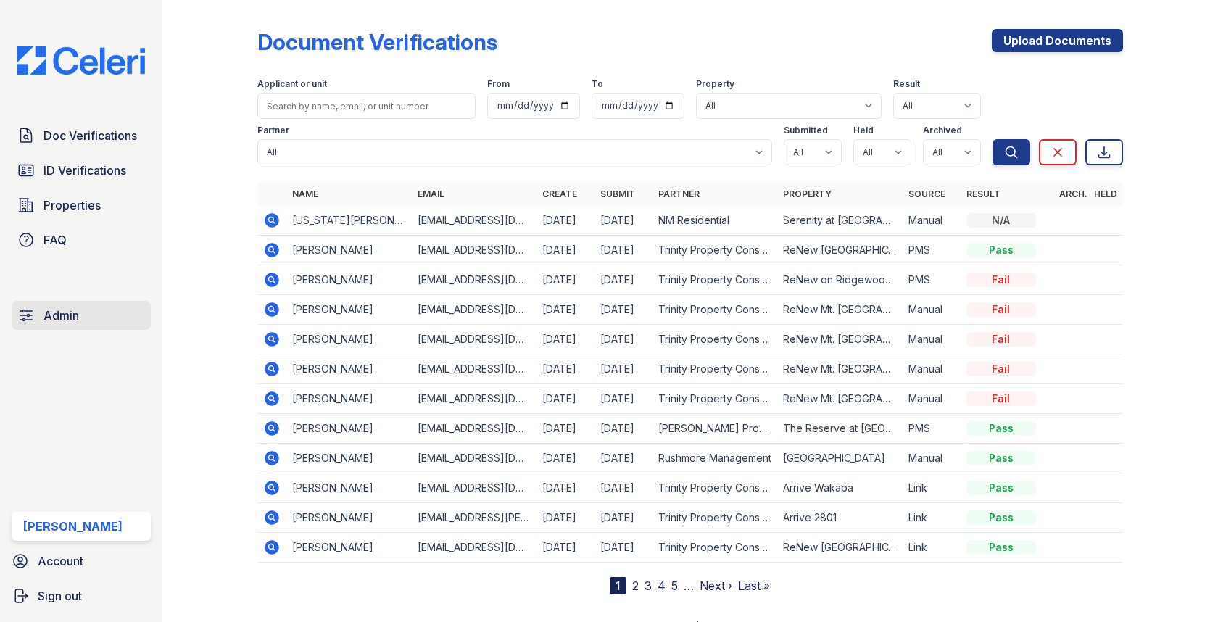
click at [105, 318] on link "Admin" at bounding box center [81, 315] width 139 height 29
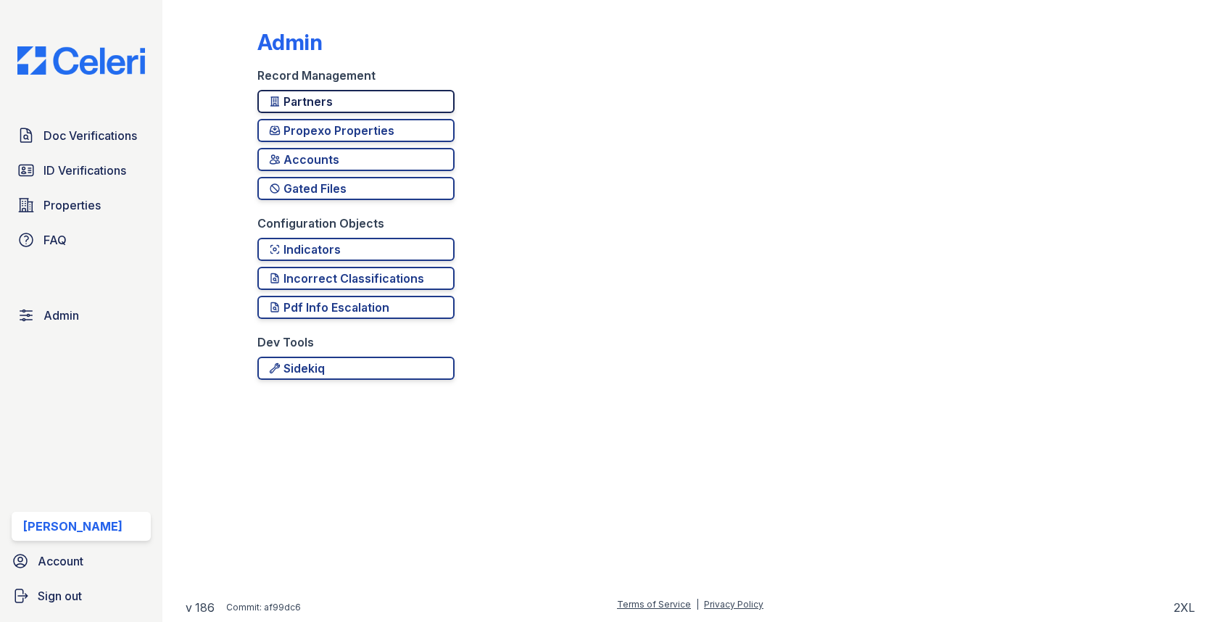
click at [332, 97] on div "Partners" at bounding box center [356, 101] width 174 height 17
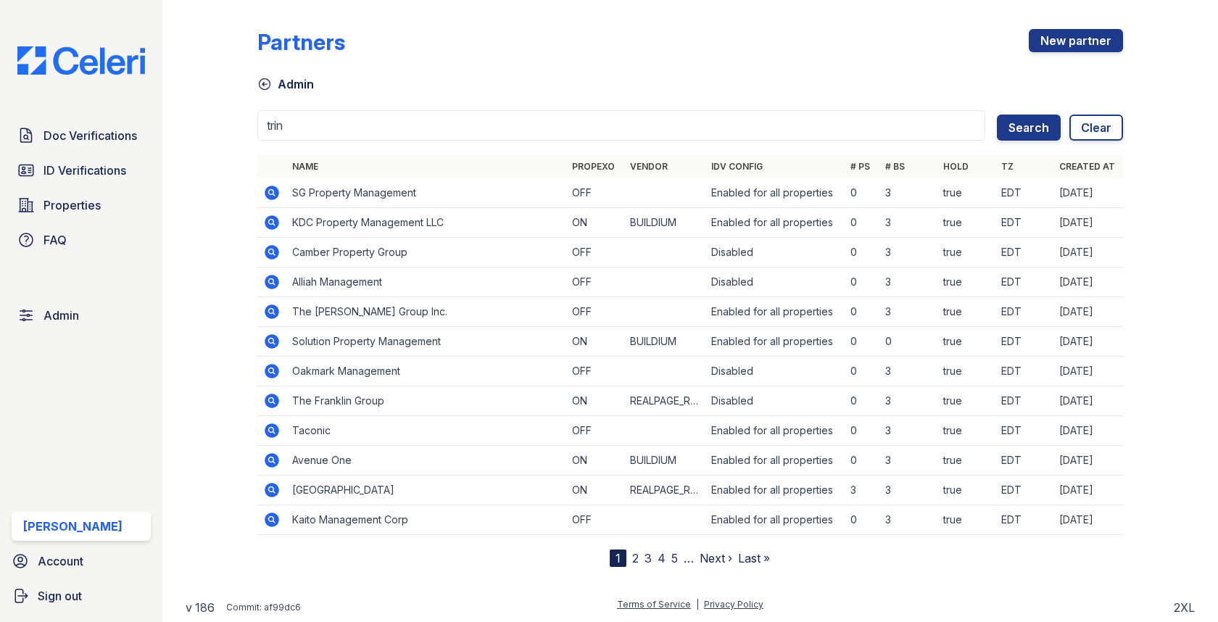
type input "trin"
click at [997, 115] on button "Search" at bounding box center [1029, 128] width 64 height 26
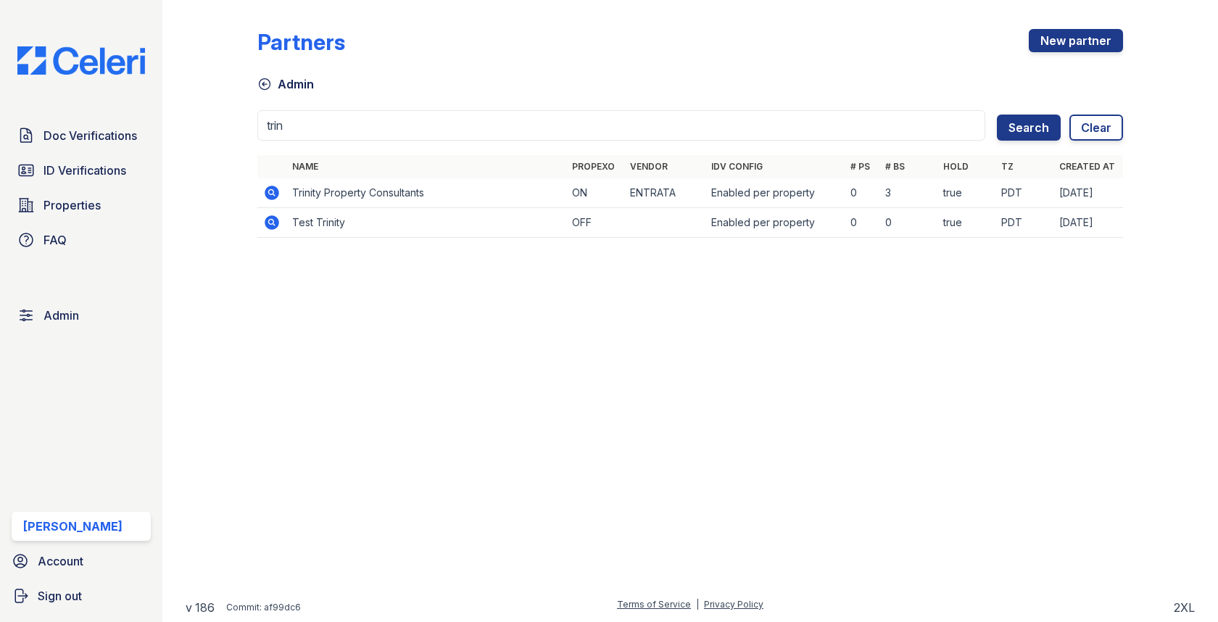
click at [271, 192] on icon at bounding box center [272, 192] width 4 height 4
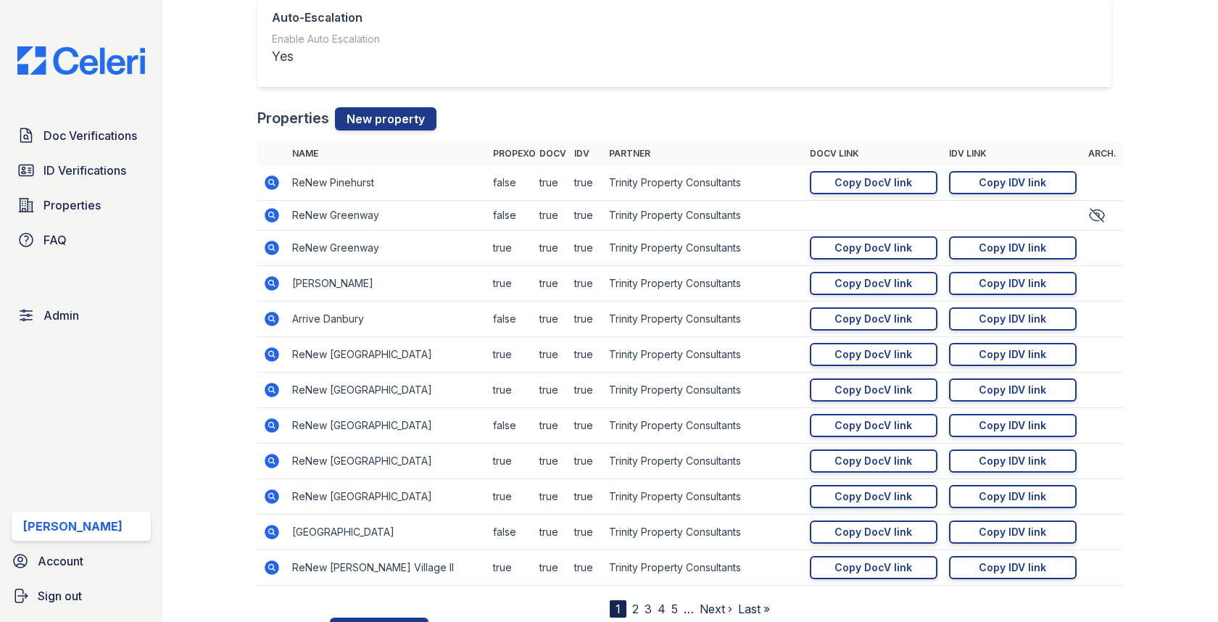
scroll to position [1453, 0]
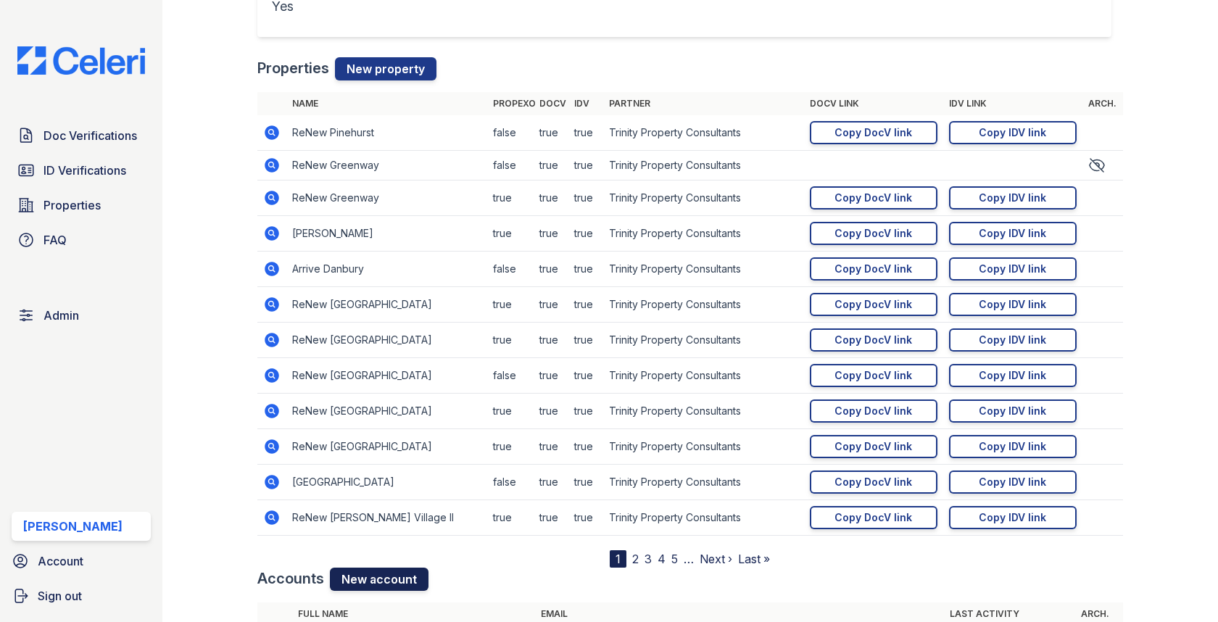
click at [371, 568] on link "New account" at bounding box center [379, 579] width 99 height 23
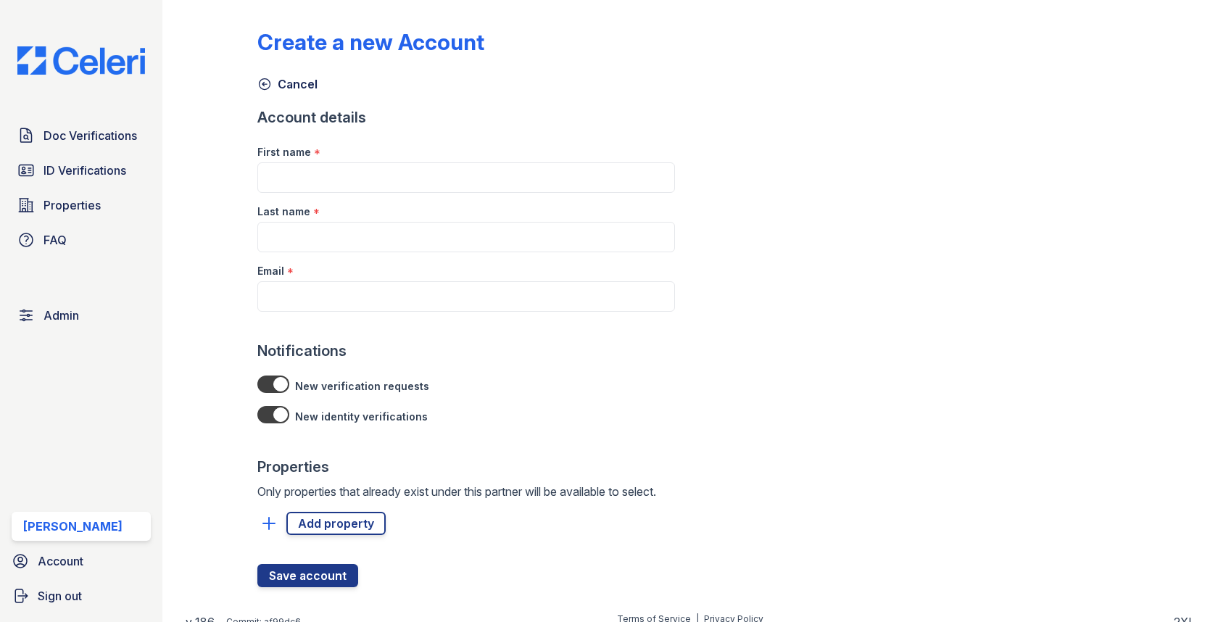
click at [396, 315] on div at bounding box center [465, 326] width 417 height 29
click at [396, 307] on input "Email" at bounding box center [465, 296] width 417 height 30
paste input "TIngram@trinity-pm.com"
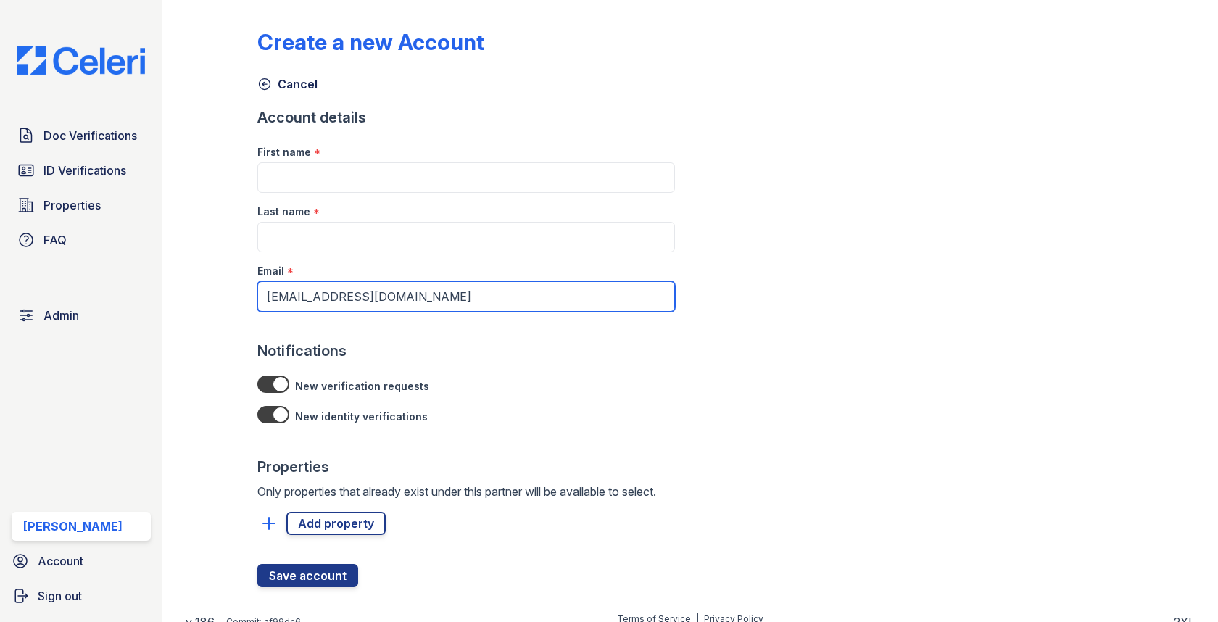
type input "TIngram@trinity-pm.com"
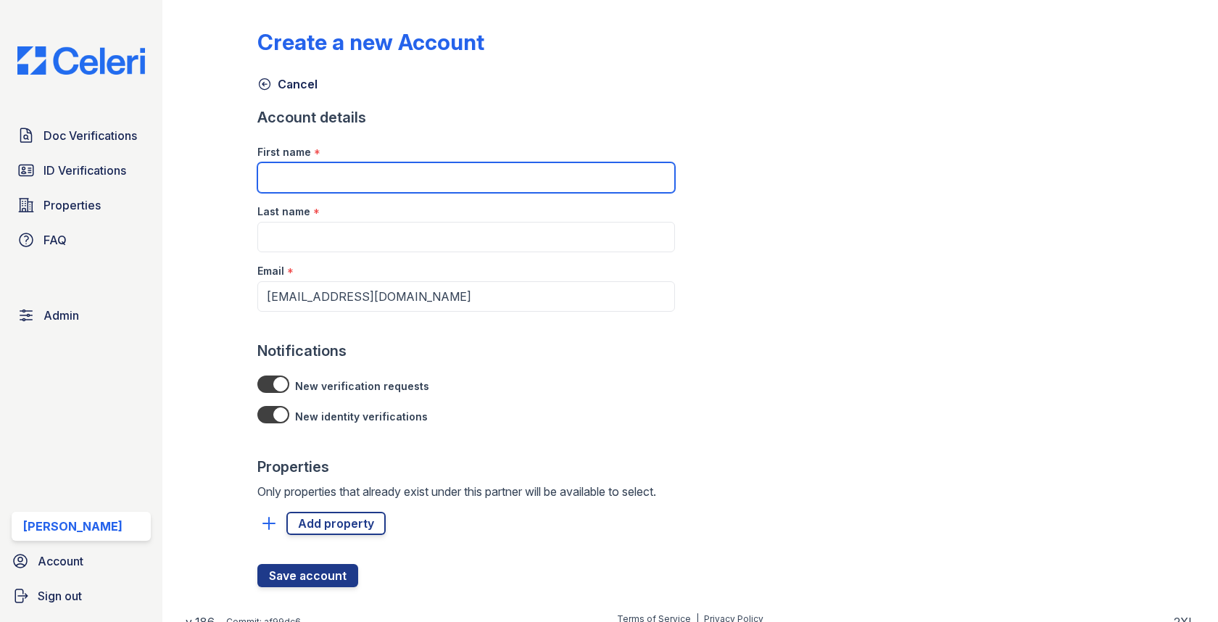
click at [319, 179] on input "First name" at bounding box center [465, 177] width 417 height 30
paste input "Tasia Ingram"
click at [312, 179] on input "Tasia Ingram" at bounding box center [465, 177] width 417 height 30
type input "Tasia"
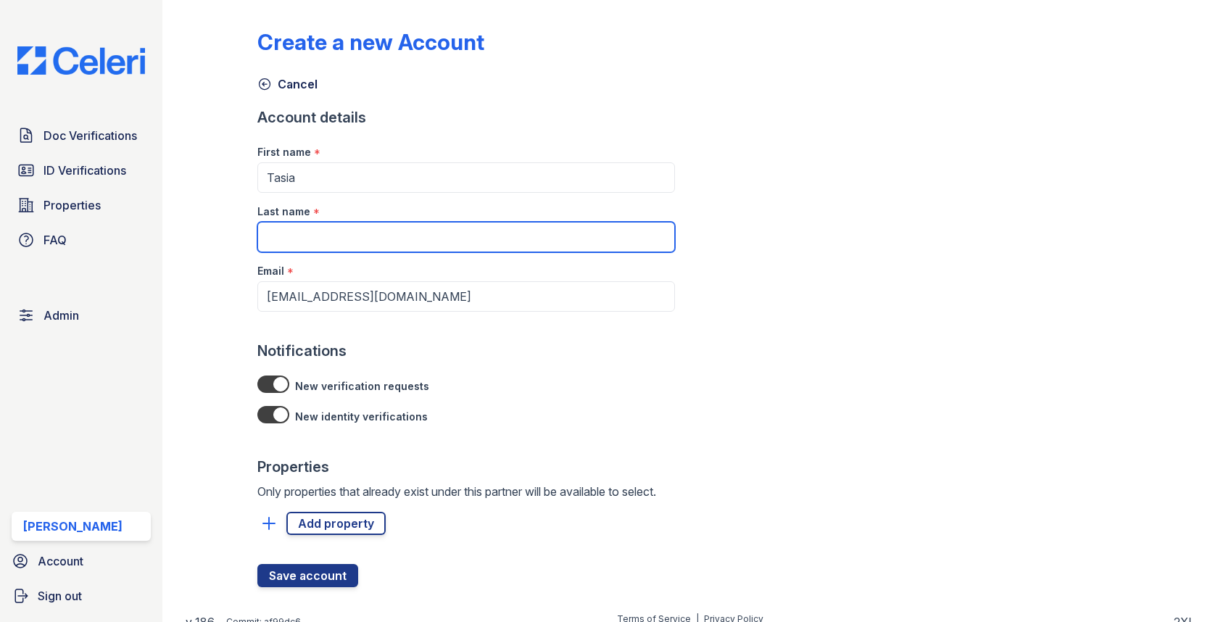
paste input "Ingram"
type input "Ingram"
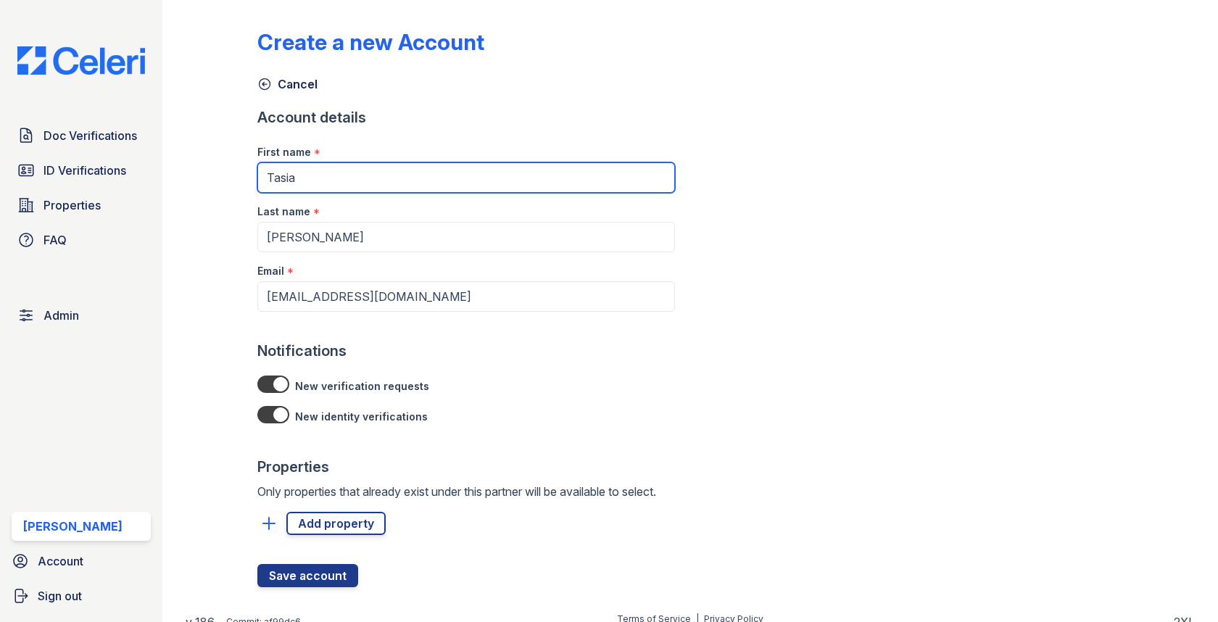
click at [311, 179] on input "Tasia" at bounding box center [465, 177] width 417 height 30
type input "Tasia"
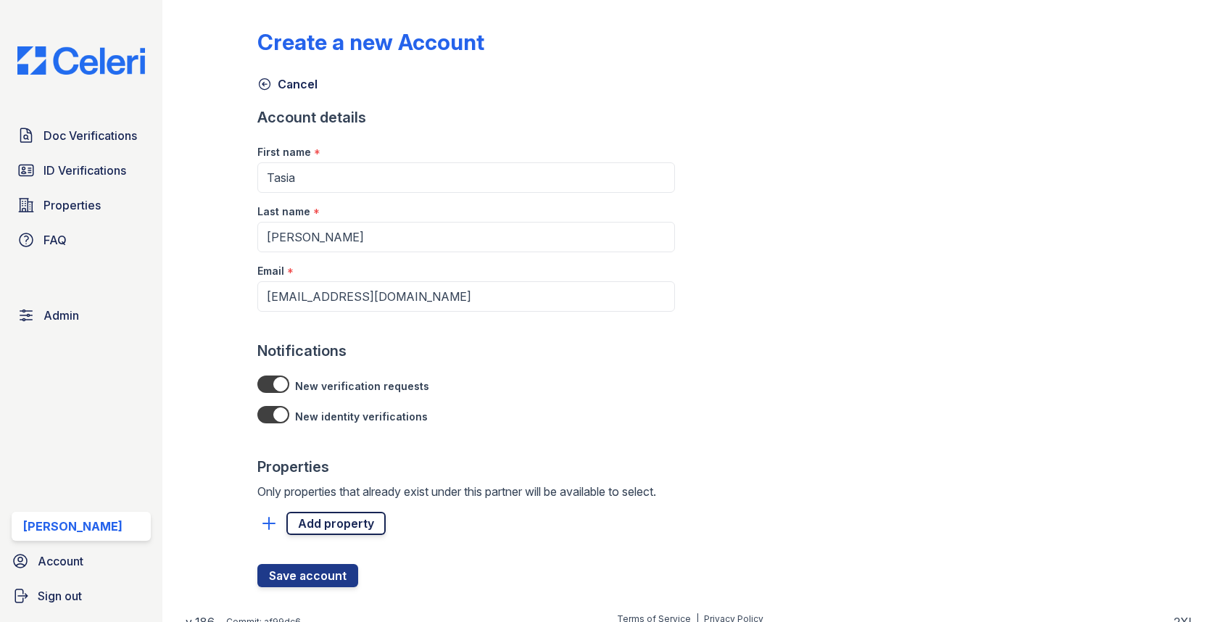
click at [345, 515] on link "Add property" at bounding box center [335, 523] width 99 height 23
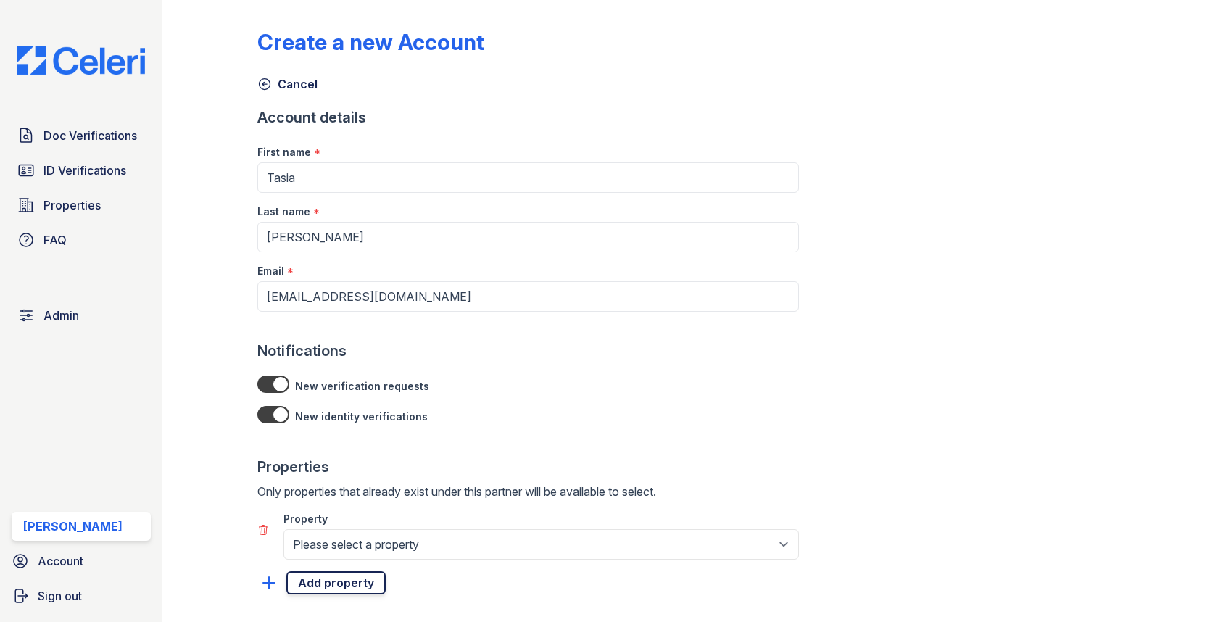
select select "1772"
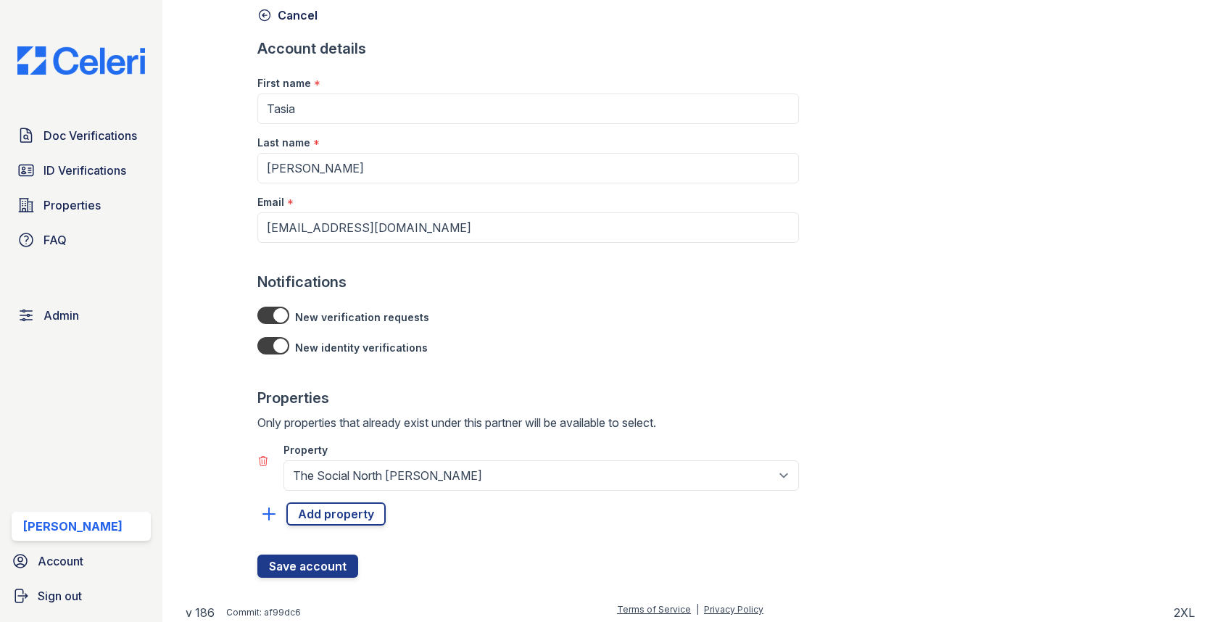
scroll to position [71, 0]
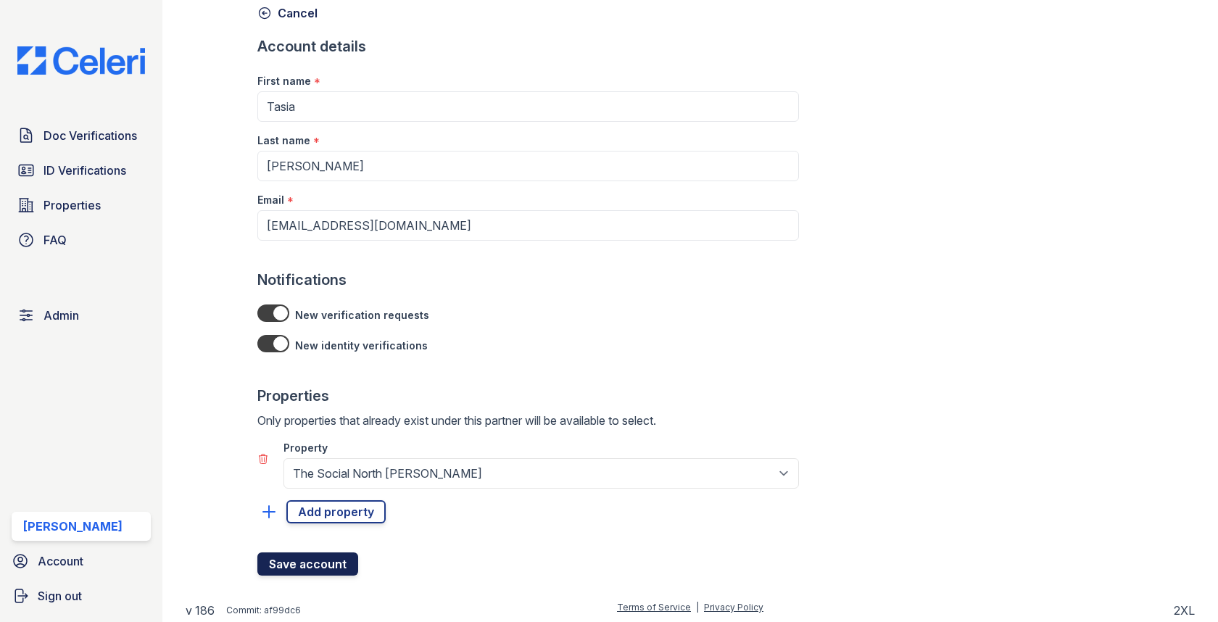
click at [326, 552] on button "Save account" at bounding box center [307, 563] width 101 height 23
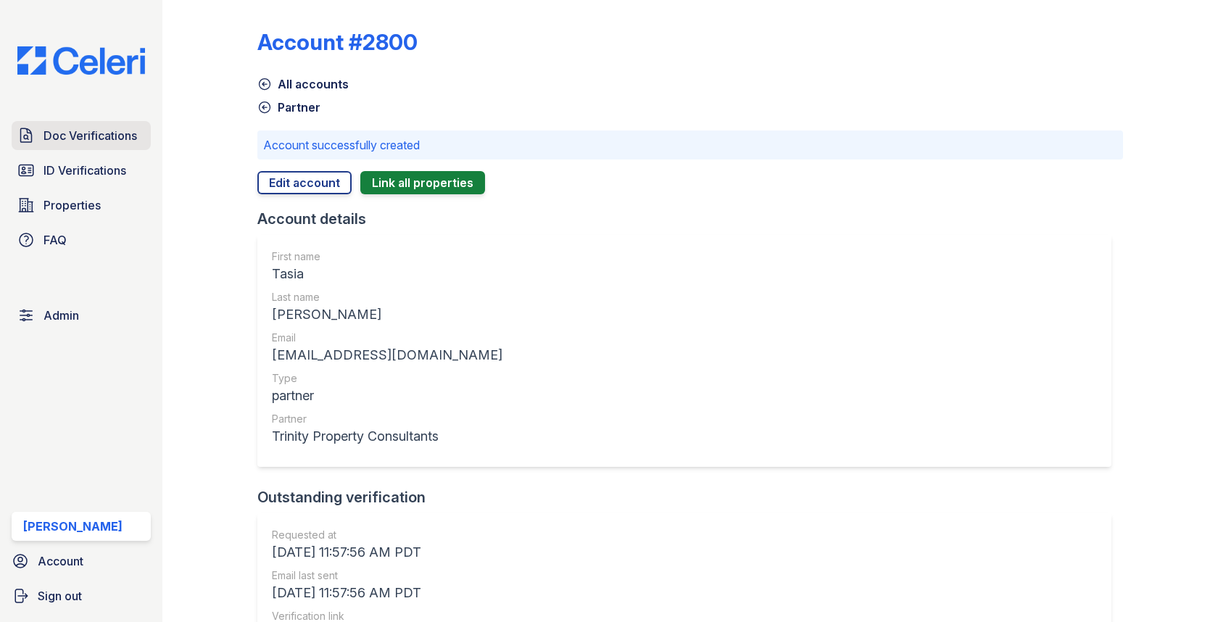
click at [117, 127] on span "Doc Verifications" at bounding box center [90, 135] width 94 height 17
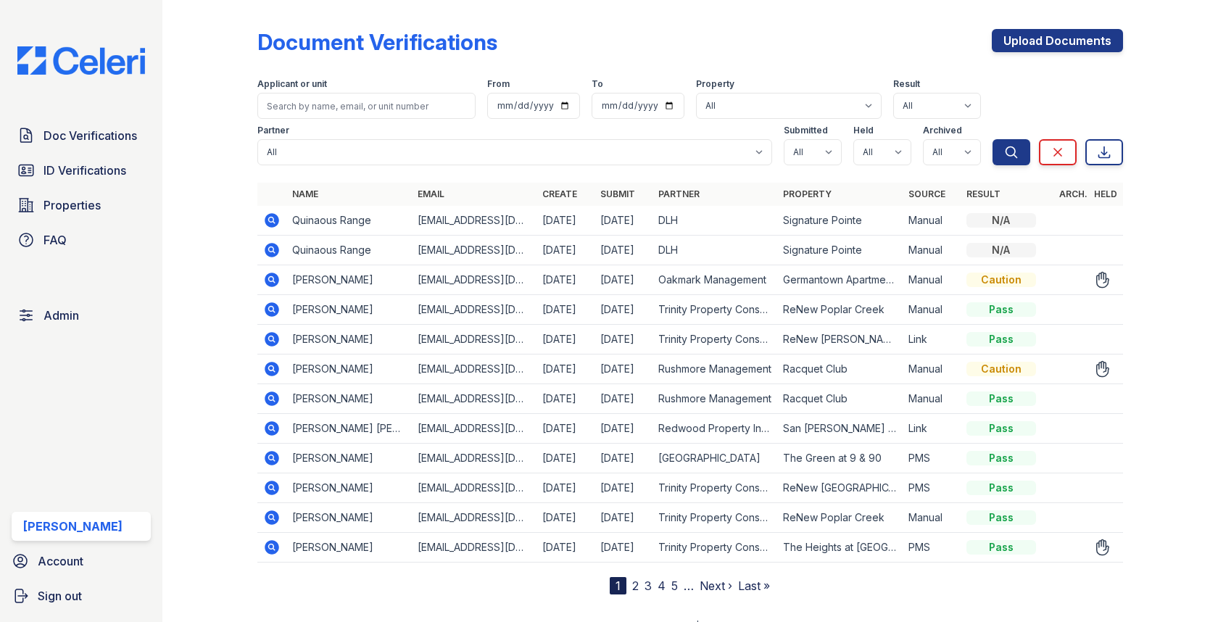
click at [267, 363] on icon at bounding box center [272, 369] width 14 height 14
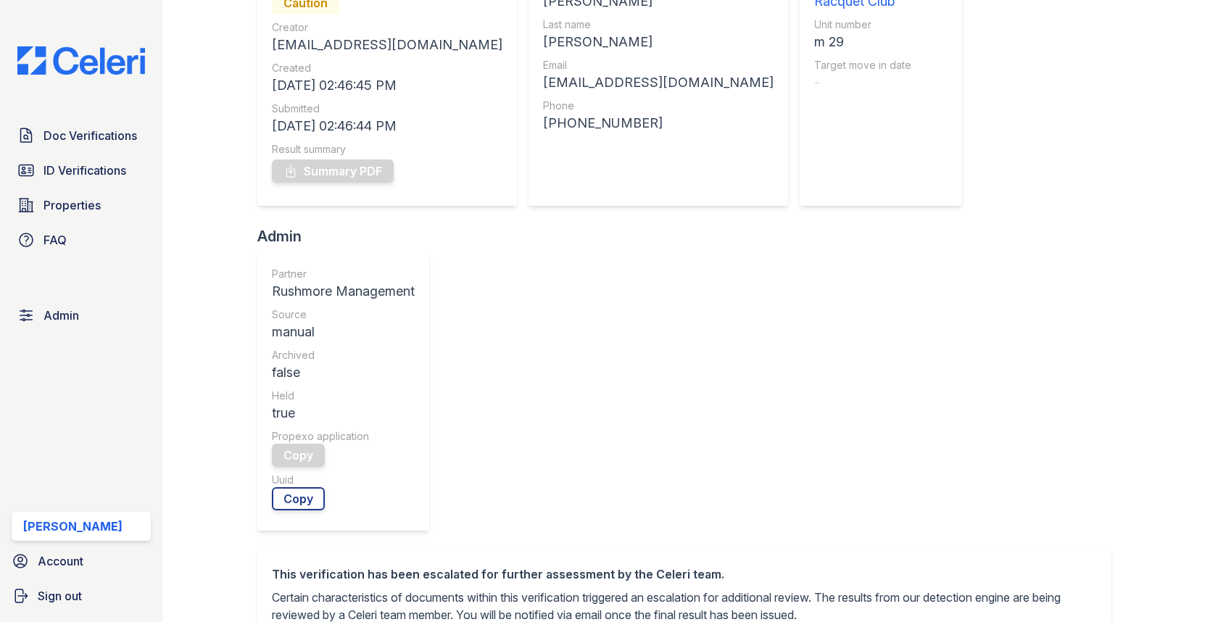
scroll to position [410, 0]
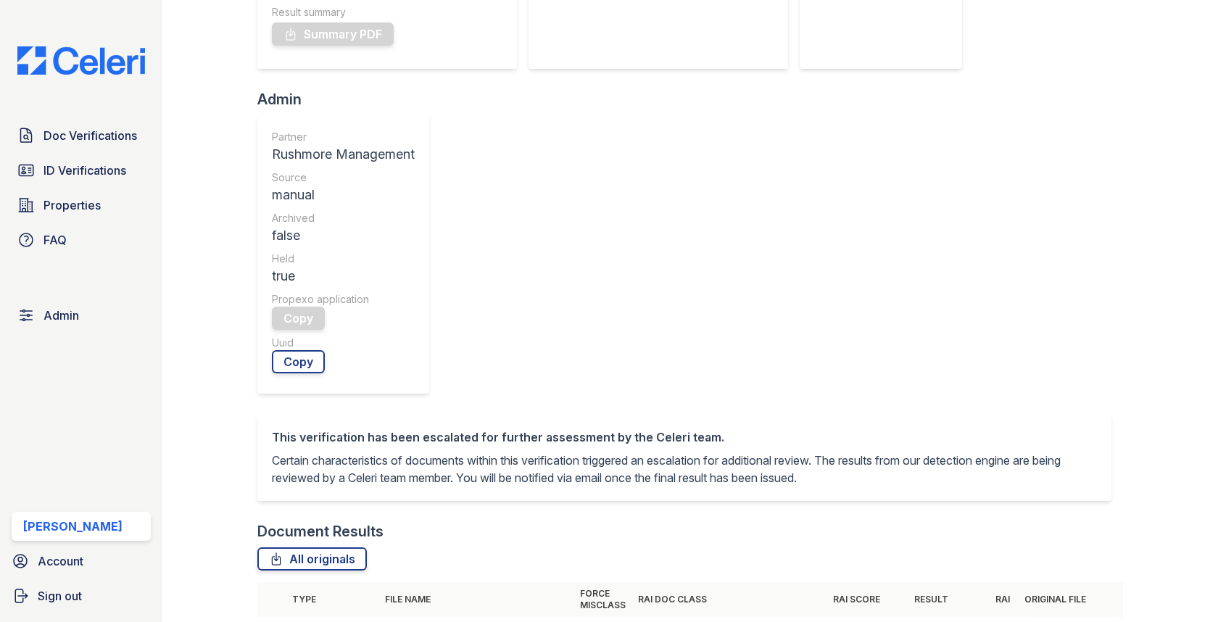
click at [273, 621] on icon at bounding box center [272, 634] width 14 height 14
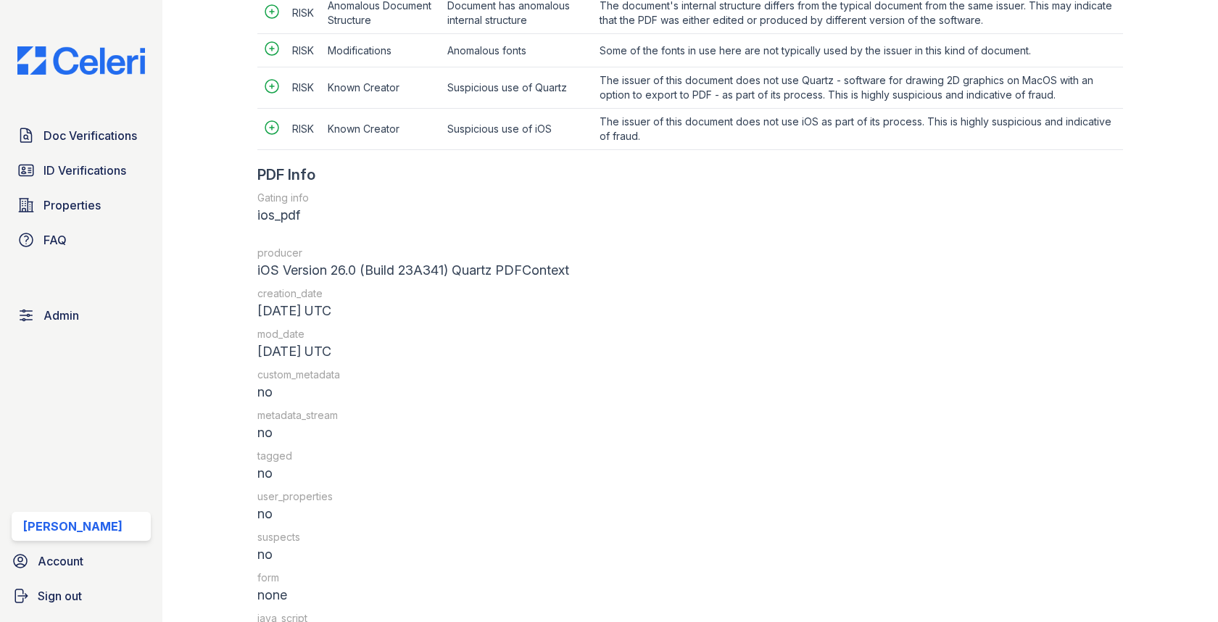
scroll to position [1911, 0]
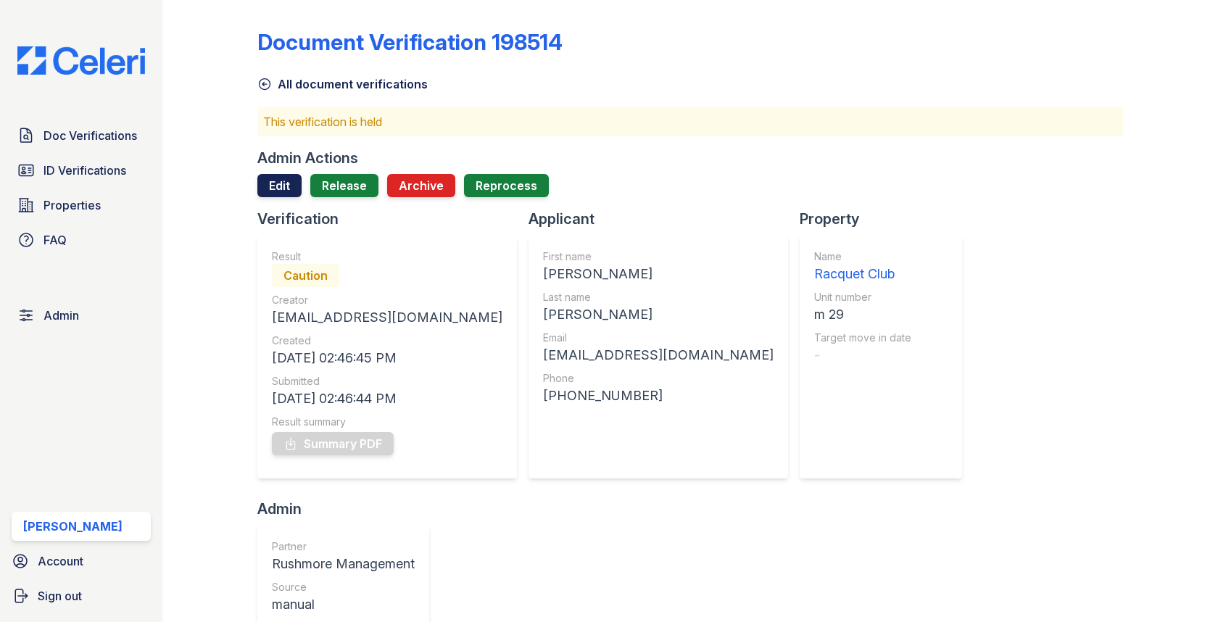
click at [269, 178] on link "Edit" at bounding box center [279, 185] width 44 height 23
click at [326, 191] on link "Release" at bounding box center [344, 185] width 68 height 23
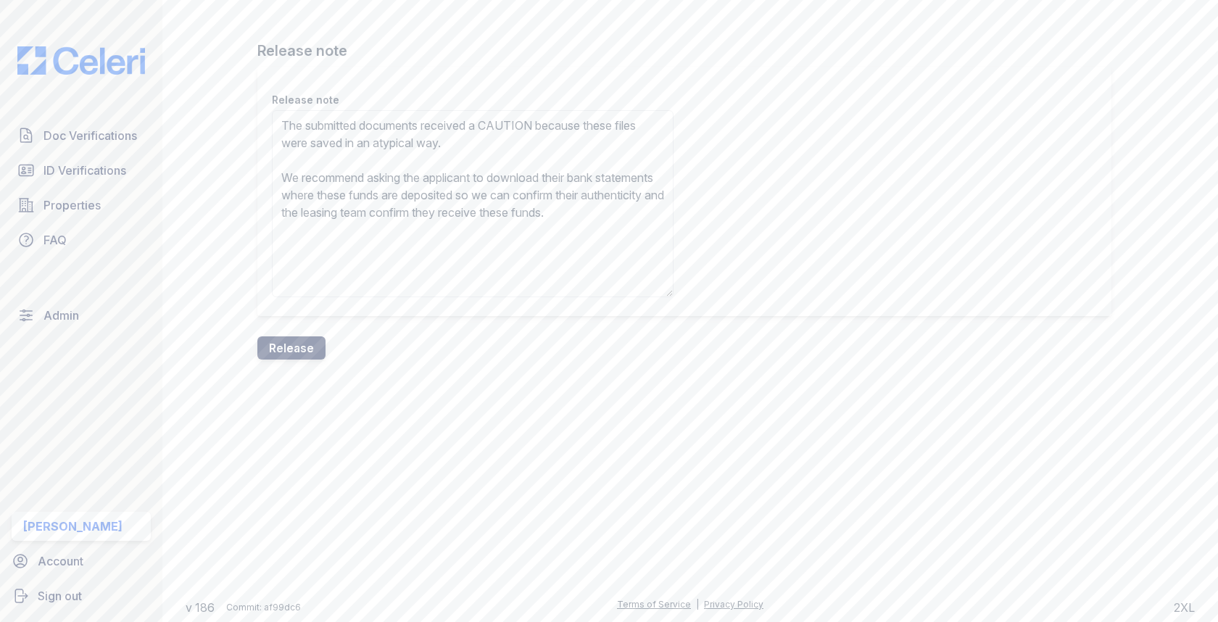
type textarea "The submitted documents received a CAUTION because these files were saved in an…"
click at [308, 349] on button "Release" at bounding box center [291, 347] width 68 height 23
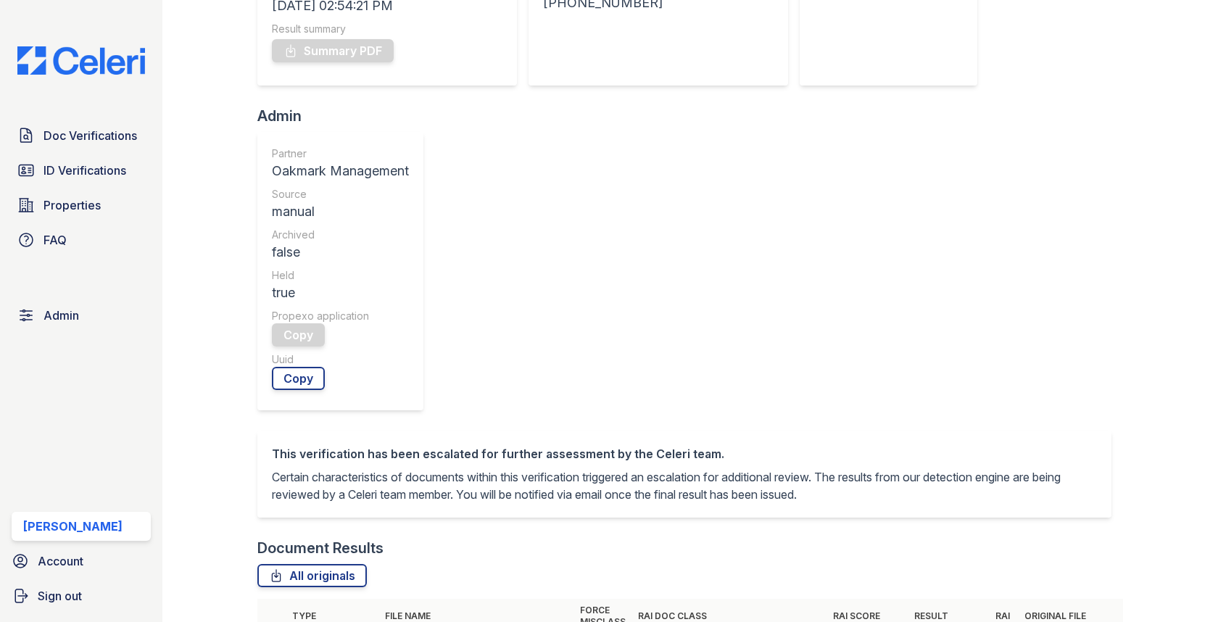
scroll to position [619, 0]
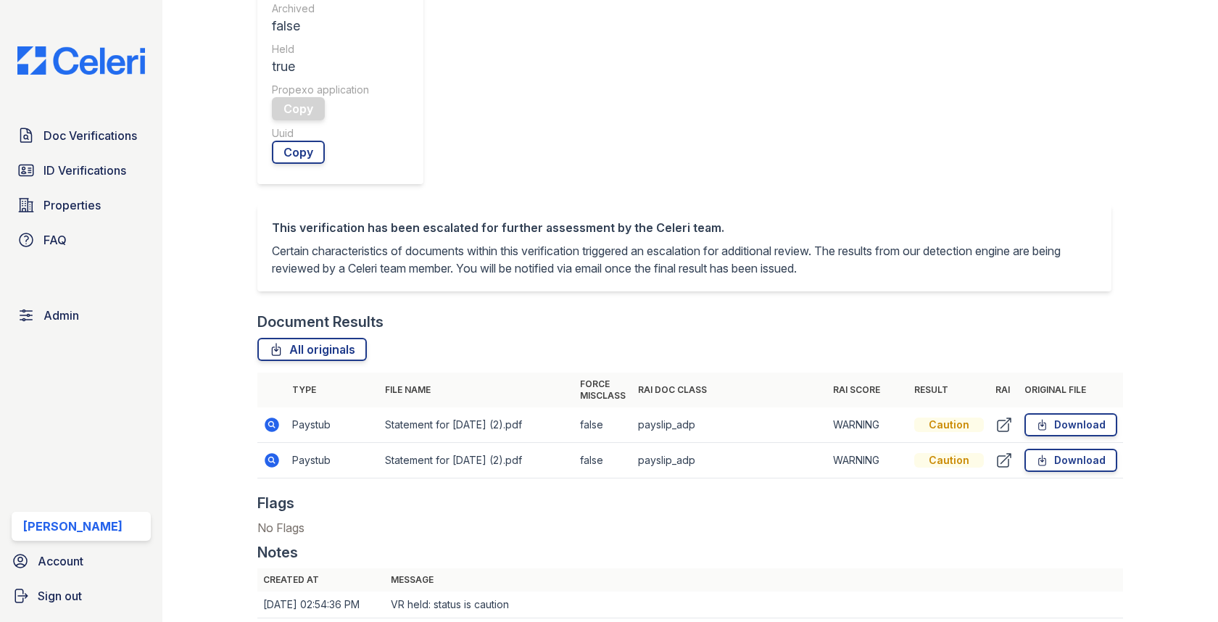
click at [261, 432] on td at bounding box center [271, 425] width 29 height 36
click at [264, 428] on icon at bounding box center [271, 424] width 17 height 17
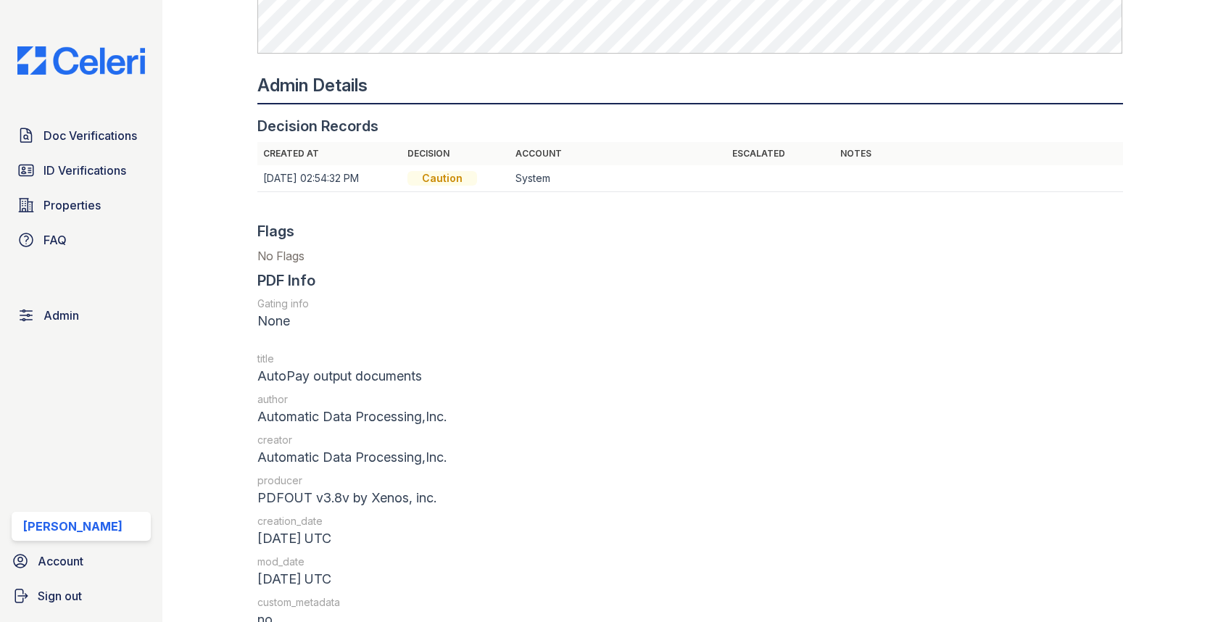
scroll to position [1580, 0]
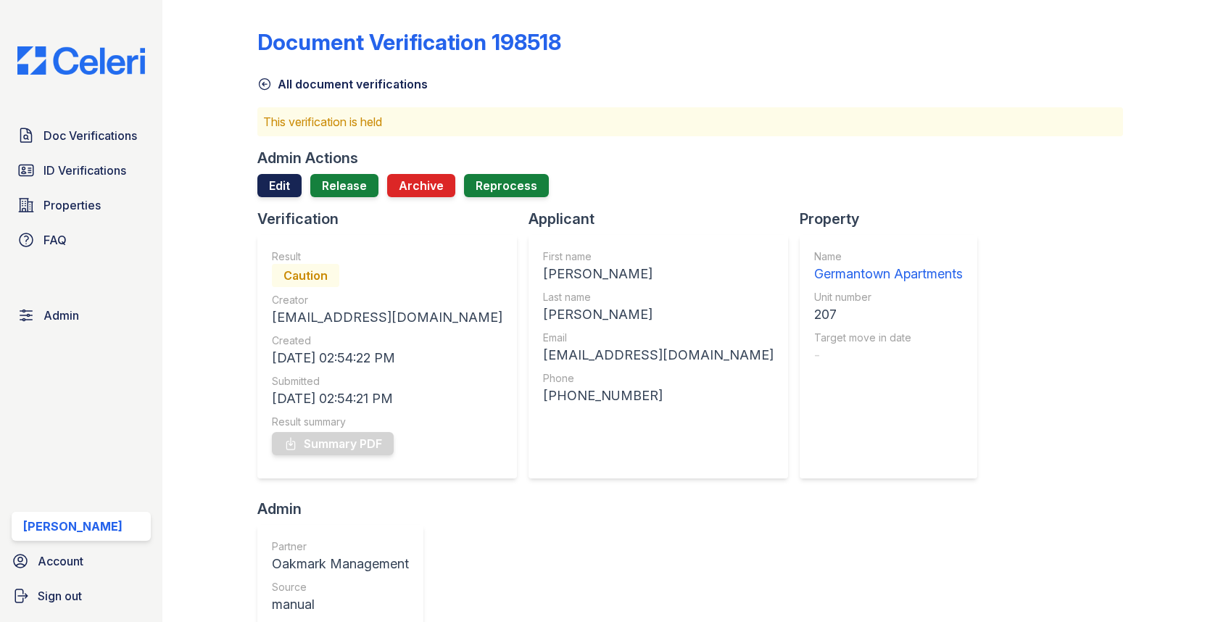
click at [279, 194] on link "Edit" at bounding box center [279, 185] width 44 height 23
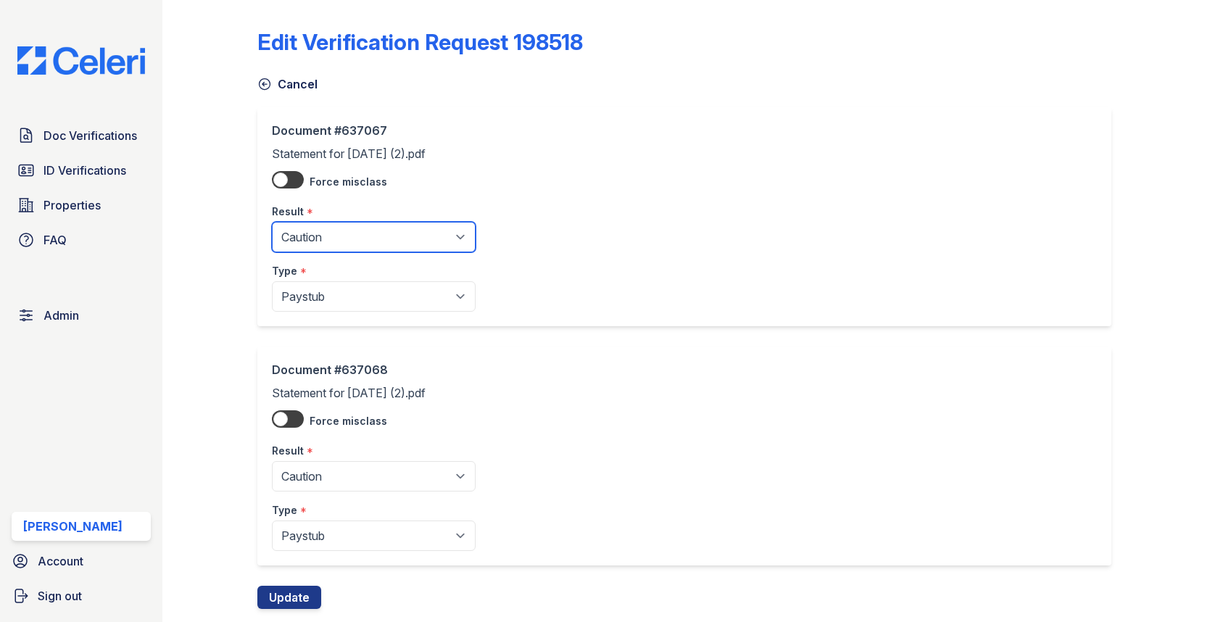
click at [312, 223] on select "Pending Sent Started Processing Pass Fail Caution Error N/A" at bounding box center [374, 237] width 204 height 30
select select "fail"
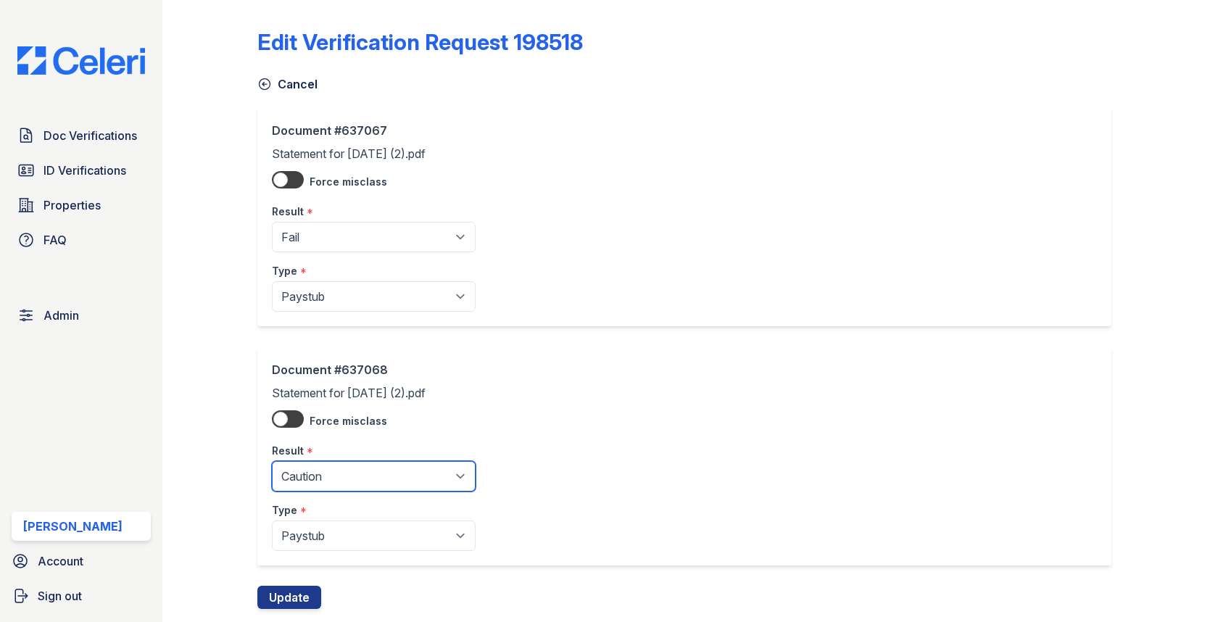
click at [336, 467] on select "Pending Sent Started Processing Pass Fail Caution Error N/A" at bounding box center [374, 476] width 204 height 30
select select "pass"
click at [295, 592] on button "Update" at bounding box center [289, 597] width 64 height 23
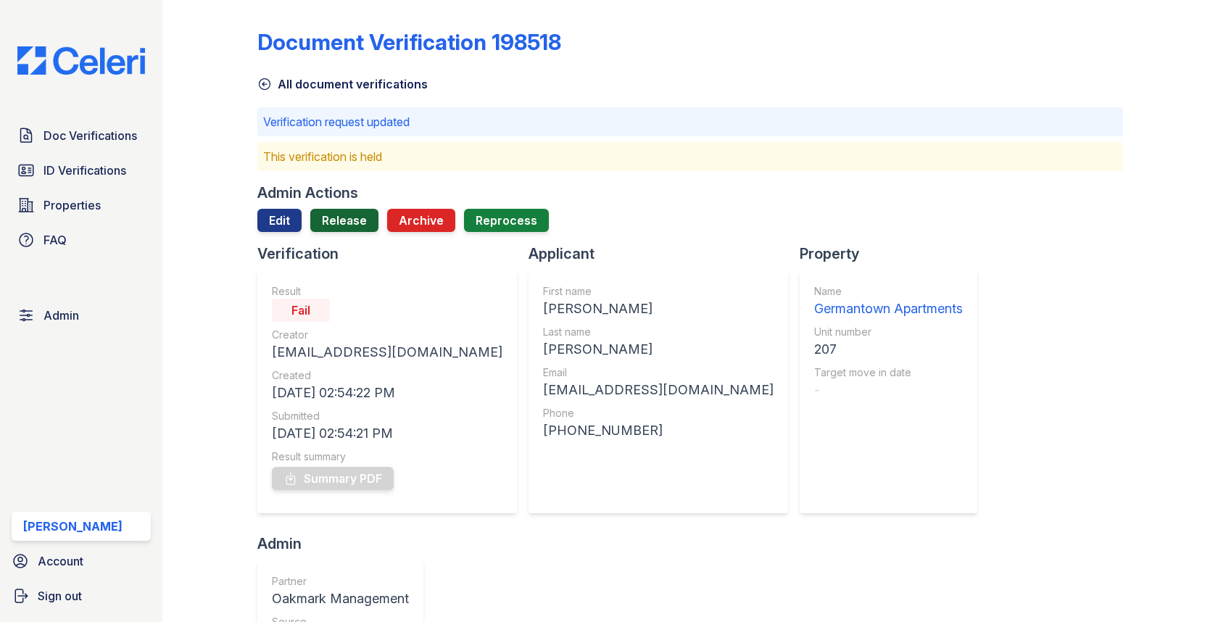
click at [339, 220] on link "Release" at bounding box center [344, 220] width 68 height 23
click at [267, 219] on link "Edit" at bounding box center [279, 220] width 44 height 23
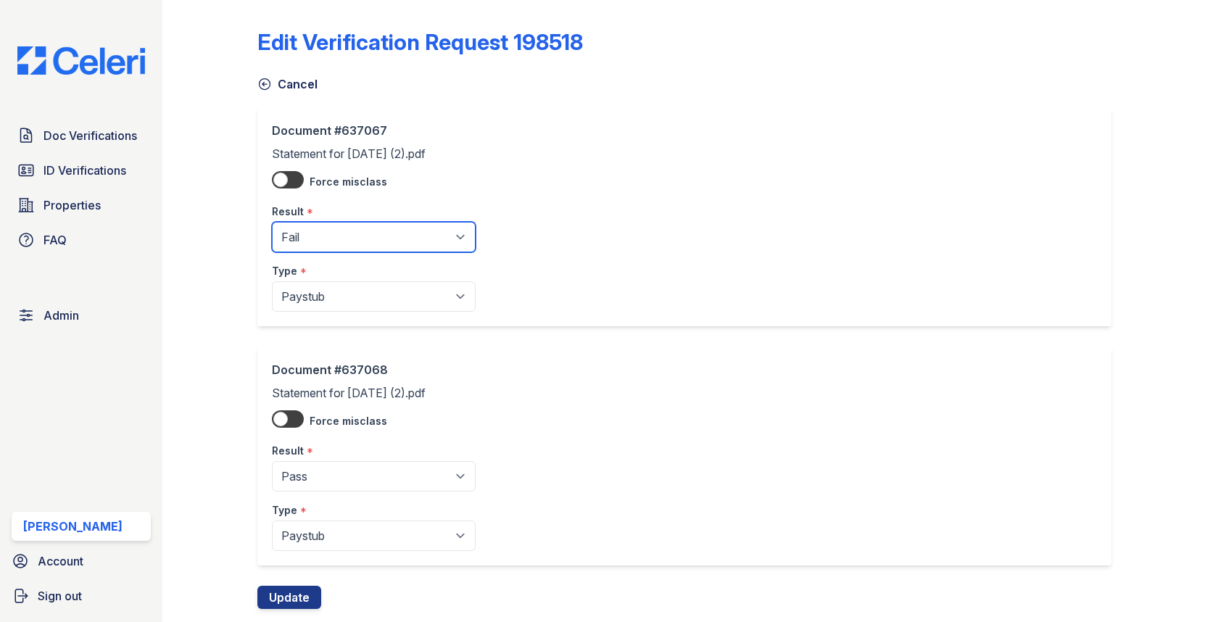
click at [320, 233] on select "Pending Sent Started Processing Pass Fail Caution Error N/A" at bounding box center [374, 237] width 204 height 30
select select "pass"
click at [286, 587] on button "Update" at bounding box center [289, 597] width 64 height 23
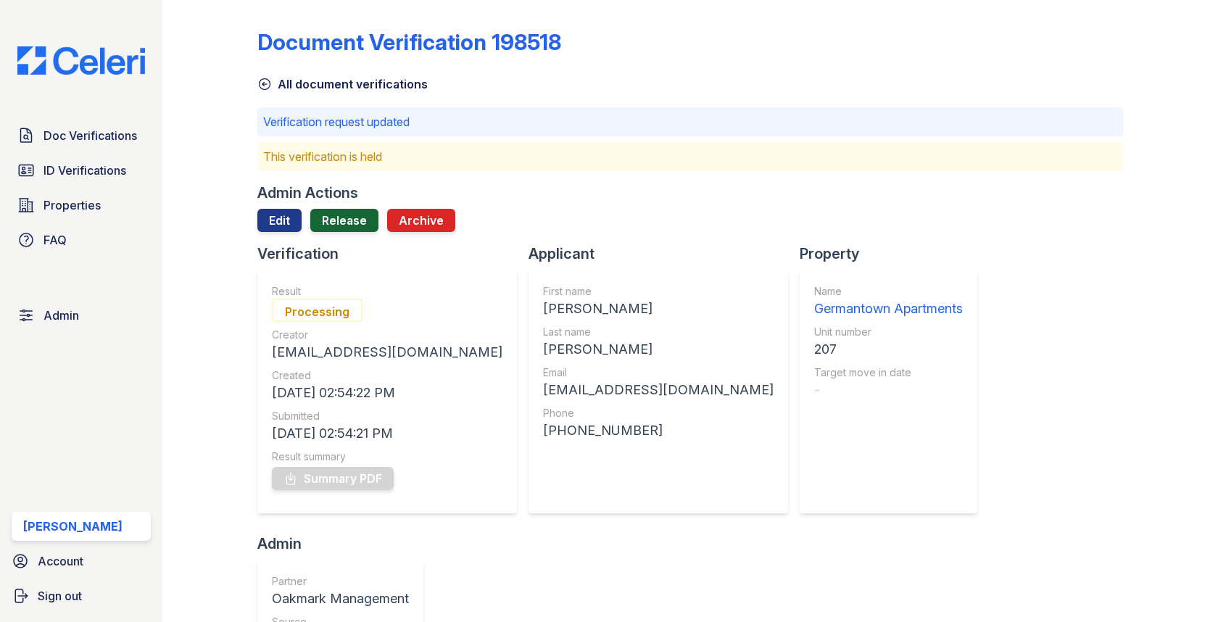
click at [346, 216] on link "Release" at bounding box center [344, 220] width 68 height 23
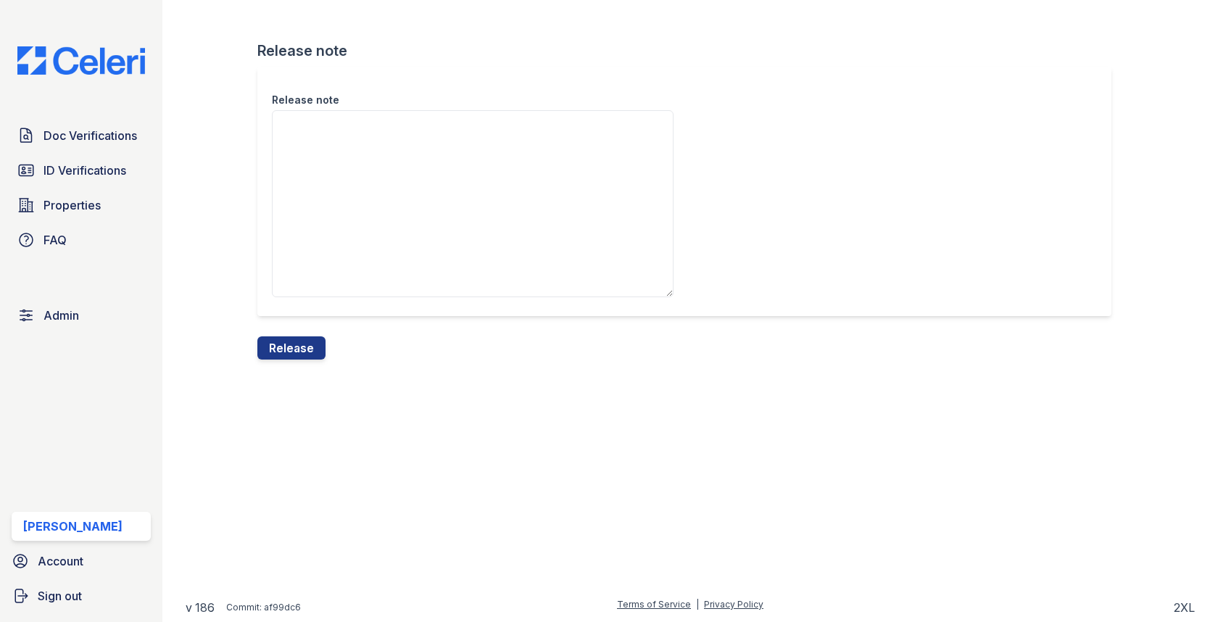
click at [291, 373] on div "Release note Release note Release" at bounding box center [690, 191] width 1009 height 383
click at [291, 362] on div "Release note Release note Release" at bounding box center [690, 191] width 1009 height 383
click at [296, 349] on button "Release" at bounding box center [291, 347] width 68 height 23
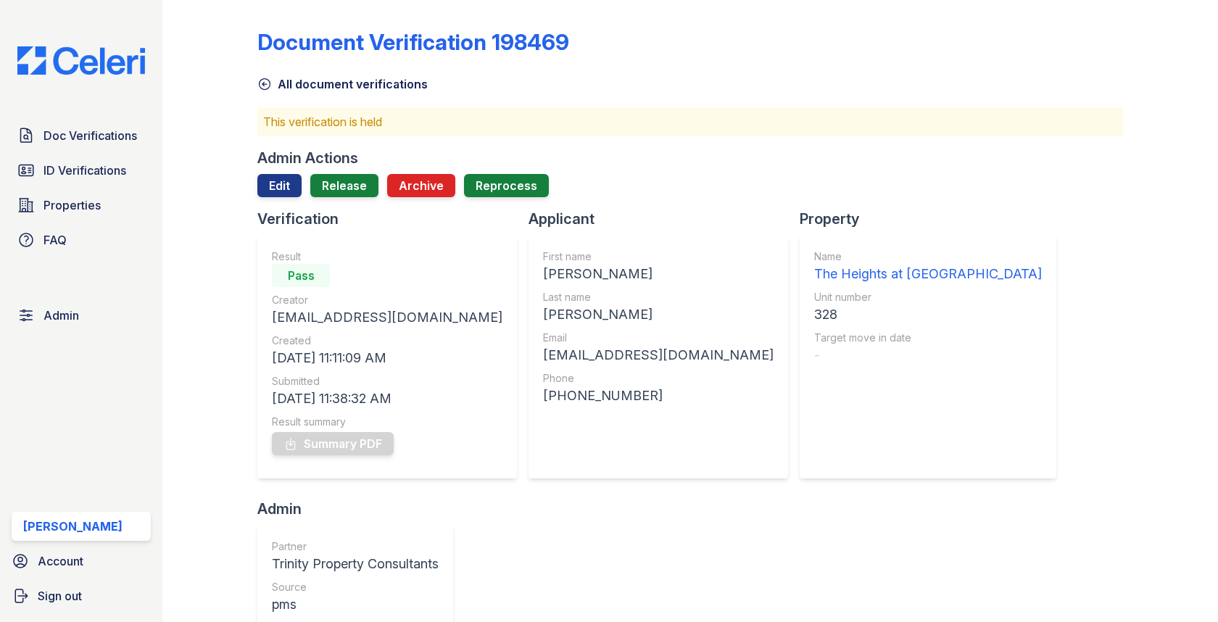
click at [342, 170] on div "Admin Actions Edit Release Archive Reprocess" at bounding box center [689, 178] width 865 height 61
click at [338, 194] on link "Release" at bounding box center [344, 185] width 68 height 23
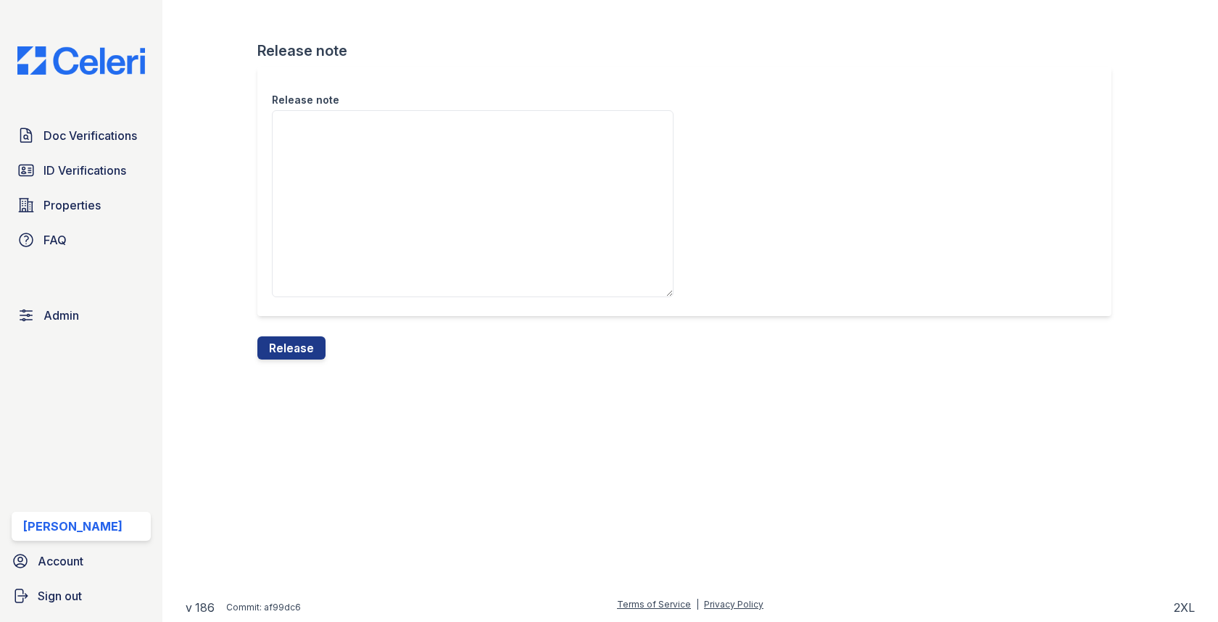
click at [309, 365] on div "Release note Release note Release" at bounding box center [690, 191] width 1009 height 383
click at [309, 350] on button "Release" at bounding box center [291, 347] width 68 height 23
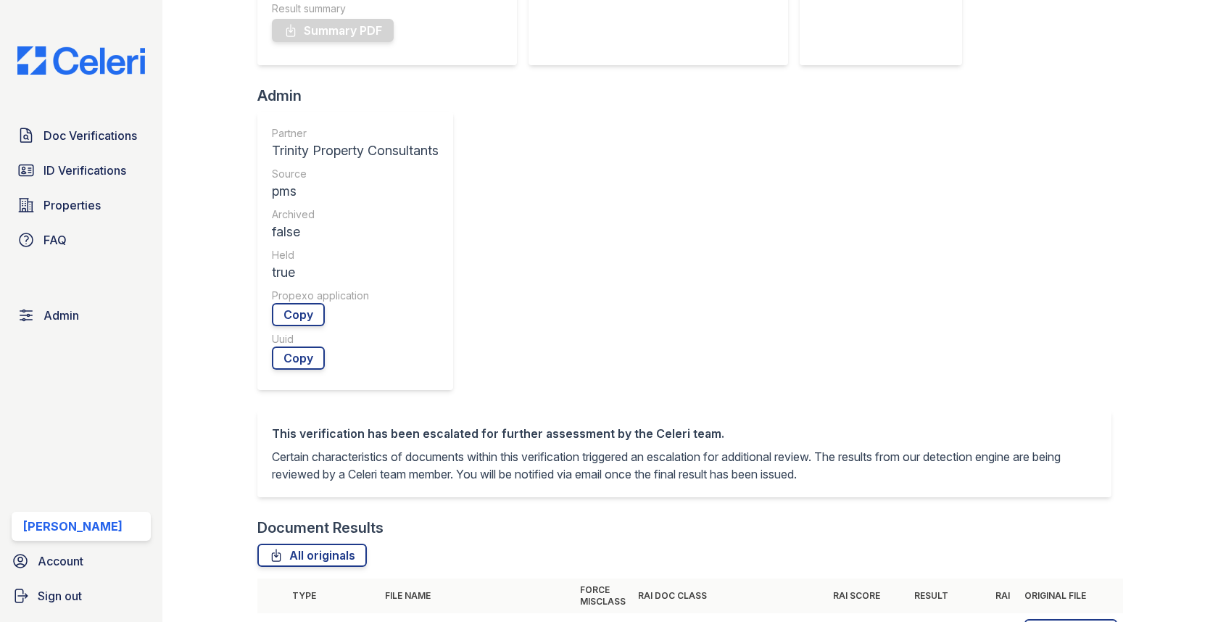
scroll to position [649, 0]
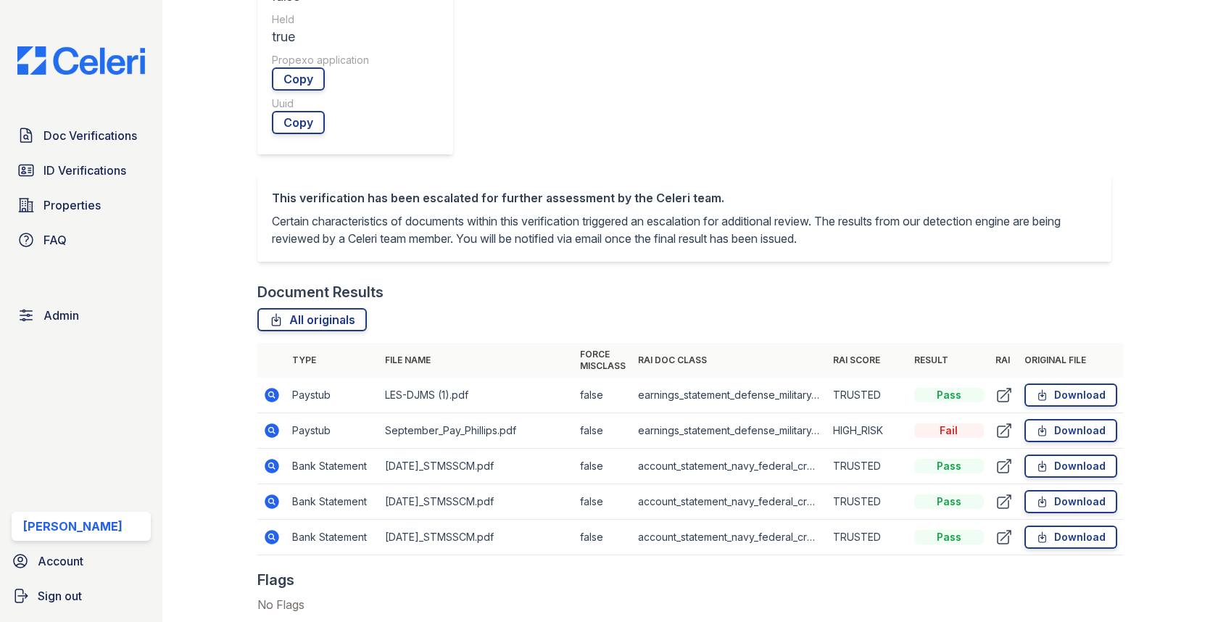
click at [273, 423] on icon at bounding box center [272, 430] width 14 height 14
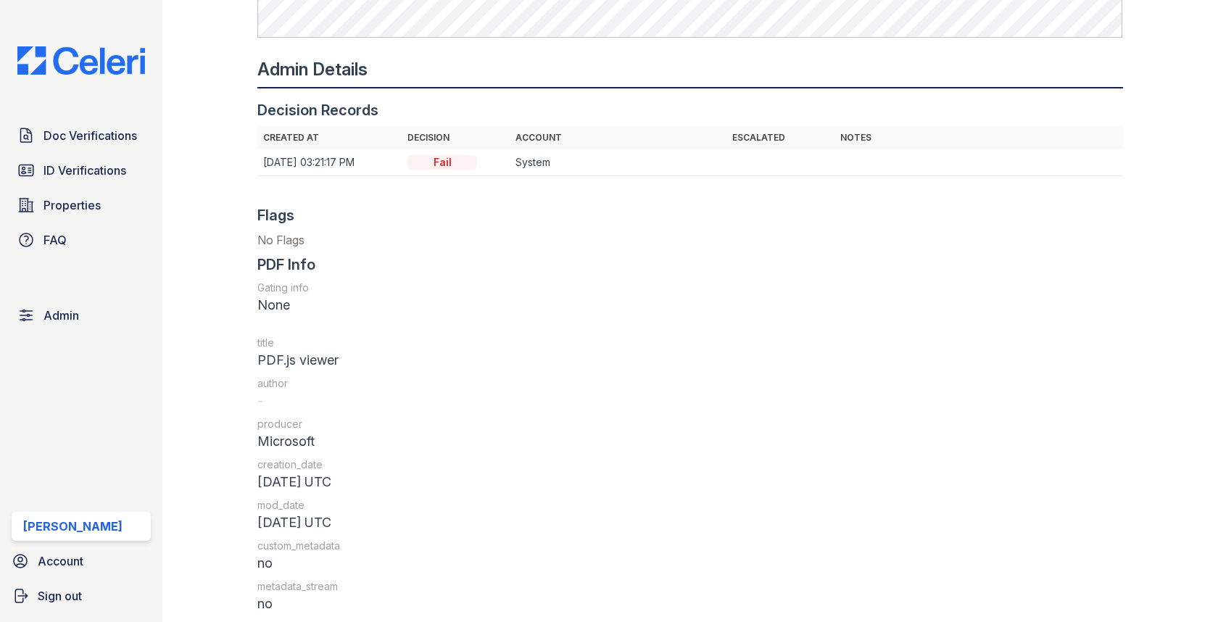
scroll to position [1730, 0]
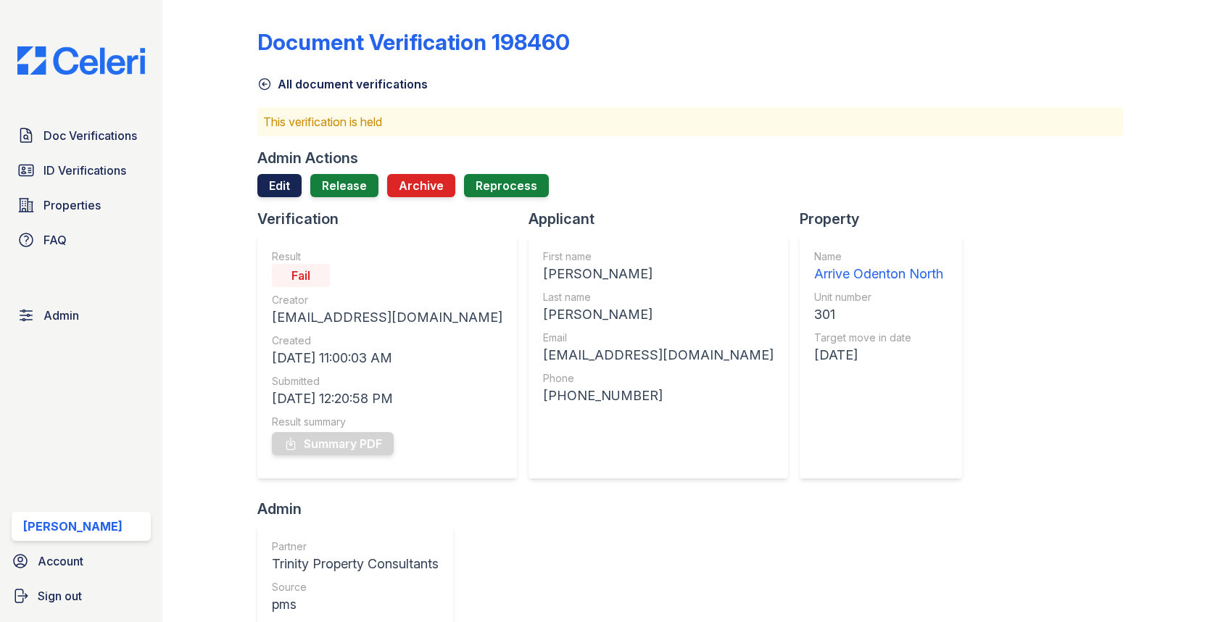
click at [292, 178] on link "Edit" at bounding box center [279, 185] width 44 height 23
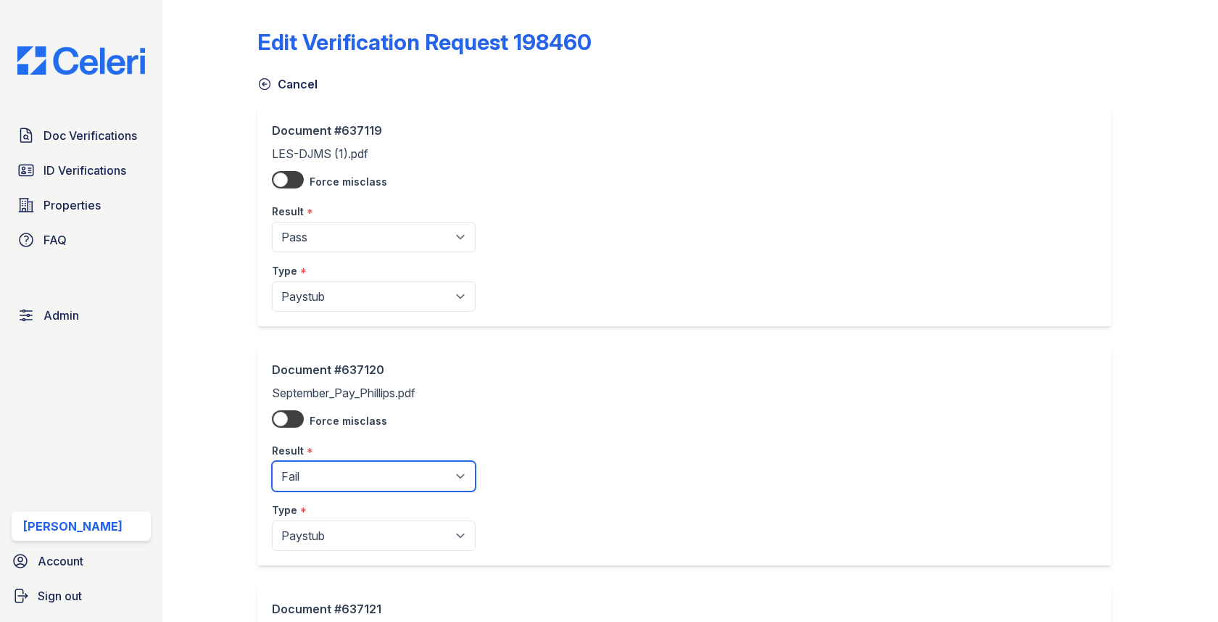
click at [344, 470] on select "Pending Sent Started Processing Pass Fail Caution Error N/A" at bounding box center [374, 476] width 204 height 30
select select "pass"
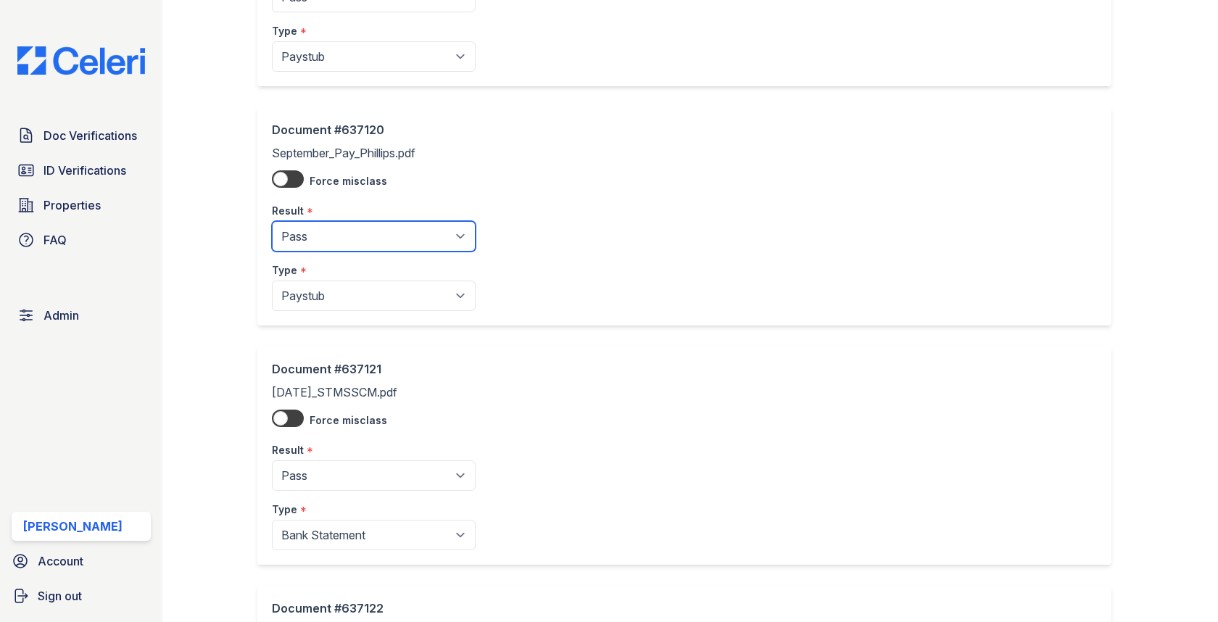
scroll to position [748, 0]
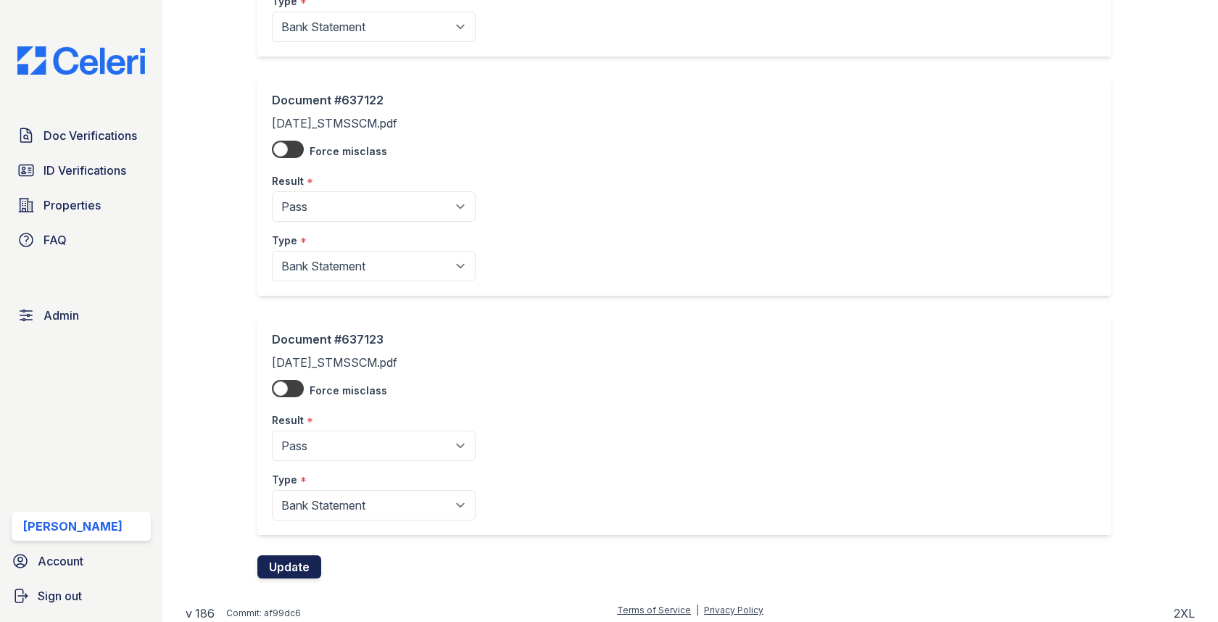
click at [294, 557] on button "Update" at bounding box center [289, 566] width 64 height 23
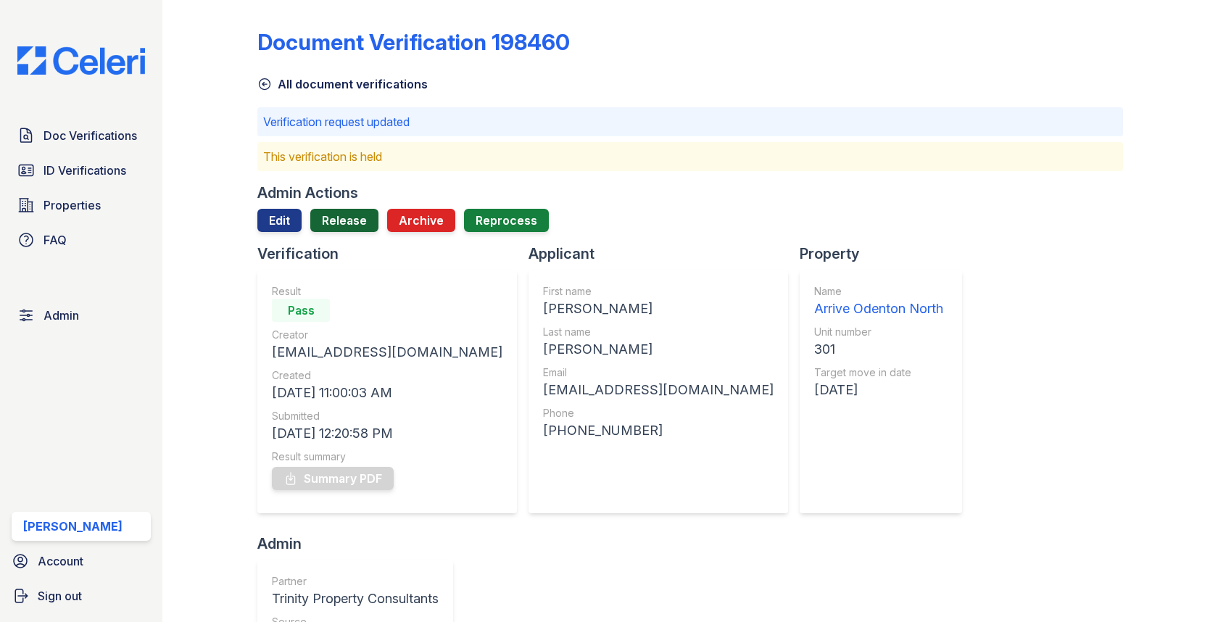
click at [350, 229] on link "Release" at bounding box center [344, 220] width 68 height 23
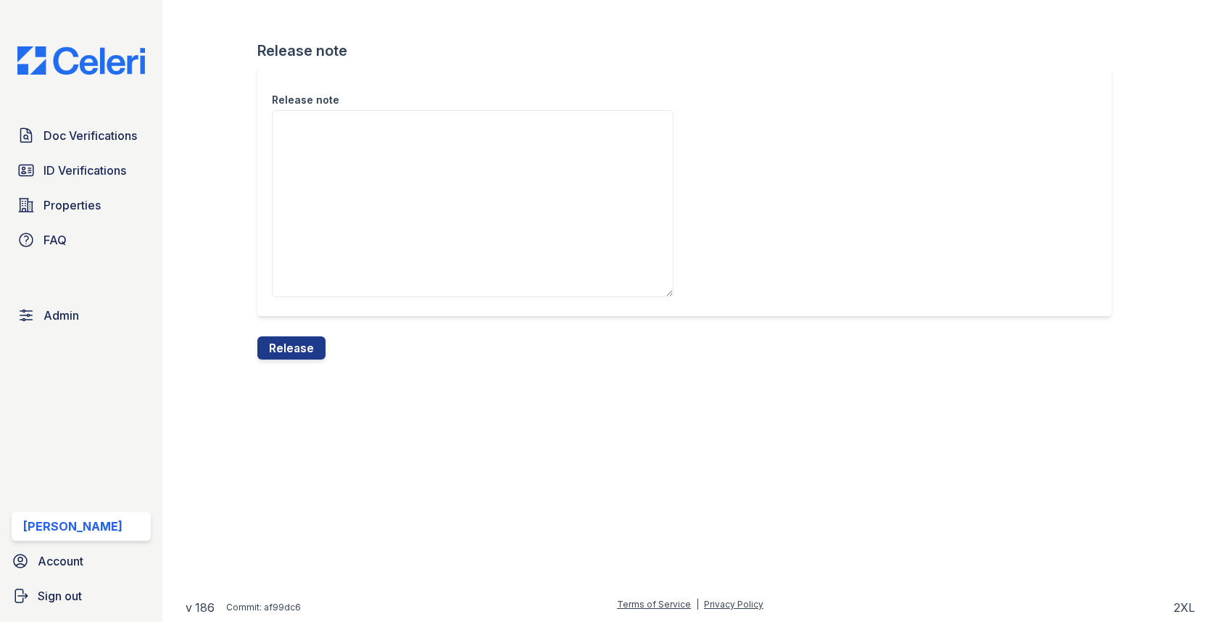
click at [293, 365] on div "Release note Release note Release" at bounding box center [690, 191] width 1009 height 383
click at [294, 345] on button "Release" at bounding box center [291, 347] width 68 height 23
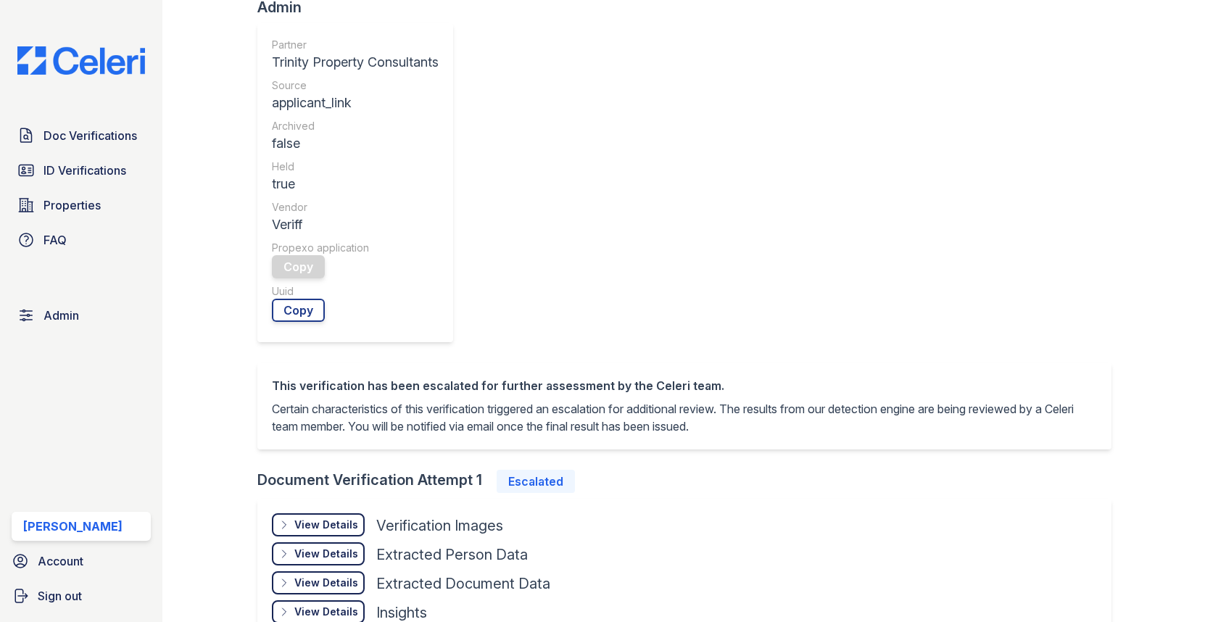
scroll to position [467, 0]
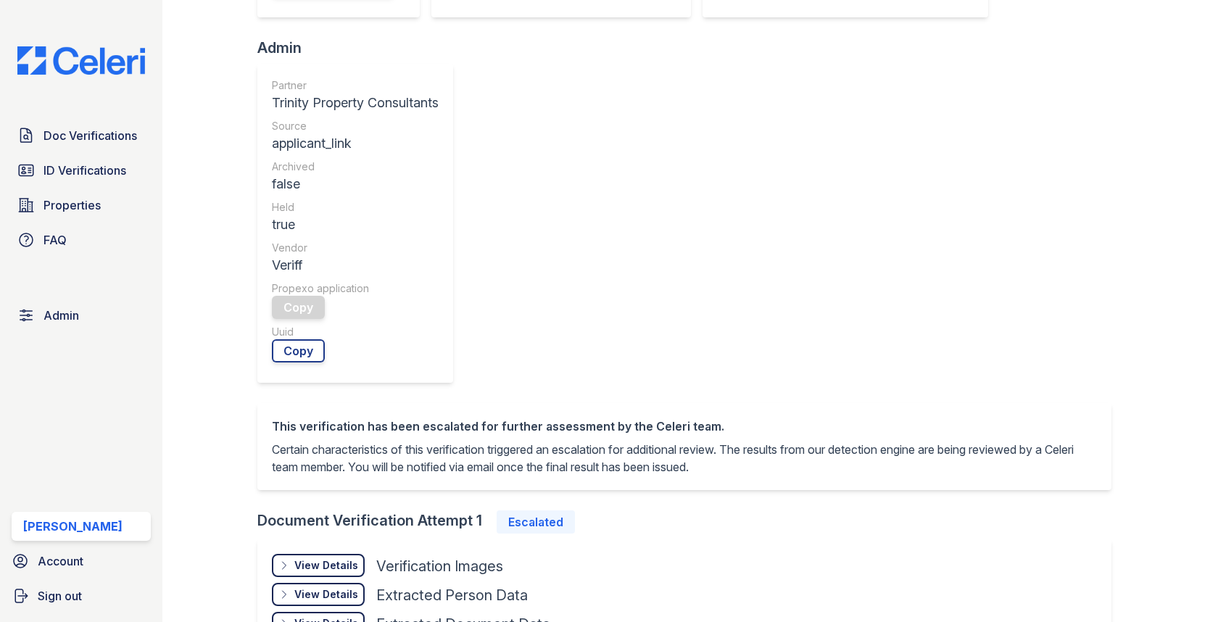
click at [328, 558] on div "View Details" at bounding box center [326, 565] width 64 height 14
click at [433, 621] on div at bounding box center [428, 633] width 313 height 14
click at [433, 583] on div "Document Front Open" at bounding box center [413, 604] width 76 height 43
click at [433, 597] on link "Open" at bounding box center [413, 608] width 76 height 23
click at [318, 597] on link "Open" at bounding box center [309, 608] width 75 height 23
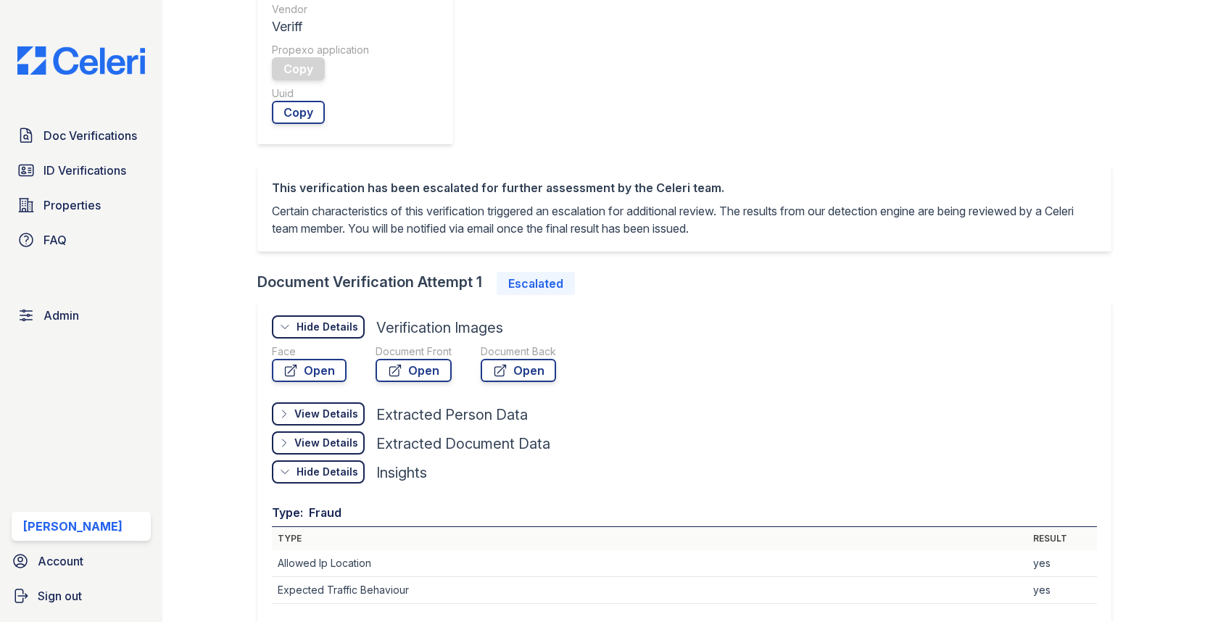
scroll to position [0, 0]
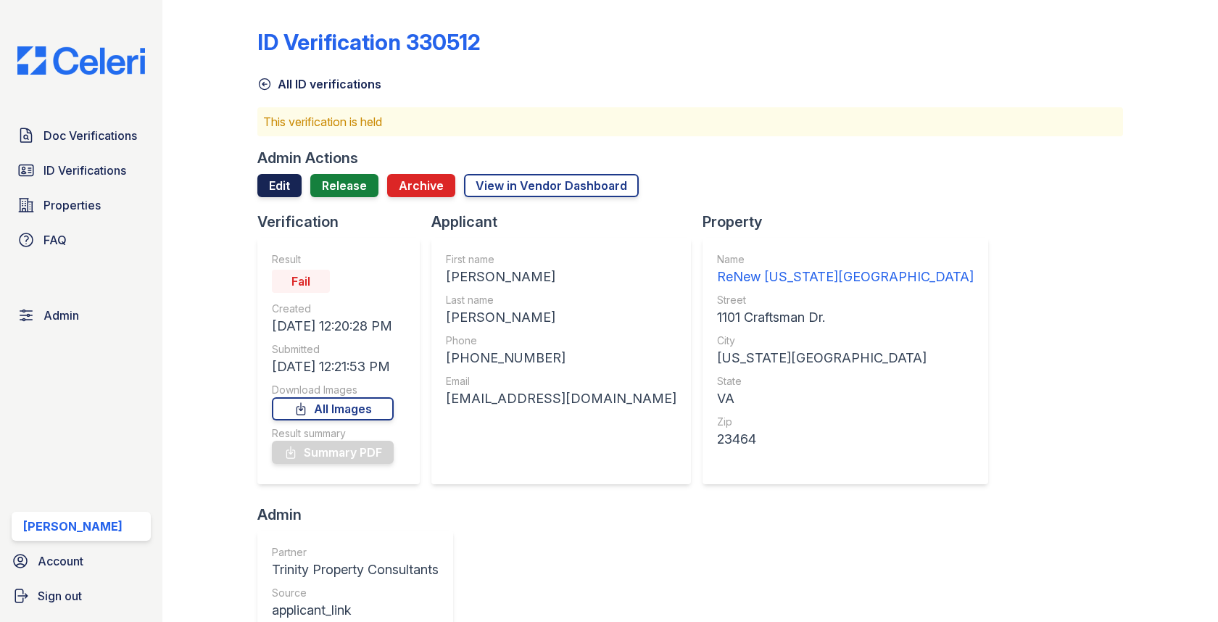
click at [281, 175] on link "Edit" at bounding box center [279, 185] width 44 height 23
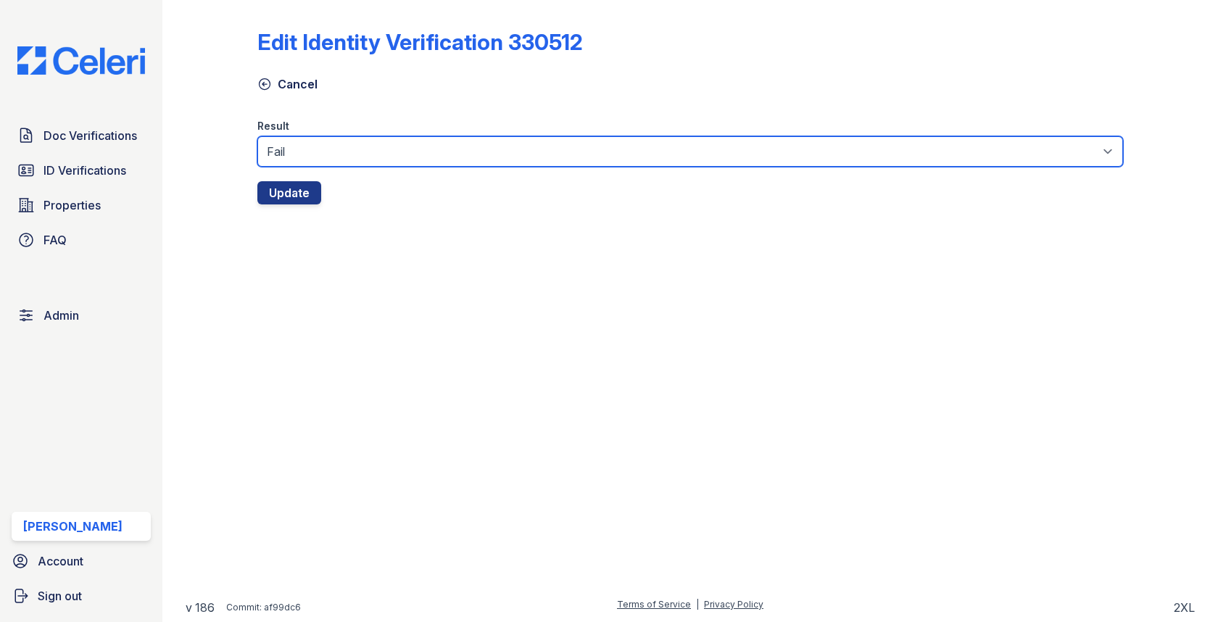
click at [303, 157] on select "Fail Pass" at bounding box center [689, 151] width 865 height 30
select select "pass"
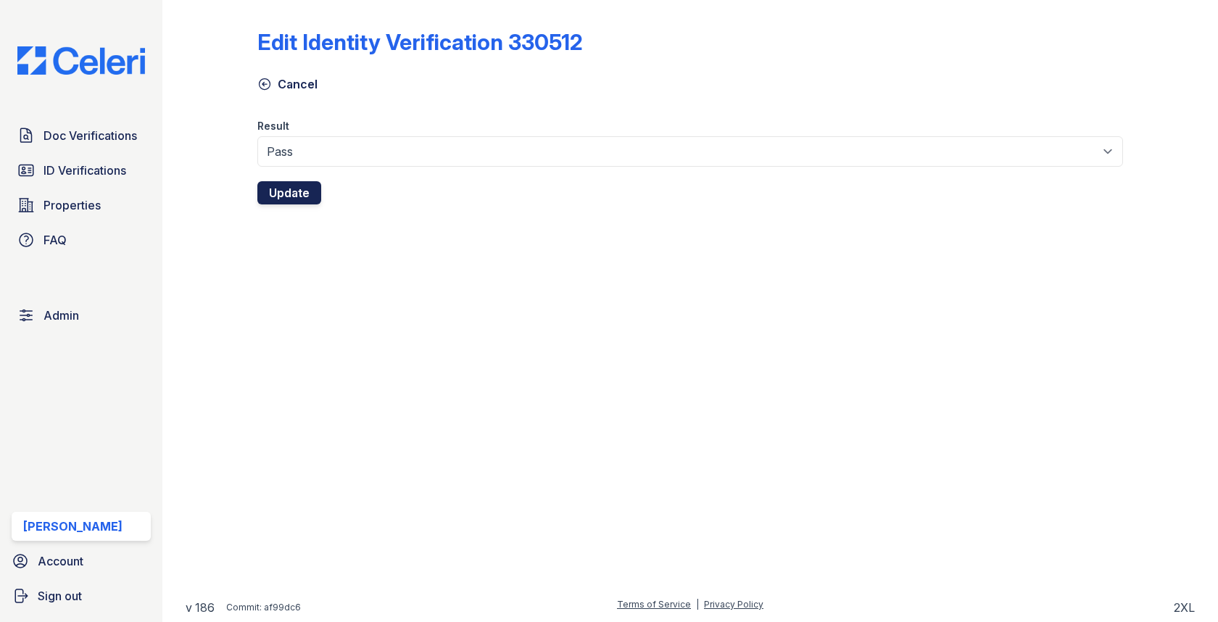
click at [292, 187] on button "Update" at bounding box center [289, 192] width 64 height 23
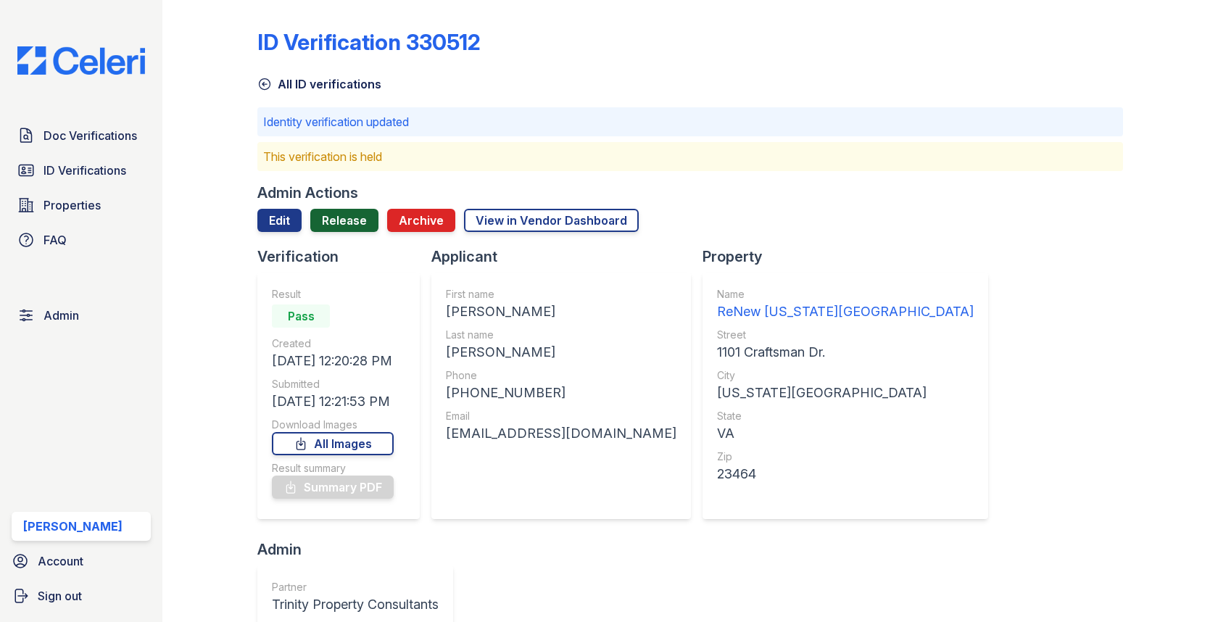
click at [360, 217] on link "Release" at bounding box center [344, 220] width 68 height 23
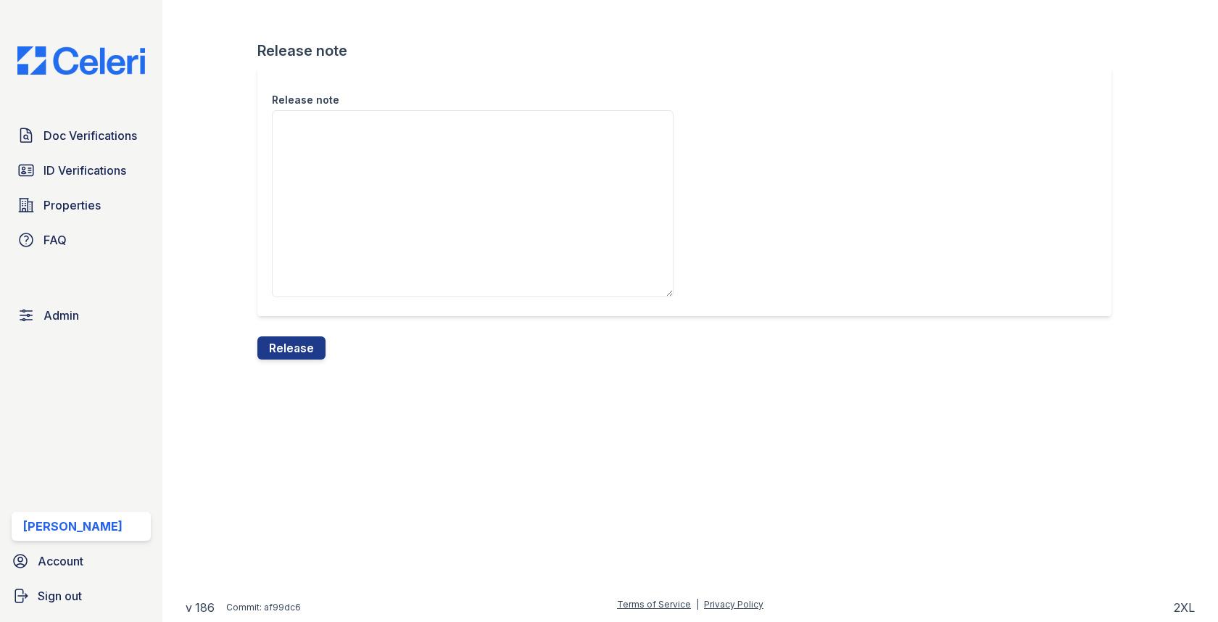
click at [274, 361] on div "Release note Release note Release" at bounding box center [690, 191] width 1009 height 383
click at [317, 335] on div "Release note" at bounding box center [689, 202] width 865 height 270
click at [325, 340] on form "Release note Release note Release" at bounding box center [689, 200] width 865 height 319
click at [313, 342] on button "Release" at bounding box center [291, 347] width 68 height 23
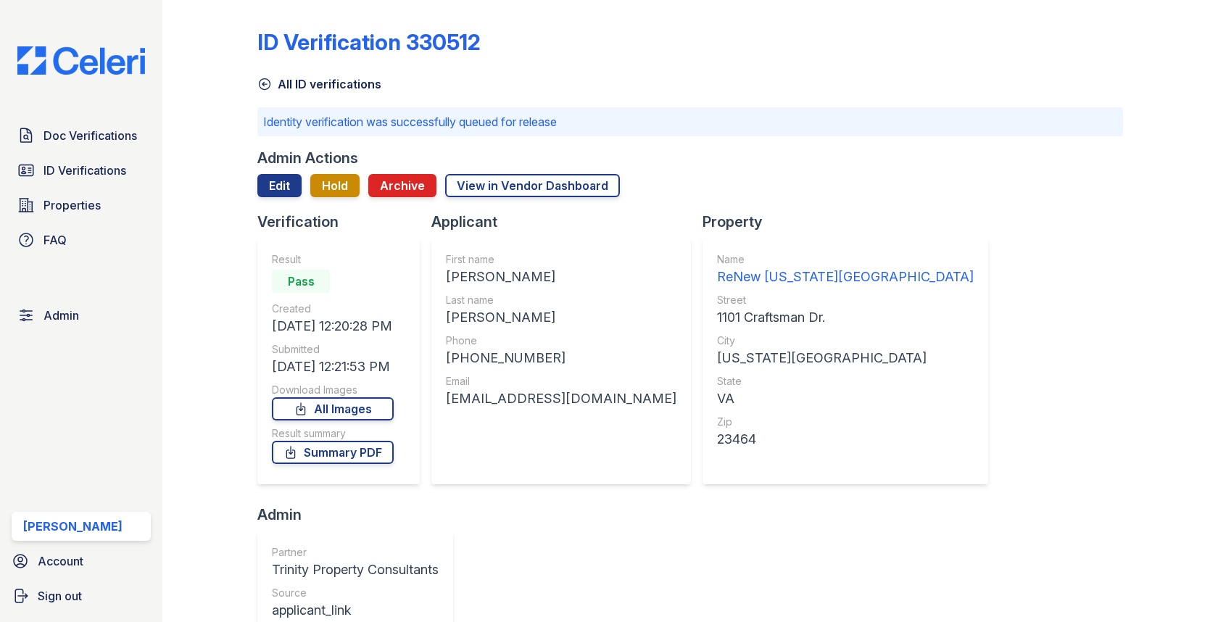
click at [104, 153] on div "Doc Verifications ID Verifications Properties FAQ" at bounding box center [81, 187] width 151 height 133
click at [104, 142] on span "Doc Verifications" at bounding box center [90, 135] width 94 height 17
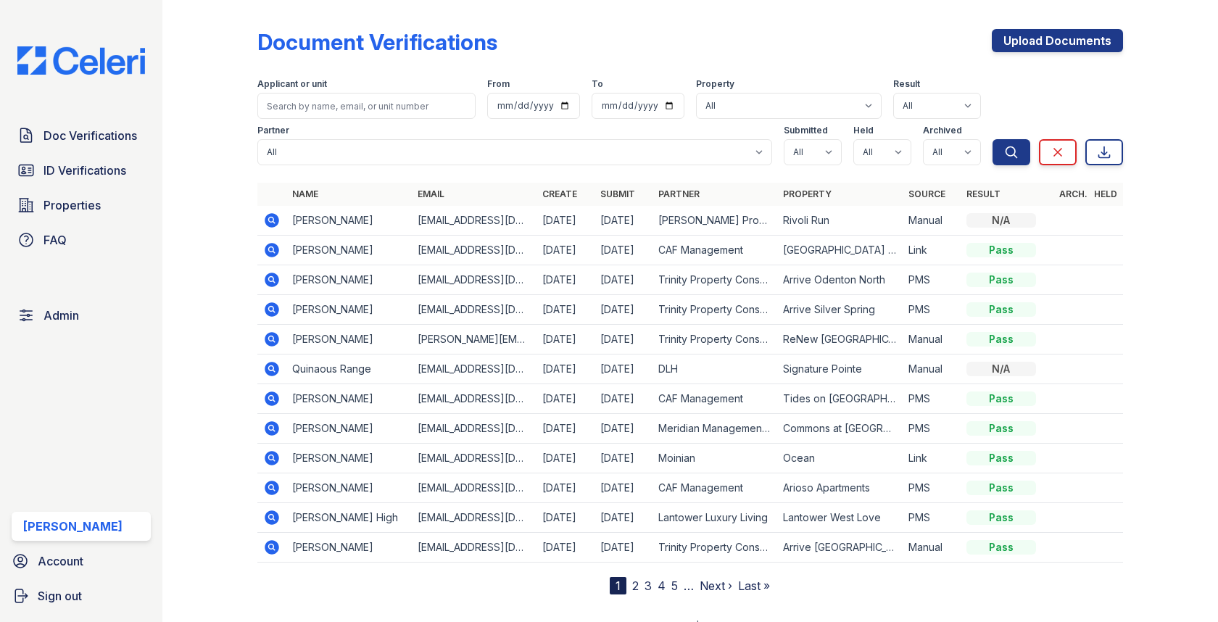
click at [266, 217] on icon at bounding box center [272, 220] width 14 height 14
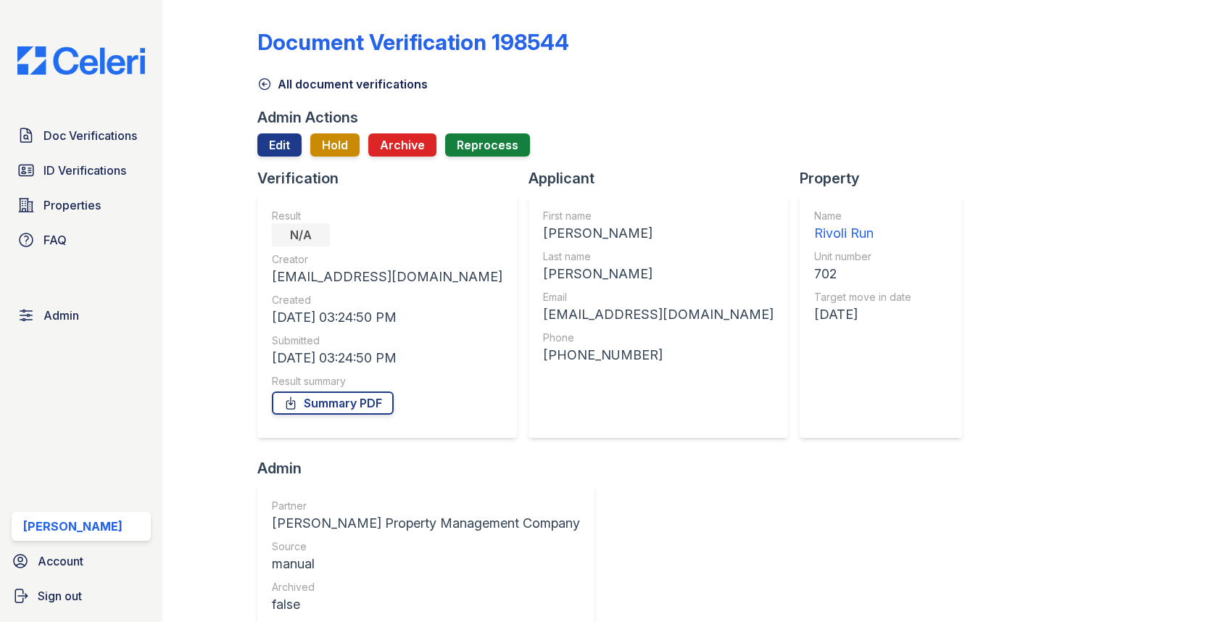
scroll to position [569, 0]
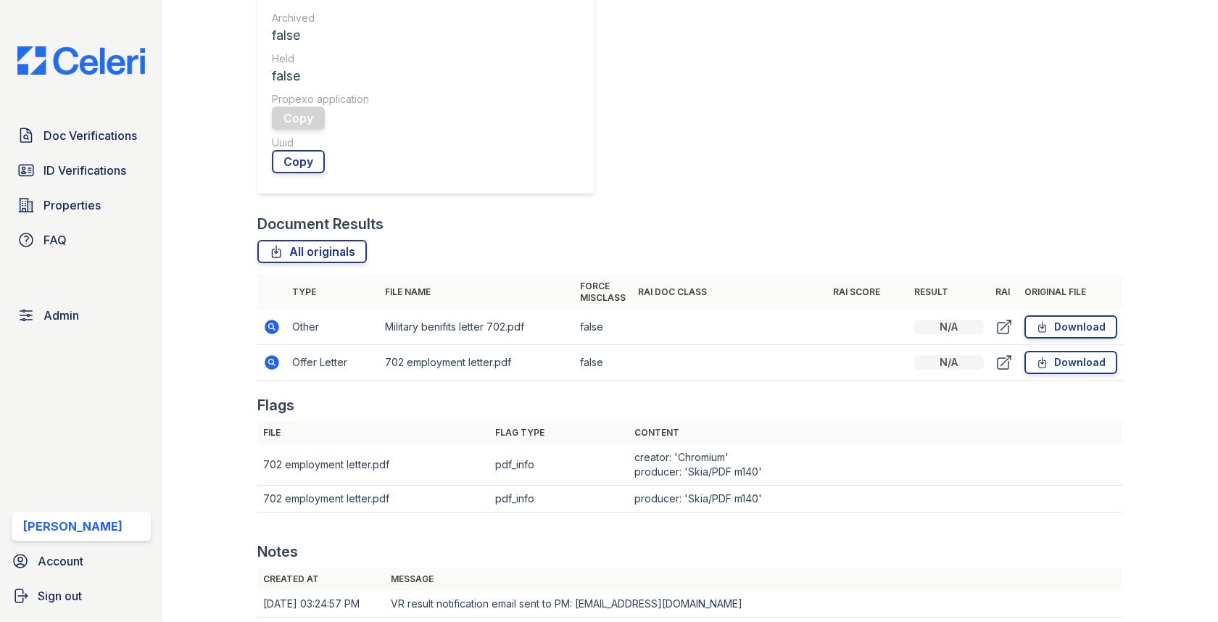
click at [272, 318] on icon at bounding box center [271, 326] width 17 height 17
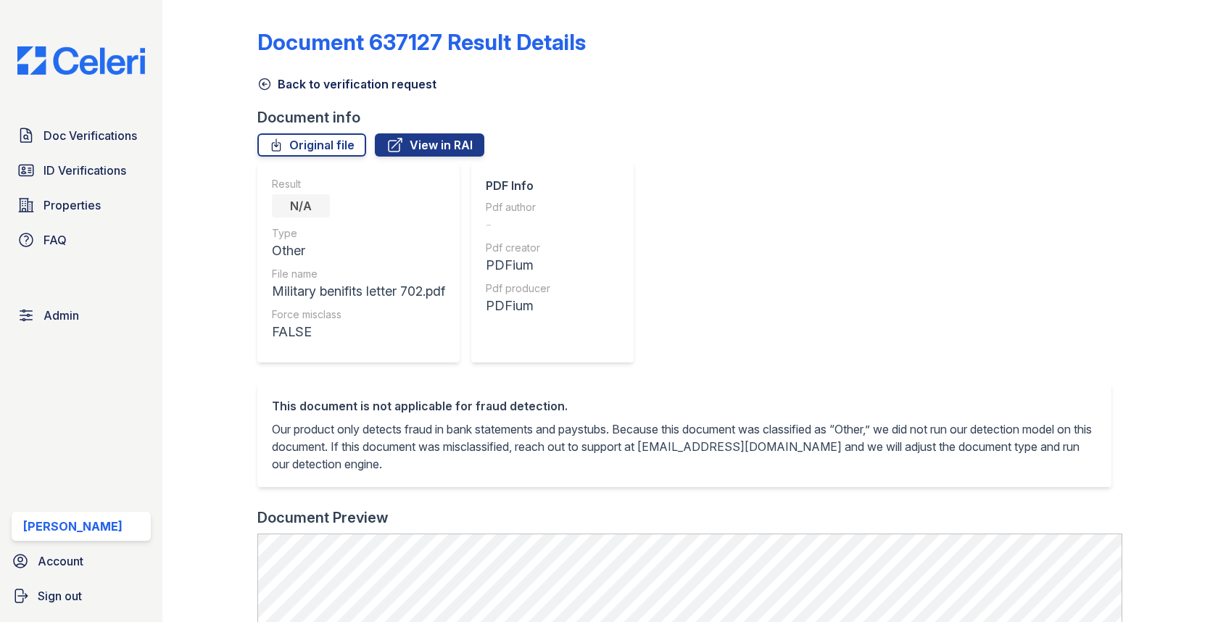
scroll to position [534, 0]
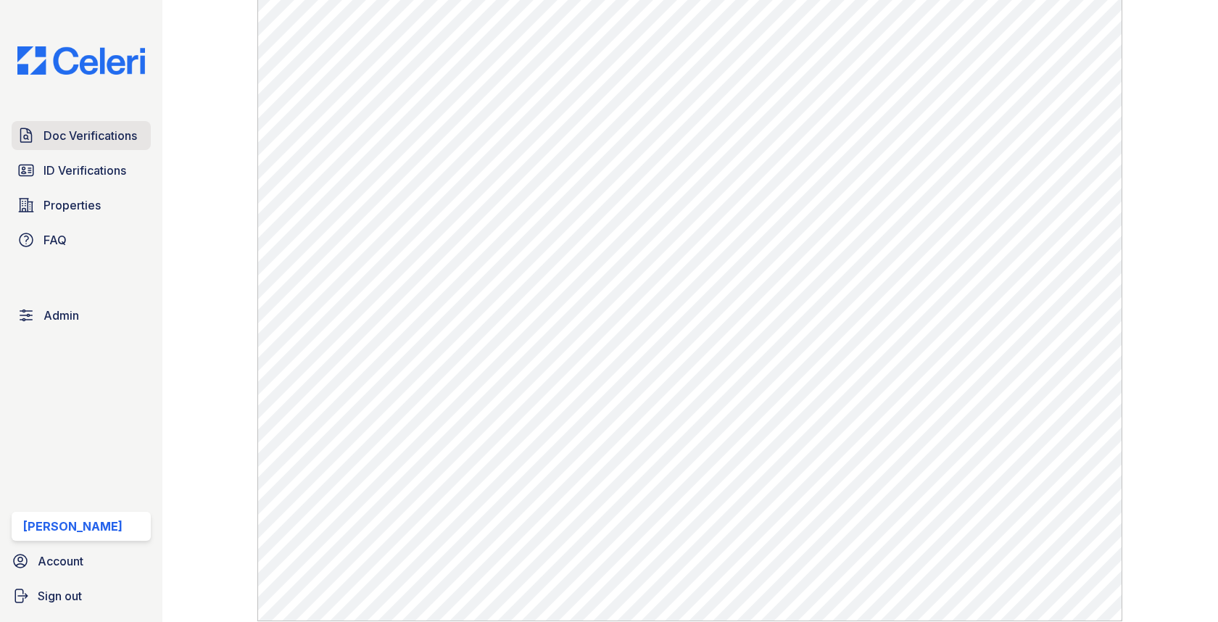
click at [62, 122] on link "Doc Verifications" at bounding box center [81, 135] width 139 height 29
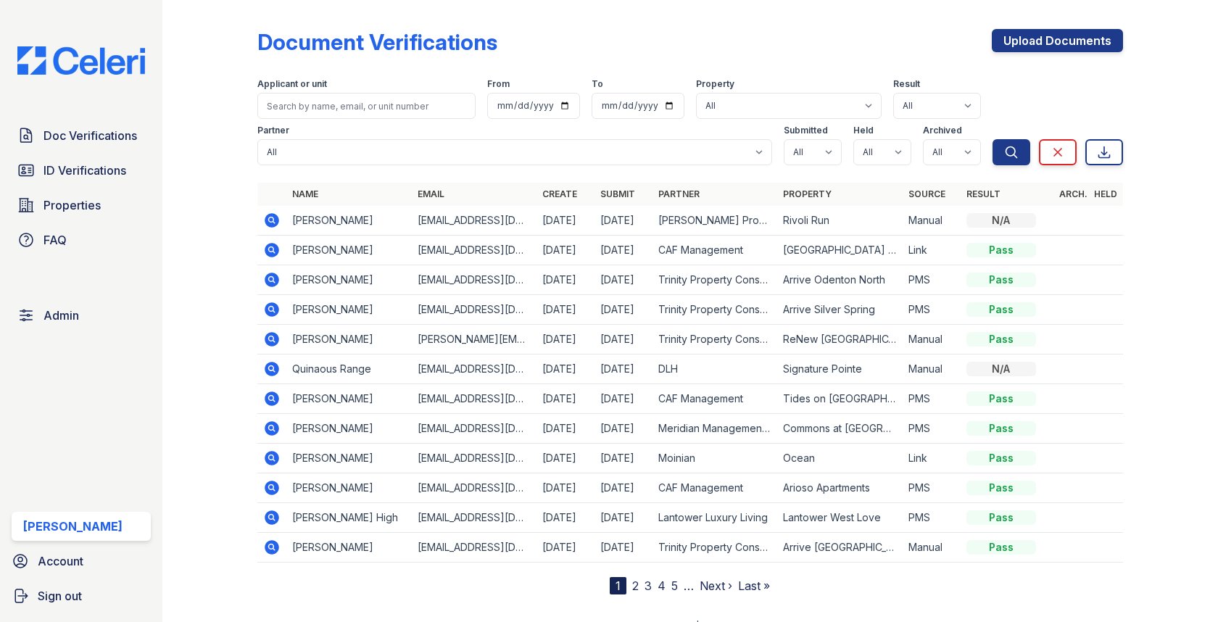
click at [279, 223] on icon at bounding box center [271, 220] width 17 height 17
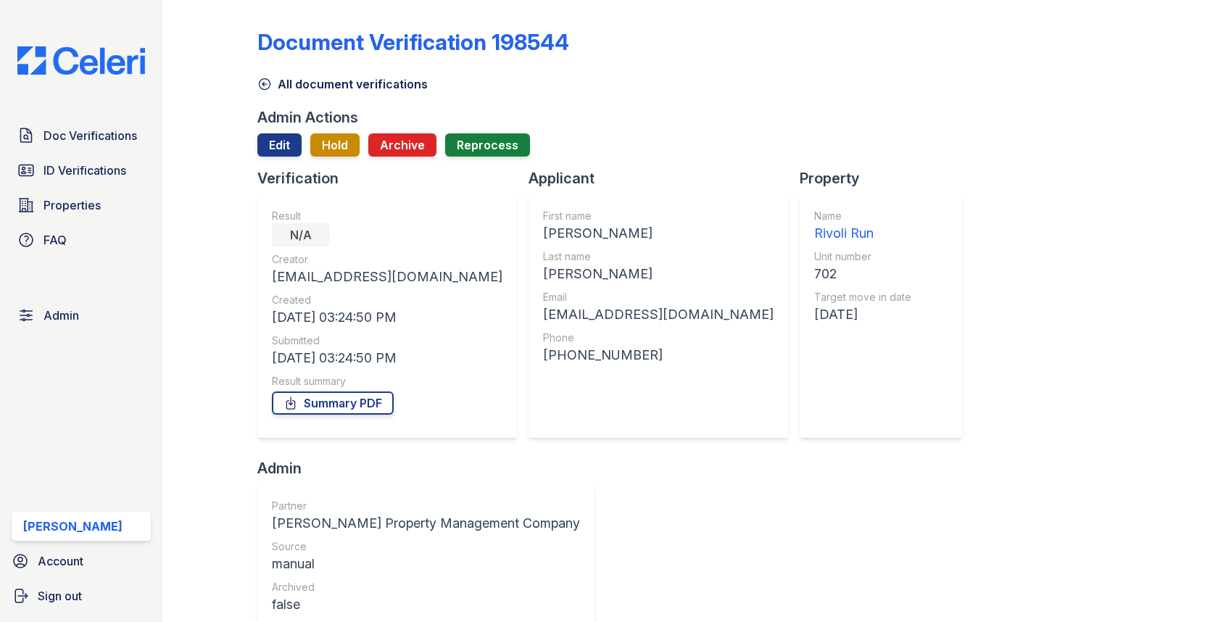
click at [272, 223] on div "N/A" at bounding box center [387, 234] width 230 height 23
click at [346, 138] on button "Hold" at bounding box center [334, 144] width 49 height 23
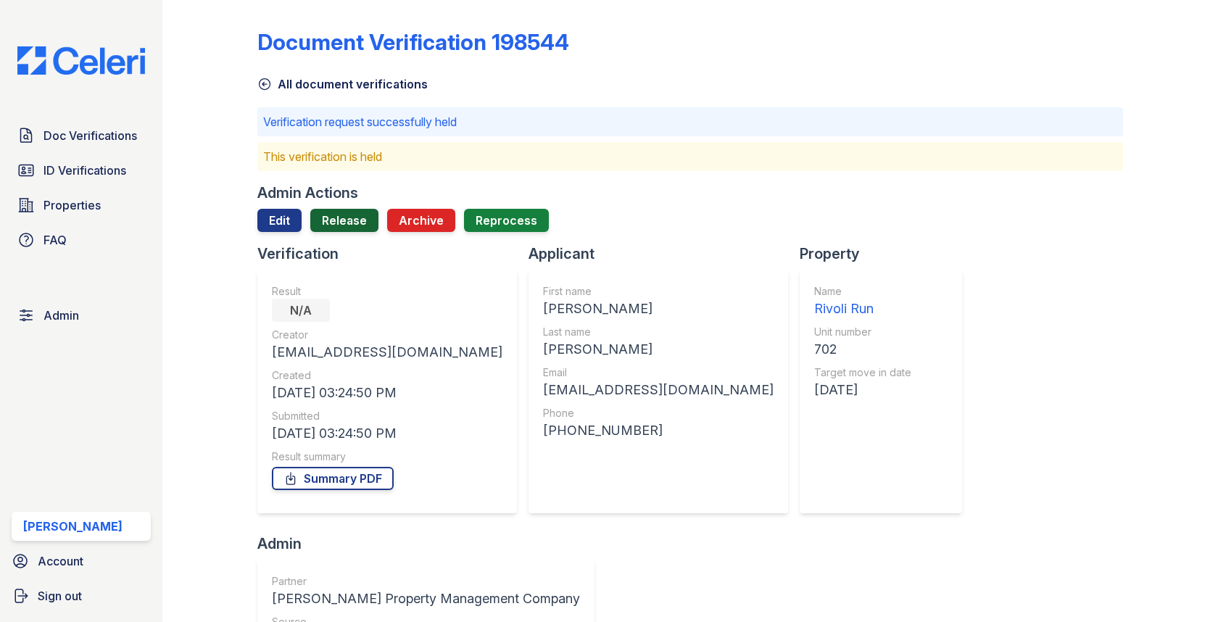
click at [338, 211] on link "Release" at bounding box center [344, 220] width 68 height 23
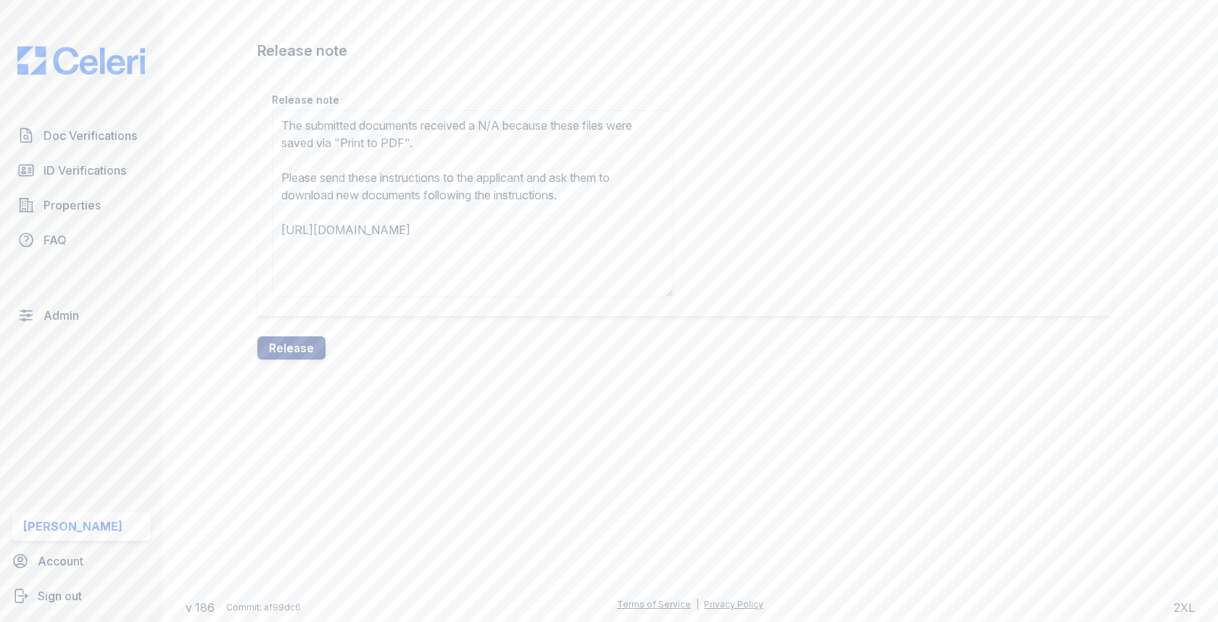
type textarea "The submitted documents received a N/A because these files were saved via "Prin…"
click at [281, 381] on div "Release note Release note The submitted documents received a N/A because these …" at bounding box center [690, 191] width 1009 height 383
click at [288, 352] on button "Release" at bounding box center [291, 347] width 68 height 23
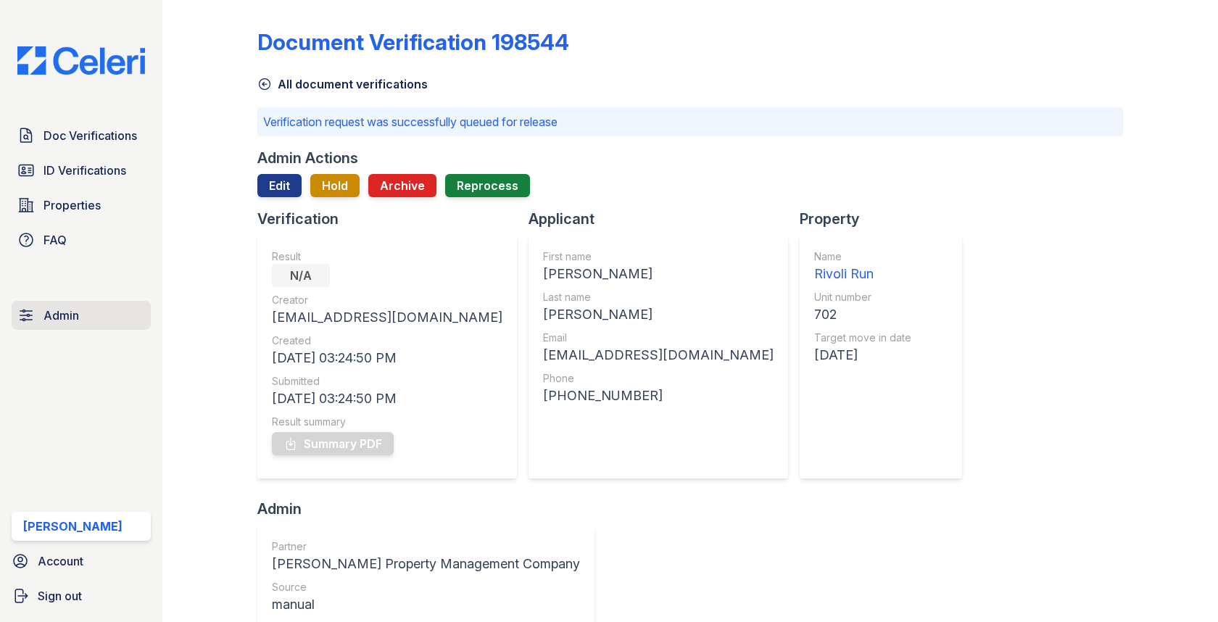
click at [78, 304] on link "Admin" at bounding box center [81, 315] width 139 height 29
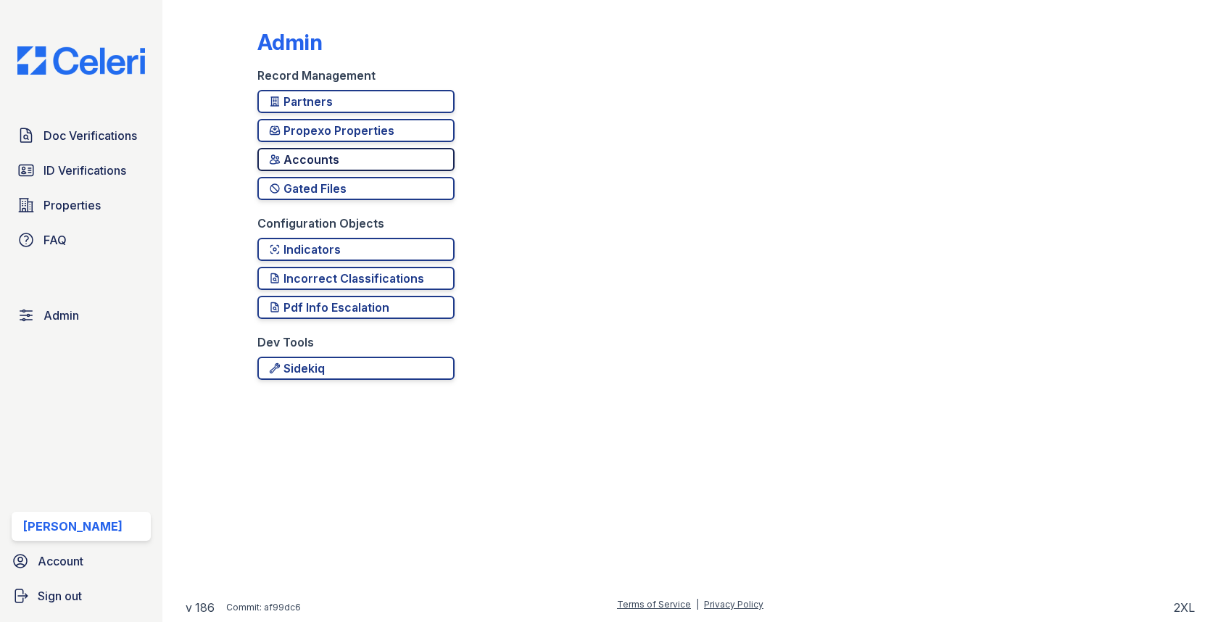
click at [325, 154] on div "Accounts" at bounding box center [356, 159] width 174 height 17
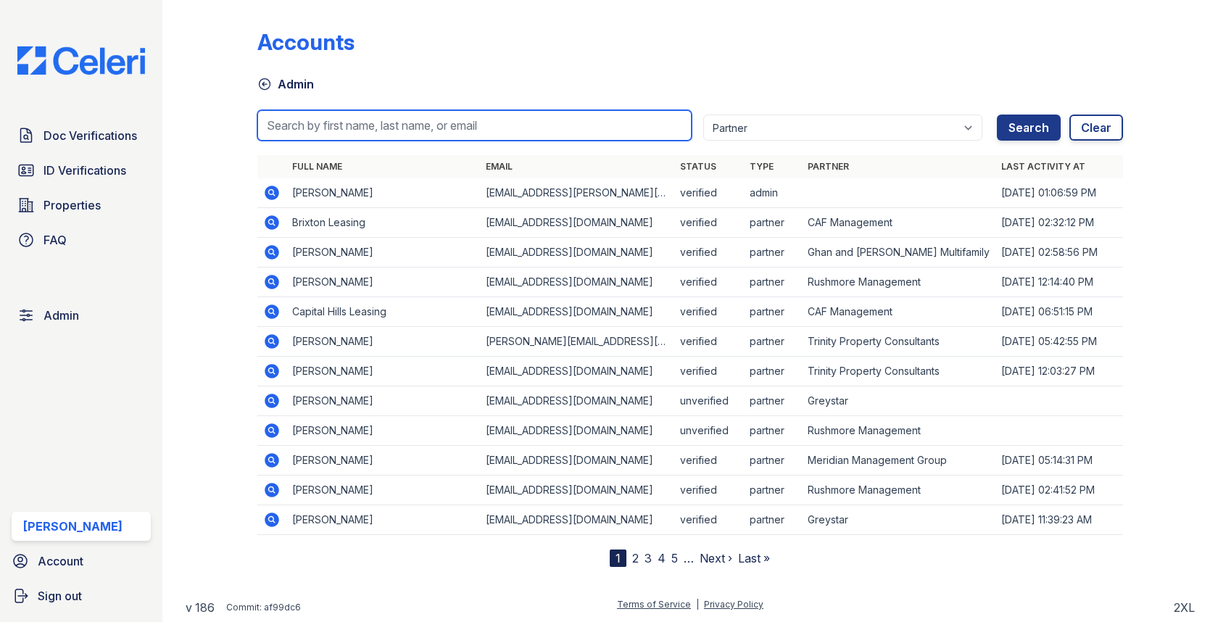
click at [384, 114] on input "search" at bounding box center [473, 125] width 433 height 30
paste input "Jadastallings@spmlv.com"
type input "Jadastallings@spmlv.com"
click at [997, 115] on button "Search" at bounding box center [1029, 128] width 64 height 26
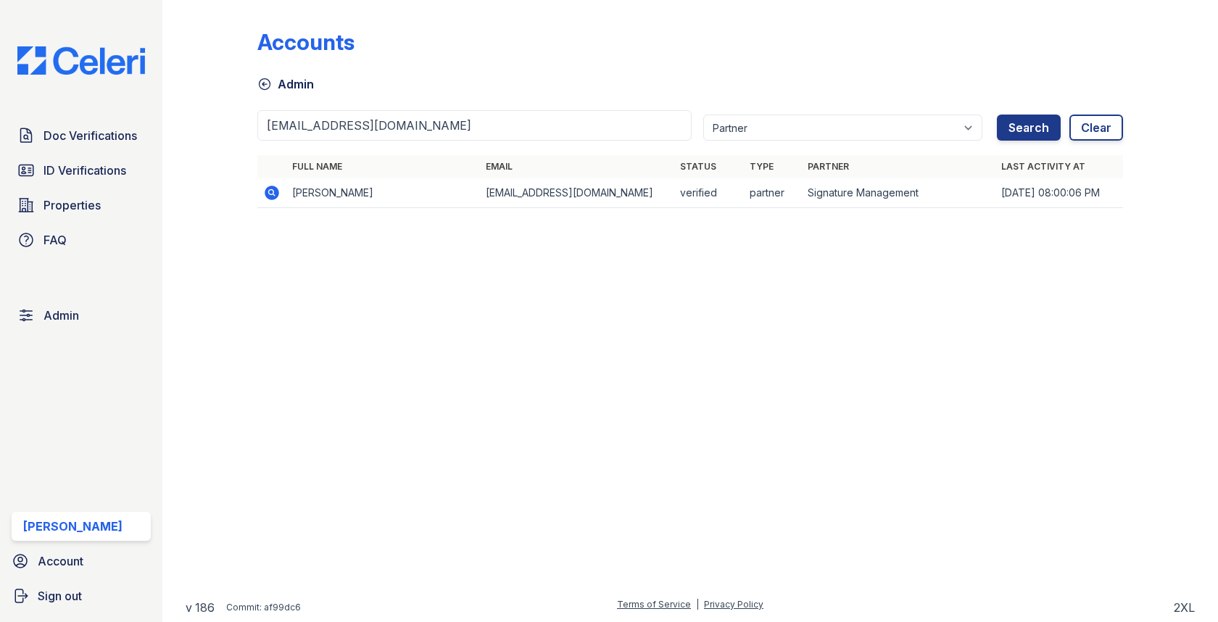
click at [283, 196] on td at bounding box center [271, 193] width 29 height 30
click at [273, 194] on icon at bounding box center [272, 193] width 14 height 14
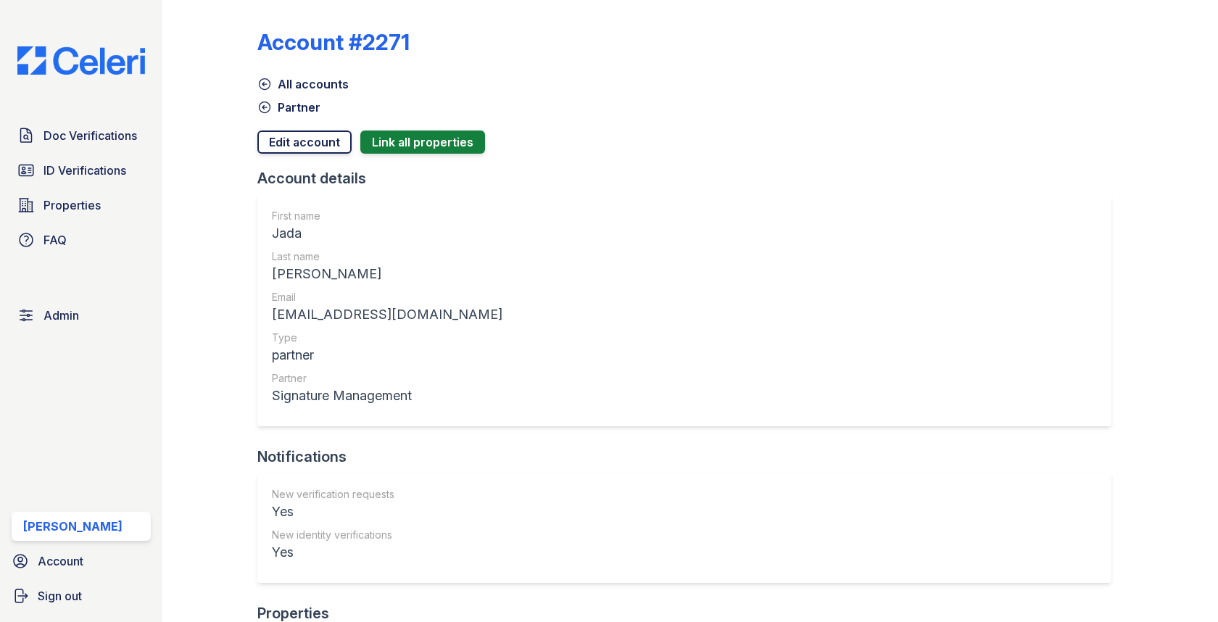
click at [303, 146] on link "Edit account" at bounding box center [304, 141] width 94 height 23
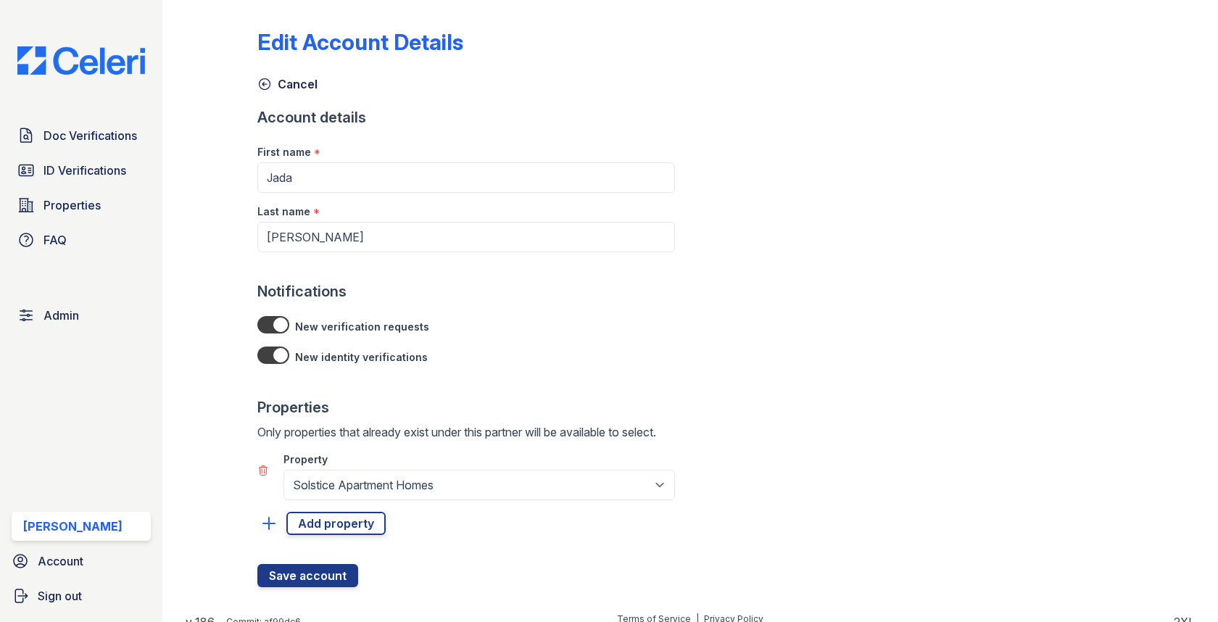
scroll to position [12, 0]
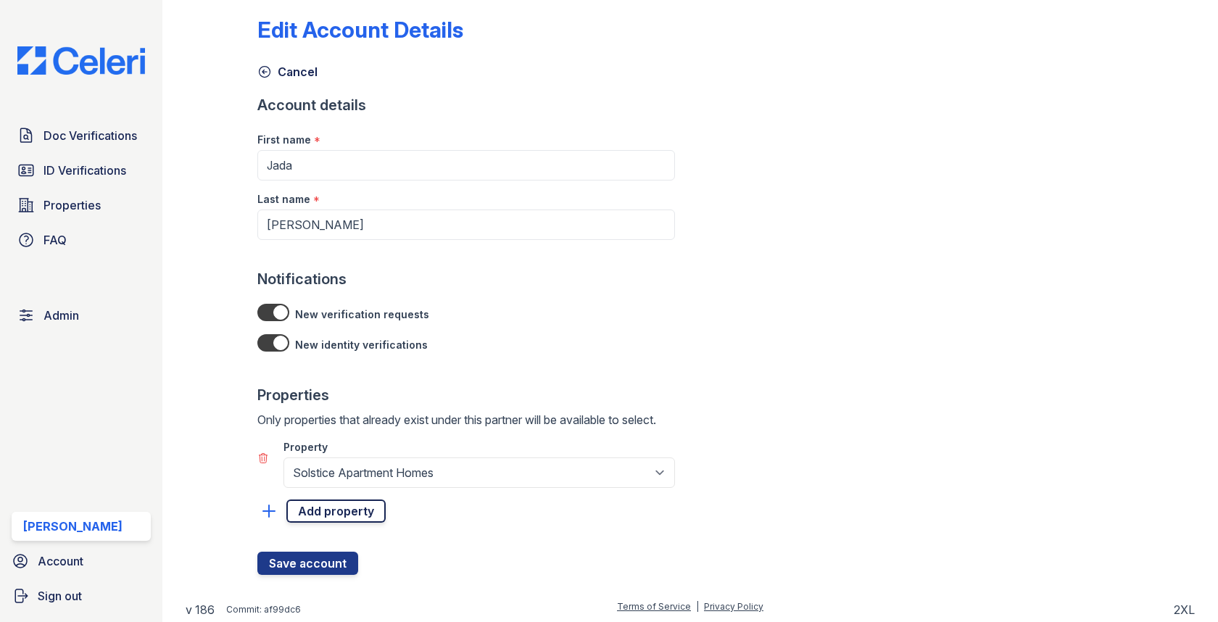
click at [352, 517] on link "Add property" at bounding box center [335, 510] width 99 height 23
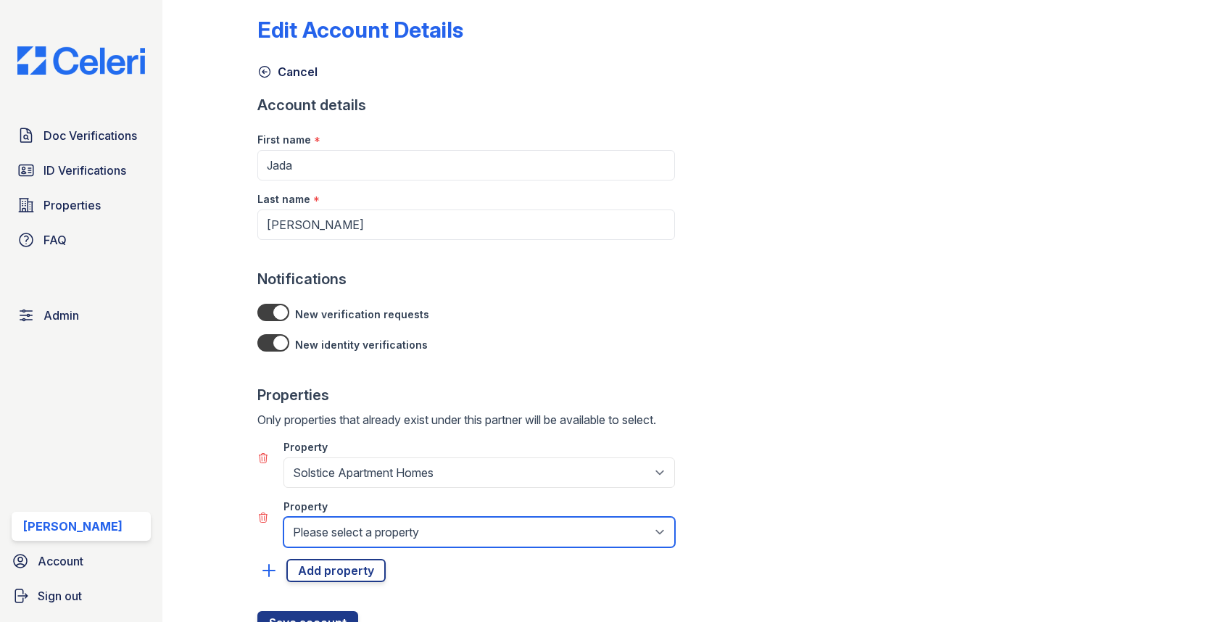
click at [352, 517] on select "Please select a property [GEOGRAPHIC_DATA] Elevate Townhomes Habitat At DTLV Na…" at bounding box center [478, 532] width 391 height 30
select select "4662"
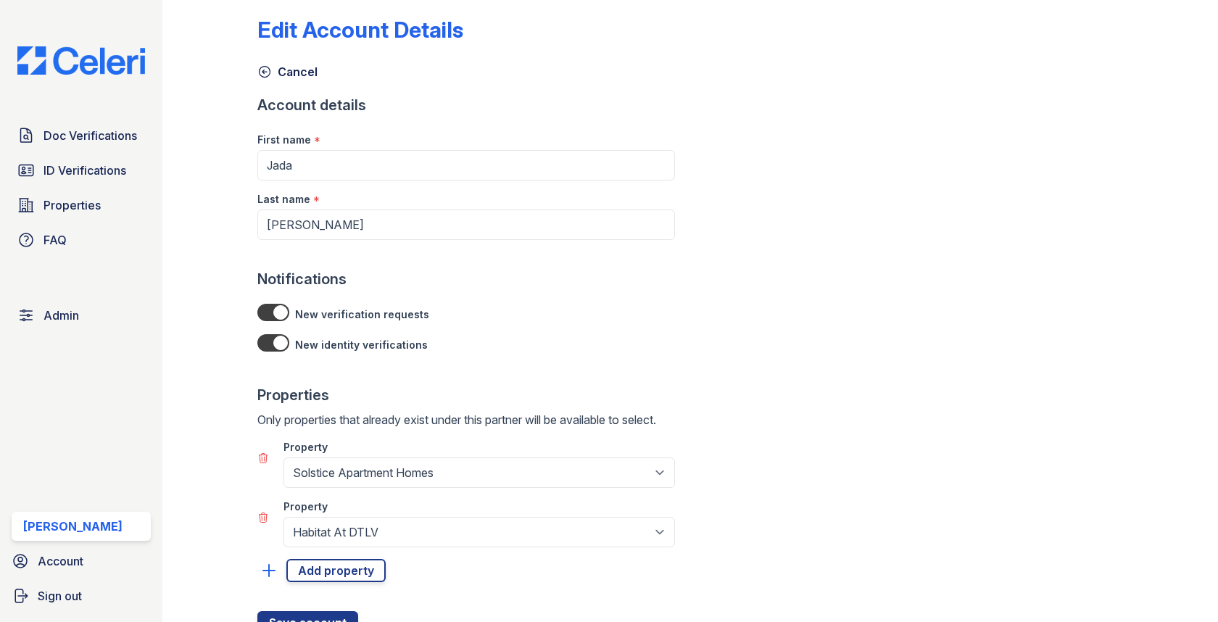
click at [344, 550] on div at bounding box center [465, 553] width 417 height 12
click at [344, 576] on link "Add property" at bounding box center [335, 570] width 99 height 23
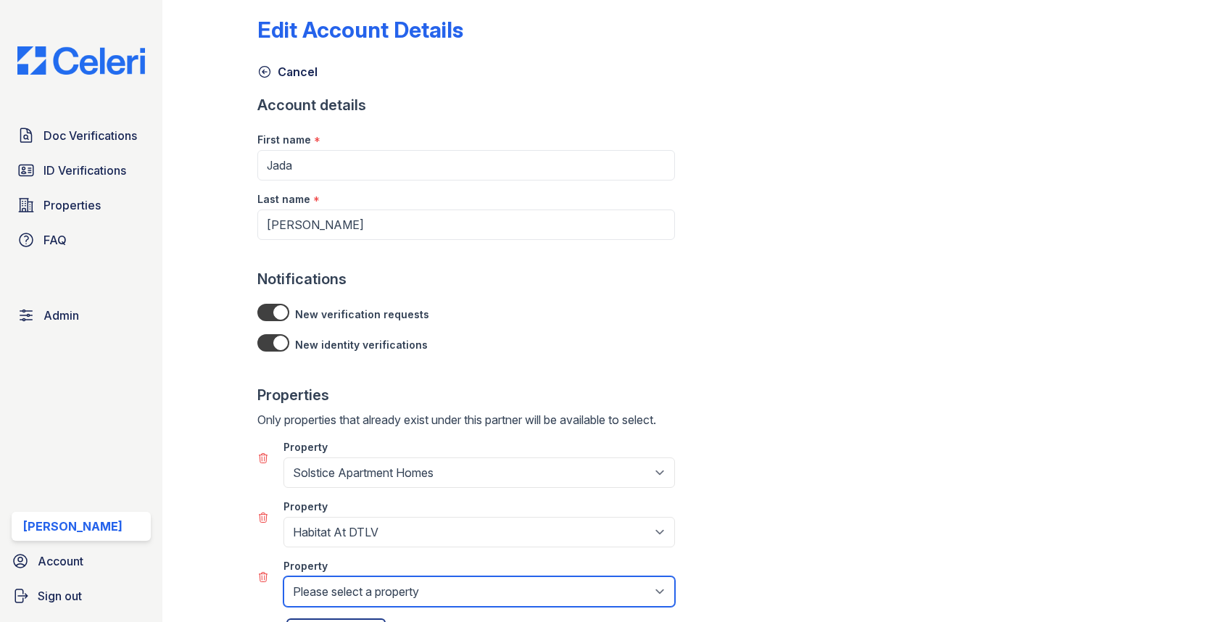
click at [363, 581] on select "Please select a property [GEOGRAPHIC_DATA] Elevate Townhomes Habitat At DTLV Na…" at bounding box center [478, 591] width 391 height 30
select select "4663"
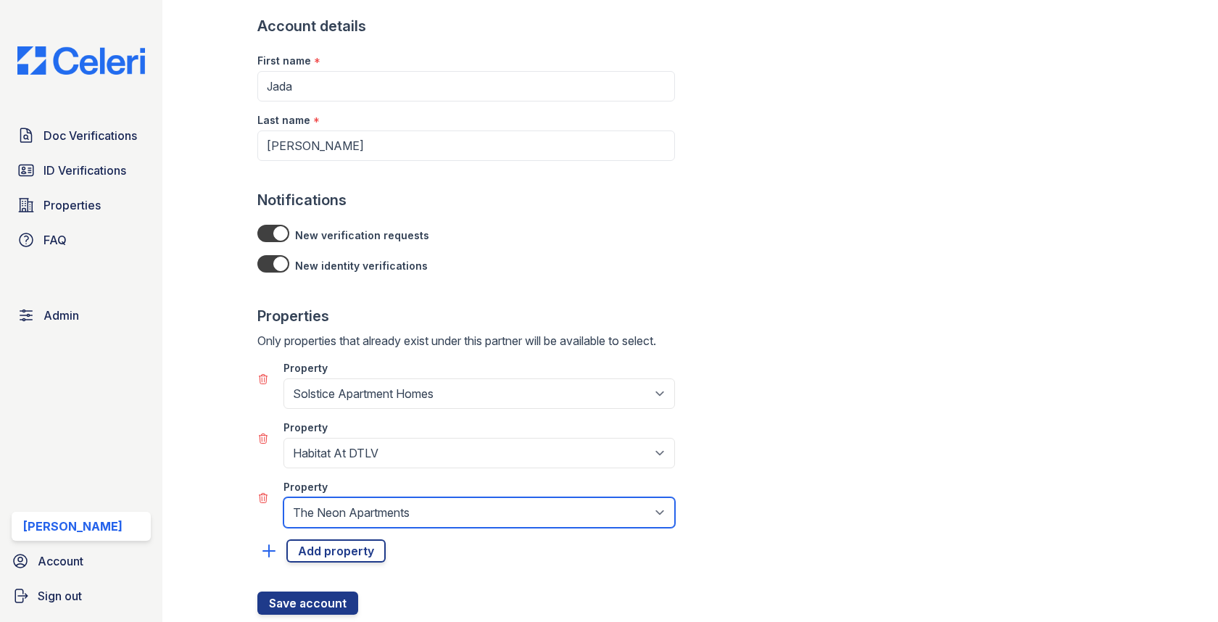
scroll to position [130, 0]
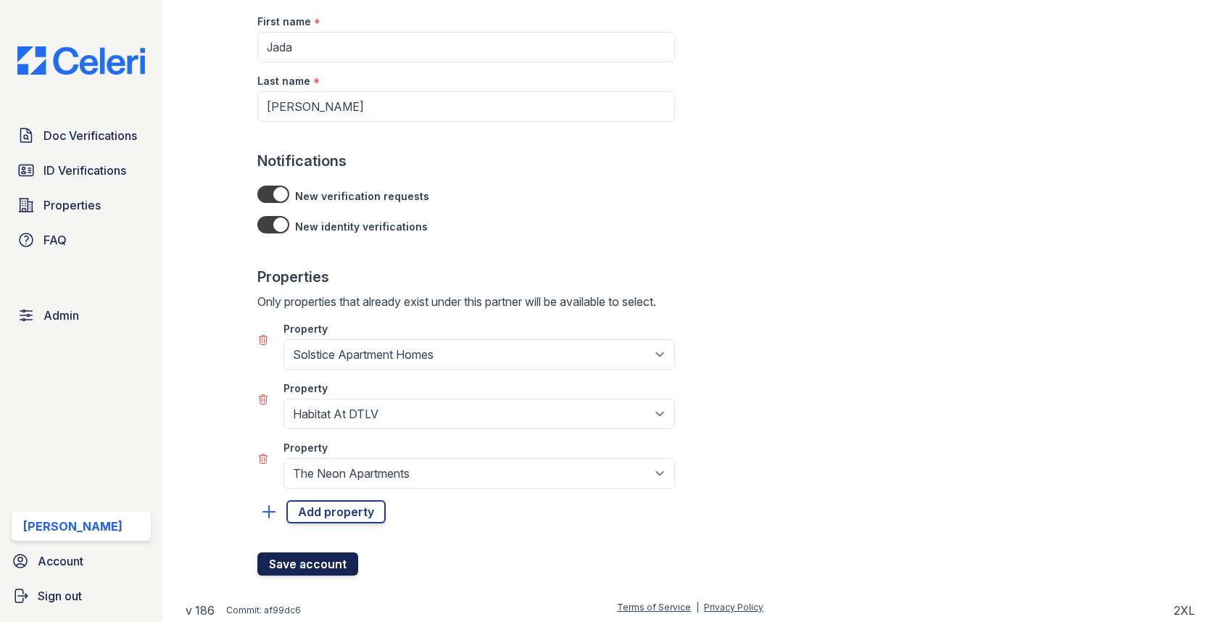
click at [338, 556] on button "Save account" at bounding box center [307, 563] width 101 height 23
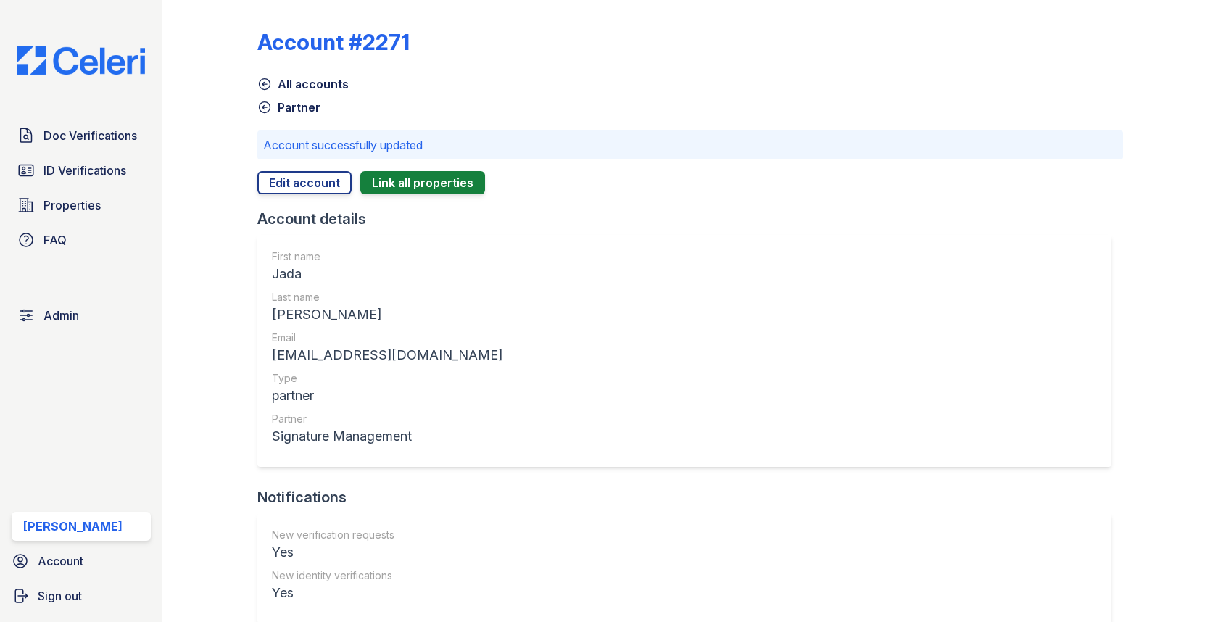
click at [148, 116] on div "Doc Verifications ID Verifications Properties FAQ Admin Max Orshan Account Sign…" at bounding box center [81, 311] width 162 height 622
click at [131, 131] on span "Doc Verifications" at bounding box center [90, 135] width 94 height 17
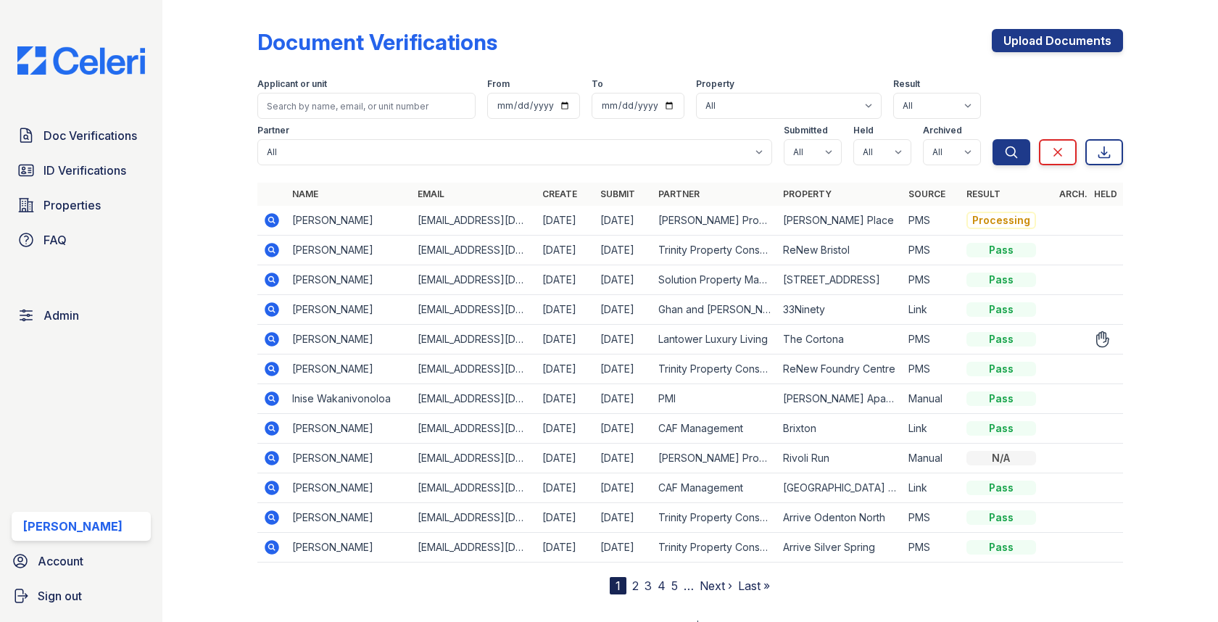
click at [285, 331] on td at bounding box center [271, 340] width 29 height 30
click at [281, 331] on td at bounding box center [271, 340] width 29 height 30
click at [270, 333] on icon at bounding box center [272, 339] width 14 height 14
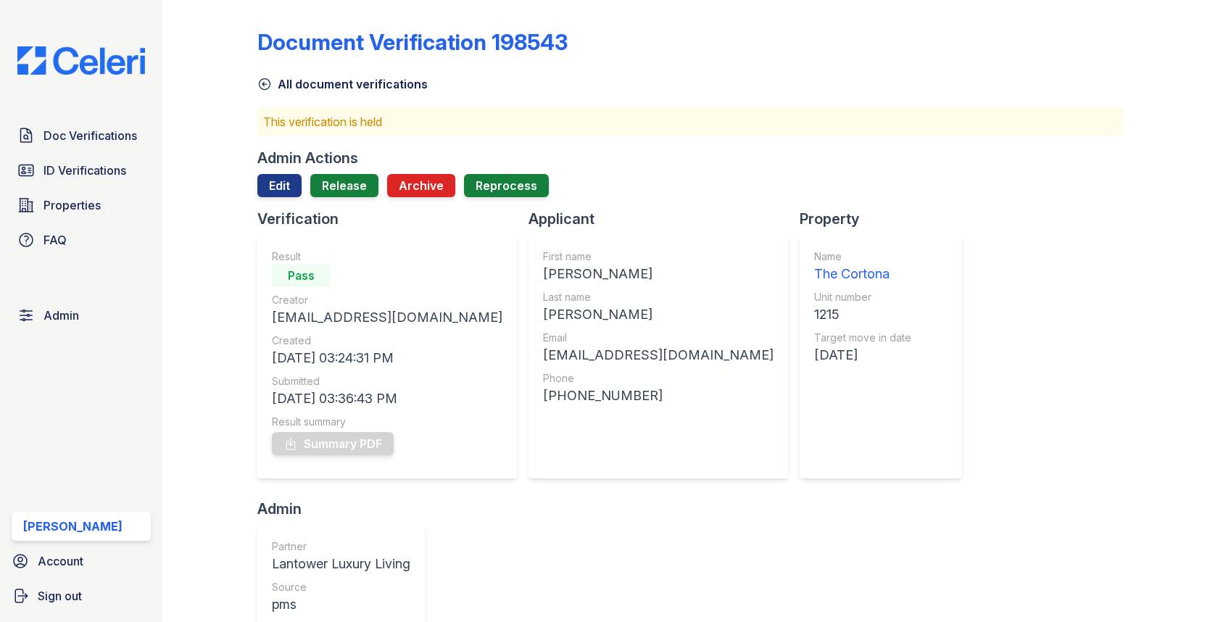
click at [382, 192] on div "Edit Release Archive Reprocess" at bounding box center [402, 185] width 291 height 23
click at [350, 192] on link "Release" at bounding box center [344, 185] width 68 height 23
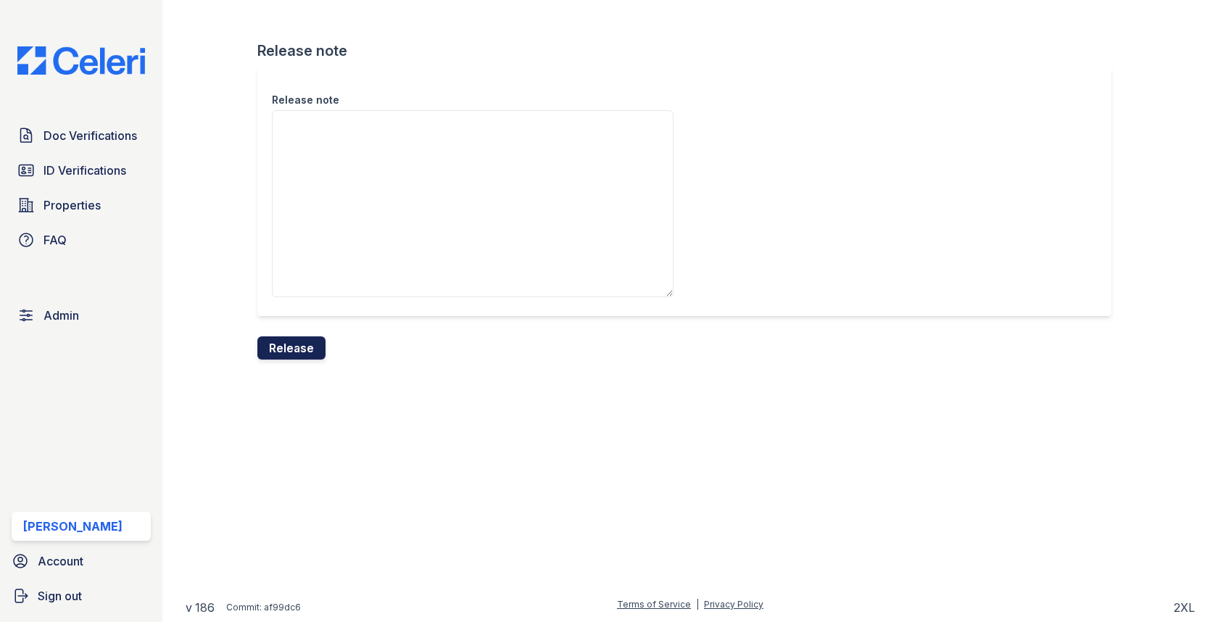
click at [291, 345] on button "Release" at bounding box center [291, 347] width 68 height 23
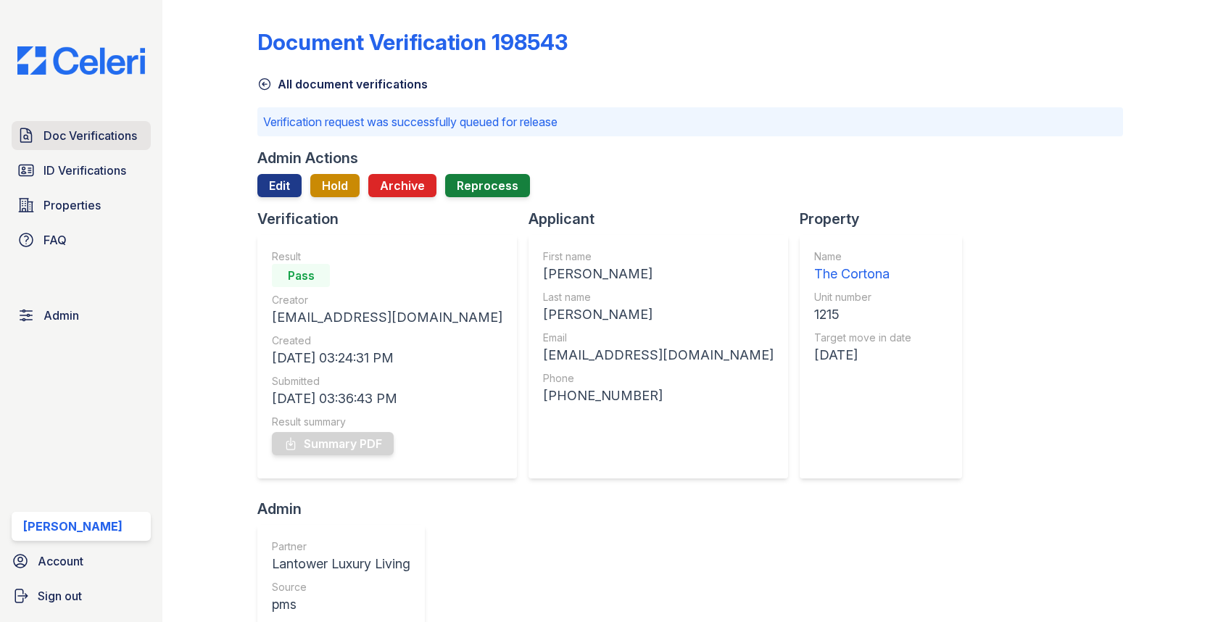
click at [86, 128] on span "Doc Verifications" at bounding box center [90, 135] width 94 height 17
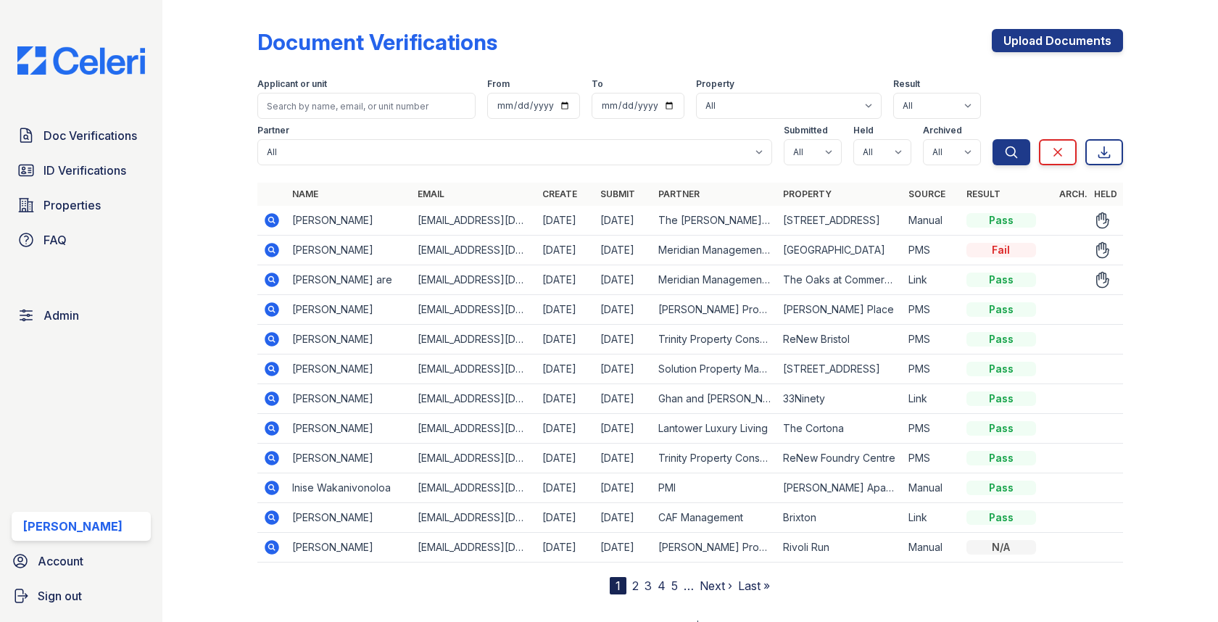
click at [270, 211] on td at bounding box center [271, 221] width 29 height 30
click at [270, 212] on icon at bounding box center [271, 220] width 17 height 17
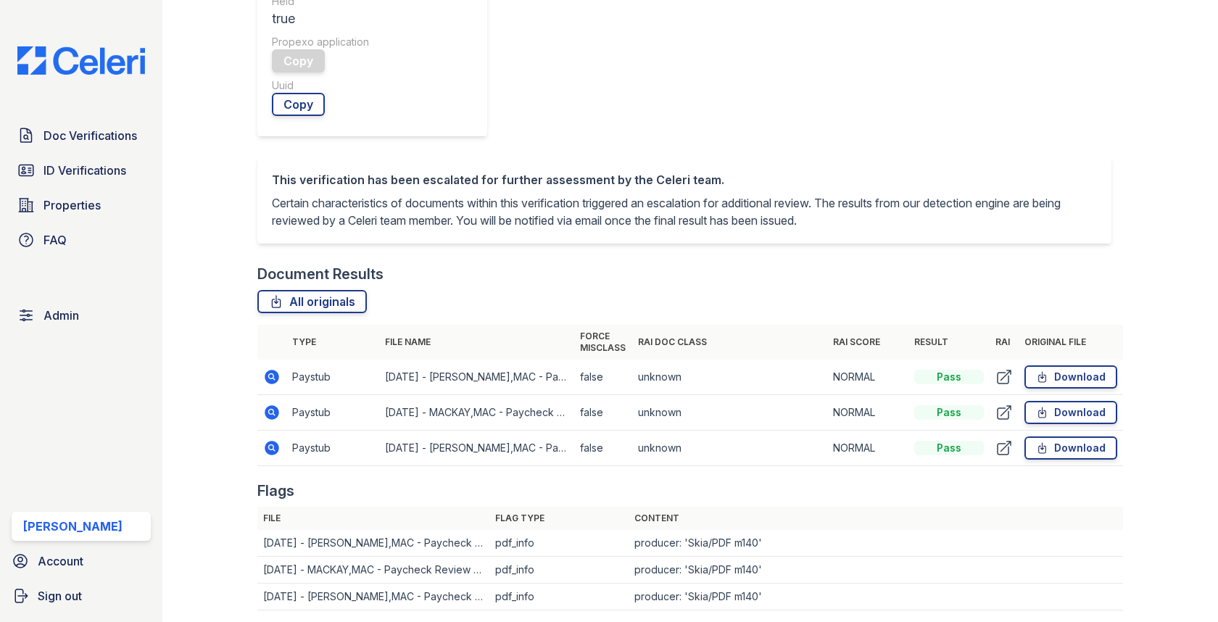
scroll to position [665, 0]
click at [273, 407] on icon at bounding box center [272, 414] width 14 height 14
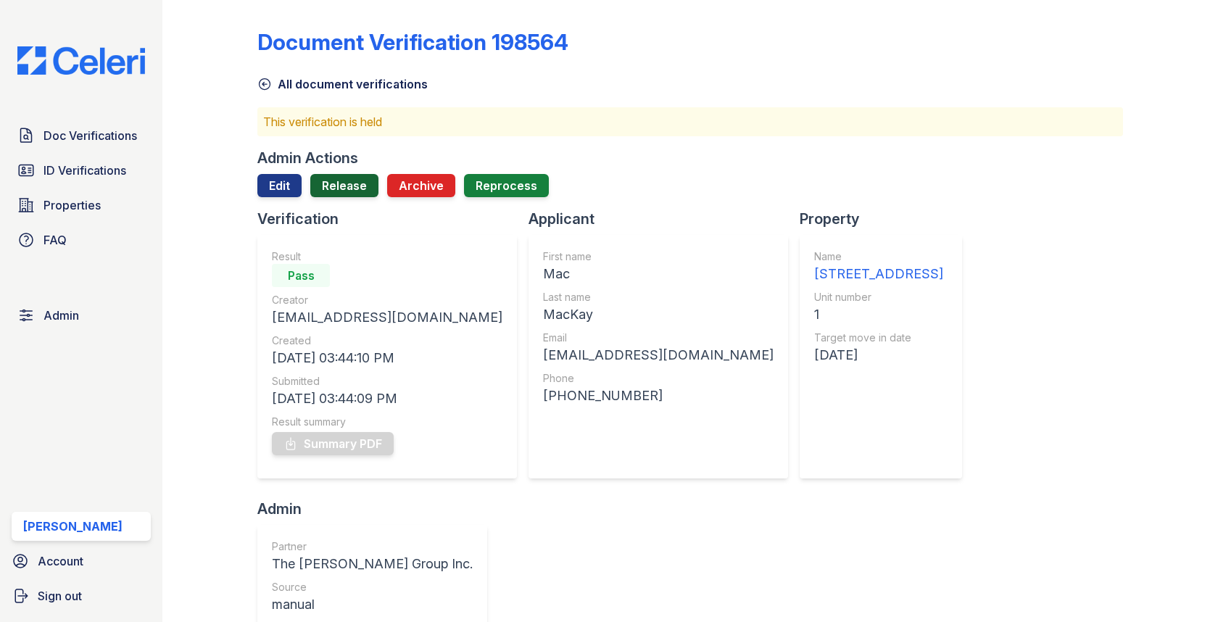
click at [357, 181] on link "Release" at bounding box center [344, 185] width 68 height 23
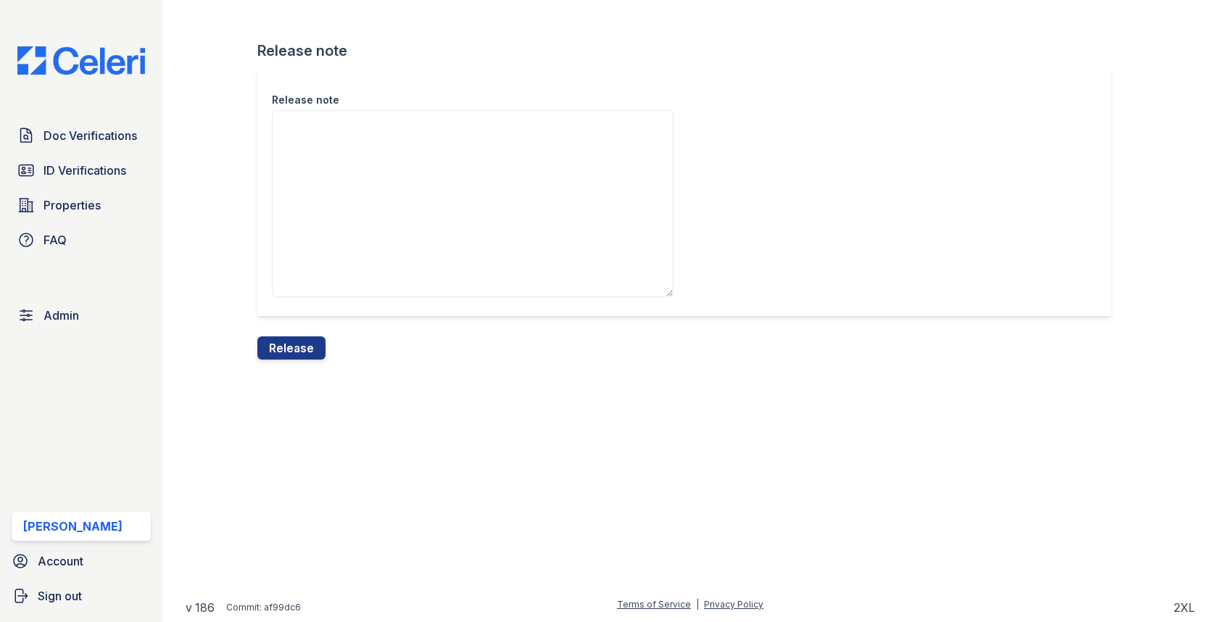
click at [294, 328] on div "Release note" at bounding box center [689, 202] width 865 height 270
click at [294, 338] on button "Release" at bounding box center [291, 347] width 68 height 23
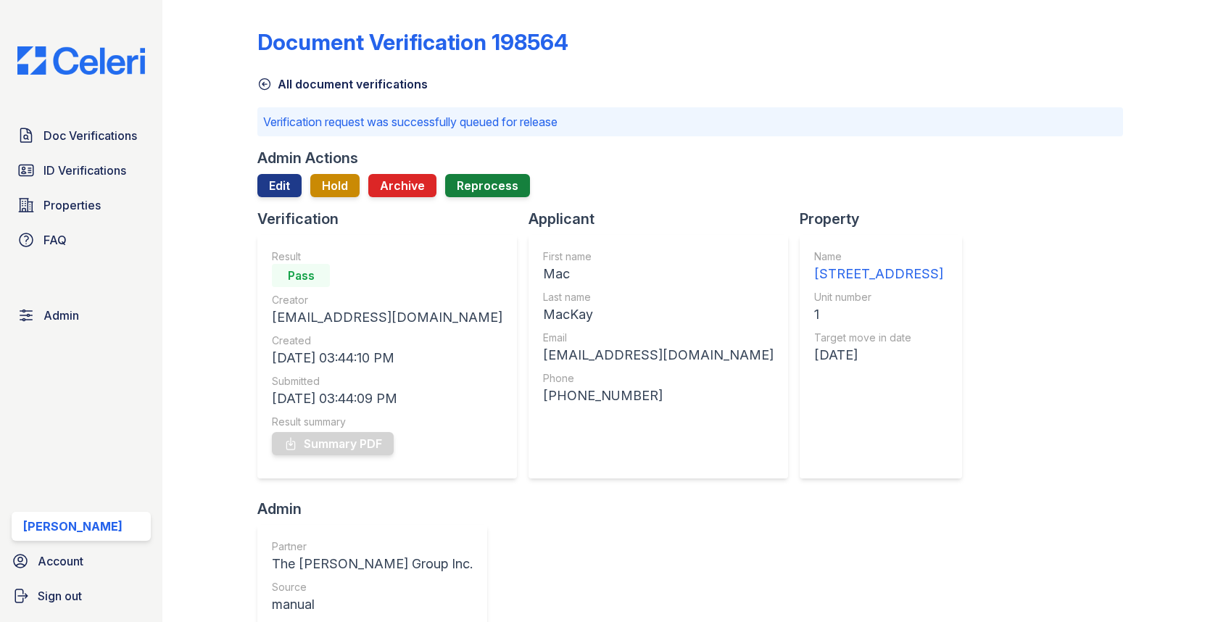
click at [104, 130] on span "Doc Verifications" at bounding box center [90, 135] width 94 height 17
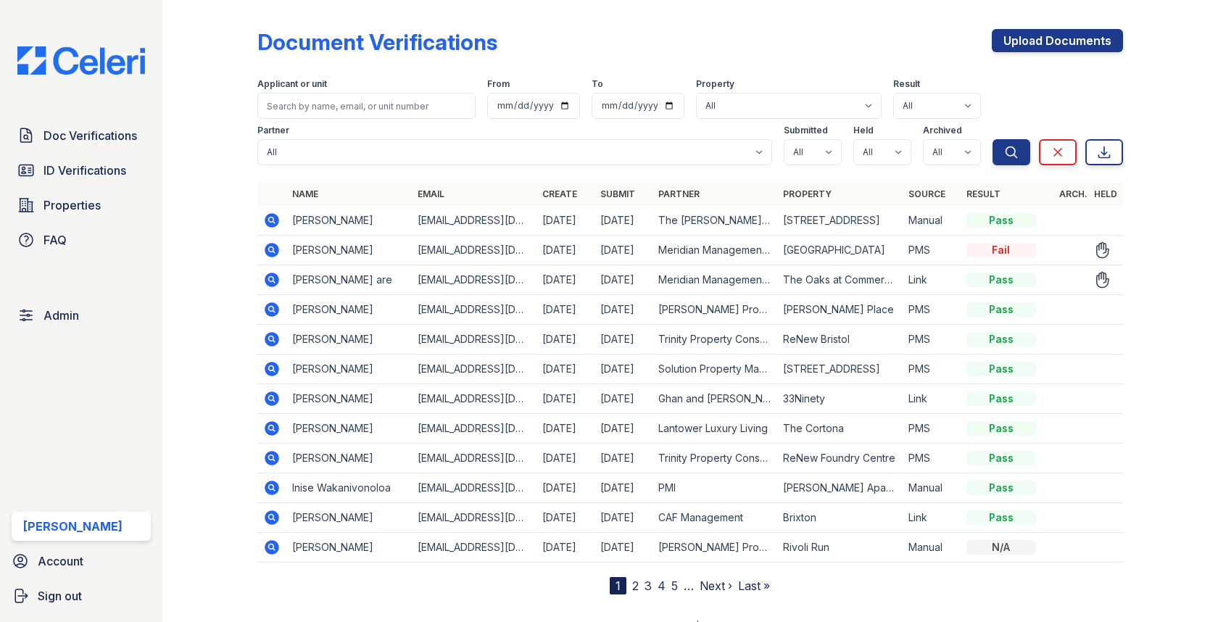
click at [270, 246] on icon at bounding box center [272, 250] width 14 height 14
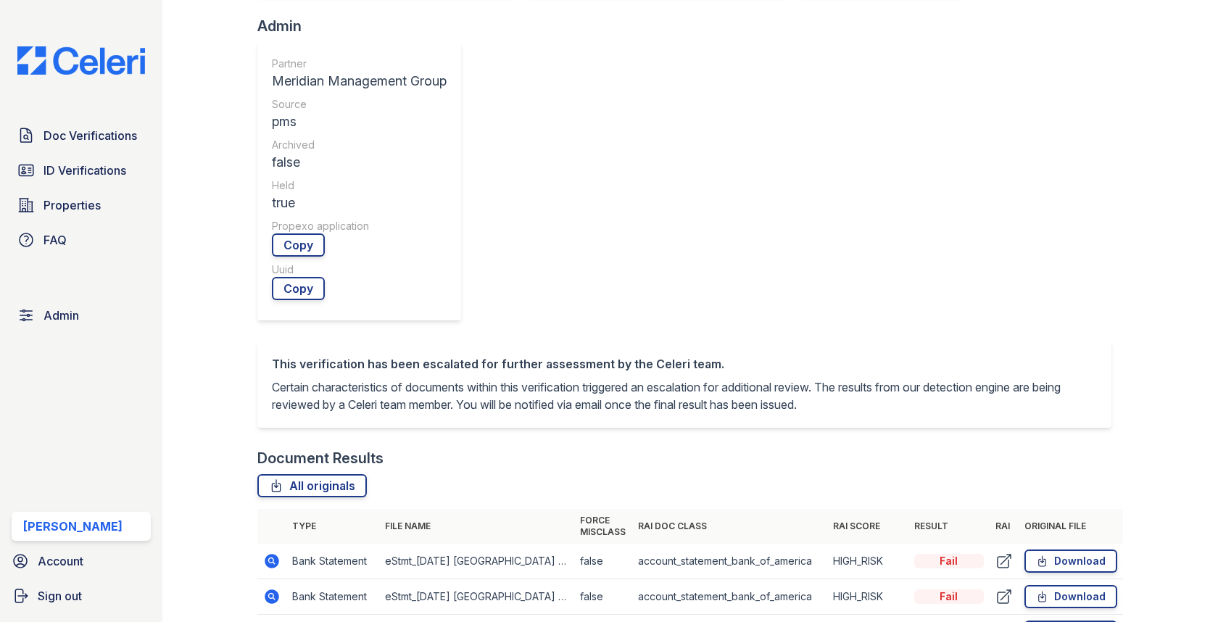
scroll to position [562, 0]
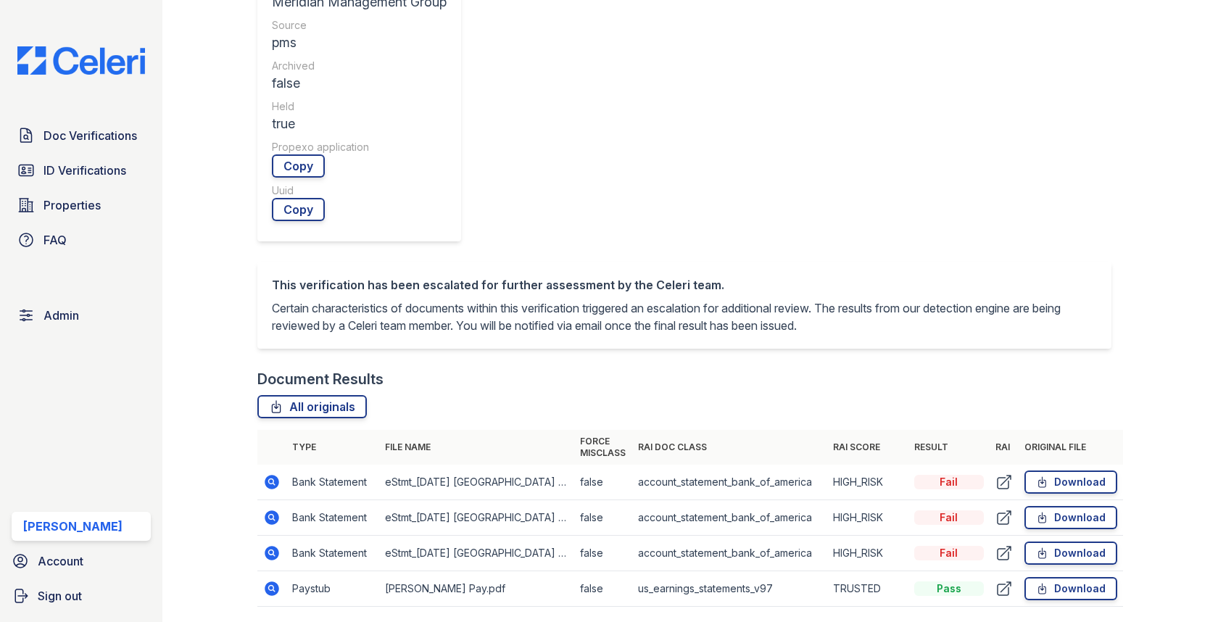
click at [276, 510] on icon at bounding box center [272, 517] width 14 height 14
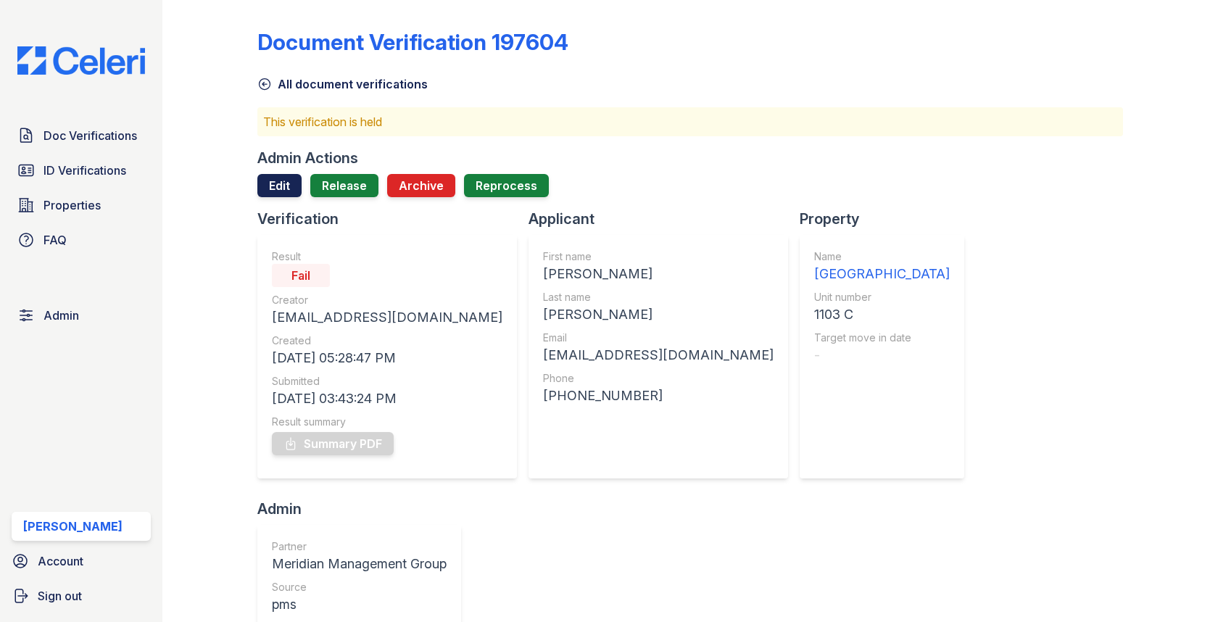
click at [297, 183] on link "Edit" at bounding box center [279, 185] width 44 height 23
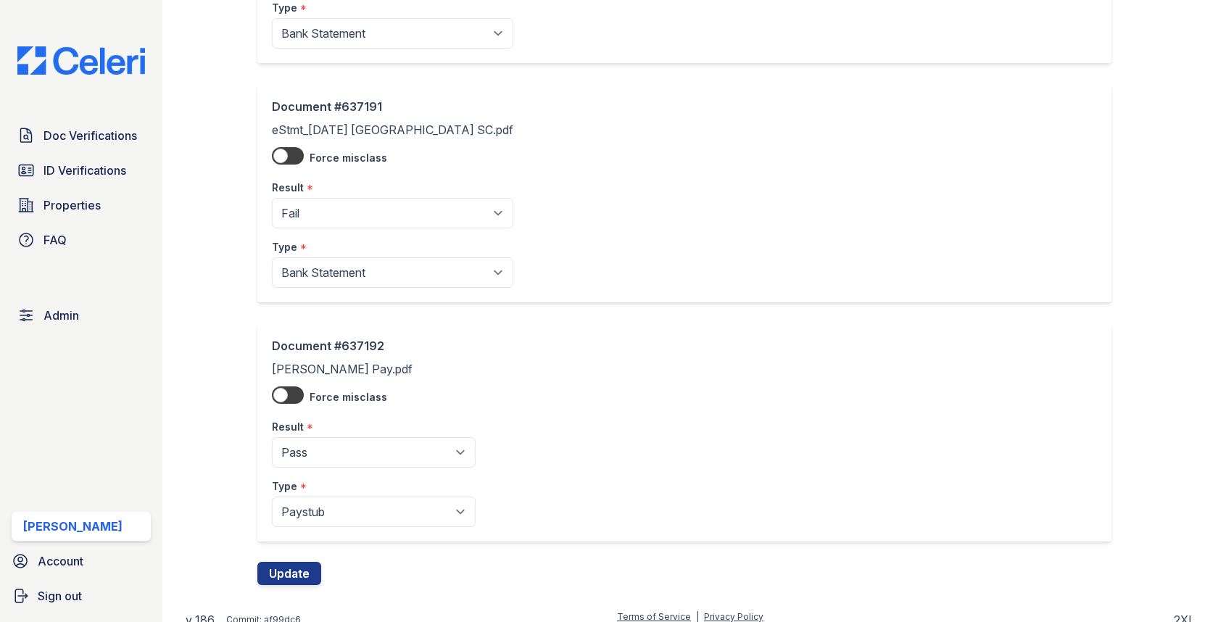
scroll to position [510, 0]
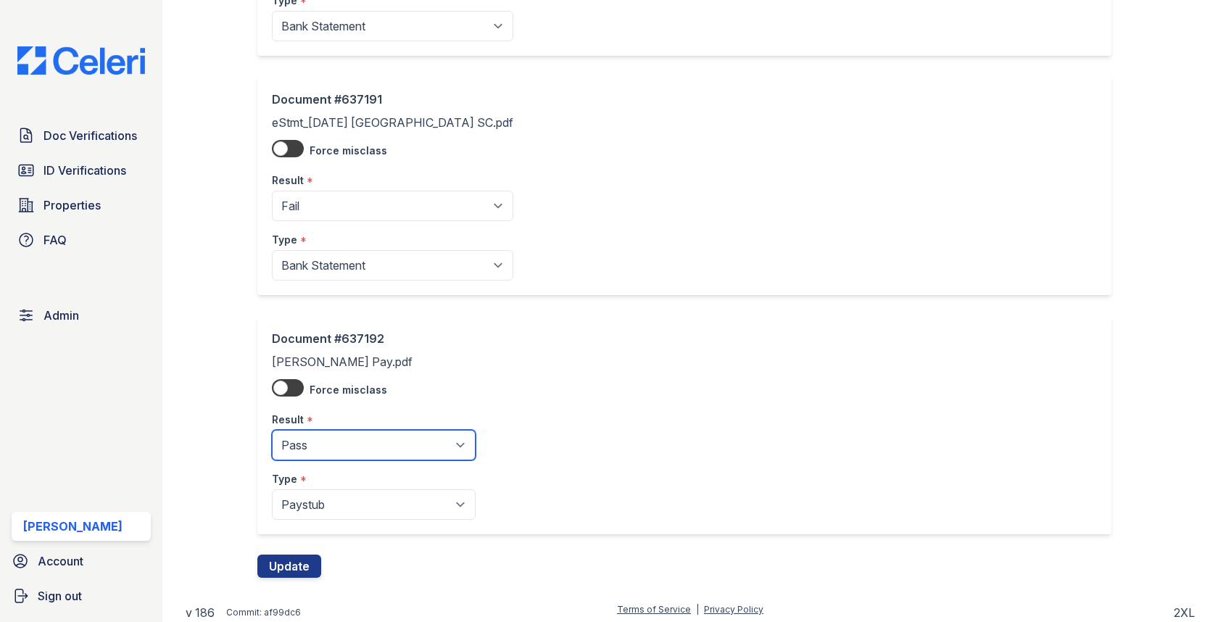
click at [324, 439] on select "Pending Sent Started Processing Pass Fail Caution Error N/A" at bounding box center [374, 445] width 204 height 30
select select "fail"
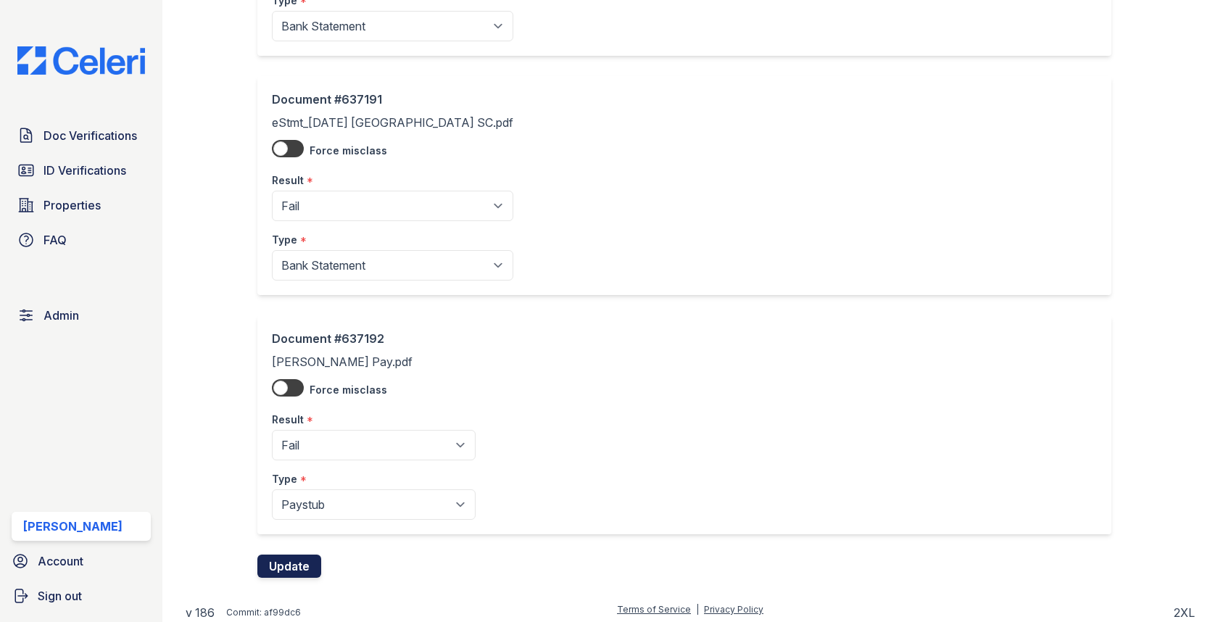
click at [296, 571] on button "Update" at bounding box center [289, 565] width 64 height 23
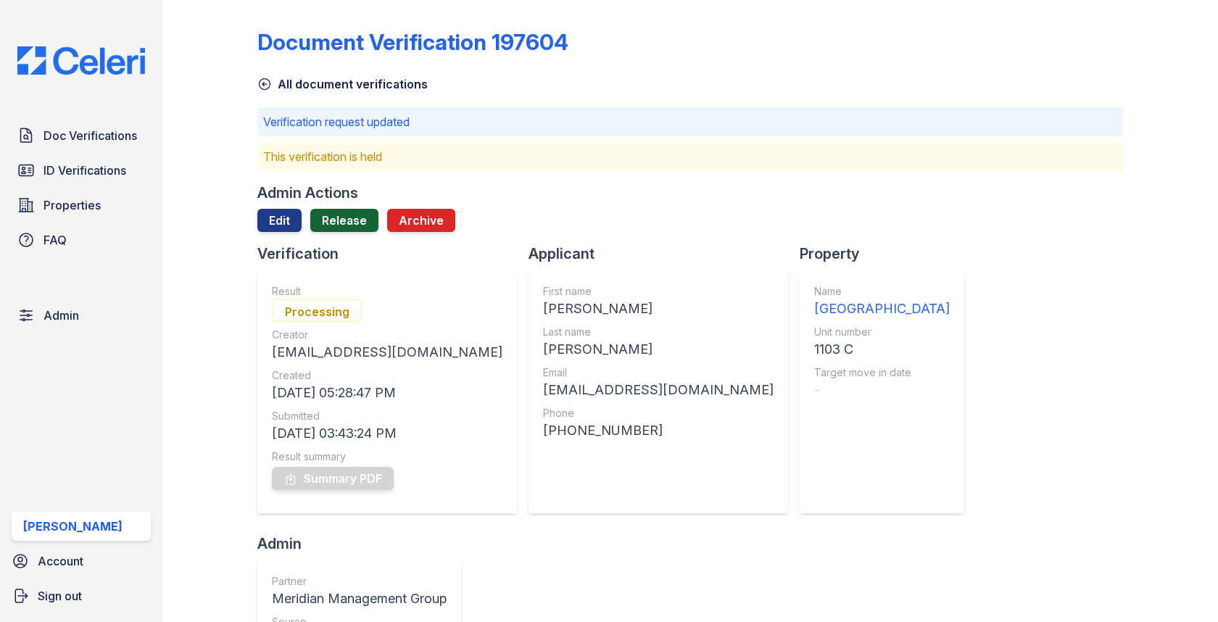
click at [342, 217] on link "Release" at bounding box center [344, 220] width 68 height 23
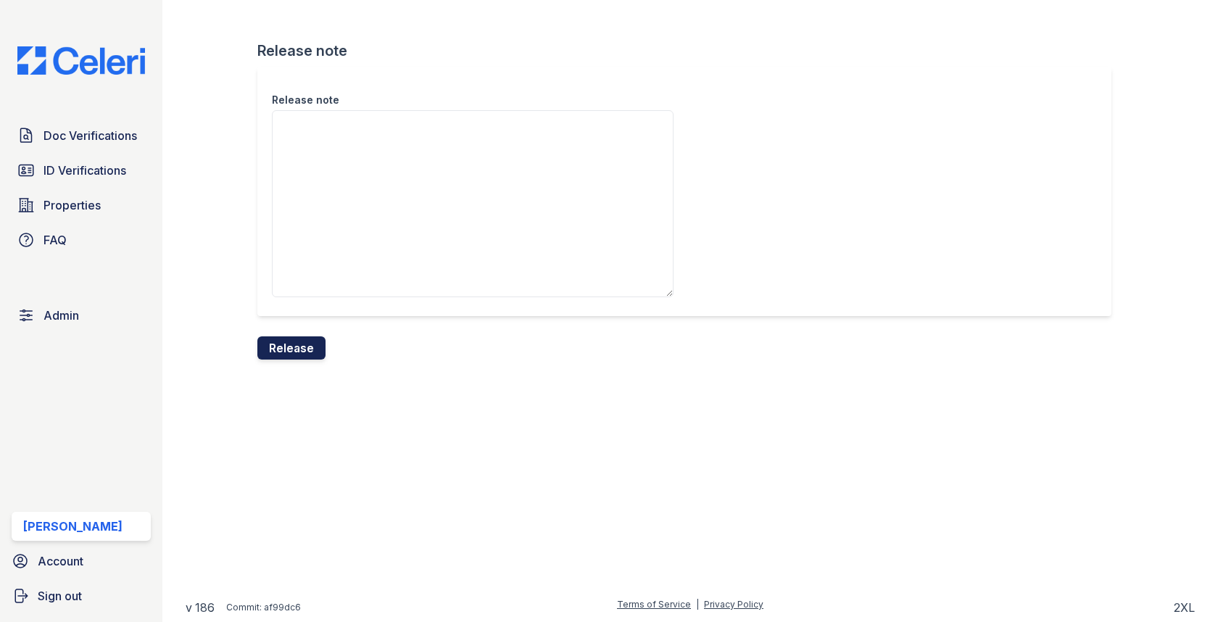
click at [312, 340] on button "Release" at bounding box center [291, 347] width 68 height 23
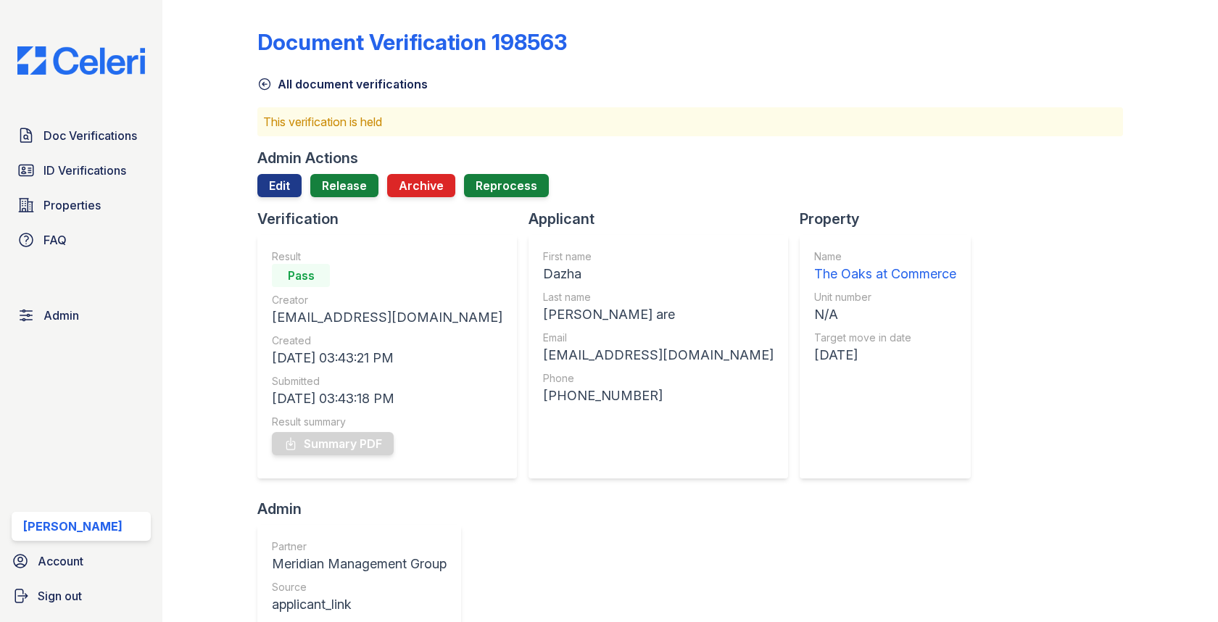
scroll to position [590, 0]
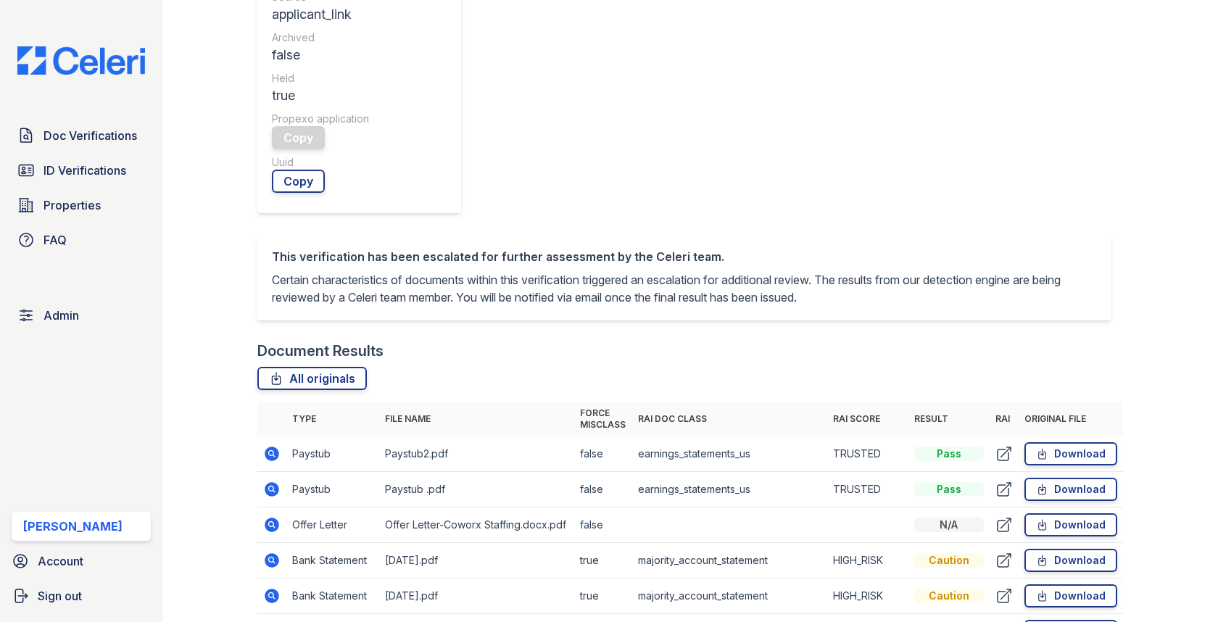
click at [270, 451] on icon at bounding box center [272, 453] width 4 height 4
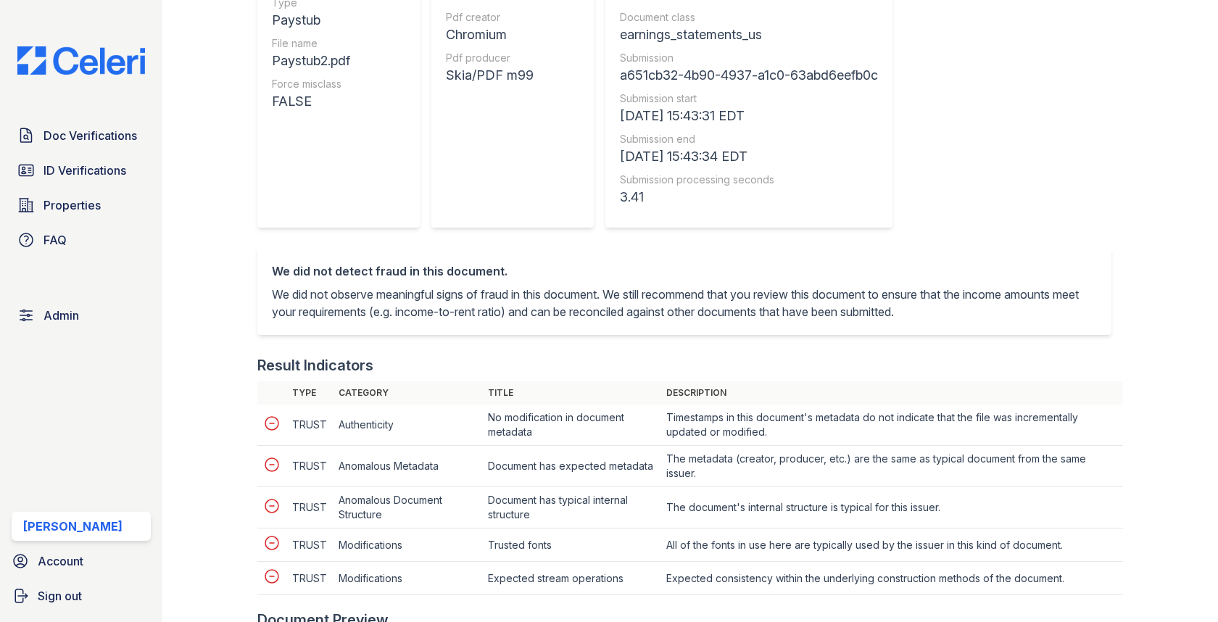
scroll to position [618, 0]
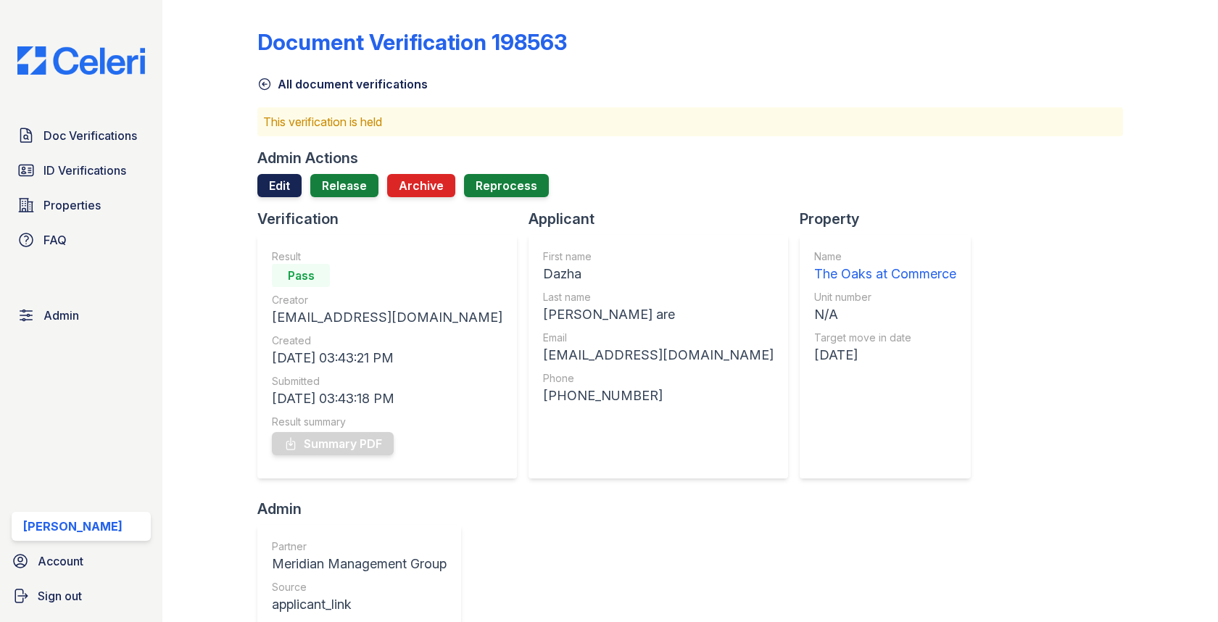
click at [278, 177] on link "Edit" at bounding box center [279, 185] width 44 height 23
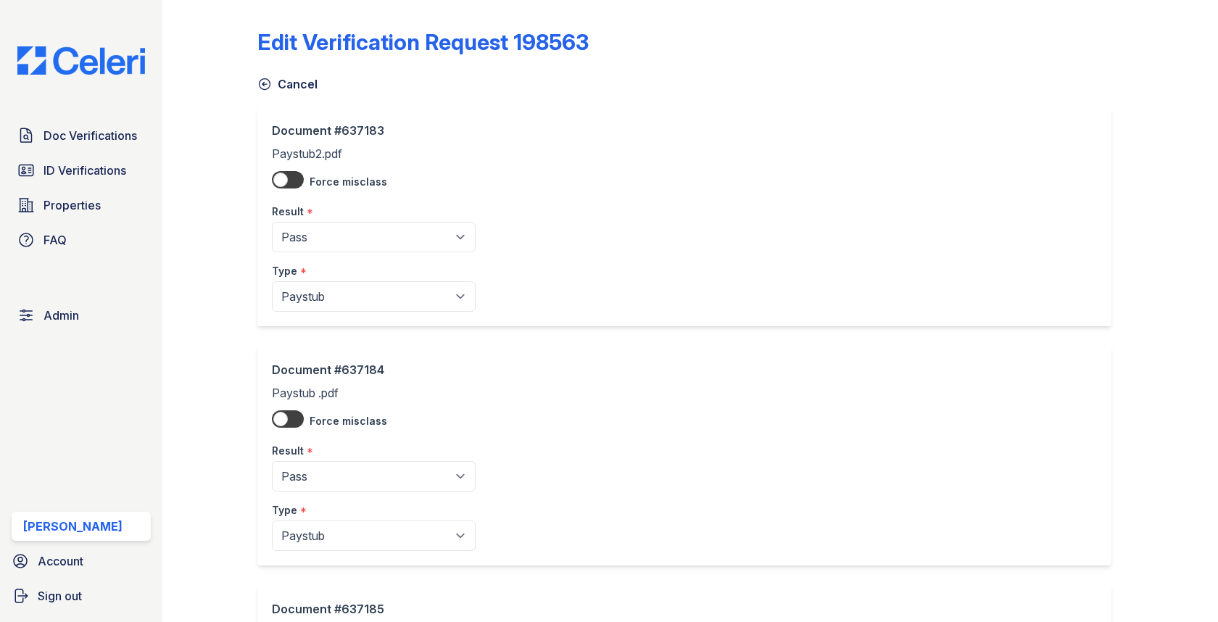
click at [299, 256] on div "Type *" at bounding box center [374, 266] width 204 height 29
click at [299, 247] on select "Pending Sent Started Processing Pass Fail Caution Error N/A" at bounding box center [374, 237] width 204 height 30
select select "fail"
click at [307, 457] on div "*" at bounding box center [310, 452] width 7 height 17
click at [305, 481] on select "Pending Sent Started Processing Pass Fail Caution Error N/A" at bounding box center [374, 476] width 204 height 30
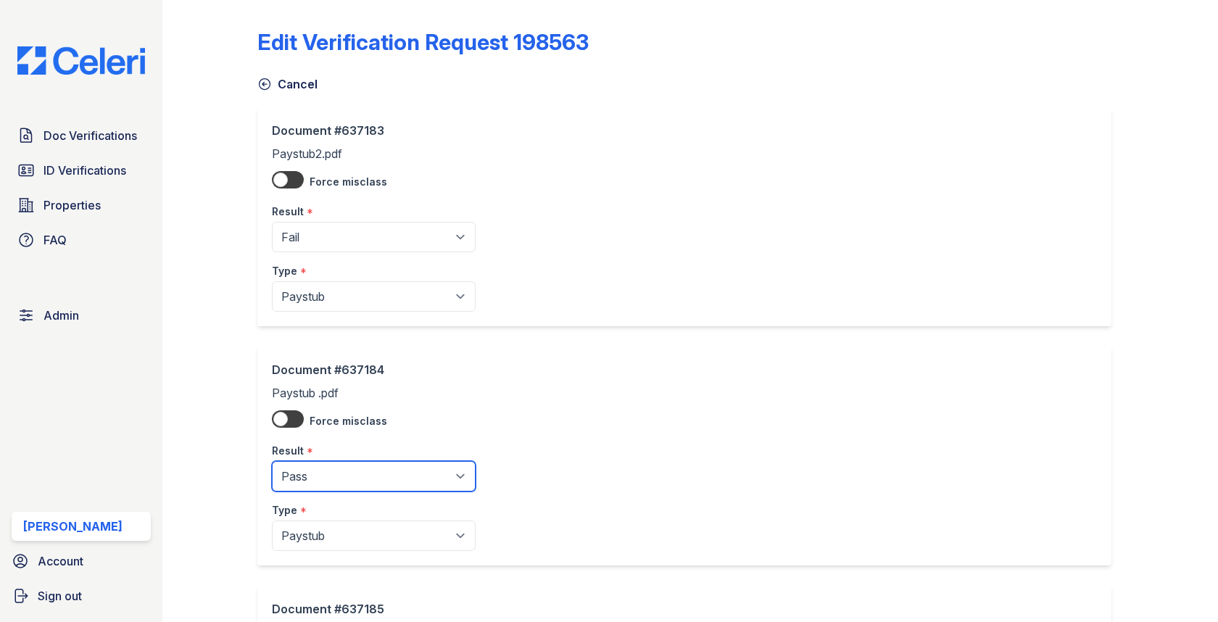
select select "fail"
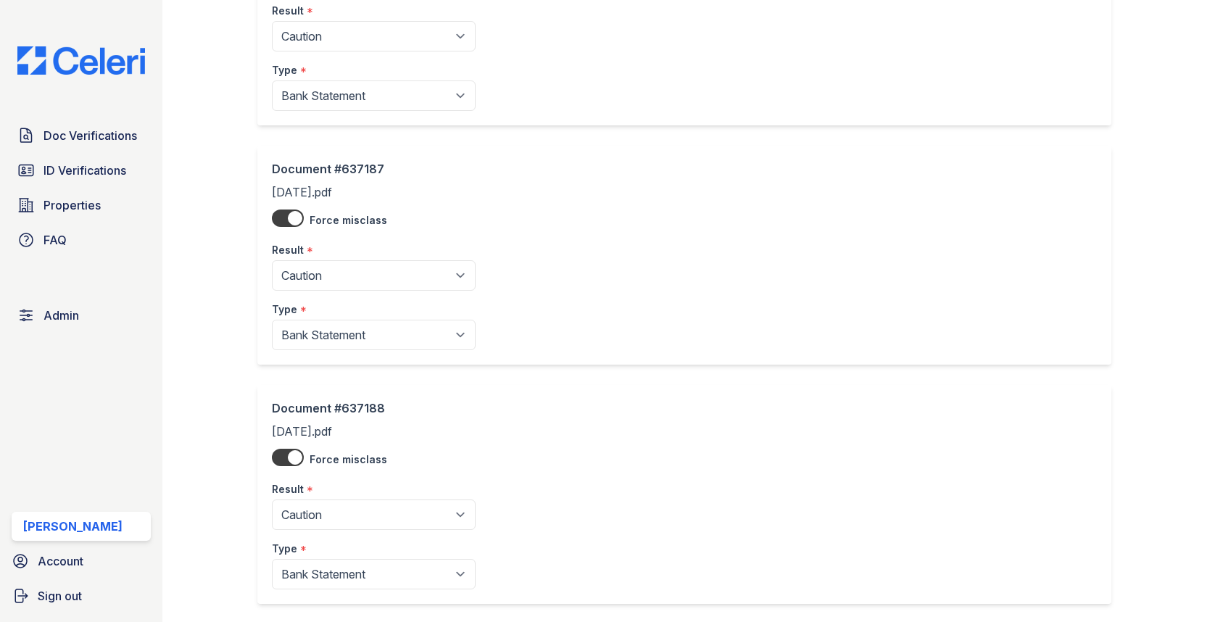
scroll to position [986, 0]
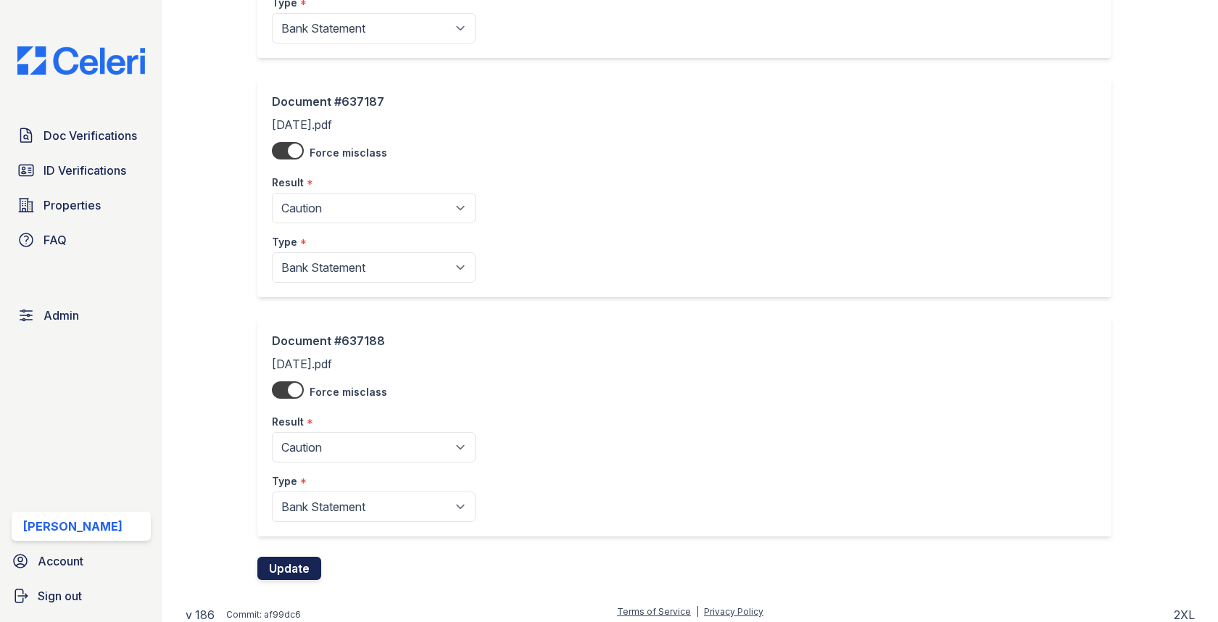
click at [288, 565] on button "Update" at bounding box center [289, 568] width 64 height 23
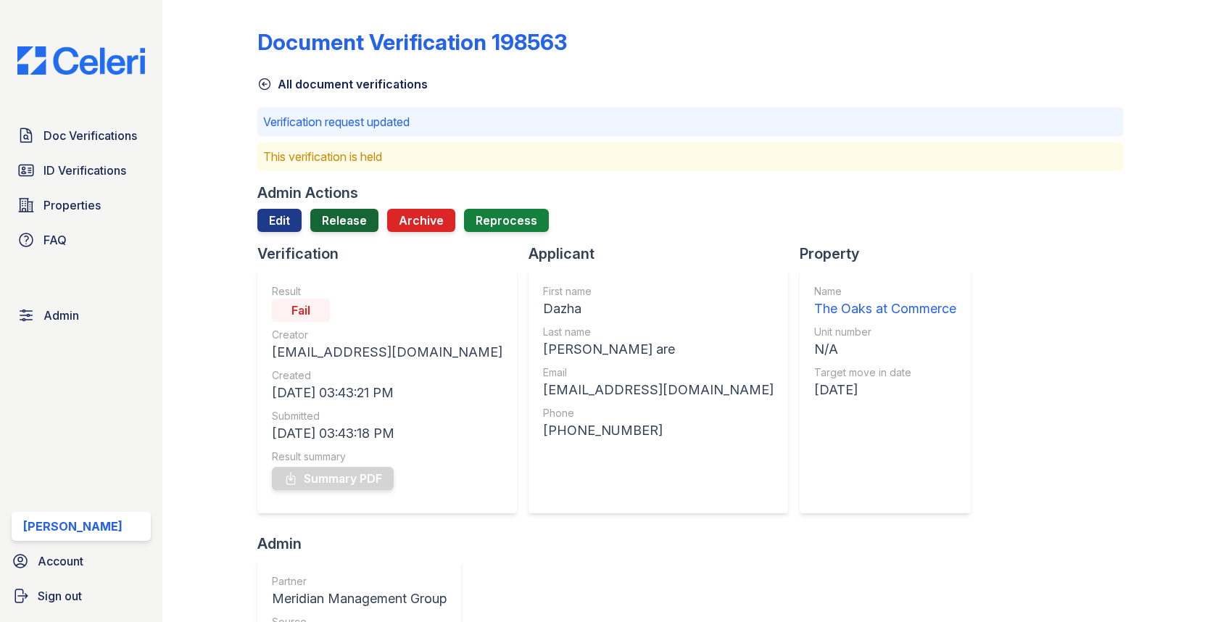
click at [359, 224] on link "Release" at bounding box center [344, 220] width 68 height 23
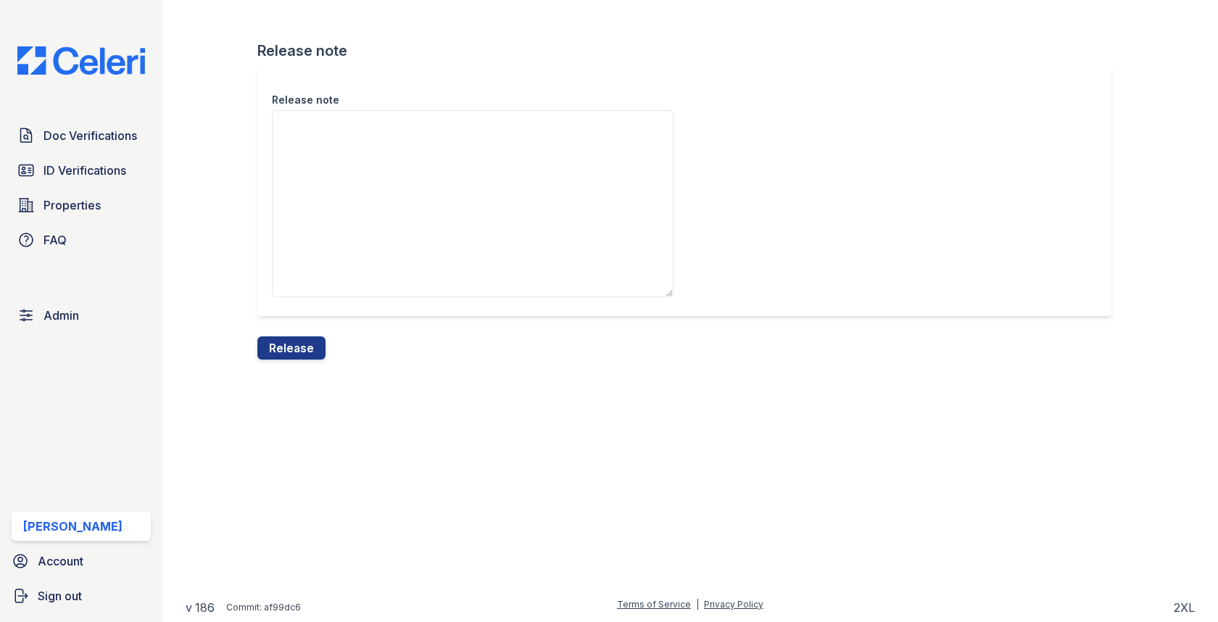
click at [295, 374] on div "Release note Release note Release" at bounding box center [690, 191] width 1009 height 383
click at [295, 355] on button "Release" at bounding box center [291, 347] width 68 height 23
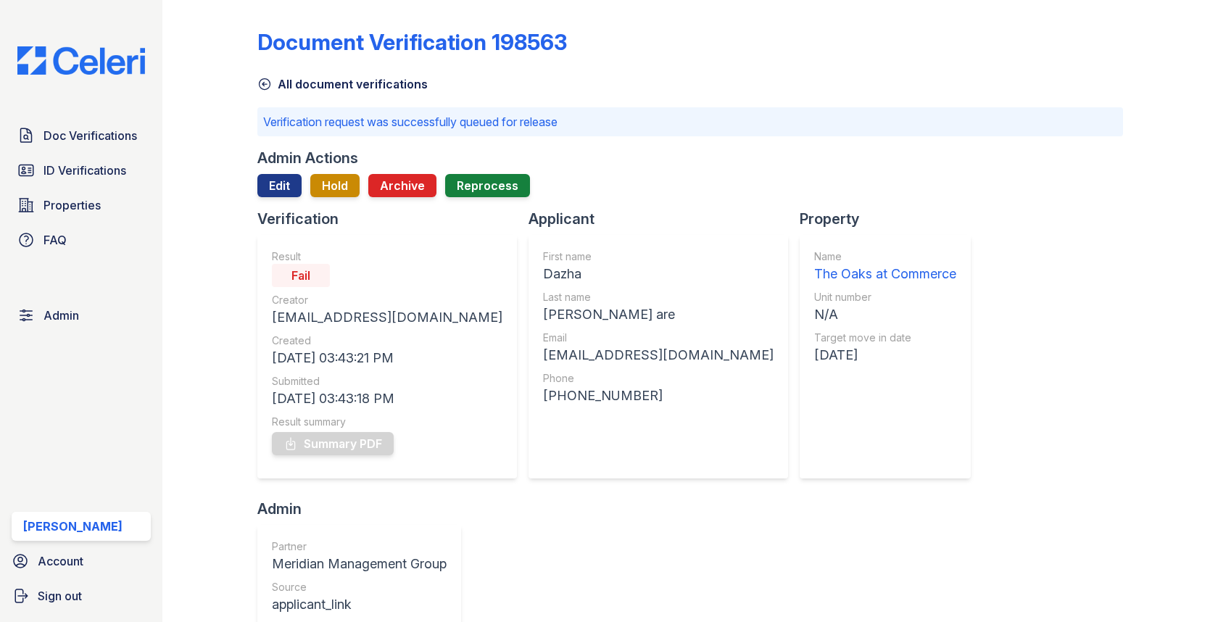
click at [99, 118] on div "Doc Verifications ID Verifications Properties FAQ Admin Max Orshan Account Sign…" at bounding box center [81, 311] width 162 height 622
click at [99, 130] on span "Doc Verifications" at bounding box center [90, 135] width 94 height 17
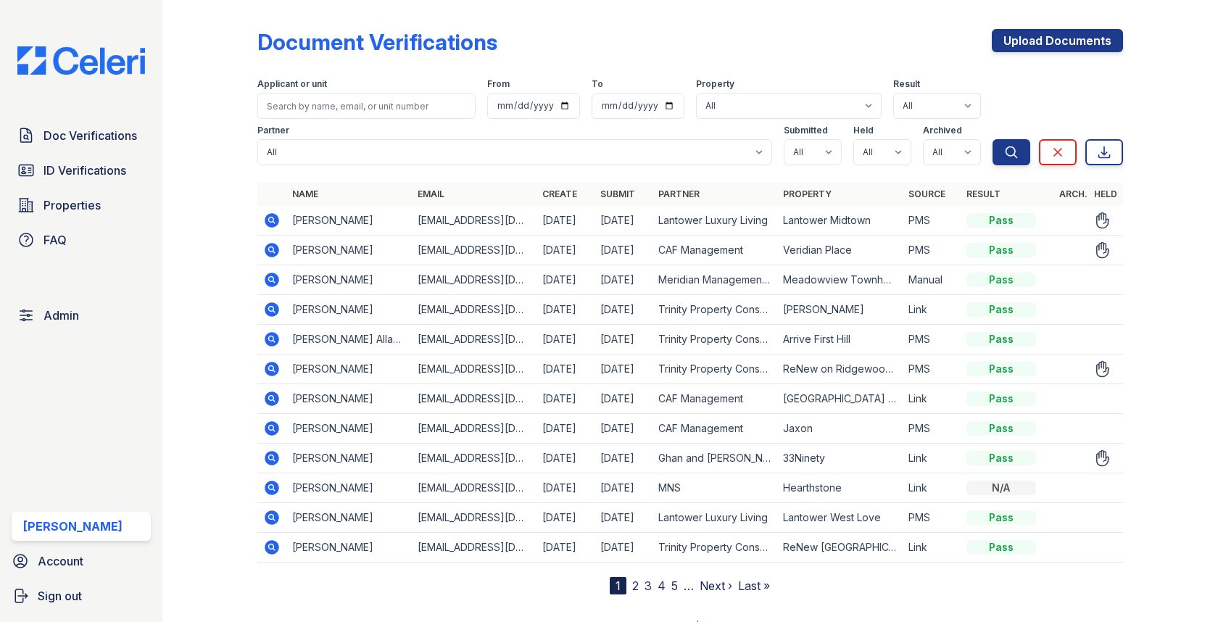
click at [279, 456] on icon at bounding box center [271, 457] width 17 height 17
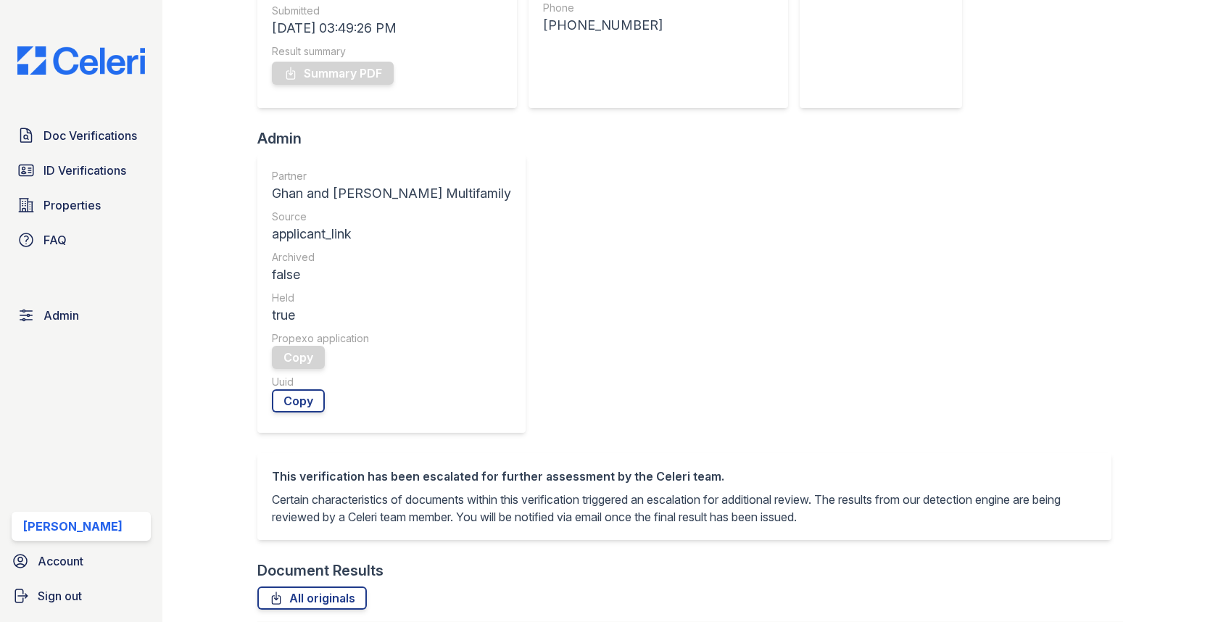
scroll to position [612, 0]
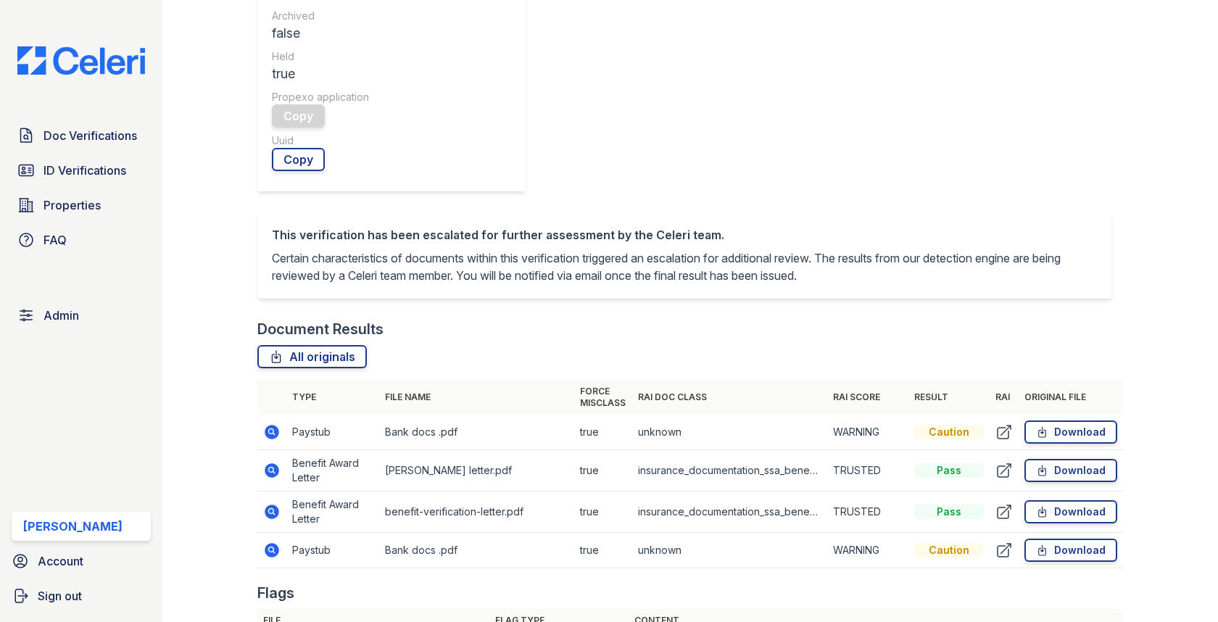
click at [275, 543] on icon at bounding box center [272, 550] width 14 height 14
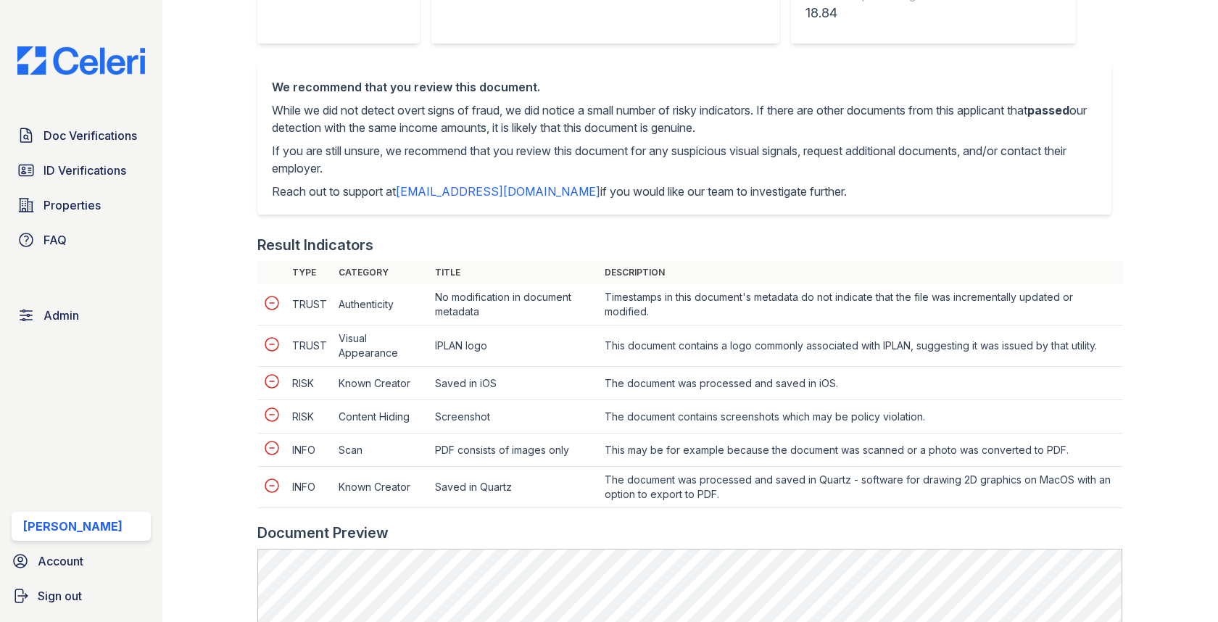
scroll to position [544, 0]
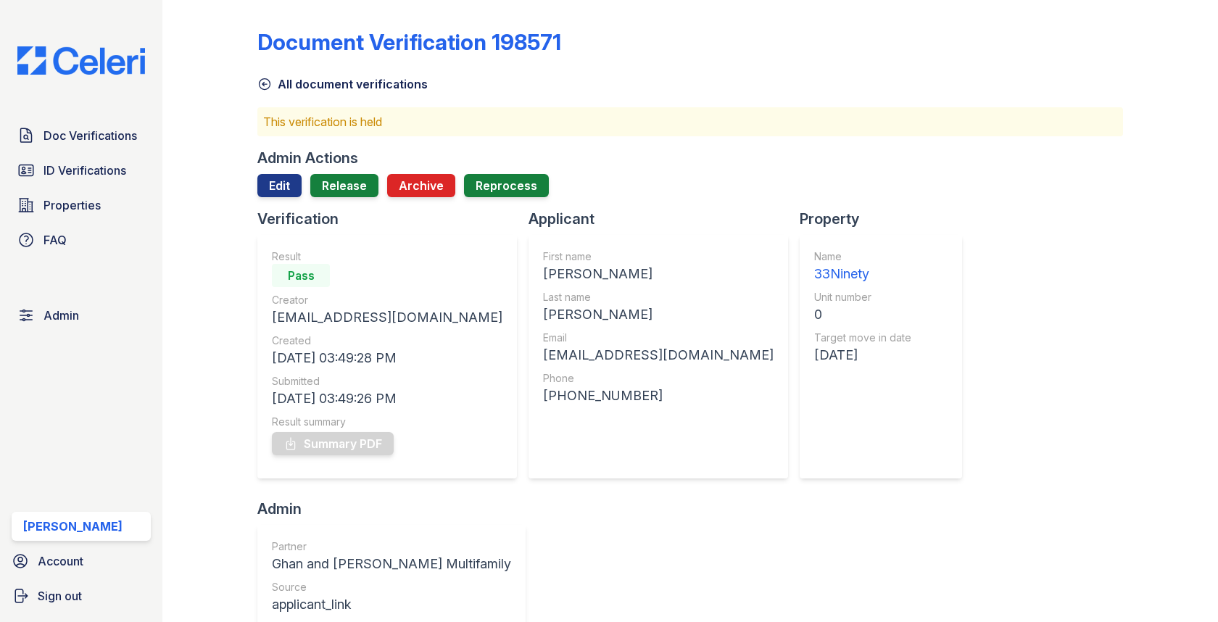
click at [346, 162] on div "Admin Actions" at bounding box center [307, 158] width 101 height 20
click at [346, 182] on link "Release" at bounding box center [344, 185] width 68 height 23
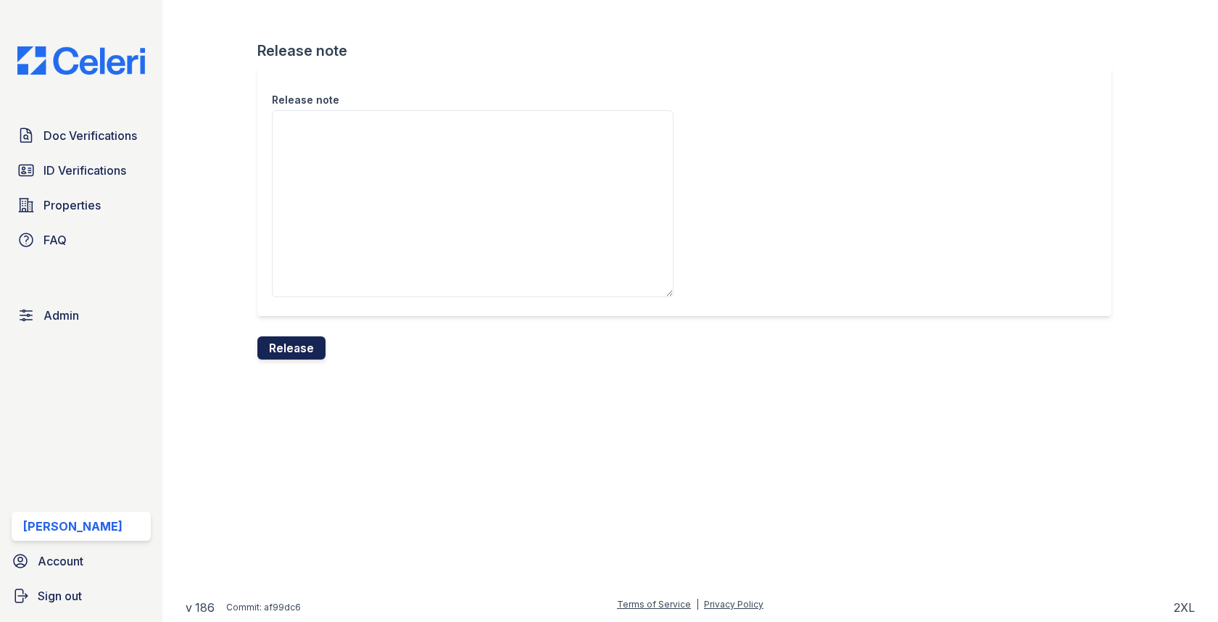
click at [300, 336] on button "Release" at bounding box center [291, 347] width 68 height 23
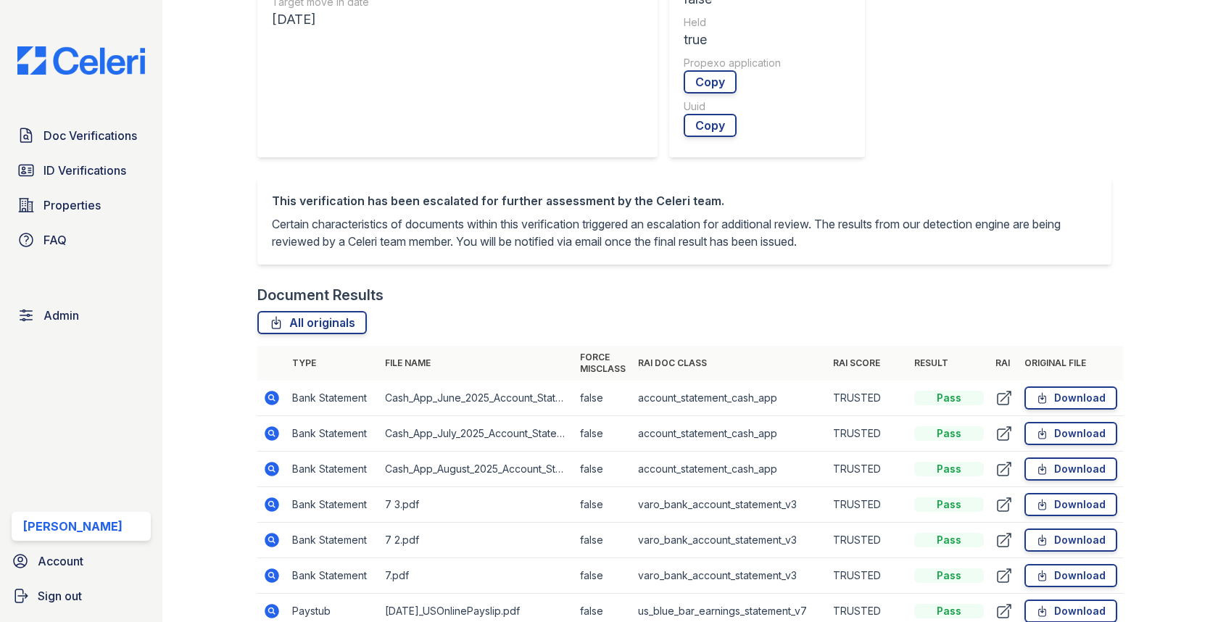
scroll to position [33, 0]
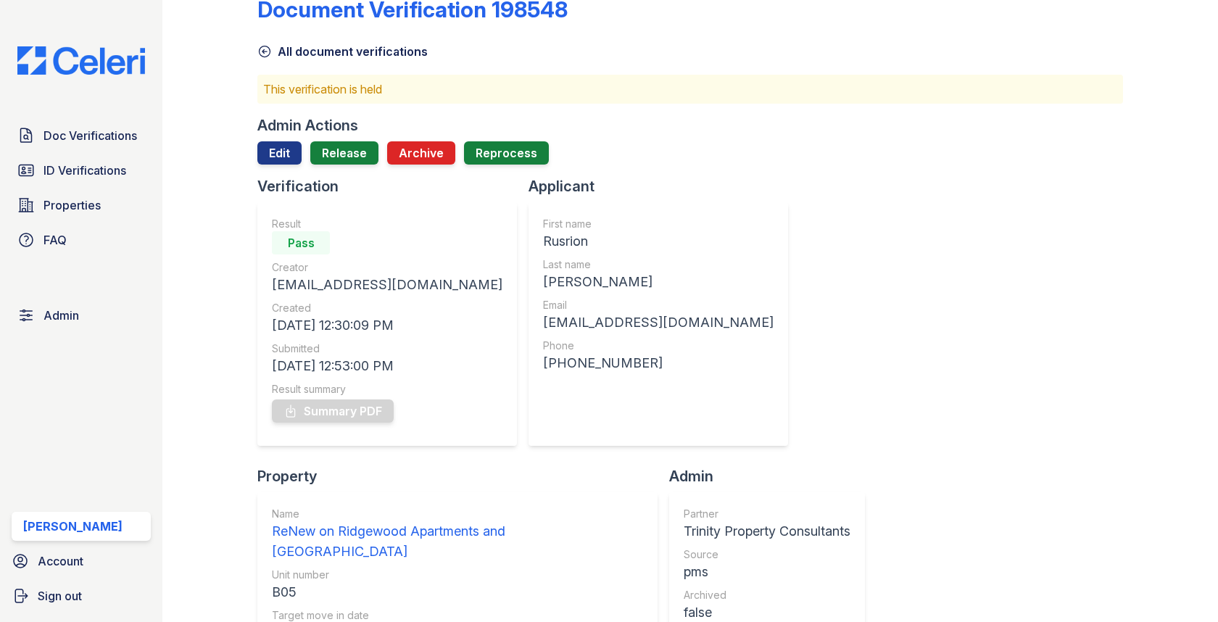
click at [336, 166] on div at bounding box center [689, 171] width 865 height 12
click at [336, 147] on link "Release" at bounding box center [344, 152] width 68 height 23
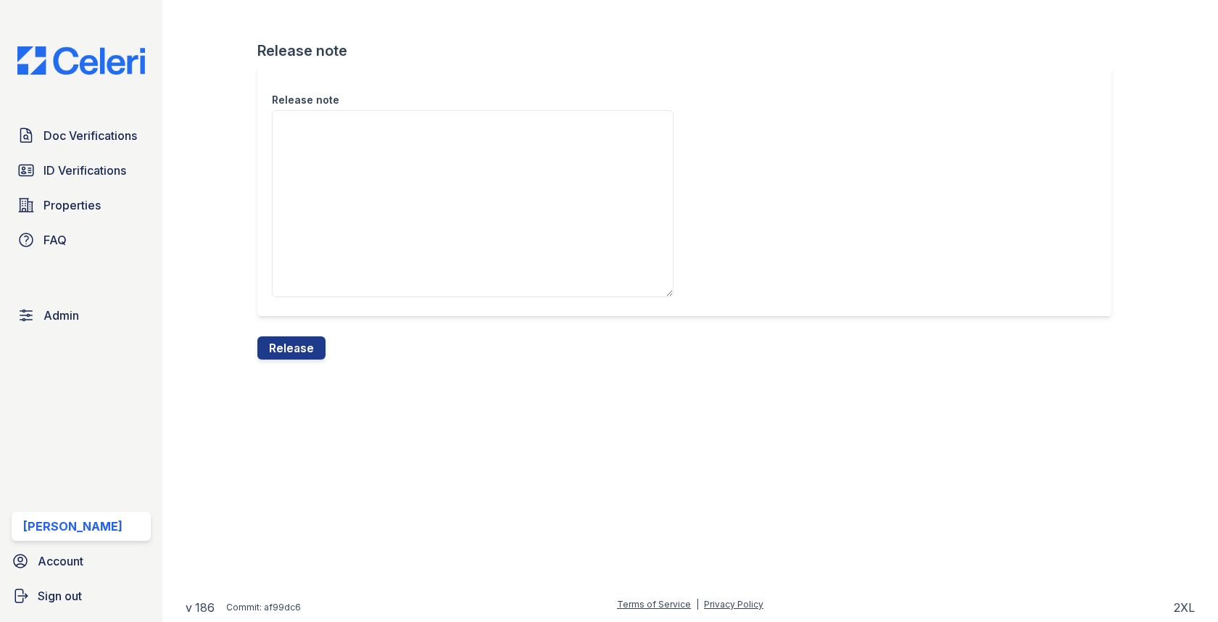
click at [293, 303] on div "Release note" at bounding box center [683, 191] width 853 height 249
click at [293, 320] on div "Release note" at bounding box center [689, 202] width 865 height 270
click at [293, 334] on div "Release note" at bounding box center [689, 202] width 865 height 270
click at [334, 354] on form "Release note Release note Release" at bounding box center [689, 200] width 865 height 319
click at [305, 354] on button "Release" at bounding box center [291, 347] width 68 height 23
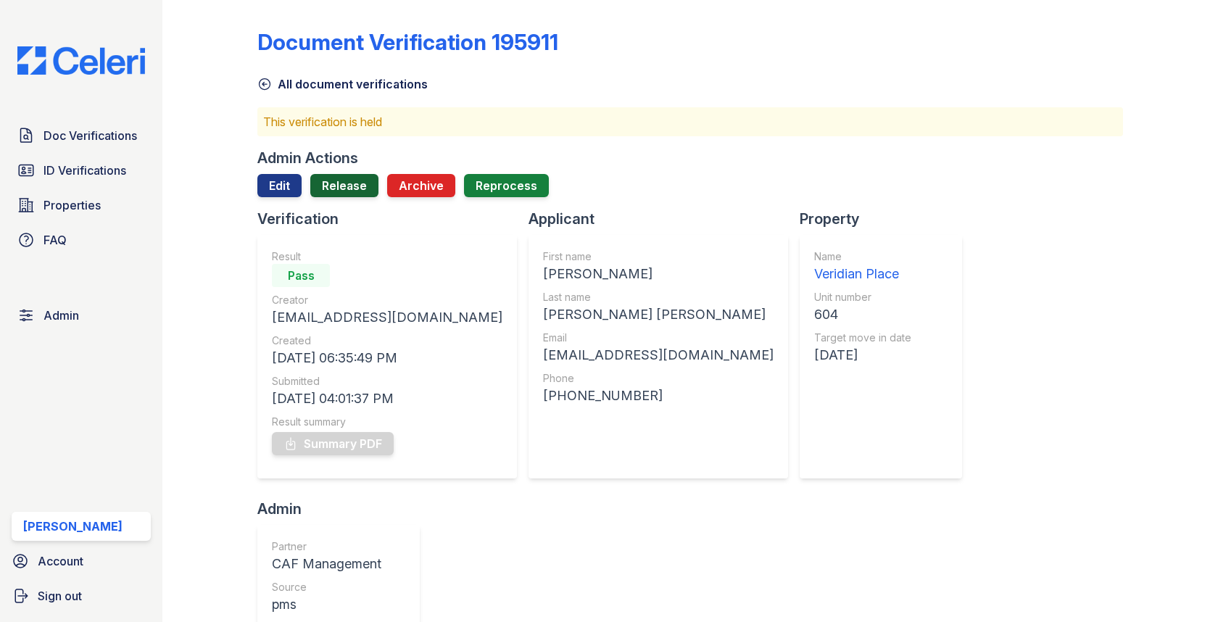
click at [341, 183] on link "Release" at bounding box center [344, 185] width 68 height 23
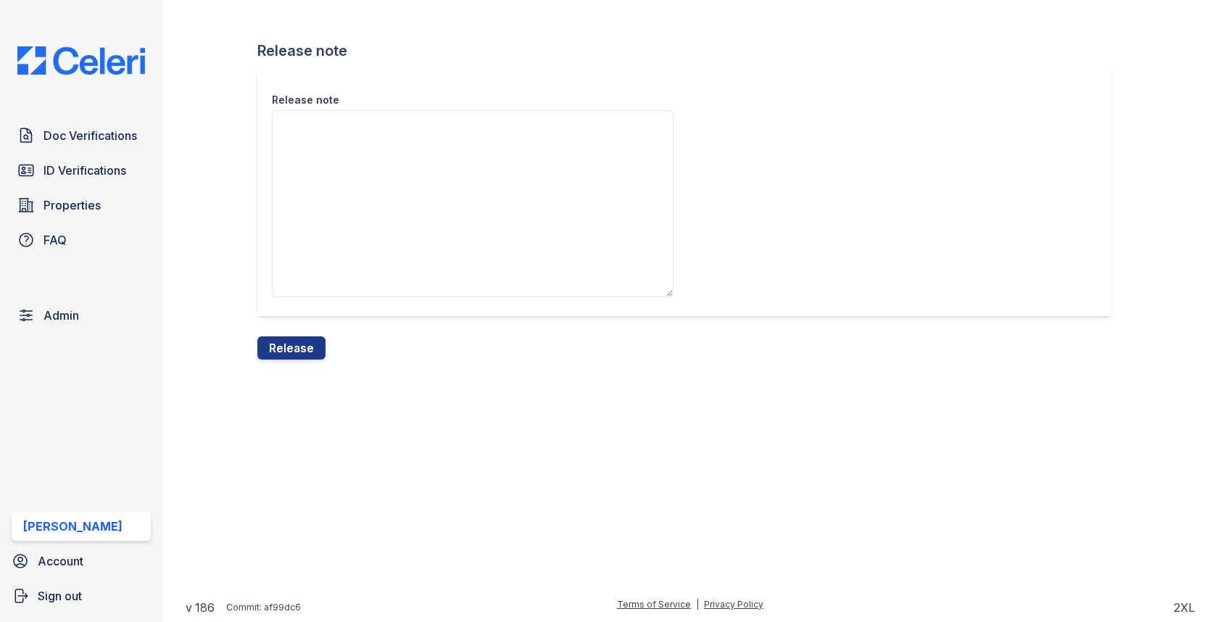
click at [323, 363] on div "Release note Release note Release" at bounding box center [690, 191] width 1009 height 383
click at [320, 338] on button "Release" at bounding box center [291, 347] width 68 height 23
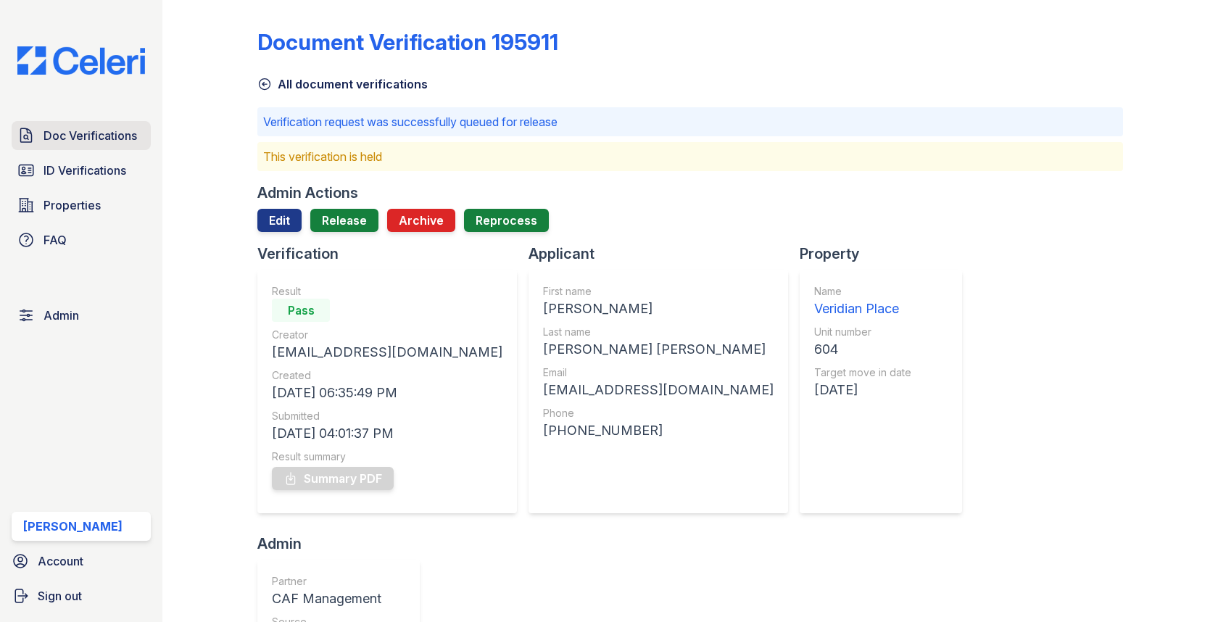
click at [112, 127] on span "Doc Verifications" at bounding box center [90, 135] width 94 height 17
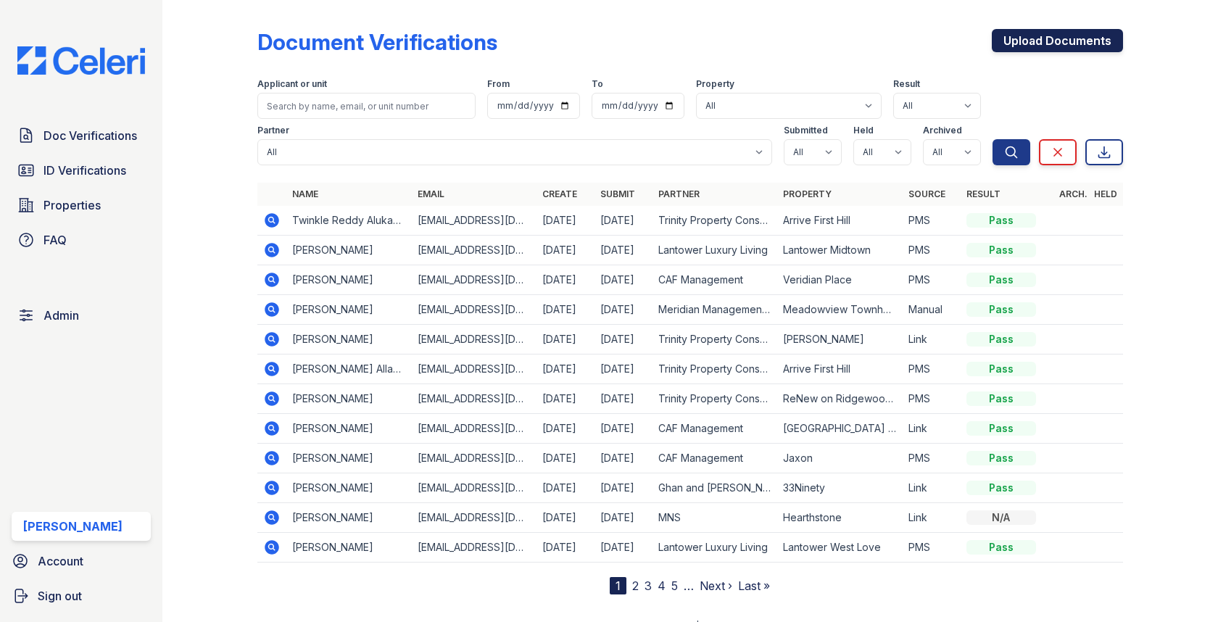
click at [1037, 29] on link "Upload Documents" at bounding box center [1057, 40] width 131 height 23
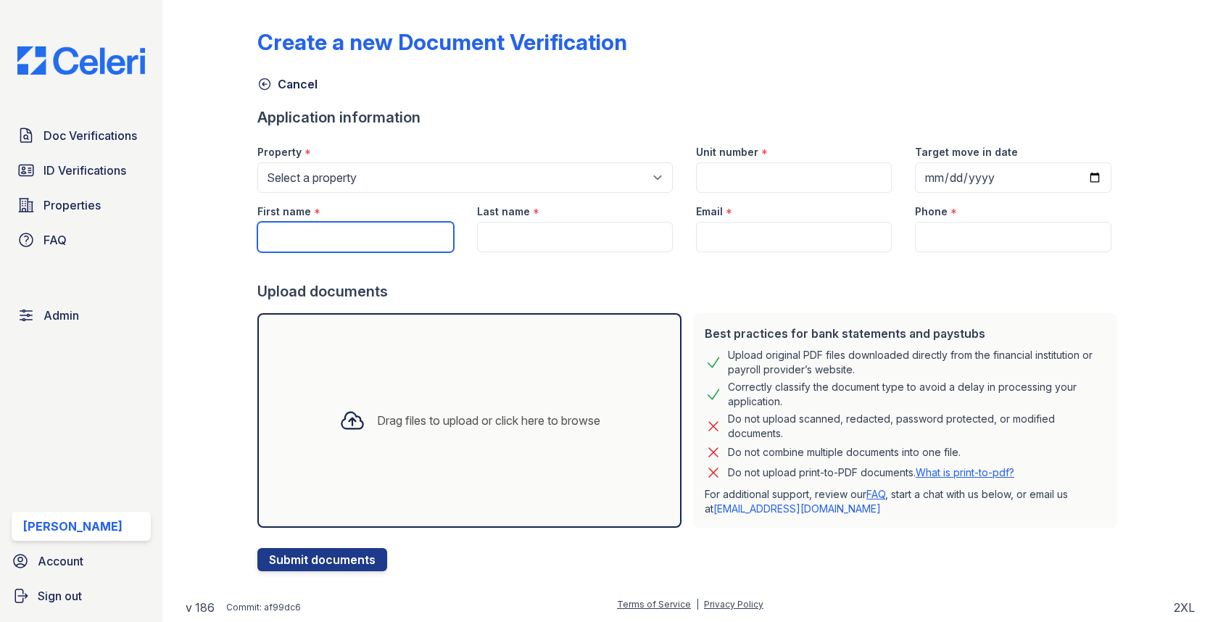
click at [374, 240] on input "First name" at bounding box center [355, 237] width 196 height 30
type input "Shaylin"
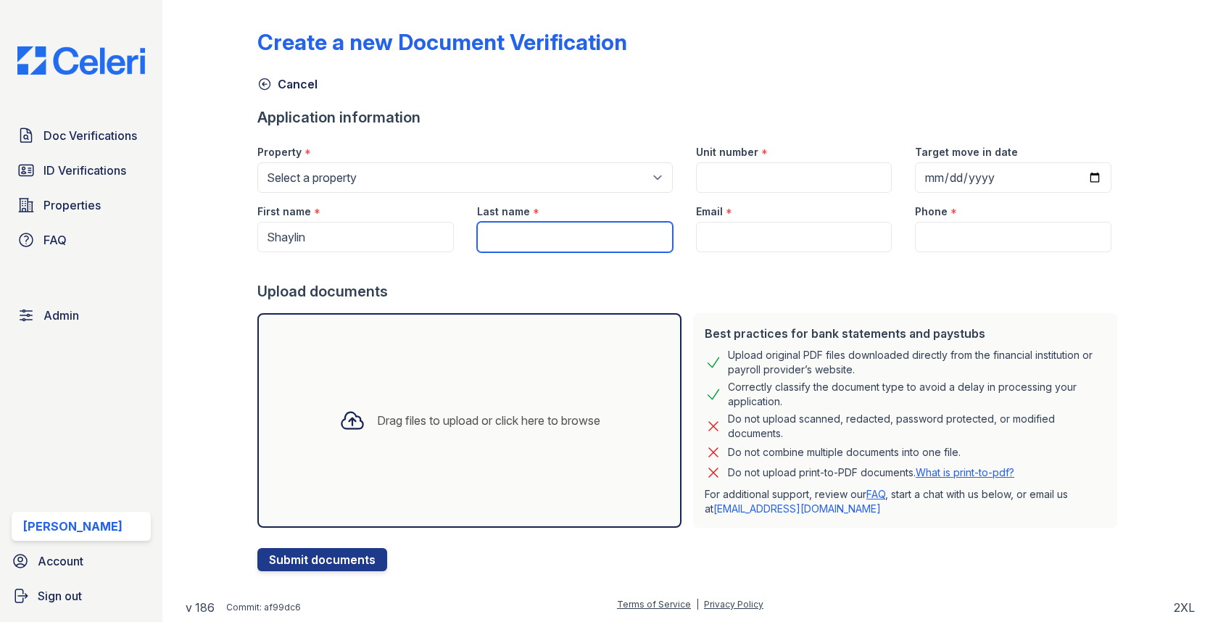
click at [581, 233] on input "Last name" at bounding box center [575, 237] width 196 height 30
click at [618, 244] on input "Rose" at bounding box center [575, 237] width 196 height 30
type input "Rose Cesar"
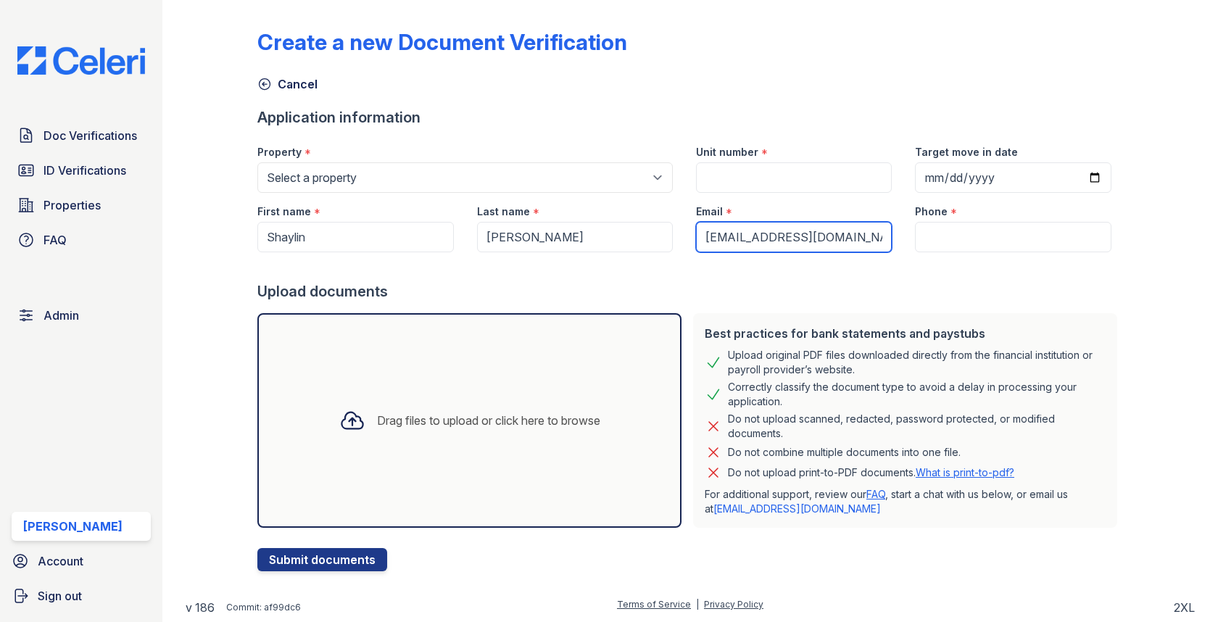
type input "Srcesar@gmail.com"
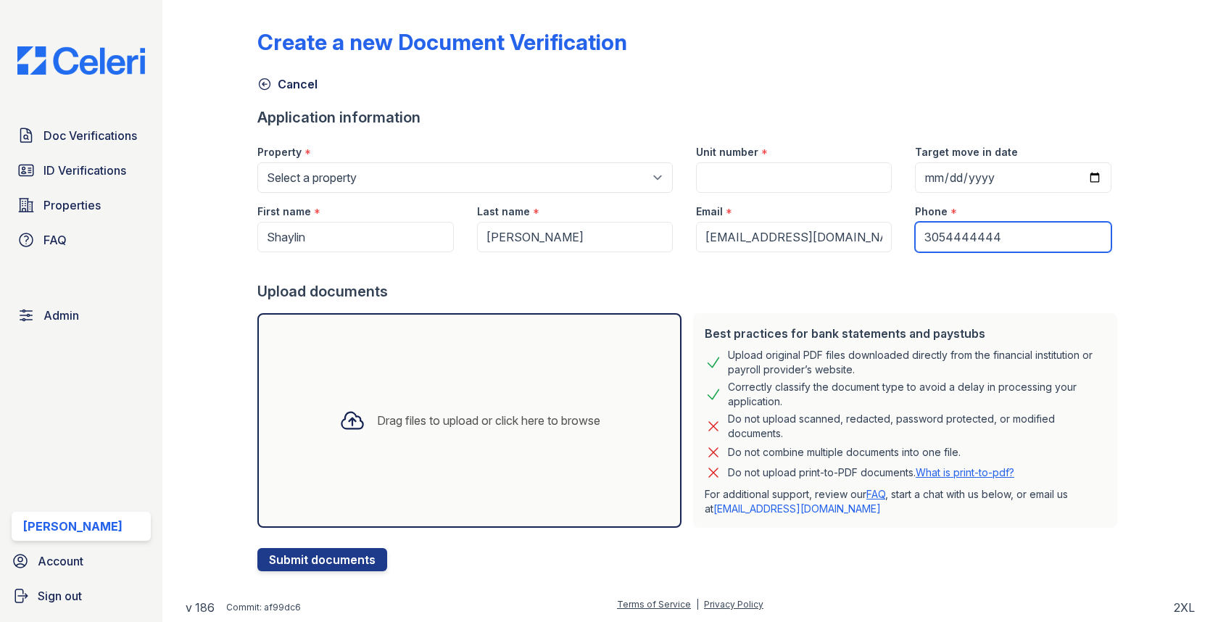
type input "3054444444"
click at [340, 161] on div "Property *" at bounding box center [464, 147] width 415 height 29
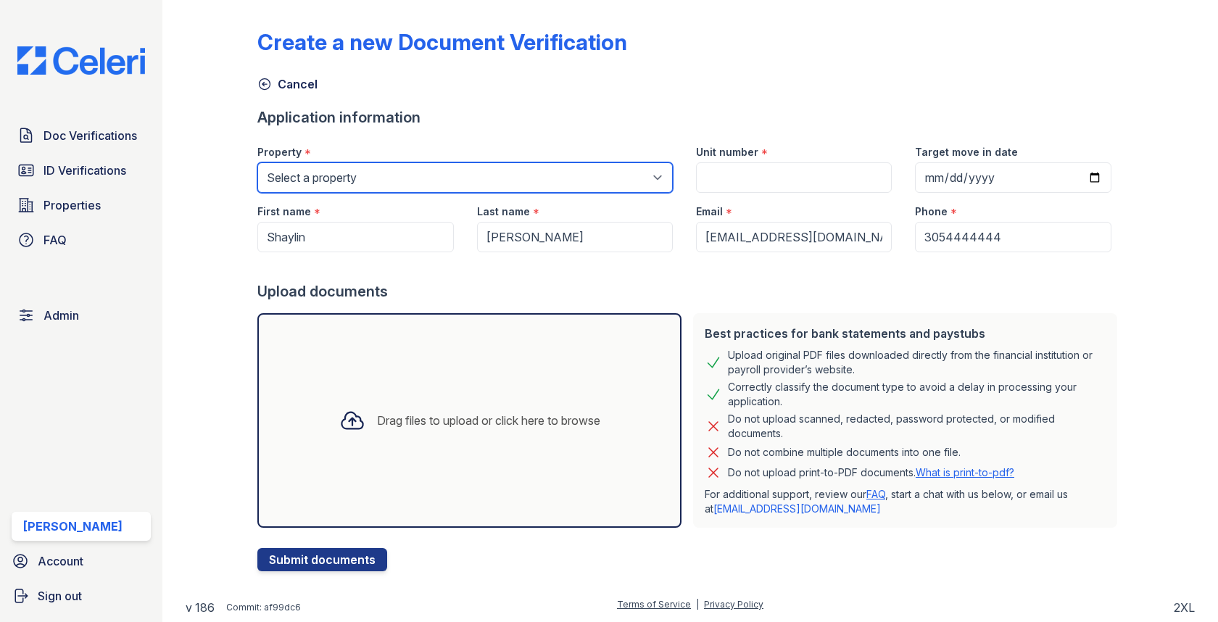
click at [341, 165] on select "Select a property 0000 Kinney Avenue 09 Cape Coral 10006 North Glowing Forge Co…" at bounding box center [464, 177] width 415 height 30
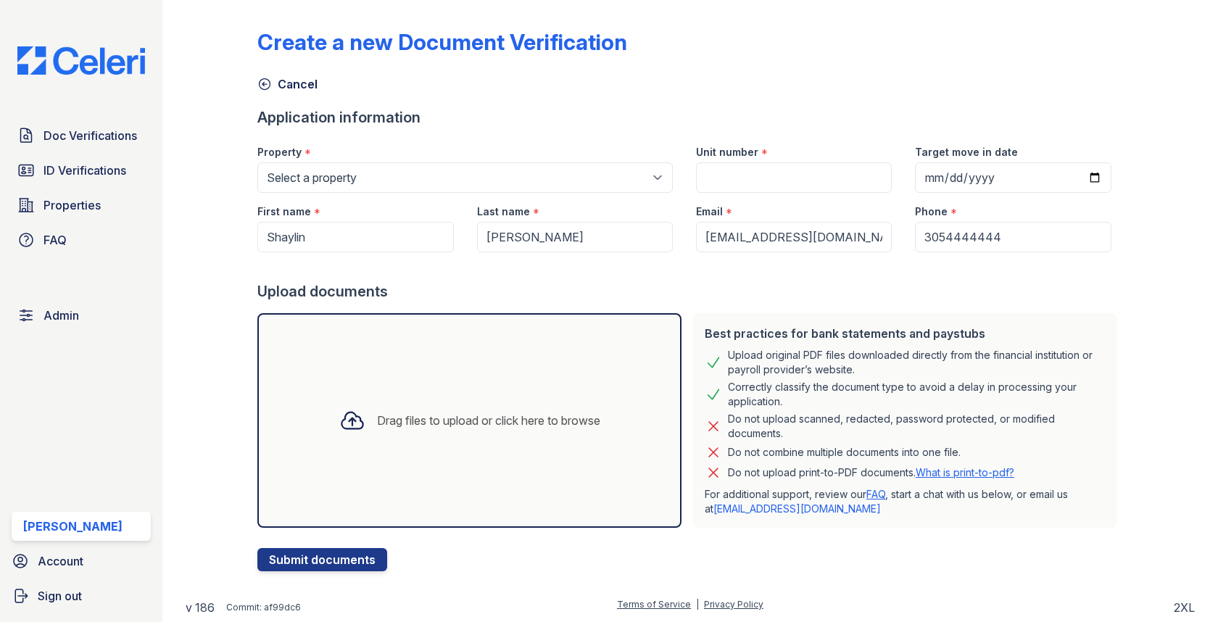
click at [370, 158] on div "Property *" at bounding box center [464, 147] width 415 height 29
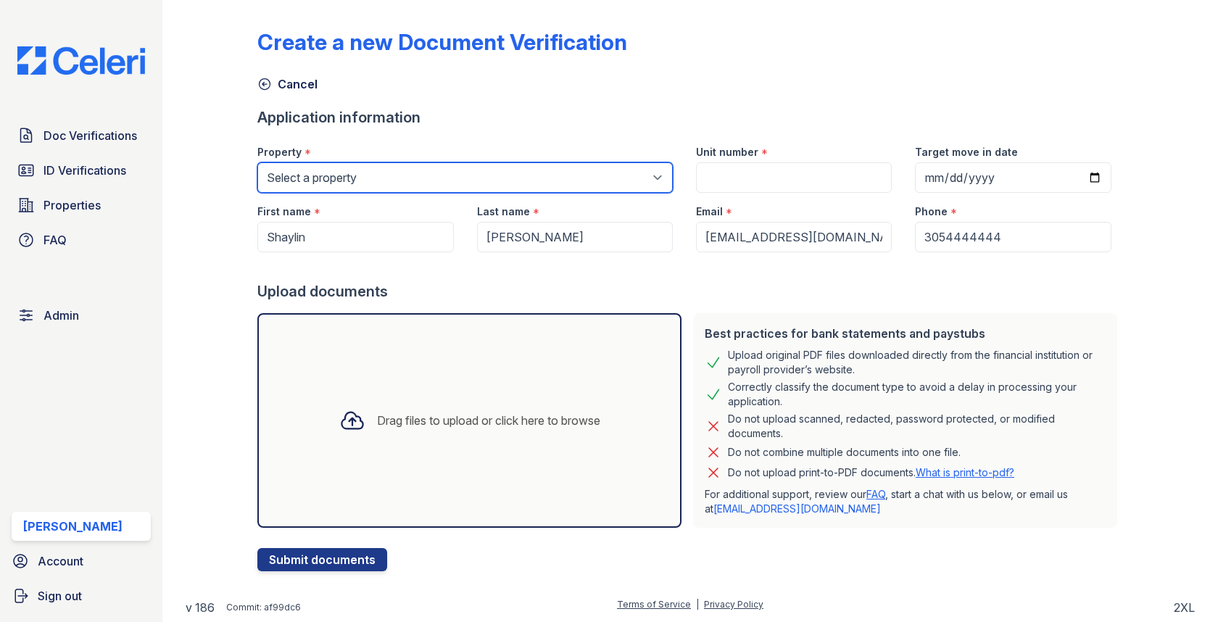
click at [365, 178] on select "Select a property 0000 Kinney Avenue 09 Cape Coral 10006 North Glowing Forge Co…" at bounding box center [464, 177] width 415 height 30
click at [321, 164] on select "Select a property 0000 Kinney Avenue 09 Cape Coral 10006 North Glowing Forge Co…" at bounding box center [464, 177] width 415 height 30
select select "112"
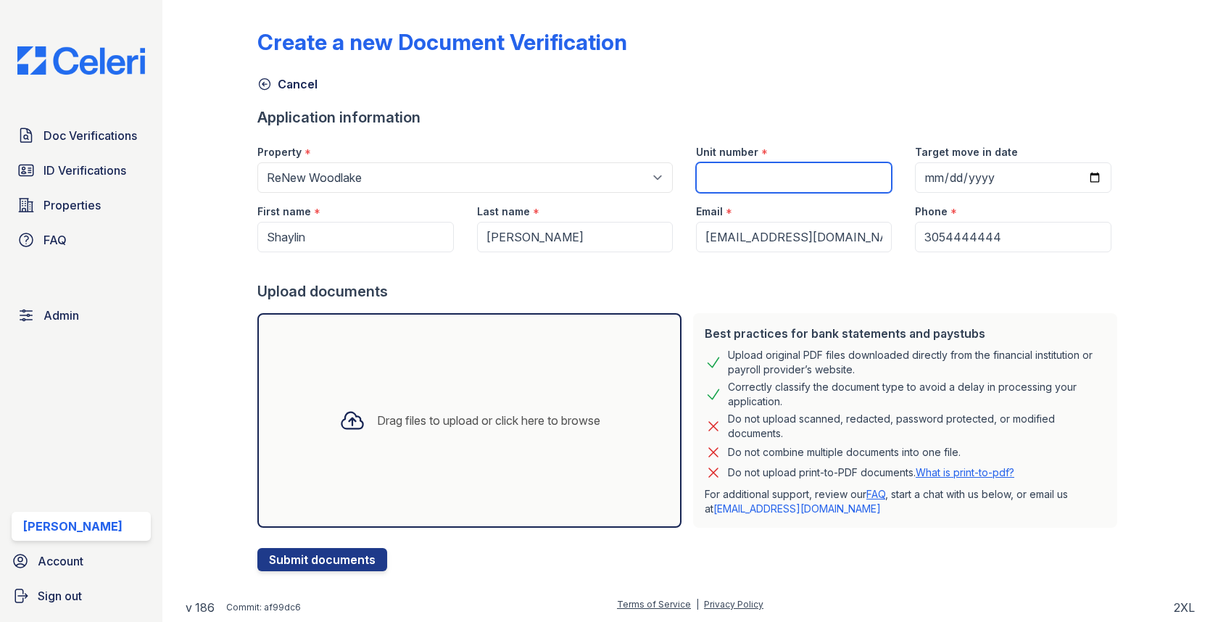
click at [716, 169] on input "Unit number" at bounding box center [794, 177] width 196 height 30
type input "1"
click at [517, 423] on div "Drag files to upload or click here to browse" at bounding box center [488, 420] width 223 height 17
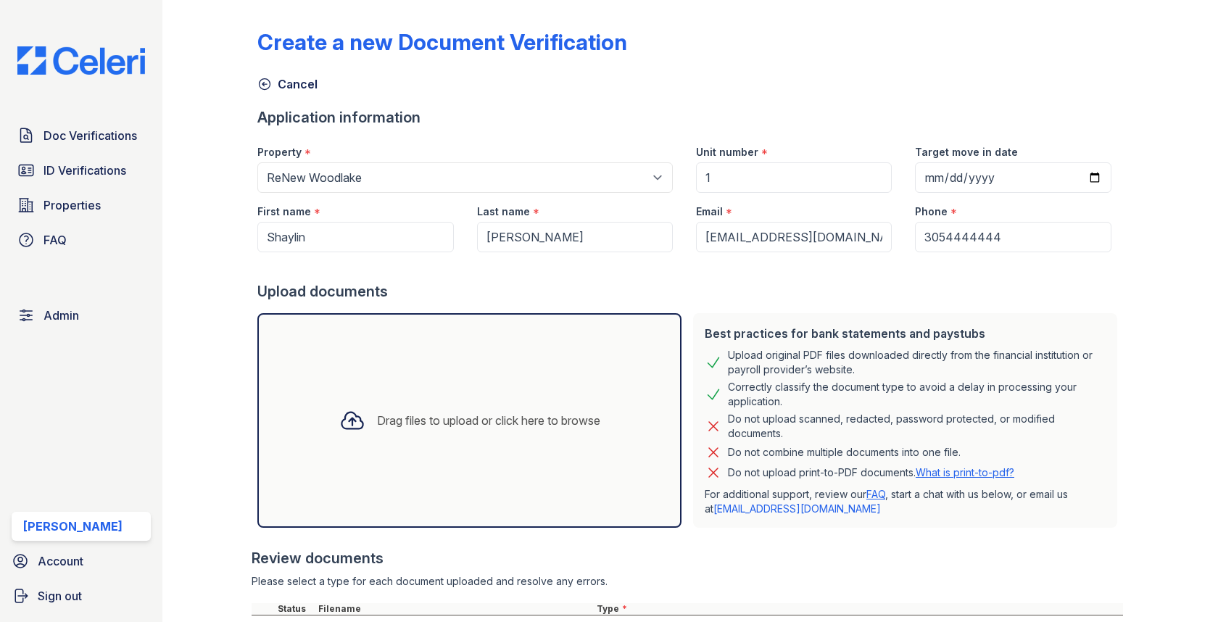
scroll to position [128, 0]
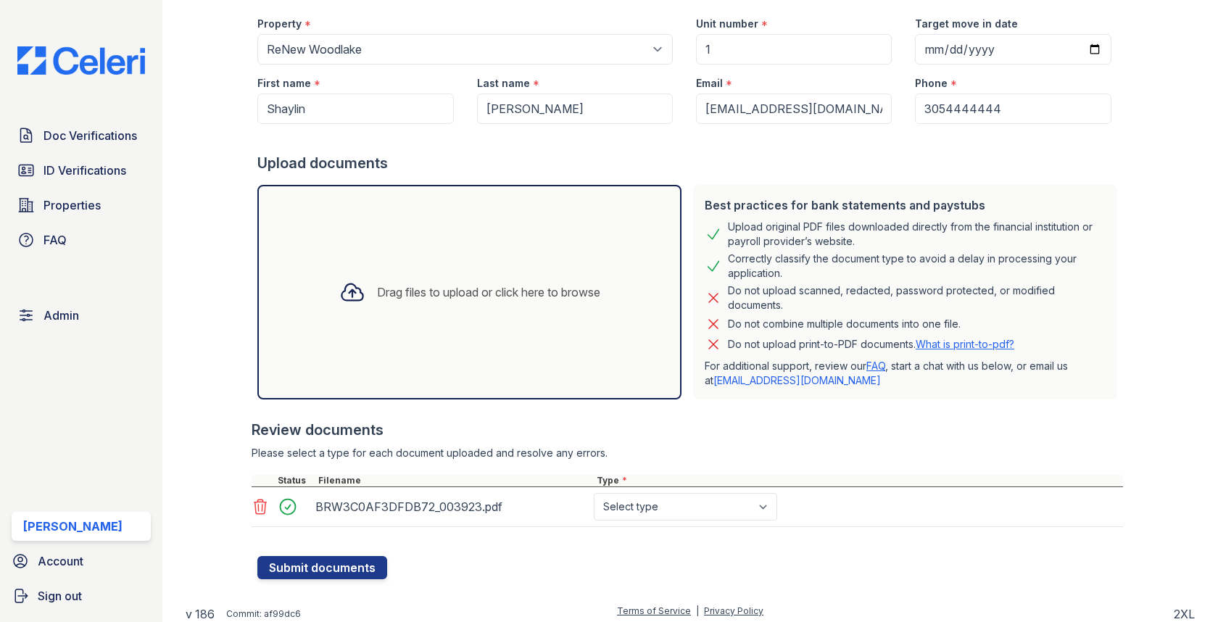
select select "other"
click at [313, 563] on button "Submit documents" at bounding box center [322, 567] width 130 height 23
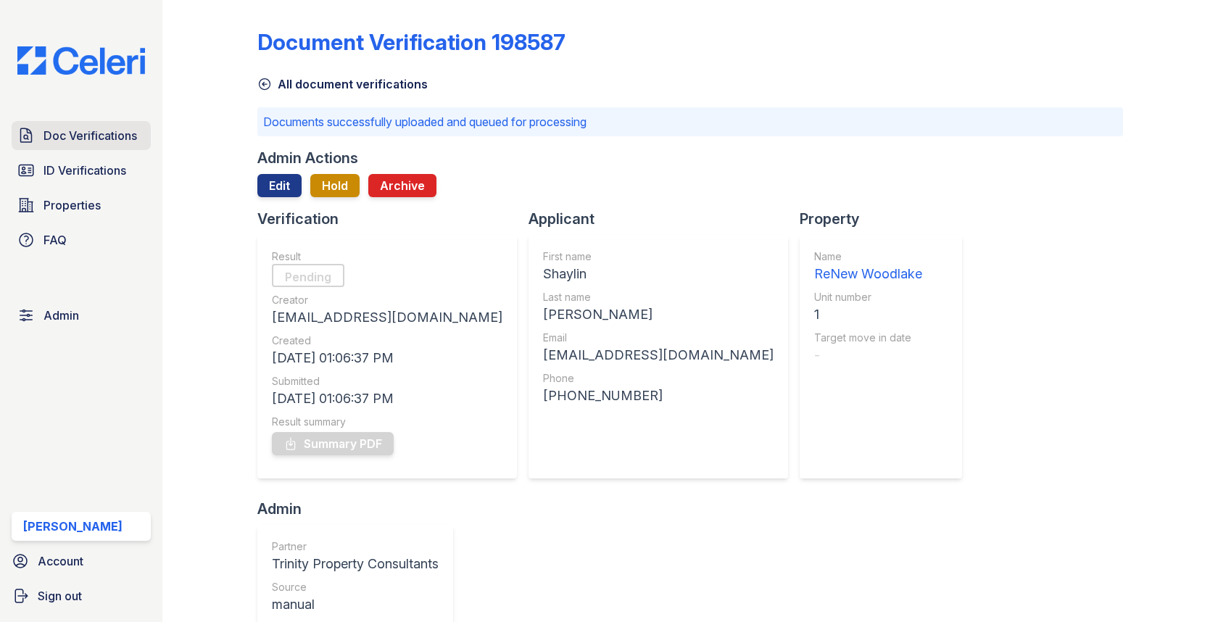
click at [114, 132] on span "Doc Verifications" at bounding box center [90, 135] width 94 height 17
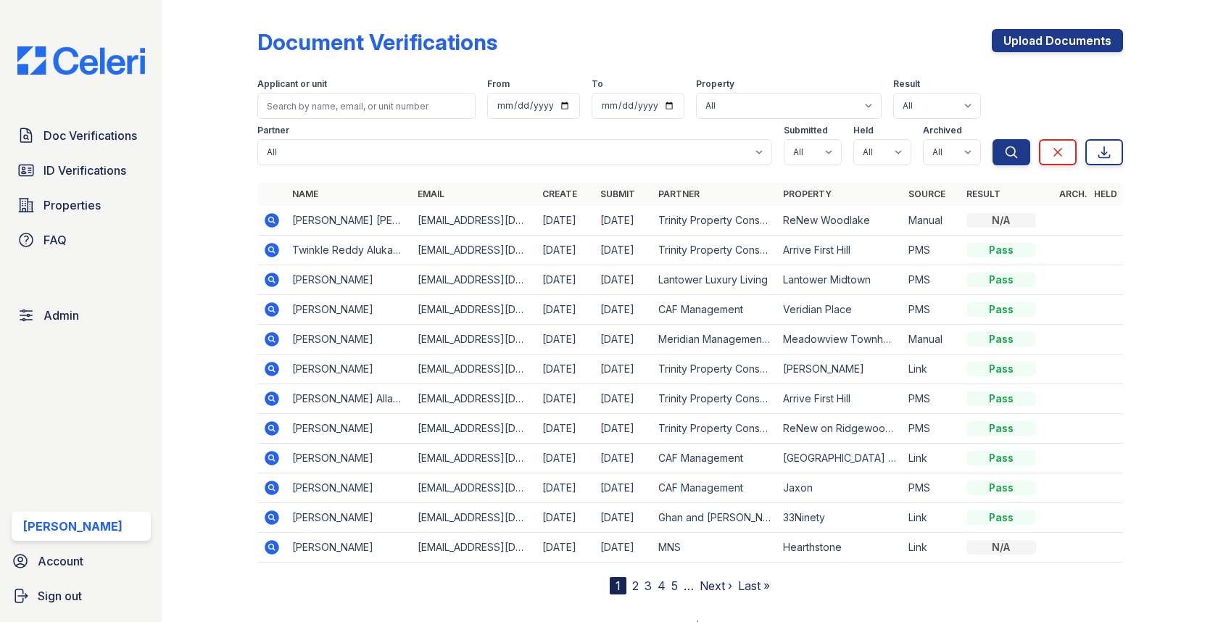
click at [270, 216] on icon at bounding box center [272, 220] width 14 height 14
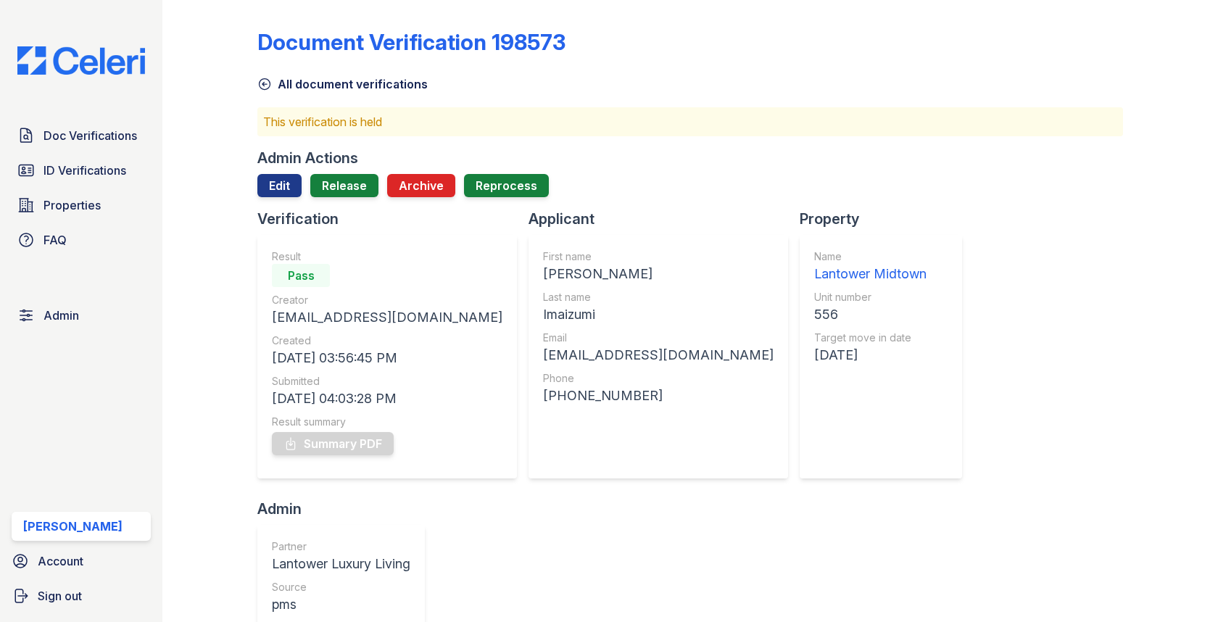
scroll to position [605, 0]
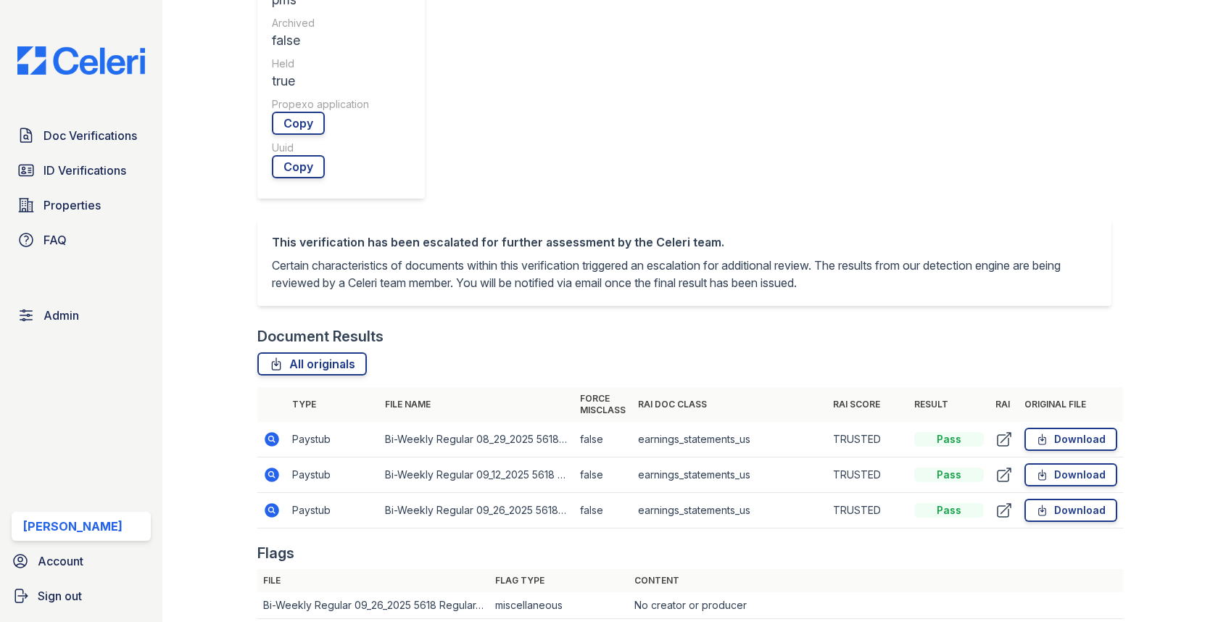
click at [273, 468] on icon at bounding box center [272, 475] width 14 height 14
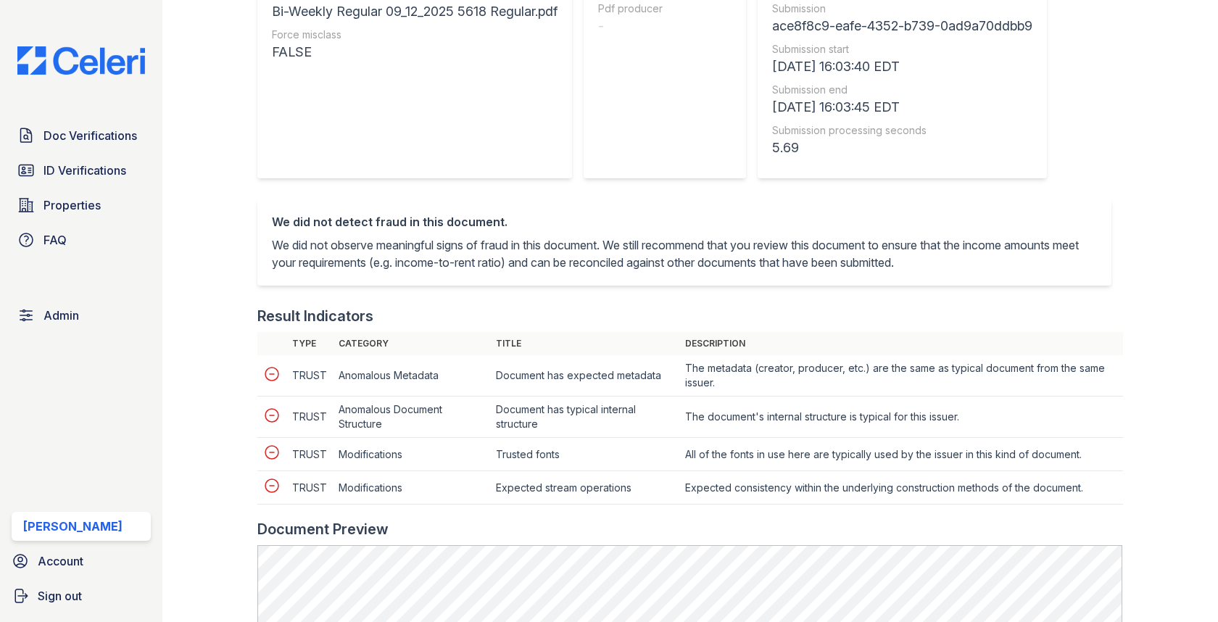
scroll to position [373, 0]
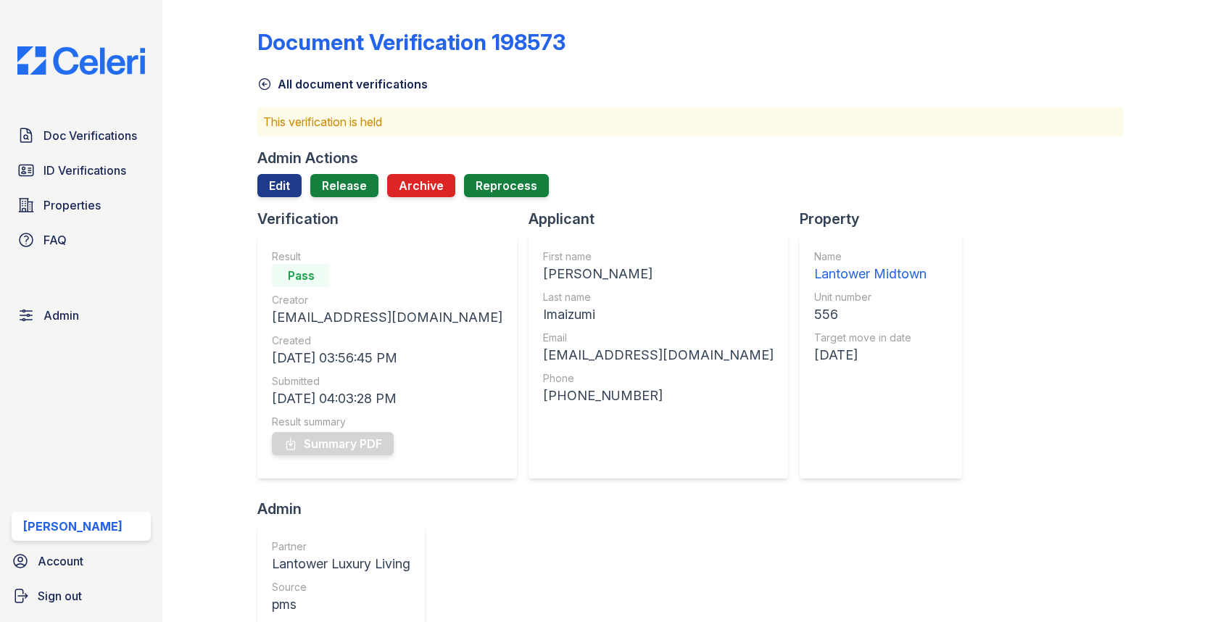
click at [357, 202] on div at bounding box center [689, 203] width 865 height 12
click at [357, 199] on div at bounding box center [689, 203] width 865 height 12
click at [356, 188] on link "Release" at bounding box center [344, 185] width 68 height 23
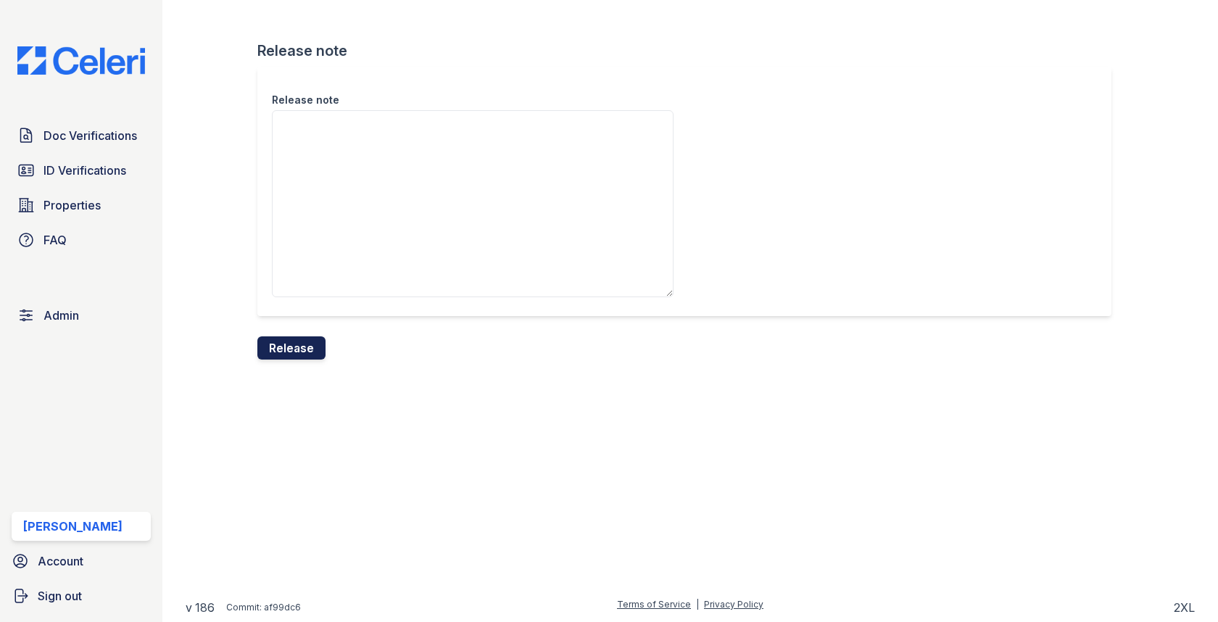
click at [307, 346] on button "Release" at bounding box center [291, 347] width 68 height 23
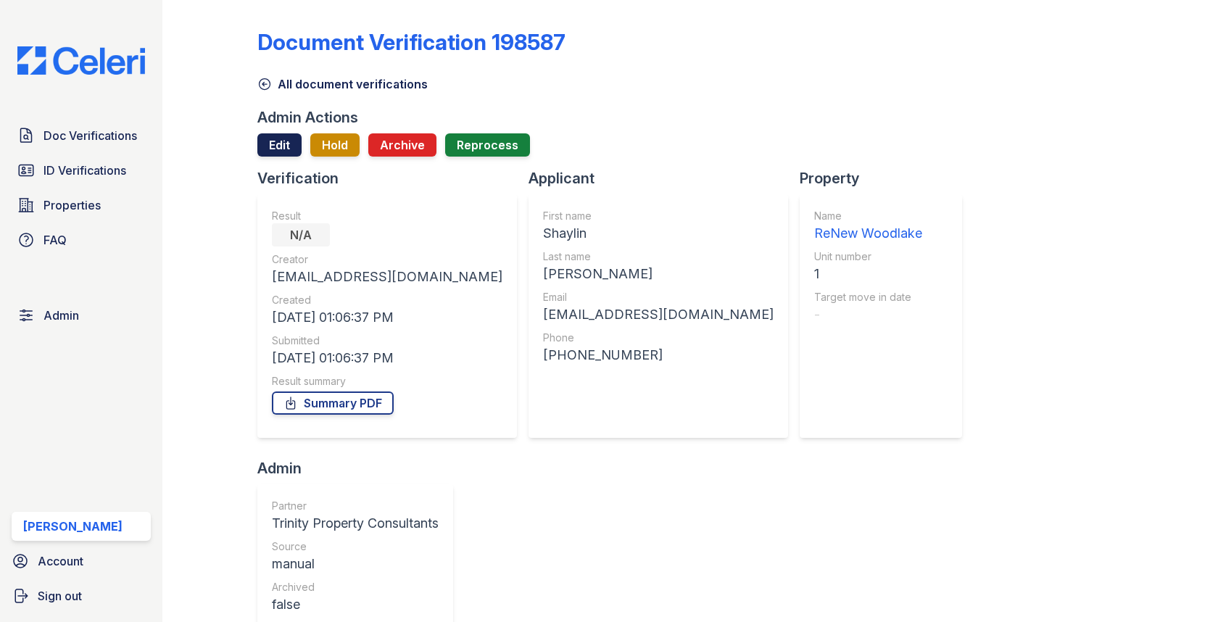
click at [283, 149] on link "Edit" at bounding box center [279, 144] width 44 height 23
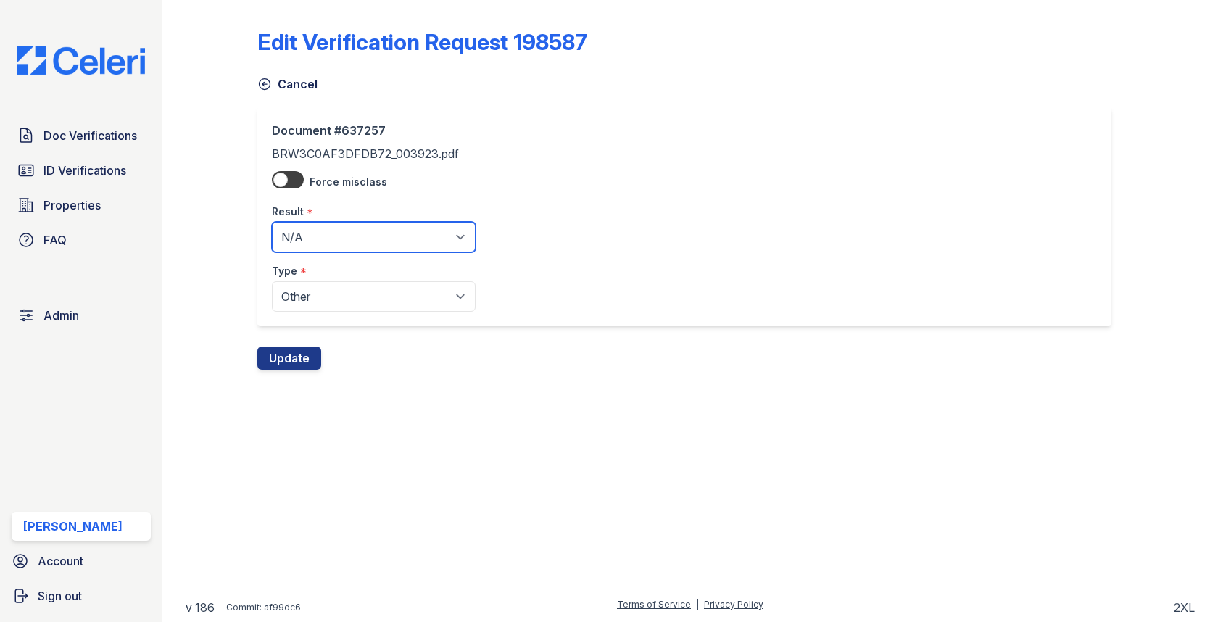
click at [306, 222] on select "Pending Sent Started Processing Pass Fail Caution Error N/A" at bounding box center [374, 237] width 204 height 30
select select "pass"
click at [294, 370] on div "Edit Verification Request 198587 Cancel Document #637257 BRW3C0AF3DFDB72_003923…" at bounding box center [690, 196] width 1009 height 393
click at [294, 350] on button "Update" at bounding box center [289, 357] width 64 height 23
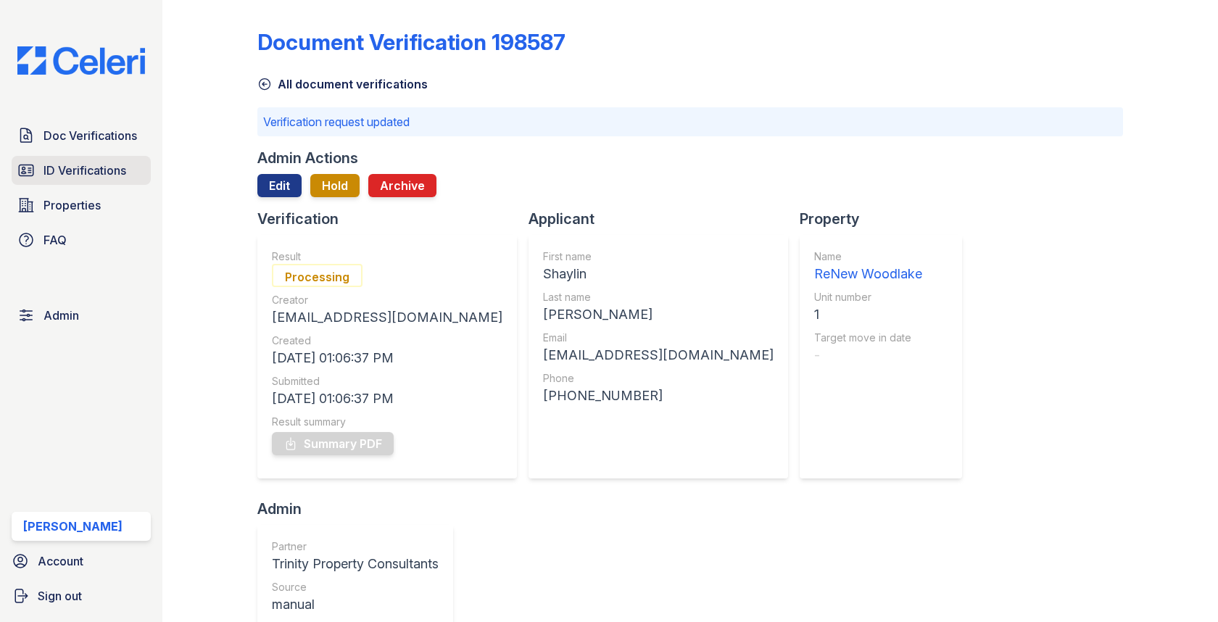
click at [71, 169] on span "ID Verifications" at bounding box center [84, 170] width 83 height 17
click at [80, 133] on span "Doc Verifications" at bounding box center [90, 135] width 94 height 17
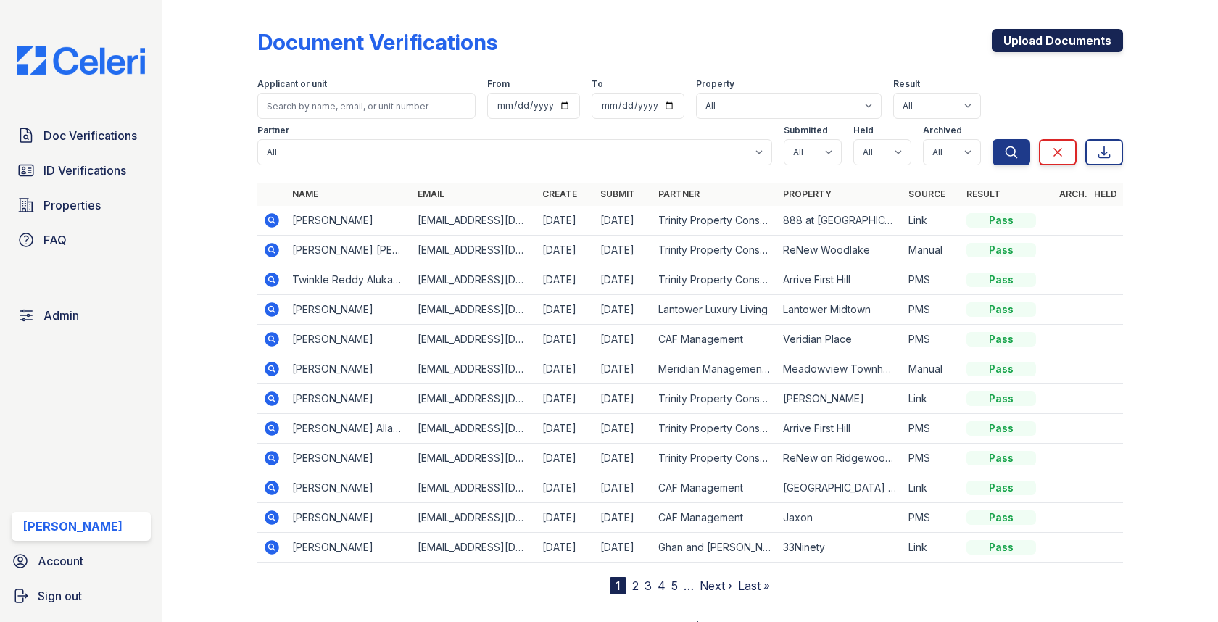
click at [1049, 47] on link "Upload Documents" at bounding box center [1057, 40] width 131 height 23
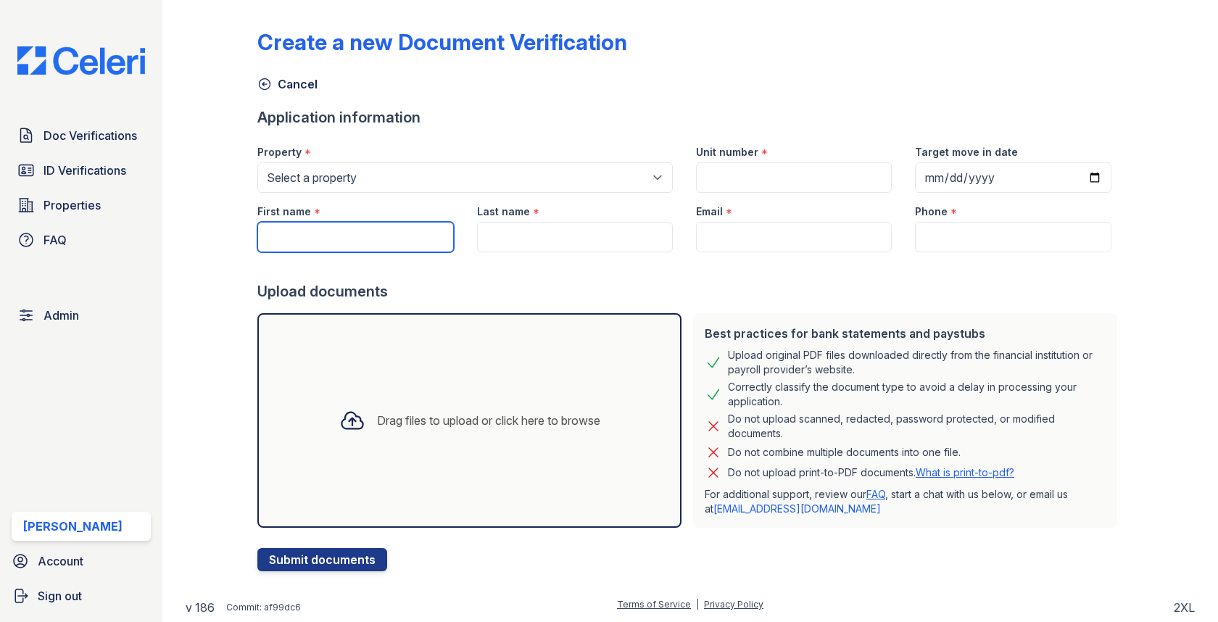
click at [450, 240] on div "First name *" at bounding box center [355, 222] width 219 height 59
type input "J"
type input "Kay"
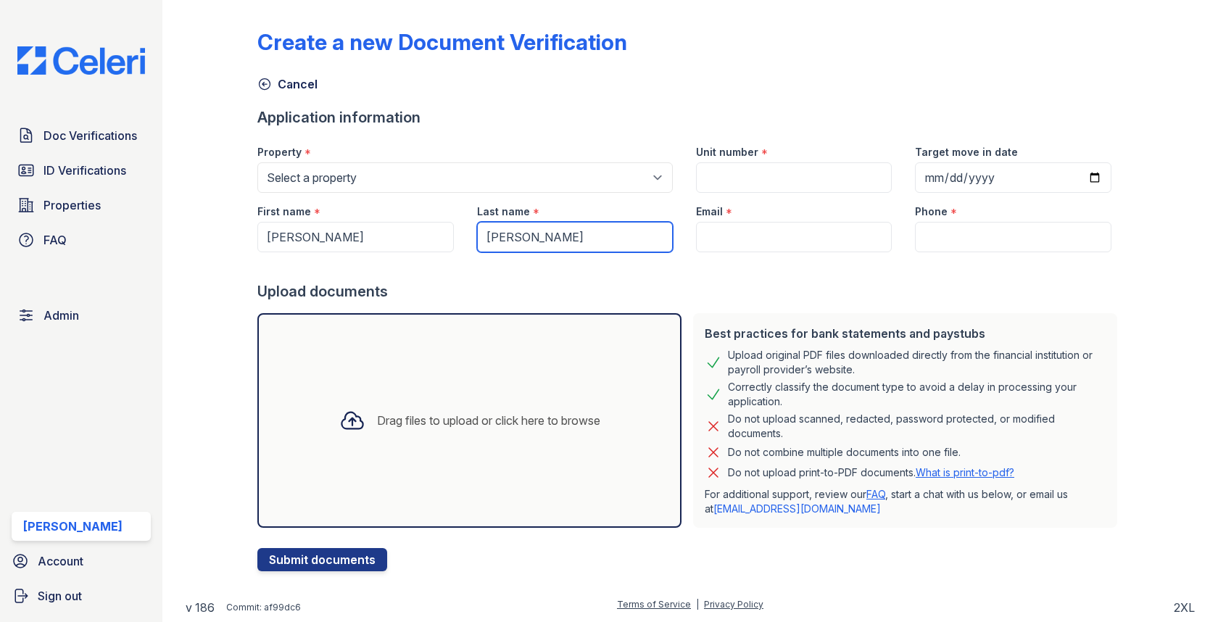
type input "Norman"
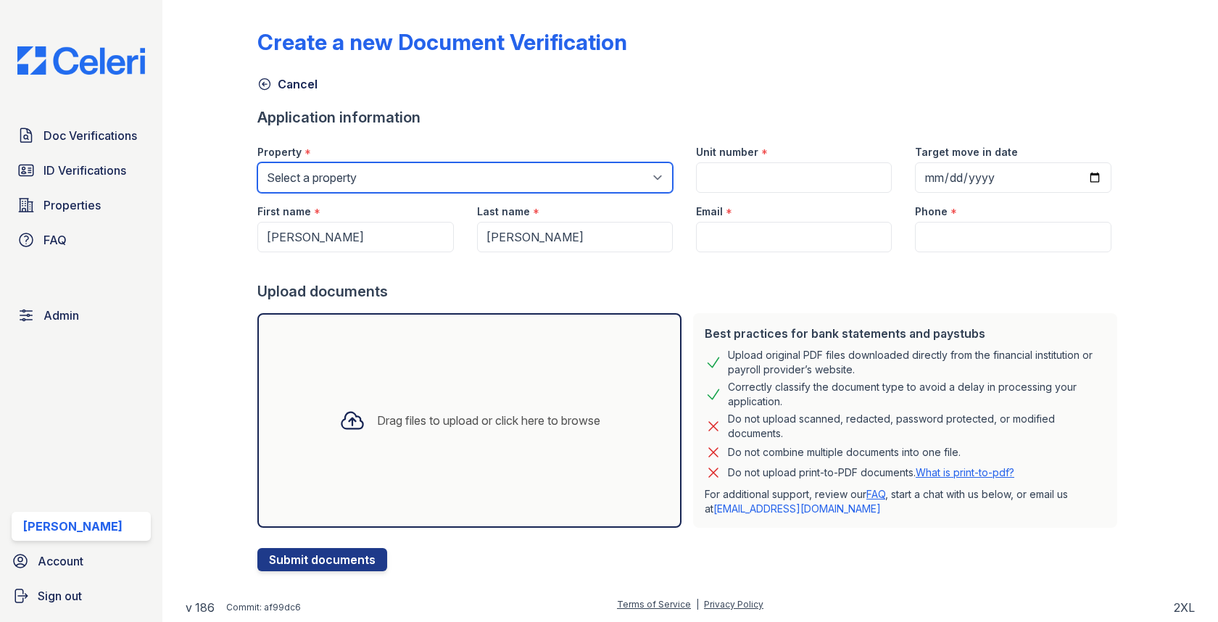
click at [398, 181] on select "Select a property 0000 Kinney Avenue 09 Cape Coral 10006 North Glowing Forge Co…" at bounding box center [464, 177] width 415 height 30
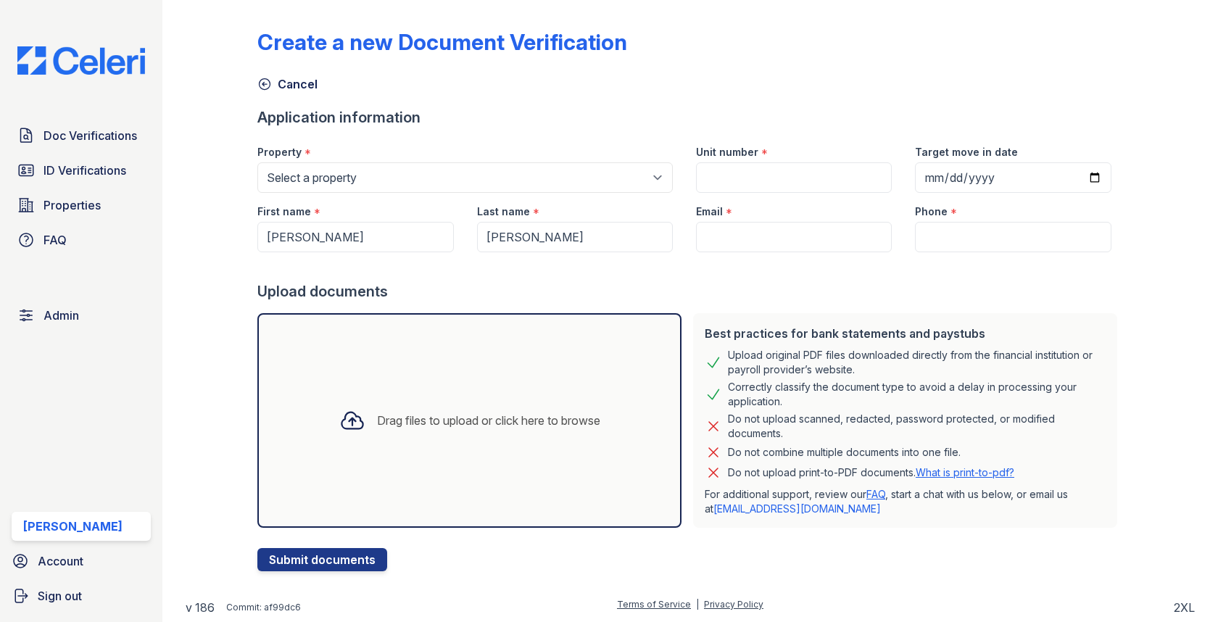
click at [371, 156] on div "Property *" at bounding box center [464, 147] width 415 height 29
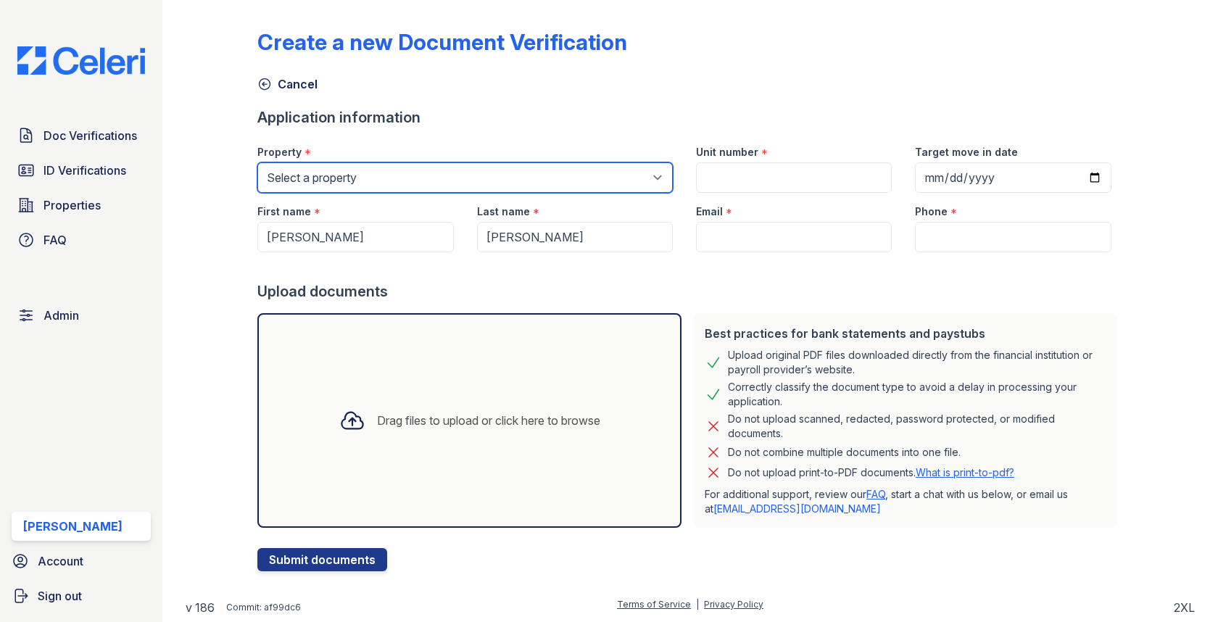
click at [371, 169] on select "Select a property 0000 Kinney Avenue 09 Cape Coral 10006 North Glowing Forge Co…" at bounding box center [464, 177] width 415 height 30
select select "4146"
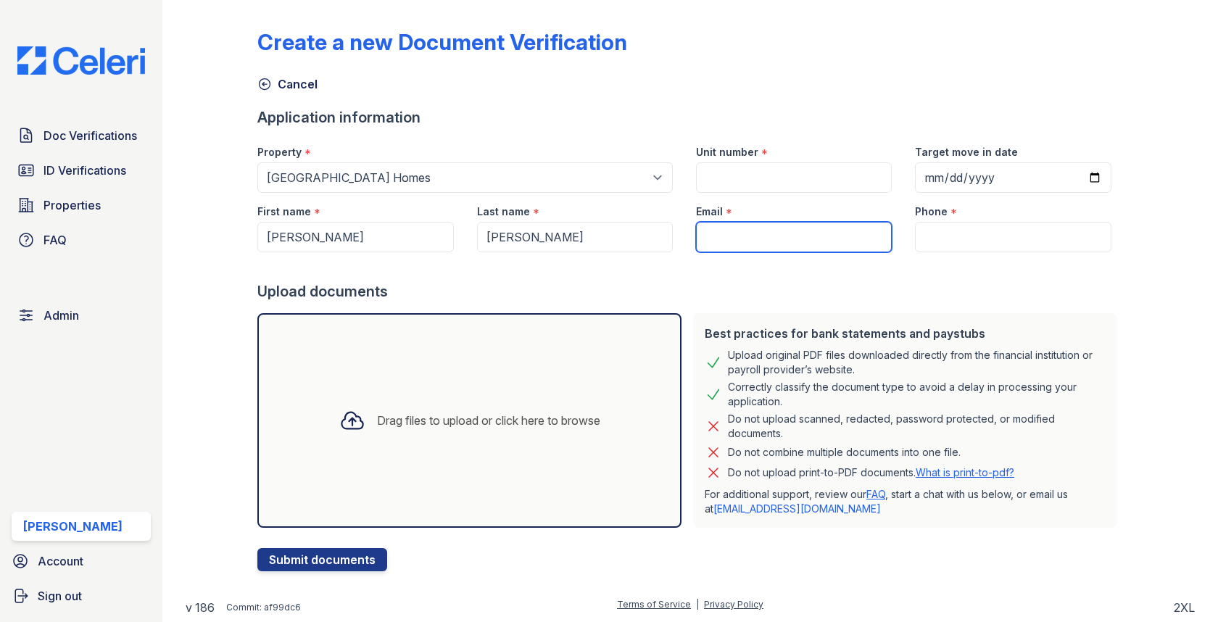
click at [759, 226] on input "Email" at bounding box center [794, 237] width 196 height 30
paste input "[EMAIL_ADDRESS][DOMAIN_NAME]"
type input "[EMAIL_ADDRESS][DOMAIN_NAME]"
click at [770, 193] on div "Email *" at bounding box center [794, 207] width 196 height 29
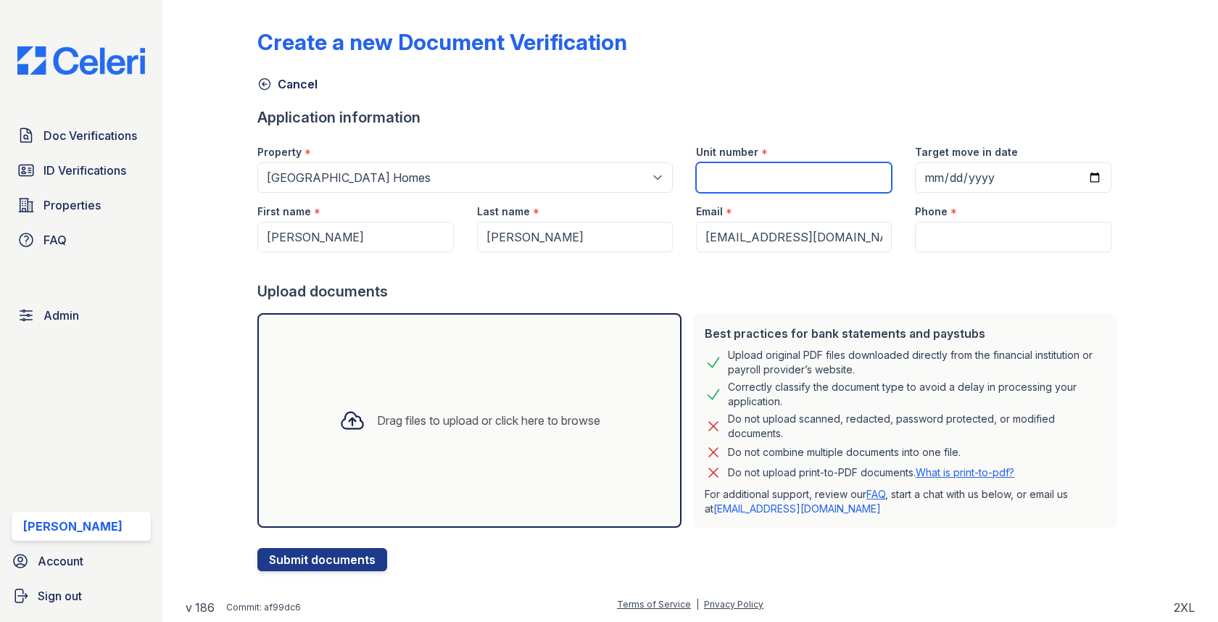
click at [794, 182] on input "Unit number" at bounding box center [794, 177] width 196 height 30
type input "1"
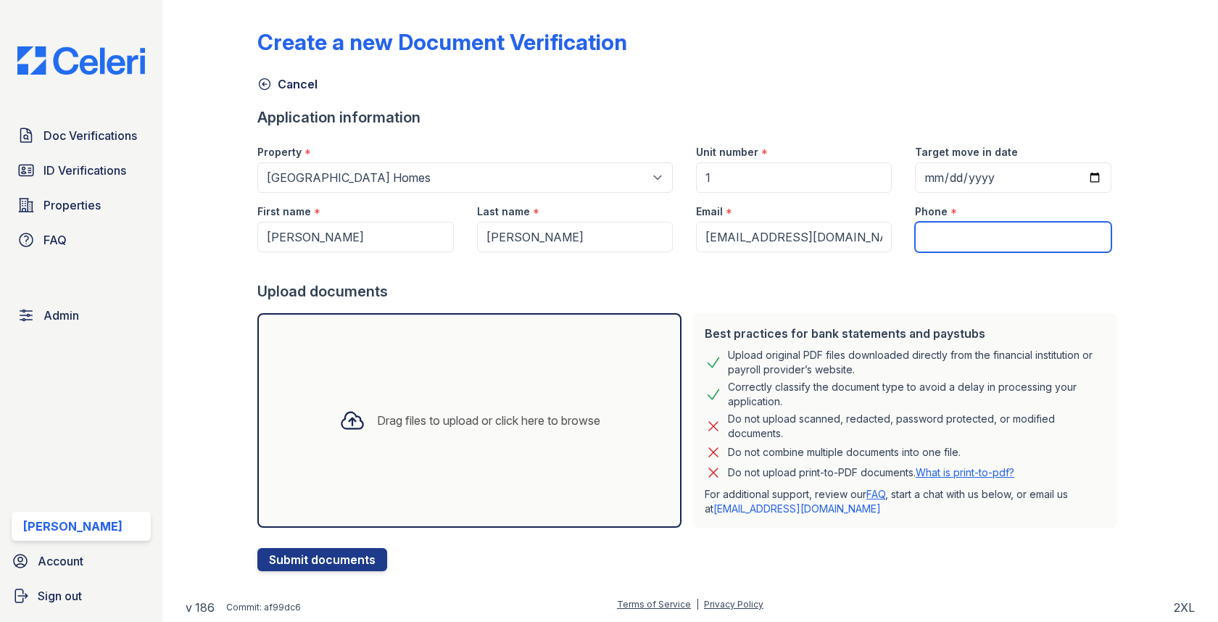
click at [978, 233] on input "Phone" at bounding box center [1013, 237] width 196 height 30
type input "3054444444"
click at [553, 453] on div "Drag files to upload or click here to browse" at bounding box center [469, 420] width 424 height 215
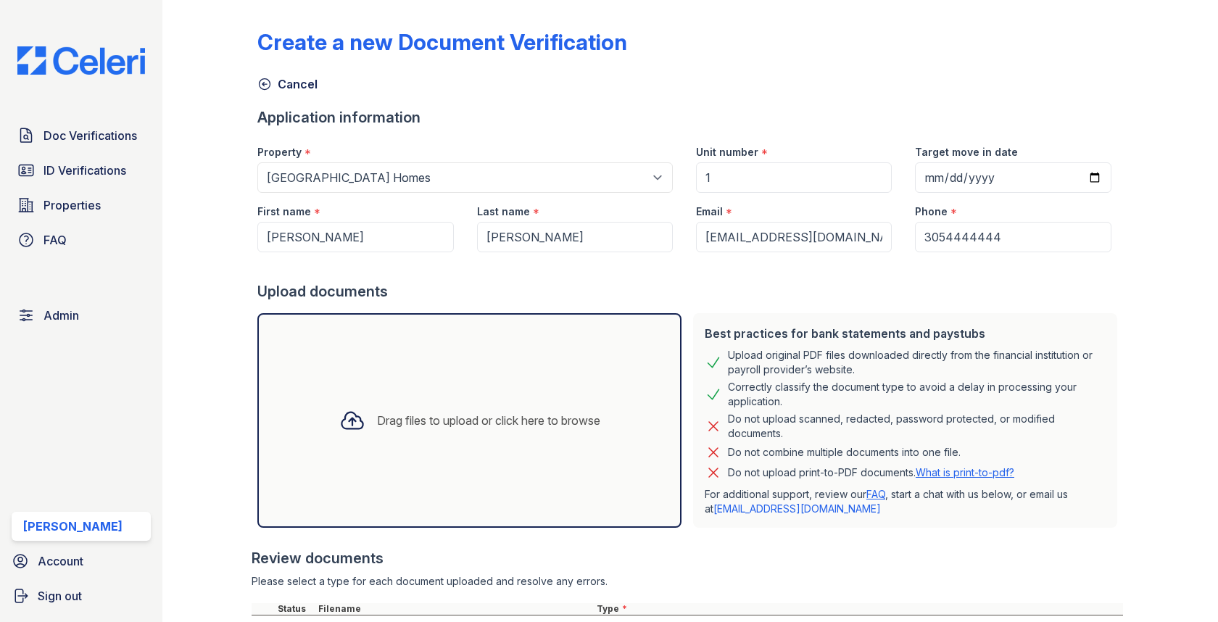
scroll to position [233, 0]
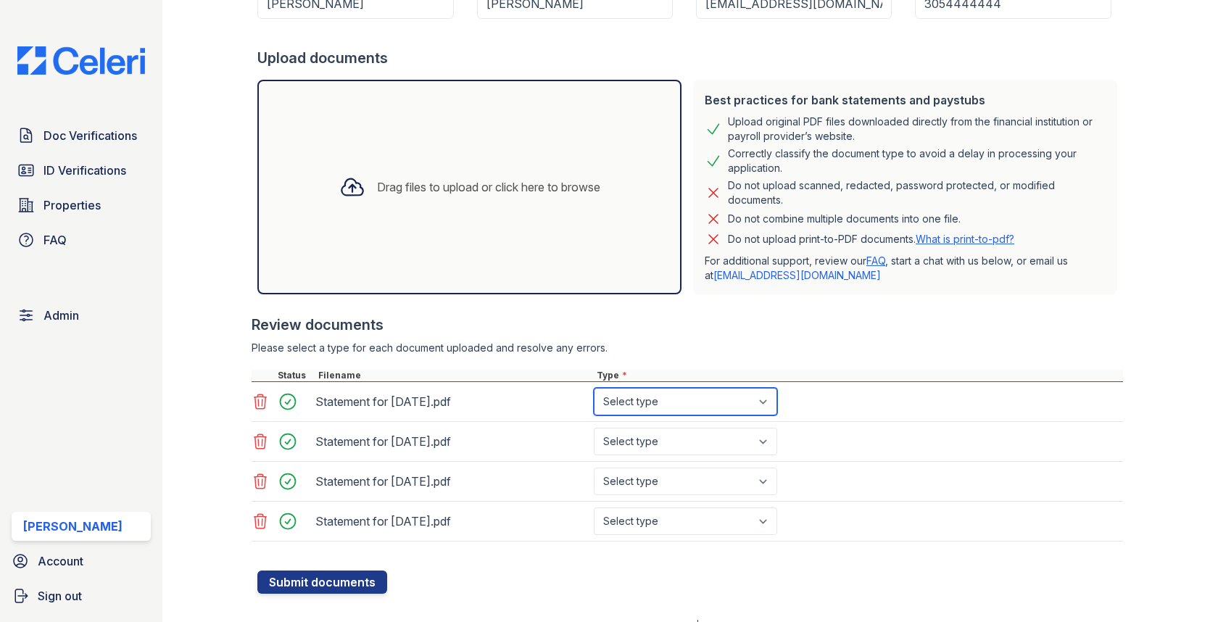
click at [639, 401] on select "Select type Paystub Bank Statement Offer Letter Tax Documents Benefit Award Let…" at bounding box center [685, 402] width 183 height 28
select select "paystub"
click at [631, 436] on select "Select type Paystub Bank Statement Offer Letter Tax Documents Benefit Award Let…" at bounding box center [685, 442] width 183 height 28
select select "paystub"
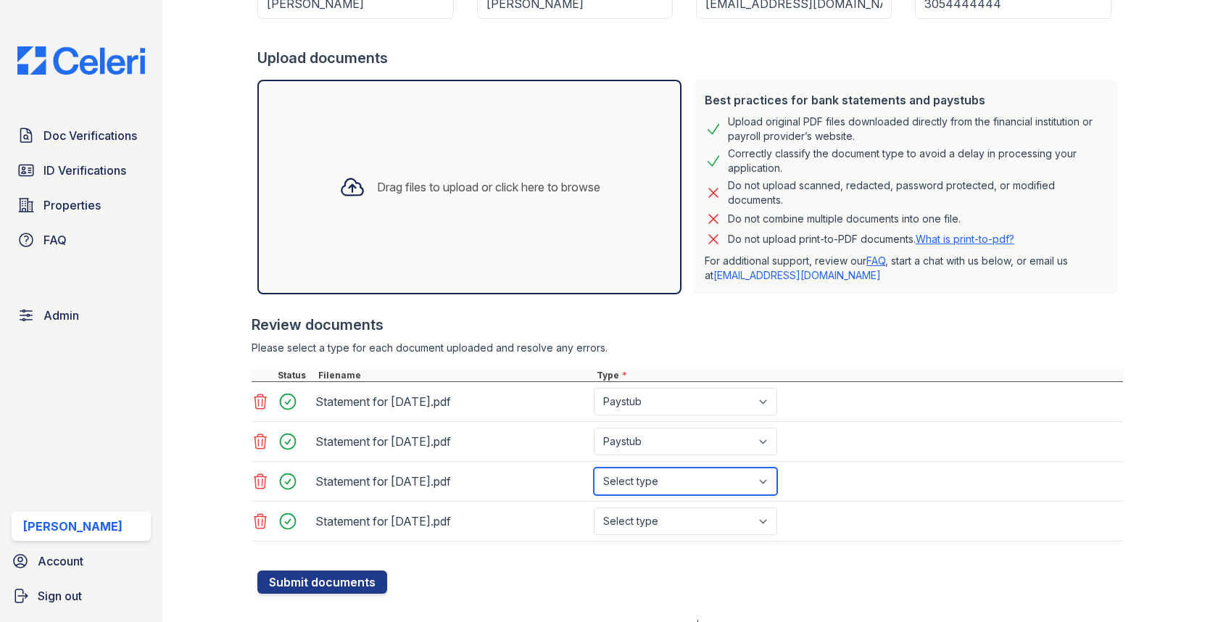
click at [647, 475] on select "Select type Paystub Bank Statement Offer Letter Tax Documents Benefit Award Let…" at bounding box center [685, 482] width 183 height 28
select select "paystub"
click at [643, 519] on select "Select type Paystub Bank Statement Offer Letter Tax Documents Benefit Award Let…" at bounding box center [685, 521] width 183 height 28
select select "paystub"
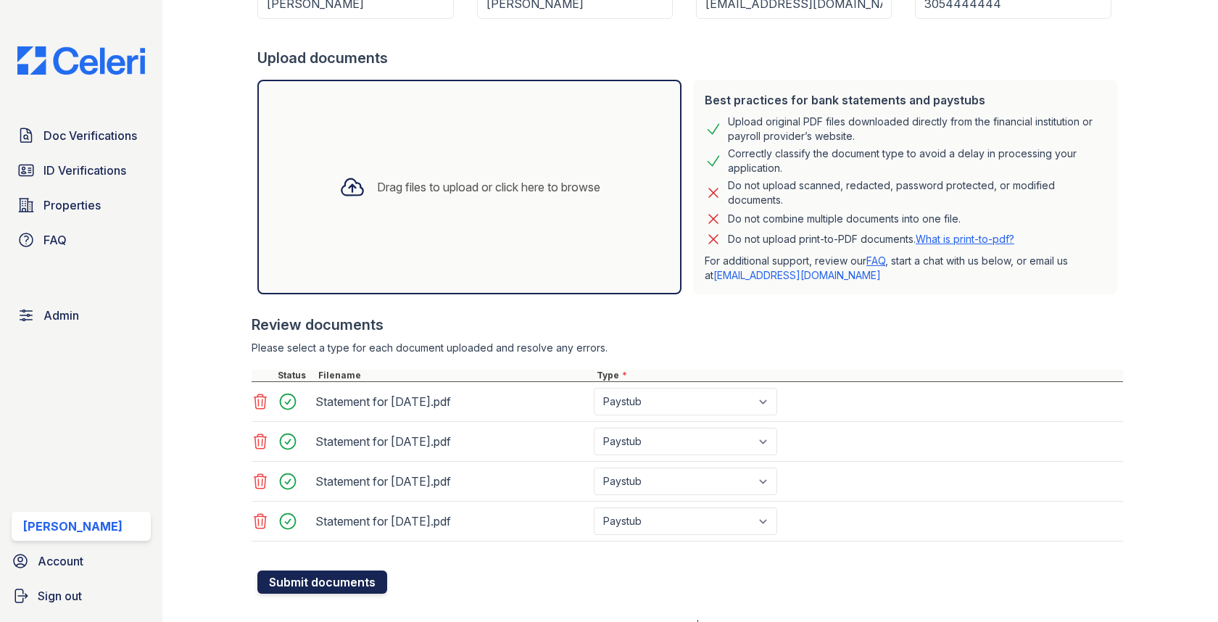
click at [325, 570] on button "Submit documents" at bounding box center [322, 581] width 130 height 23
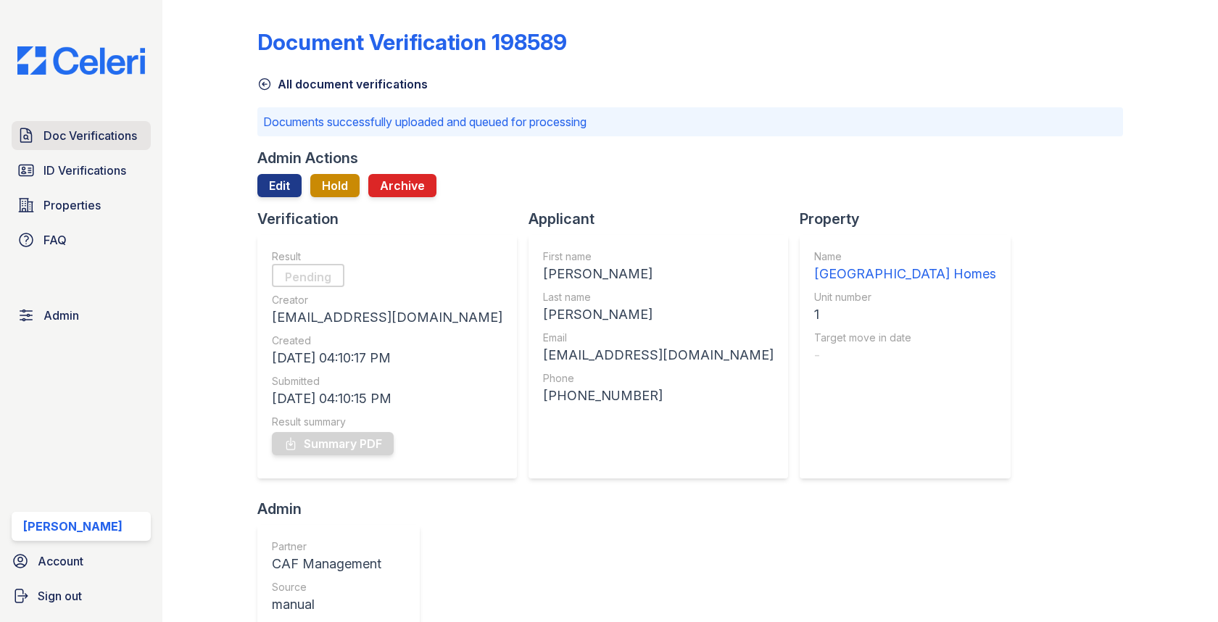
click at [103, 128] on span "Doc Verifications" at bounding box center [90, 135] width 94 height 17
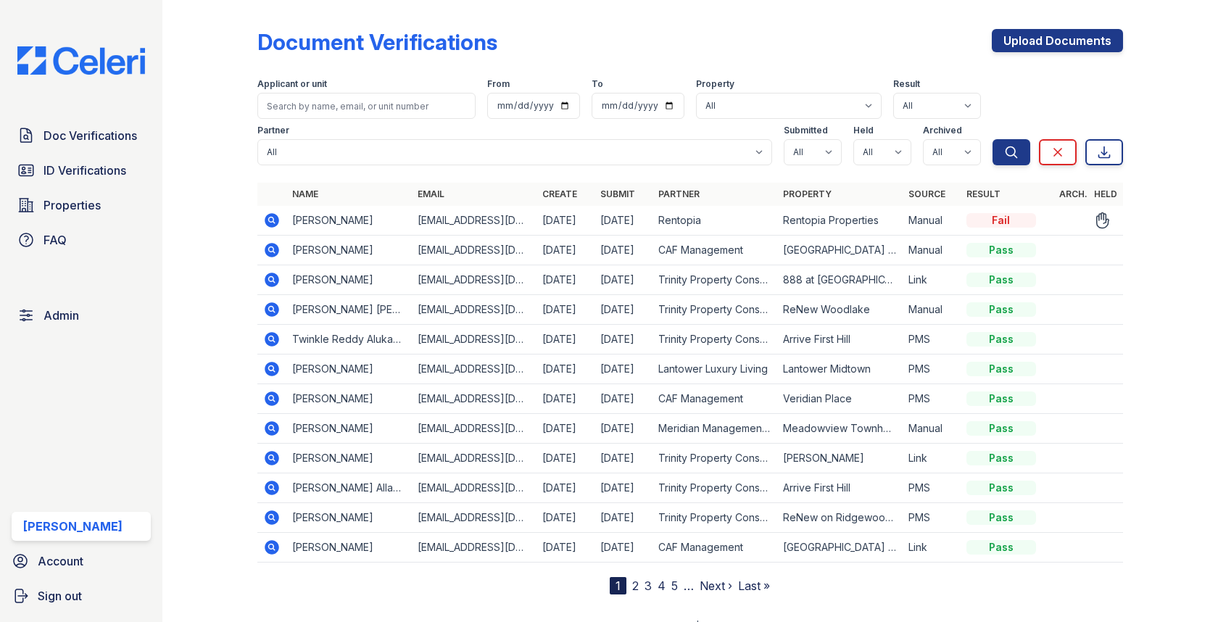
click at [272, 210] on td at bounding box center [271, 221] width 29 height 30
click at [273, 217] on icon at bounding box center [271, 220] width 17 height 17
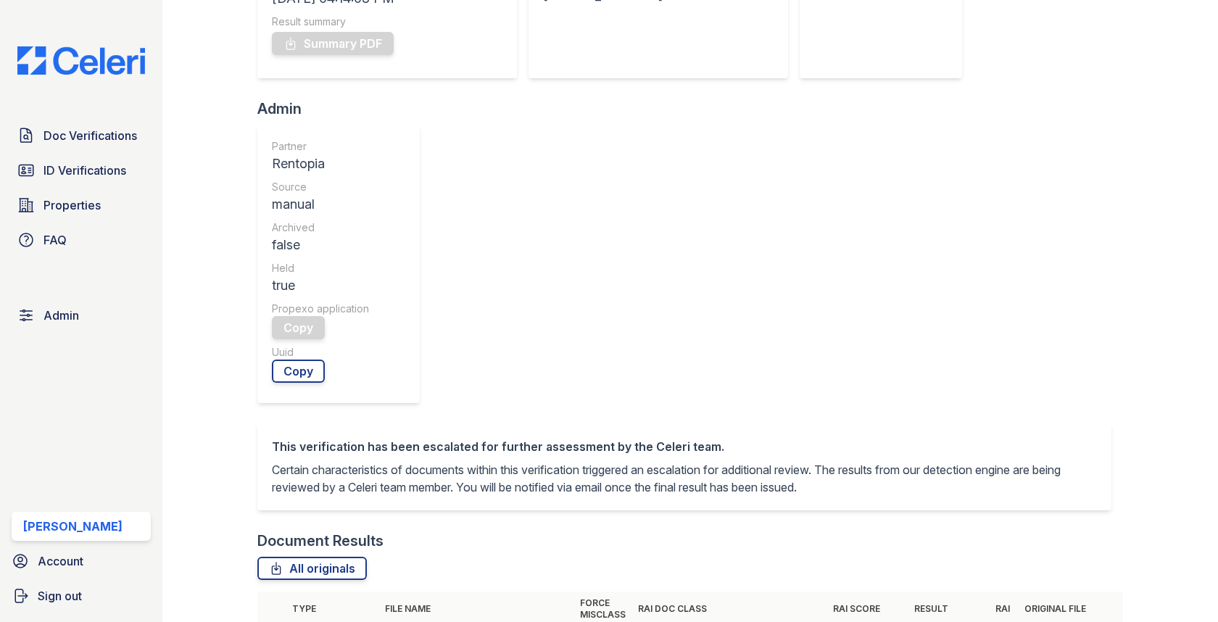
scroll to position [609, 0]
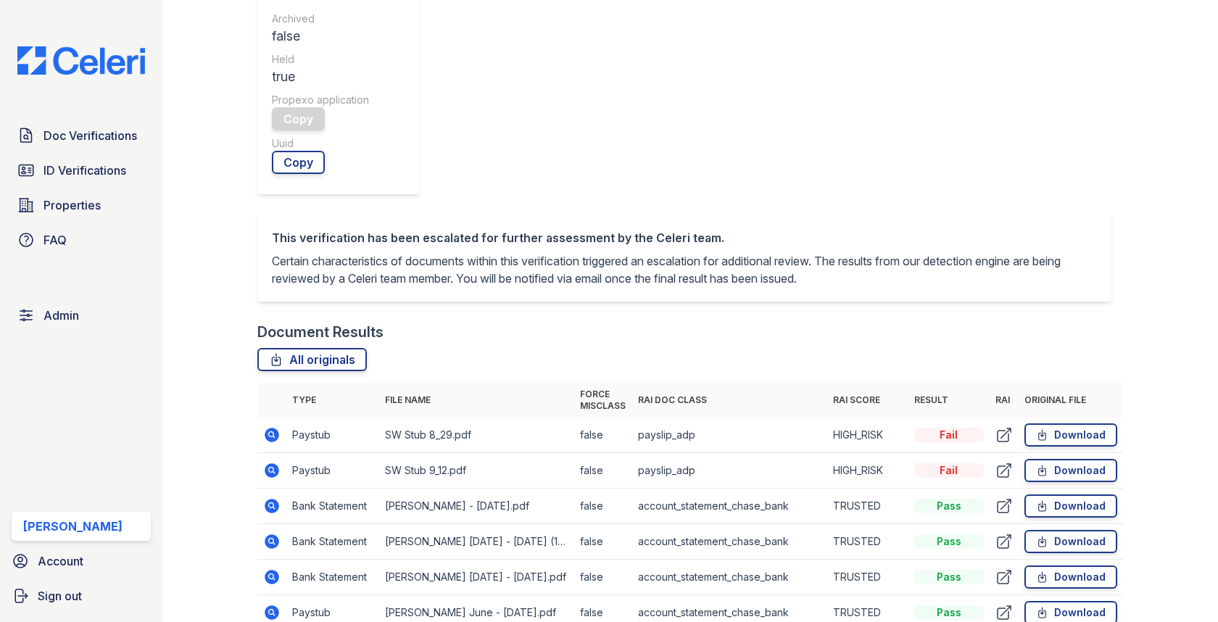
click at [276, 428] on icon at bounding box center [272, 435] width 14 height 14
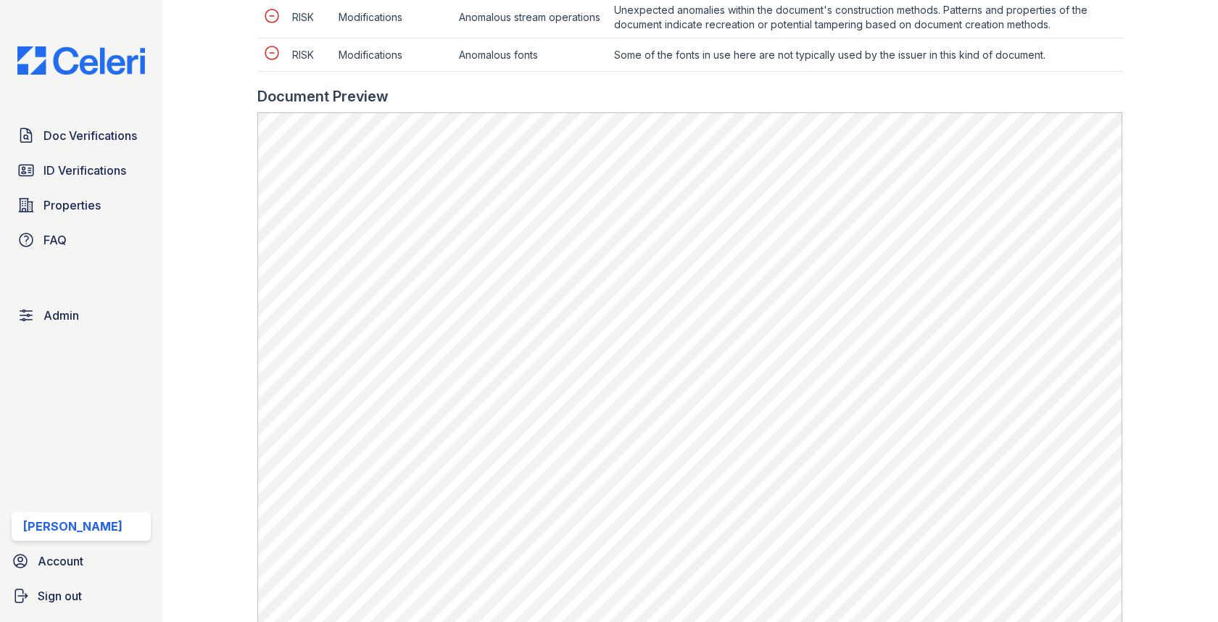
scroll to position [913, 0]
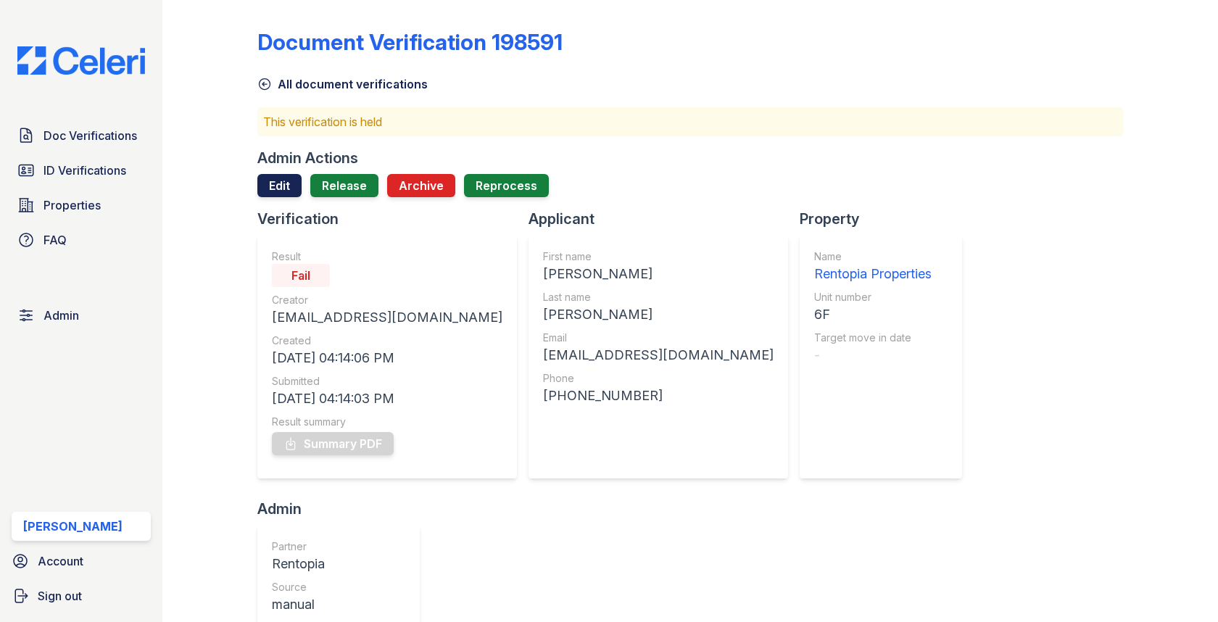
click at [270, 188] on link "Edit" at bounding box center [279, 185] width 44 height 23
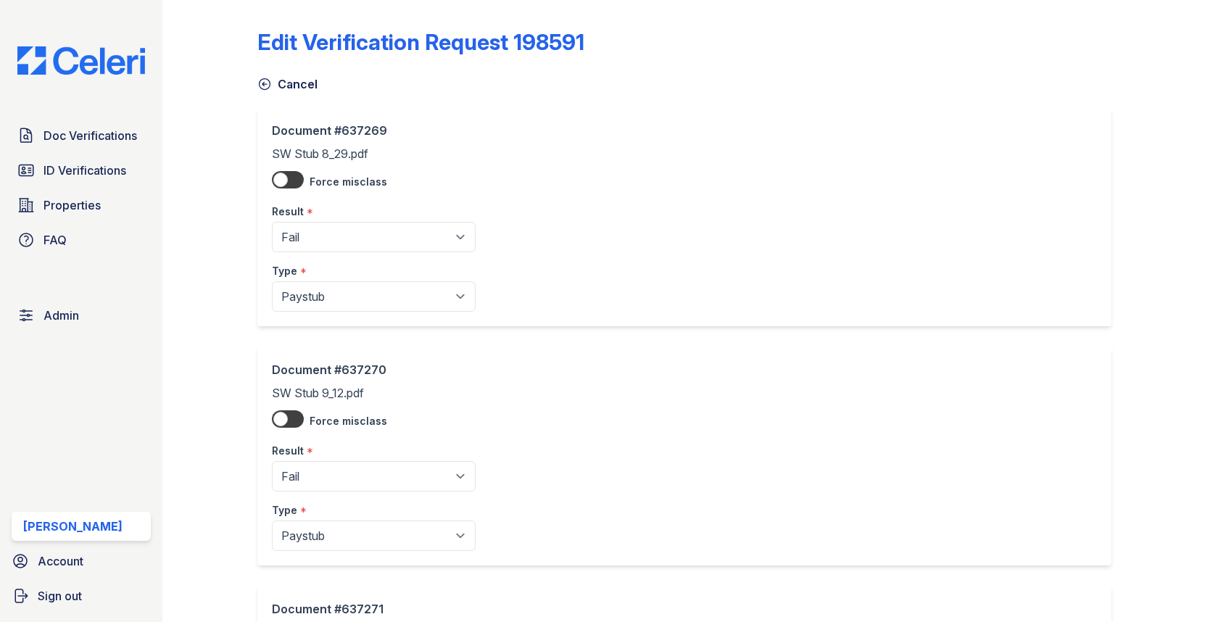
click at [359, 207] on div "Result *" at bounding box center [374, 207] width 204 height 29
click at [354, 238] on select "Pending Sent Started Processing Pass Fail Caution Error N/A" at bounding box center [374, 237] width 204 height 30
select select "caution"
click at [350, 475] on select "Pending Sent Started Processing Pass Fail Caution Error N/A" at bounding box center [374, 476] width 204 height 30
select select "caution"
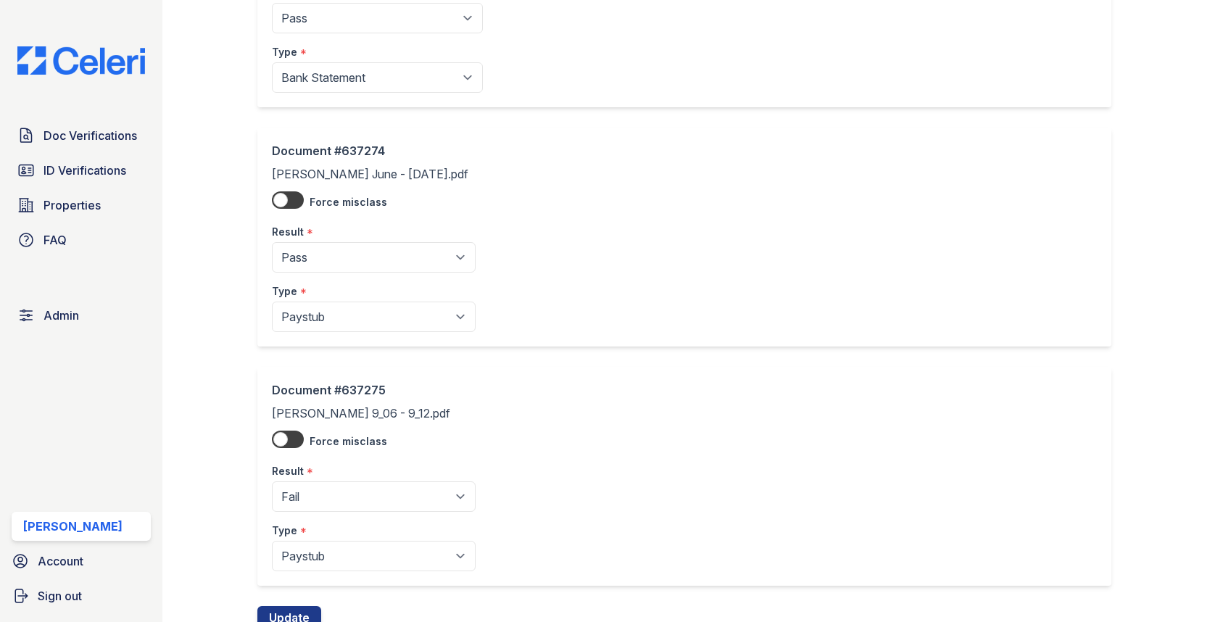
scroll to position [1224, 0]
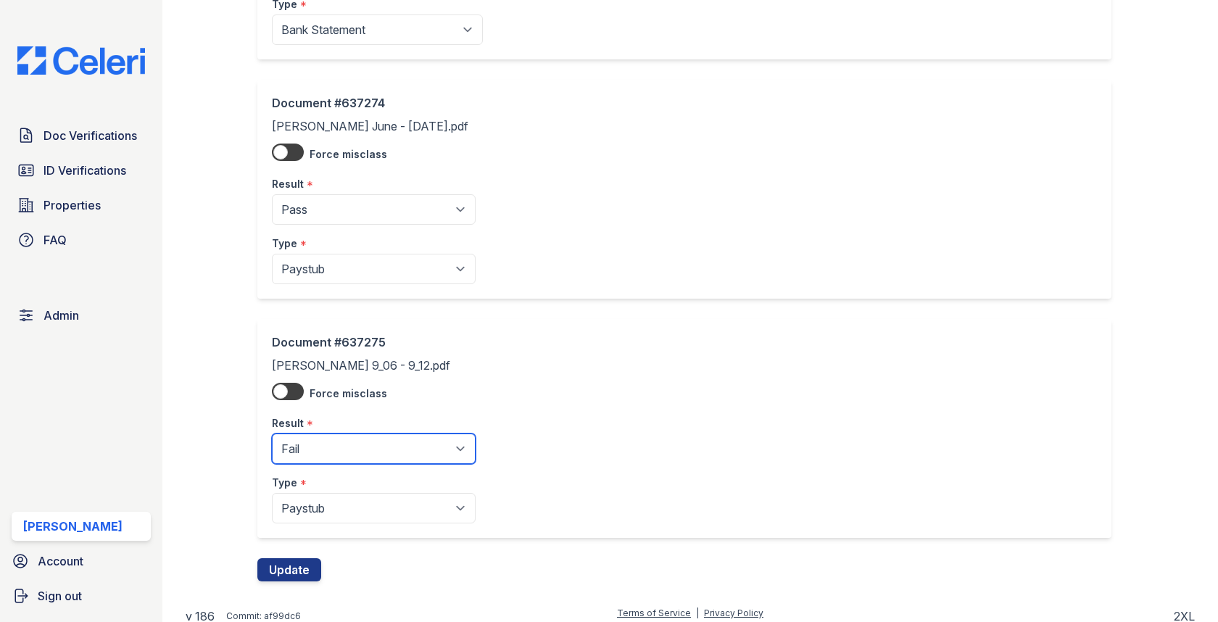
click at [381, 433] on select "Pending Sent Started Processing Pass Fail Caution Error N/A" at bounding box center [374, 448] width 204 height 30
select select "caution"
click at [260, 558] on button "Update" at bounding box center [289, 569] width 64 height 23
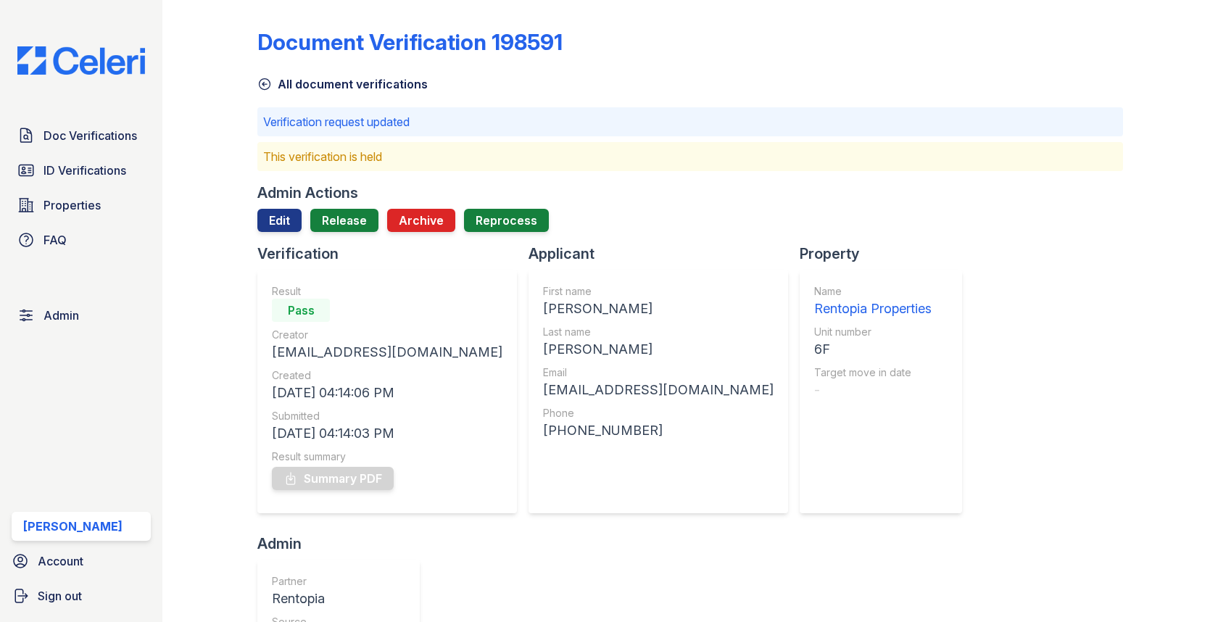
click at [365, 206] on div "Admin Actions Edit Release Archive Reprocess" at bounding box center [689, 213] width 865 height 61
click at [360, 215] on link "Release" at bounding box center [344, 220] width 68 height 23
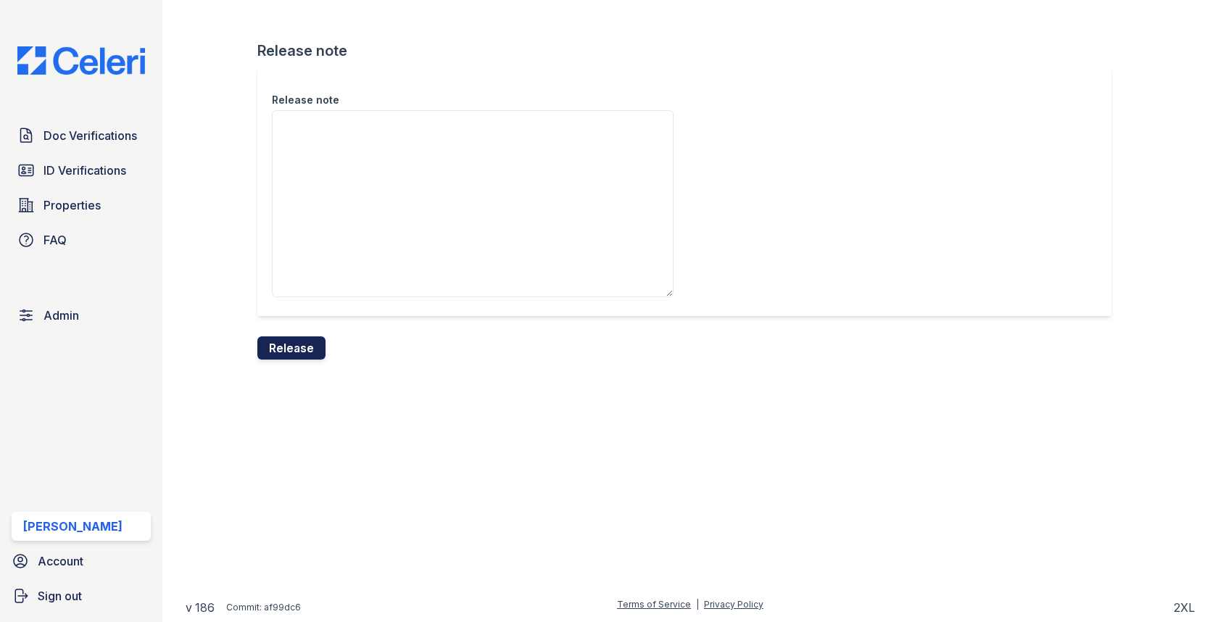
click at [296, 338] on button "Release" at bounding box center [291, 347] width 68 height 23
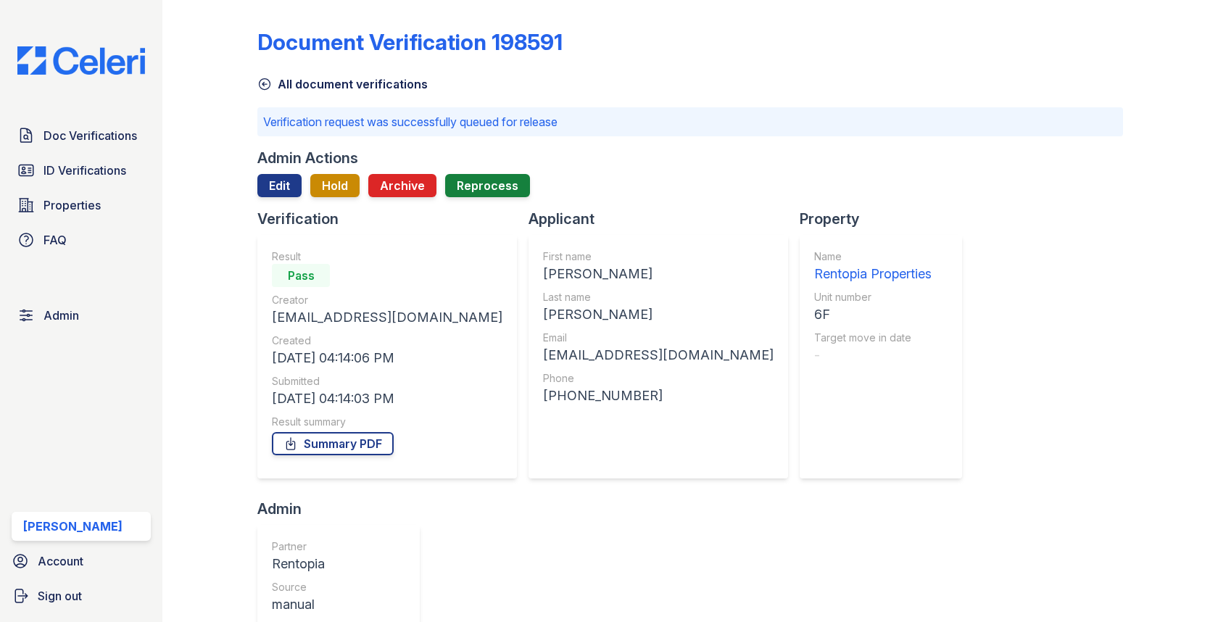
click at [101, 134] on span "Doc Verifications" at bounding box center [90, 135] width 94 height 17
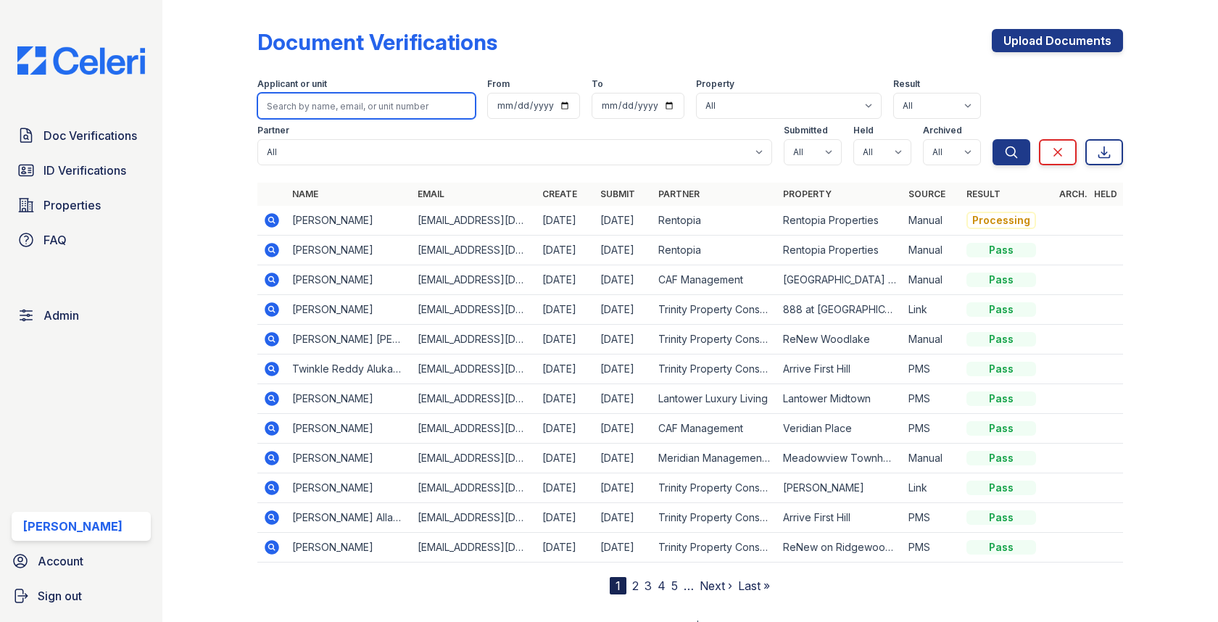
click at [376, 100] on input "search" at bounding box center [365, 106] width 217 height 26
paste input "[PERSON_NAME]"
type input "[PERSON_NAME]"
click at [992, 139] on button "Search" at bounding box center [1011, 152] width 38 height 26
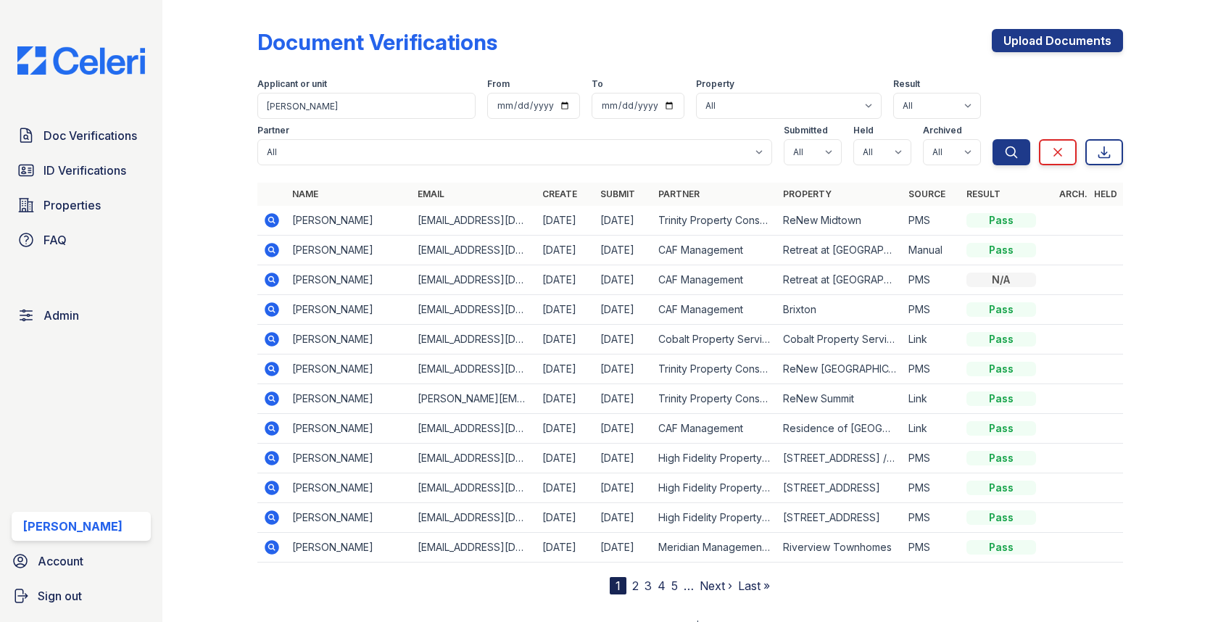
click at [265, 360] on icon at bounding box center [271, 368] width 17 height 17
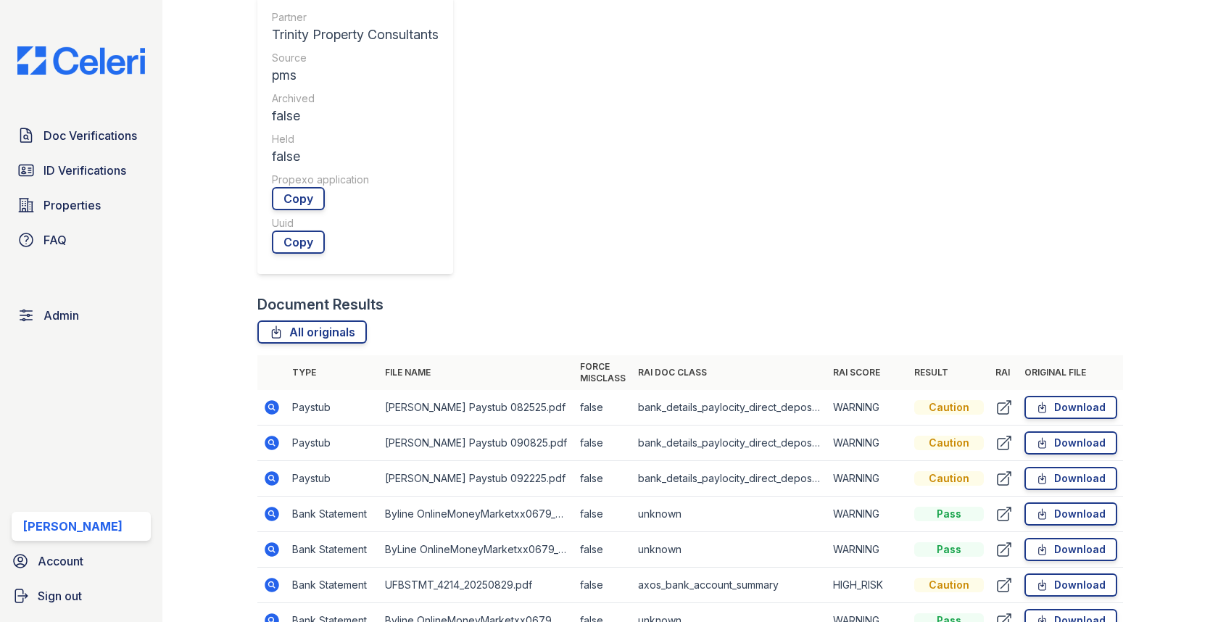
scroll to position [454, 0]
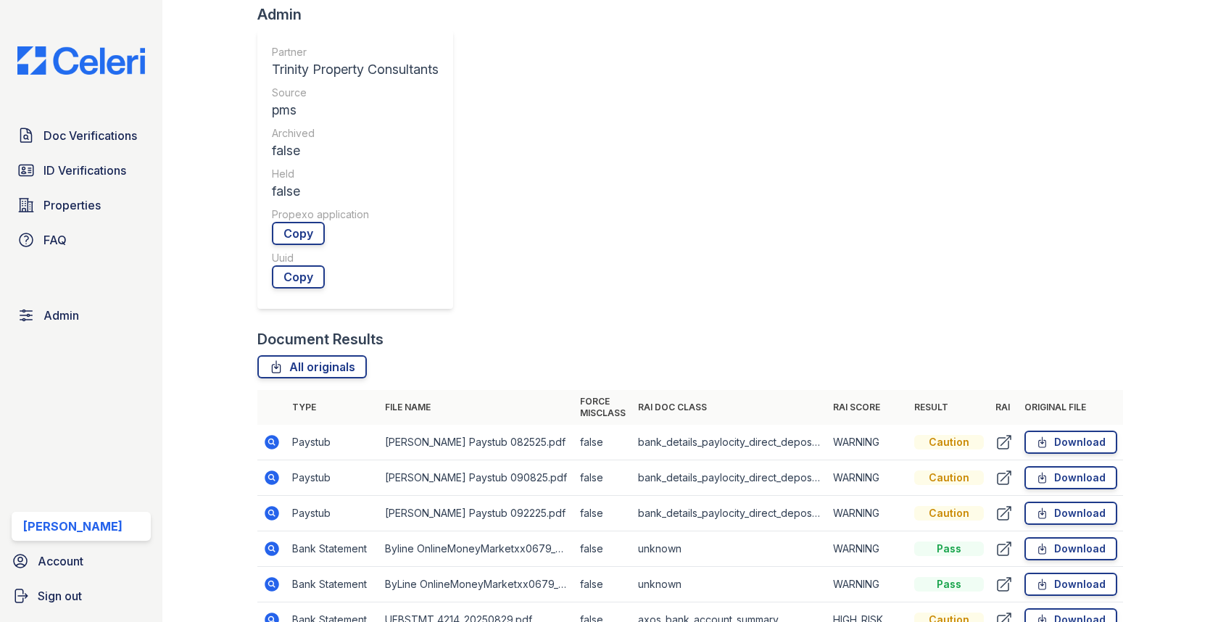
click at [276, 540] on icon at bounding box center [271, 548] width 17 height 17
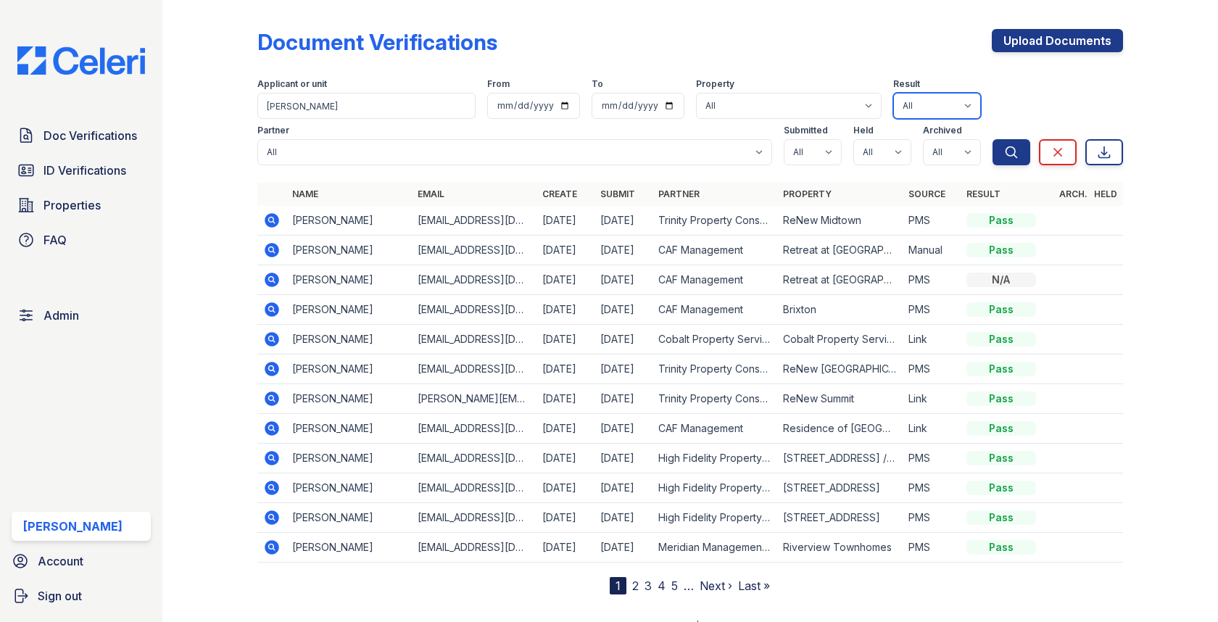
click at [941, 97] on select "All Pass Caution N/a Complete Started Error Sent Fail Pending Processing" at bounding box center [937, 106] width 88 height 26
select select "processing"
click at [1014, 160] on button "Search" at bounding box center [1011, 152] width 38 height 26
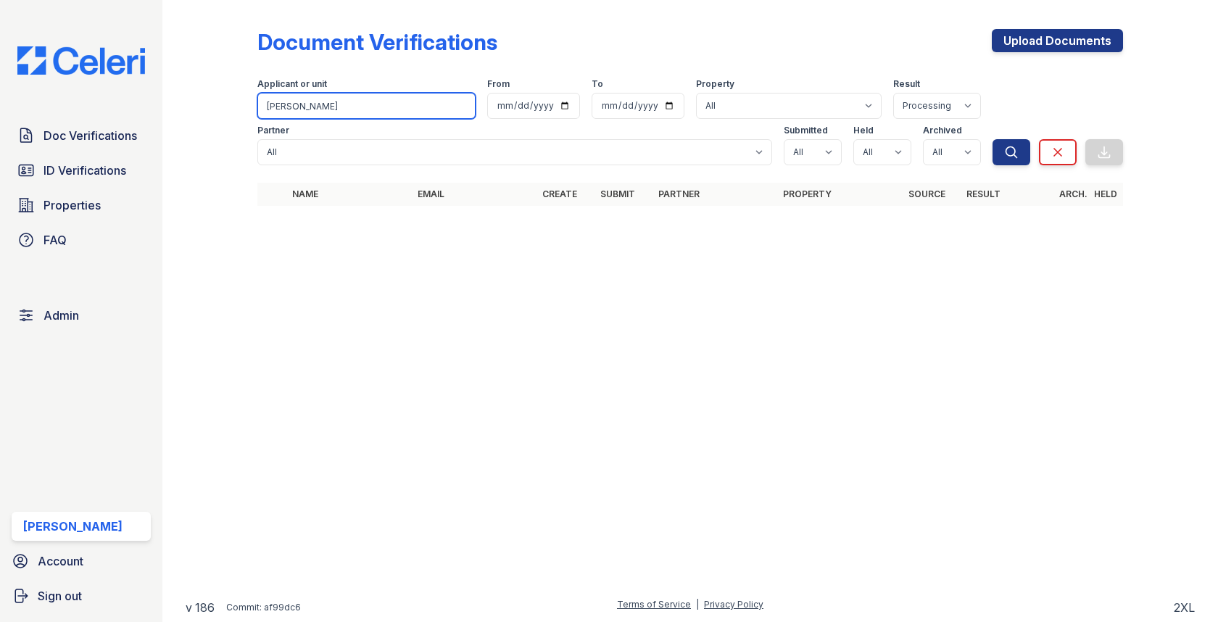
click at [460, 110] on input "[PERSON_NAME]" at bounding box center [365, 106] width 217 height 26
click at [461, 106] on input "[PERSON_NAME]" at bounding box center [365, 106] width 217 height 26
click at [1010, 148] on icon "submit" at bounding box center [1011, 152] width 14 height 14
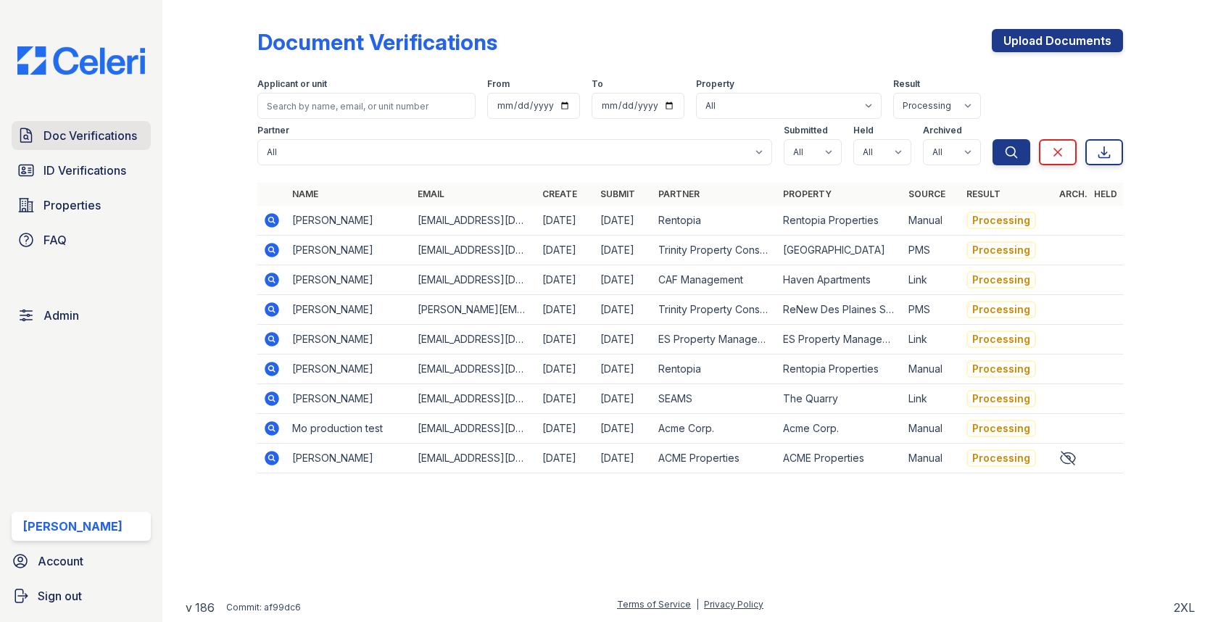
click at [122, 142] on span "Doc Verifications" at bounding box center [90, 135] width 94 height 17
